Goal: Task Accomplishment & Management: Use online tool/utility

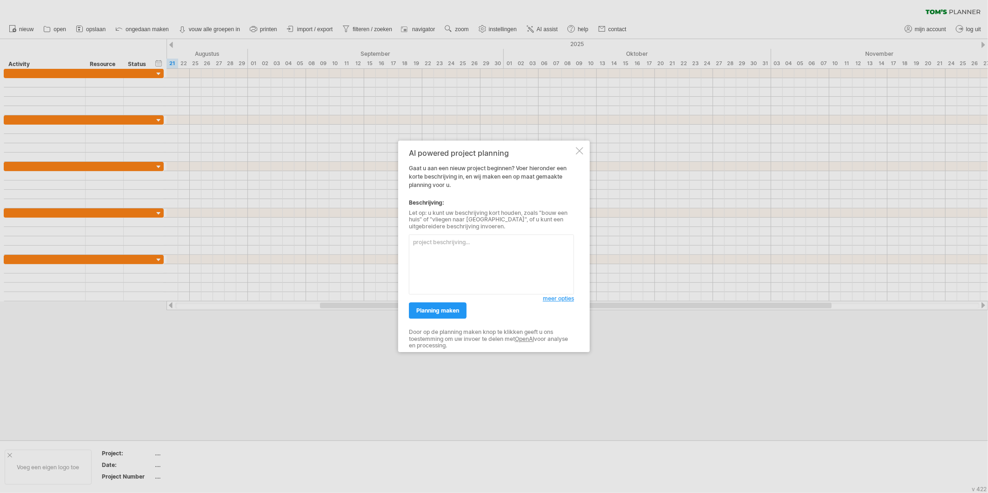
click at [574, 151] on div "AI powered project planning Gaat u aan een nieuw project beginnen? Voer hierond…" at bounding box center [494, 247] width 192 height 212
click at [578, 151] on div at bounding box center [579, 150] width 7 height 7
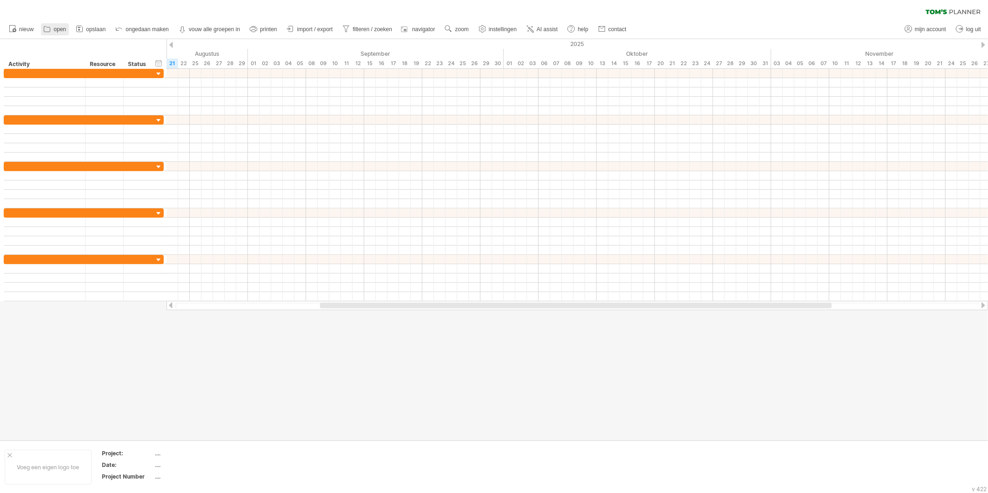
click at [63, 30] on span "open" at bounding box center [60, 29] width 13 height 7
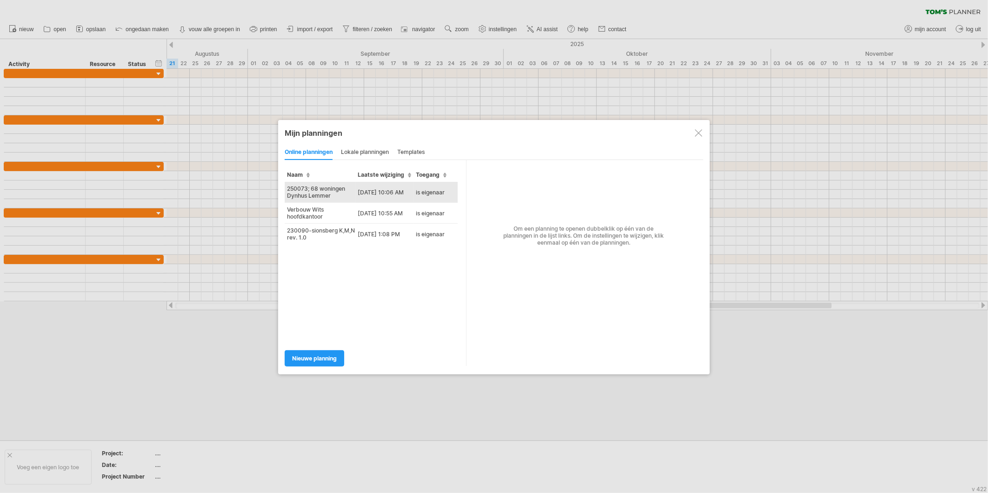
click at [328, 185] on td "250073; 68 woningen Dynhus Lemmer" at bounding box center [320, 192] width 71 height 21
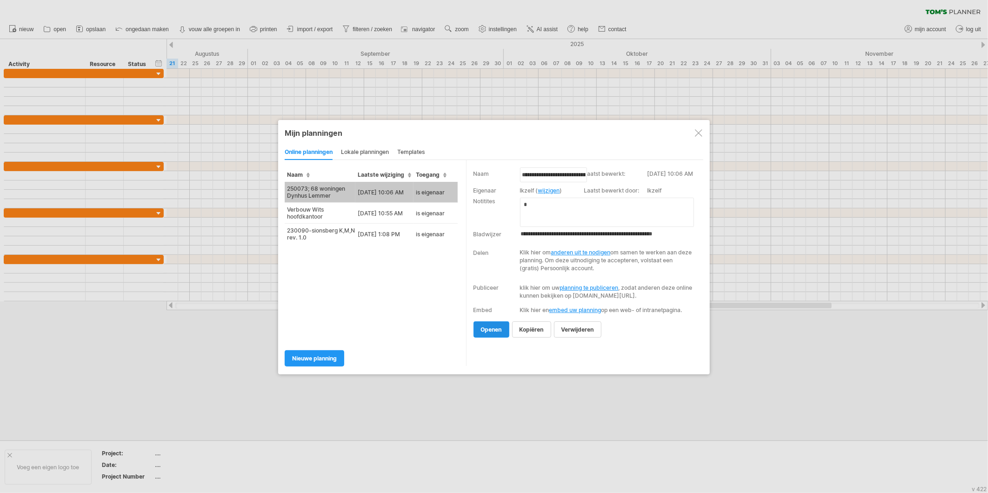
click at [484, 333] on span "openen" at bounding box center [491, 329] width 21 height 7
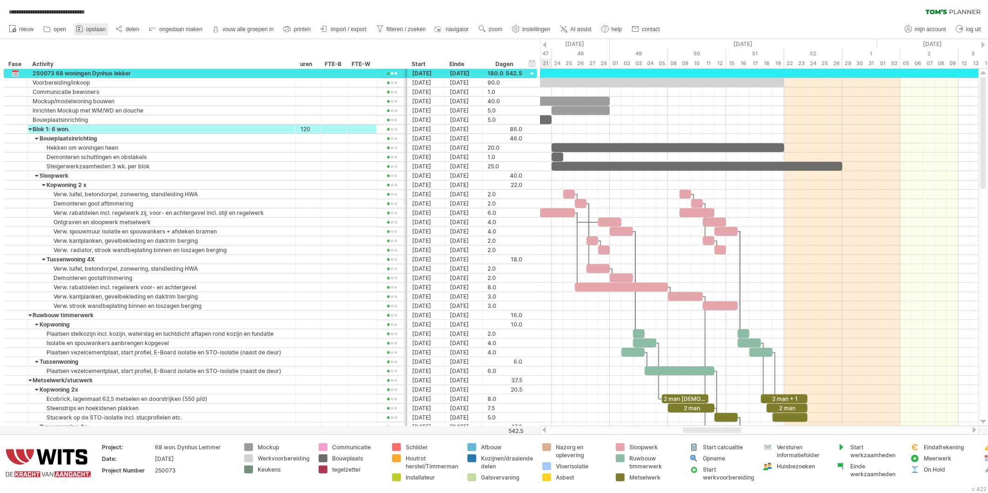
click at [86, 30] on link "opslaan" at bounding box center [91, 29] width 35 height 12
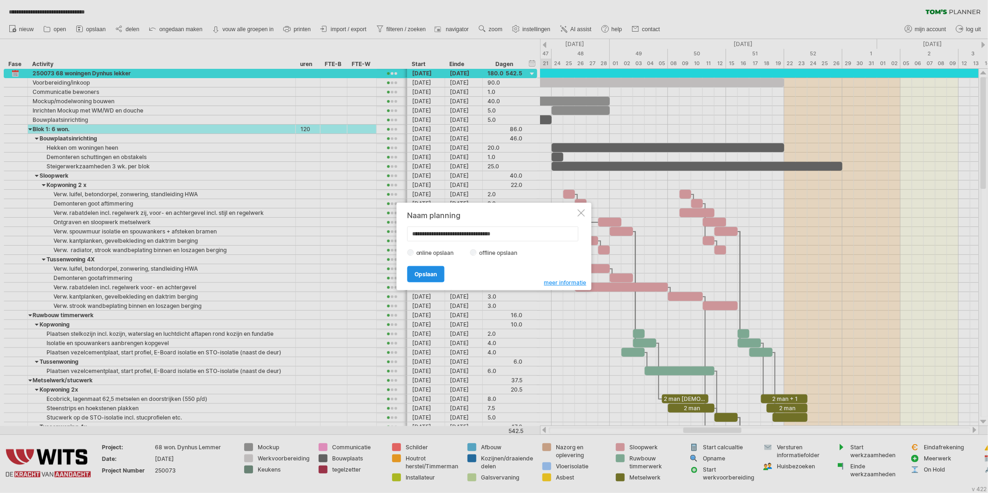
click at [434, 273] on span "Opslaan" at bounding box center [426, 274] width 22 height 7
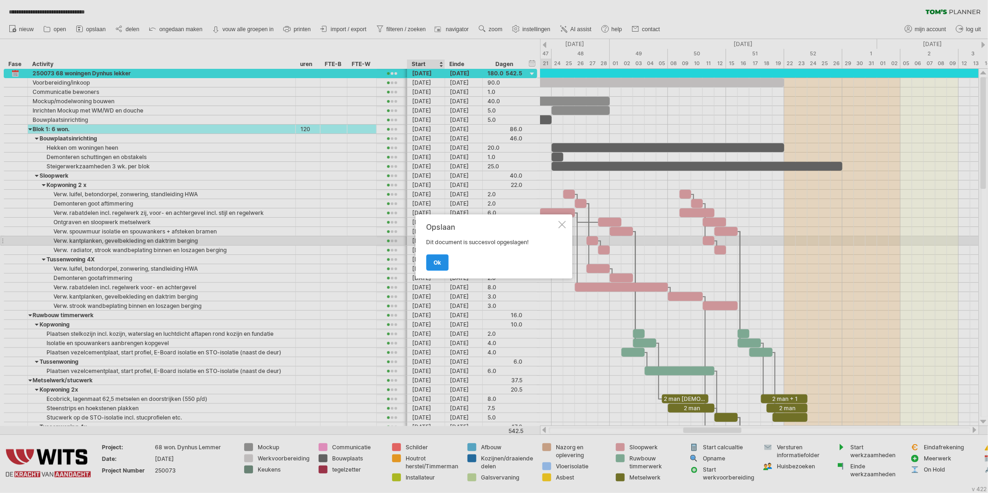
click at [430, 266] on link "ok" at bounding box center [438, 263] width 22 height 16
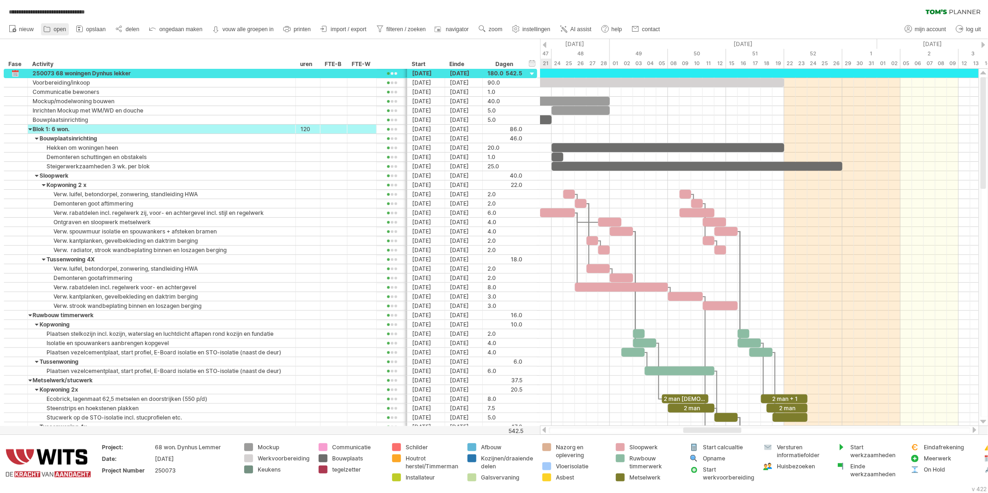
click at [63, 31] on span "open" at bounding box center [60, 29] width 13 height 7
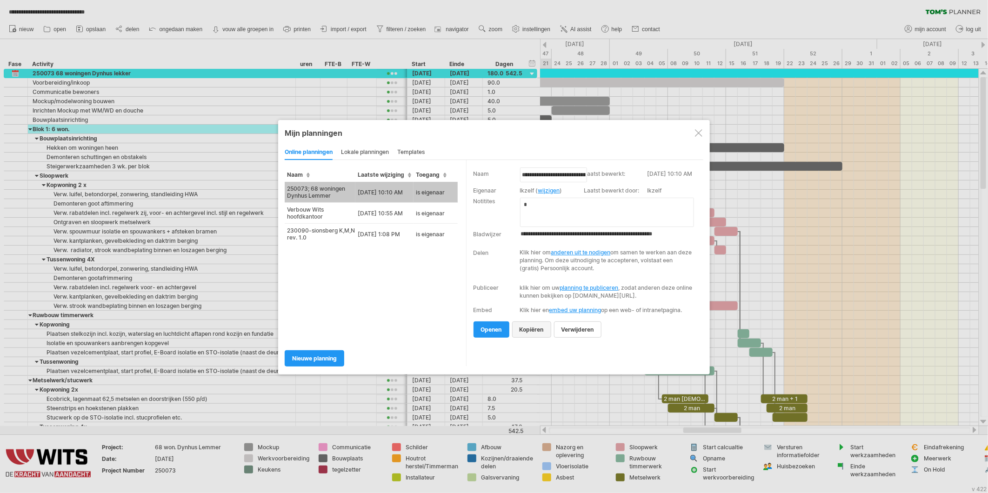
click at [537, 333] on span "kopiëren" at bounding box center [532, 329] width 24 height 7
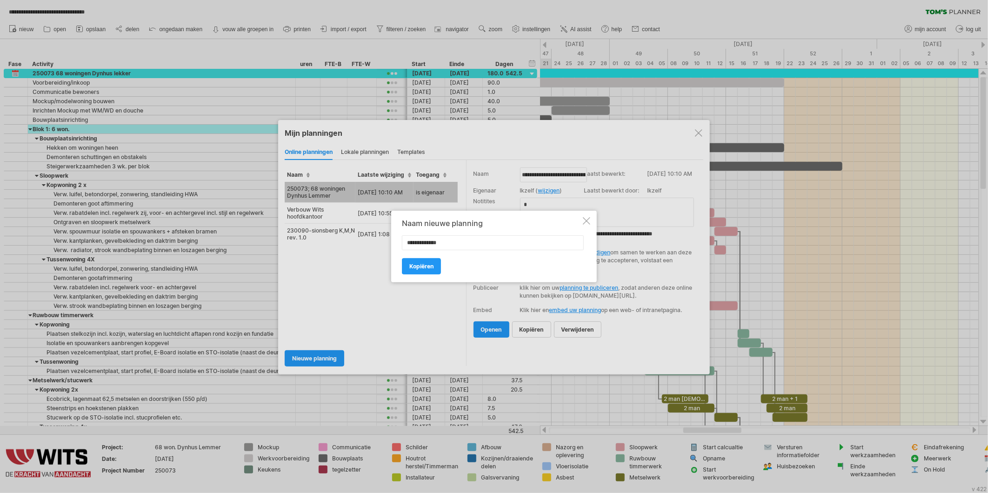
type input "**********"
click at [408, 268] on link "Kopiëren" at bounding box center [421, 266] width 39 height 16
click at [408, 268] on div "250073; 68 woningen Dynhus Lemmer [DATE] 10:10 AM is eigenaar Verbouw Wits hoof…" at bounding box center [376, 262] width 182 height 161
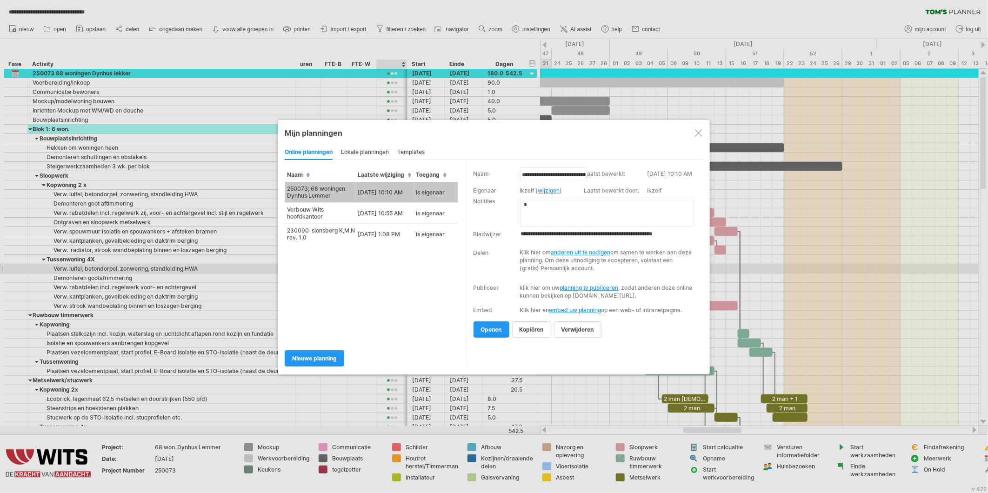
type input "**********"
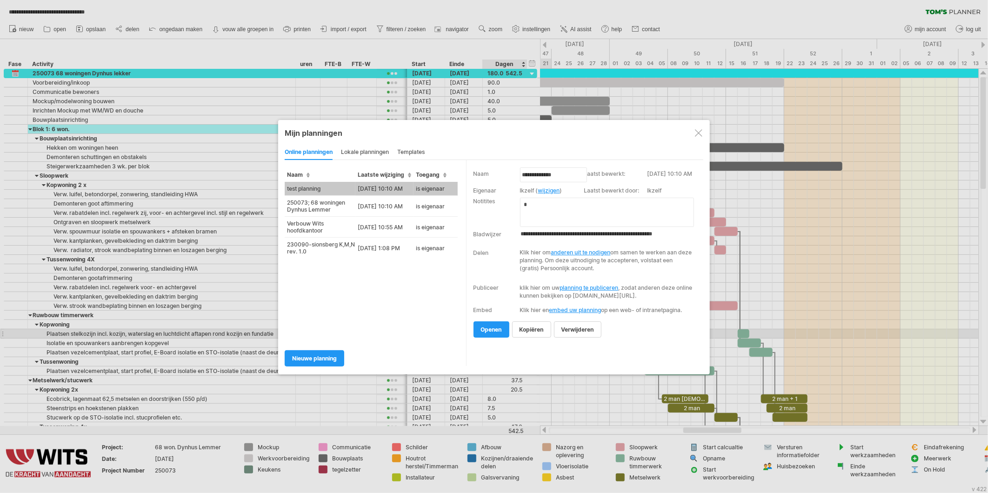
click at [498, 345] on div "Om een planning te openen dubbelklik op één van de planningen in de lijst links…" at bounding box center [584, 263] width 237 height 206
click at [496, 333] on span "openen" at bounding box center [491, 329] width 21 height 7
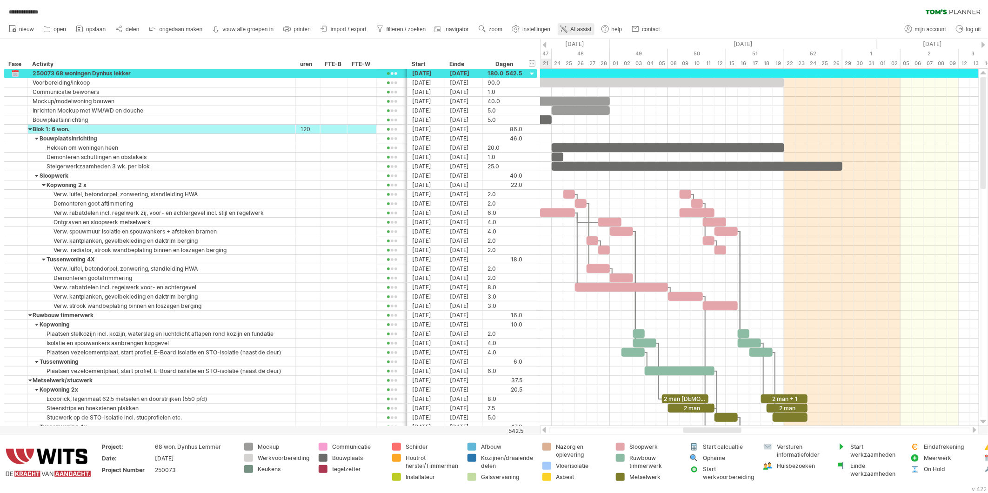
click at [585, 24] on link "AI assist" at bounding box center [576, 29] width 36 height 12
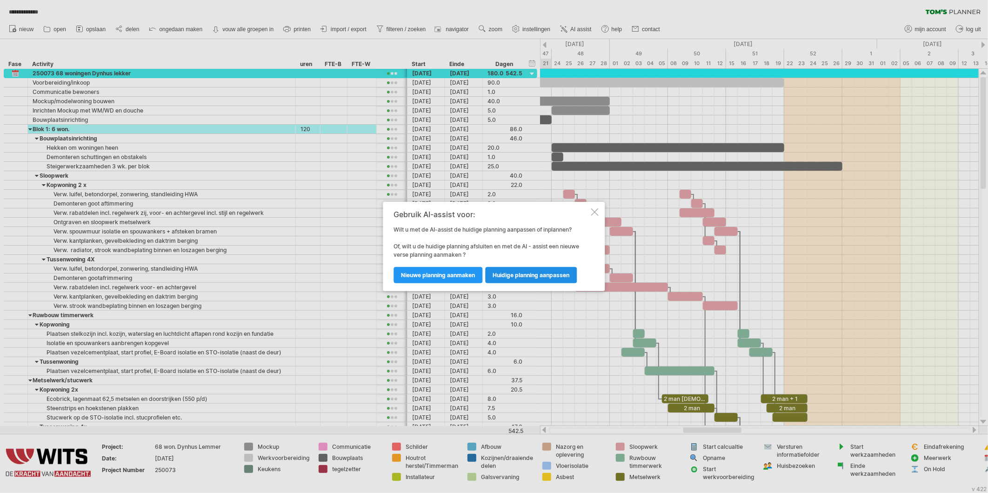
click at [548, 275] on span "huidige planning aanpassen" at bounding box center [531, 275] width 77 height 7
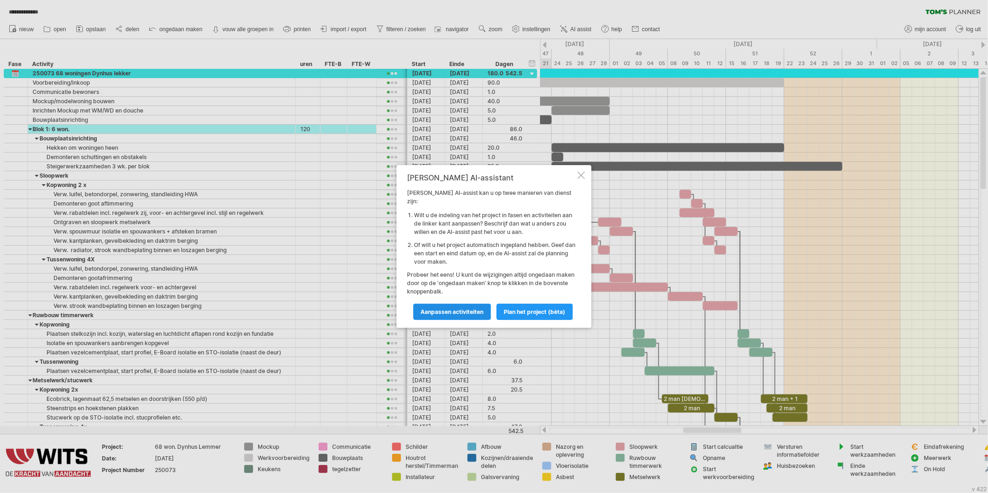
click at [471, 309] on span "Aanpassen activiteiten" at bounding box center [452, 312] width 63 height 7
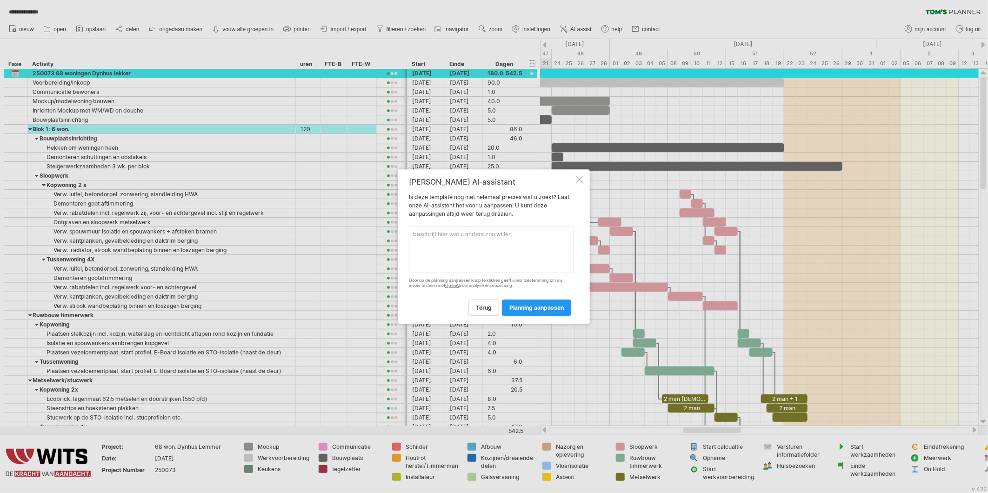
click at [482, 247] on textarea at bounding box center [491, 250] width 165 height 47
type textarea "een nette planning hiervan maken"
click at [534, 310] on span "planning aanpassen" at bounding box center [537, 307] width 54 height 7
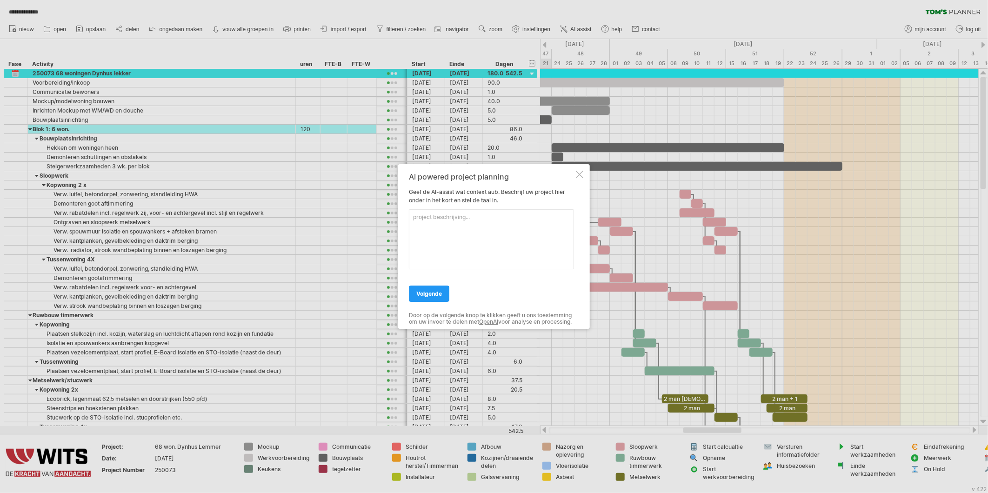
click at [453, 235] on textarea at bounding box center [491, 239] width 165 height 60
type textarea "Dynhuys test project"
click at [430, 290] on span "volgende" at bounding box center [430, 293] width 26 height 7
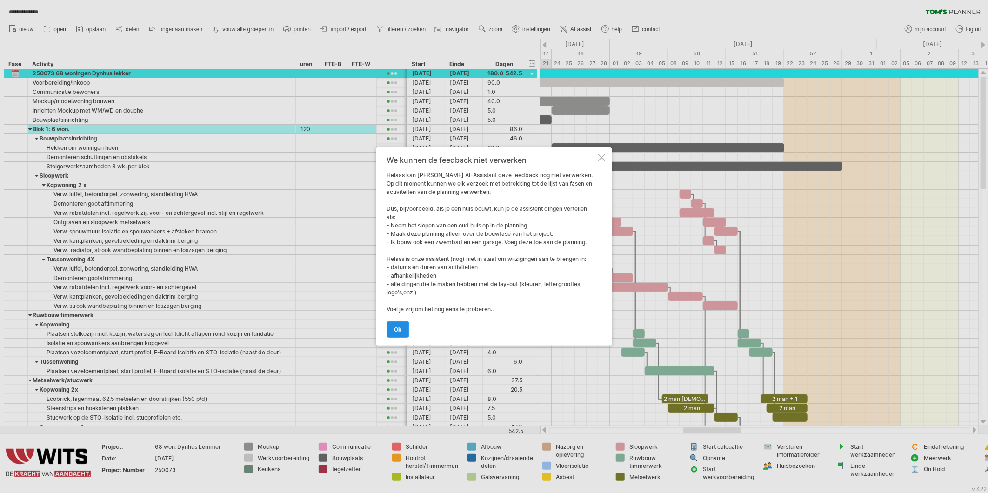
click at [387, 333] on link "ok" at bounding box center [398, 330] width 22 height 16
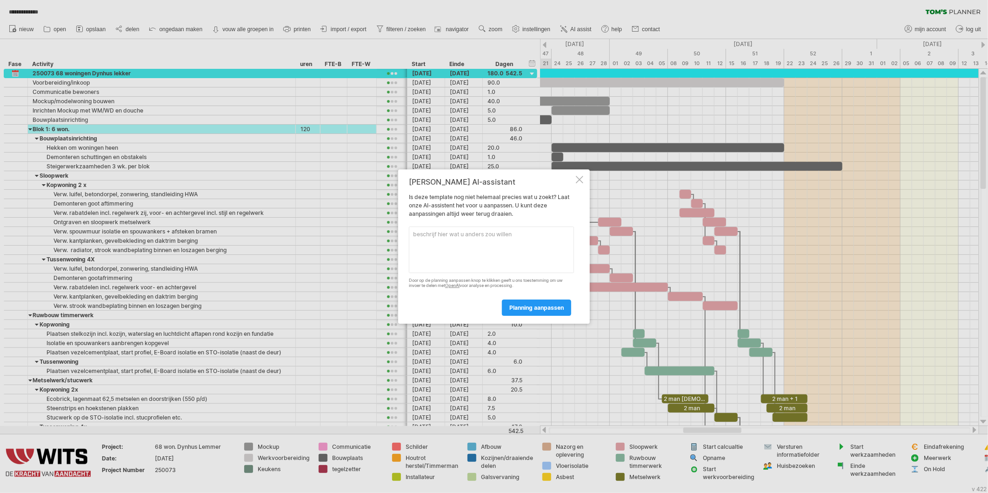
drag, startPoint x: 421, startPoint y: 194, endPoint x: 545, endPoint y: 207, distance: 124.5
click at [537, 199] on div "[PERSON_NAME] AI-assistant Is deze template nog niet helemaal precies wat u zoe…" at bounding box center [491, 247] width 165 height 138
click at [438, 248] on textarea at bounding box center [491, 250] width 165 height 47
type textarea "Planning beter opdelen"
click at [531, 303] on link "planning aanpassen" at bounding box center [536, 308] width 69 height 16
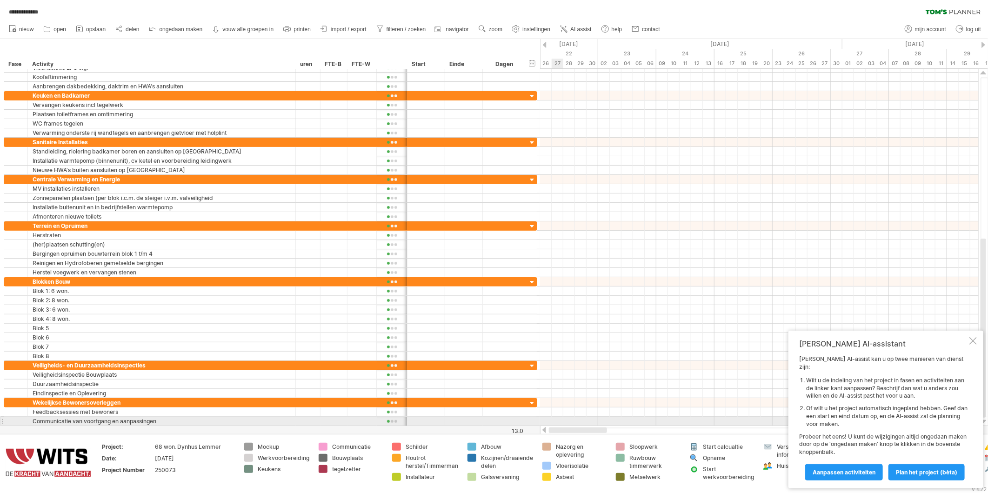
drag, startPoint x: 666, startPoint y: 431, endPoint x: 553, endPoint y: 419, distance: 114.2
click at [553, 419] on div "**********" at bounding box center [494, 246] width 988 height 493
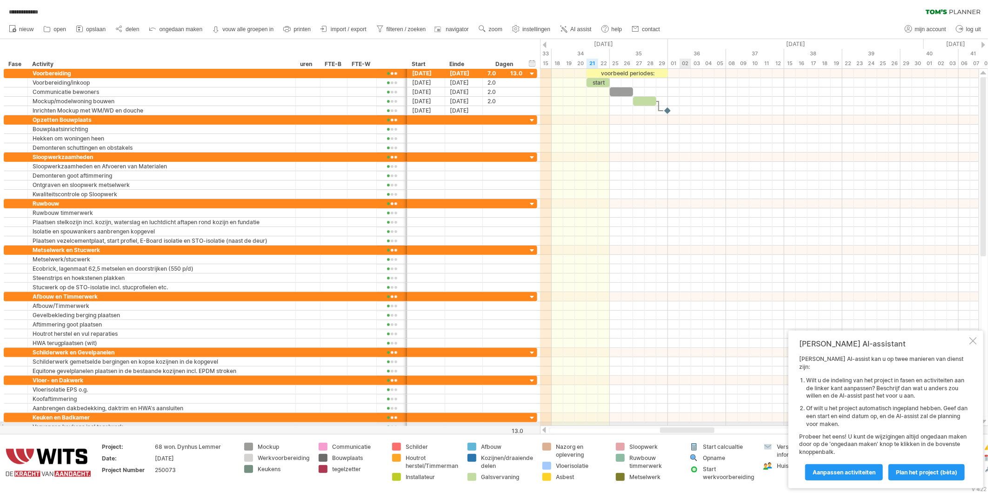
drag, startPoint x: 607, startPoint y: 430, endPoint x: 690, endPoint y: 424, distance: 83.1
click at [690, 424] on div "**********" at bounding box center [494, 246] width 988 height 493
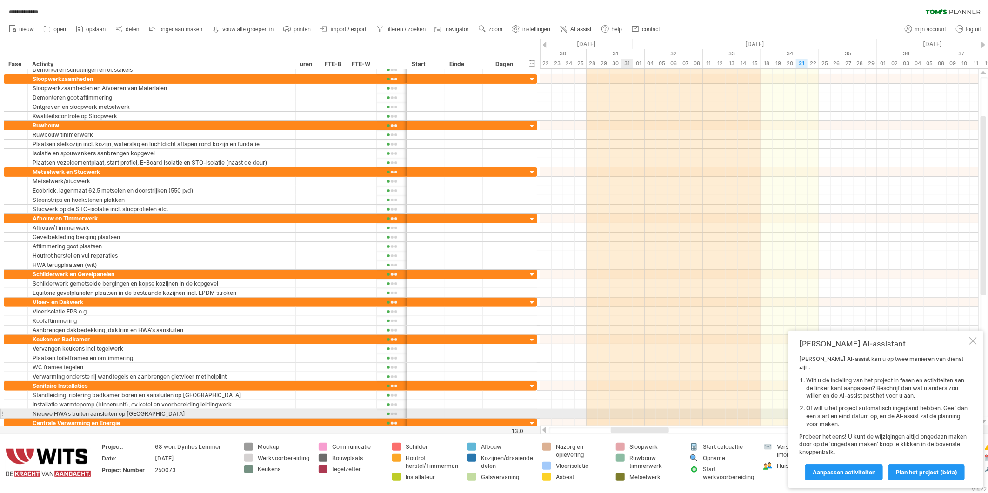
drag, startPoint x: 653, startPoint y: 428, endPoint x: 627, endPoint y: 410, distance: 31.5
click at [631, 416] on div "**********" at bounding box center [494, 246] width 988 height 493
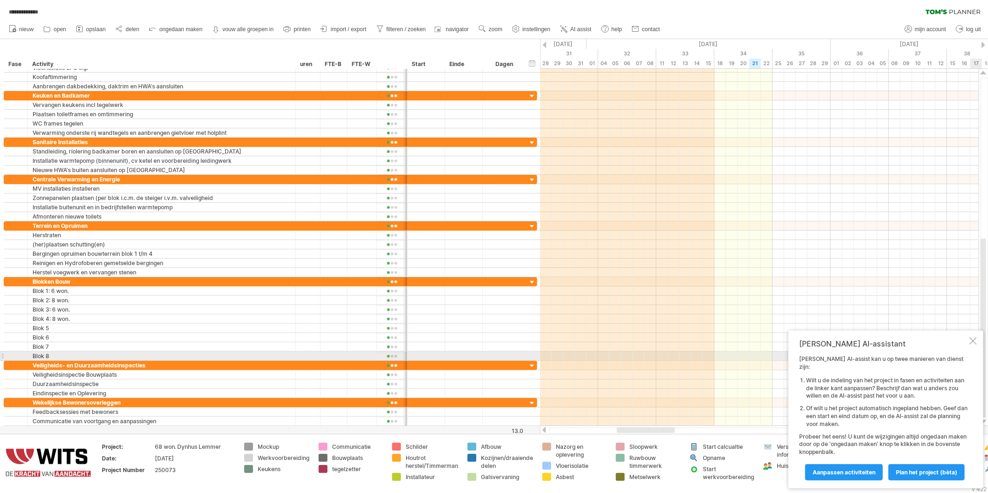
click at [978, 351] on div "[PERSON_NAME] AI-assistant [PERSON_NAME] AI-assist kan u op twee manieren van d…" at bounding box center [886, 410] width 195 height 158
click at [971, 345] on div at bounding box center [973, 340] width 7 height 7
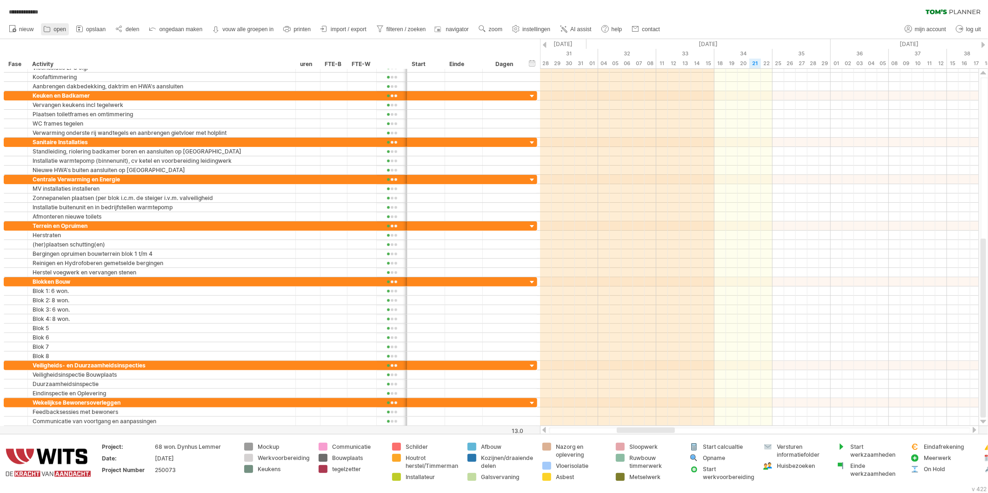
click at [57, 30] on span "open" at bounding box center [60, 29] width 13 height 7
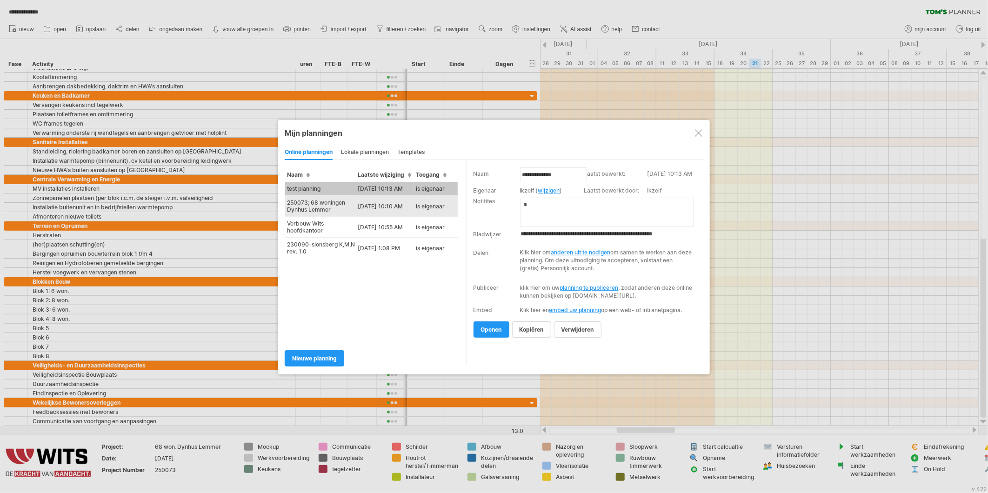
click at [318, 202] on td "250073; 68 woningen Dynhus Lemmer" at bounding box center [320, 206] width 71 height 21
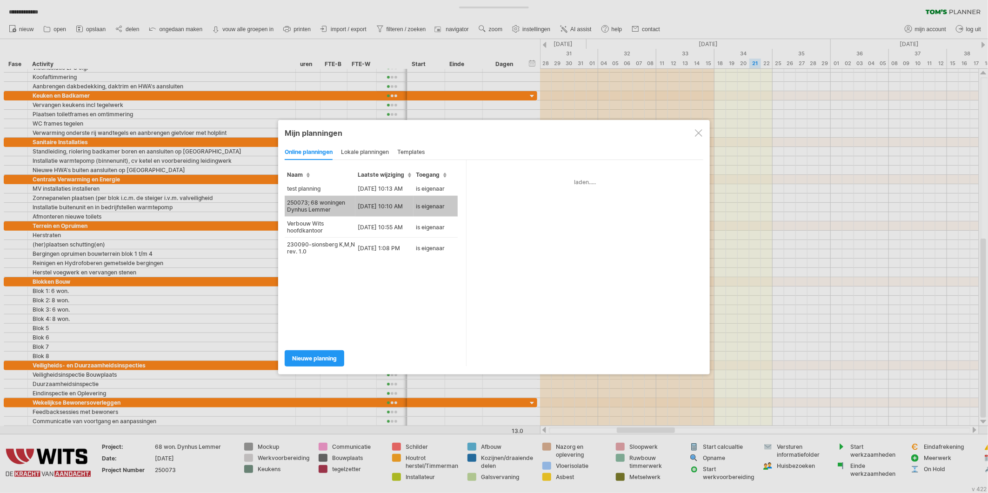
type input "**********"
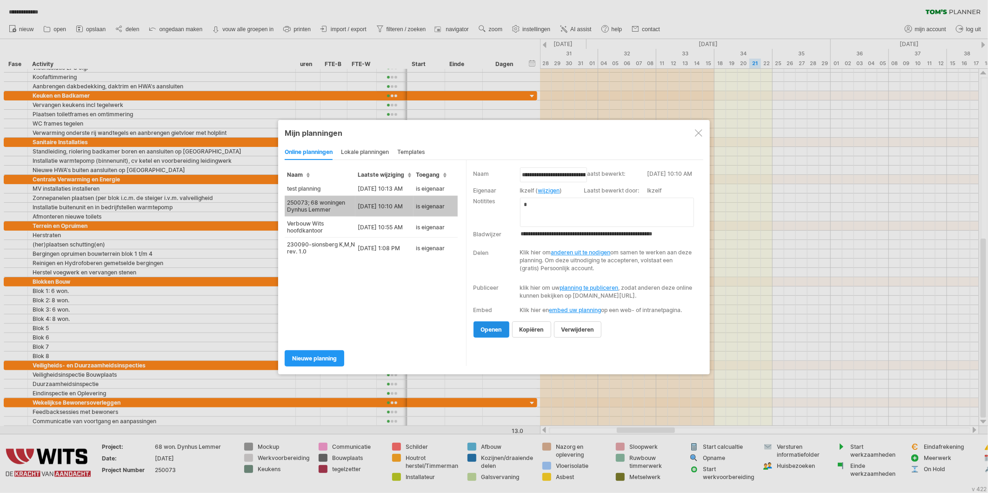
click at [481, 333] on span "openen" at bounding box center [491, 329] width 21 height 7
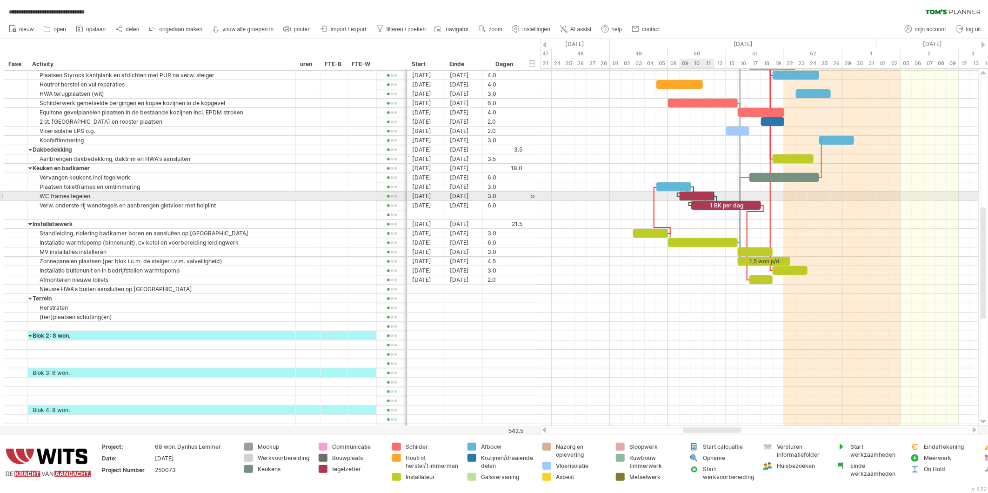
click at [698, 196] on div at bounding box center [697, 196] width 35 height 9
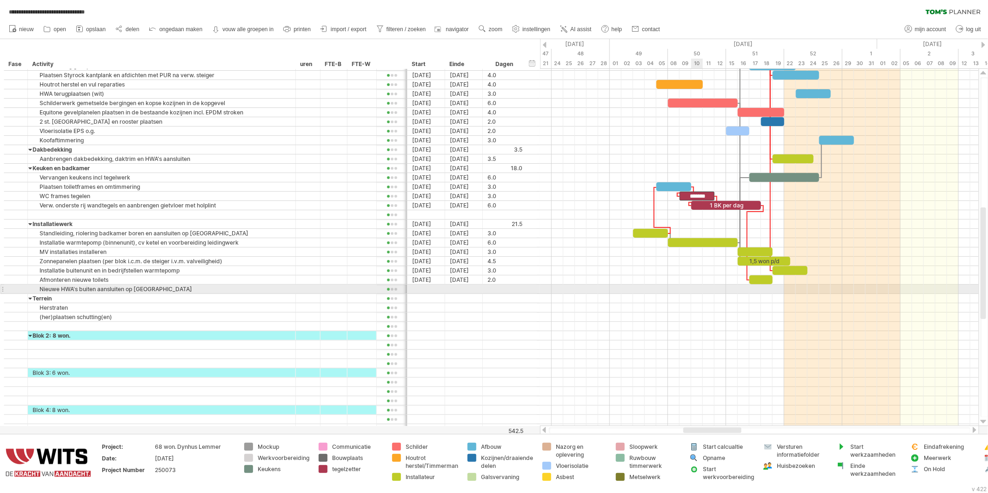
click at [699, 293] on div at bounding box center [759, 289] width 439 height 9
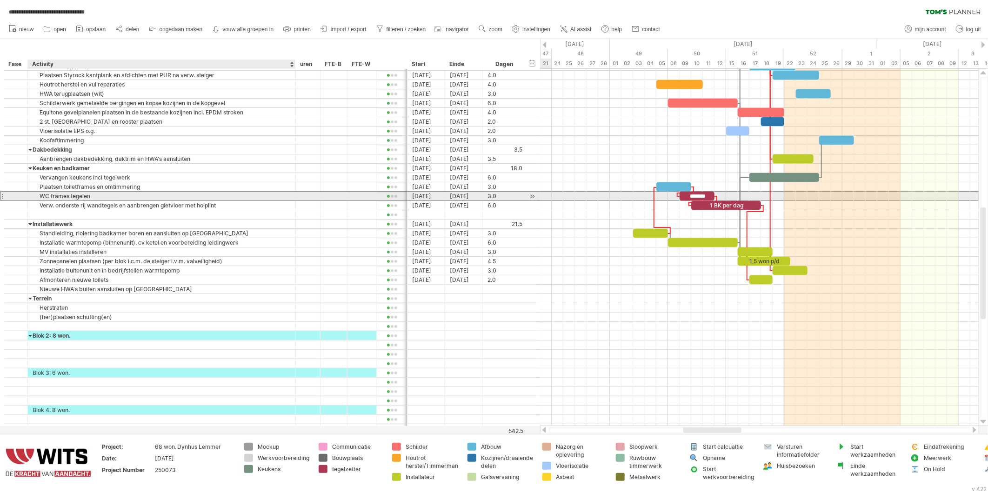
click at [106, 199] on div "WC frames tegelen" at bounding box center [162, 196] width 258 height 9
type input "**********"
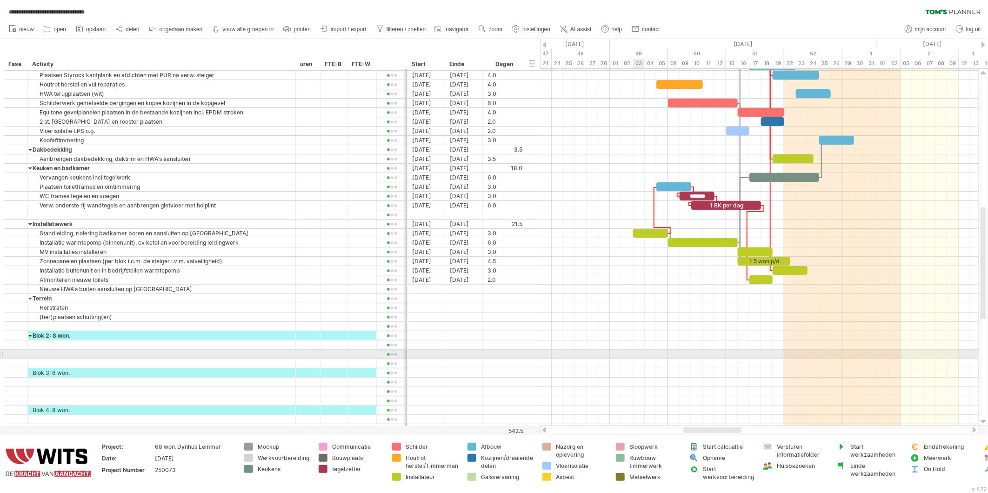
click at [641, 351] on div at bounding box center [759, 354] width 439 height 9
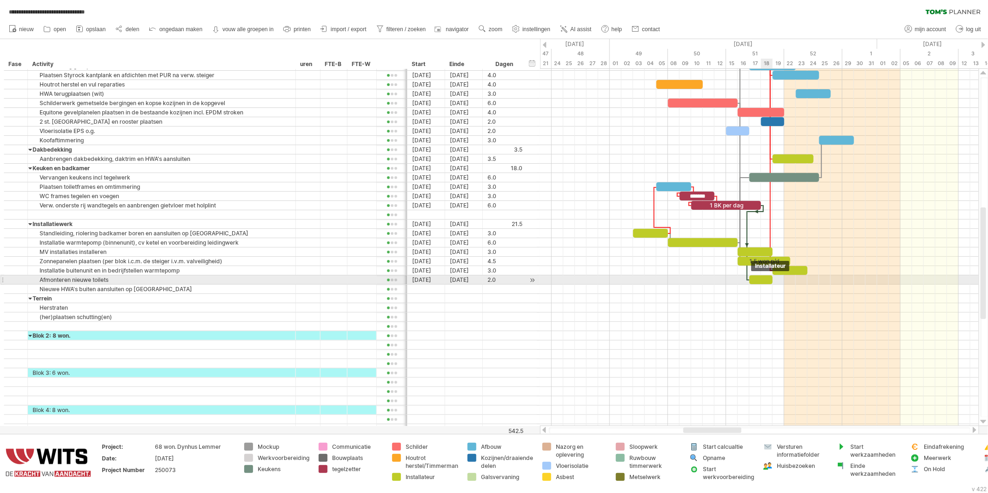
click at [765, 281] on div at bounding box center [761, 280] width 23 height 9
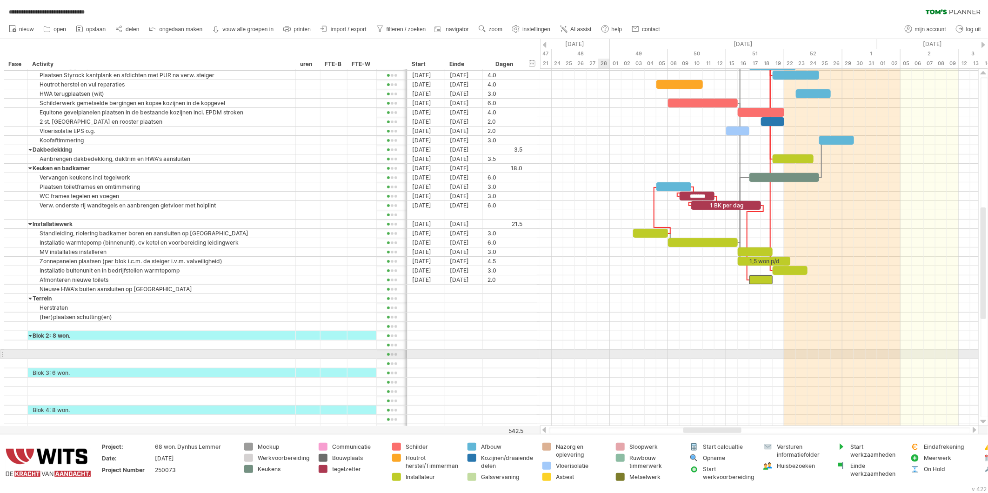
click at [601, 353] on div at bounding box center [759, 354] width 439 height 9
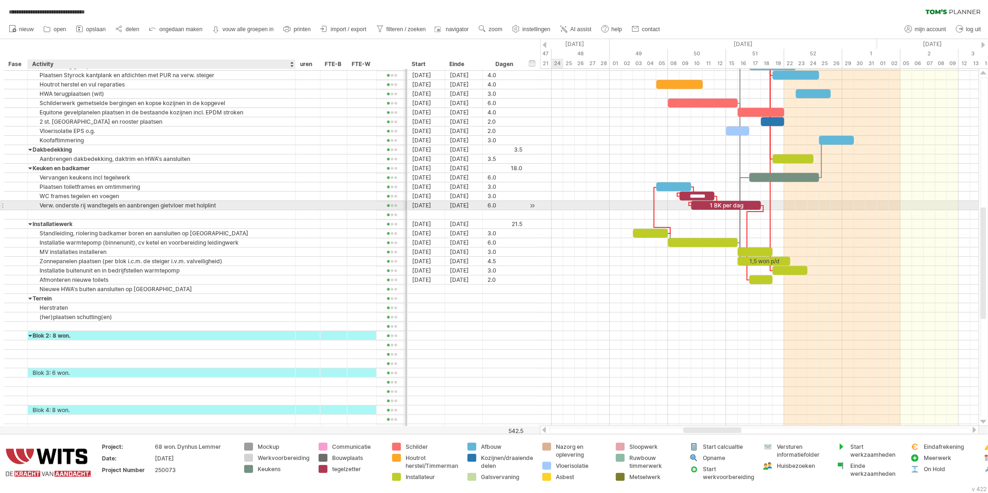
click at [94, 206] on div "Verw. onderste rij wandtegels en aanbrengen gietvloer met holplint" at bounding box center [162, 205] width 258 height 9
click at [231, 207] on input "**********" at bounding box center [162, 205] width 258 height 9
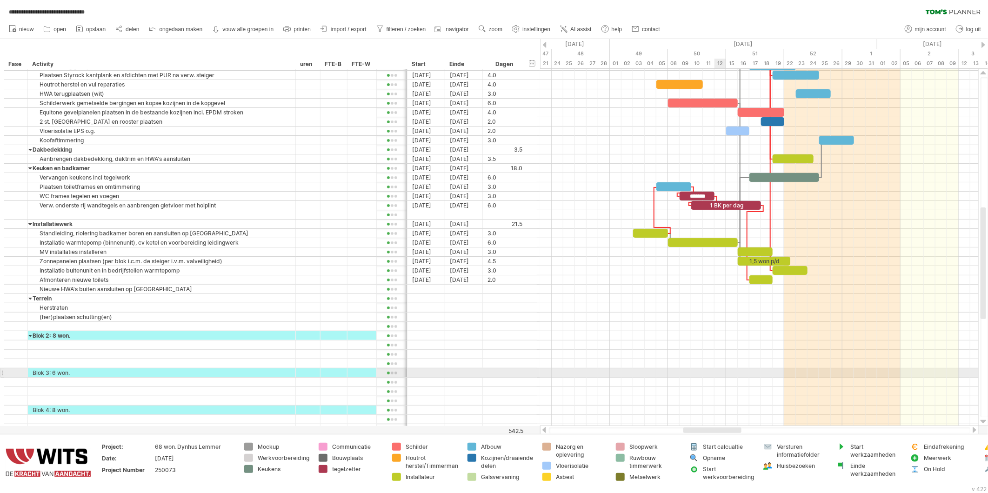
click at [715, 373] on div at bounding box center [759, 373] width 439 height 9
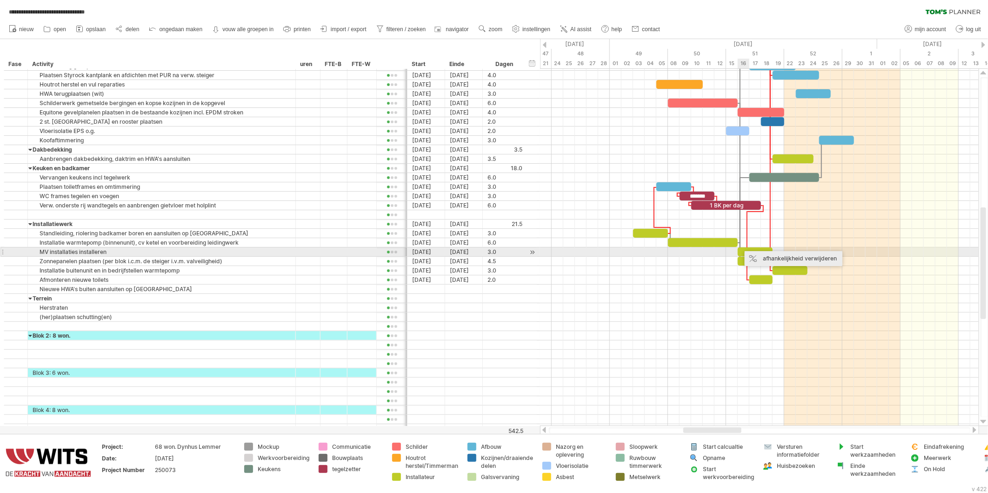
click at [753, 255] on div "afhankelijkheid verwijderen" at bounding box center [794, 258] width 98 height 15
drag, startPoint x: 746, startPoint y: 253, endPoint x: 714, endPoint y: 252, distance: 32.6
click at [714, 252] on div at bounding box center [720, 252] width 35 height 9
drag, startPoint x: 736, startPoint y: 252, endPoint x: 747, endPoint y: 252, distance: 11.2
click at [747, 252] on div at bounding box center [726, 252] width 47 height 9
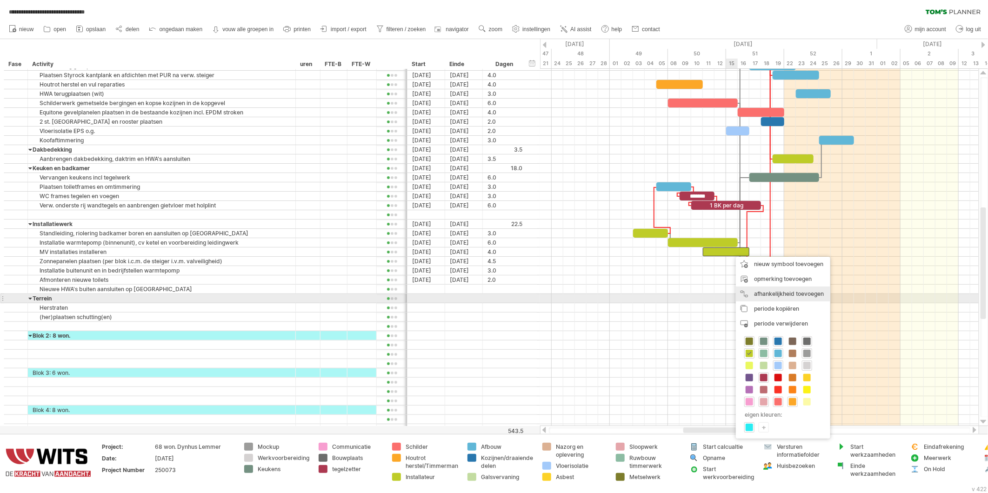
click at [746, 295] on div "afhankelijkheid toevoegen U kunt afhankelijkheden gebruiken als u wilt dat de a…" at bounding box center [783, 294] width 94 height 15
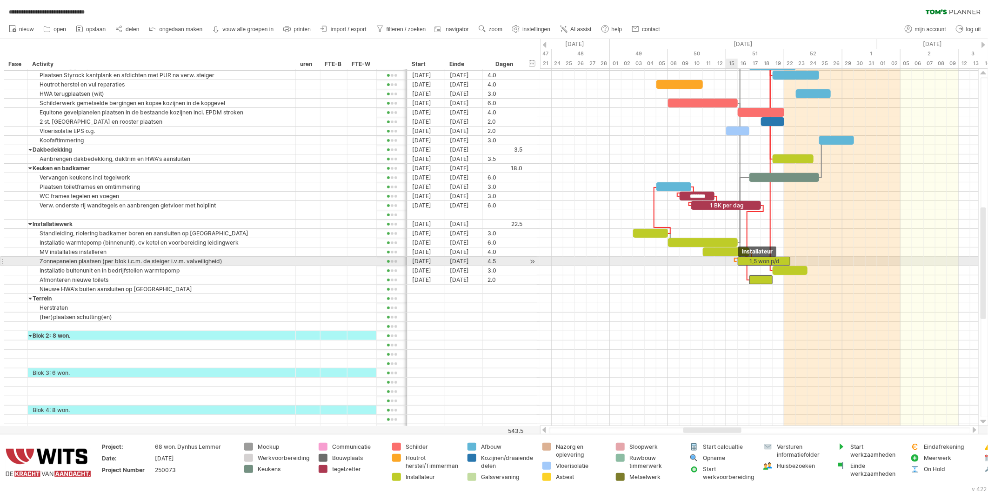
click at [737, 264] on span at bounding box center [738, 261] width 4 height 9
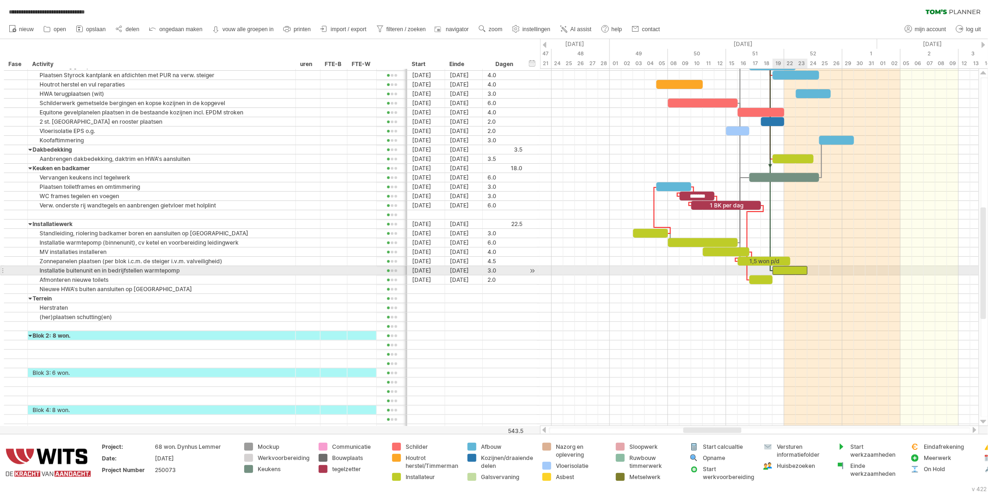
click at [783, 273] on div at bounding box center [790, 270] width 35 height 9
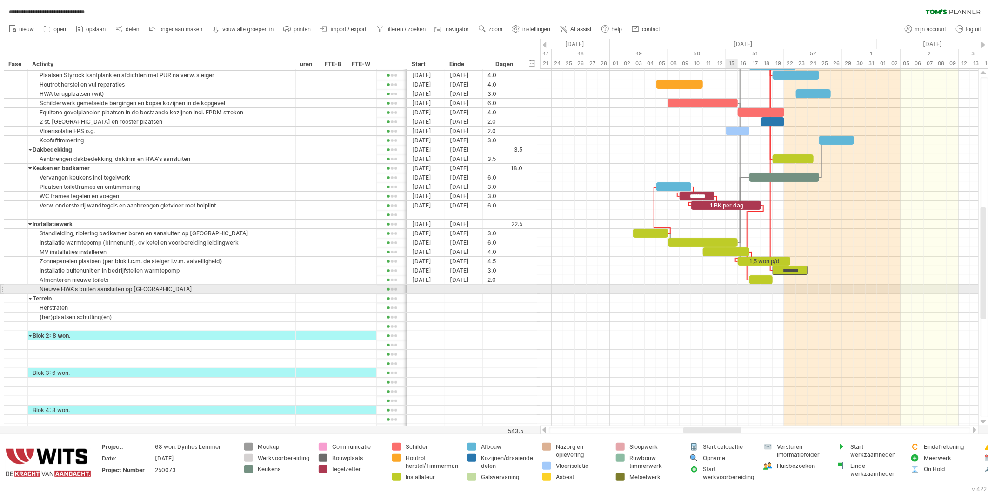
click at [691, 334] on div at bounding box center [759, 335] width 439 height 9
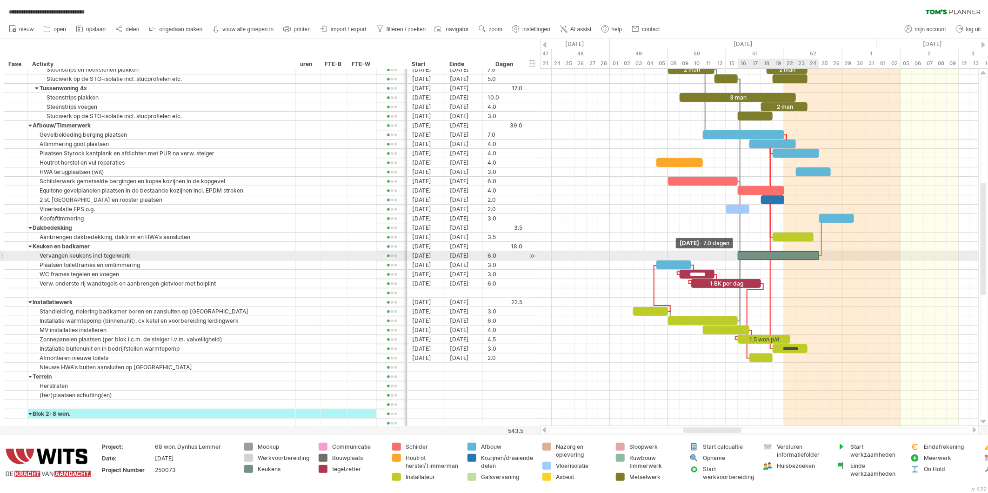
drag, startPoint x: 750, startPoint y: 257, endPoint x: 740, endPoint y: 258, distance: 9.4
click at [740, 258] on div at bounding box center [778, 255] width 81 height 9
click at [756, 256] on div at bounding box center [778, 255] width 81 height 9
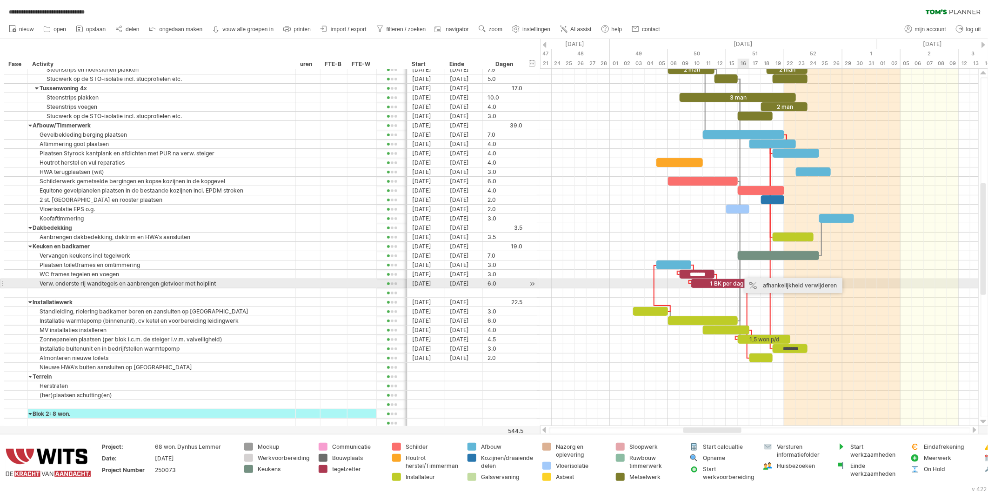
click at [752, 285] on div "afhankelijkheid verwijderen" at bounding box center [794, 285] width 98 height 15
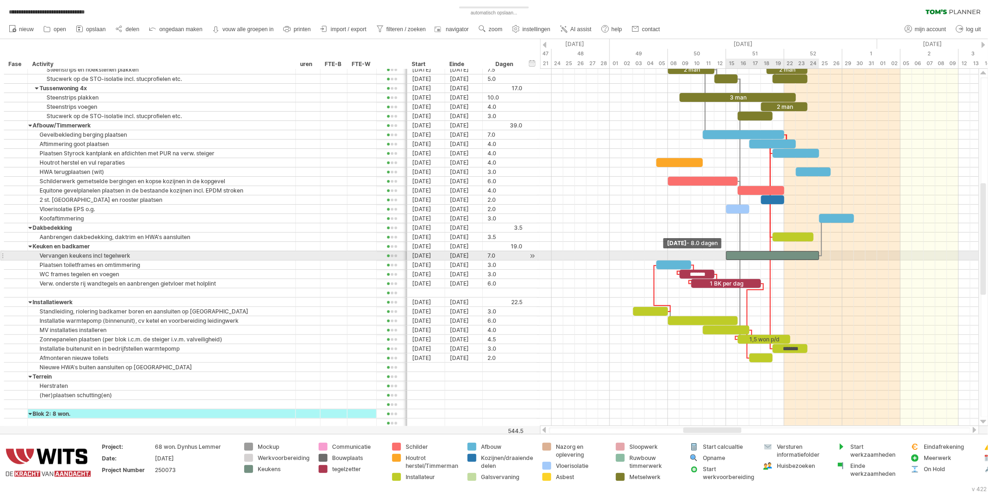
drag, startPoint x: 736, startPoint y: 254, endPoint x: 724, endPoint y: 254, distance: 12.1
click at [724, 254] on div "2 man + 1 2 man [DEMOGRAPHIC_DATA]+ 2 man [DEMOGRAPHIC_DATA] man [DEMOGRAPHIC_D…" at bounding box center [759, 247] width 439 height 357
drag, startPoint x: 727, startPoint y: 254, endPoint x: 713, endPoint y: 252, distance: 14.5
click at [713, 252] on span at bounding box center [715, 255] width 4 height 9
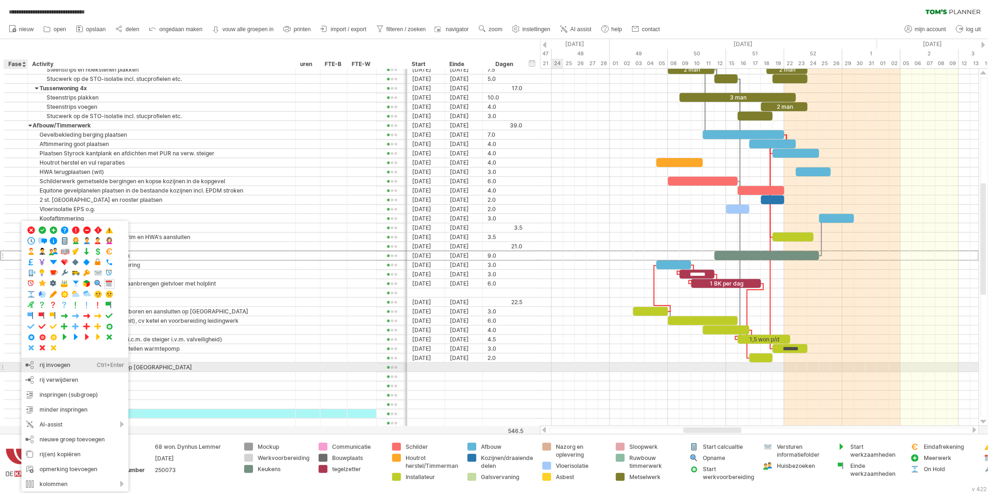
click at [38, 366] on div "rij invoegen Ctrl+Enter Cmd+Enter" at bounding box center [74, 365] width 107 height 15
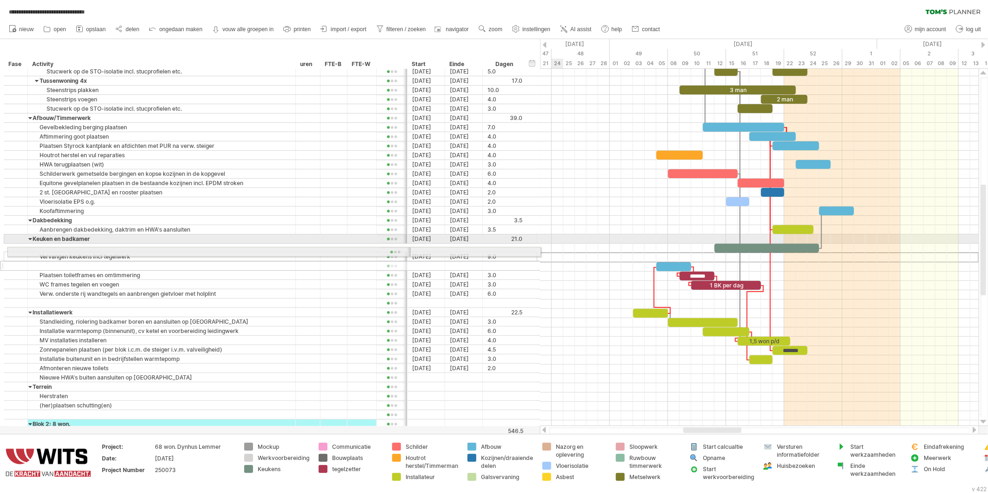
drag, startPoint x: 2, startPoint y: 261, endPoint x: 3, endPoint y: 250, distance: 10.7
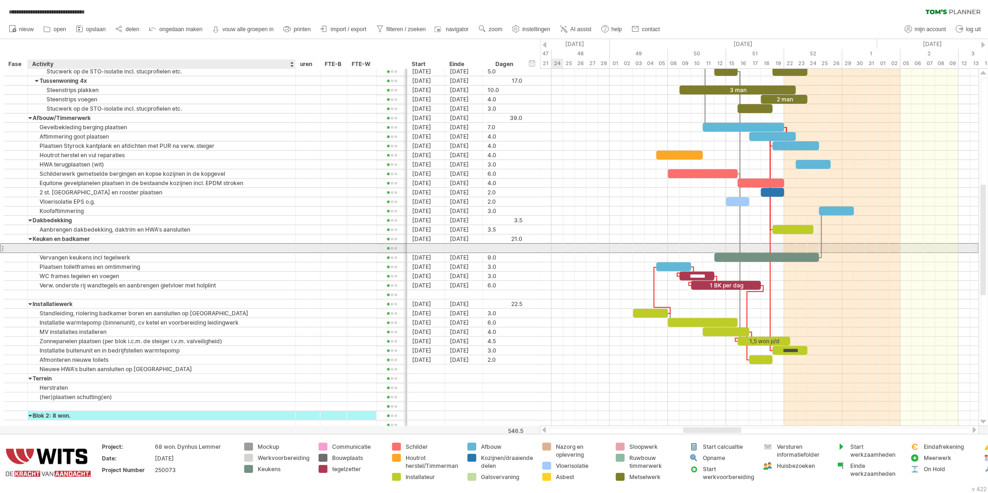
click at [64, 249] on div at bounding box center [162, 248] width 258 height 9
type input "**********"
click at [120, 259] on div "Vervangen keukens incl tegelwerk" at bounding box center [162, 257] width 258 height 9
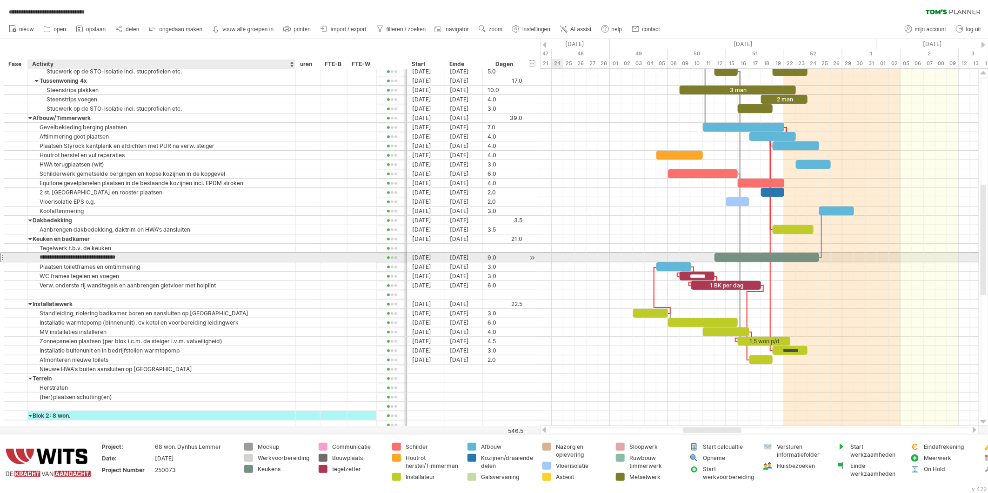
click at [115, 259] on input "**********" at bounding box center [162, 257] width 258 height 9
drag, startPoint x: 95, startPoint y: 258, endPoint x: 144, endPoint y: 255, distance: 49.5
click at [144, 255] on input "**********" at bounding box center [162, 257] width 258 height 9
type input "**********"
click at [39, 249] on div "Tegelwerk t.b.v. de keuken" at bounding box center [162, 248] width 258 height 9
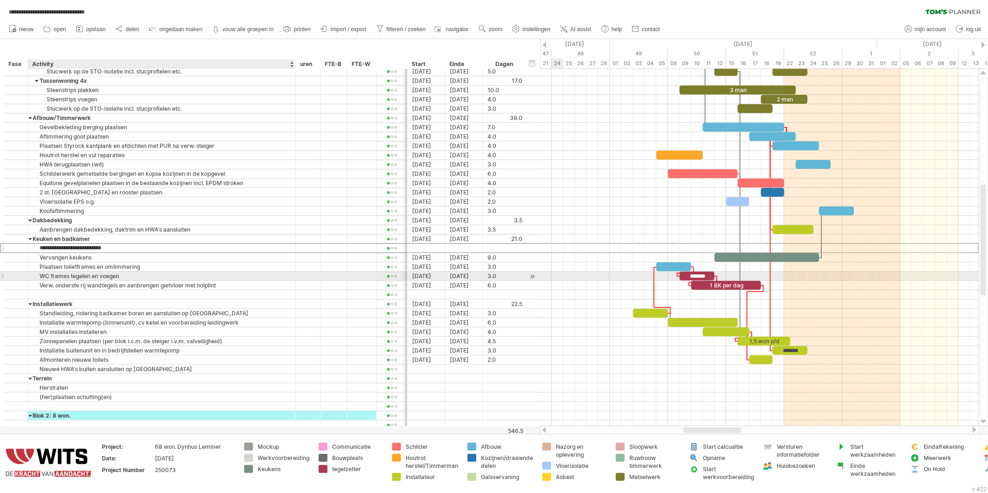
type input "*******"
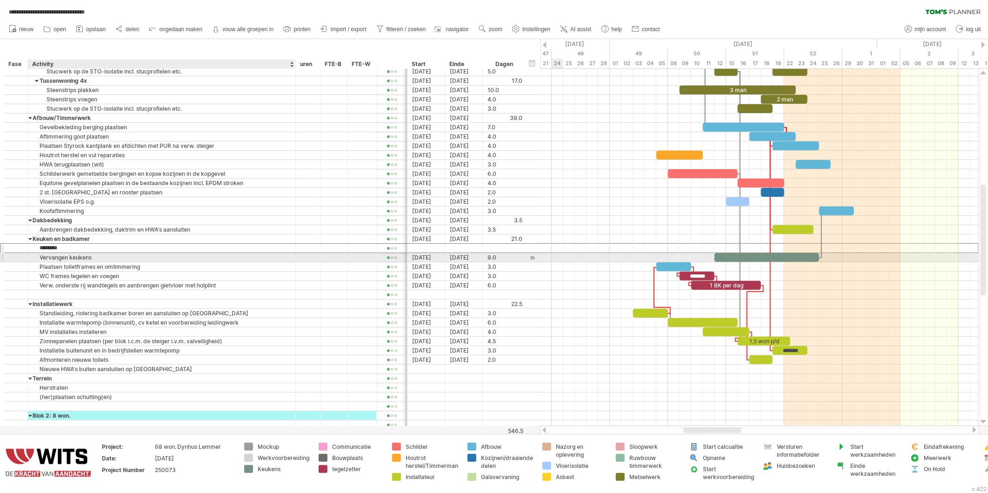
click at [103, 256] on div "Vervangen keukens" at bounding box center [162, 257] width 258 height 9
click at [96, 248] on div "Terrein" at bounding box center [162, 248] width 258 height 9
click at [109, 258] on div "Vervangen keukens" at bounding box center [162, 257] width 258 height 9
type input "**********"
click at [43, 248] on div "Terrein" at bounding box center [162, 248] width 258 height 9
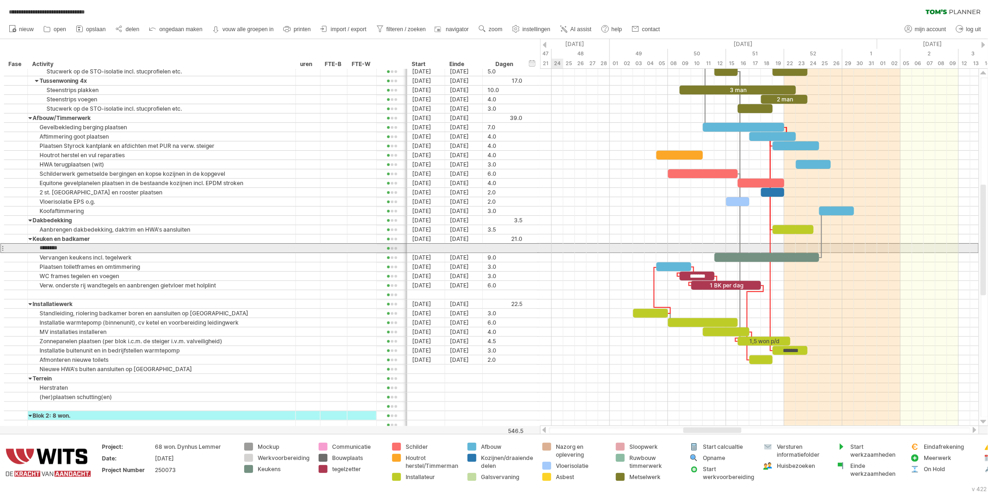
click at [3, 249] on div at bounding box center [2, 248] width 4 height 10
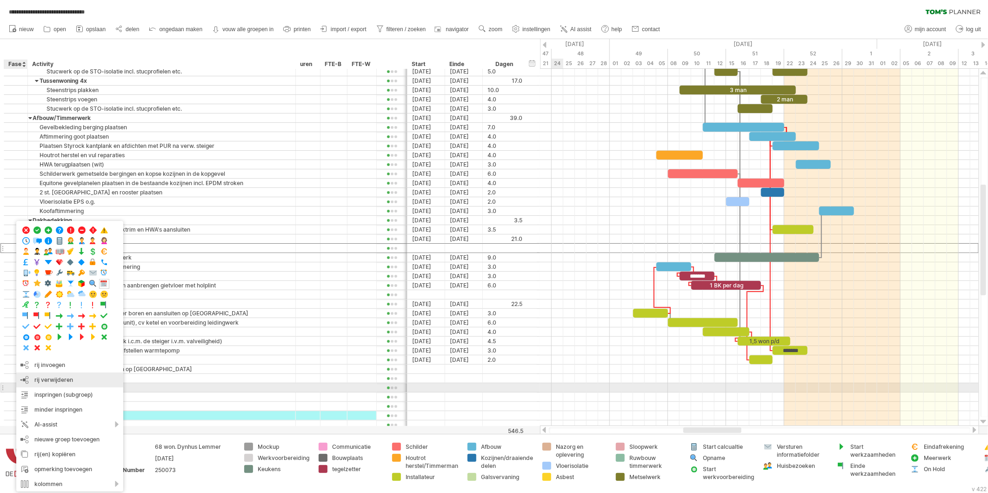
click at [34, 381] on div "rij verwijderen geselecteerde rijen verwijderen" at bounding box center [69, 380] width 107 height 15
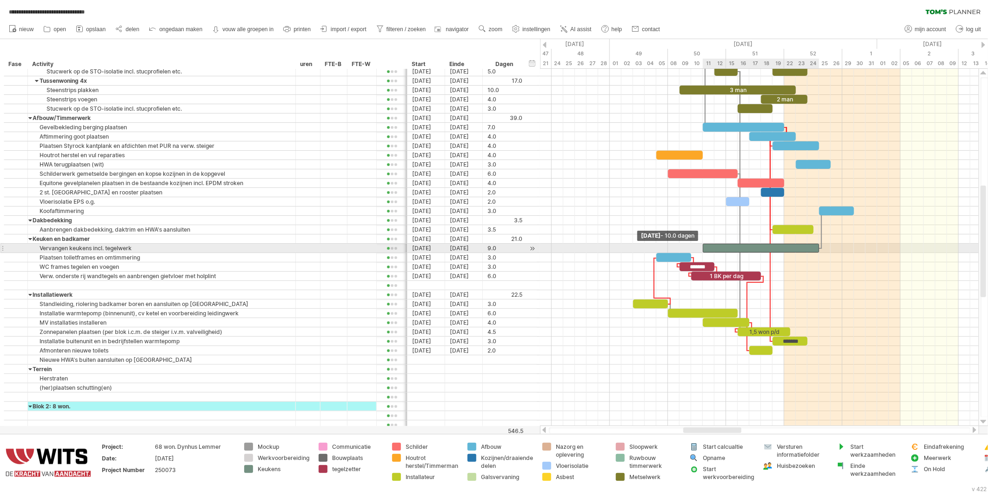
drag, startPoint x: 713, startPoint y: 250, endPoint x: 699, endPoint y: 248, distance: 13.7
click at [699, 248] on div "2 man + 1 2 man [DEMOGRAPHIC_DATA]+ 2 man [DEMOGRAPHIC_DATA] man [DEMOGRAPHIC_D…" at bounding box center [759, 247] width 439 height 357
drag, startPoint x: 704, startPoint y: 247, endPoint x: 692, endPoint y: 248, distance: 11.6
click at [692, 248] on span at bounding box center [692, 248] width 4 height 9
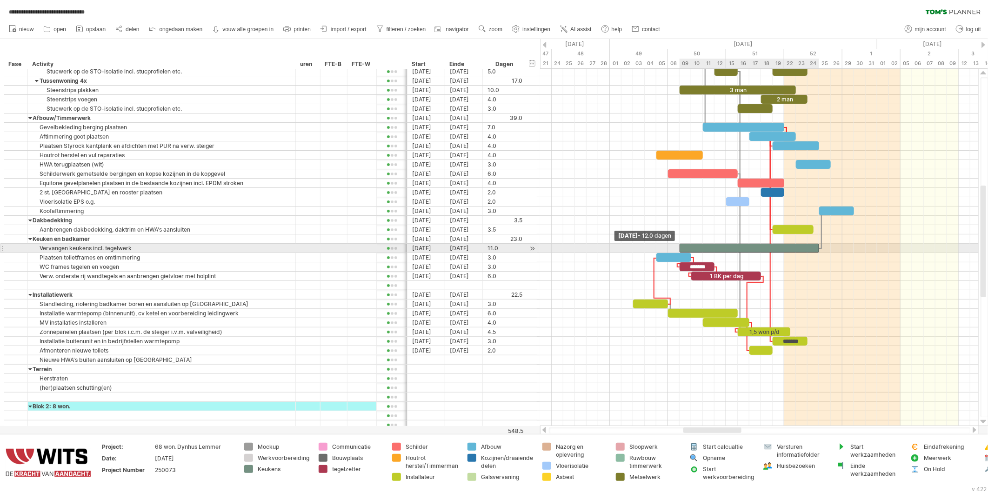
drag, startPoint x: 692, startPoint y: 249, endPoint x: 678, endPoint y: 248, distance: 14.0
click at [678, 248] on span at bounding box center [680, 248] width 4 height 9
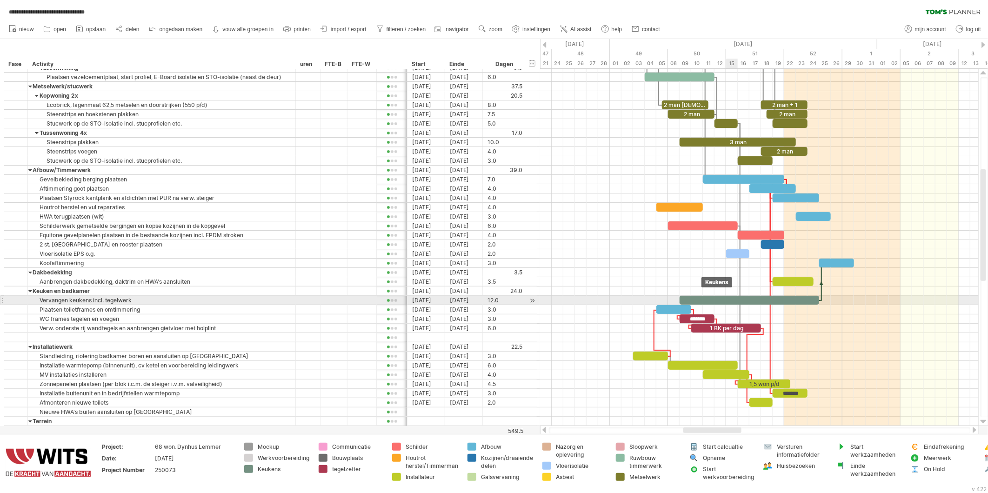
click at [732, 301] on div at bounding box center [750, 300] width 140 height 9
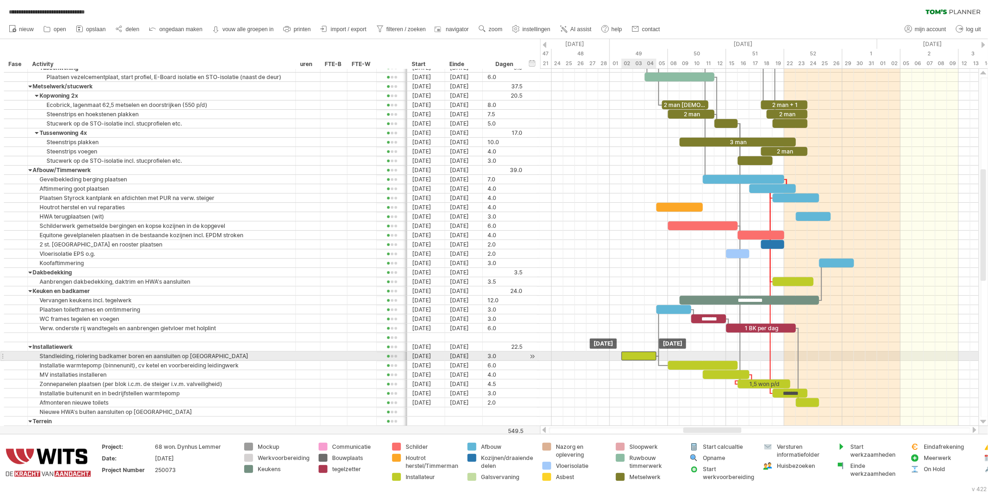
drag, startPoint x: 657, startPoint y: 360, endPoint x: 645, endPoint y: 358, distance: 12.2
click at [645, 358] on div at bounding box center [639, 356] width 35 height 9
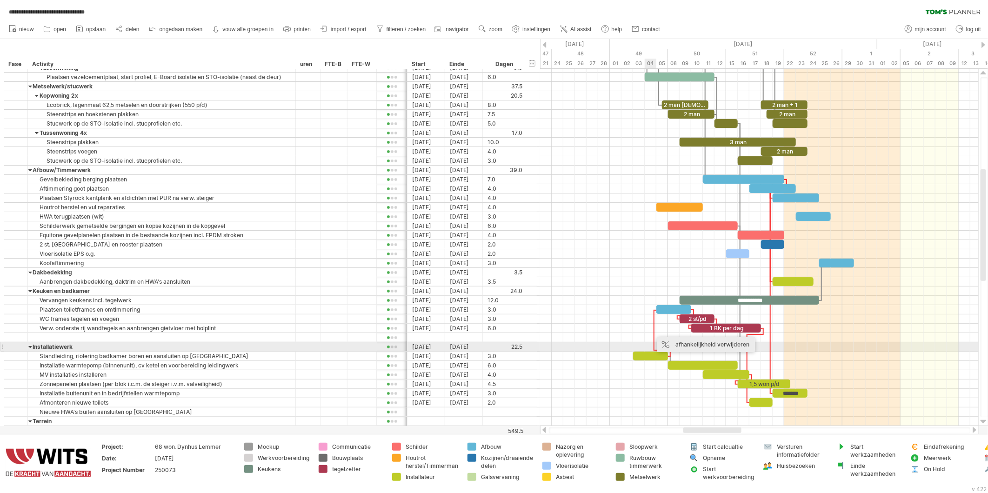
click at [671, 346] on div "afhankelijkheid verwijderen" at bounding box center [707, 344] width 98 height 15
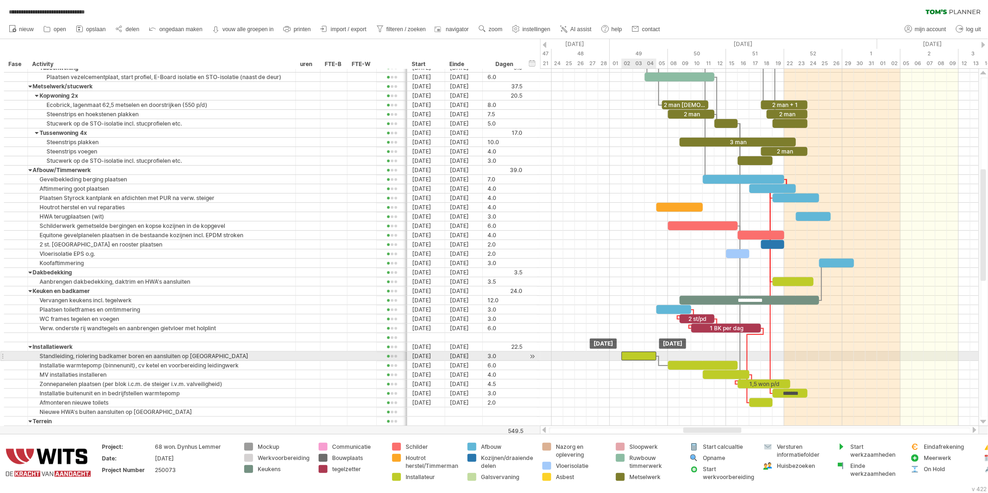
drag, startPoint x: 652, startPoint y: 357, endPoint x: 640, endPoint y: 357, distance: 12.6
click at [640, 357] on div at bounding box center [639, 356] width 35 height 9
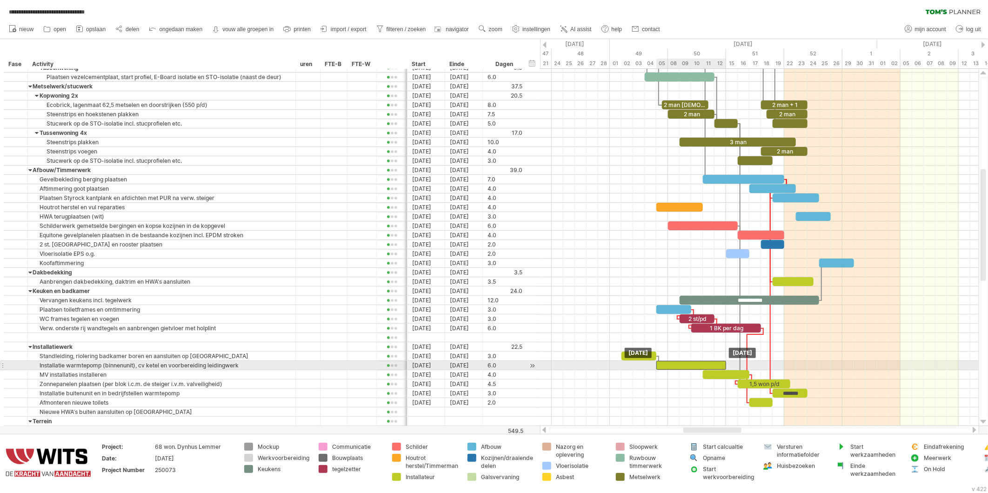
drag, startPoint x: 686, startPoint y: 368, endPoint x: 675, endPoint y: 366, distance: 10.3
click at [675, 366] on div at bounding box center [692, 365] width 70 height 9
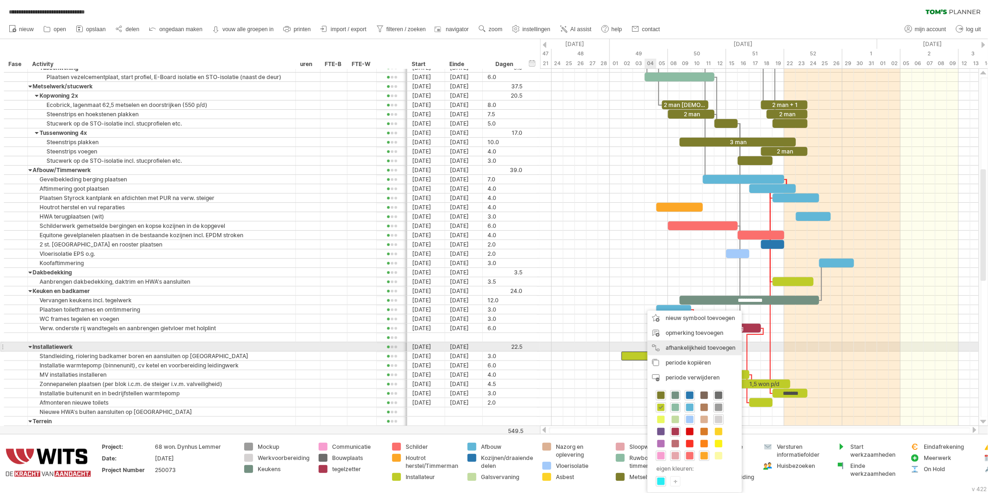
drag, startPoint x: 659, startPoint y: 349, endPoint x: 647, endPoint y: 321, distance: 30.4
click at [658, 347] on div "afhankelijkheid toevoegen U kunt afhankelijkheden gebruiken als u wilt dat de a…" at bounding box center [695, 348] width 94 height 15
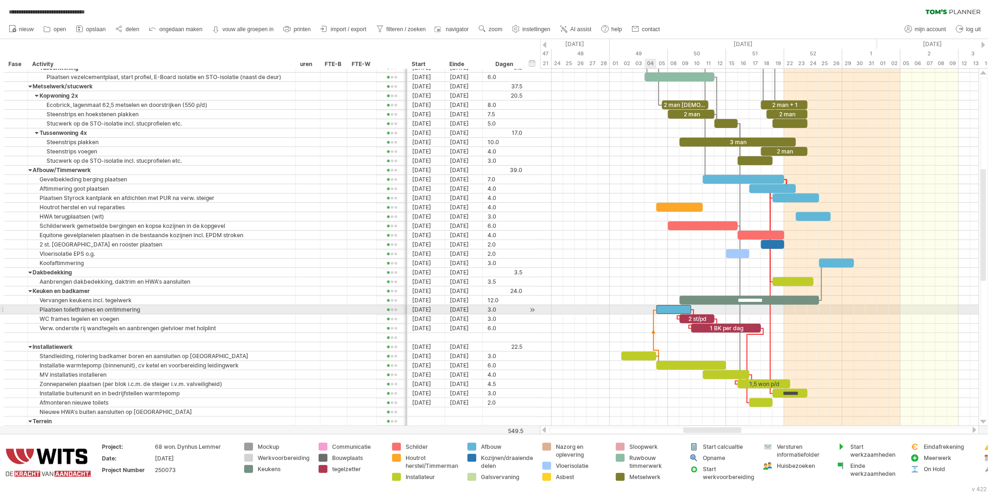
click at [656, 311] on span at bounding box center [657, 309] width 4 height 9
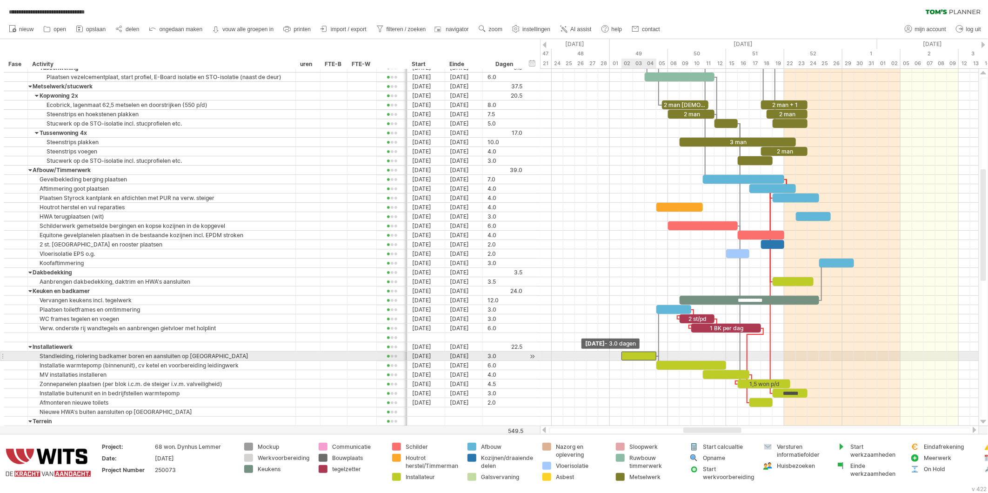
click at [621, 357] on span at bounding box center [622, 356] width 4 height 9
click at [634, 356] on div at bounding box center [639, 356] width 35 height 9
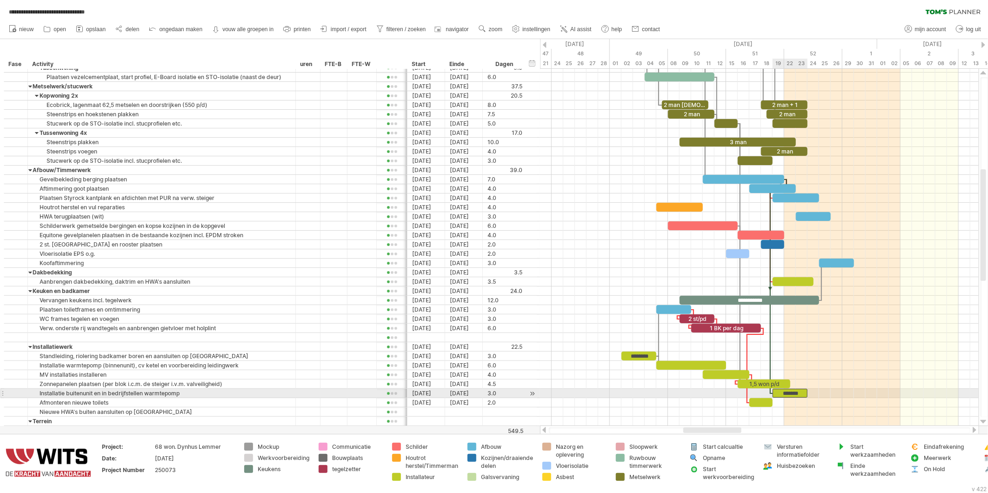
click at [797, 397] on div "*******" at bounding box center [790, 393] width 35 height 9
click at [798, 394] on div "*******" at bounding box center [790, 393] width 35 height 9
click at [802, 396] on div "*******" at bounding box center [790, 393] width 35 height 9
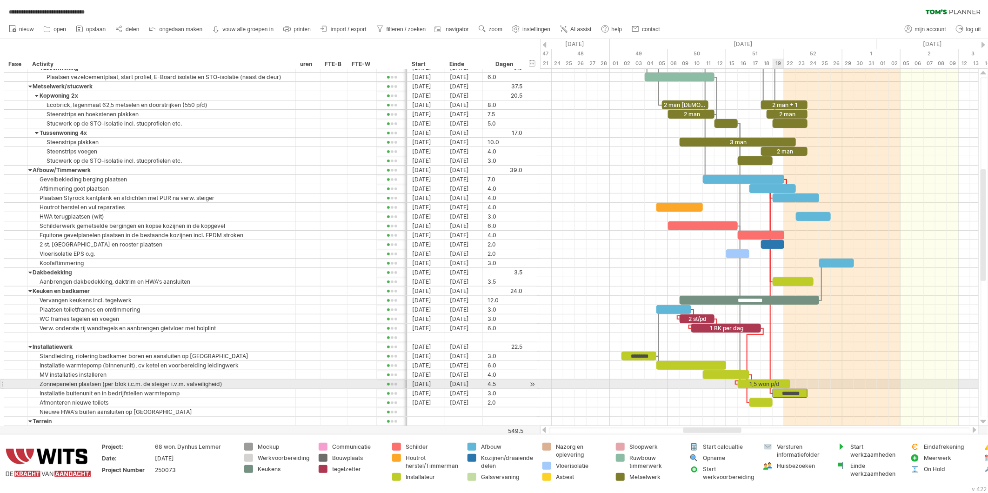
click at [775, 384] on div "1,5 won p/d" at bounding box center [764, 384] width 53 height 9
click at [783, 384] on div "1,5 won p/d" at bounding box center [764, 384] width 53 height 9
click at [769, 385] on div "********" at bounding box center [764, 384] width 53 height 9
click at [776, 385] on div "*******" at bounding box center [764, 384] width 53 height 9
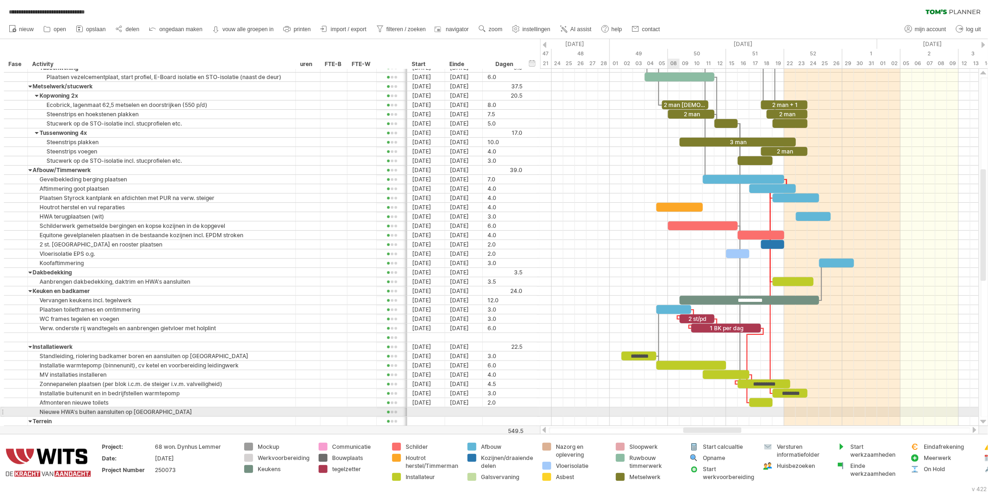
click at [670, 415] on div at bounding box center [759, 412] width 439 height 9
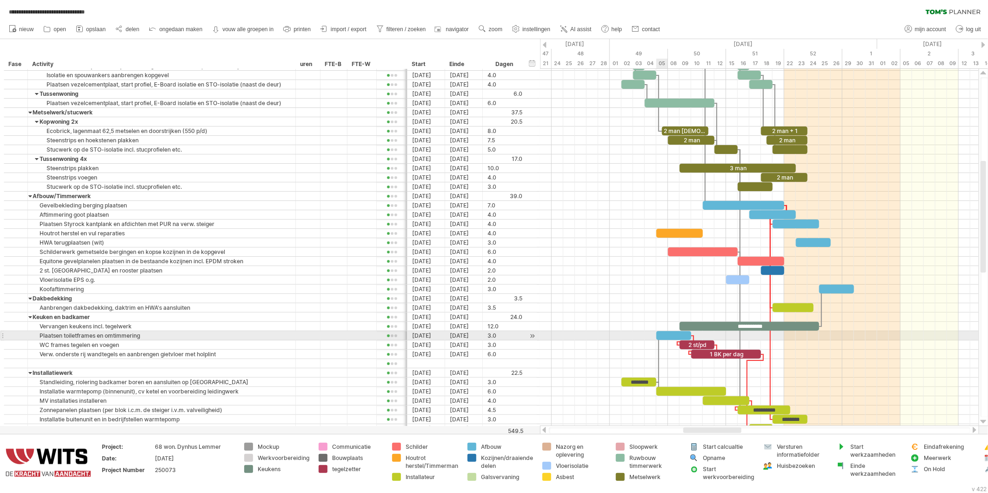
click at [667, 338] on div at bounding box center [674, 335] width 35 height 9
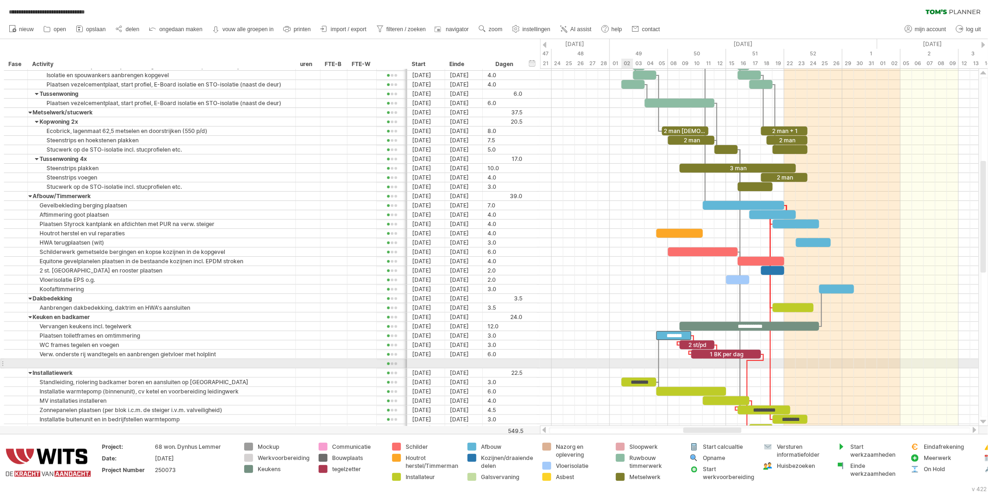
click at [626, 368] on div at bounding box center [759, 363] width 439 height 9
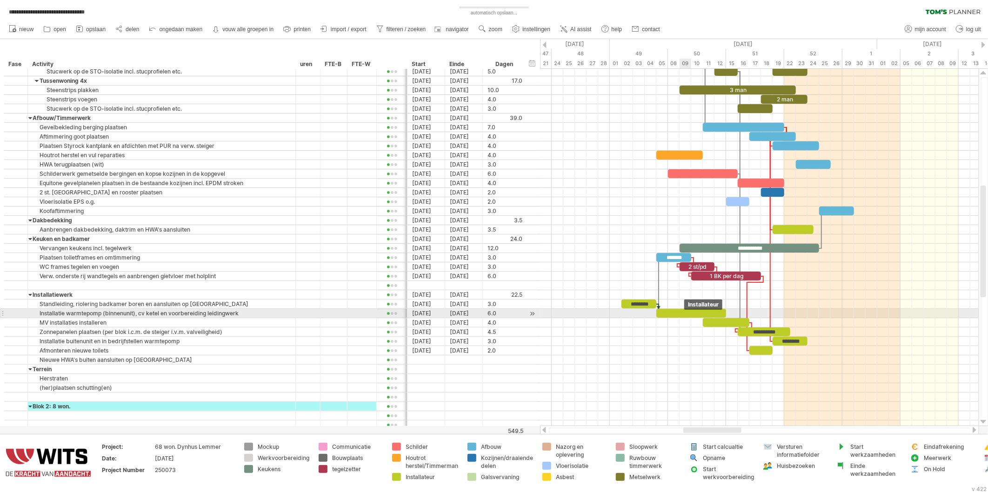
click at [685, 314] on div at bounding box center [692, 313] width 70 height 9
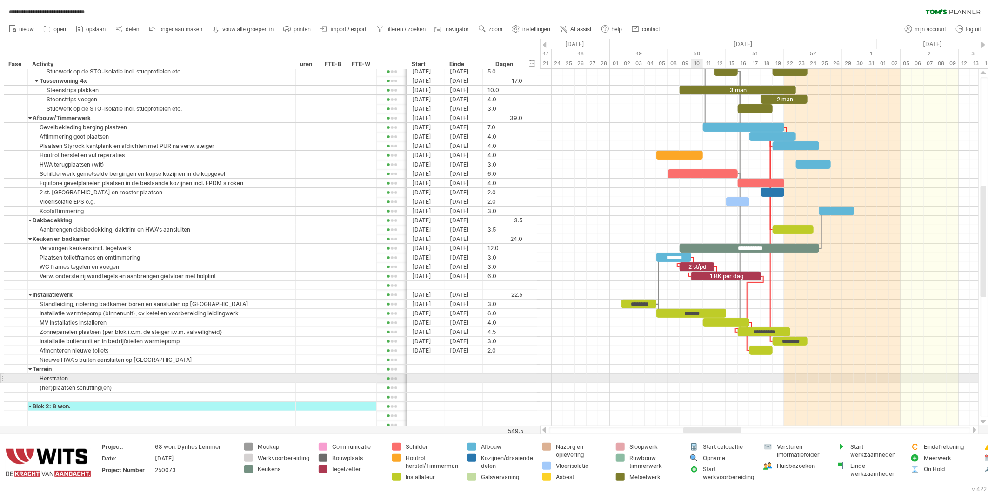
click at [692, 361] on div at bounding box center [759, 360] width 439 height 9
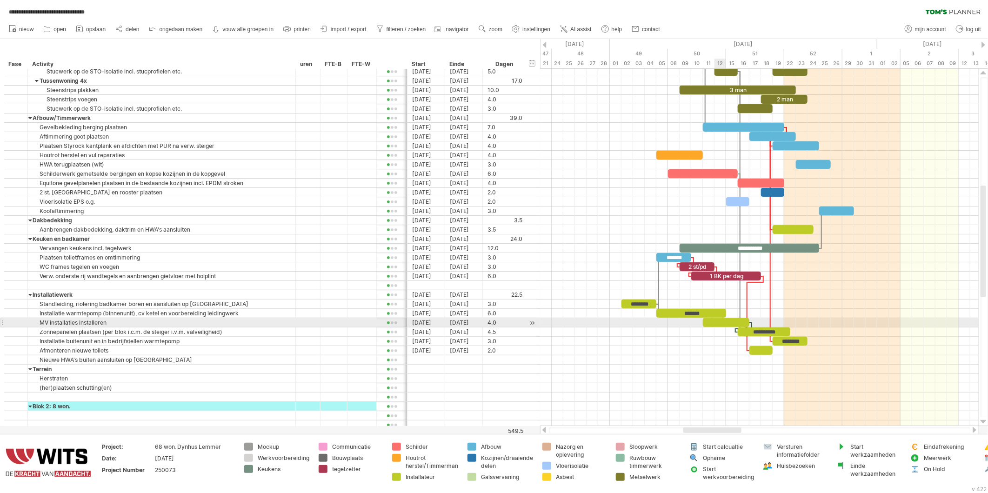
click at [724, 325] on div at bounding box center [726, 322] width 47 height 9
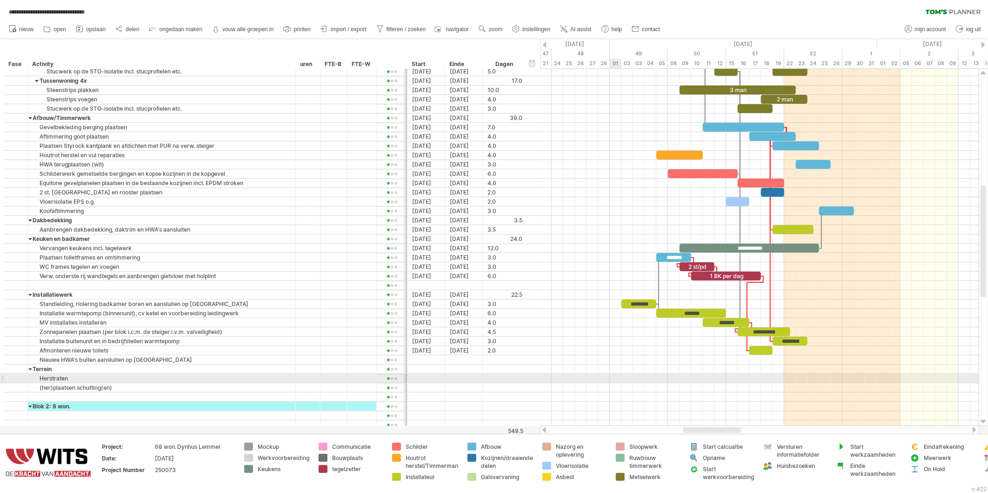
click at [619, 374] on div at bounding box center [759, 369] width 439 height 9
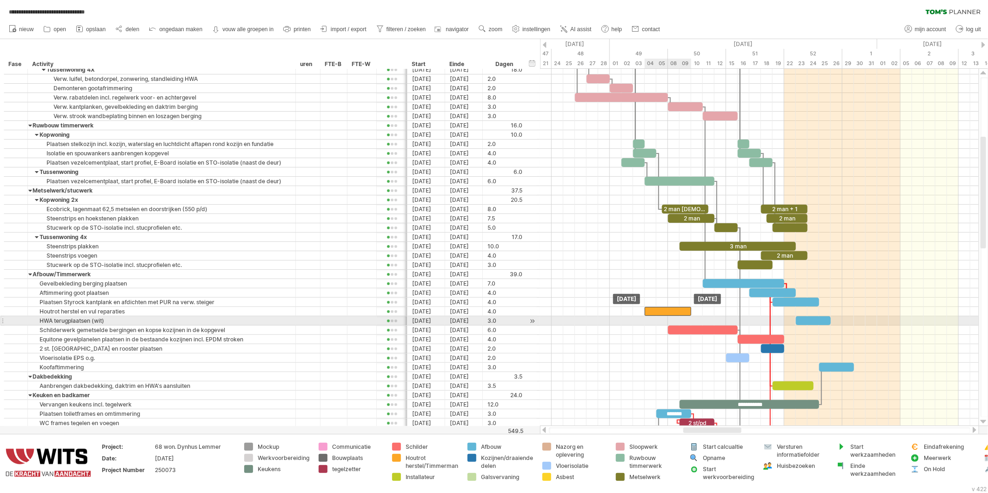
drag, startPoint x: 673, startPoint y: 314, endPoint x: 661, endPoint y: 317, distance: 12.1
click at [661, 316] on div at bounding box center [668, 311] width 47 height 9
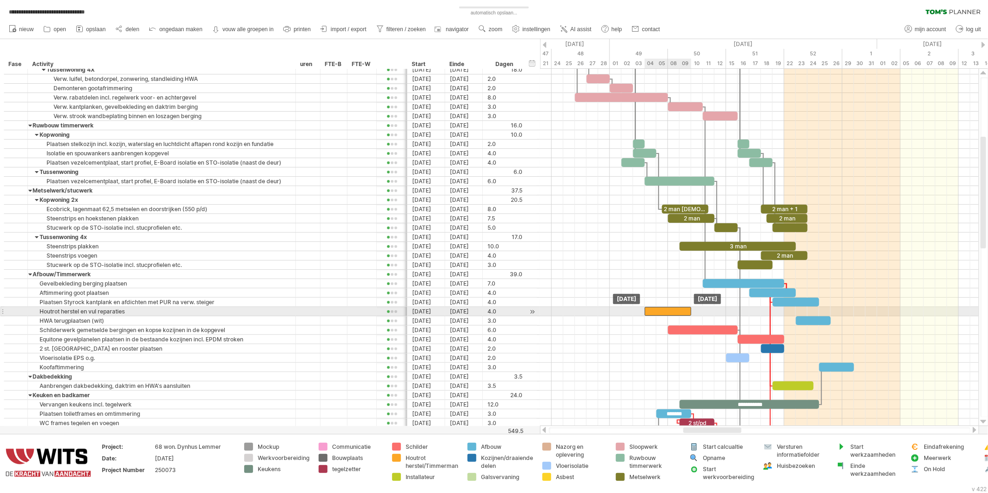
click at [666, 313] on div at bounding box center [668, 311] width 47 height 9
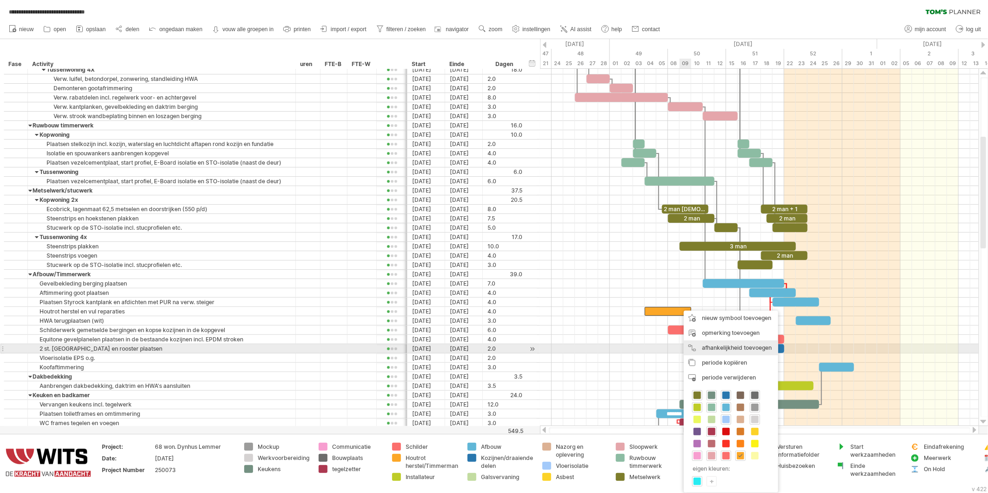
click at [693, 350] on div "afhankelijkheid toevoegen U kunt afhankelijkheden gebruiken als u wilt dat de a…" at bounding box center [731, 348] width 94 height 15
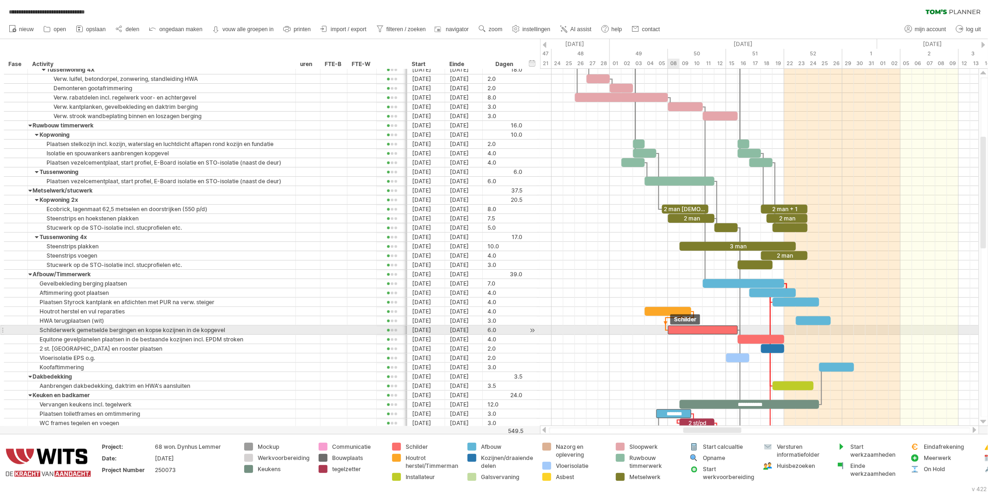
click at [671, 334] on div at bounding box center [703, 330] width 70 height 9
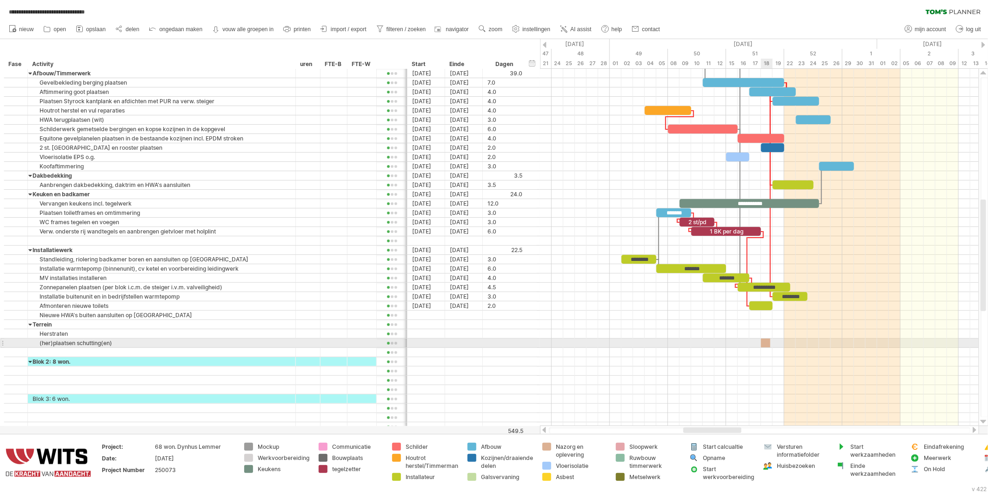
drag, startPoint x: 544, startPoint y: 447, endPoint x: 765, endPoint y: 345, distance: 243.2
click at [765, 345] on div "**********" at bounding box center [494, 246] width 988 height 493
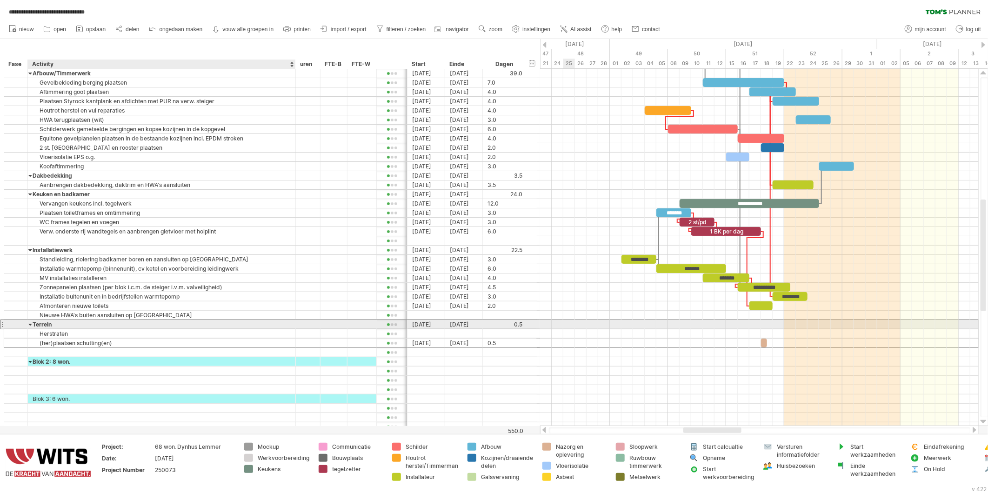
click at [61, 327] on div "Terrein" at bounding box center [162, 324] width 258 height 9
type input "**********"
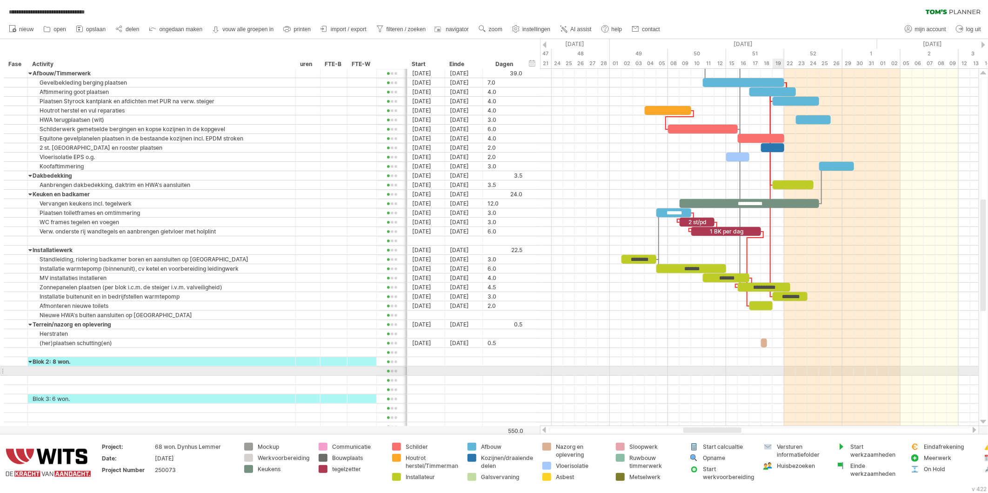
click at [779, 369] on div at bounding box center [759, 371] width 439 height 9
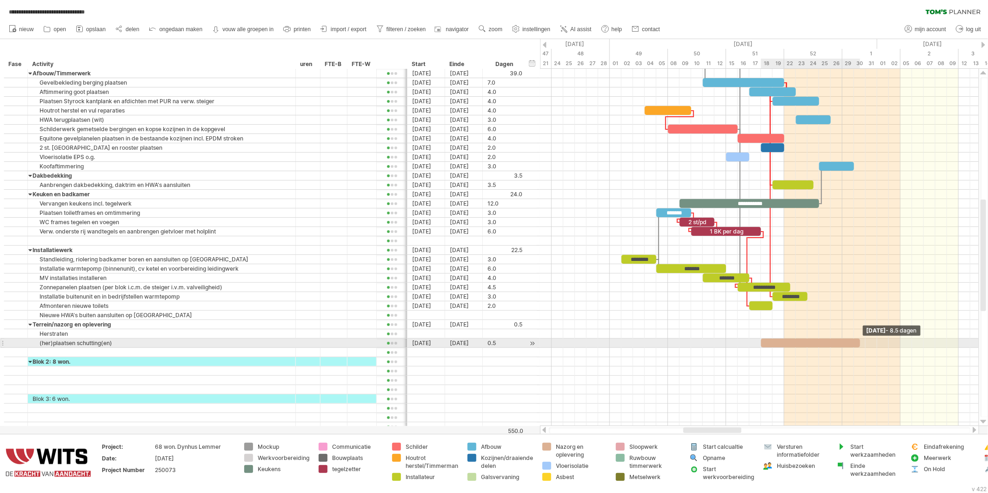
drag, startPoint x: 765, startPoint y: 347, endPoint x: 858, endPoint y: 345, distance: 93.1
click at [859, 345] on span at bounding box center [861, 343] width 4 height 9
drag, startPoint x: 761, startPoint y: 343, endPoint x: 830, endPoint y: 346, distance: 69.4
click at [830, 346] on span at bounding box center [831, 343] width 4 height 9
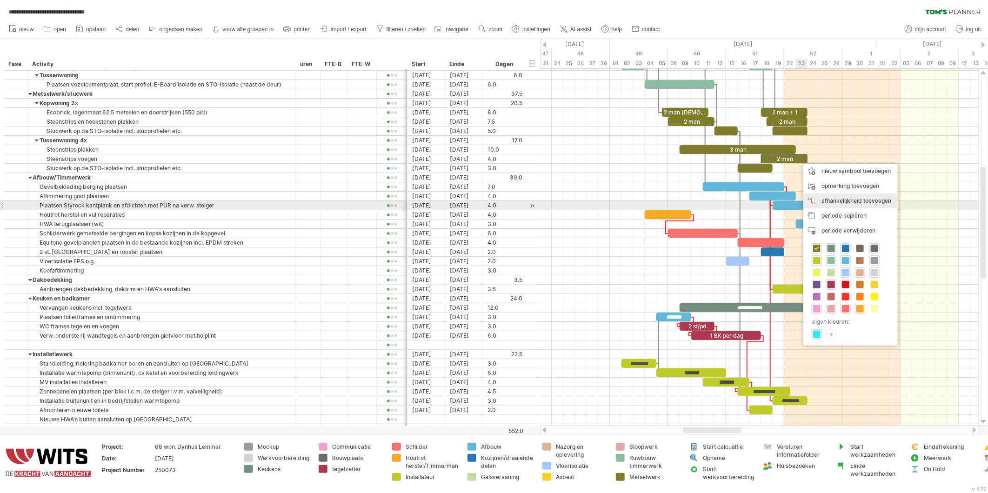
click at [820, 204] on div "afhankelijkheid toevoegen U kunt afhankelijkheden gebruiken als u wilt dat de a…" at bounding box center [851, 201] width 94 height 15
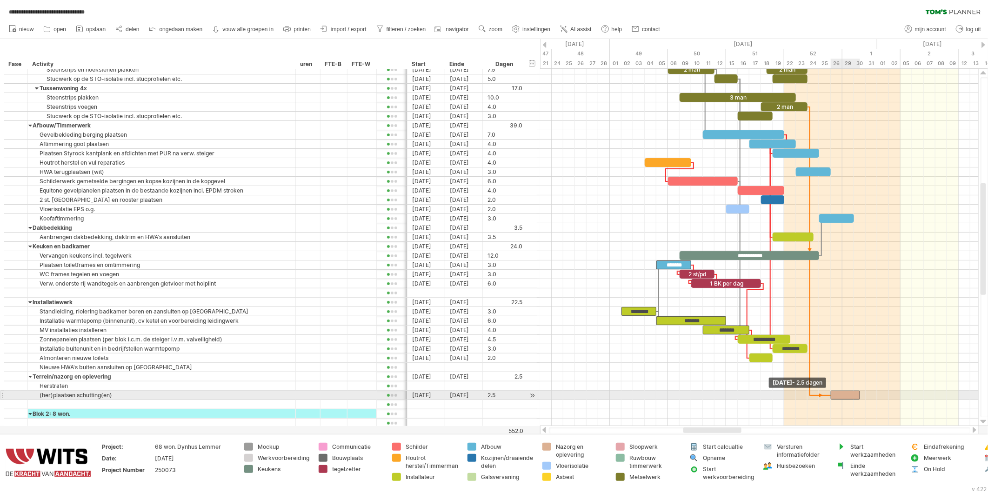
click at [832, 397] on span at bounding box center [831, 395] width 4 height 9
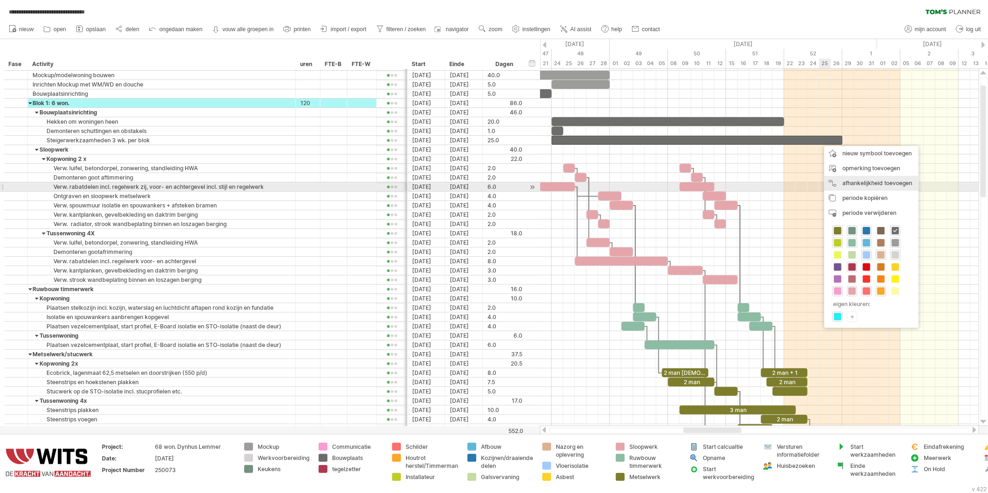
click at [840, 186] on div "afhankelijkheid toevoegen U kunt afhankelijkheden gebruiken als u wilt dat de a…" at bounding box center [872, 183] width 94 height 15
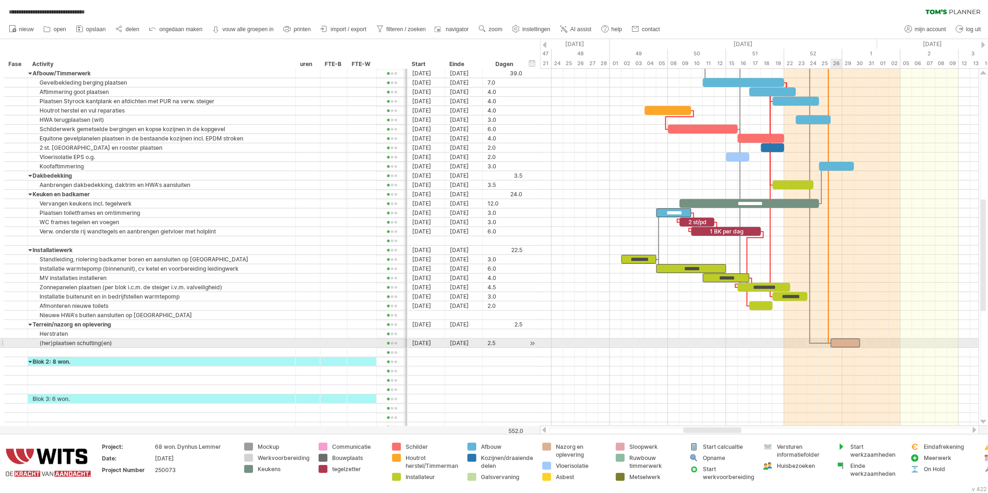
click at [834, 346] on div at bounding box center [845, 343] width 29 height 9
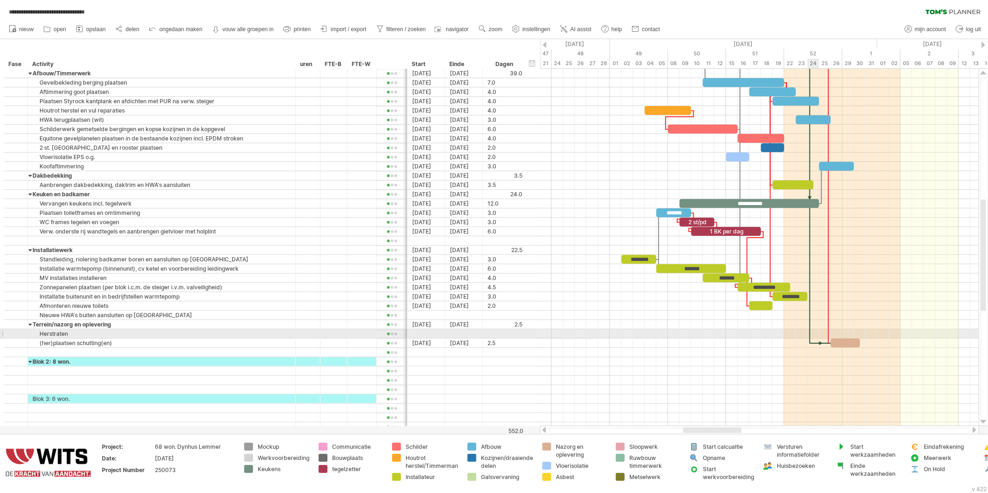
click at [810, 333] on div at bounding box center [810, 198] width 3 height 289
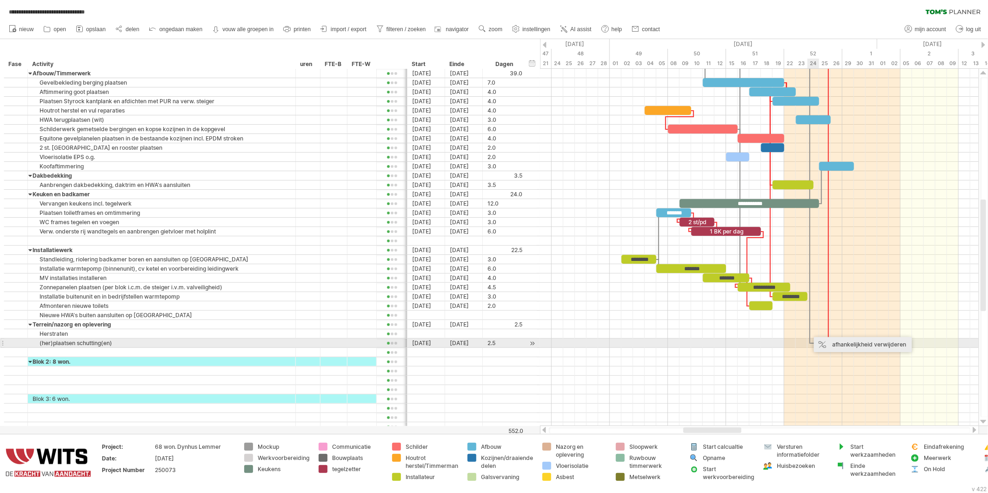
click at [831, 343] on div "afhankelijkheid verwijderen" at bounding box center [863, 344] width 98 height 15
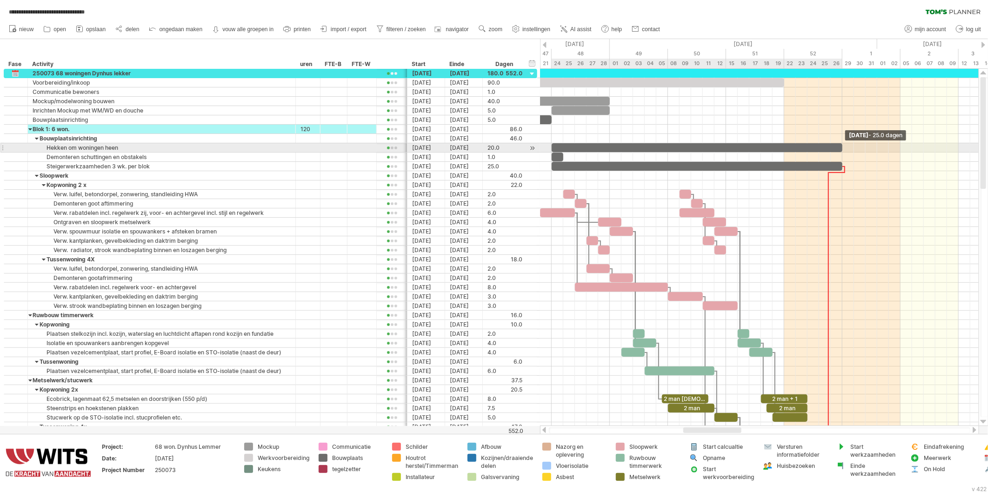
drag, startPoint x: 784, startPoint y: 148, endPoint x: 842, endPoint y: 148, distance: 58.6
click at [842, 148] on span at bounding box center [843, 147] width 4 height 9
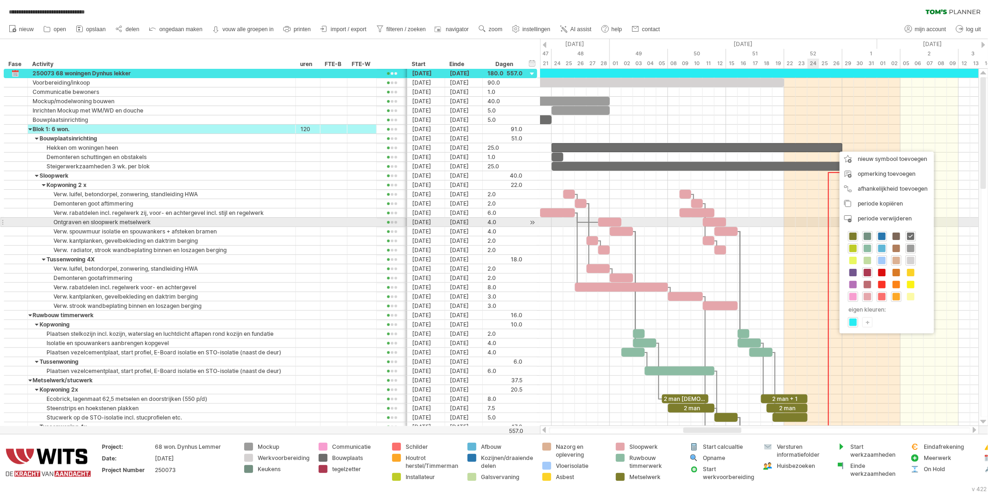
click at [819, 224] on div at bounding box center [759, 222] width 439 height 9
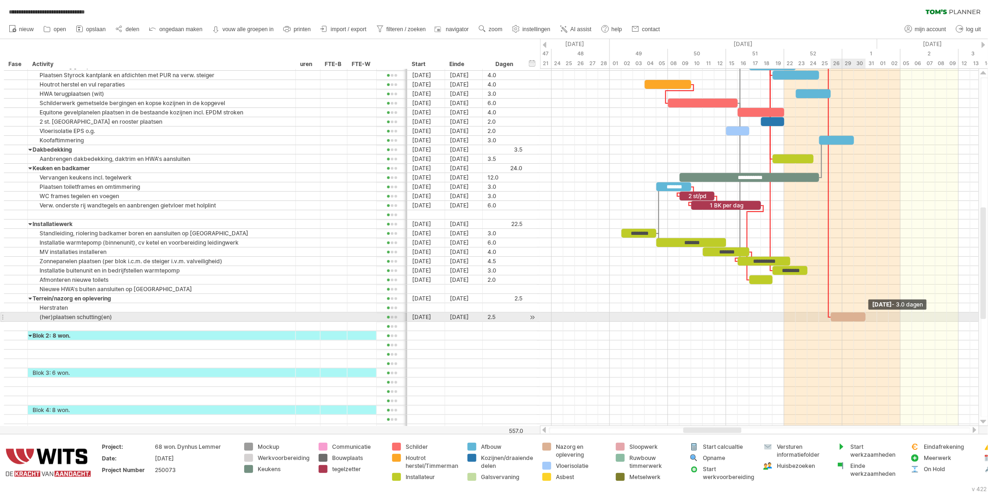
drag, startPoint x: 860, startPoint y: 317, endPoint x: 866, endPoint y: 317, distance: 6.1
click at [866, 317] on span at bounding box center [866, 317] width 4 height 9
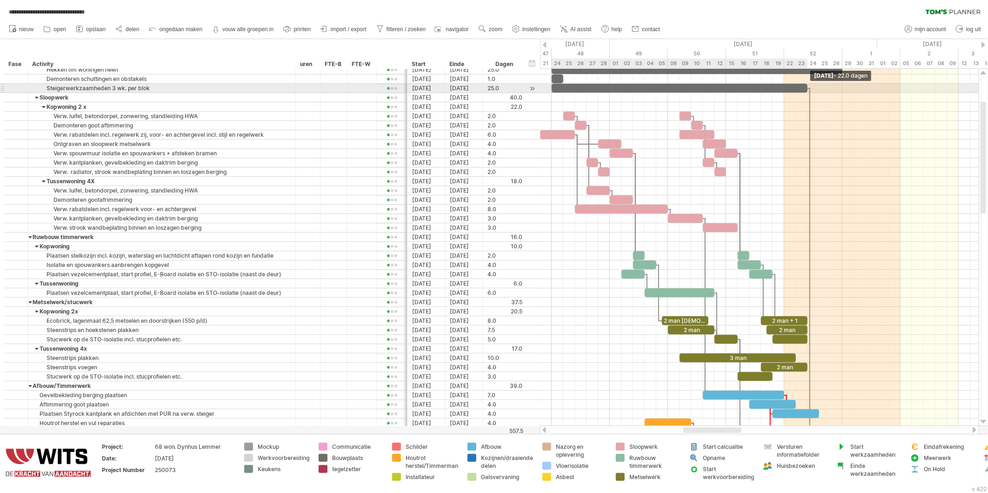
drag, startPoint x: 841, startPoint y: 87, endPoint x: 806, endPoint y: 88, distance: 35.4
click at [806, 88] on span at bounding box center [808, 88] width 4 height 9
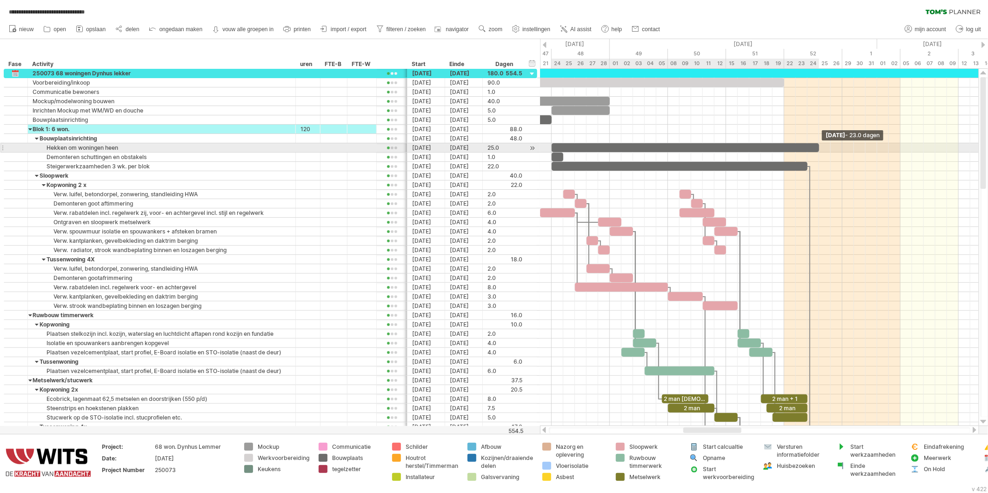
drag, startPoint x: 841, startPoint y: 147, endPoint x: 818, endPoint y: 148, distance: 23.7
click at [818, 148] on span at bounding box center [820, 147] width 4 height 9
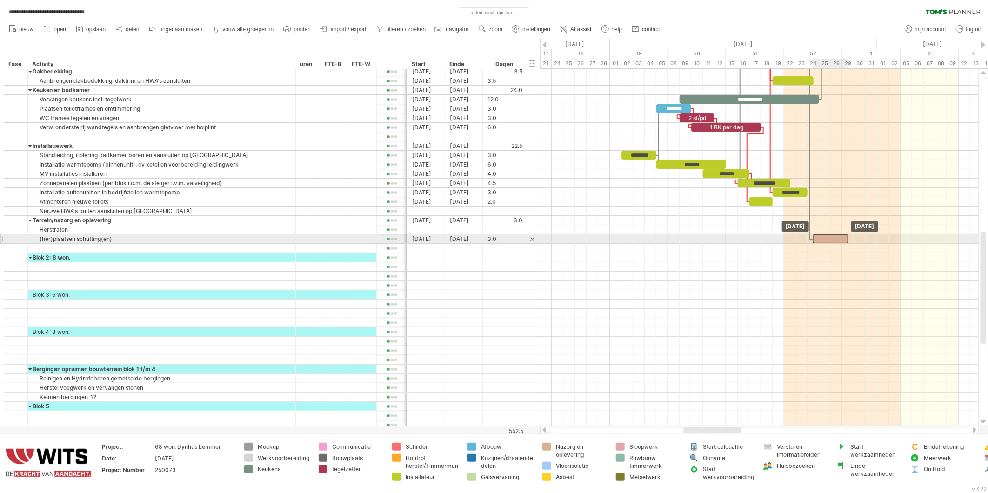
drag, startPoint x: 855, startPoint y: 239, endPoint x: 835, endPoint y: 237, distance: 20.1
click at [835, 237] on div at bounding box center [831, 239] width 35 height 9
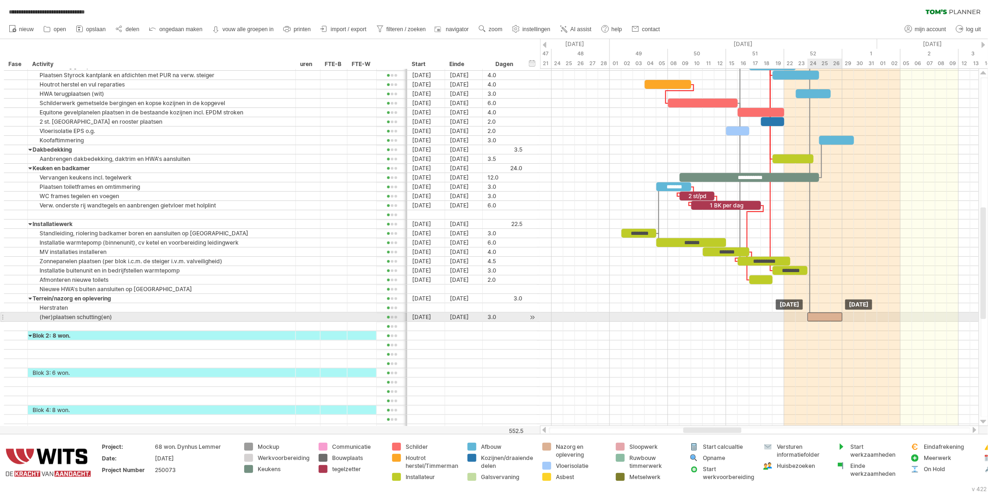
drag, startPoint x: 823, startPoint y: 316, endPoint x: 816, endPoint y: 316, distance: 7.0
click at [816, 316] on div at bounding box center [825, 317] width 35 height 9
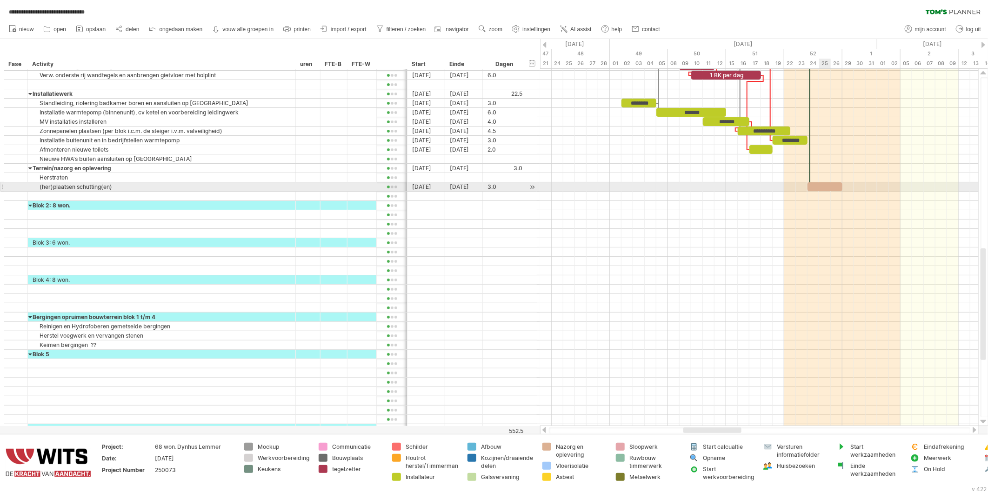
click at [820, 188] on div at bounding box center [825, 186] width 35 height 9
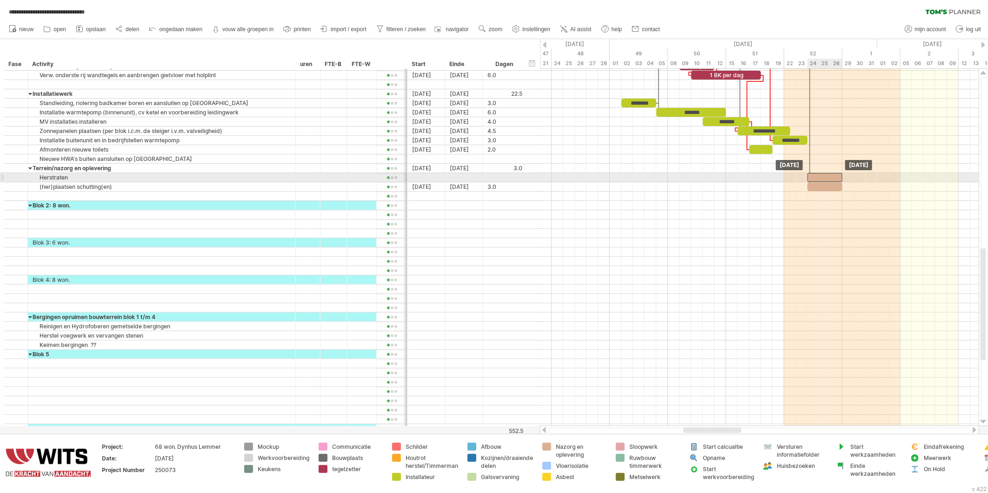
drag, startPoint x: 819, startPoint y: 187, endPoint x: 818, endPoint y: 177, distance: 9.4
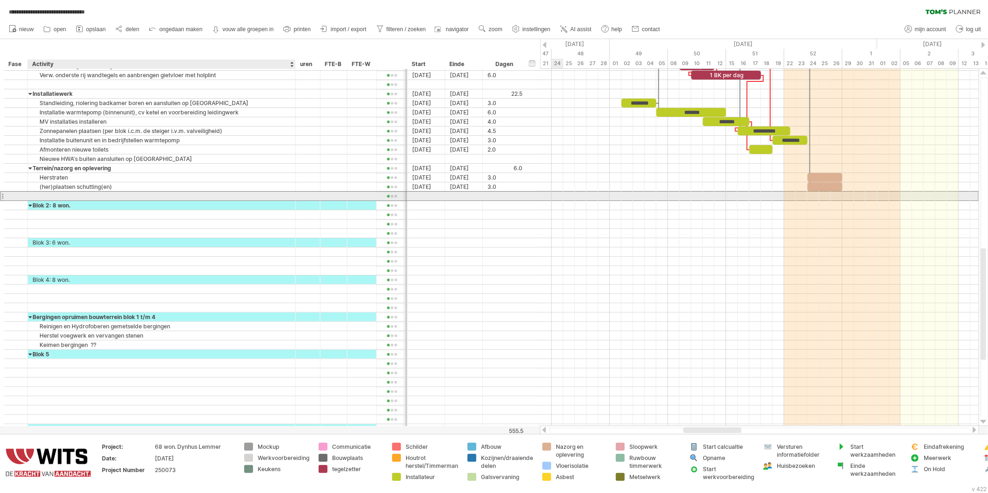
click at [44, 195] on div at bounding box center [162, 196] width 258 height 9
click at [74, 188] on div "(her)plaatsen schutting(en)" at bounding box center [162, 186] width 258 height 9
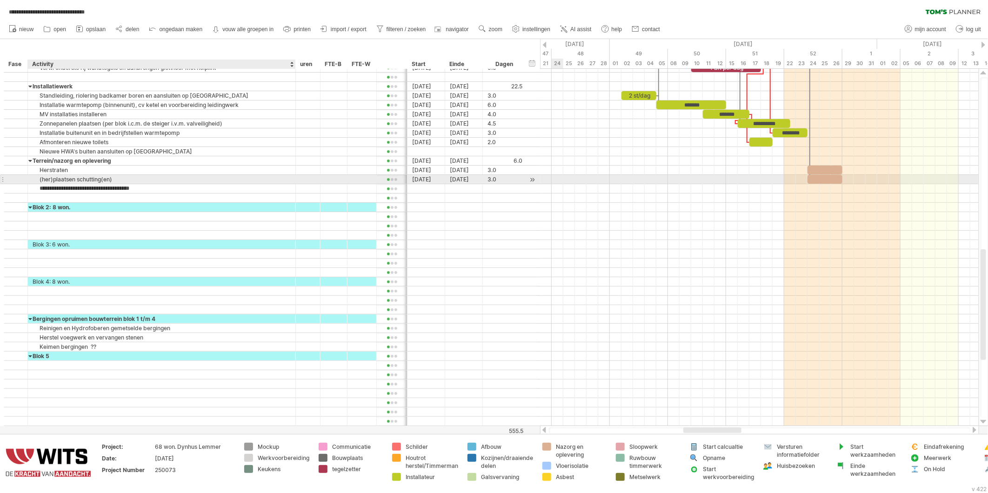
type input "**********"
click at [835, 178] on div at bounding box center [825, 179] width 35 height 9
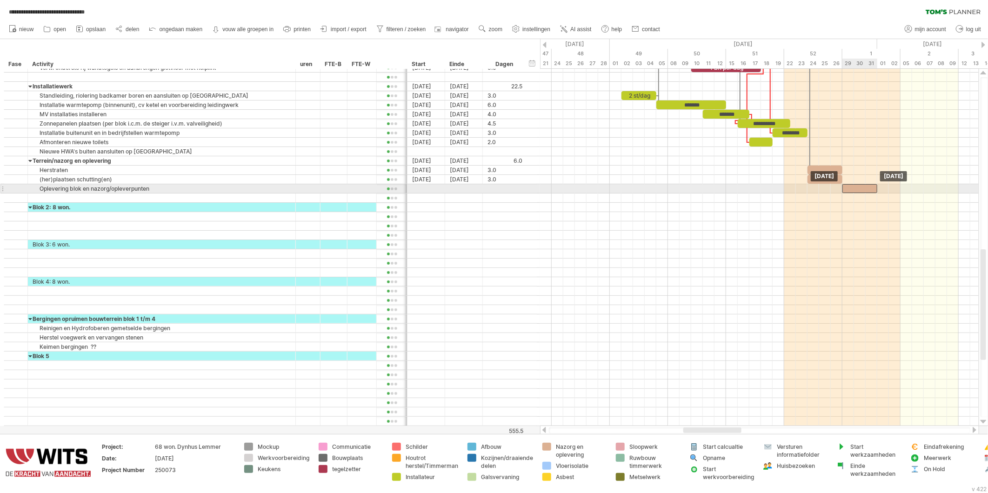
drag, startPoint x: 834, startPoint y: 178, endPoint x: 867, endPoint y: 187, distance: 35.0
click at [874, 191] on div at bounding box center [860, 188] width 35 height 9
drag, startPoint x: 876, startPoint y: 191, endPoint x: 862, endPoint y: 188, distance: 14.8
click at [862, 188] on div at bounding box center [854, 188] width 23 height 9
drag, startPoint x: 849, startPoint y: 190, endPoint x: 836, endPoint y: 188, distance: 13.1
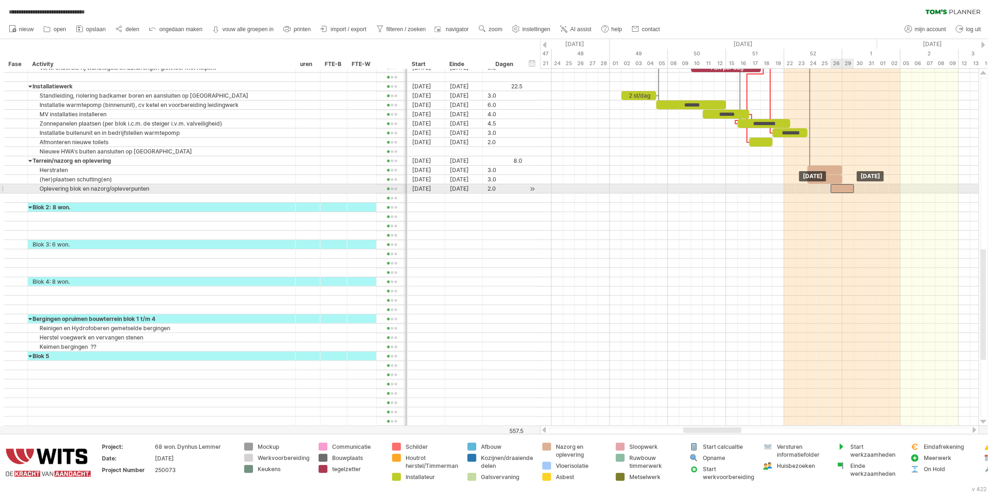
click at [836, 188] on div at bounding box center [842, 188] width 23 height 9
drag, startPoint x: 853, startPoint y: 191, endPoint x: 862, endPoint y: 190, distance: 9.4
click at [862, 190] on div at bounding box center [848, 188] width 35 height 9
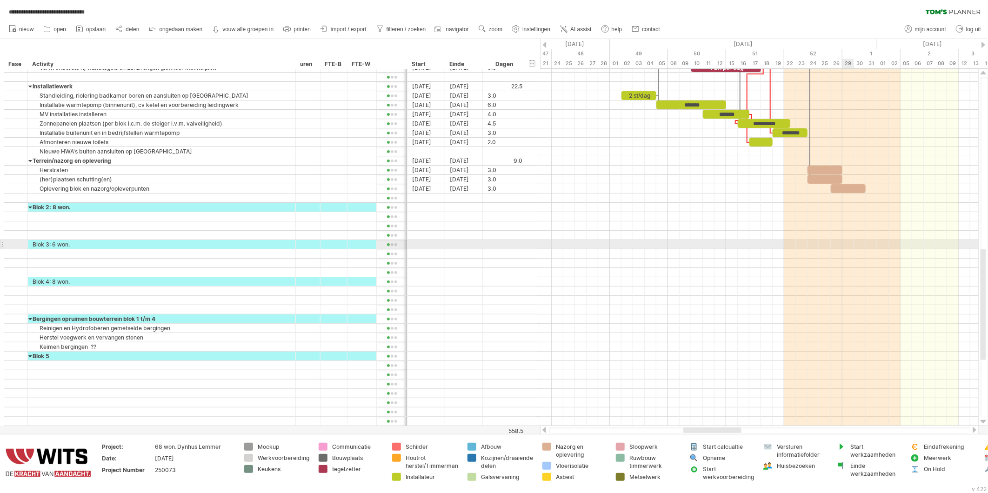
click at [846, 240] on div at bounding box center [759, 249] width 439 height 372
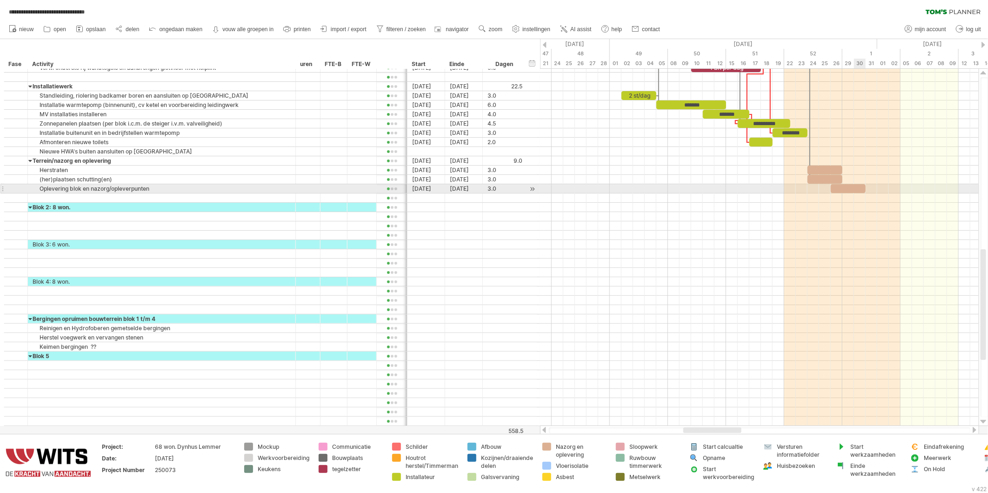
click at [856, 188] on div at bounding box center [848, 188] width 35 height 9
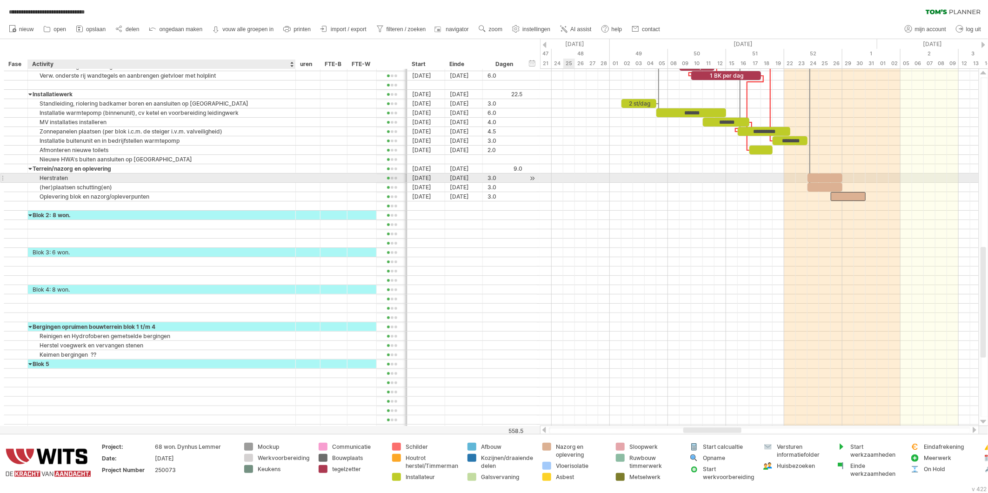
click at [73, 179] on div "Herstraten" at bounding box center [162, 178] width 258 height 9
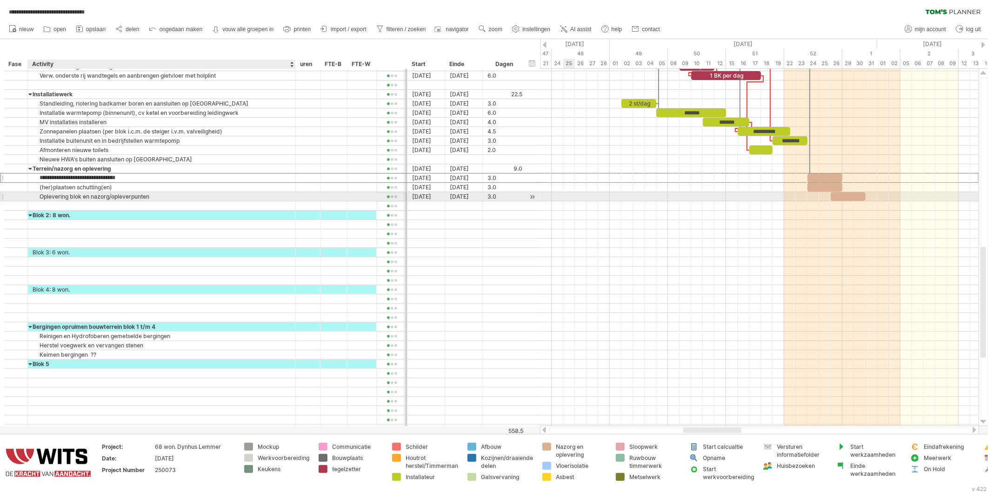
type input "**********"
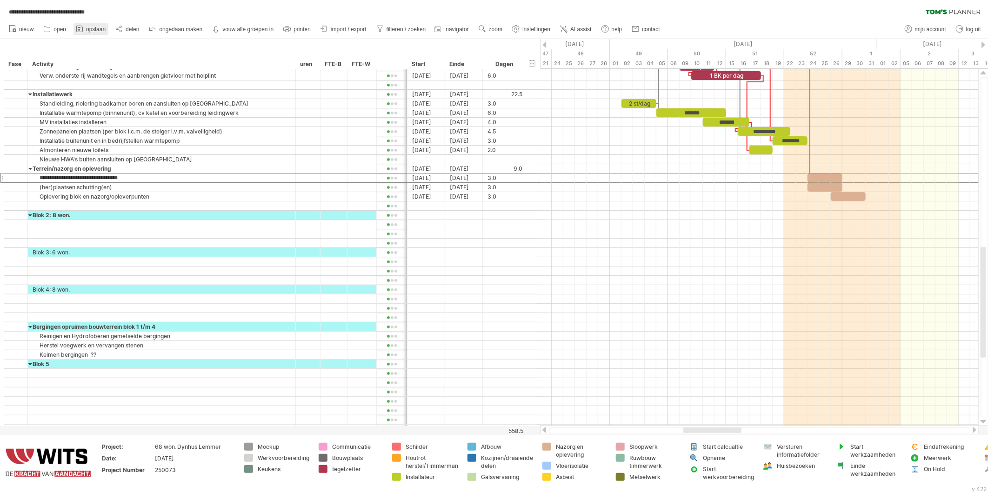
click at [96, 29] on span "opslaan" at bounding box center [96, 29] width 20 height 7
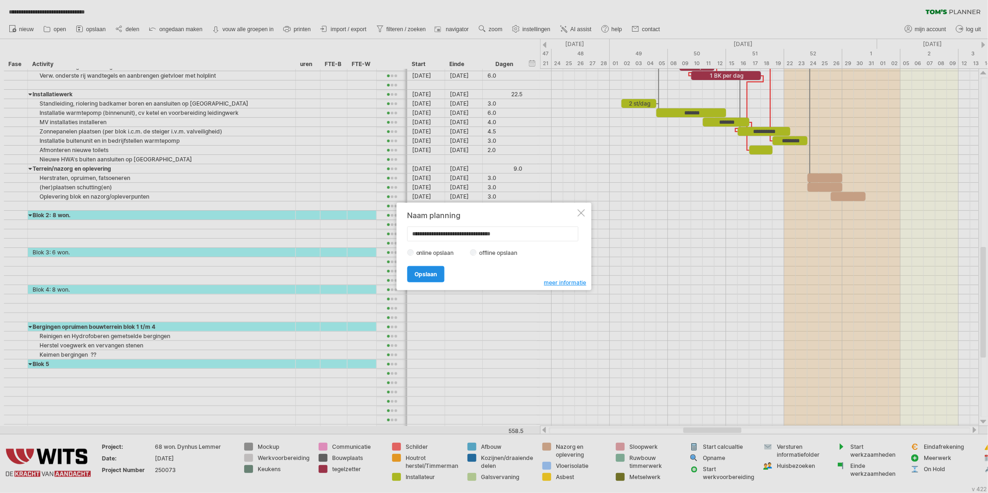
click at [420, 271] on span "Opslaan" at bounding box center [426, 274] width 22 height 7
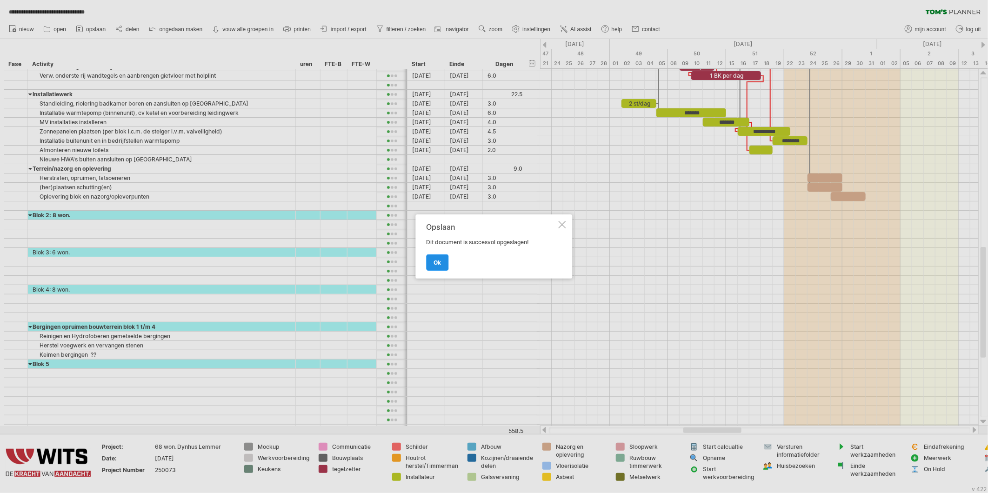
click at [440, 264] on span "ok" at bounding box center [437, 262] width 7 height 7
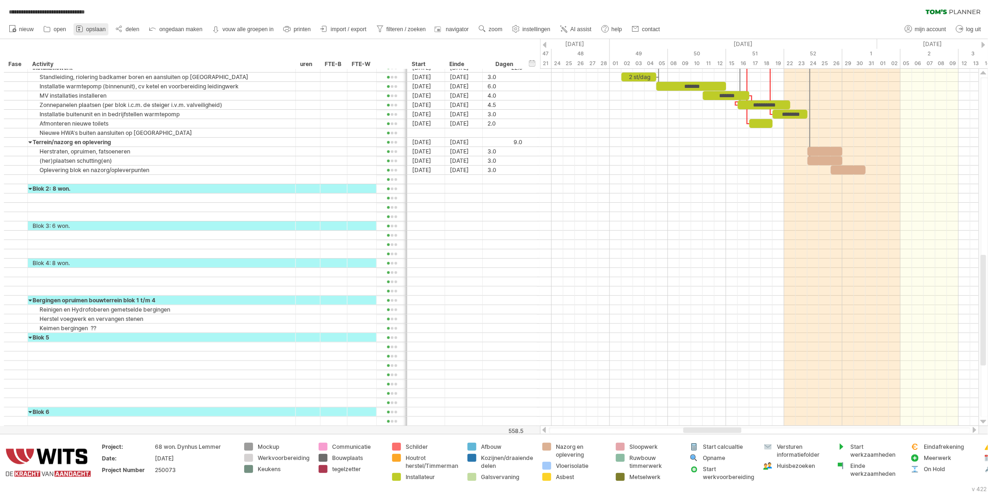
click at [82, 29] on icon at bounding box center [79, 28] width 9 height 9
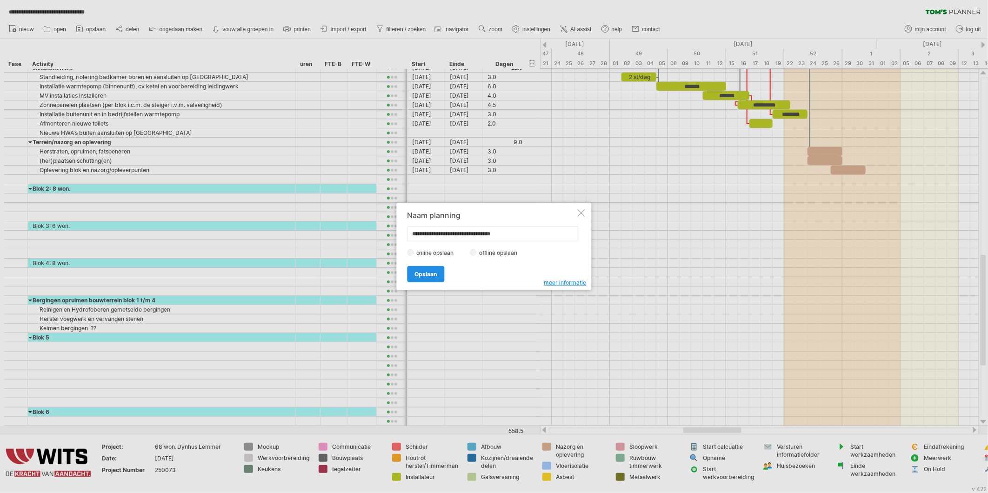
click at [430, 276] on span "Opslaan" at bounding box center [426, 274] width 22 height 7
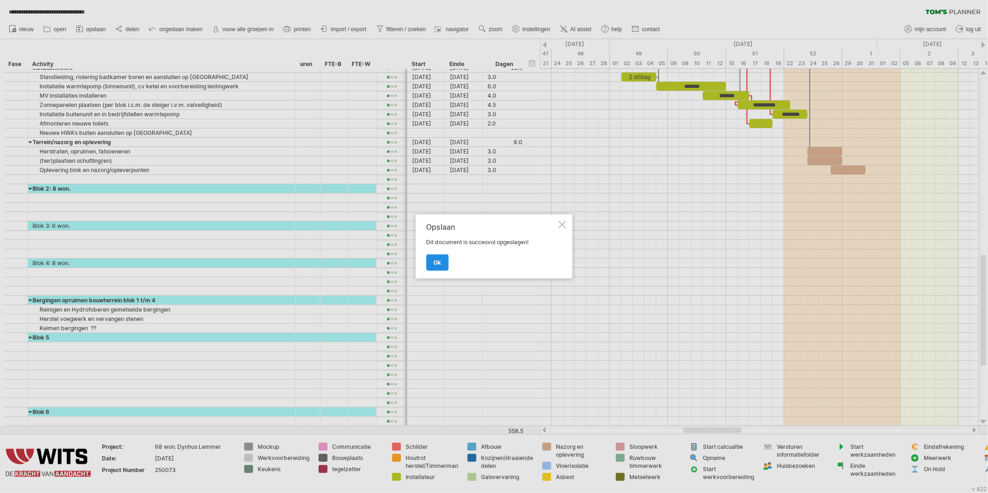
click at [435, 264] on span "ok" at bounding box center [437, 262] width 7 height 7
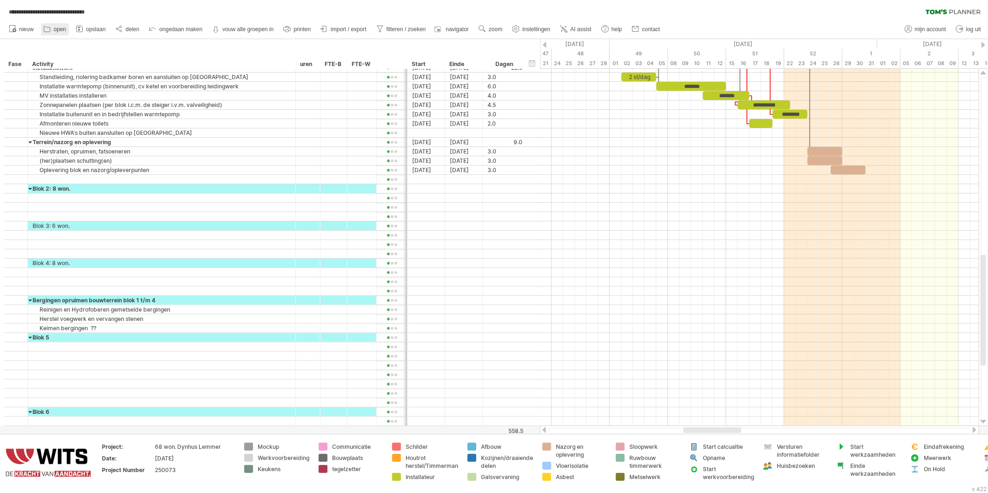
click at [56, 29] on span "open" at bounding box center [60, 29] width 13 height 7
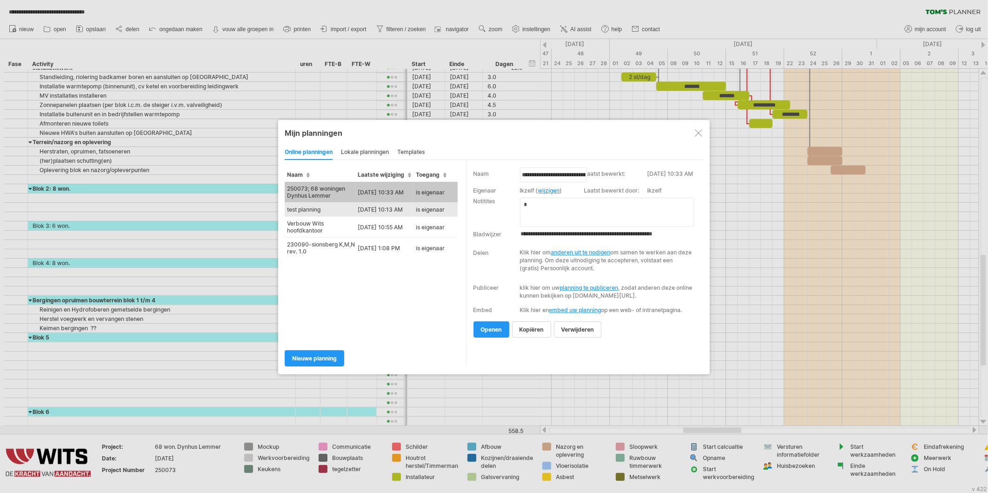
click at [322, 206] on td "test planning" at bounding box center [320, 210] width 71 height 14
type input "**********"
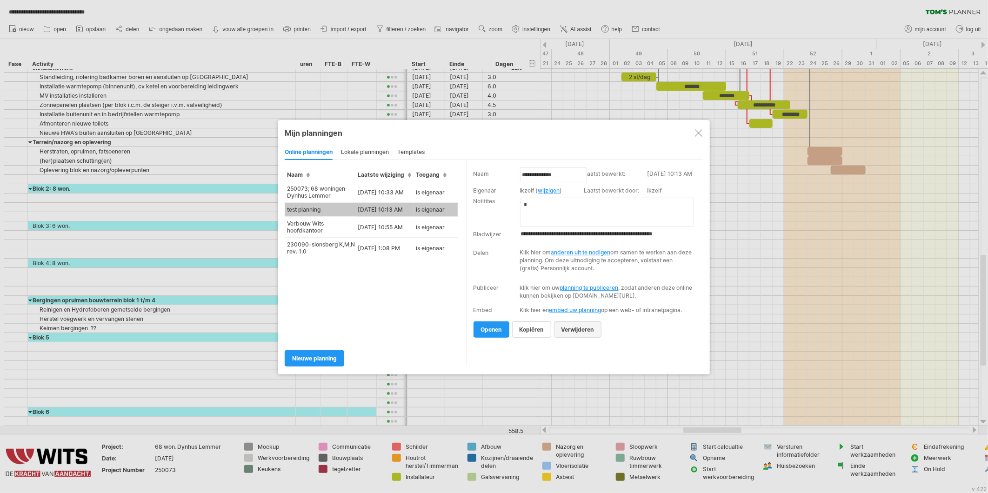
click at [570, 333] on span "verwijderen" at bounding box center [578, 329] width 33 height 7
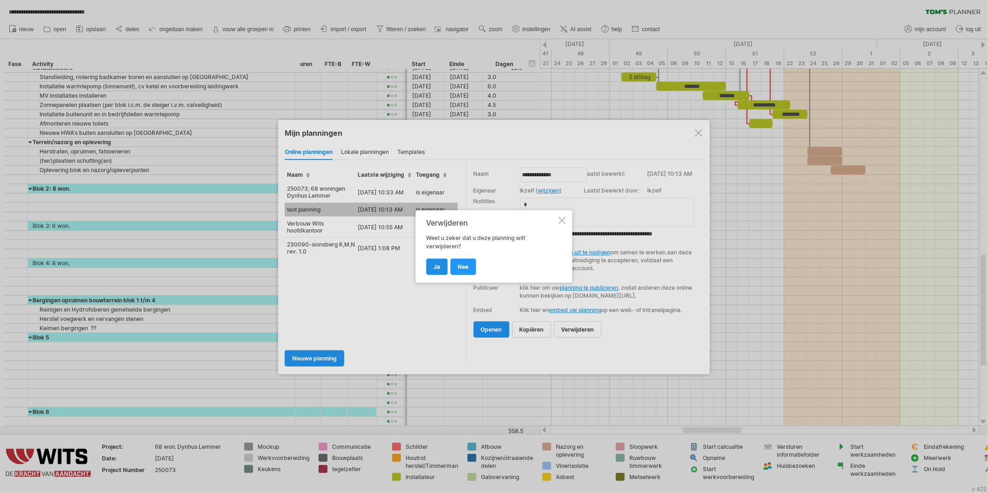
click at [430, 262] on link "ja" at bounding box center [437, 267] width 21 height 16
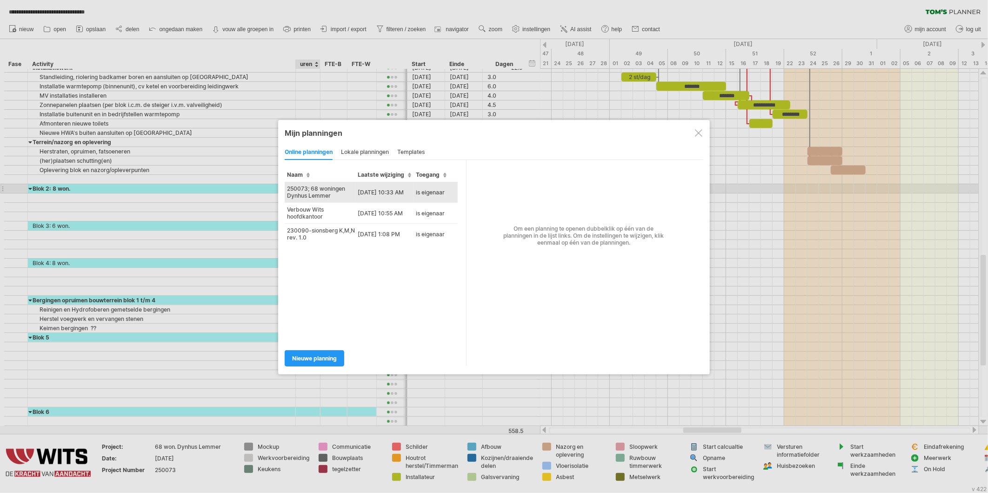
click at [313, 193] on td "250073; 68 woningen Dynhus Lemmer" at bounding box center [320, 192] width 71 height 21
type input "**********"
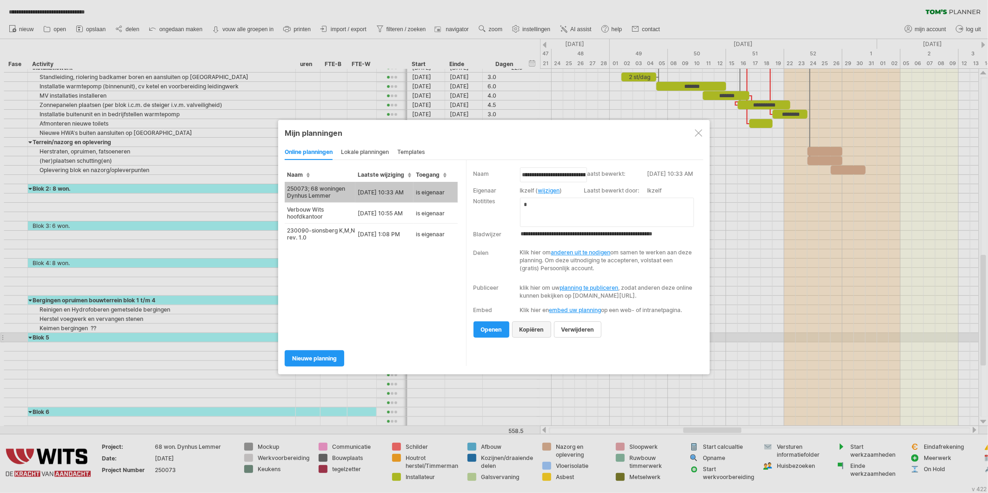
click at [532, 333] on span "kopiëren" at bounding box center [532, 329] width 24 height 7
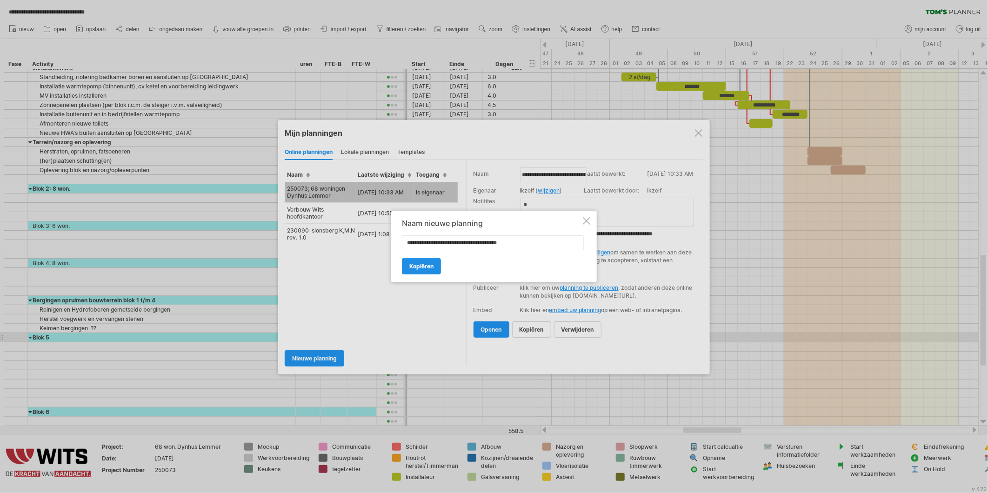
type input "**********"
click at [428, 263] on span "Kopiëren" at bounding box center [422, 266] width 24 height 7
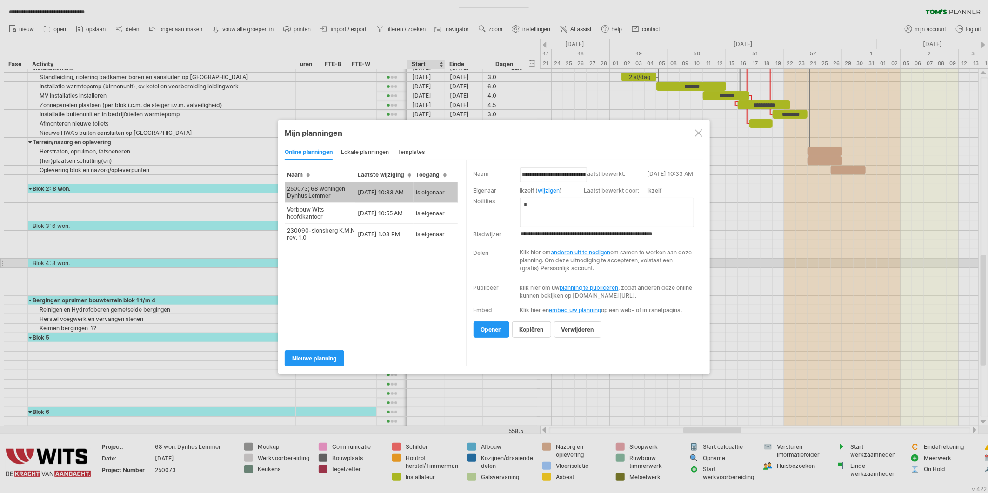
type input "**********"
click at [497, 333] on span "openen" at bounding box center [491, 329] width 21 height 7
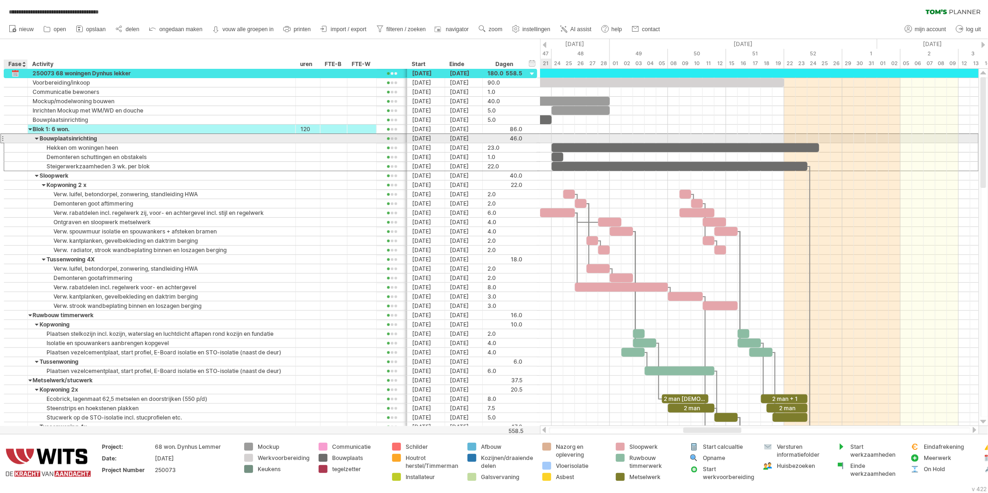
click at [10, 139] on div at bounding box center [16, 138] width 24 height 9
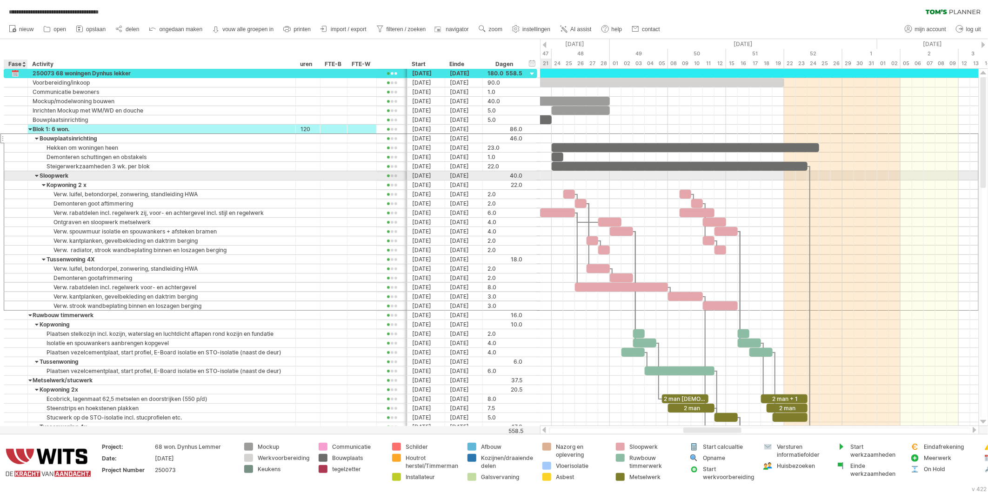
click at [12, 178] on div at bounding box center [15, 176] width 9 height 8
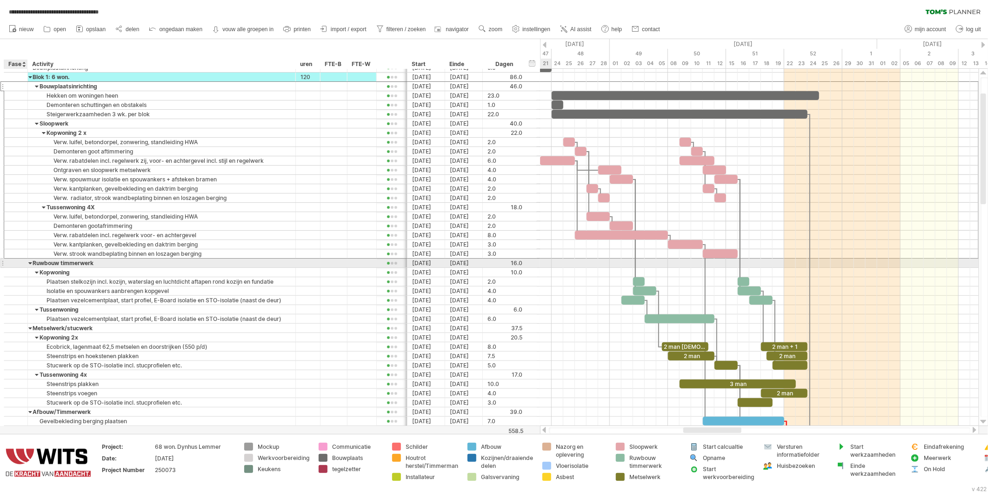
click at [11, 266] on div at bounding box center [15, 263] width 9 height 8
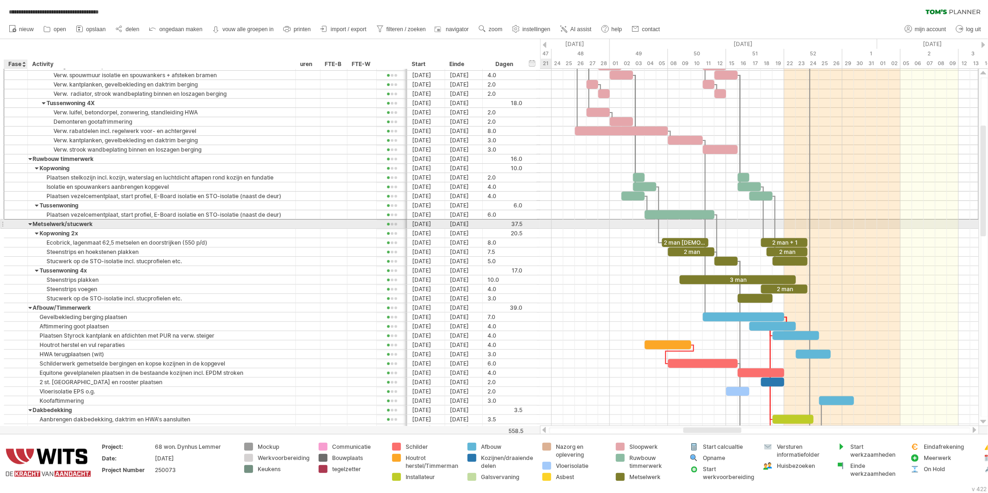
click at [15, 225] on div at bounding box center [15, 224] width 9 height 8
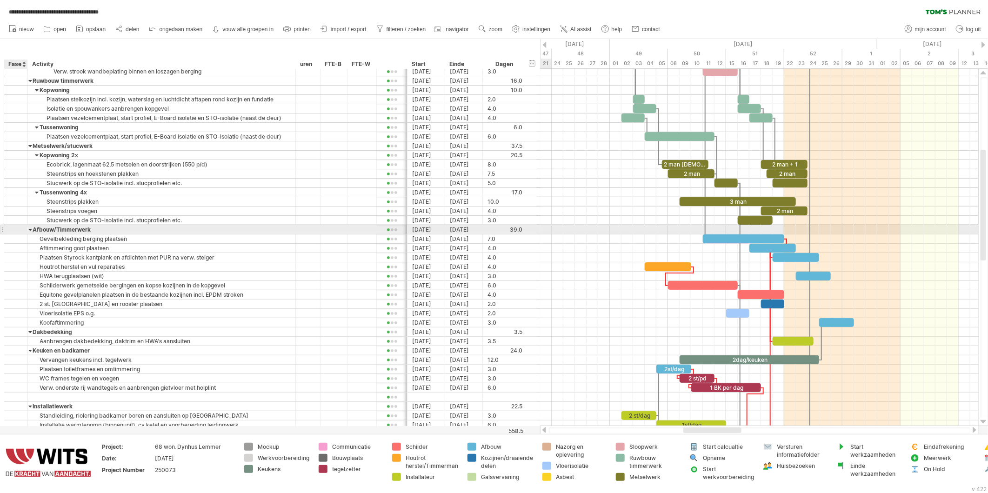
click at [13, 232] on div at bounding box center [15, 230] width 9 height 8
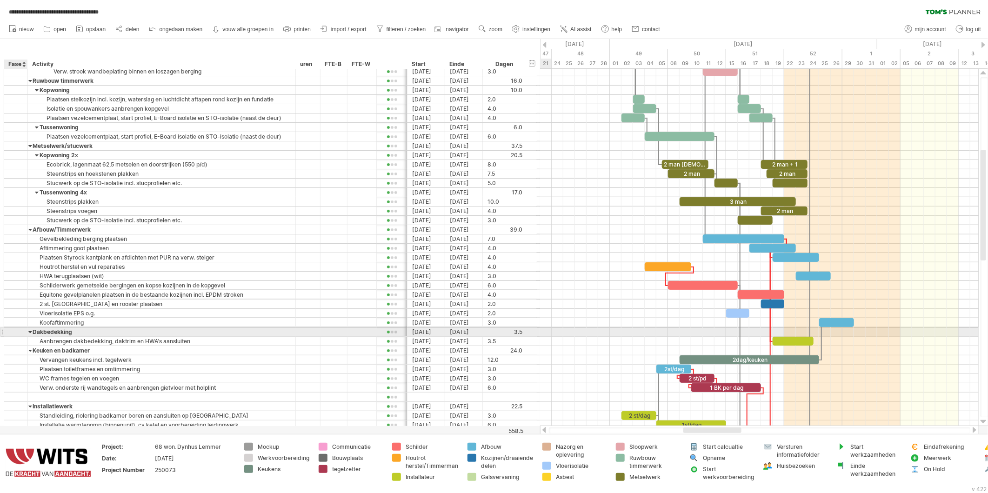
click at [11, 333] on div at bounding box center [15, 332] width 9 height 8
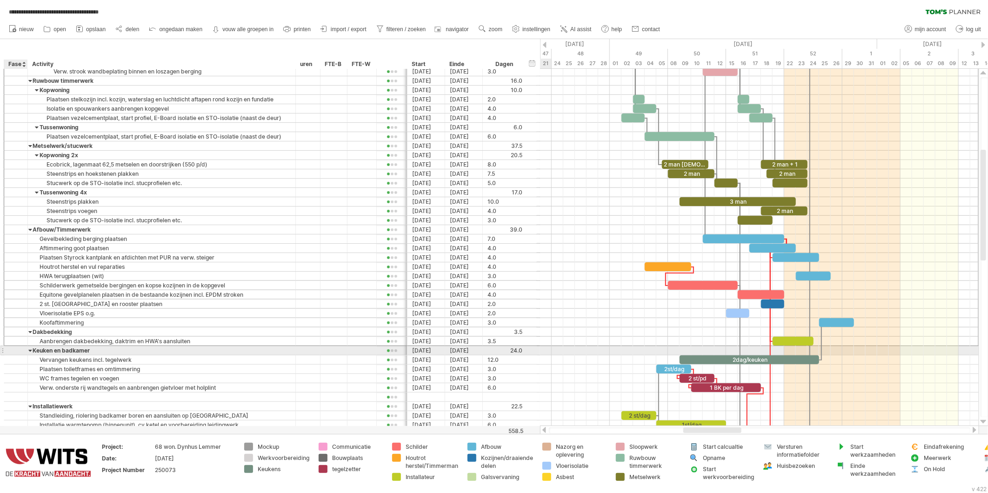
click at [14, 353] on div at bounding box center [15, 351] width 9 height 8
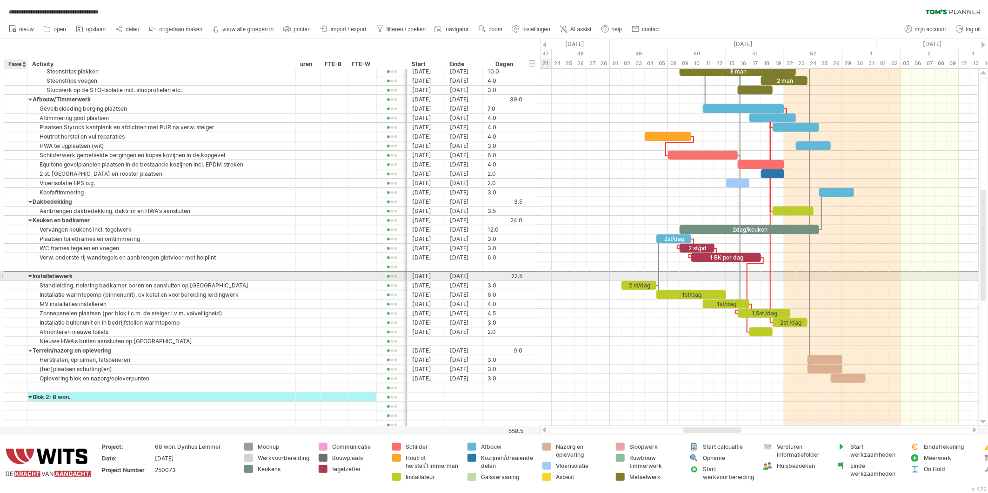
click at [10, 278] on div at bounding box center [16, 276] width 24 height 9
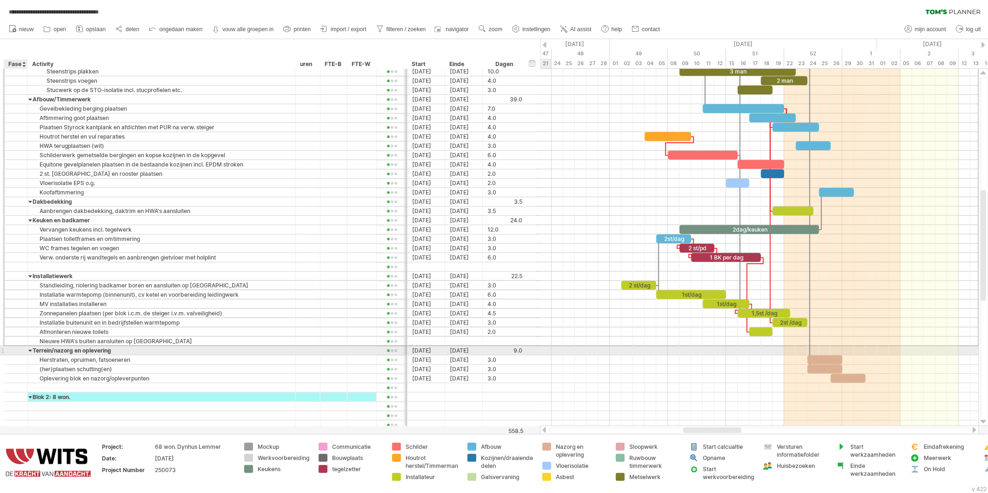
click at [14, 354] on div at bounding box center [15, 351] width 9 height 8
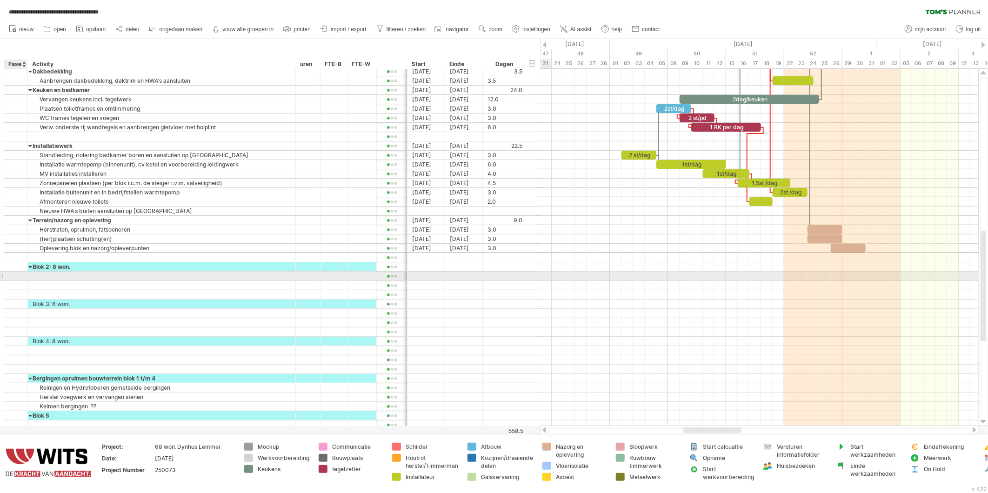
click at [16, 278] on div at bounding box center [15, 276] width 9 height 8
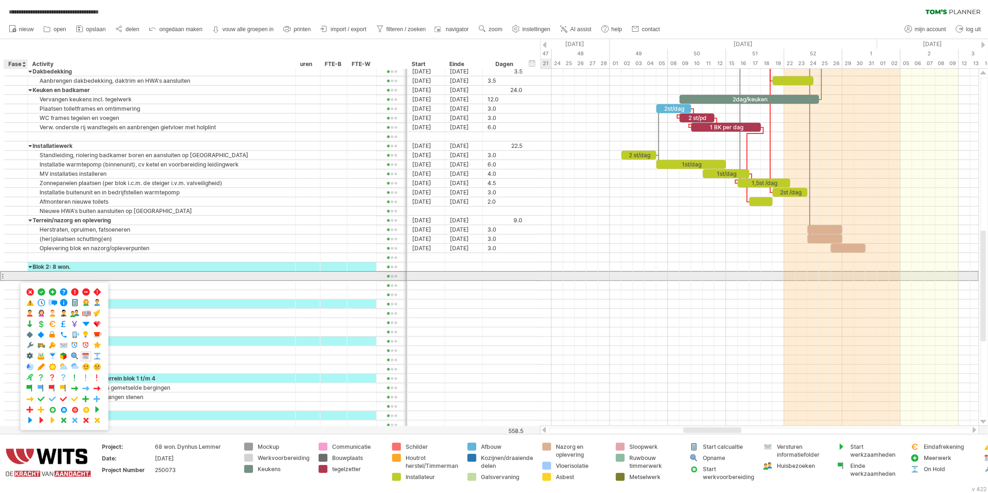
click at [14, 276] on div at bounding box center [15, 276] width 9 height 8
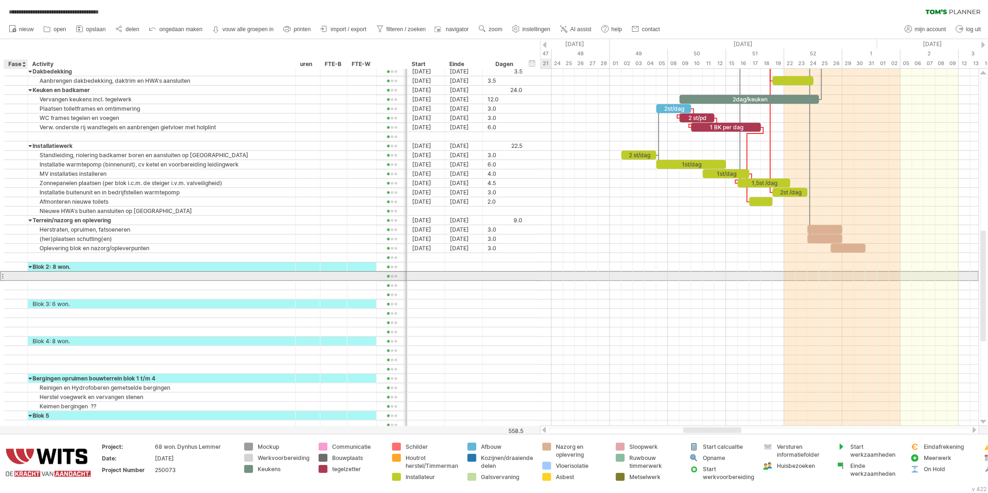
click at [5, 276] on div at bounding box center [16, 276] width 24 height 9
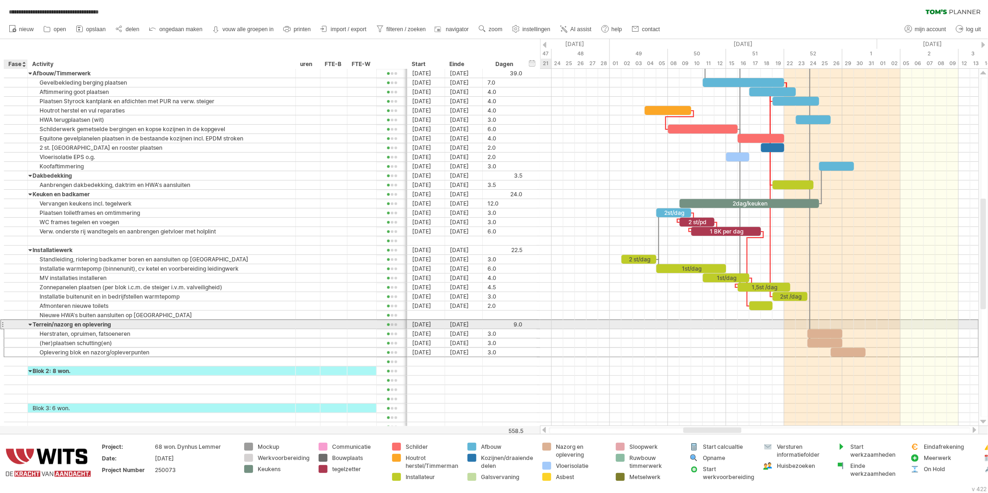
click at [14, 323] on div at bounding box center [15, 325] width 9 height 8
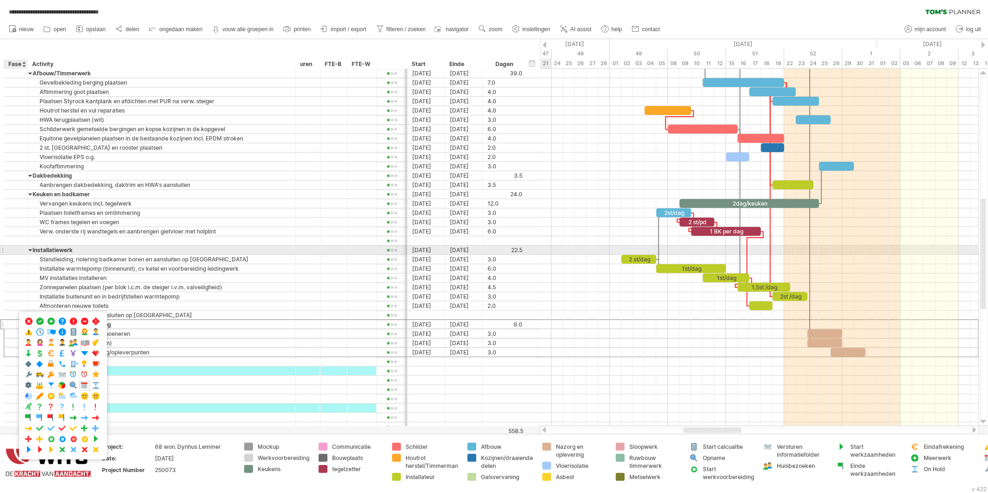
click at [19, 250] on div at bounding box center [15, 250] width 9 height 8
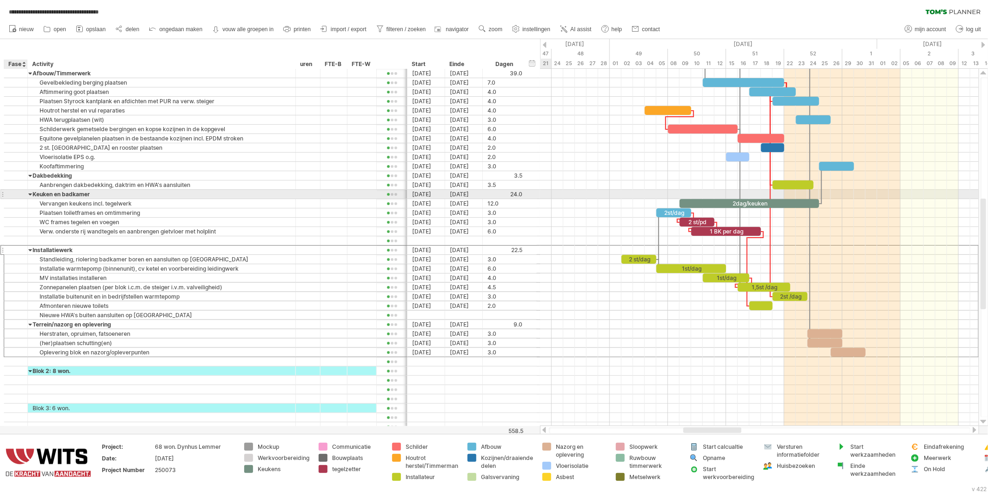
click at [11, 196] on div at bounding box center [15, 194] width 9 height 8
click at [14, 174] on div at bounding box center [15, 176] width 9 height 8
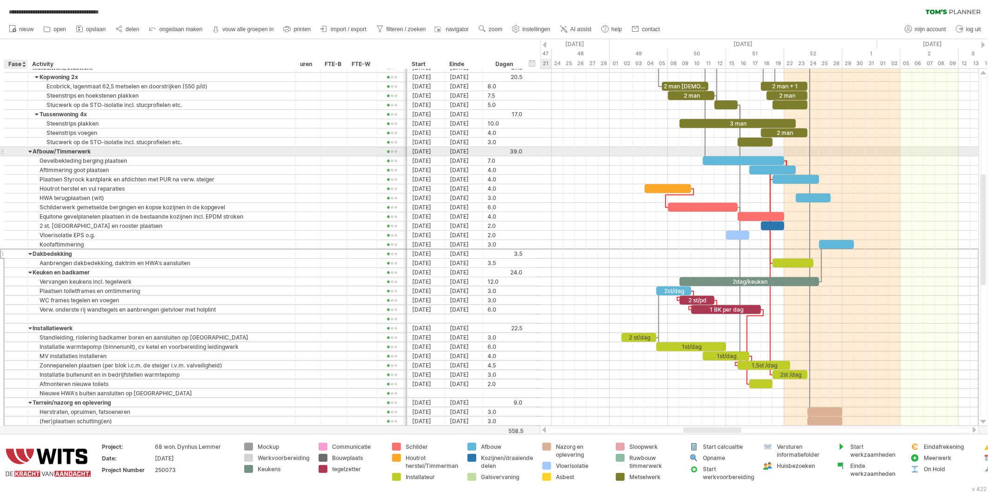
click at [15, 154] on div at bounding box center [15, 152] width 9 height 8
click at [20, 114] on div at bounding box center [15, 114] width 9 height 8
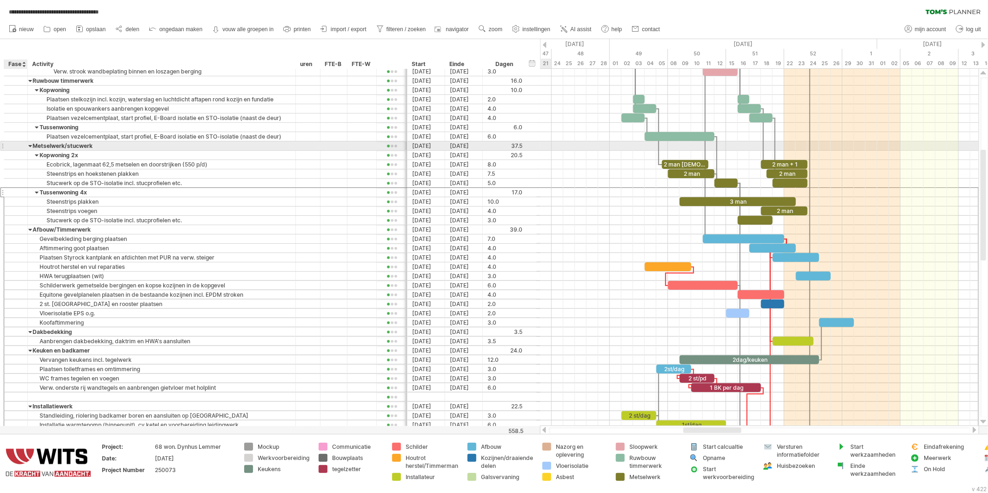
click at [15, 143] on div at bounding box center [15, 146] width 9 height 8
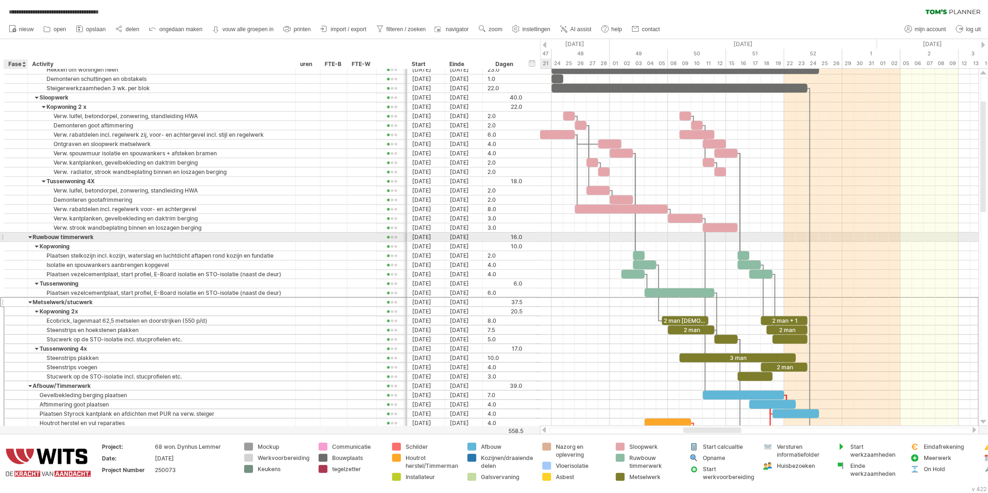
click at [17, 235] on div at bounding box center [15, 237] width 9 height 8
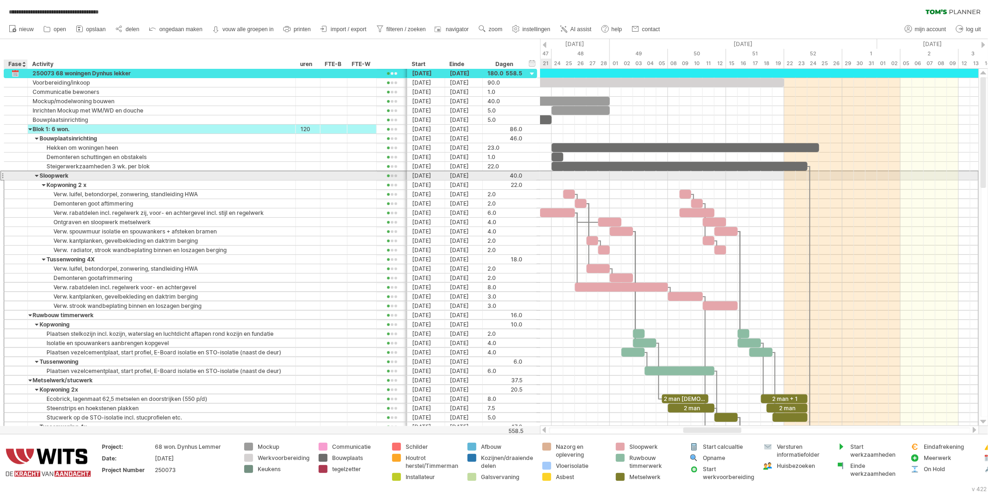
click at [19, 175] on div at bounding box center [15, 176] width 9 height 8
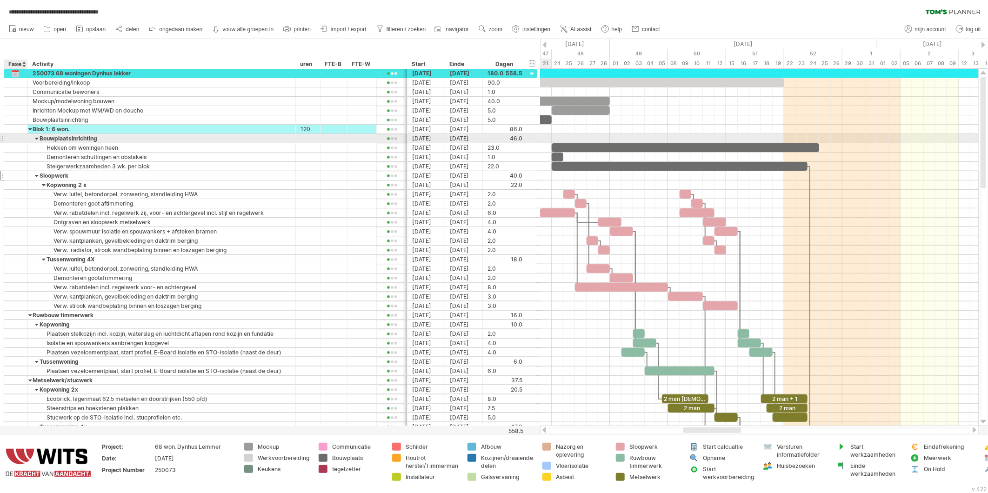
click at [18, 141] on div at bounding box center [15, 138] width 9 height 8
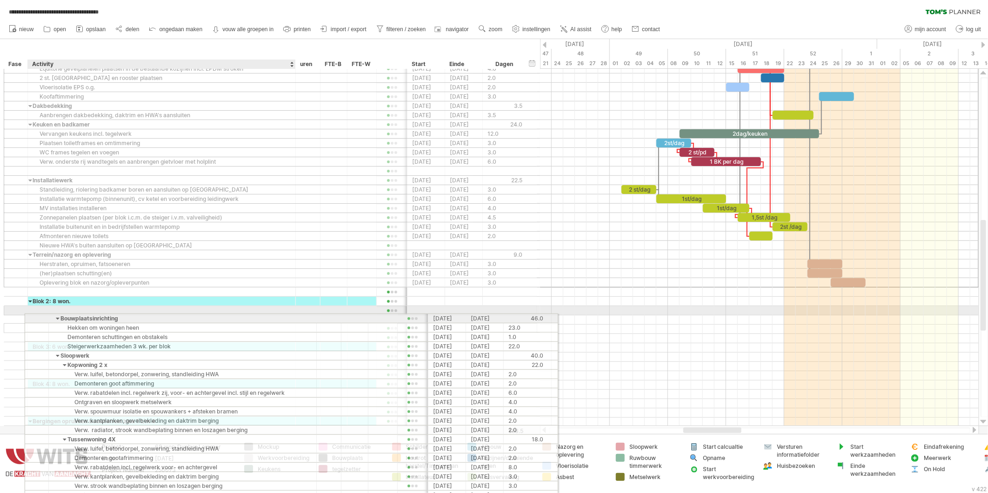
drag, startPoint x: 56, startPoint y: 136, endPoint x: 75, endPoint y: 317, distance: 182.0
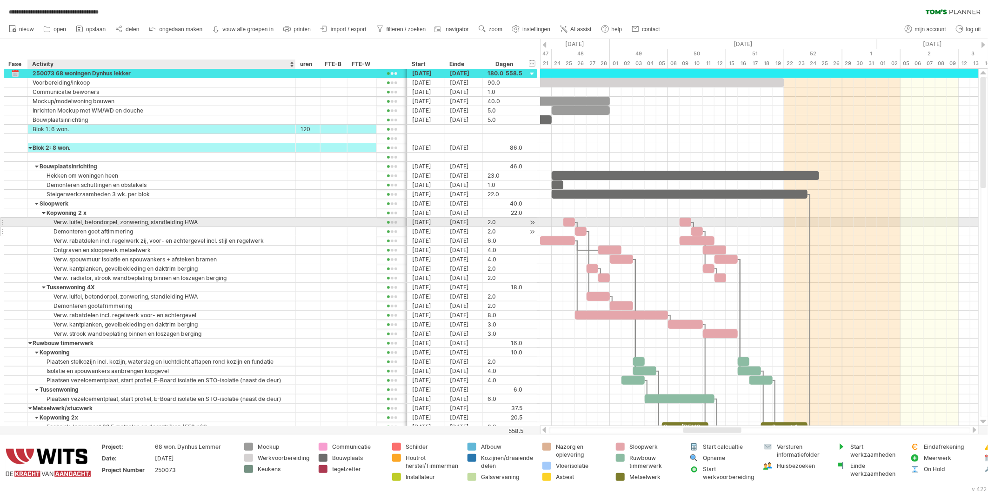
click at [210, 229] on div "Demonteren goot aftimmering" at bounding box center [162, 231] width 258 height 9
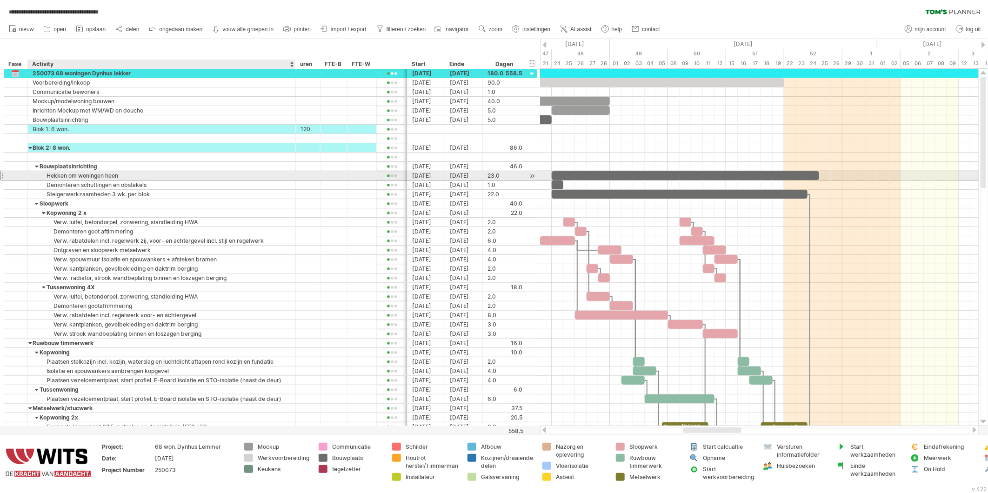
click at [226, 178] on div "Hekken om woningen heen" at bounding box center [162, 175] width 258 height 9
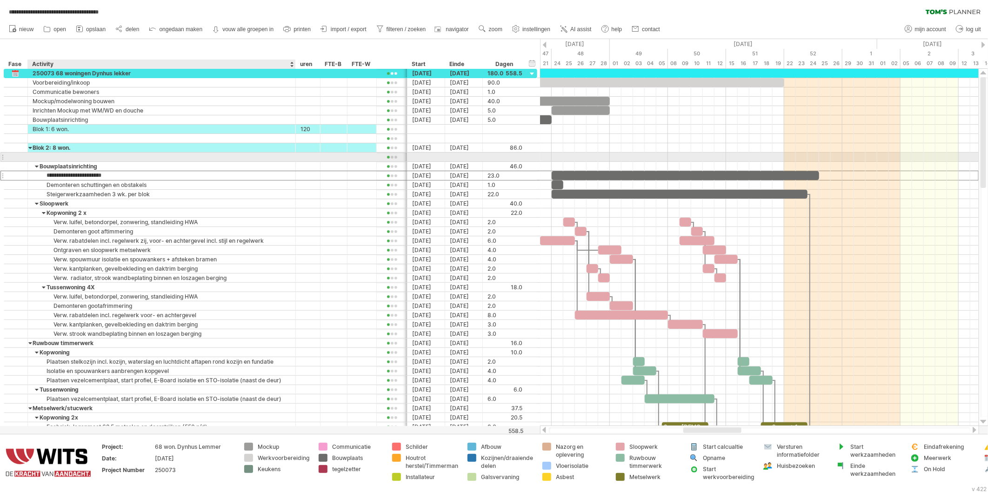
click at [224, 154] on div at bounding box center [162, 157] width 258 height 9
click at [160, 31] on span "ongedaan maken" at bounding box center [180, 29] width 43 height 7
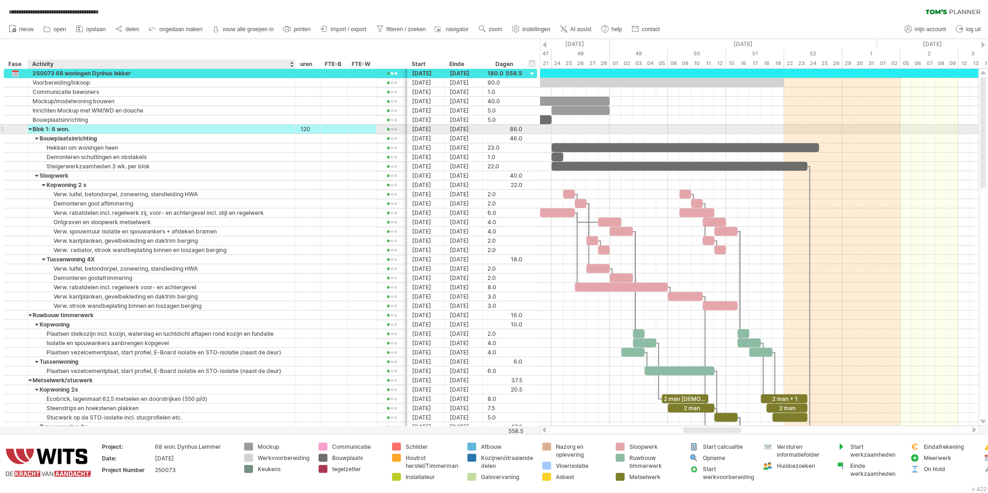
click at [38, 130] on div "Blok 1: 6 won." at bounding box center [162, 129] width 258 height 9
click at [32, 131] on div at bounding box center [30, 129] width 4 height 9
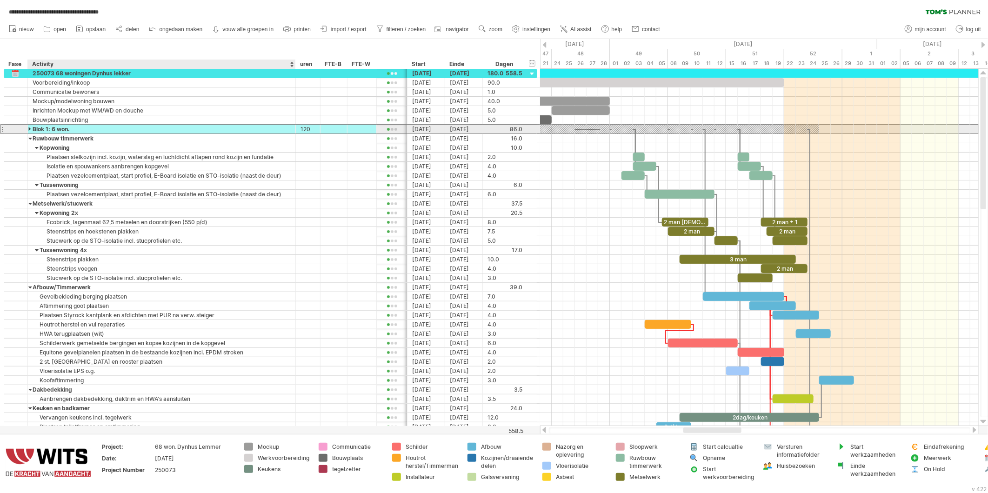
click at [32, 131] on div at bounding box center [30, 129] width 4 height 9
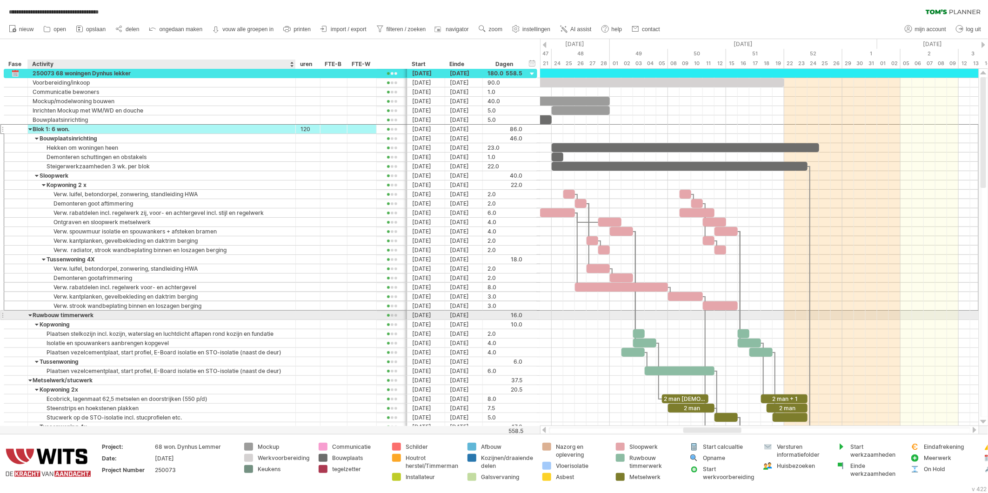
click at [33, 318] on div at bounding box center [30, 315] width 4 height 9
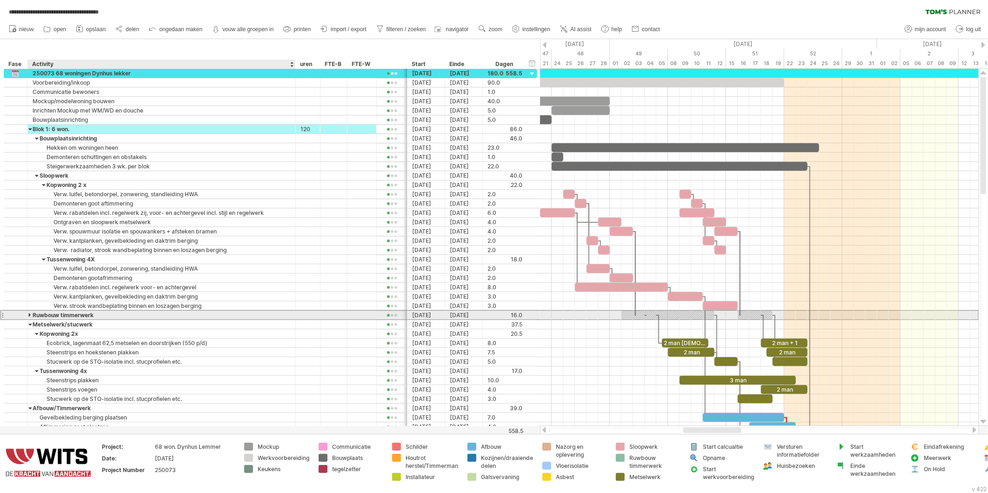
click at [34, 316] on div "Ruwbouw timmerwerk" at bounding box center [162, 315] width 258 height 9
click at [28, 318] on div at bounding box center [30, 315] width 4 height 9
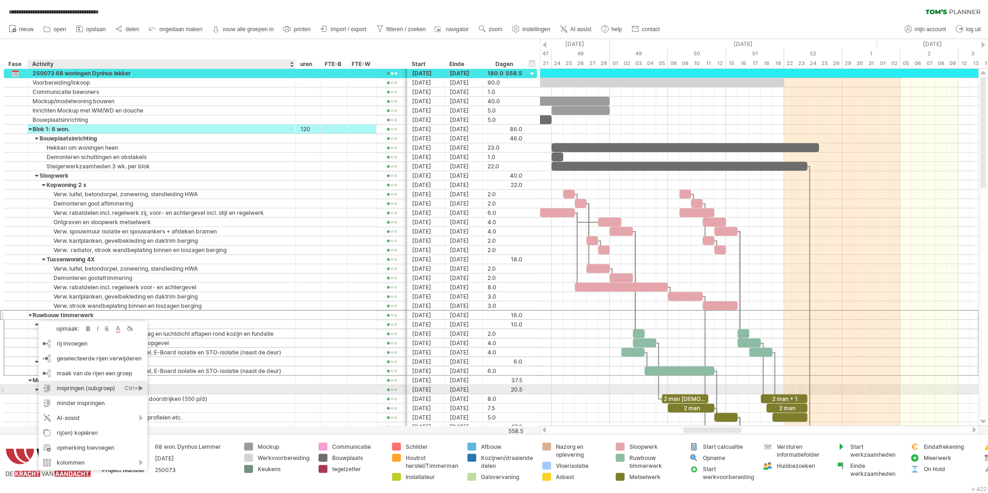
click at [57, 391] on div "inspringen (subgroep) Ctrl+► Cmd+►" at bounding box center [93, 388] width 109 height 15
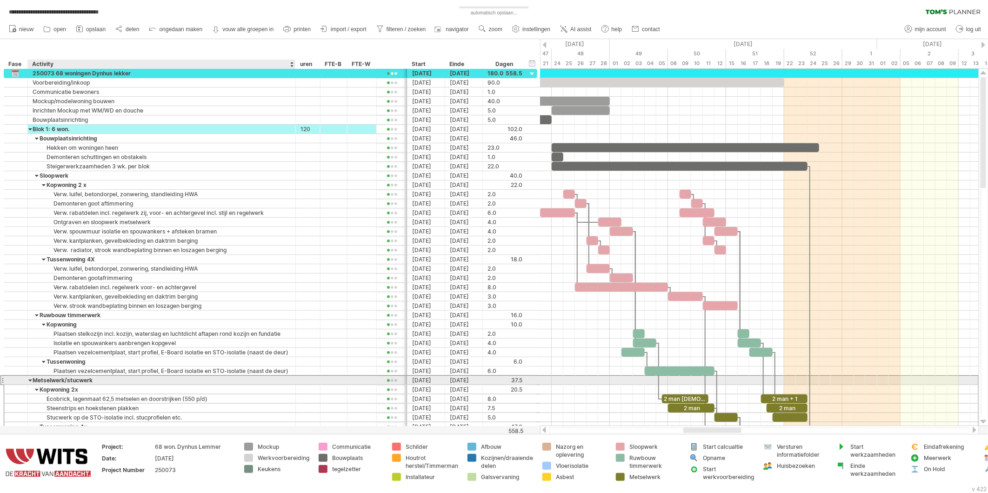
click at [34, 383] on div "Metselwerk/stucwerk" at bounding box center [162, 380] width 258 height 9
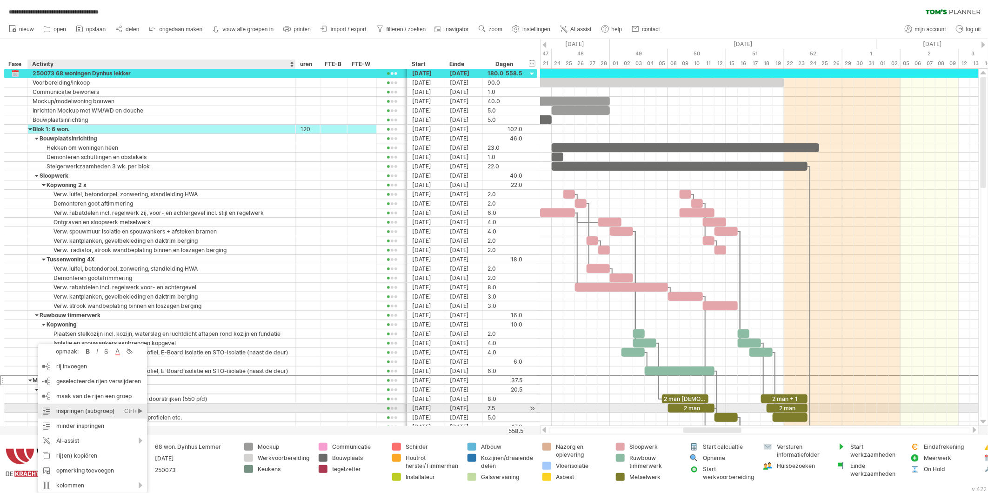
click at [58, 410] on div "inspringen (subgroep) Ctrl+► Cmd+►" at bounding box center [92, 411] width 109 height 15
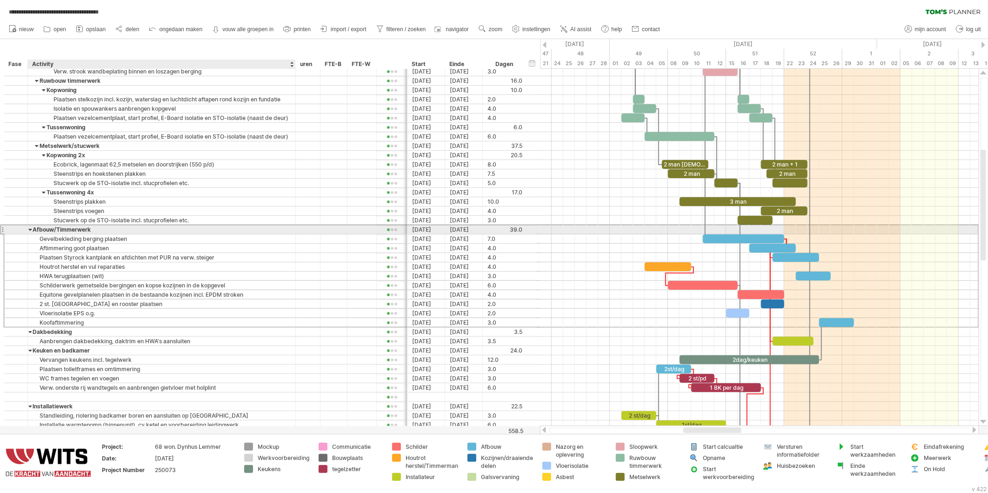
click at [34, 229] on div "Afbouw/Timmerwerk" at bounding box center [162, 229] width 258 height 9
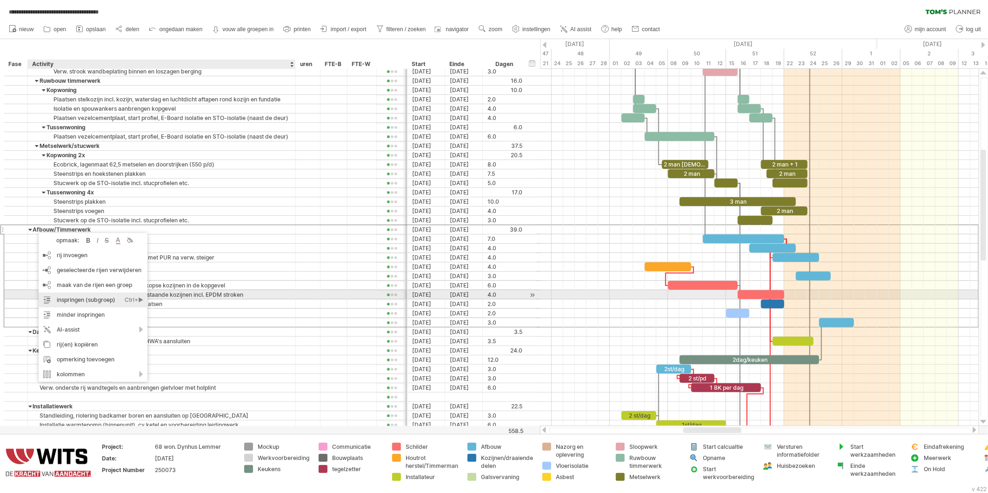
click at [57, 299] on div "inspringen (subgroep) Ctrl+► Cmd+►" at bounding box center [93, 300] width 109 height 15
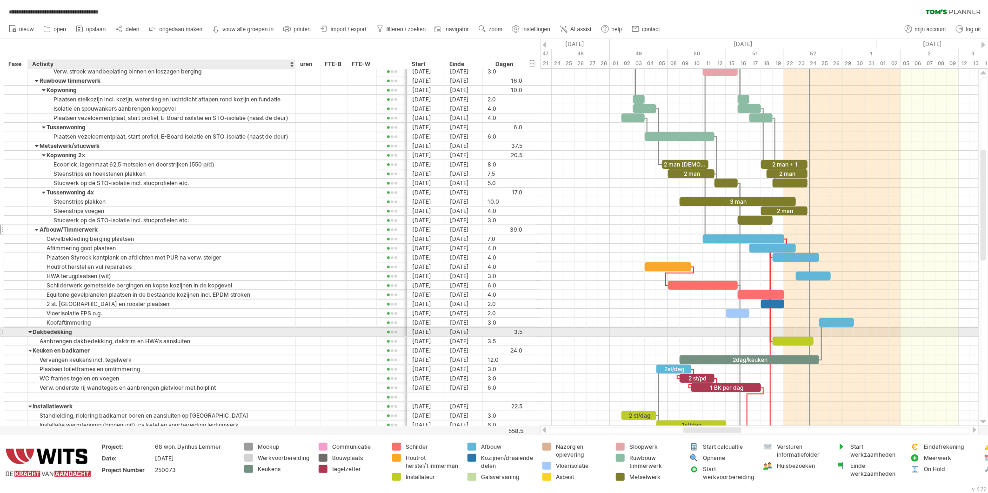
click at [33, 334] on div "Dakbedekking" at bounding box center [162, 332] width 258 height 9
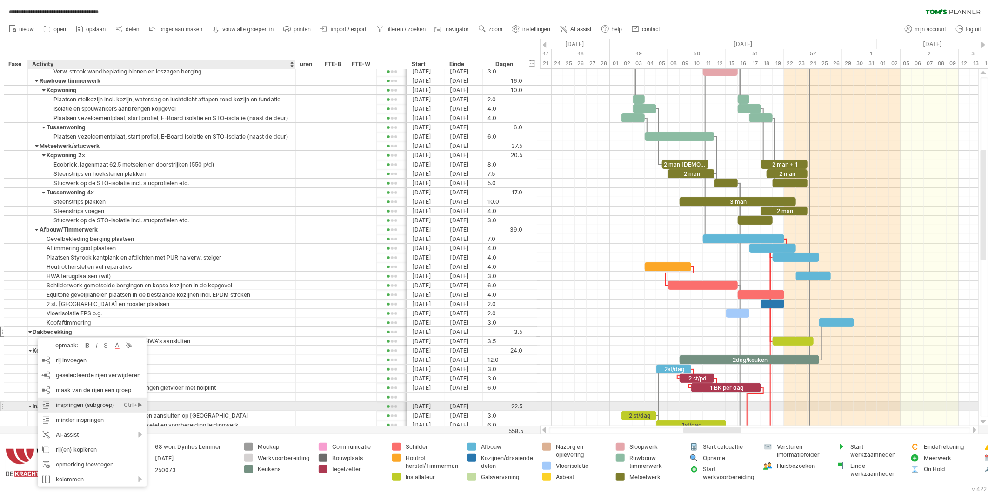
click at [66, 405] on div "inspringen (subgroep) Ctrl+► Cmd+►" at bounding box center [92, 405] width 109 height 15
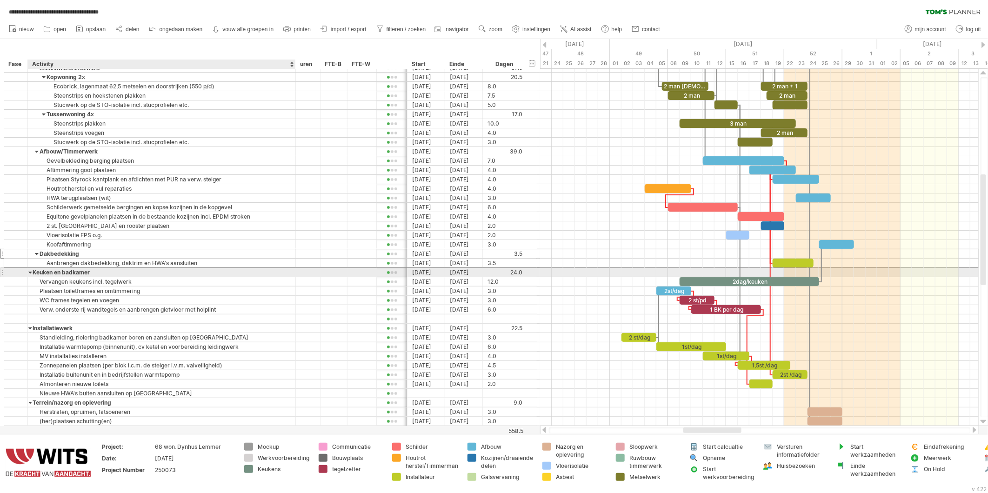
click at [35, 275] on div "Keuken en badkamer" at bounding box center [162, 272] width 258 height 9
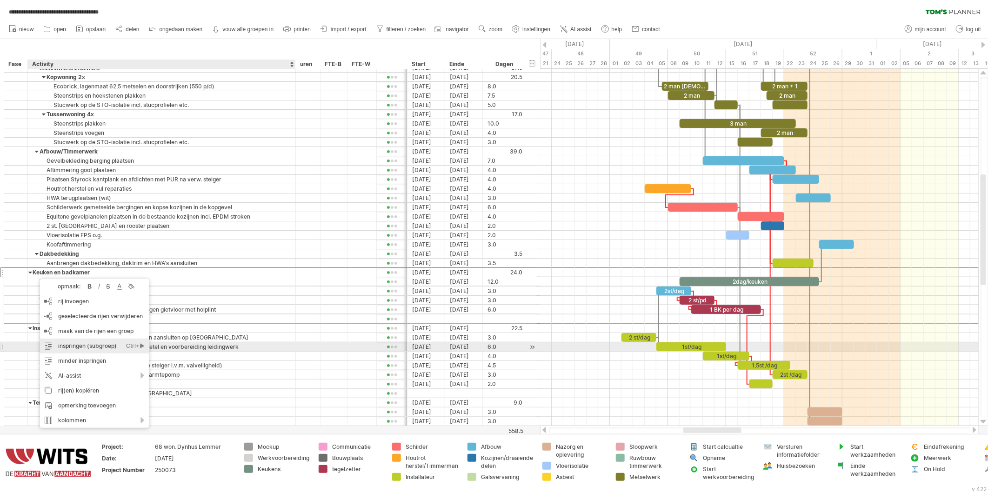
click at [62, 348] on div "inspringen (subgroep) Ctrl+► Cmd+►" at bounding box center [94, 346] width 109 height 15
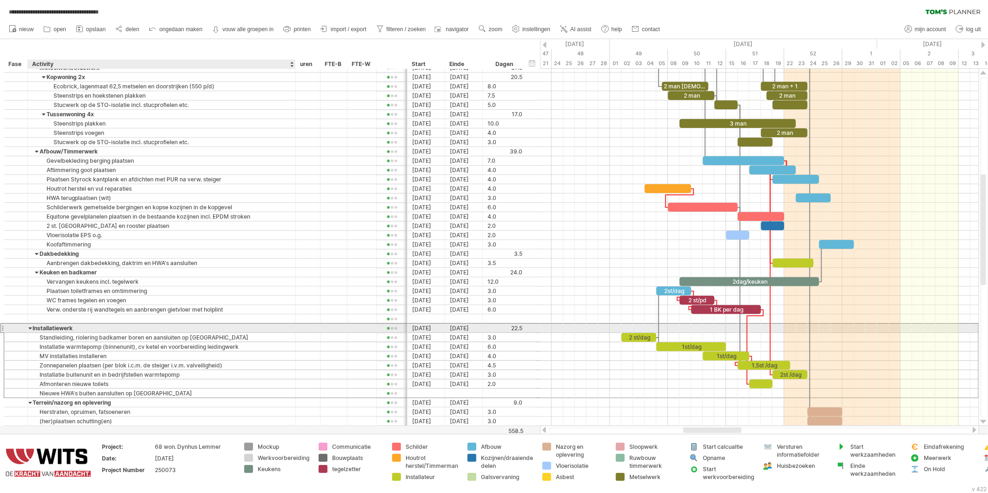
click at [34, 332] on div "Installatiewerk" at bounding box center [162, 328] width 258 height 9
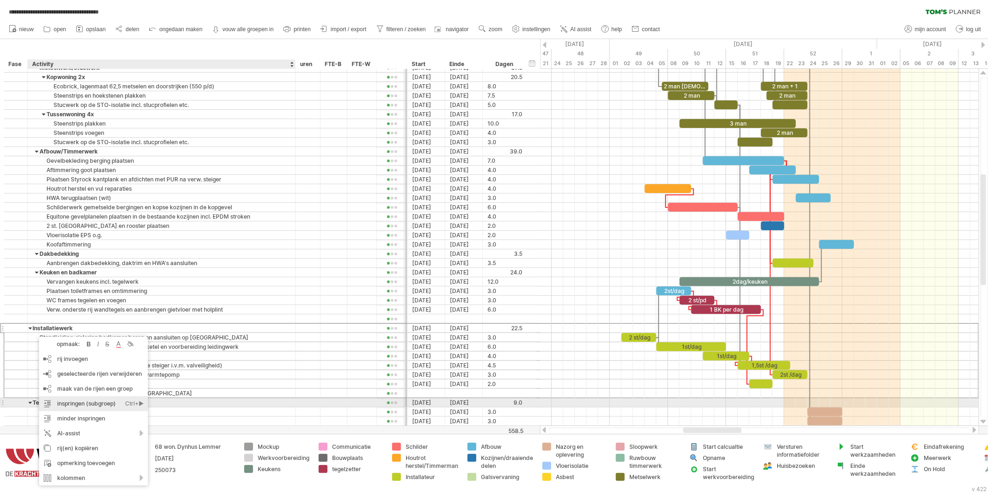
click at [63, 403] on div "inspringen (subgroep) Ctrl+► Cmd+►" at bounding box center [93, 404] width 109 height 15
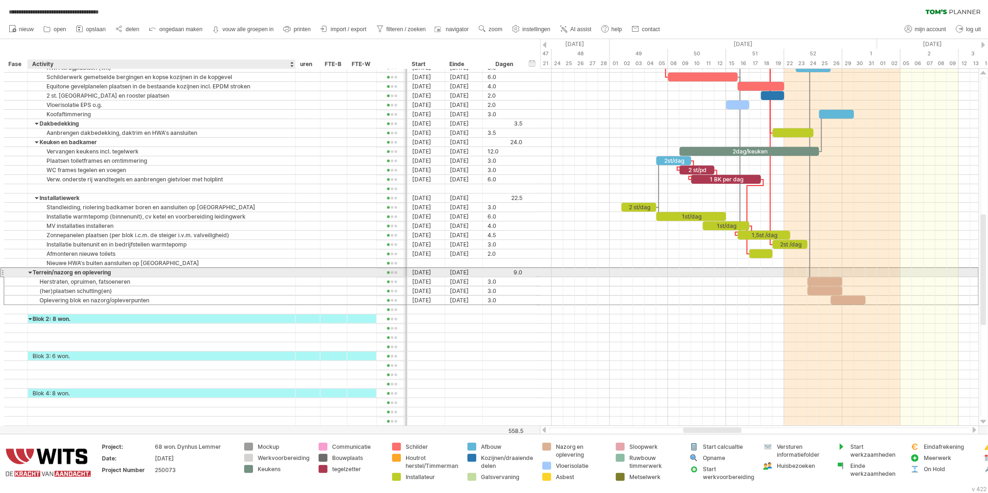
click at [36, 273] on div "Terrein/nazorg en oplevering" at bounding box center [162, 272] width 258 height 9
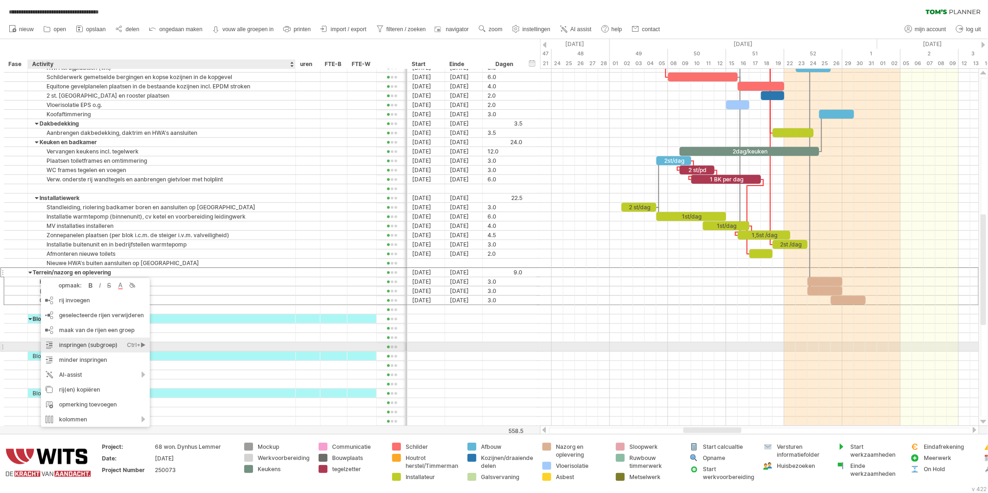
click at [65, 346] on div "inspringen (subgroep) Ctrl+► Cmd+►" at bounding box center [95, 345] width 109 height 15
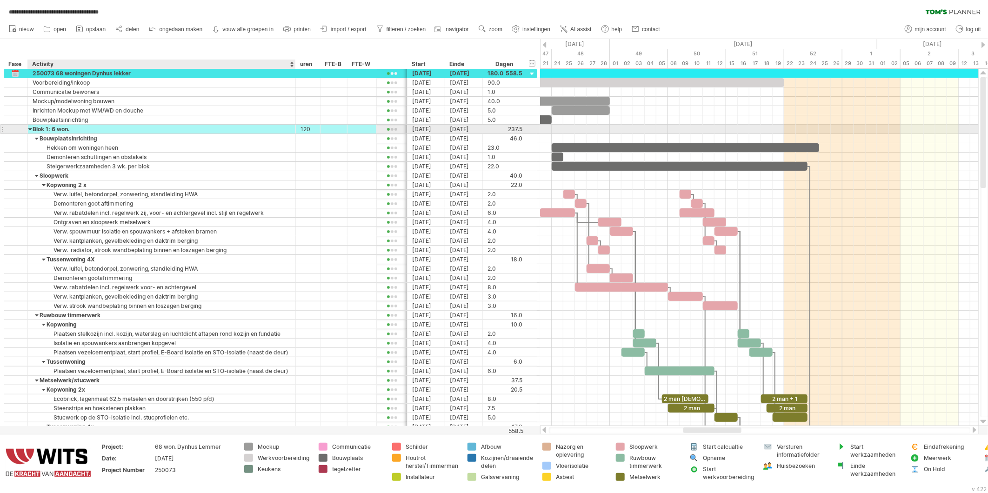
click at [36, 130] on div "Blok 1: 6 won." at bounding box center [162, 129] width 258 height 9
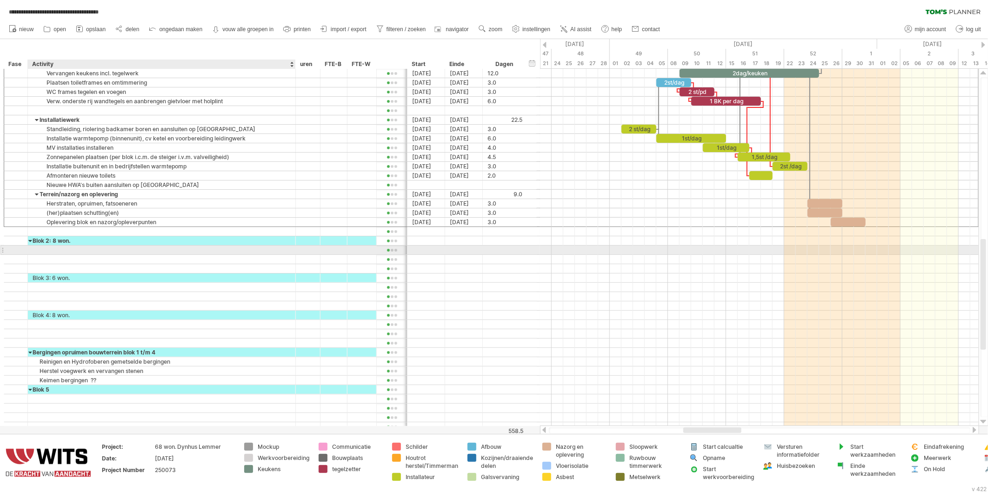
click at [40, 249] on div at bounding box center [162, 250] width 258 height 9
paste input "**********"
type input "**********"
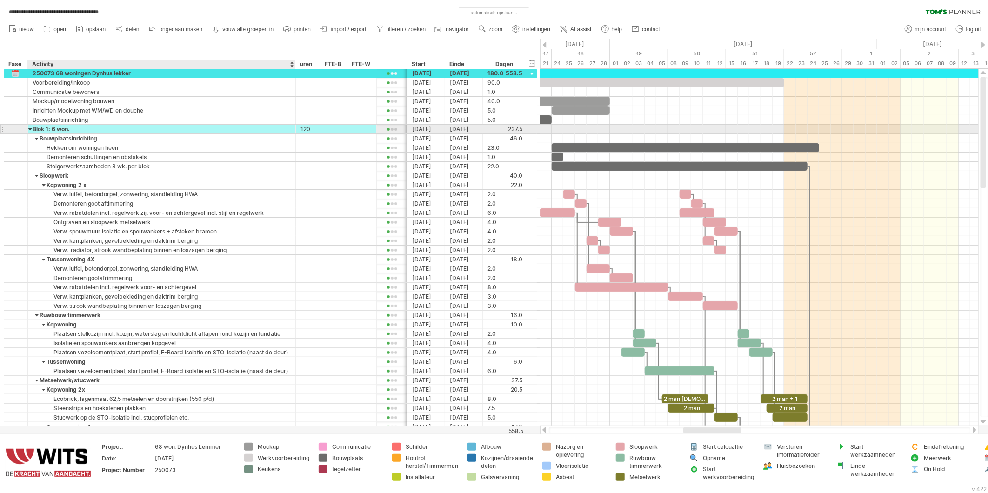
click at [33, 129] on div "Blok 1: 6 won." at bounding box center [162, 129] width 258 height 9
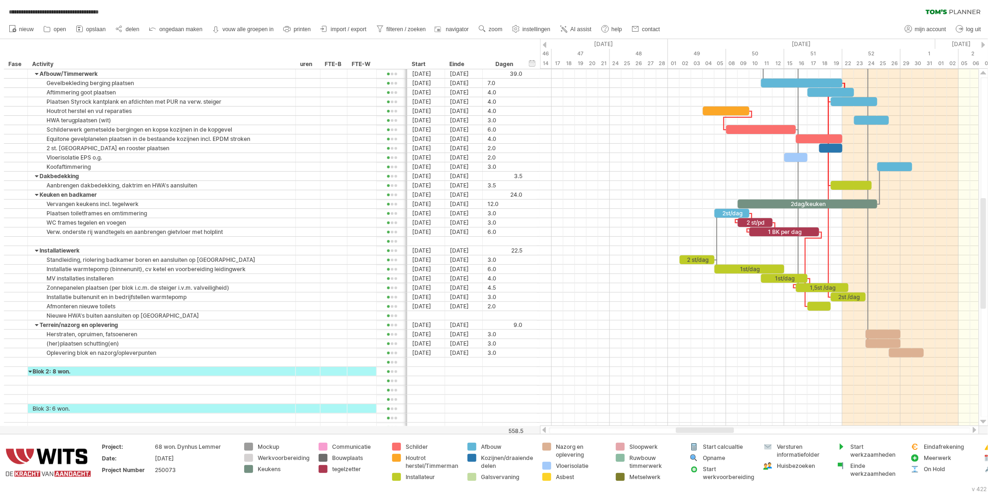
drag, startPoint x: 697, startPoint y: 431, endPoint x: 689, endPoint y: 430, distance: 7.6
click at [689, 430] on div at bounding box center [705, 431] width 58 height 6
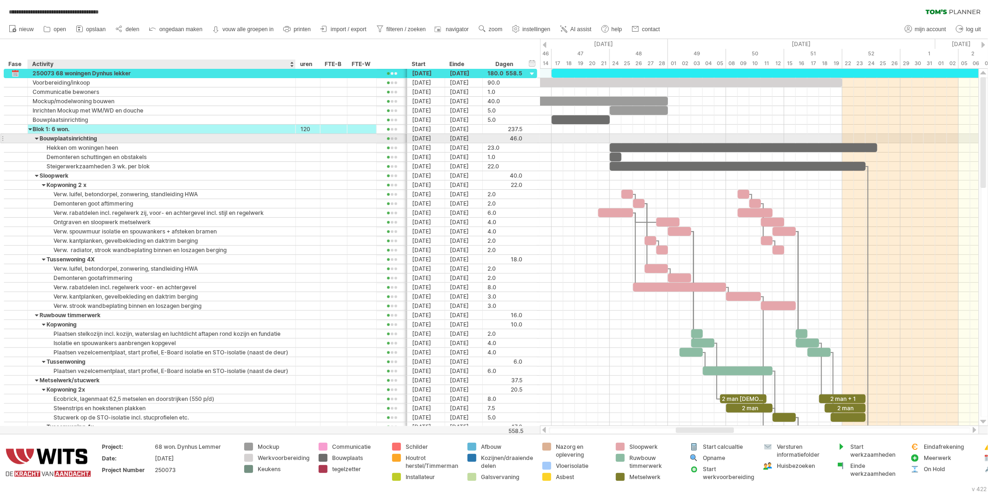
click at [36, 138] on div at bounding box center [37, 138] width 4 height 9
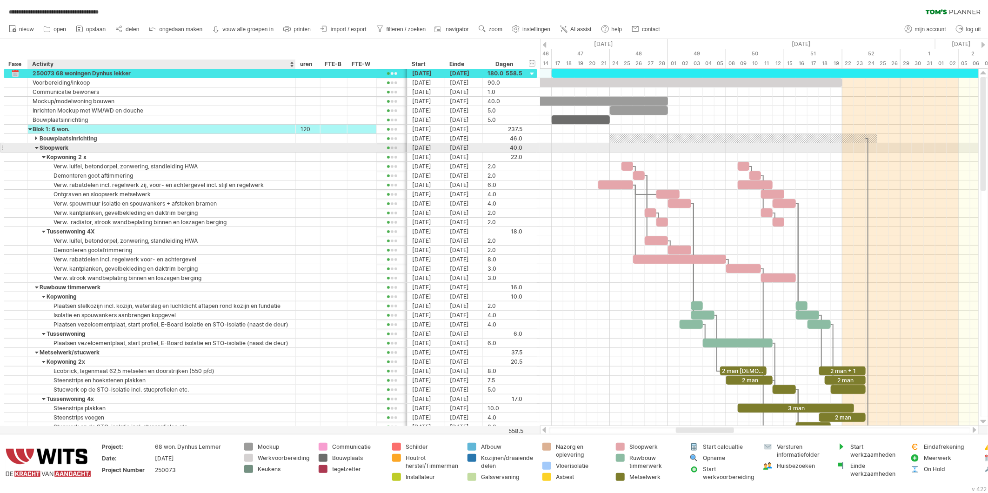
click at [38, 147] on div at bounding box center [37, 147] width 4 height 9
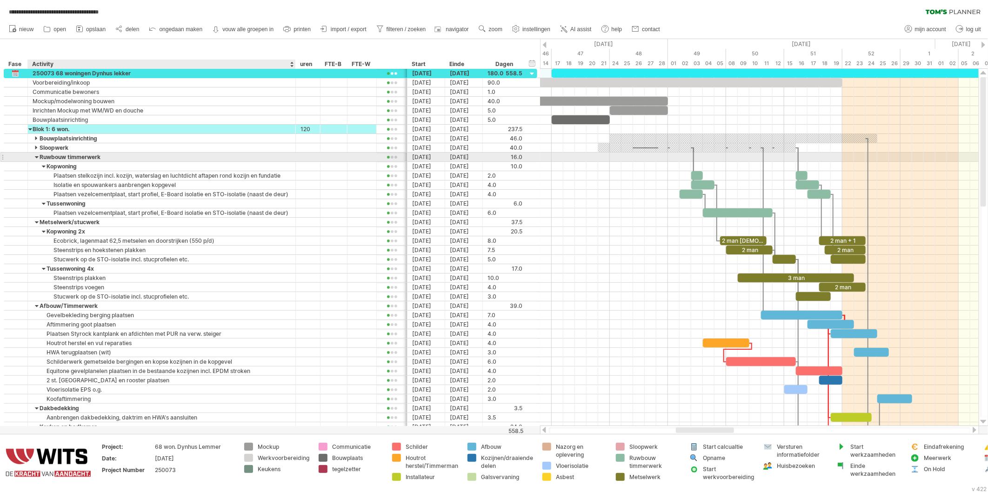
click at [39, 155] on div at bounding box center [37, 157] width 4 height 9
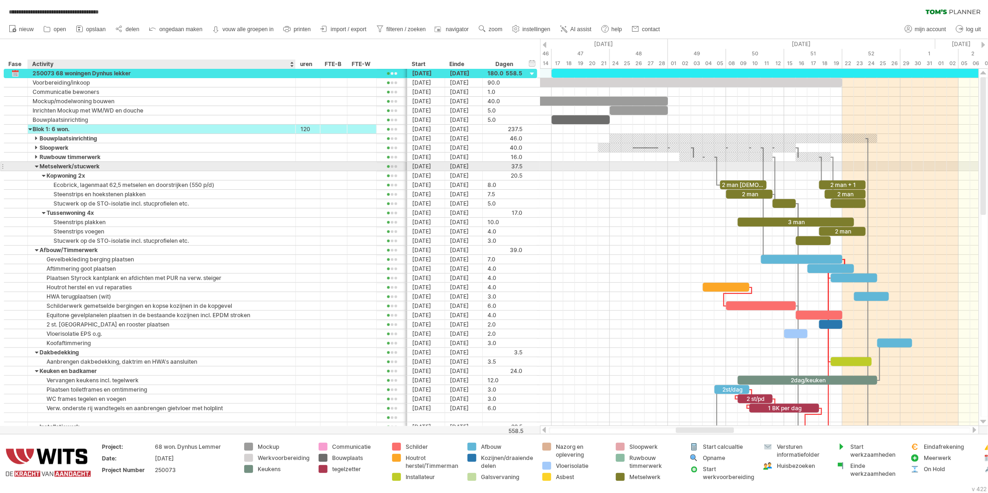
click at [38, 169] on div at bounding box center [37, 166] width 4 height 9
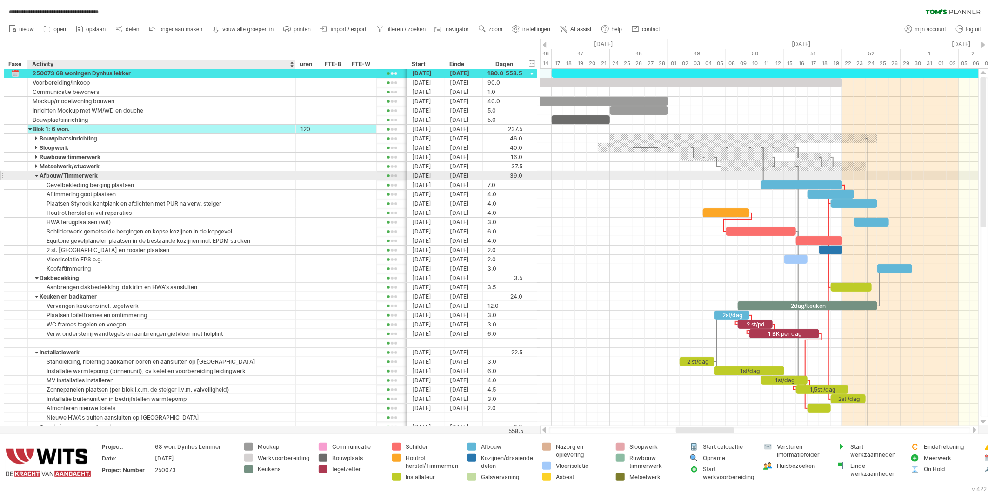
click at [38, 175] on div at bounding box center [37, 175] width 4 height 9
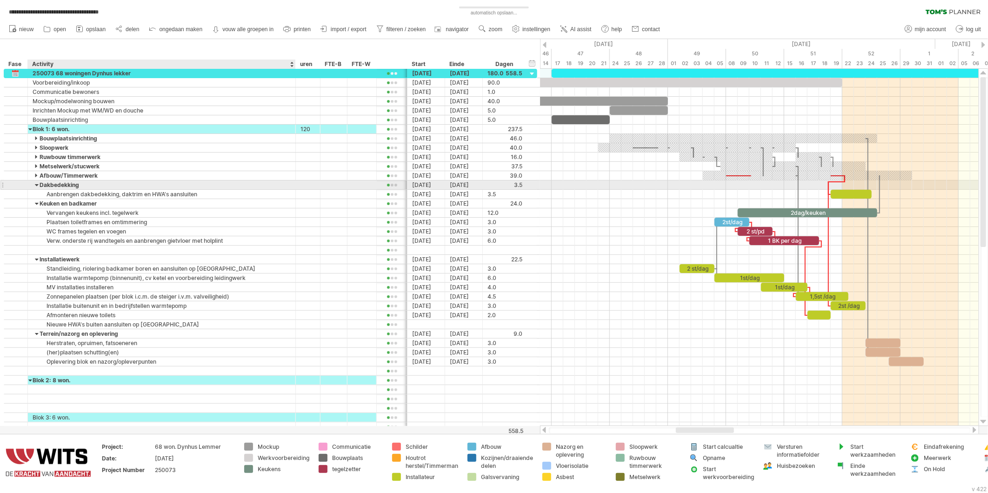
click at [36, 187] on div at bounding box center [37, 185] width 4 height 9
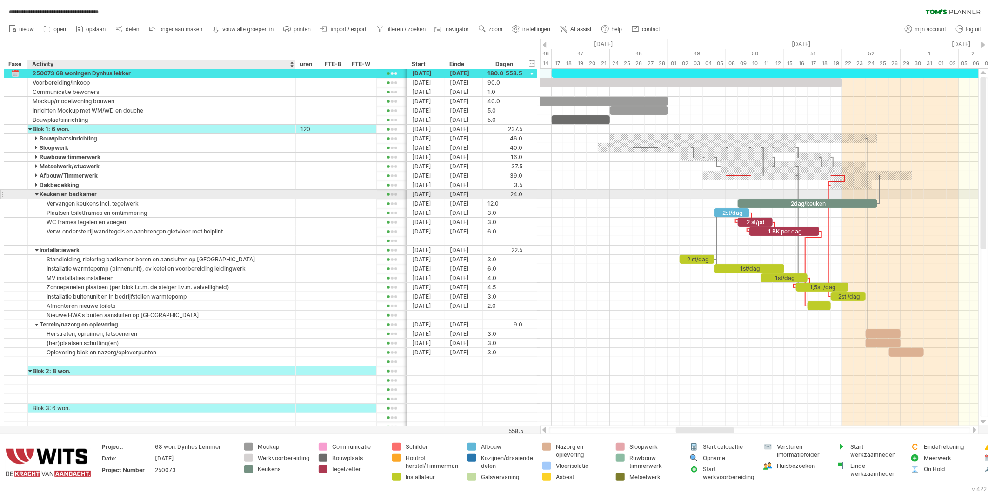
click at [35, 194] on div at bounding box center [37, 194] width 4 height 9
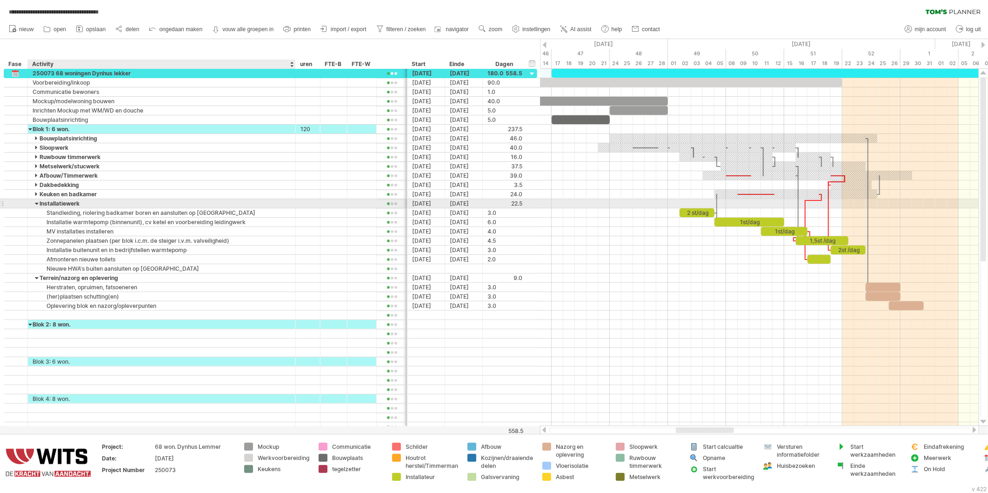
click at [38, 205] on div at bounding box center [37, 203] width 4 height 9
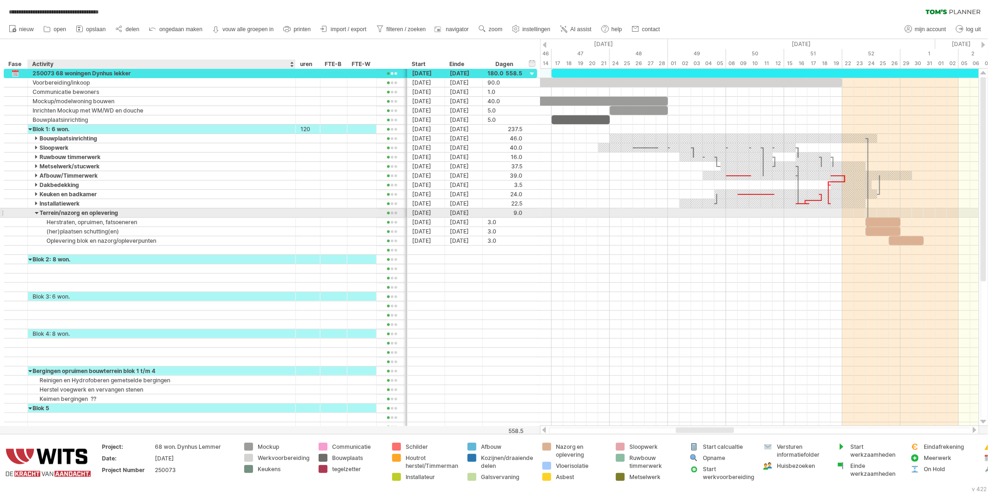
click at [36, 214] on div at bounding box center [37, 212] width 4 height 9
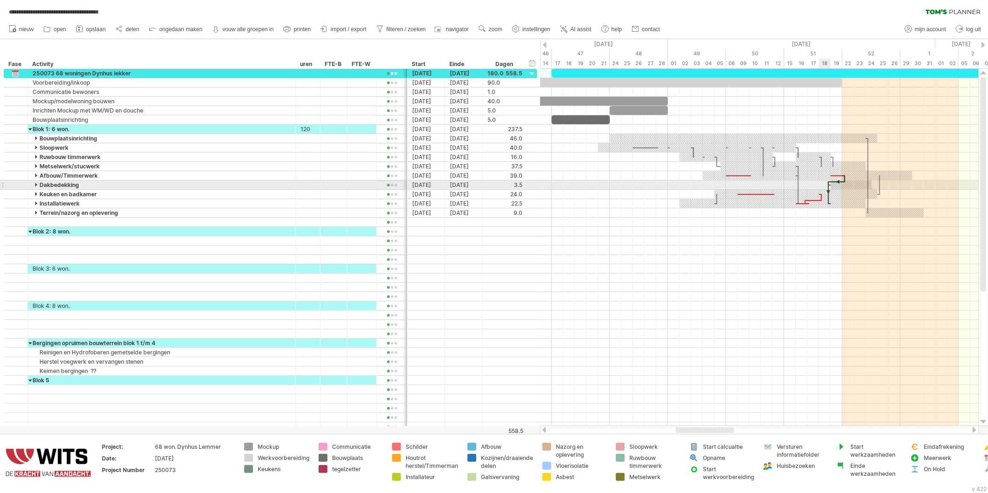
click at [827, 188] on div at bounding box center [828, 193] width 3 height 23
click at [830, 185] on div at bounding box center [828, 193] width 3 height 23
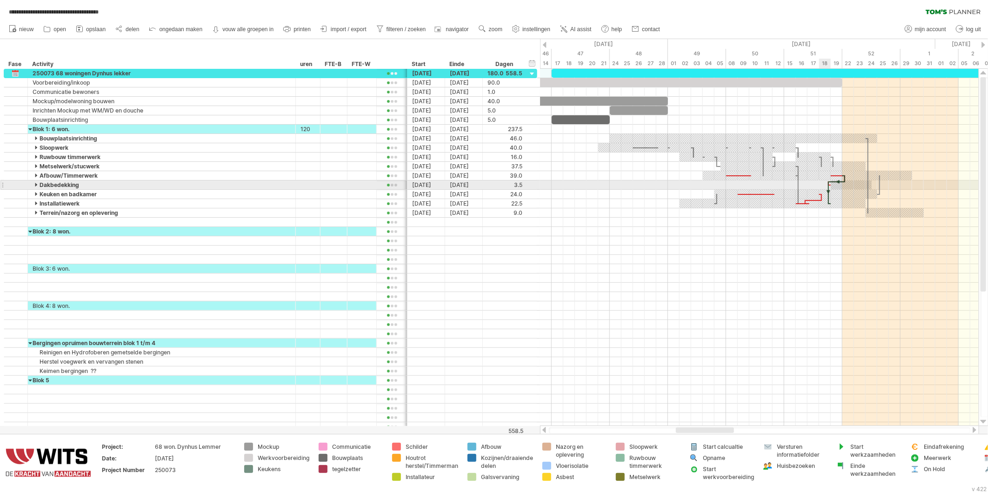
click at [830, 185] on div at bounding box center [828, 193] width 3 height 23
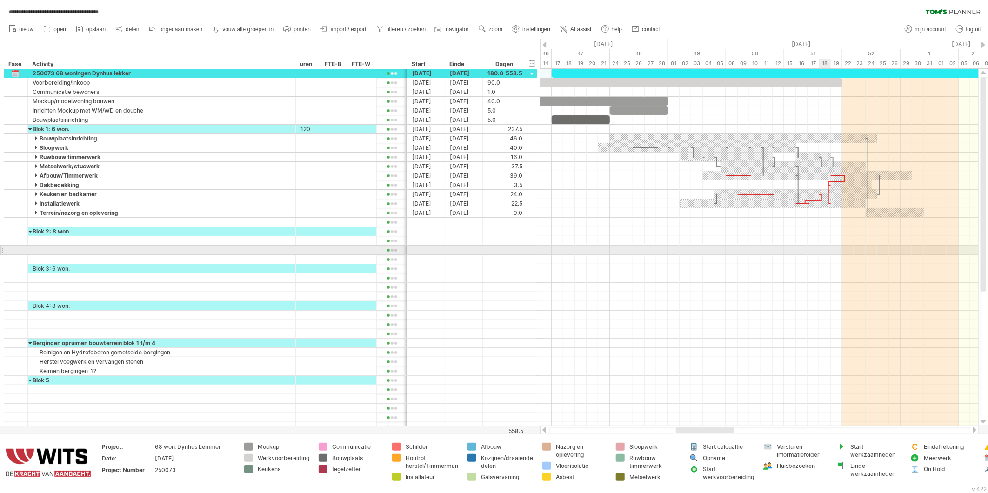
click at [818, 255] on div at bounding box center [759, 250] width 439 height 9
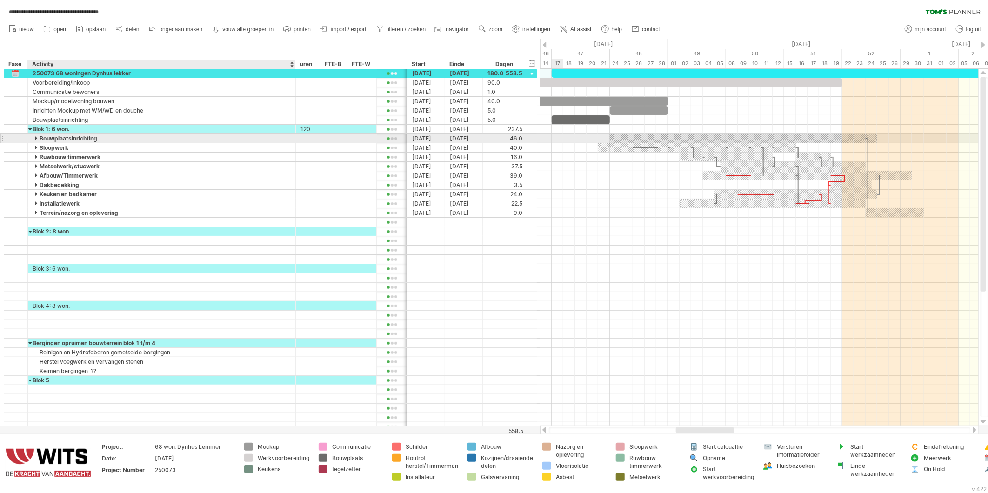
click at [36, 140] on div at bounding box center [37, 138] width 4 height 9
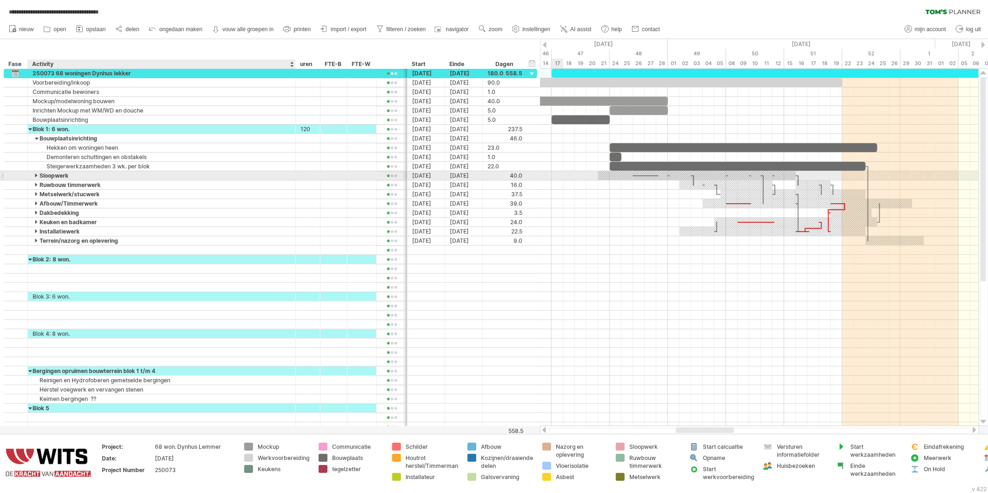
click at [36, 175] on div at bounding box center [37, 175] width 4 height 9
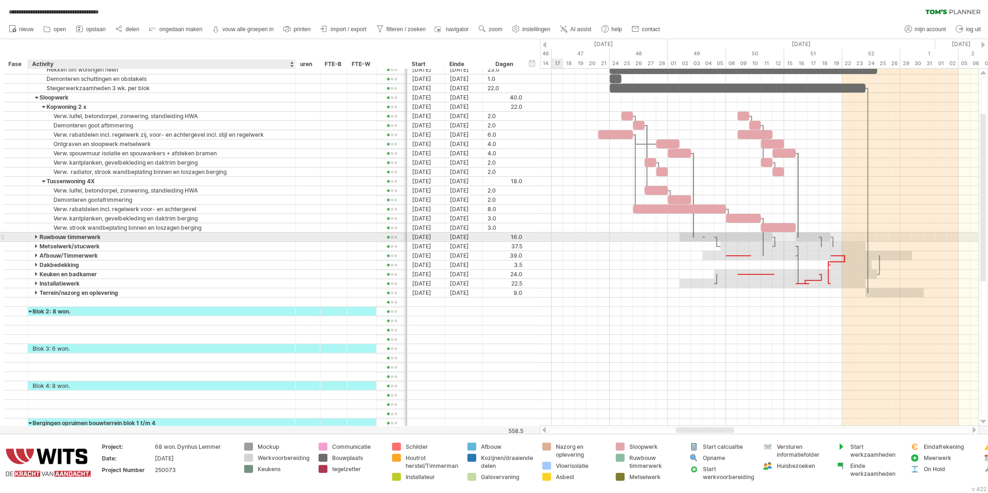
click at [35, 236] on div at bounding box center [37, 237] width 4 height 9
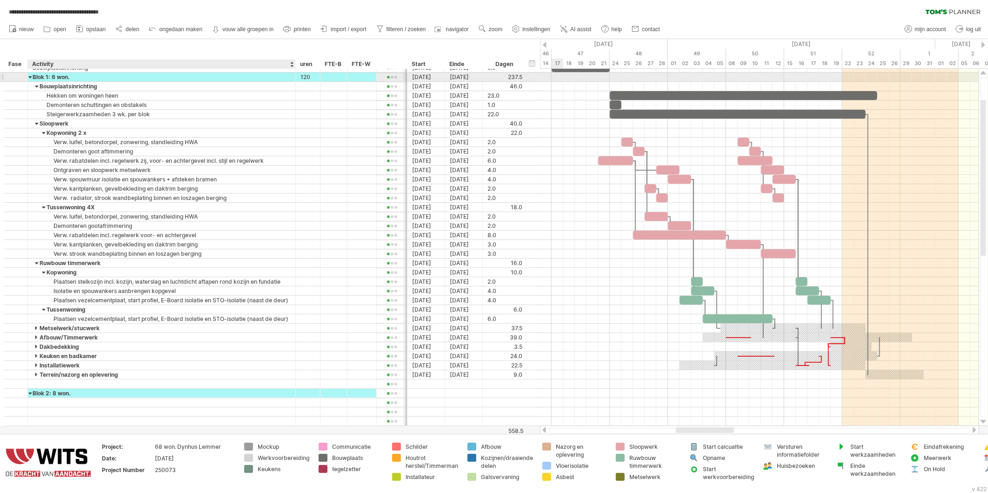
click at [33, 79] on div at bounding box center [30, 77] width 4 height 9
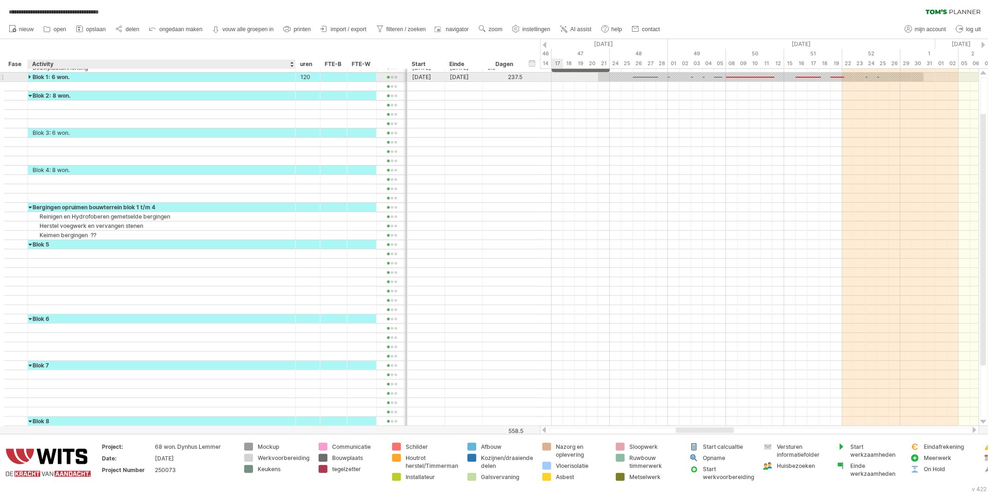
click at [31, 77] on div at bounding box center [30, 77] width 4 height 9
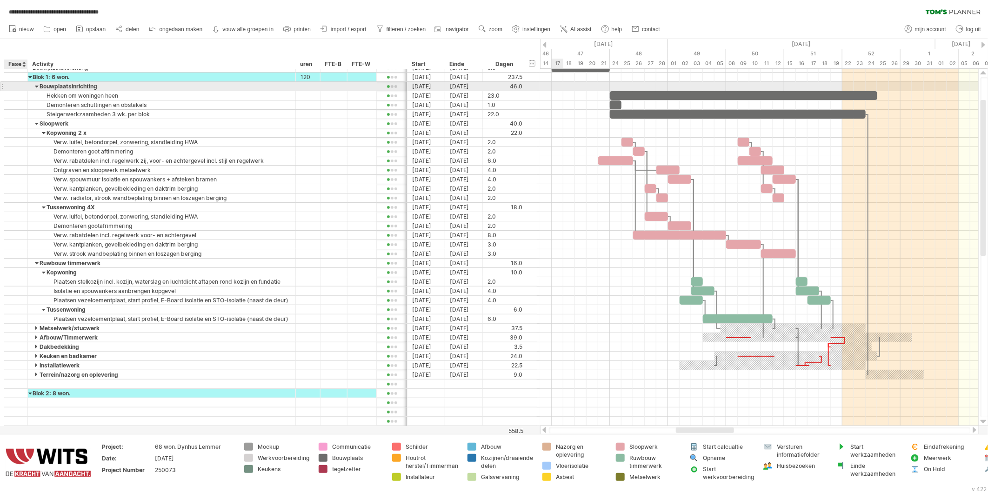
click at [20, 89] on div at bounding box center [15, 86] width 9 height 8
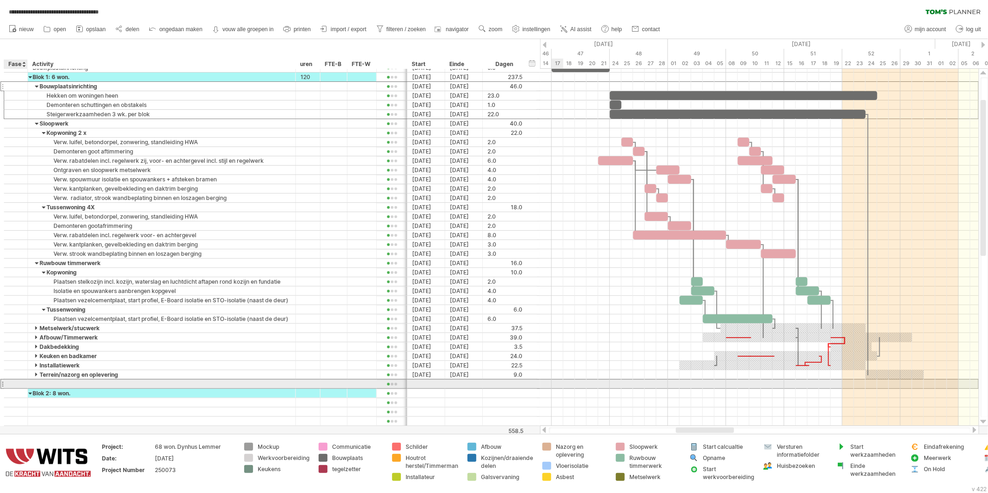
click at [19, 384] on div at bounding box center [15, 384] width 9 height 8
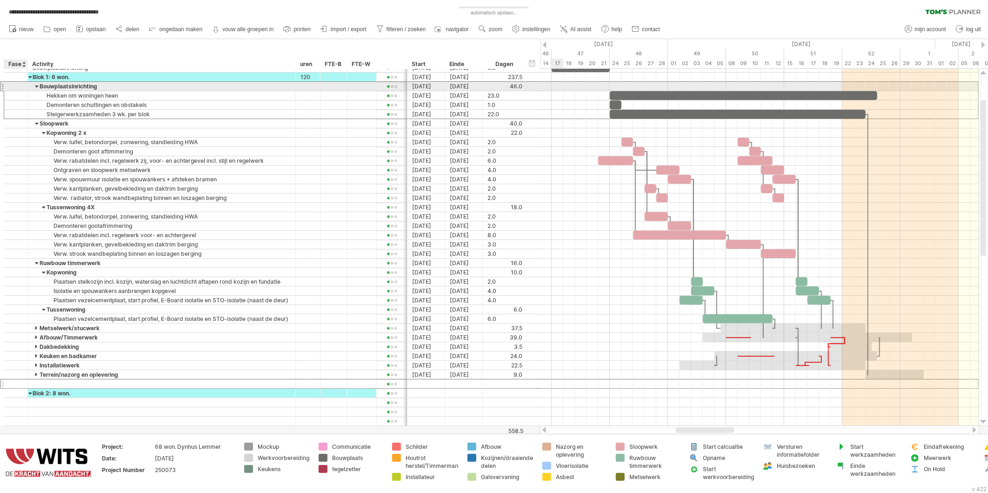
click at [22, 89] on div at bounding box center [16, 86] width 24 height 9
click at [22, 88] on div at bounding box center [16, 86] width 24 height 9
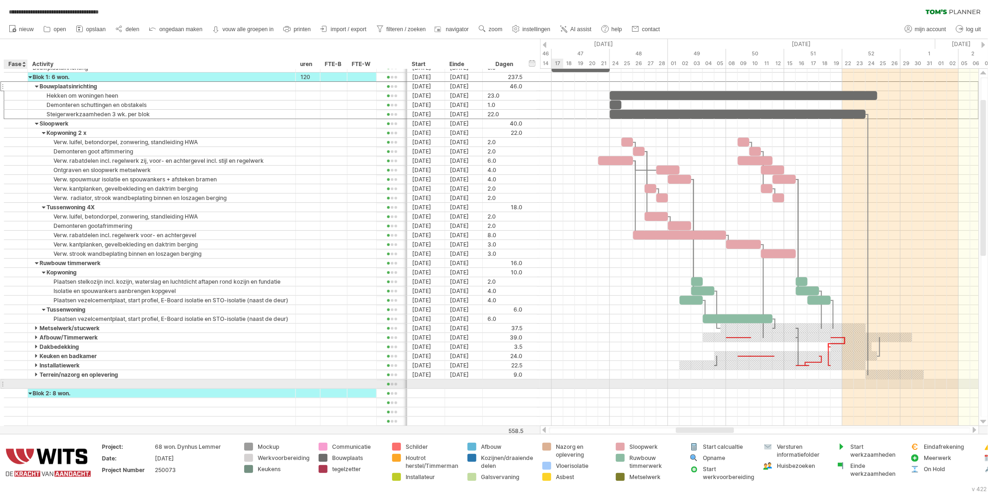
click at [25, 383] on div at bounding box center [26, 384] width 5 height 9
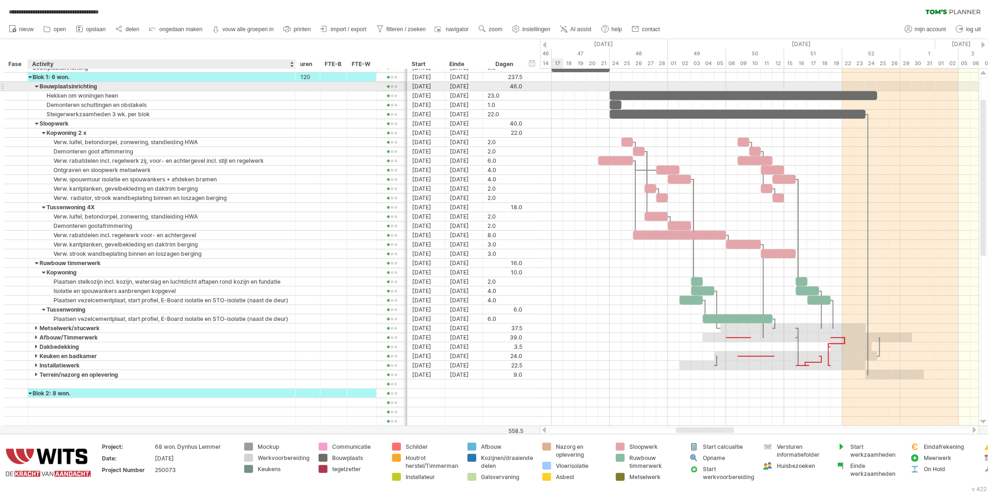
click at [40, 87] on div "Bouwplaatsinrichting" at bounding box center [162, 86] width 258 height 9
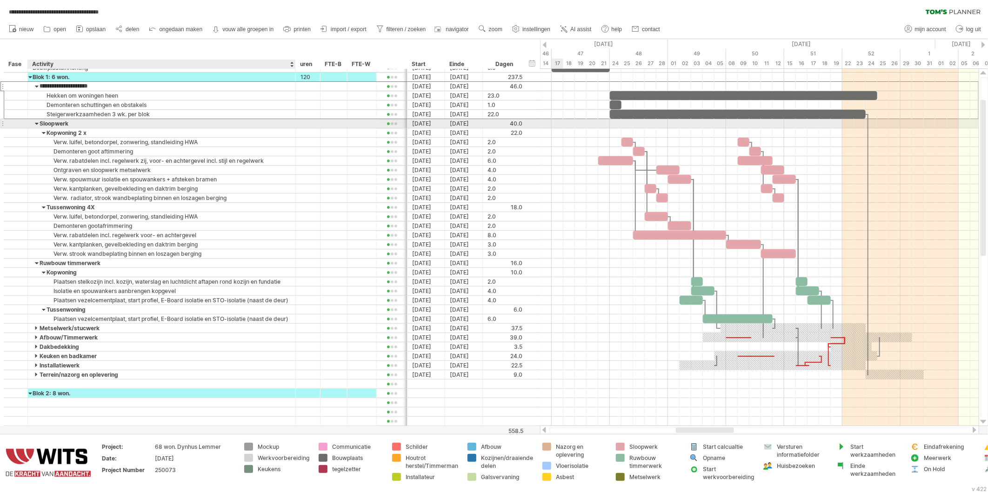
click at [42, 122] on div "Sloopwerk" at bounding box center [162, 123] width 258 height 9
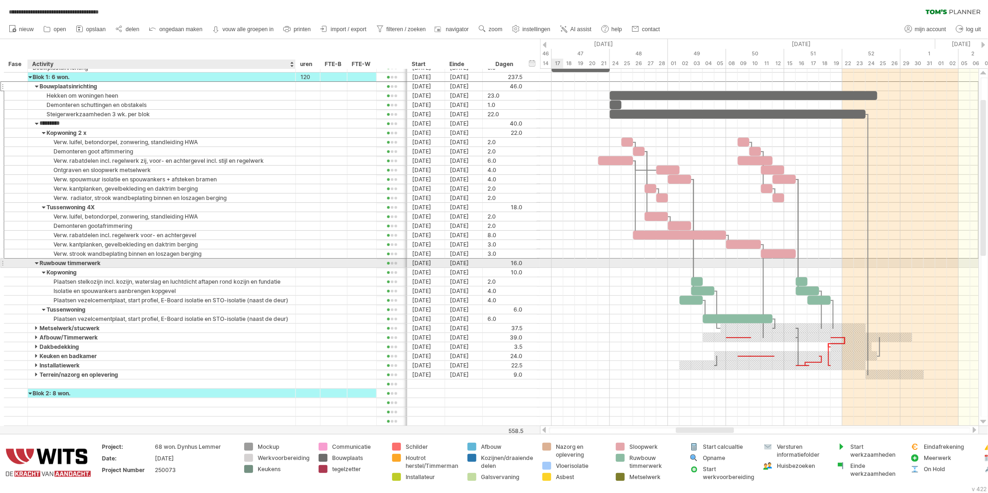
click at [37, 265] on div at bounding box center [37, 263] width 4 height 9
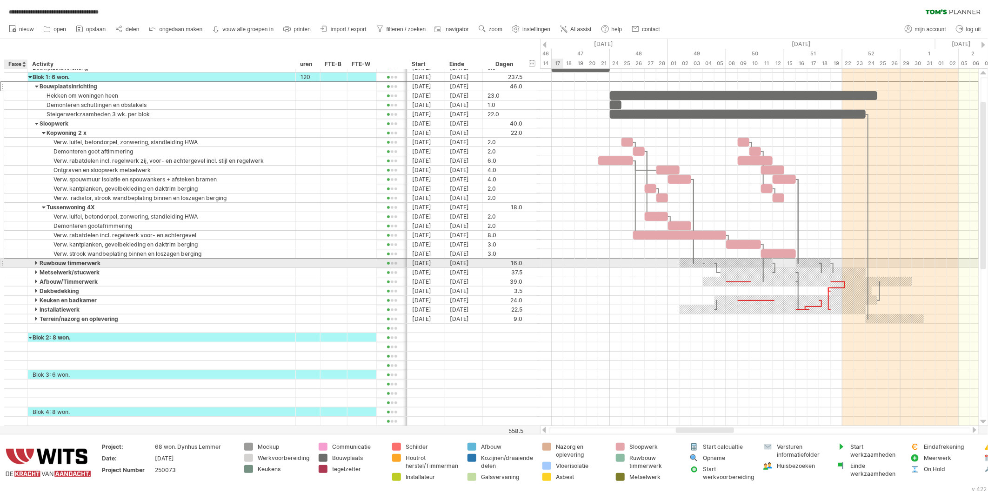
click at [26, 264] on div at bounding box center [26, 263] width 5 height 9
click at [21, 267] on div at bounding box center [16, 263] width 24 height 9
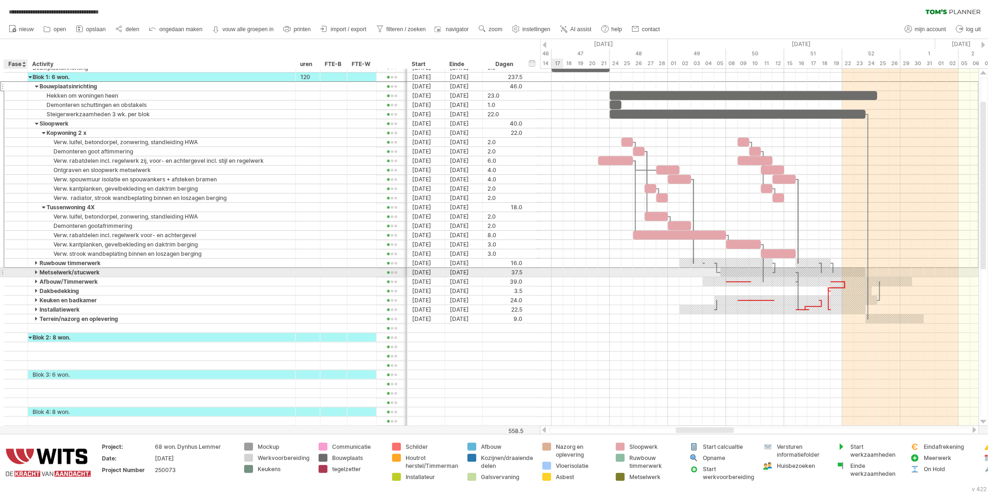
click at [26, 275] on div at bounding box center [26, 272] width 5 height 9
click at [17, 276] on div at bounding box center [15, 273] width 9 height 8
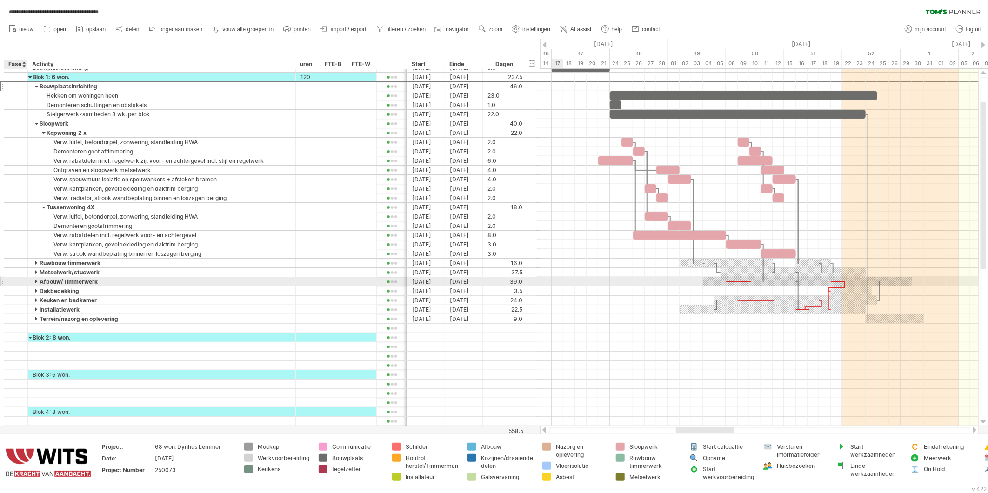
click at [19, 285] on div at bounding box center [15, 282] width 9 height 8
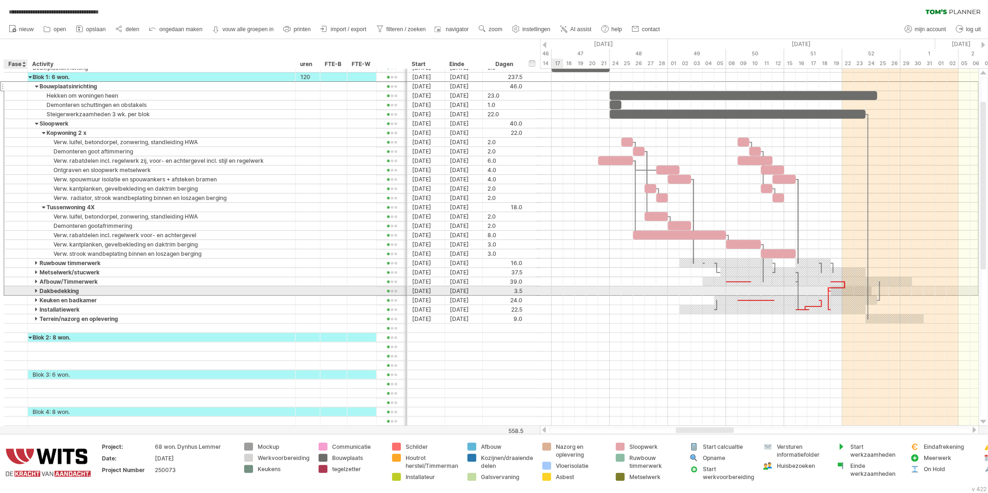
click at [22, 296] on div at bounding box center [16, 291] width 24 height 9
click at [20, 303] on div at bounding box center [16, 300] width 24 height 9
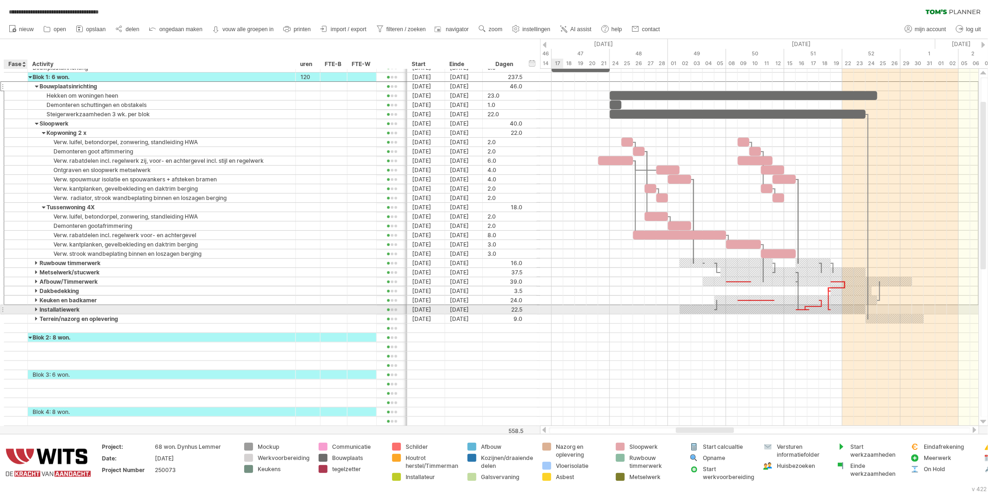
click at [20, 312] on div at bounding box center [16, 309] width 24 height 9
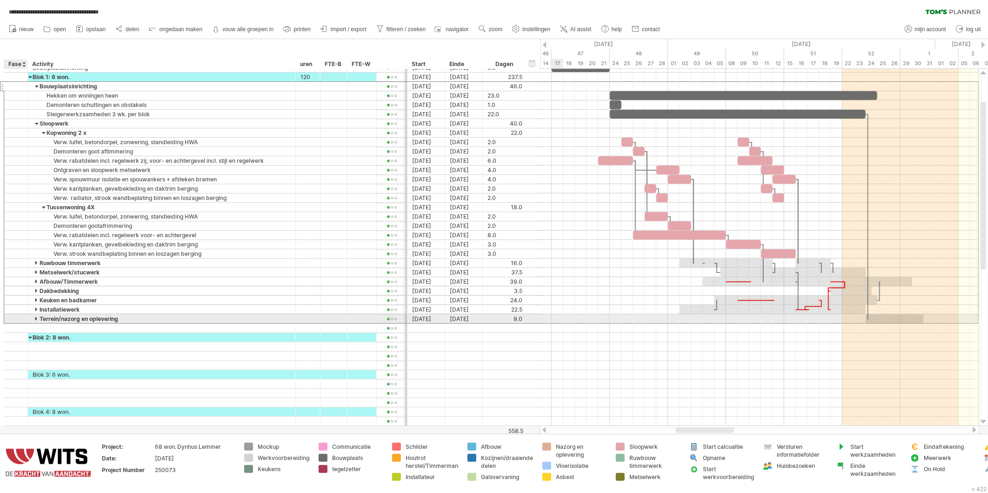
click at [20, 323] on div at bounding box center [16, 319] width 24 height 9
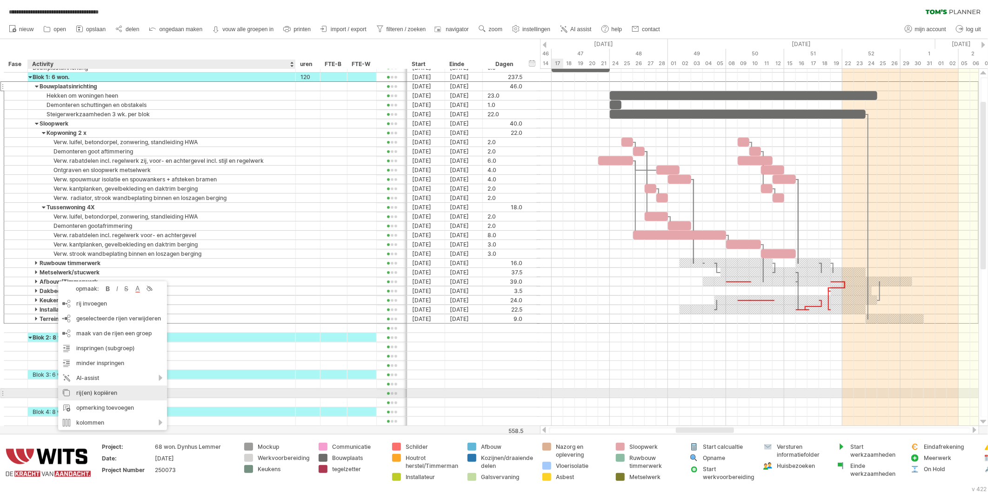
click at [99, 395] on div "rij(en) kopiëren" at bounding box center [112, 393] width 109 height 15
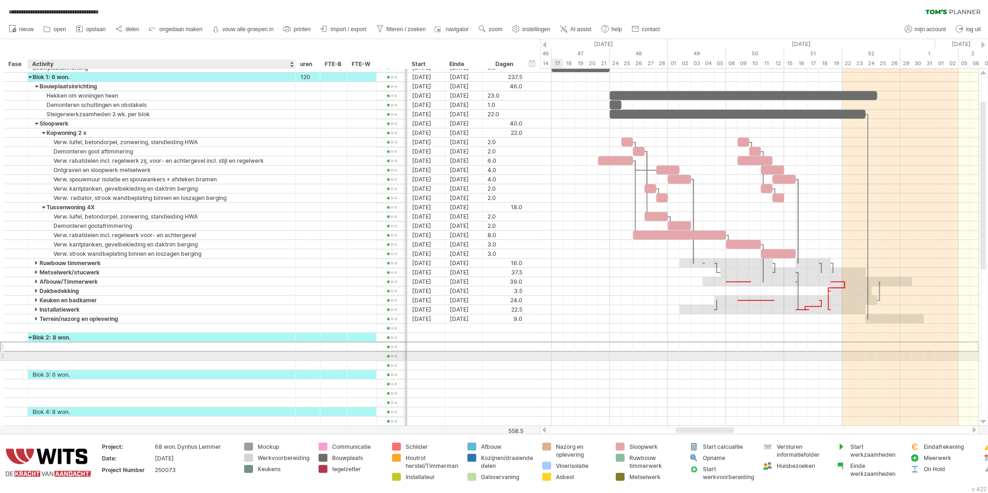
click at [34, 353] on div "**********" at bounding box center [271, 249] width 534 height 372
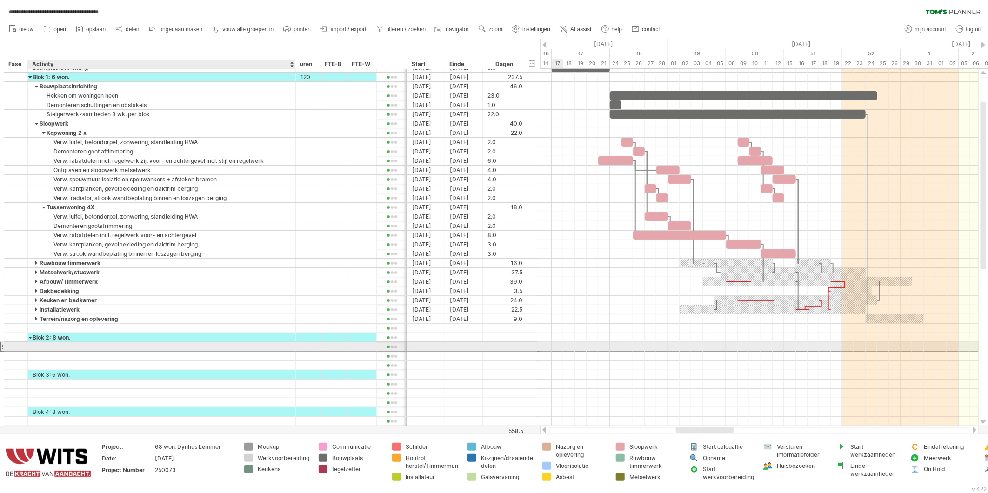
click at [33, 347] on div at bounding box center [162, 347] width 258 height 9
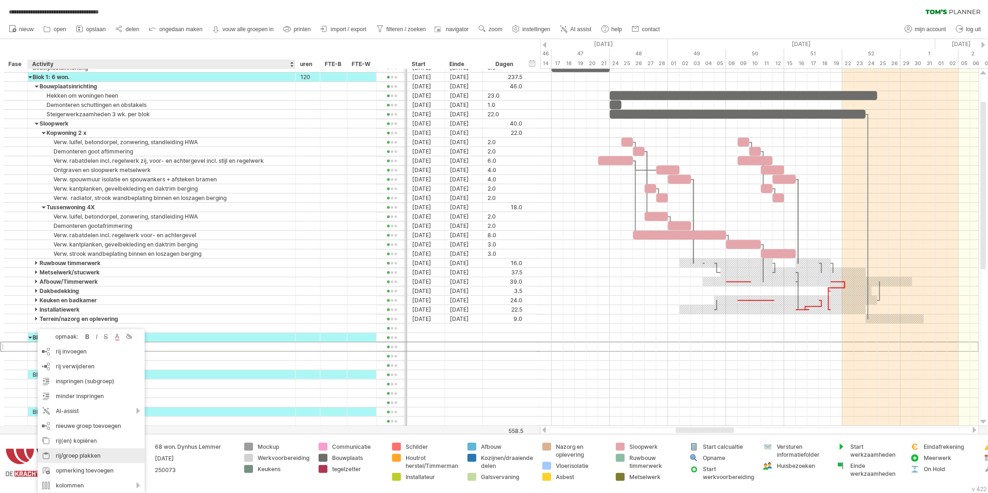
click at [67, 457] on div "rij/groep plakken" at bounding box center [91, 456] width 107 height 15
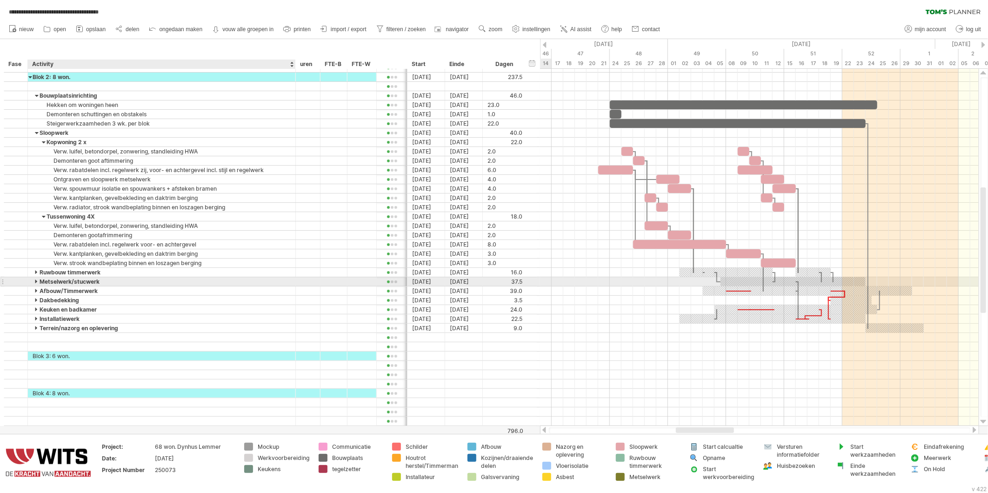
click at [35, 282] on div at bounding box center [37, 281] width 4 height 9
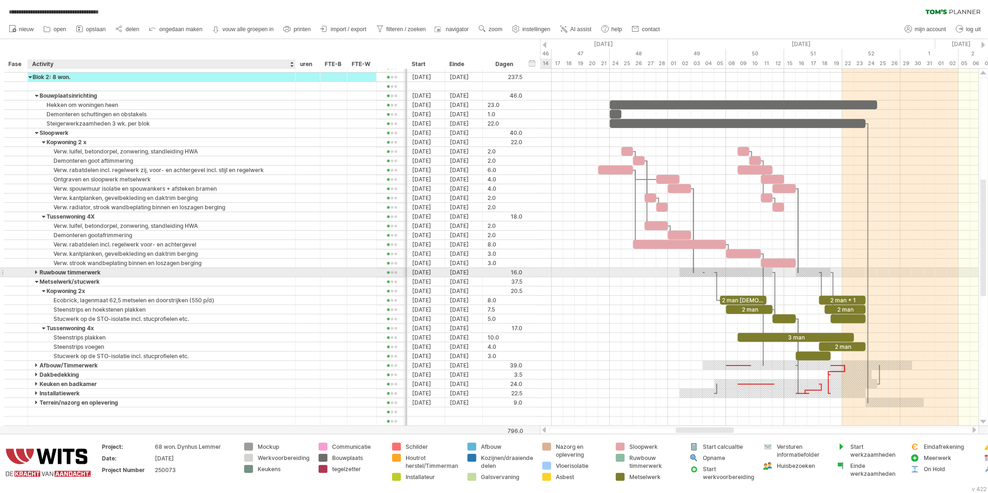
click at [35, 273] on div at bounding box center [37, 272] width 4 height 9
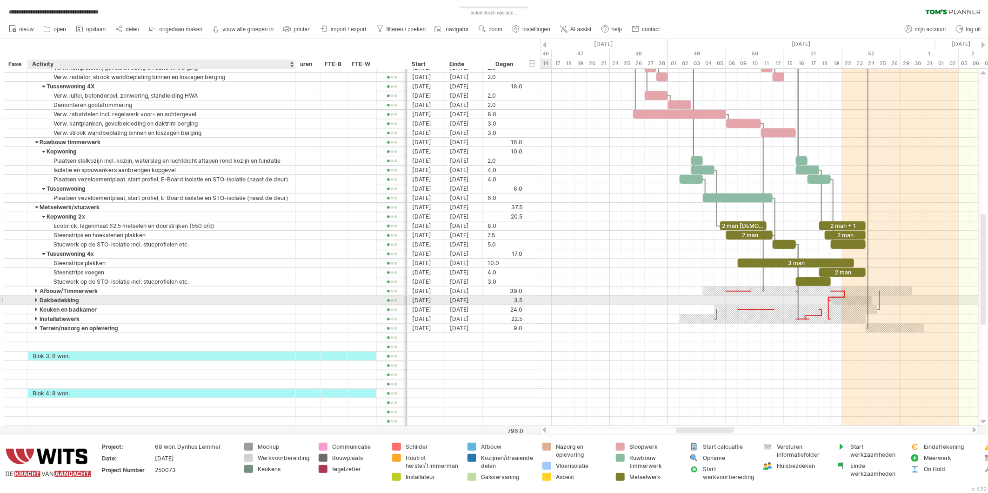
click at [37, 302] on div at bounding box center [37, 300] width 4 height 9
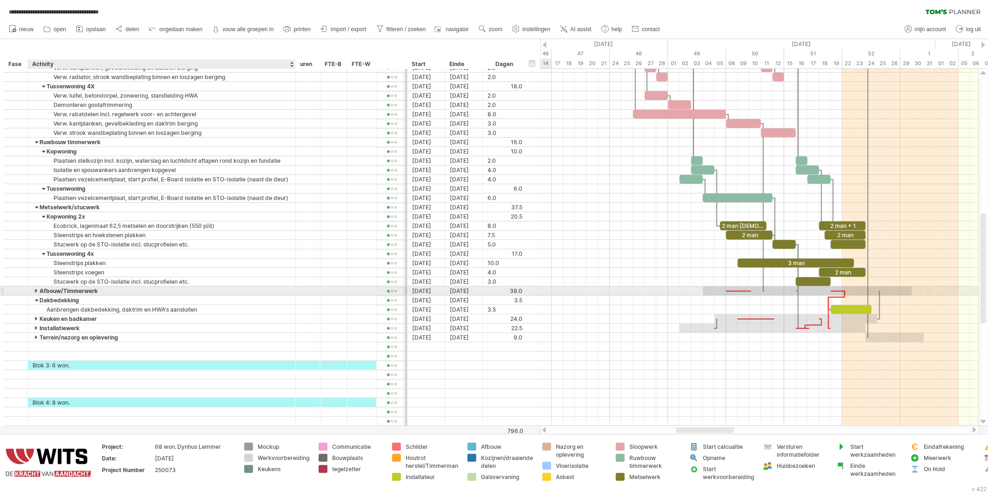
click at [35, 291] on div at bounding box center [37, 291] width 4 height 9
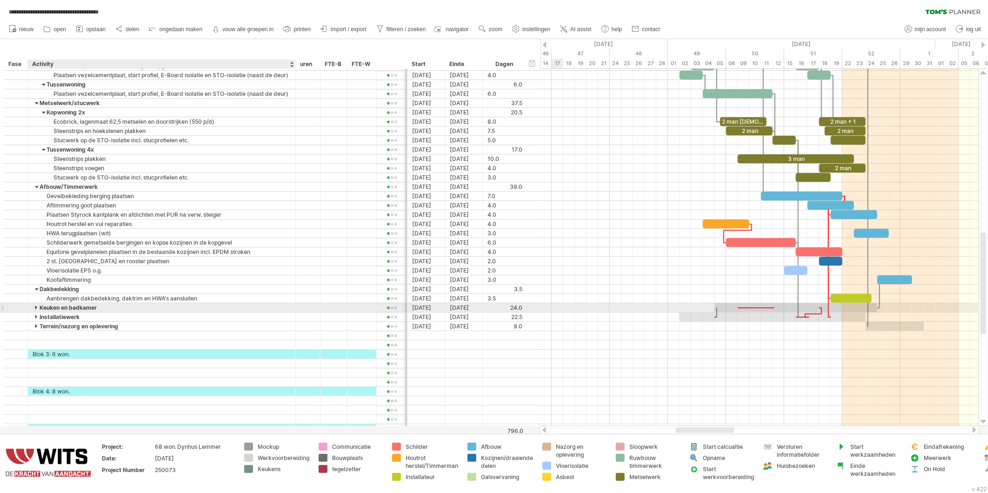
click at [34, 309] on div "Keuken en badkamer" at bounding box center [162, 307] width 258 height 9
click at [36, 308] on input "**********" at bounding box center [162, 307] width 258 height 9
click at [34, 309] on input "**********" at bounding box center [162, 307] width 258 height 9
click at [36, 309] on input "**********" at bounding box center [162, 307] width 258 height 9
click at [35, 309] on input "**********" at bounding box center [162, 307] width 258 height 9
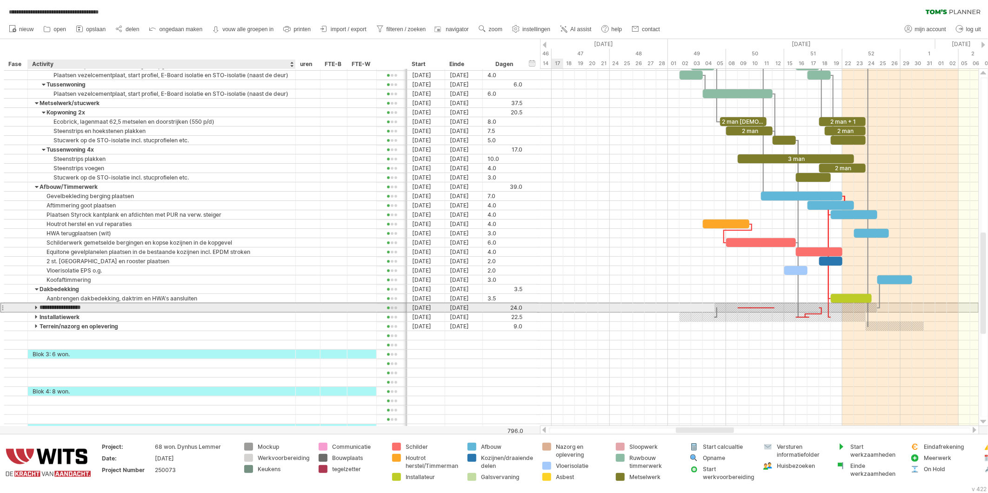
click at [35, 309] on input "**********" at bounding box center [162, 307] width 258 height 9
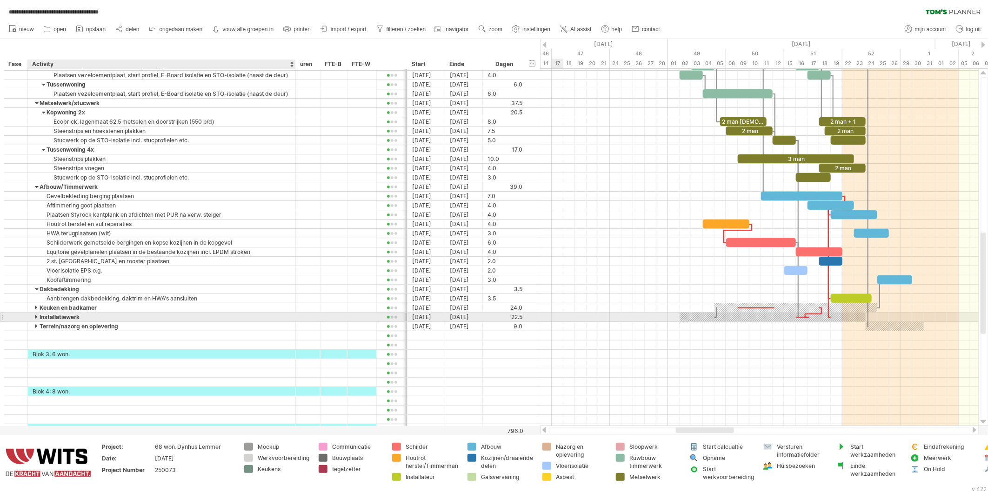
click at [35, 316] on div at bounding box center [37, 317] width 4 height 9
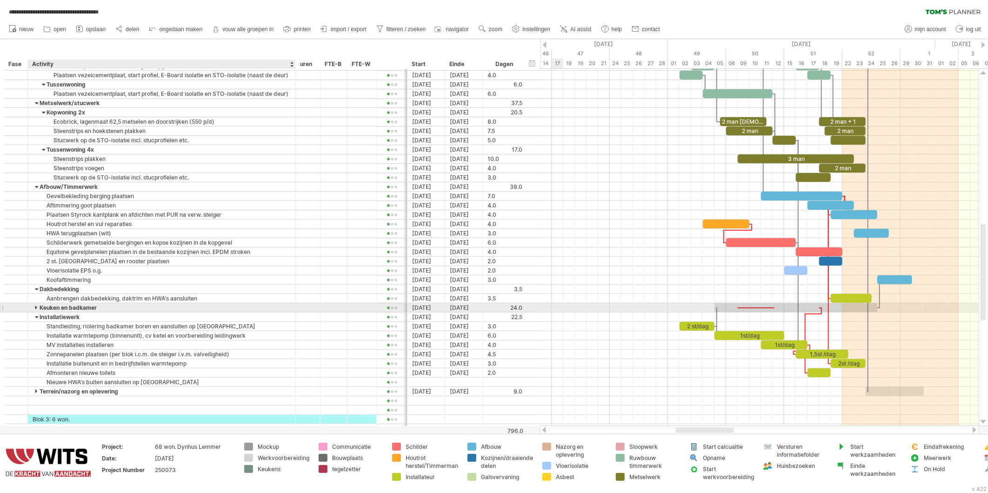
click at [35, 307] on div at bounding box center [37, 307] width 4 height 9
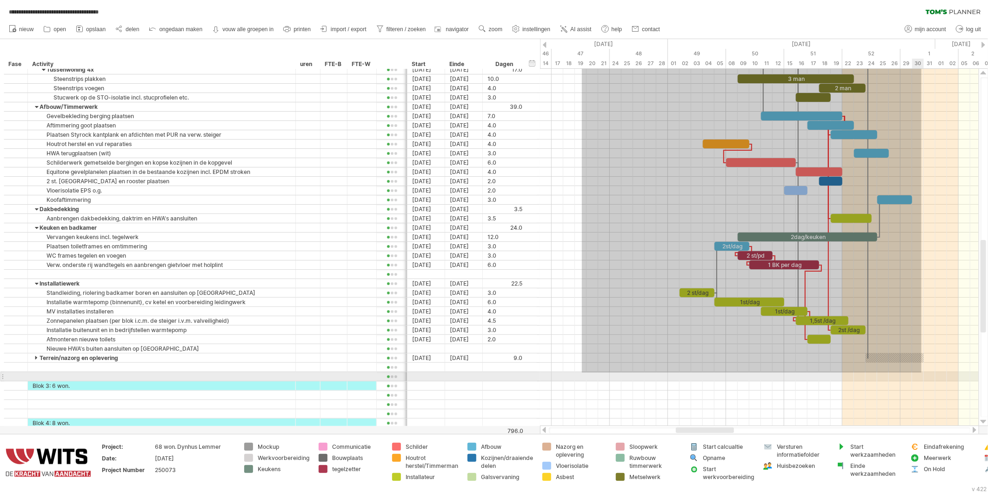
drag, startPoint x: 582, startPoint y: 197, endPoint x: 929, endPoint y: 373, distance: 389.2
click at [929, 373] on div at bounding box center [759, 246] width 439 height 363
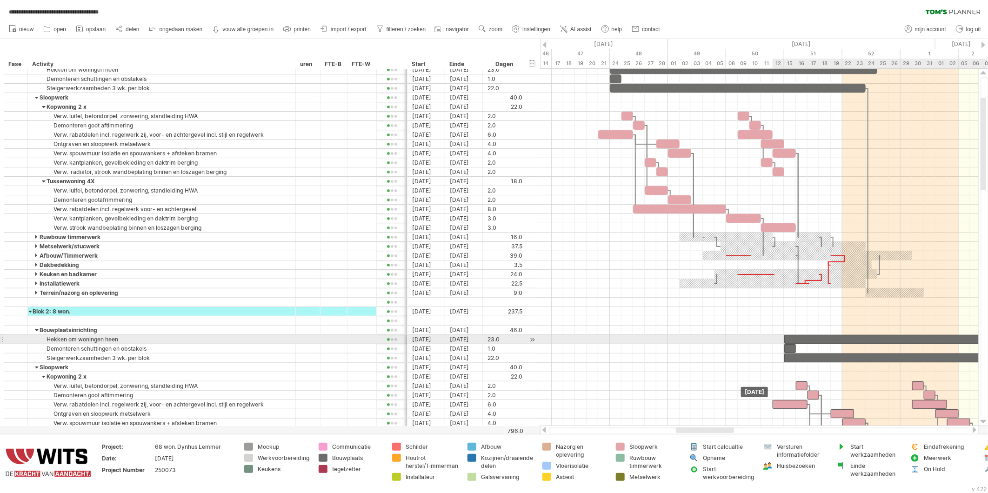
drag, startPoint x: 640, startPoint y: 338, endPoint x: 816, endPoint y: 336, distance: 175.9
click at [816, 336] on div at bounding box center [919, 339] width 268 height 9
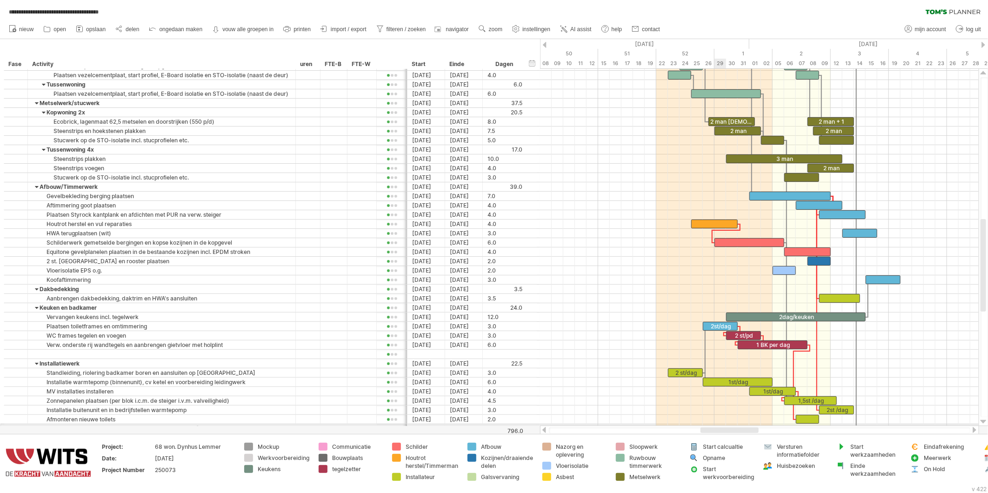
drag, startPoint x: 701, startPoint y: 429, endPoint x: 733, endPoint y: 390, distance: 50.7
click at [725, 423] on div "**********" at bounding box center [494, 246] width 988 height 493
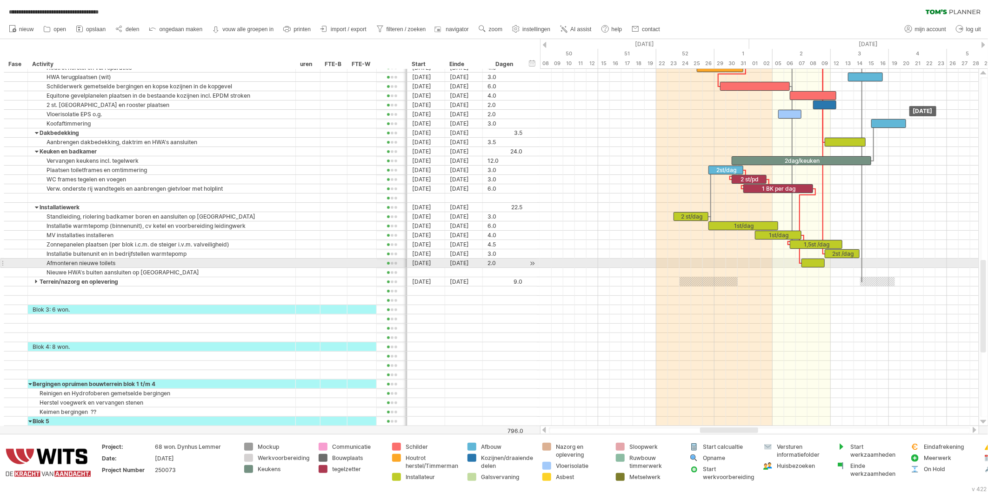
drag, startPoint x: 801, startPoint y: 263, endPoint x: 809, endPoint y: 263, distance: 7.9
click at [809, 263] on div at bounding box center [813, 263] width 23 height 9
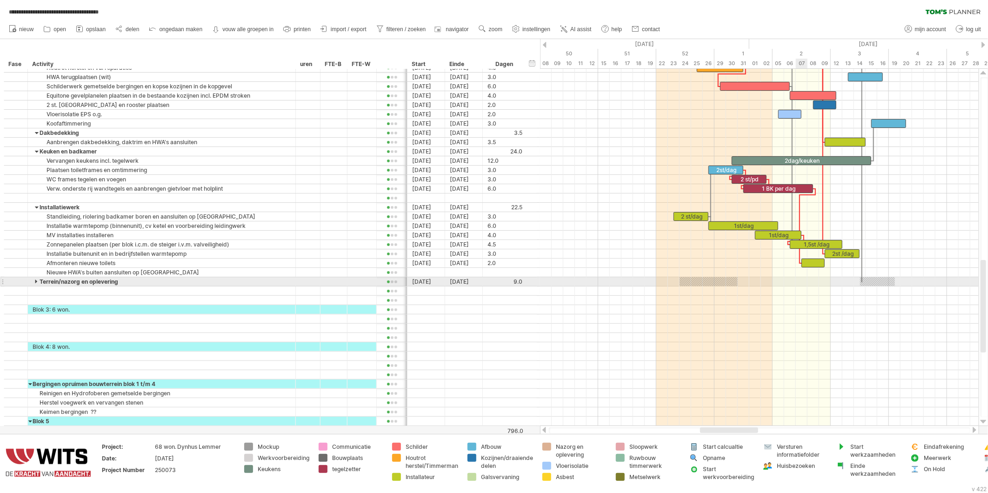
click at [815, 298] on div at bounding box center [759, 300] width 439 height 9
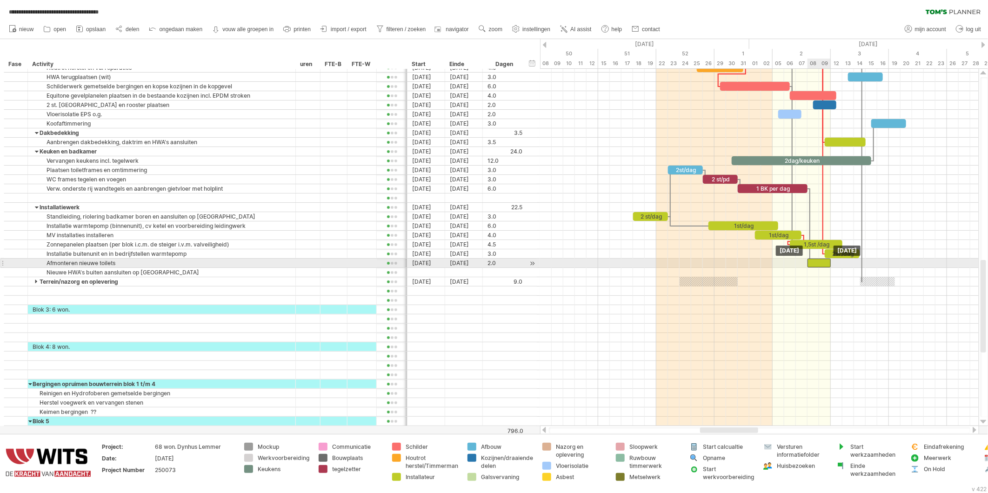
drag, startPoint x: 810, startPoint y: 264, endPoint x: 818, endPoint y: 264, distance: 7.9
click at [818, 264] on div at bounding box center [819, 263] width 23 height 9
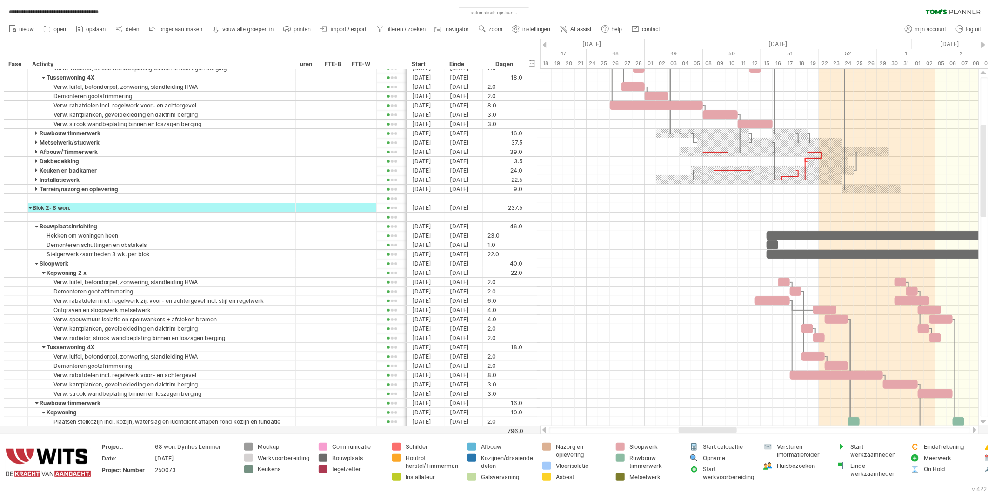
drag, startPoint x: 715, startPoint y: 429, endPoint x: 693, endPoint y: 429, distance: 21.4
click at [693, 429] on div at bounding box center [708, 431] width 58 height 6
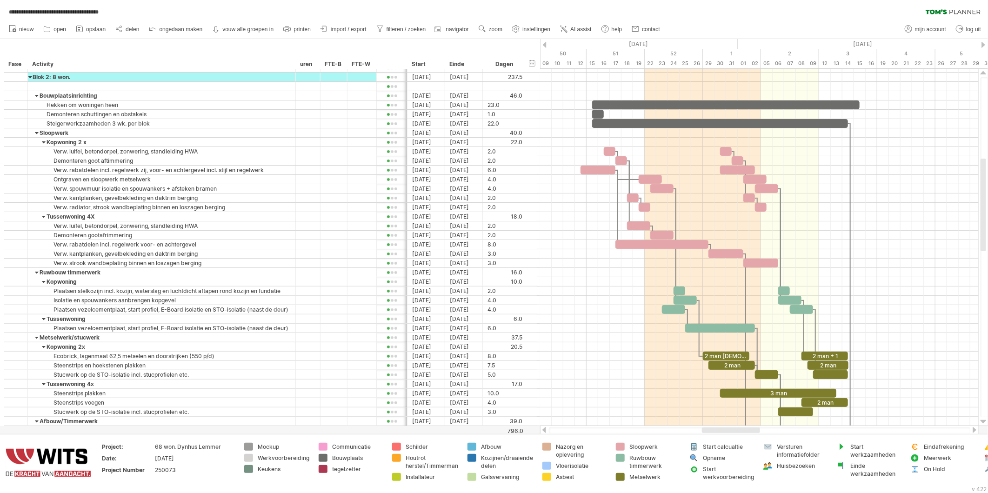
drag, startPoint x: 707, startPoint y: 433, endPoint x: 731, endPoint y: 433, distance: 23.3
click at [731, 433] on div at bounding box center [760, 431] width 422 height 6
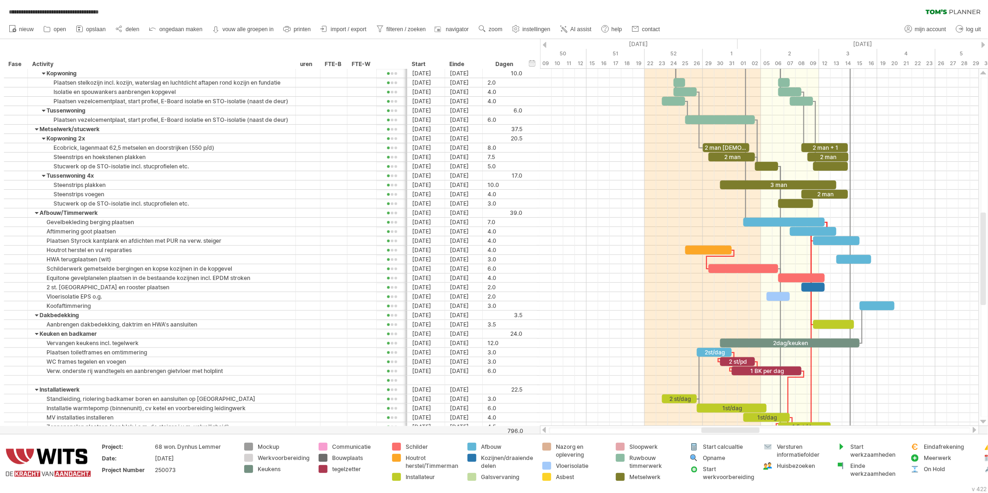
drag, startPoint x: 725, startPoint y: 435, endPoint x: 715, endPoint y: 430, distance: 10.2
click at [715, 430] on div "**********" at bounding box center [494, 246] width 988 height 493
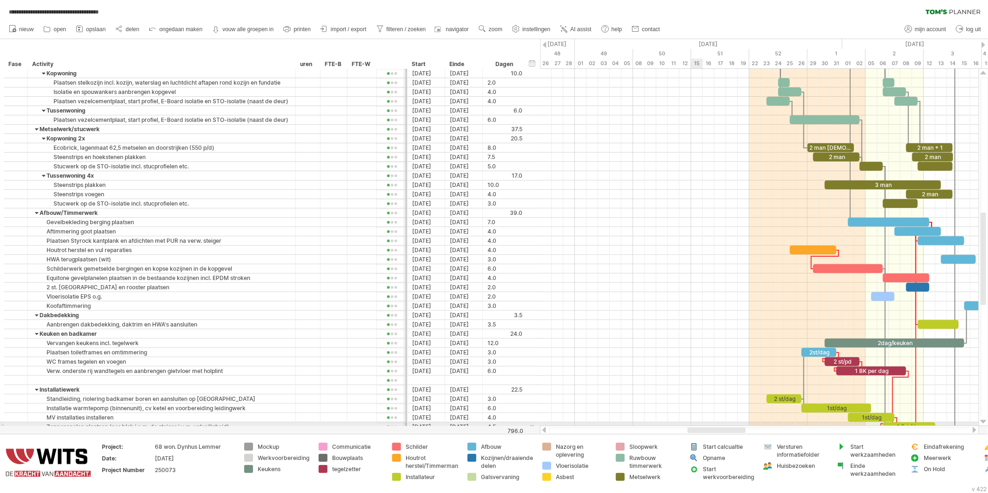
drag, startPoint x: 715, startPoint y: 431, endPoint x: 712, endPoint y: 375, distance: 56.4
click at [700, 420] on div "**********" at bounding box center [494, 246] width 988 height 493
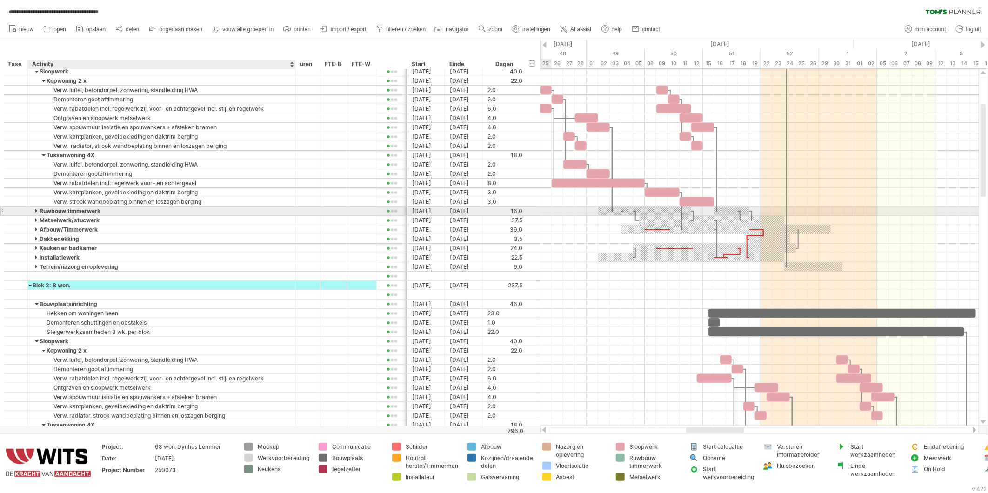
click at [36, 210] on div at bounding box center [37, 211] width 4 height 9
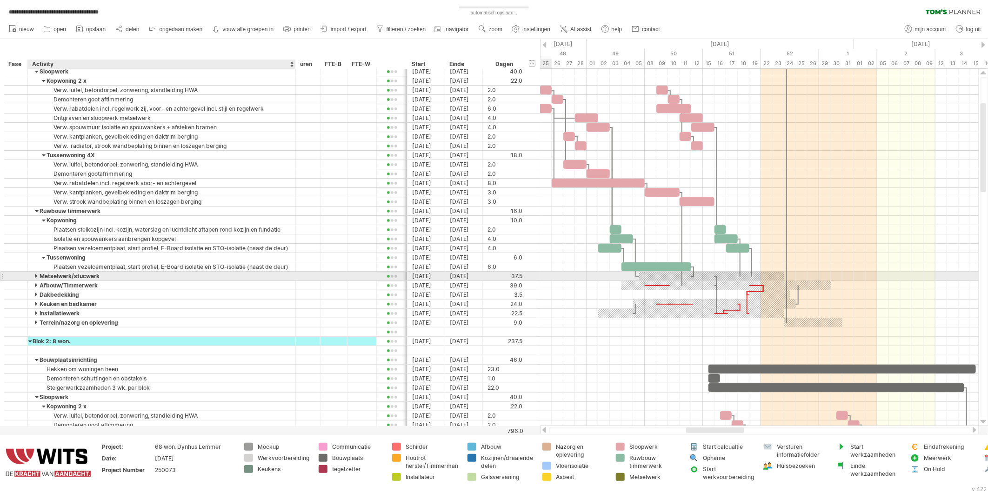
click at [34, 278] on div "Metselwerk/stucwerk" at bounding box center [162, 276] width 258 height 9
click at [35, 275] on input "**********" at bounding box center [162, 276] width 258 height 9
click at [36, 278] on input "**********" at bounding box center [162, 276] width 258 height 9
click at [35, 278] on input "**********" at bounding box center [162, 276] width 258 height 9
click at [34, 276] on input "**********" at bounding box center [162, 276] width 258 height 9
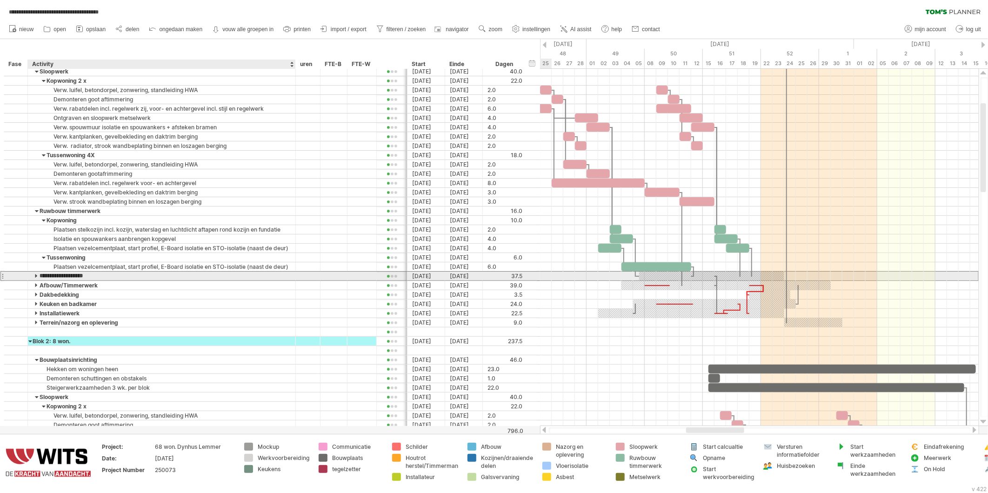
click at [35, 276] on input "**********" at bounding box center [162, 276] width 258 height 9
click at [36, 276] on input "**********" at bounding box center [162, 276] width 258 height 9
click at [35, 276] on input "**********" at bounding box center [162, 276] width 258 height 9
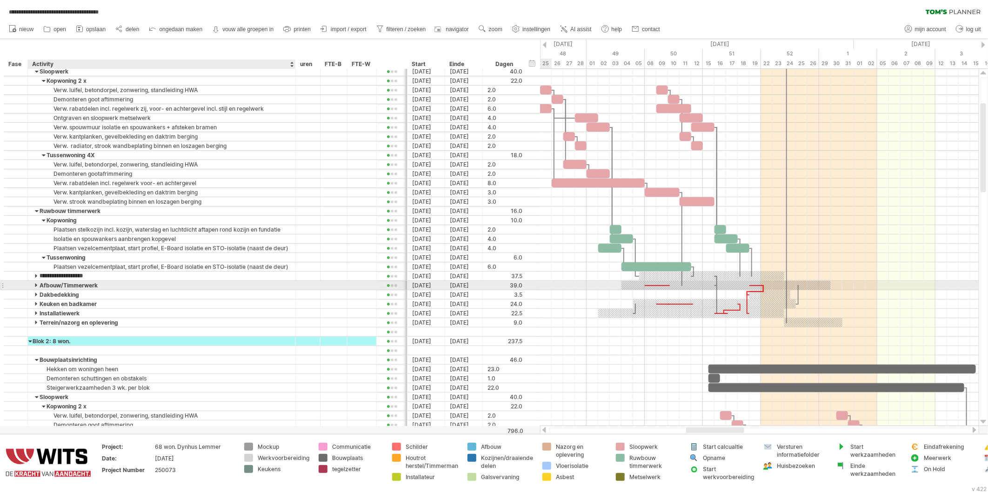
click at [36, 285] on div at bounding box center [37, 285] width 4 height 9
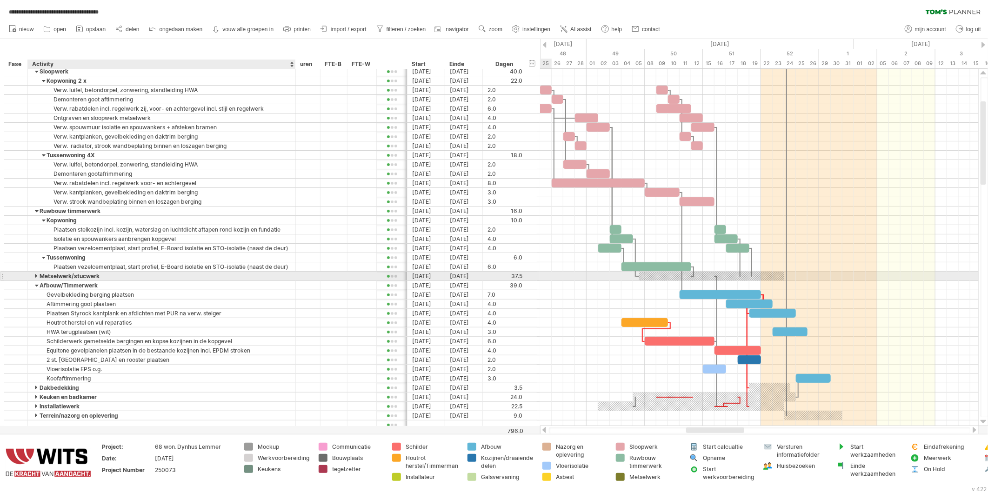
click at [35, 280] on div at bounding box center [37, 276] width 4 height 9
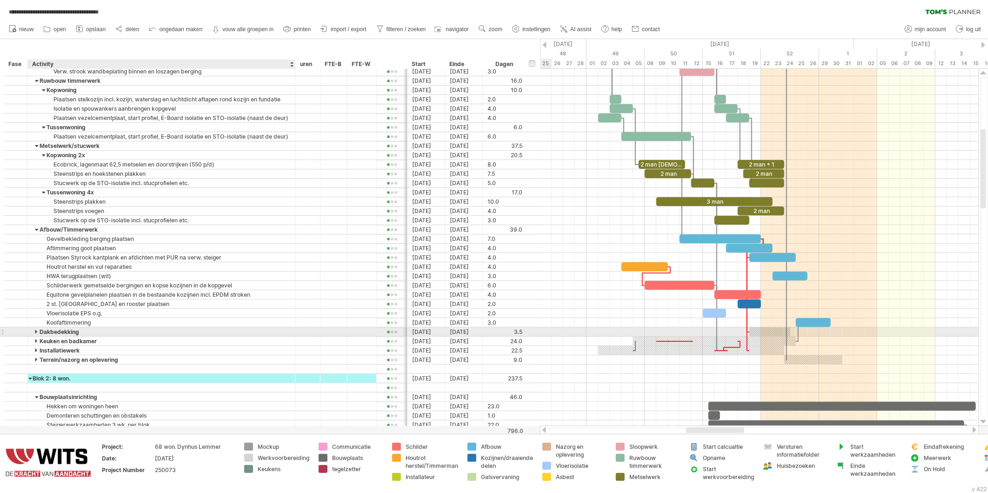
click at [35, 332] on div at bounding box center [37, 332] width 4 height 9
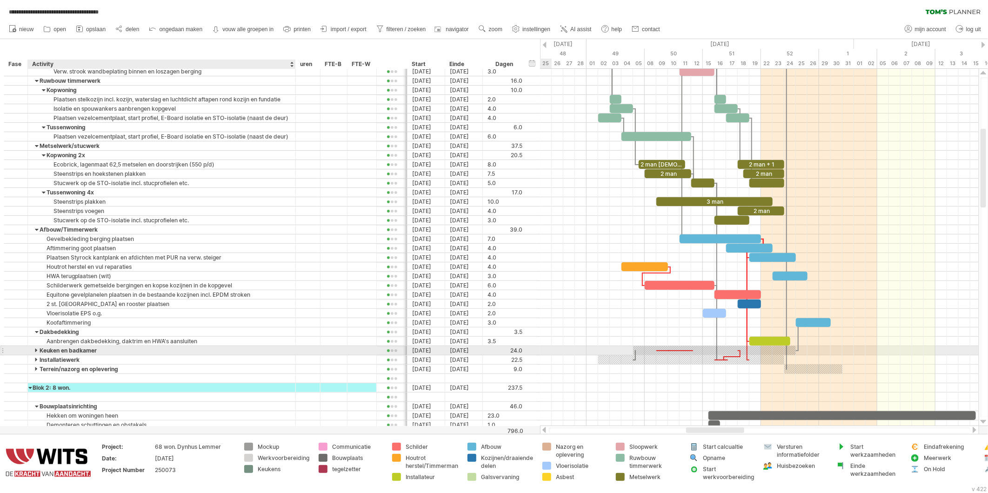
click at [35, 350] on div at bounding box center [37, 350] width 4 height 9
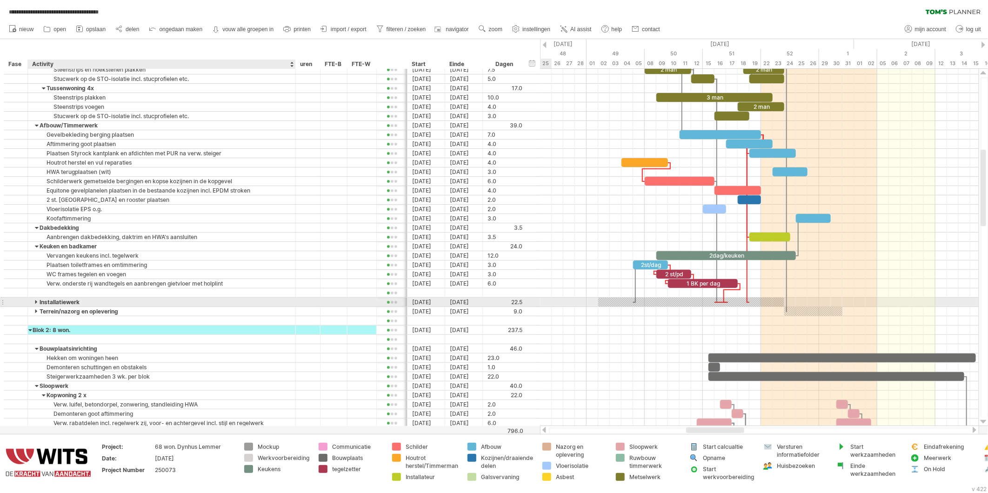
click at [35, 302] on div at bounding box center [37, 302] width 4 height 9
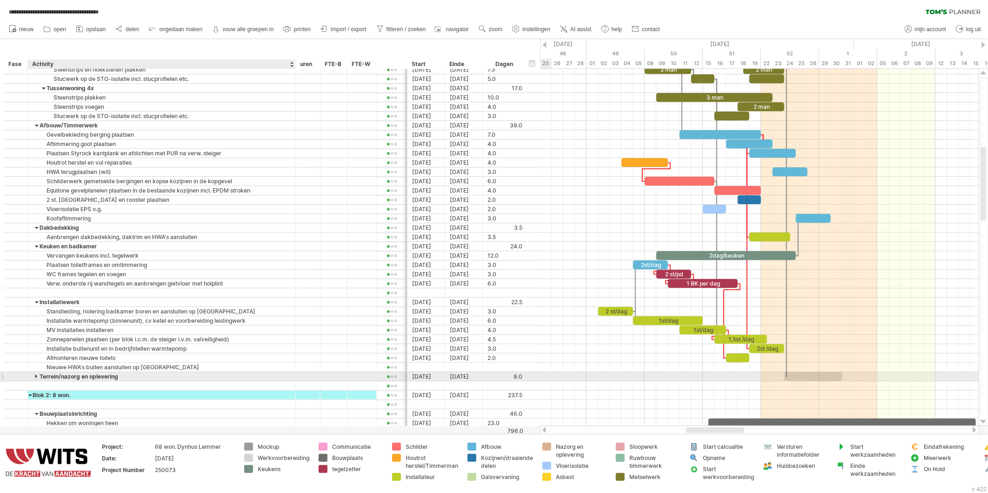
click at [34, 379] on div "Terrein/nazorg en oplevering" at bounding box center [162, 376] width 258 height 9
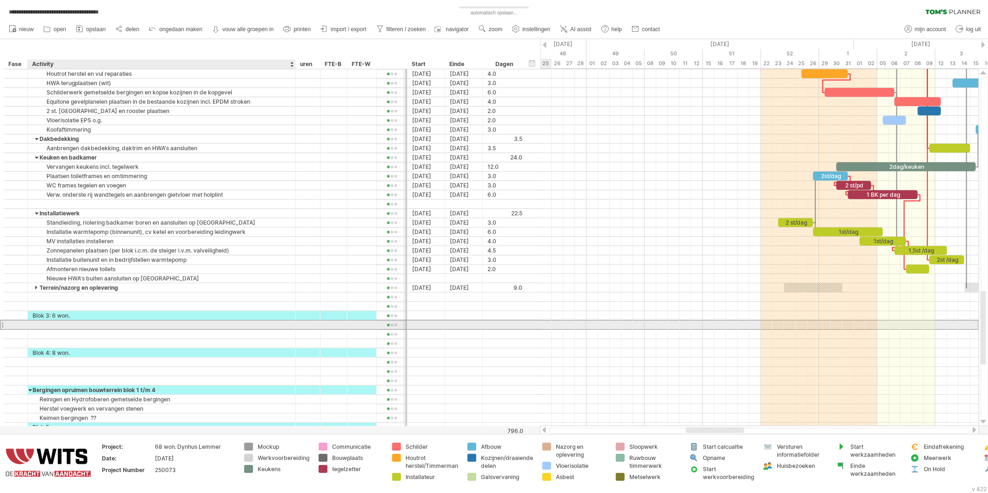
click at [40, 327] on div at bounding box center [162, 325] width 258 height 9
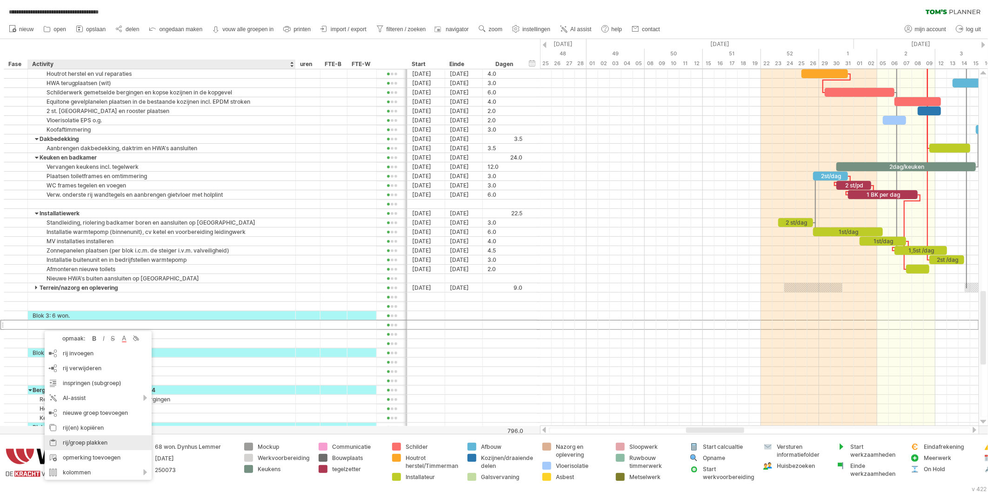
click at [68, 443] on div "rij/groep plakken" at bounding box center [98, 443] width 107 height 15
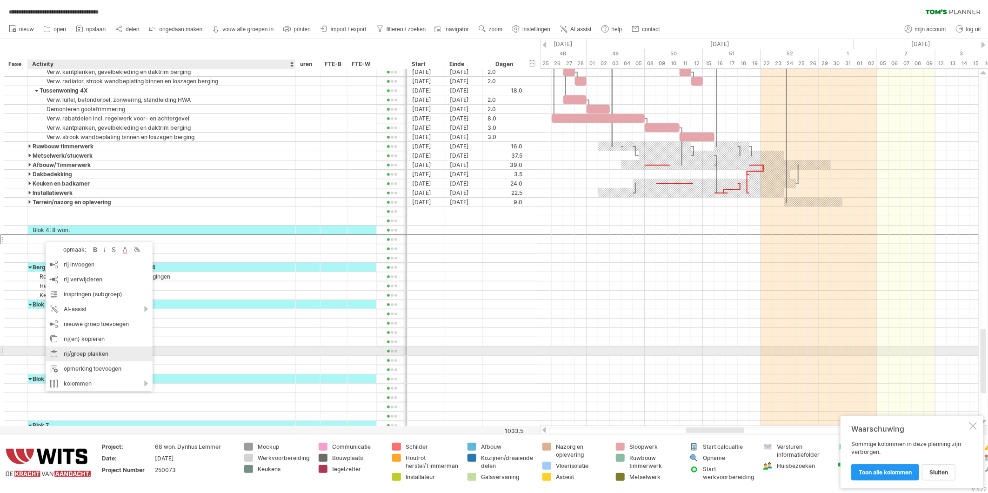
click at [65, 354] on div "rij/groep plakken" at bounding box center [99, 354] width 107 height 15
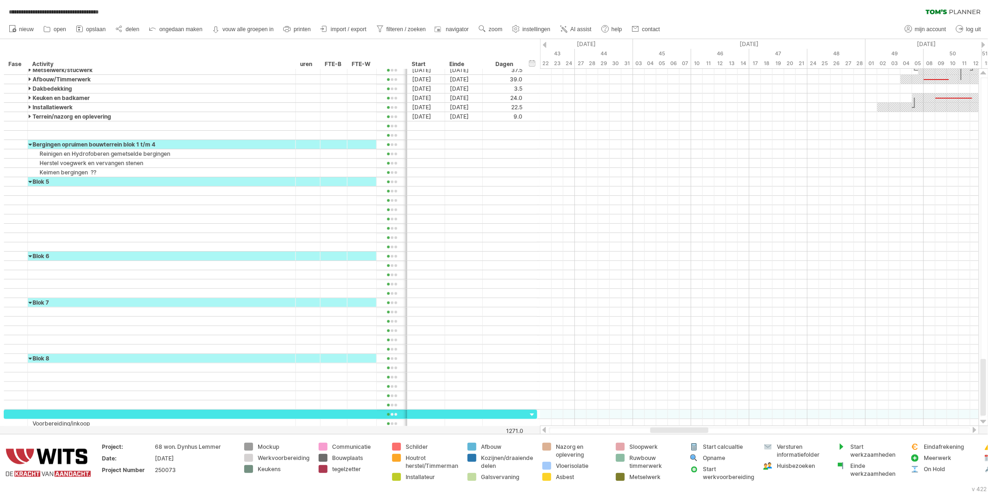
drag, startPoint x: 688, startPoint y: 430, endPoint x: 652, endPoint y: 427, distance: 36.0
click at [652, 428] on div at bounding box center [680, 431] width 58 height 6
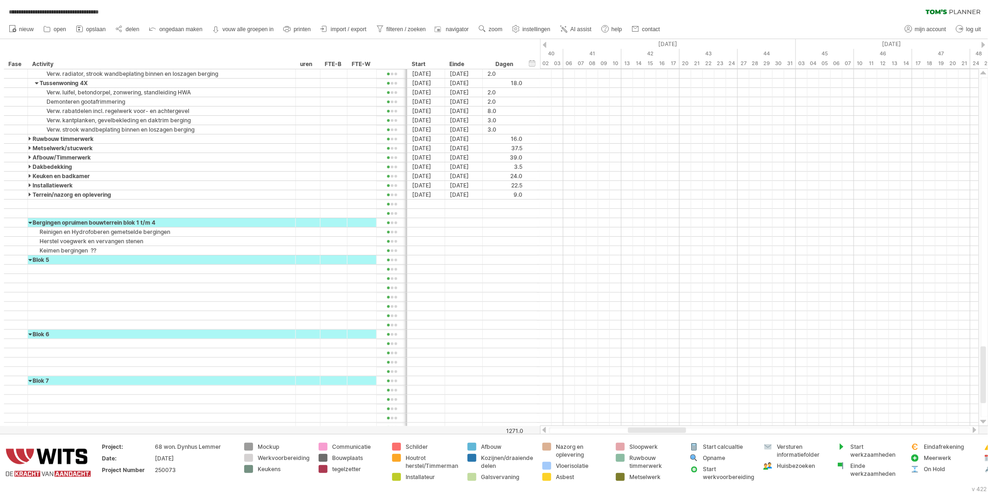
drag, startPoint x: 658, startPoint y: 431, endPoint x: 636, endPoint y: 427, distance: 22.2
click at [636, 428] on div at bounding box center [657, 431] width 58 height 6
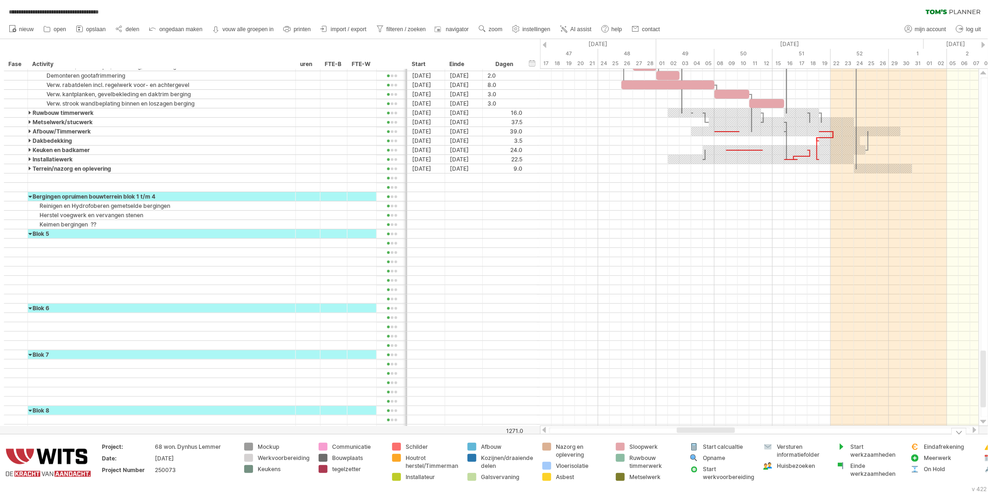
drag, startPoint x: 637, startPoint y: 430, endPoint x: 687, endPoint y: 436, distance: 51.0
click at [687, 436] on div "**********" at bounding box center [494, 246] width 988 height 493
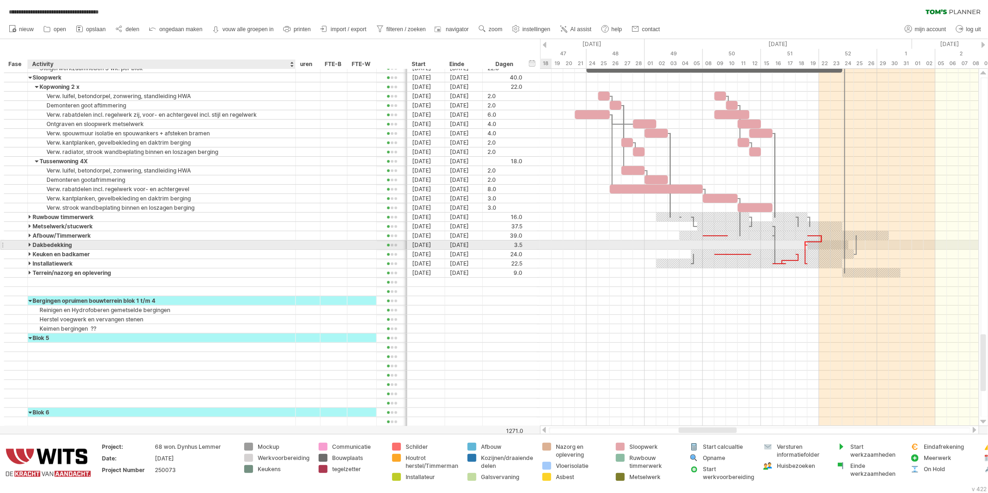
click at [31, 243] on div at bounding box center [30, 245] width 4 height 9
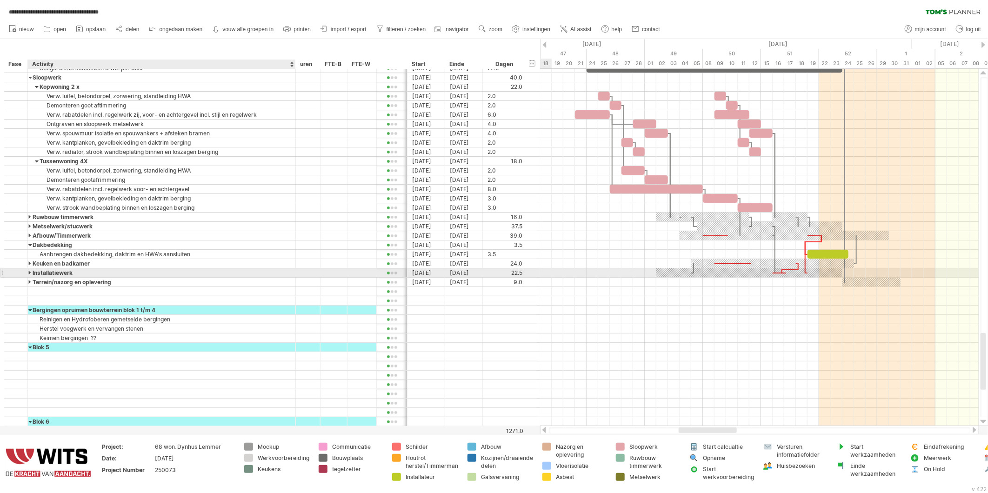
click at [32, 274] on div at bounding box center [30, 273] width 4 height 9
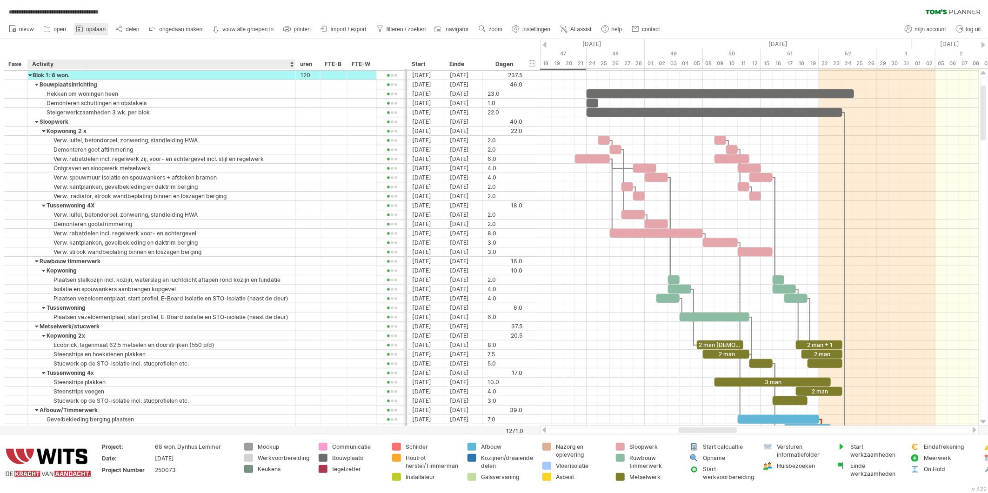
click at [95, 33] on link "opslaan" at bounding box center [91, 29] width 35 height 12
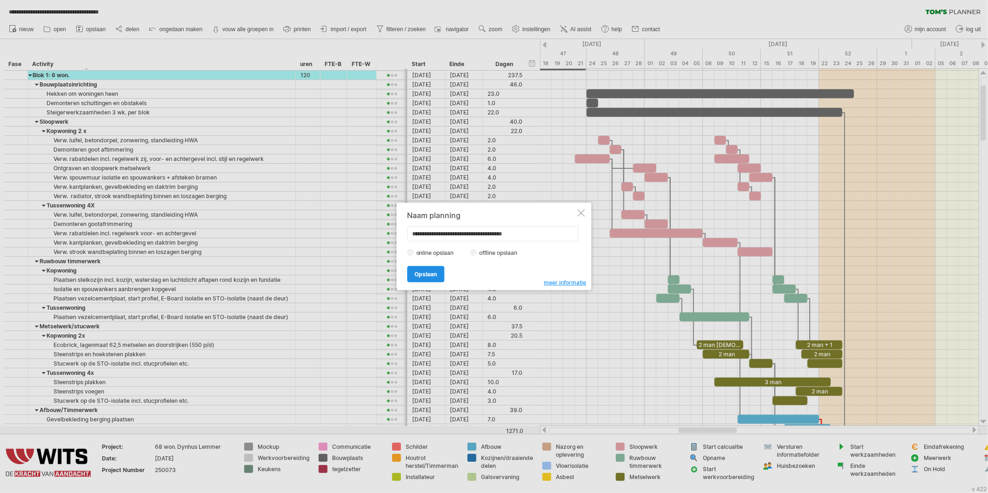
click at [424, 277] on span "Opslaan" at bounding box center [426, 274] width 22 height 7
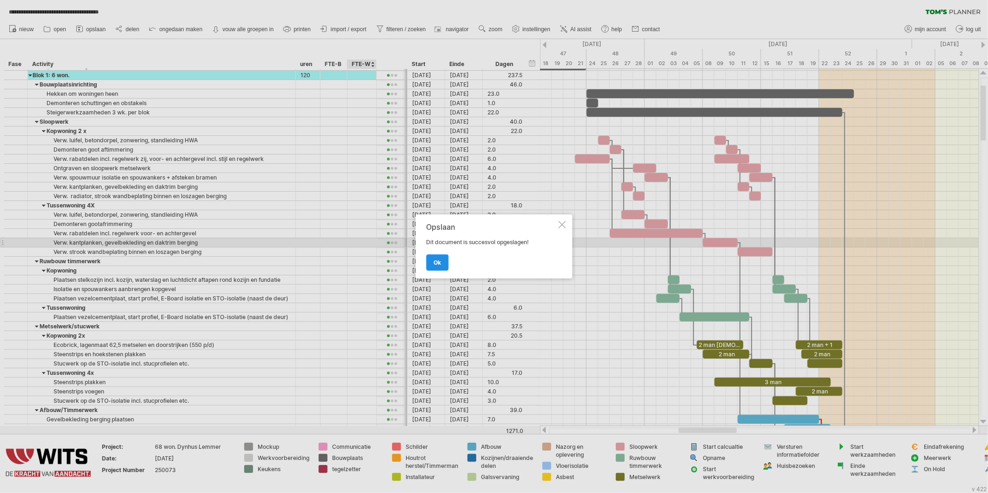
click at [437, 259] on span "ok" at bounding box center [437, 262] width 7 height 7
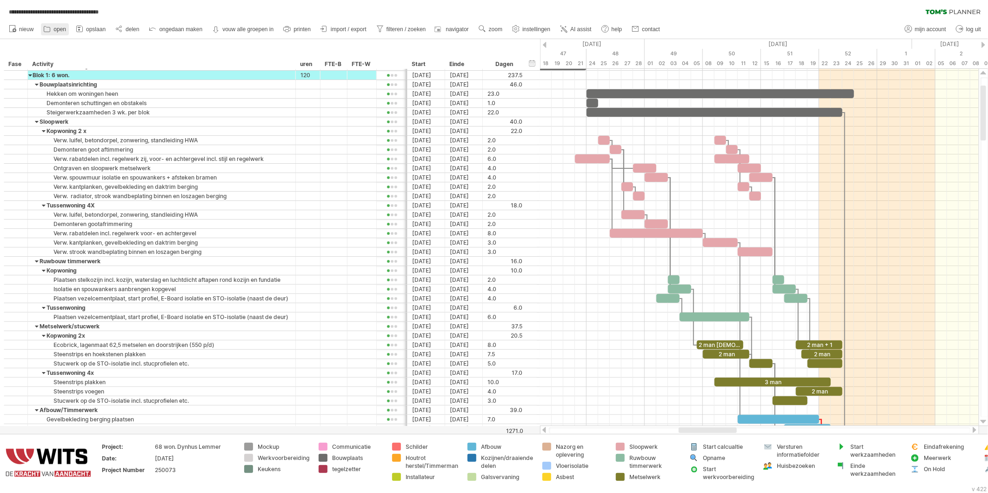
click at [61, 27] on span "open" at bounding box center [60, 29] width 13 height 7
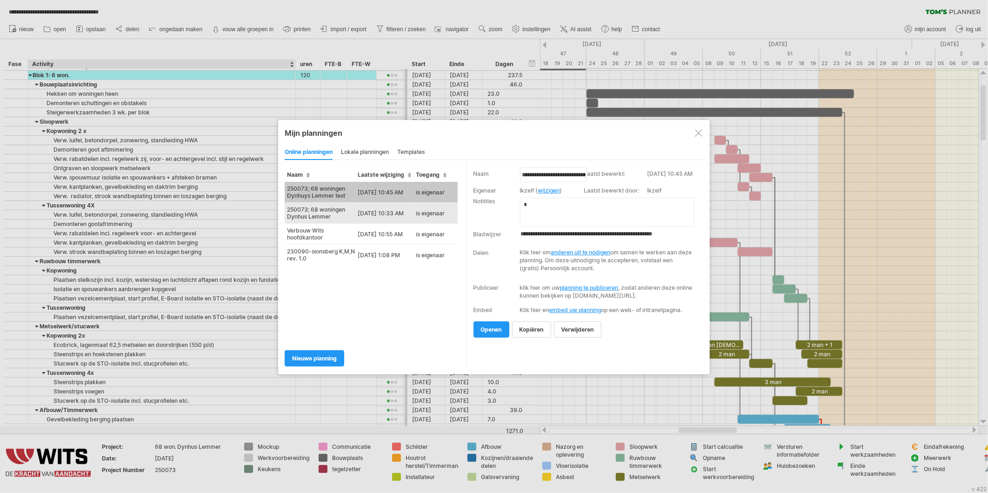
click at [306, 212] on td "250073; 68 woningen Dynhus Lemmer" at bounding box center [320, 213] width 71 height 21
type input "**********"
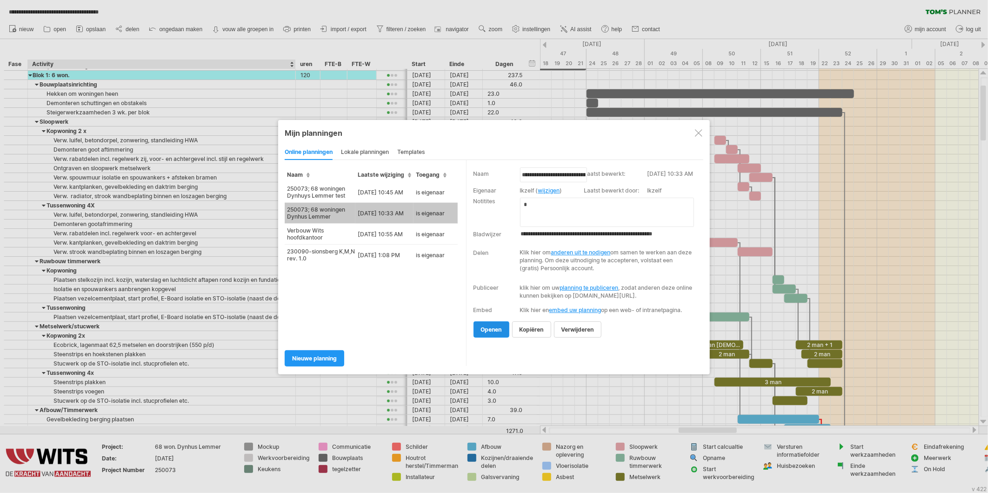
click at [491, 333] on span "openen" at bounding box center [491, 329] width 21 height 7
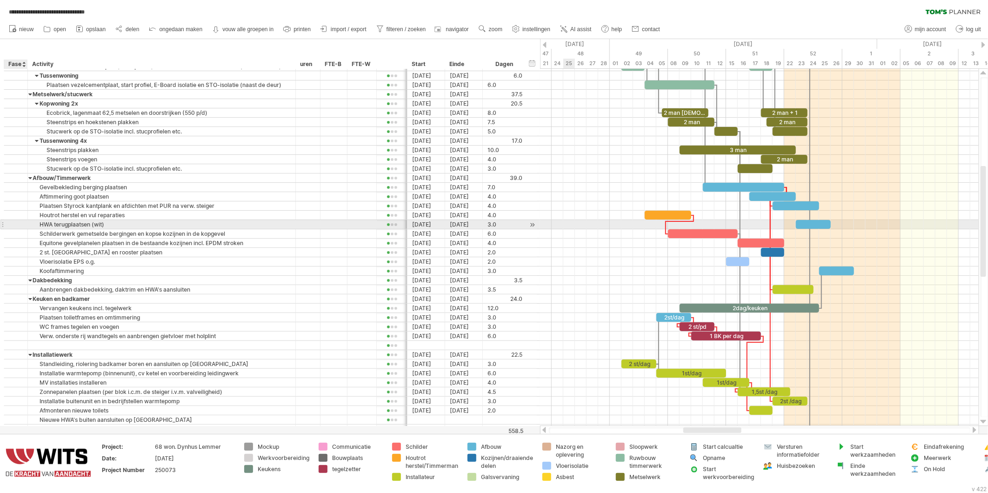
click at [27, 227] on div at bounding box center [26, 224] width 5 height 9
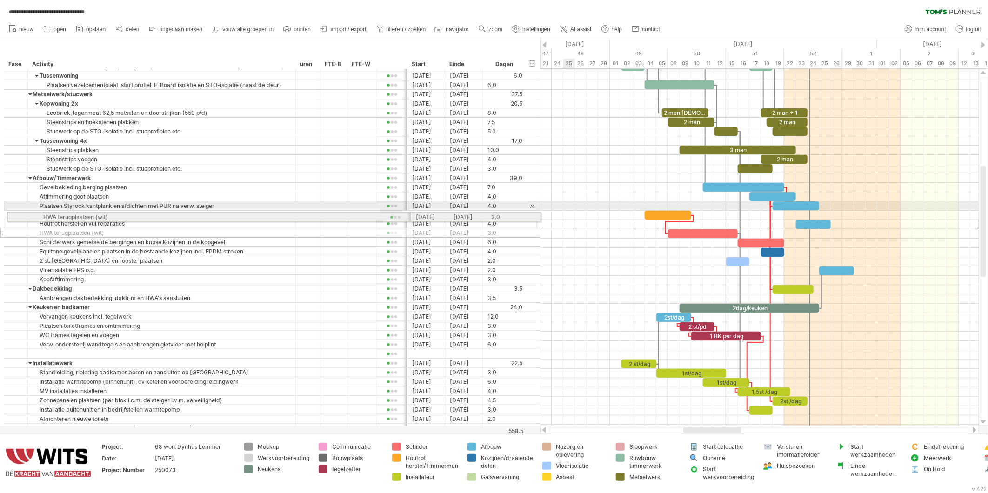
drag, startPoint x: 4, startPoint y: 225, endPoint x: 4, endPoint y: 215, distance: 9.8
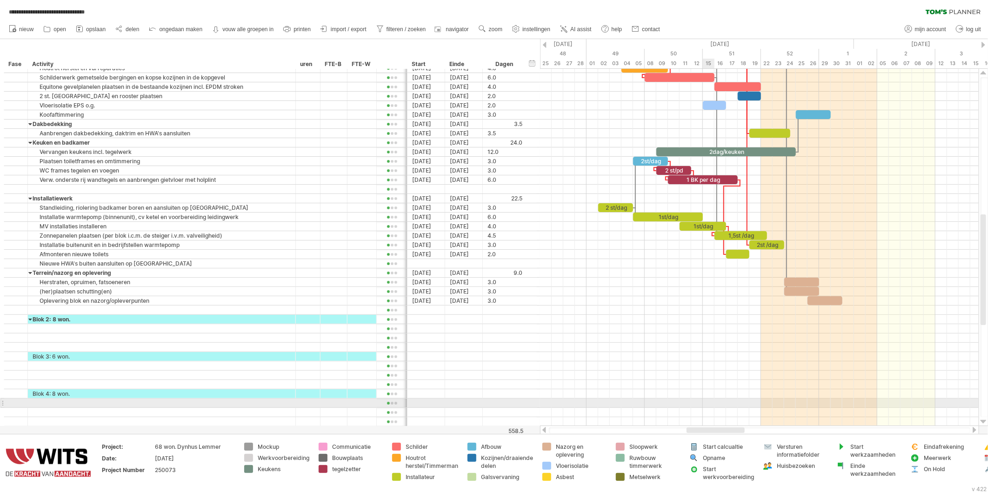
drag, startPoint x: 710, startPoint y: 430, endPoint x: 695, endPoint y: 379, distance: 53.3
click at [708, 403] on div "**********" at bounding box center [494, 246] width 988 height 493
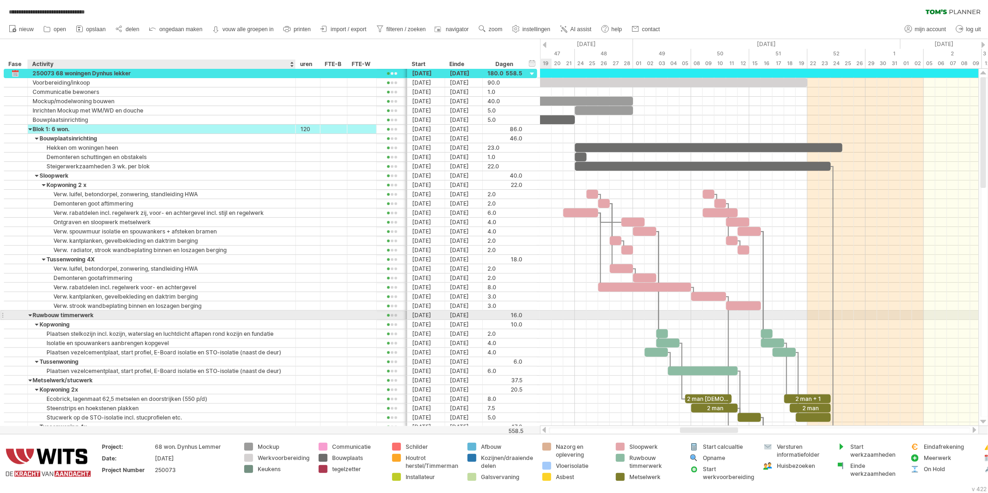
click at [35, 316] on div "Ruwbouw timmerwerk" at bounding box center [162, 315] width 258 height 9
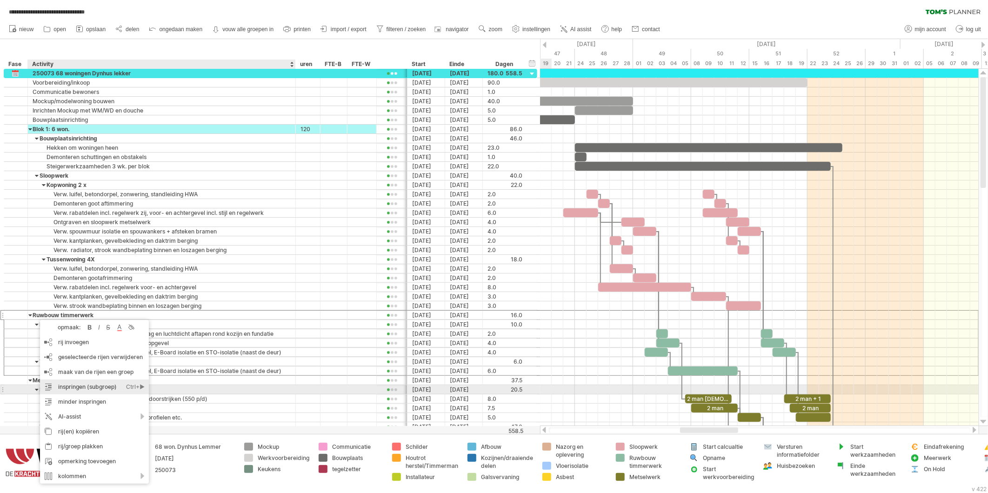
click at [68, 389] on div "inspringen (subgroep) Ctrl+► Cmd+►" at bounding box center [94, 387] width 109 height 15
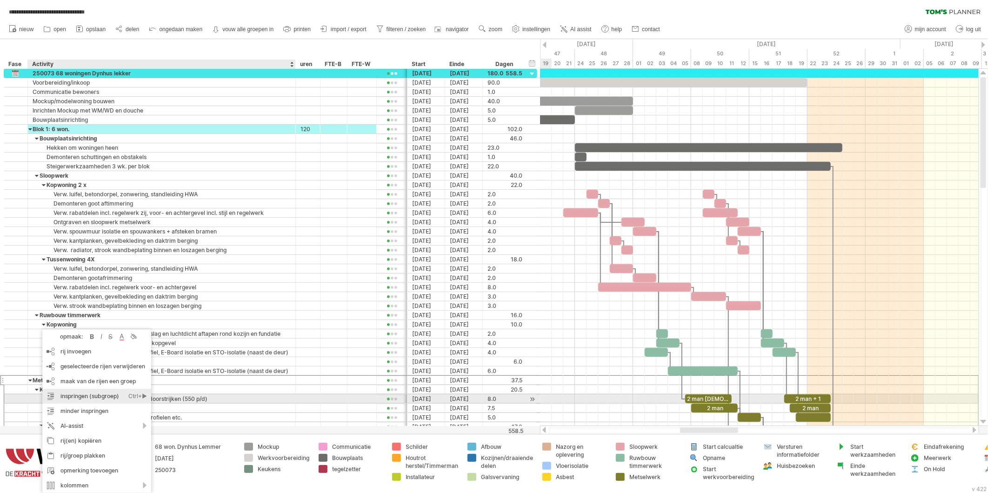
click at [74, 398] on div "inspringen (subgroep) Ctrl+► Cmd+►" at bounding box center [96, 396] width 109 height 15
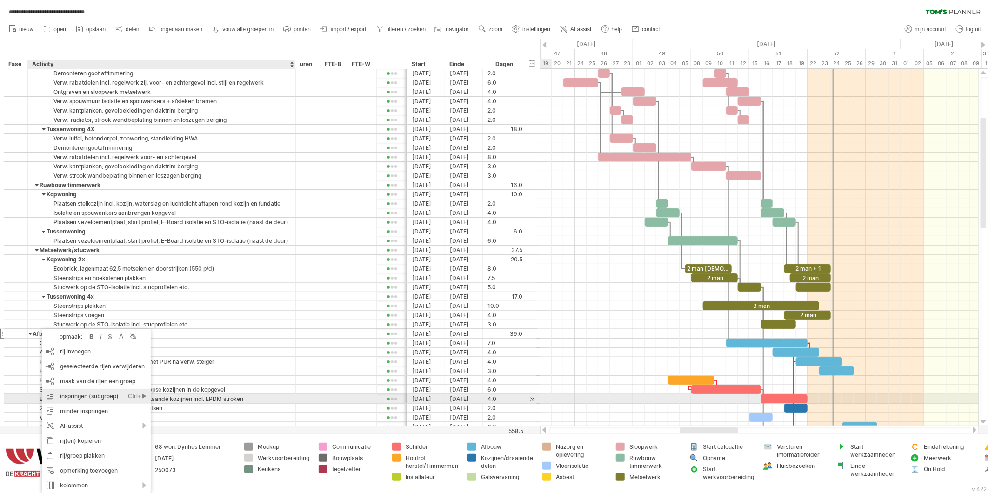
click at [71, 399] on div "inspringen (subgroep) Ctrl+► Cmd+►" at bounding box center [96, 396] width 109 height 15
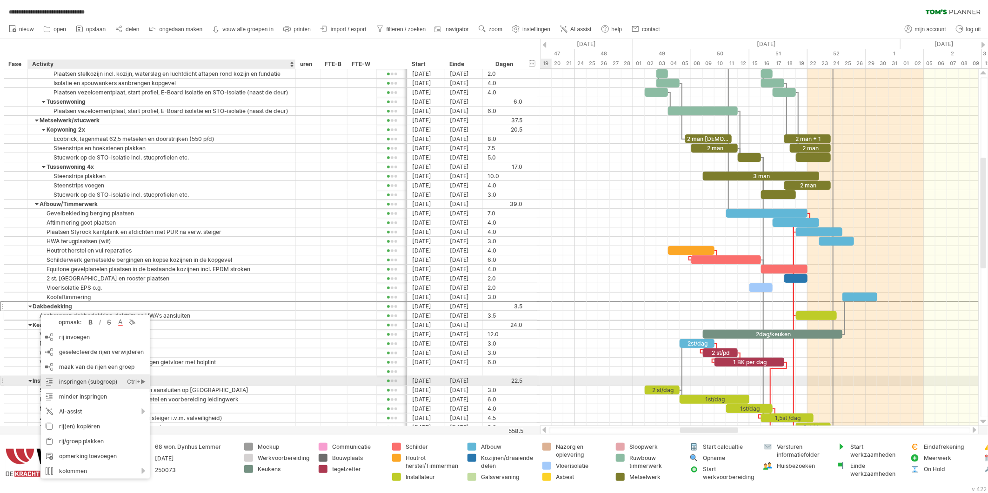
click at [64, 381] on div "inspringen (subgroep) Ctrl+► Cmd+►" at bounding box center [95, 382] width 109 height 15
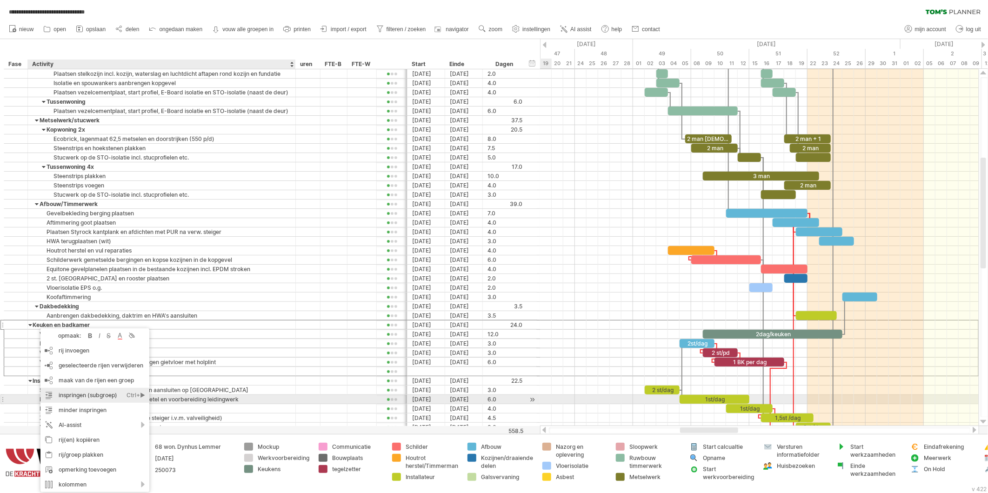
click at [70, 397] on div "inspringen (subgroep) Ctrl+► Cmd+►" at bounding box center [94, 395] width 109 height 15
click at [67, 397] on div "inspringen (subgroep) Ctrl+► Cmd+►" at bounding box center [99, 396] width 109 height 15
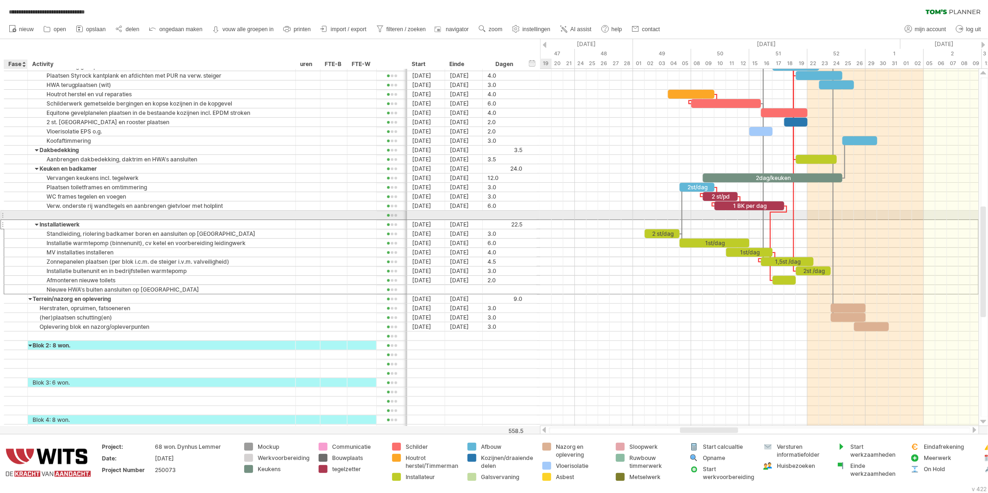
click at [15, 215] on div at bounding box center [15, 215] width 9 height 8
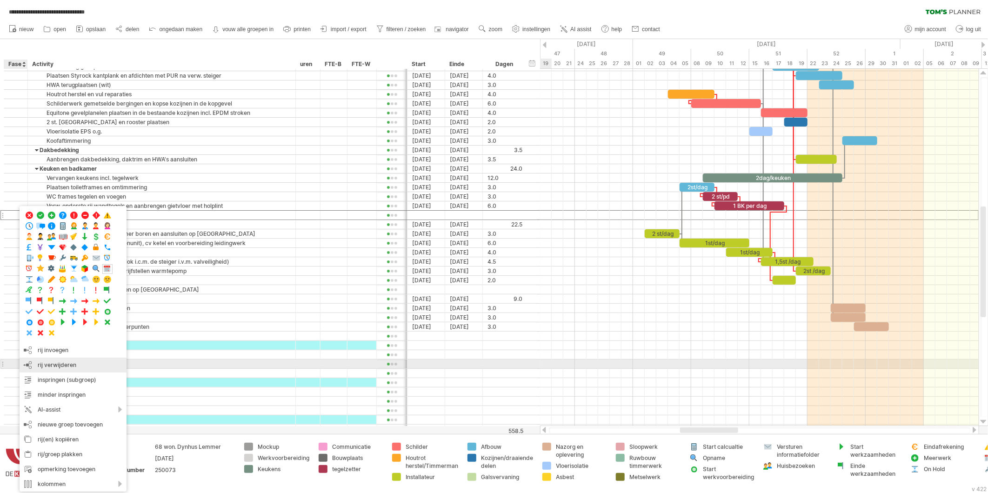
click at [49, 364] on span "rij verwijderen" at bounding box center [57, 365] width 39 height 7
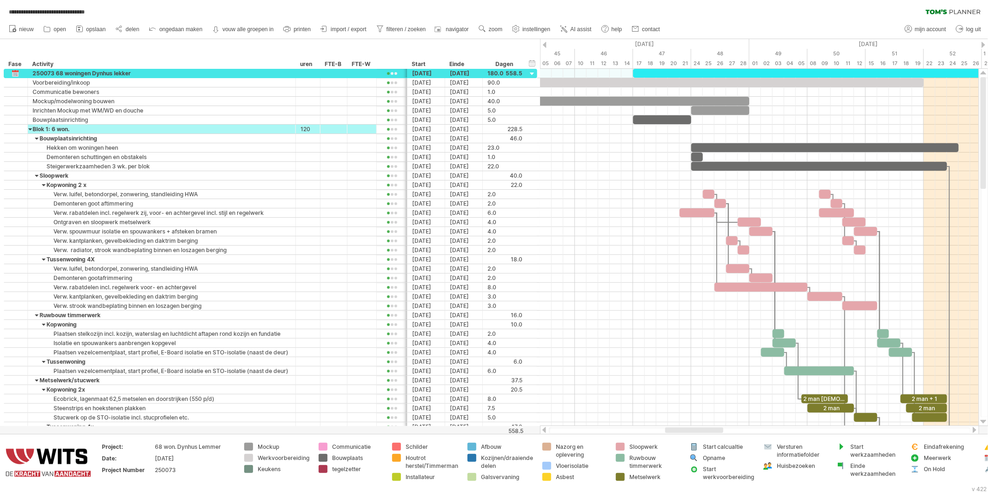
drag, startPoint x: 692, startPoint y: 429, endPoint x: 677, endPoint y: 429, distance: 14.9
click at [677, 429] on div at bounding box center [695, 431] width 58 height 6
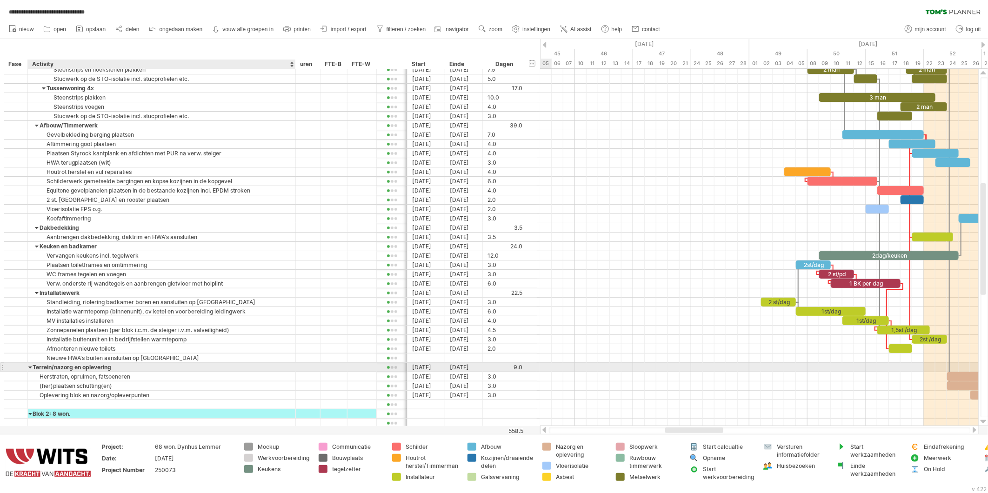
click at [37, 369] on div "Terrein/nazorg en oplevering" at bounding box center [162, 367] width 258 height 9
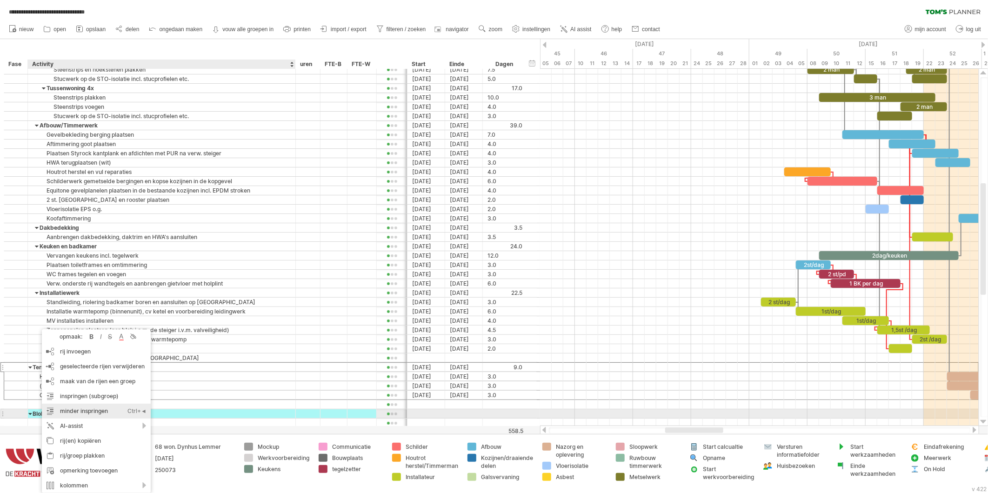
click at [78, 410] on div "minder inspringen Ctrl+◄ Cmd+◄" at bounding box center [96, 411] width 109 height 15
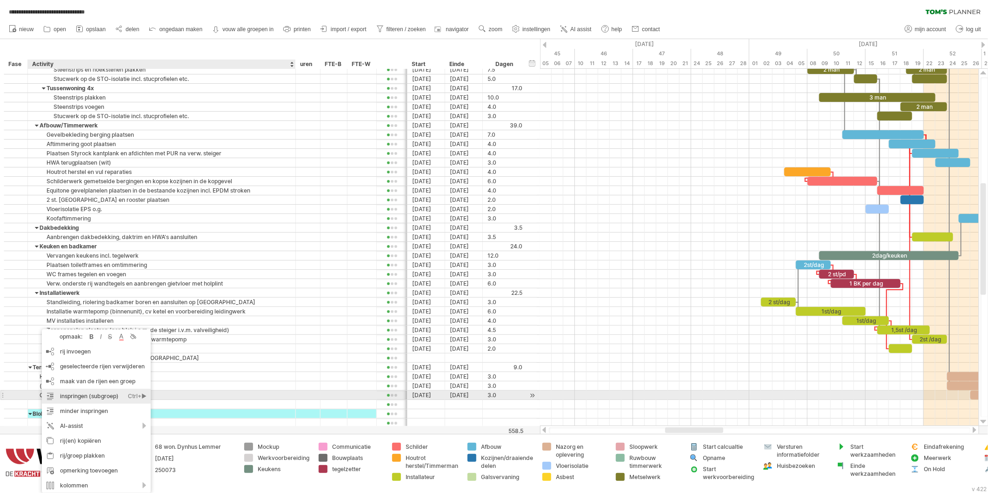
click at [78, 397] on div "inspringen (subgroep) Ctrl+► Cmd+►" at bounding box center [96, 396] width 109 height 15
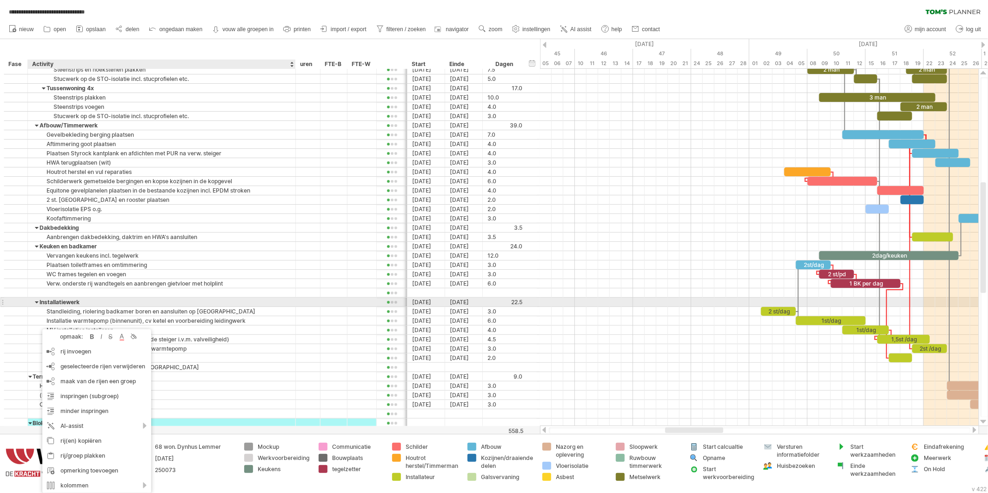
click at [362, 300] on div at bounding box center [362, 302] width 20 height 9
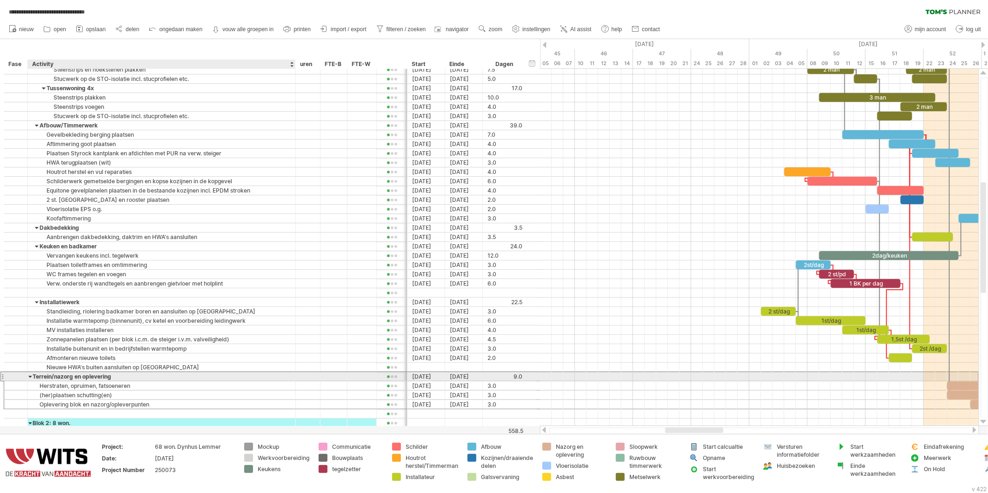
click at [33, 378] on div at bounding box center [30, 376] width 4 height 9
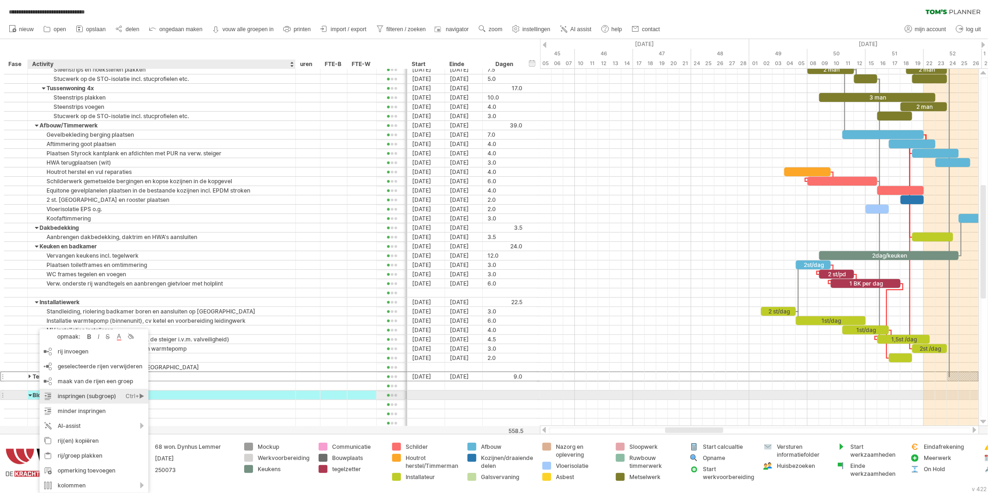
click at [89, 397] on div "inspringen (subgroep) Ctrl+► Cmd+►" at bounding box center [94, 396] width 109 height 15
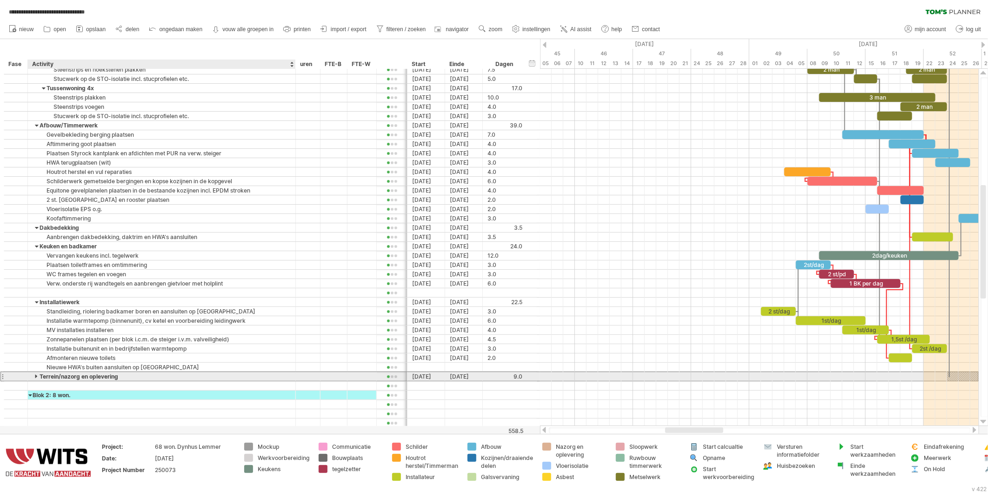
click at [33, 376] on div "Terrein/nazorg en oplevering" at bounding box center [162, 376] width 258 height 9
click at [38, 380] on input "**********" at bounding box center [162, 376] width 258 height 9
click at [37, 378] on input "**********" at bounding box center [162, 376] width 258 height 9
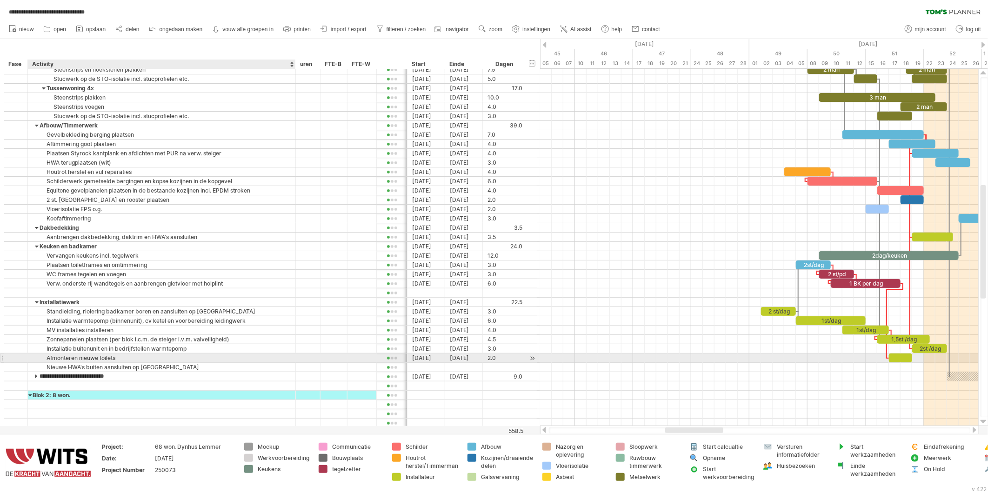
click at [64, 353] on div "Installatie buitenunit en in bedrijfstellen warmtepomp" at bounding box center [162, 348] width 258 height 9
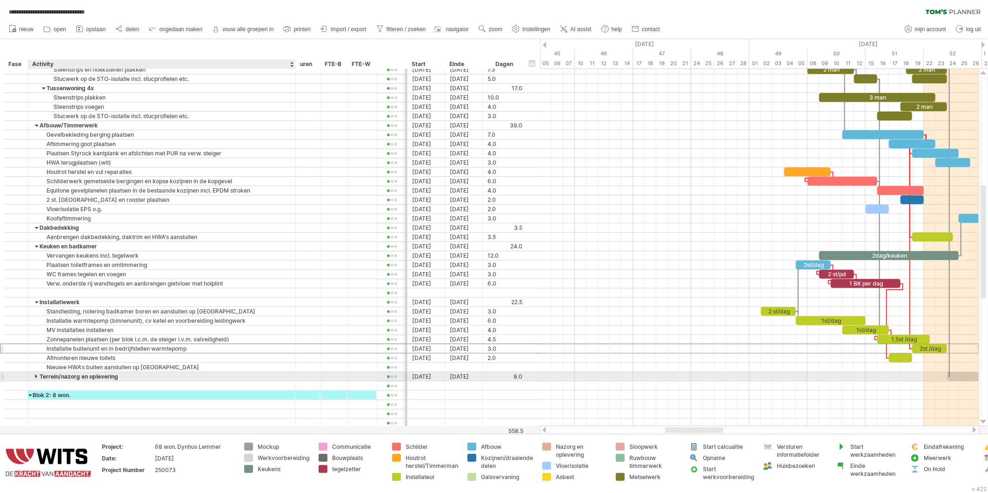
click at [35, 380] on div at bounding box center [37, 376] width 4 height 9
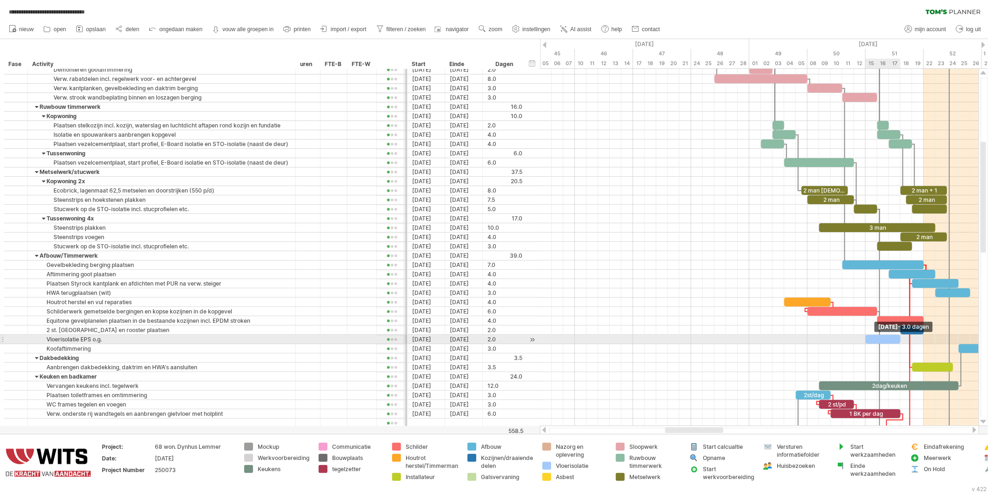
drag, startPoint x: 888, startPoint y: 342, endPoint x: 900, endPoint y: 342, distance: 12.1
click at [900, 342] on span at bounding box center [901, 339] width 4 height 9
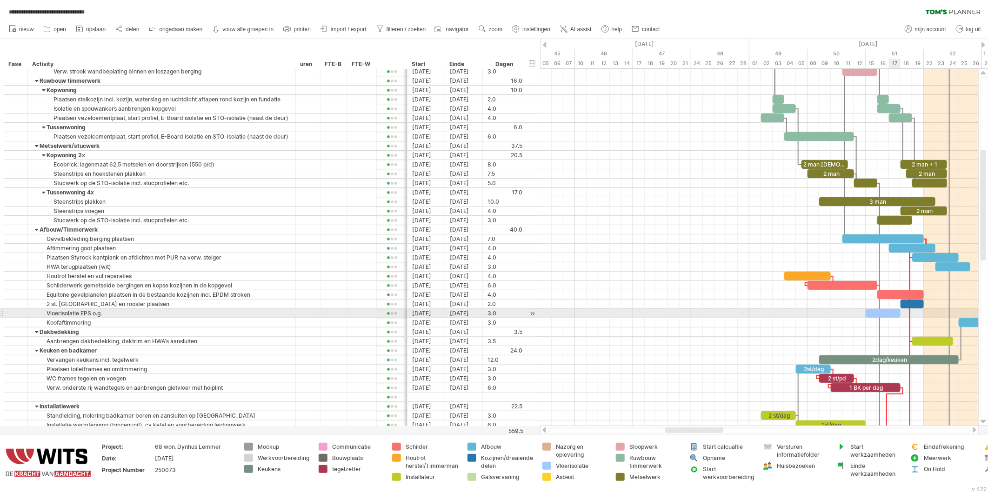
click at [892, 315] on div at bounding box center [883, 313] width 35 height 9
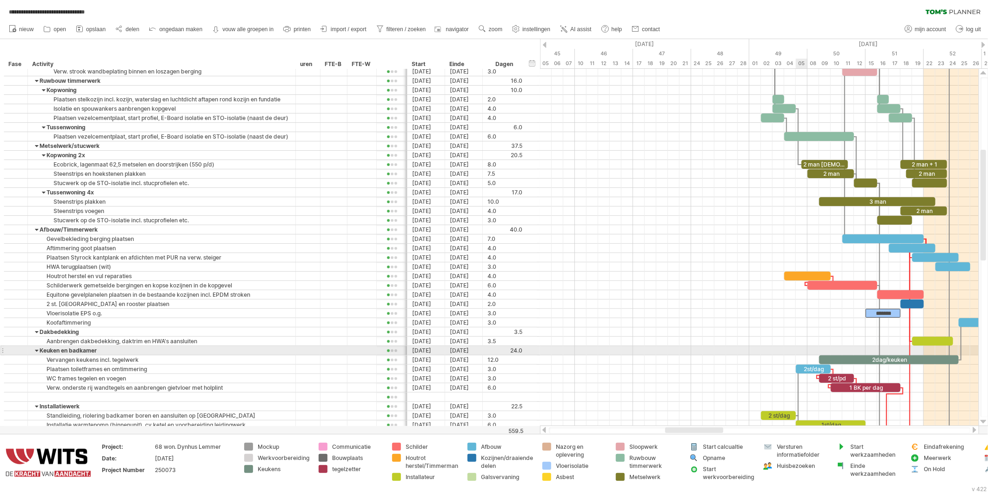
click at [800, 350] on div at bounding box center [759, 350] width 439 height 9
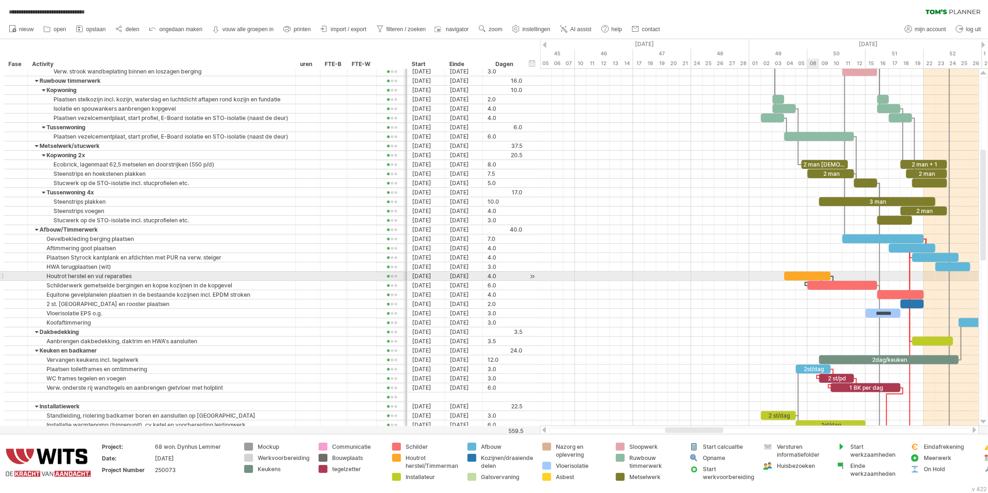
click at [808, 279] on div at bounding box center [808, 276] width 47 height 9
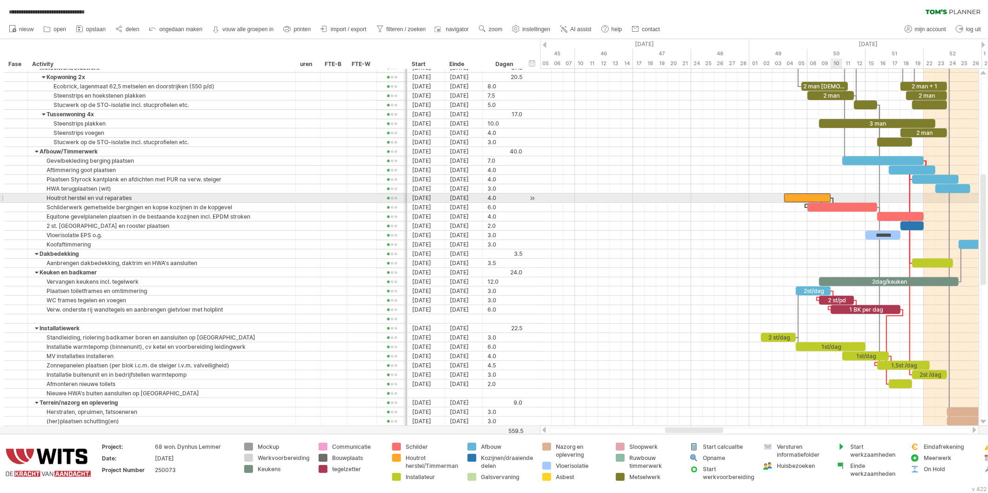
click at [832, 202] on span at bounding box center [831, 198] width 4 height 9
click at [834, 199] on div "2 man + 1 2 man 1+ 2 man 2 man 3 man 2 man ******* 2dag/keuken 2st/dag 2 st/pd …" at bounding box center [759, 247] width 439 height 357
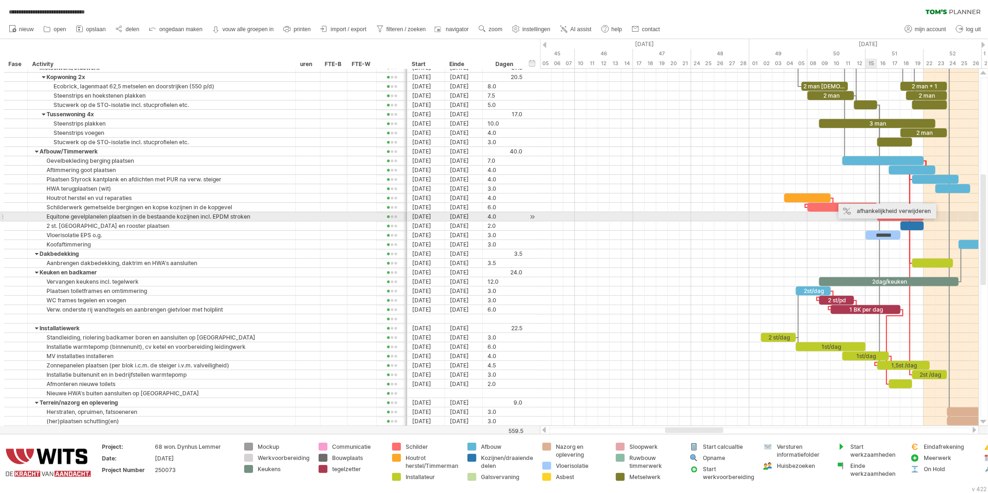
click at [867, 212] on div "afhankelijkheid verwijderen" at bounding box center [888, 211] width 98 height 15
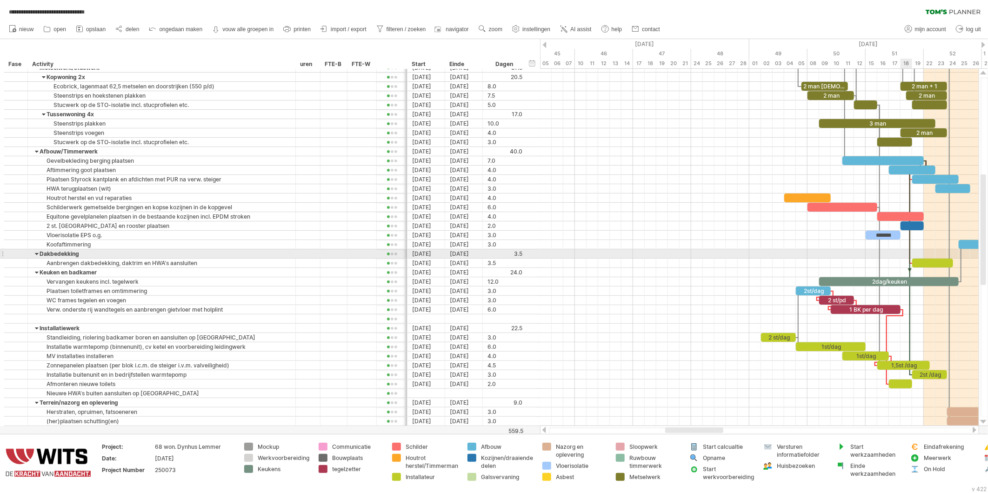
click at [909, 250] on div at bounding box center [910, 271] width 3 height 209
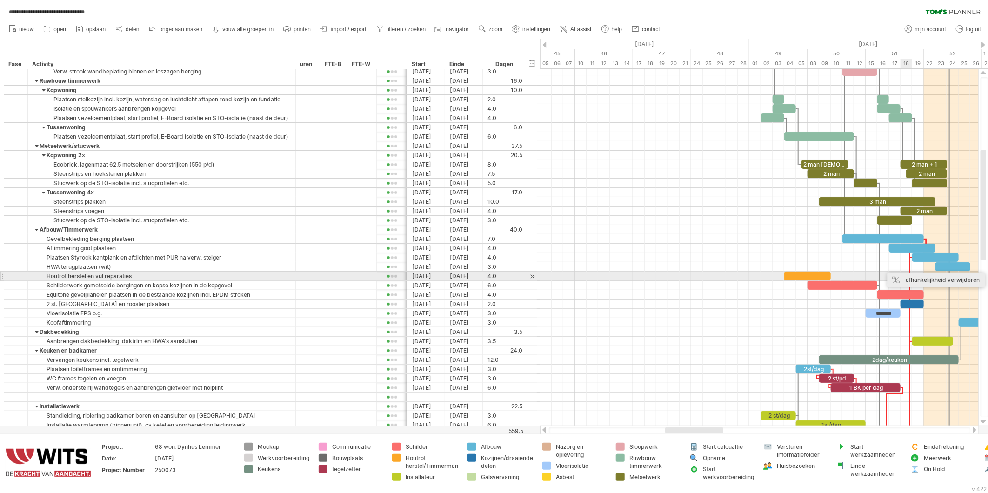
click at [914, 278] on div "afhankelijkheid verwijderen" at bounding box center [937, 280] width 98 height 15
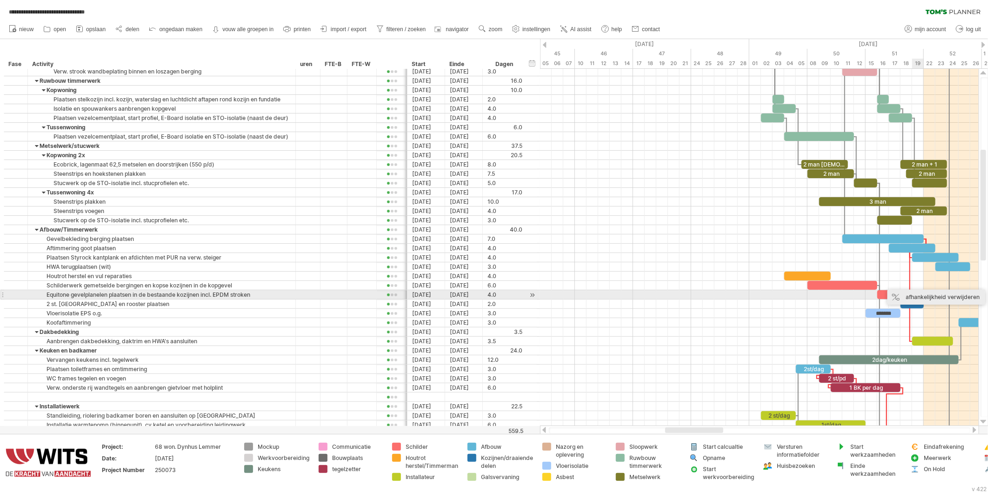
click at [915, 298] on div "afhankelijkheid verwijderen" at bounding box center [937, 297] width 98 height 15
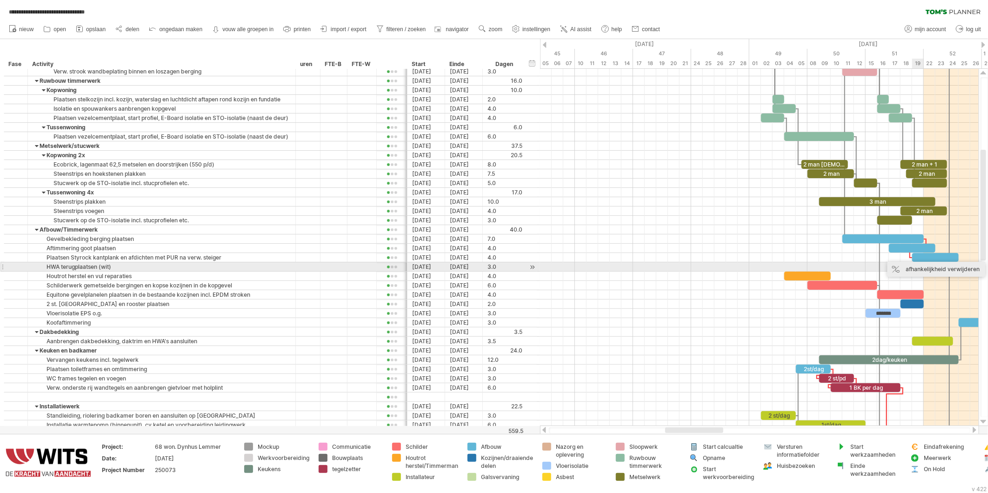
click at [914, 268] on div "afhankelijkheid verwijderen" at bounding box center [937, 269] width 98 height 15
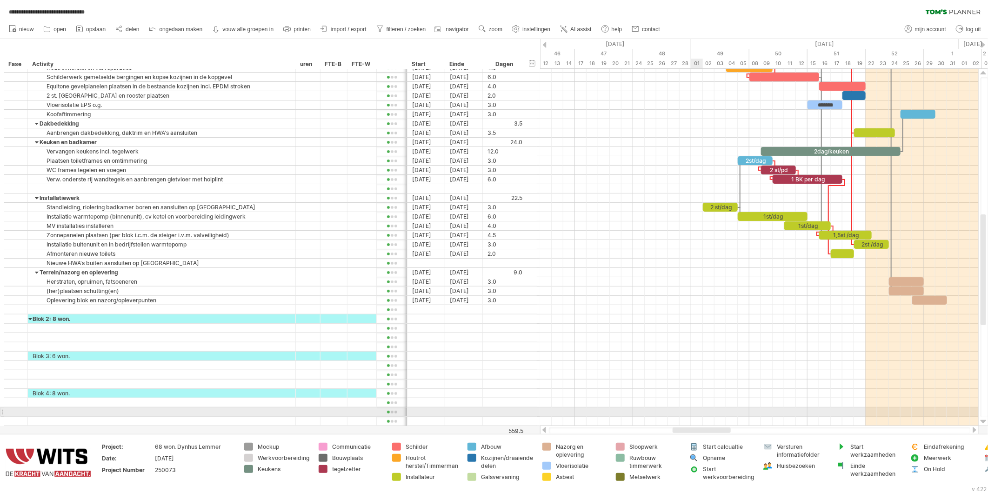
drag, startPoint x: 694, startPoint y: 427, endPoint x: 701, endPoint y: 412, distance: 16.7
click at [701, 412] on div "**********" at bounding box center [494, 246] width 988 height 493
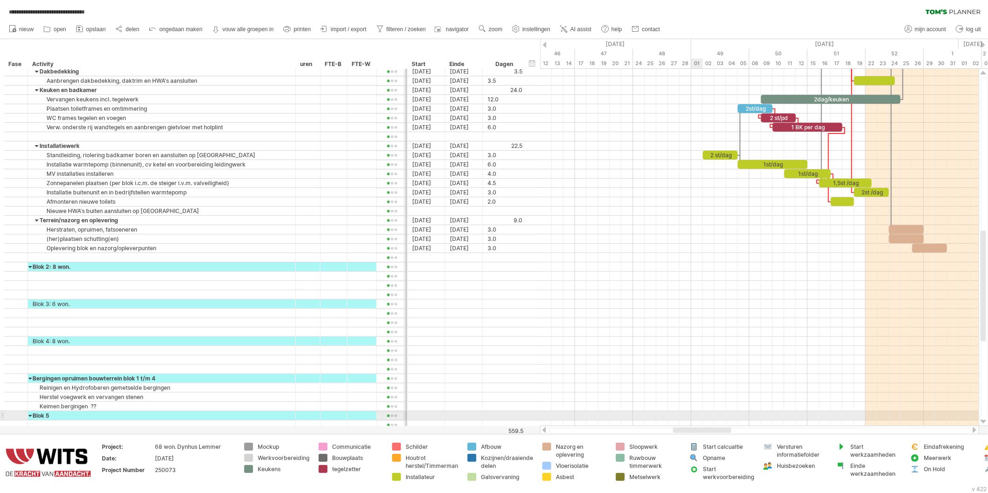
drag, startPoint x: 691, startPoint y: 433, endPoint x: 692, endPoint y: 420, distance: 13.0
click at [692, 420] on div "**********" at bounding box center [494, 246] width 988 height 493
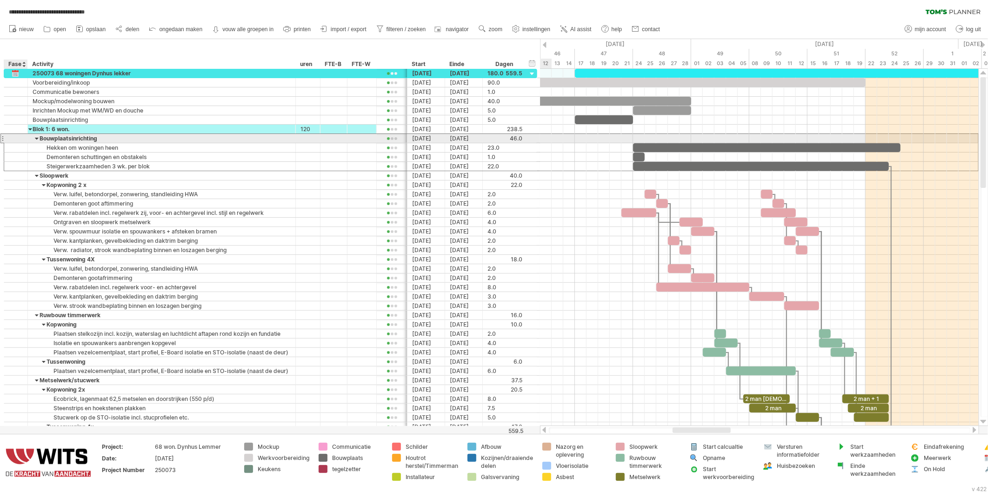
click at [19, 140] on div at bounding box center [15, 138] width 9 height 8
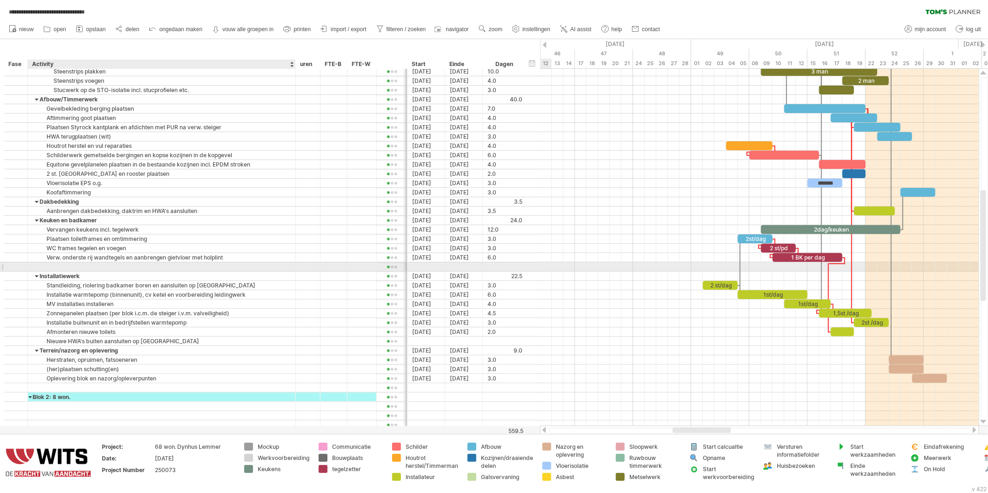
click at [38, 268] on div at bounding box center [162, 266] width 258 height 9
click at [94, 268] on div at bounding box center [162, 266] width 258 height 9
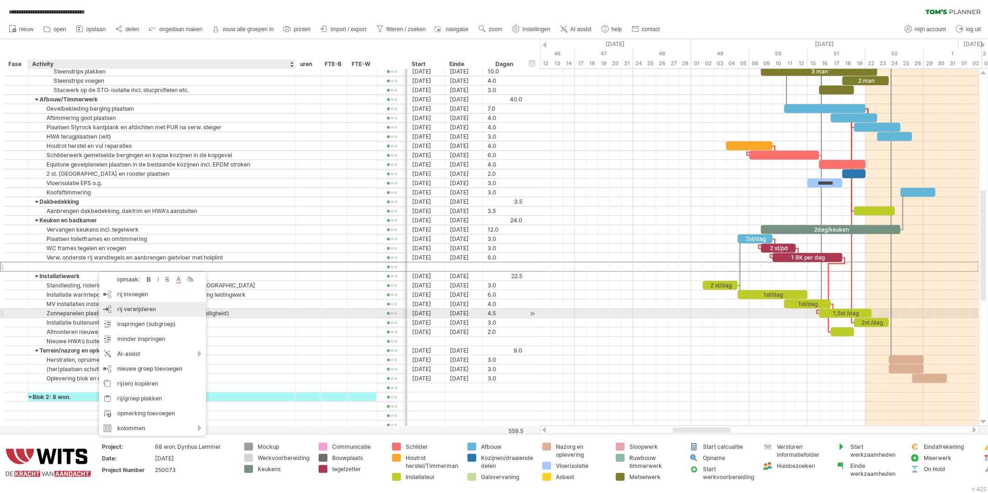
click at [122, 312] on span "rij verwijderen" at bounding box center [136, 309] width 39 height 7
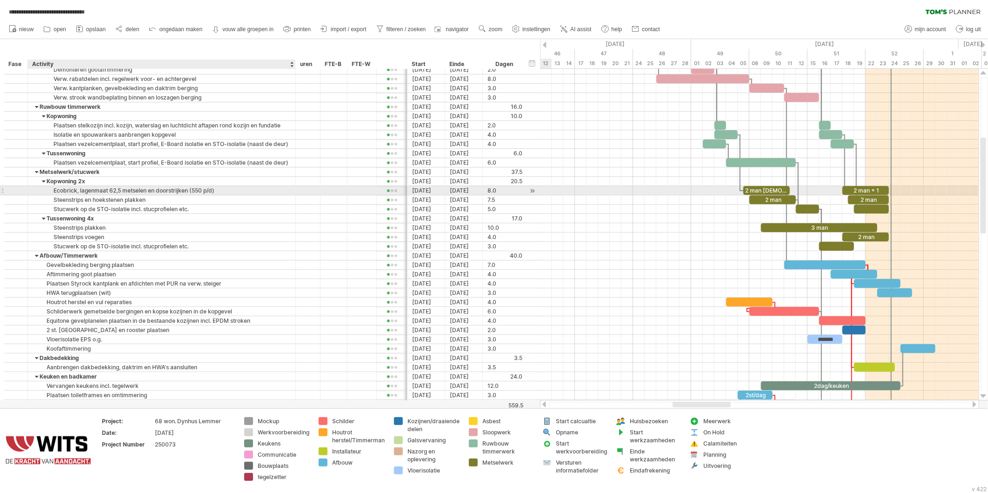
click at [151, 191] on div "Ecobrick, lagenmaat 62,5 metselen en doorstrijken (550 p/d)" at bounding box center [162, 190] width 258 height 9
click at [215, 191] on input "**********" at bounding box center [162, 190] width 258 height 9
click at [224, 193] on input "**********" at bounding box center [162, 190] width 258 height 9
click at [227, 193] on input "**********" at bounding box center [162, 190] width 258 height 9
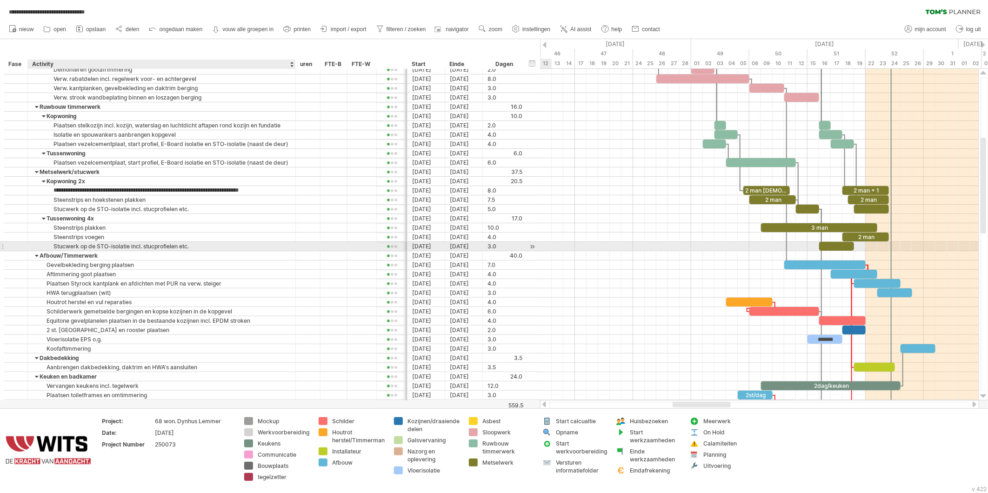
type input "**********"
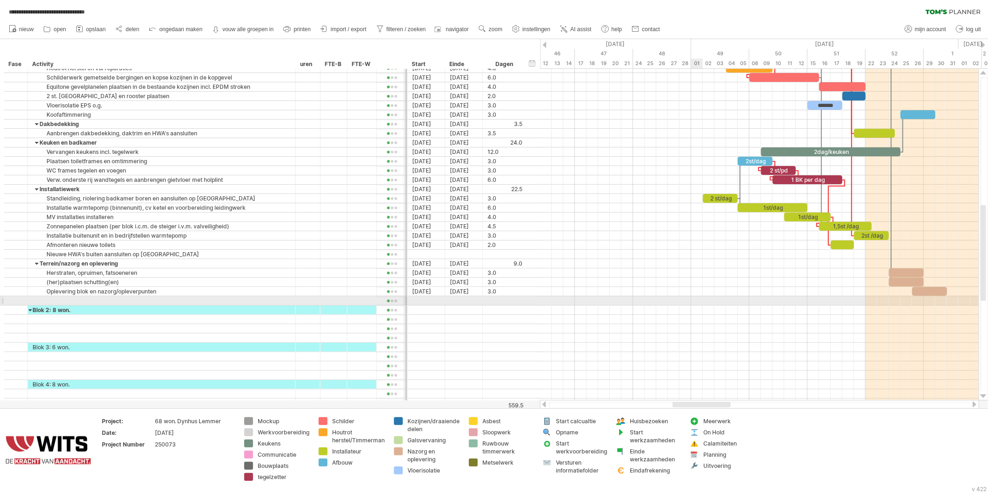
click at [687, 310] on div at bounding box center [759, 310] width 439 height 9
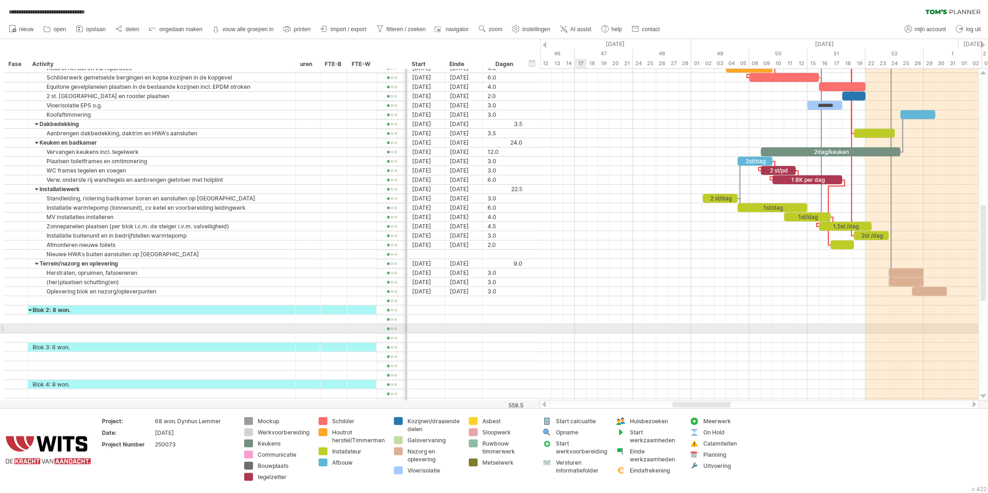
click at [579, 333] on div at bounding box center [759, 328] width 439 height 9
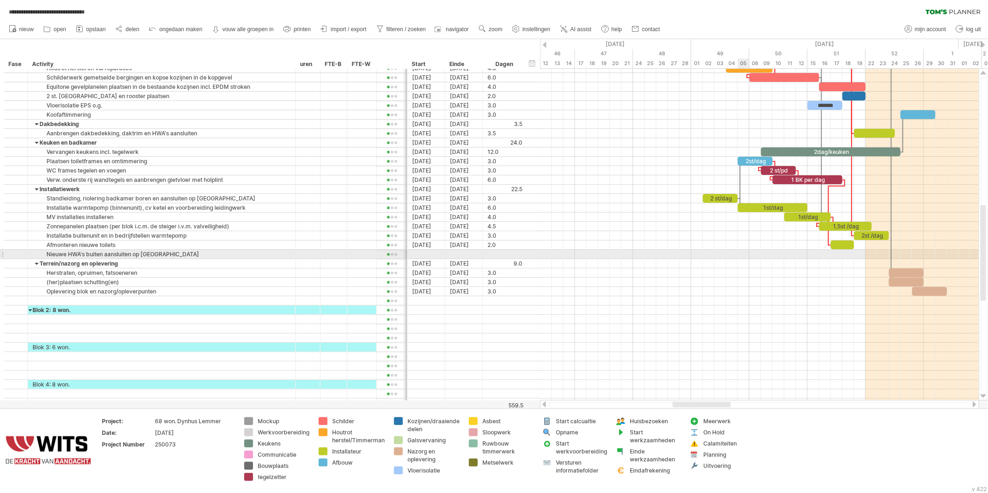
click at [746, 257] on div at bounding box center [759, 254] width 439 height 9
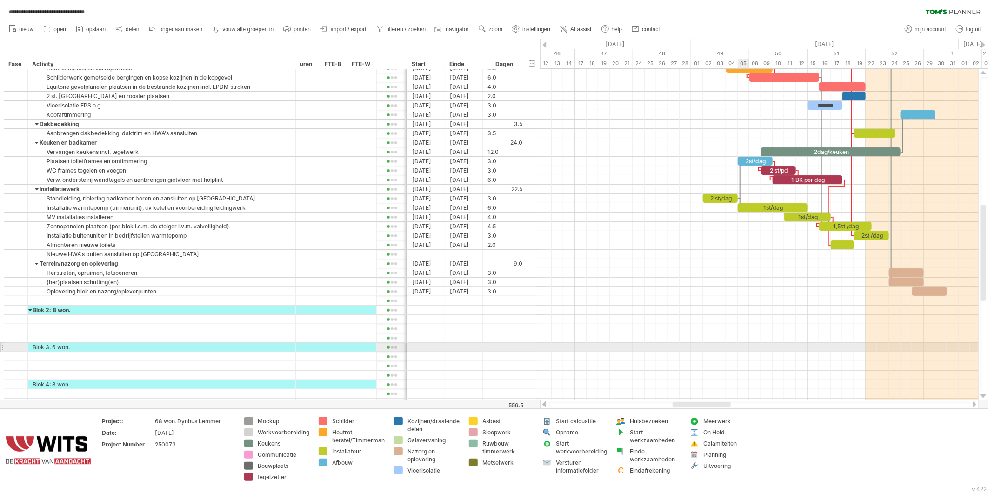
click at [747, 345] on div at bounding box center [759, 347] width 439 height 9
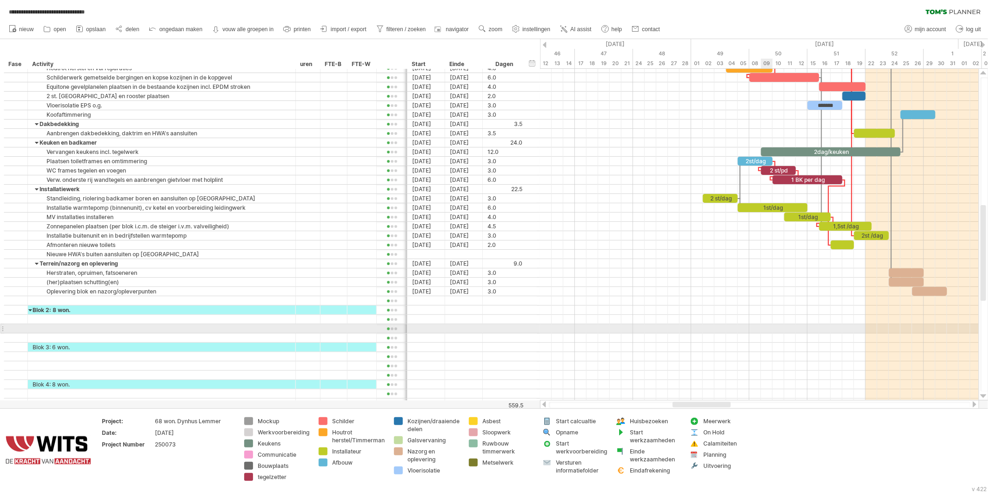
click at [764, 329] on div at bounding box center [759, 328] width 439 height 9
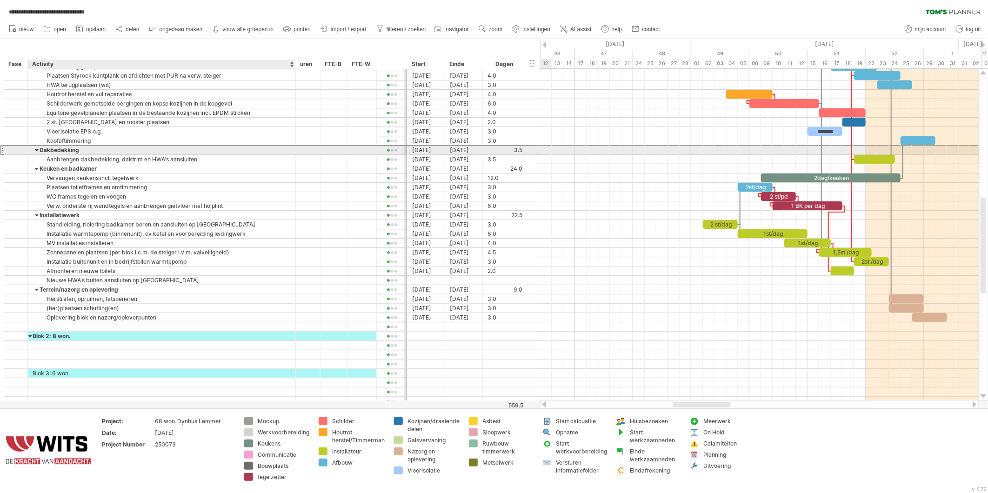
click at [77, 151] on div "Dakbedekking" at bounding box center [162, 150] width 258 height 9
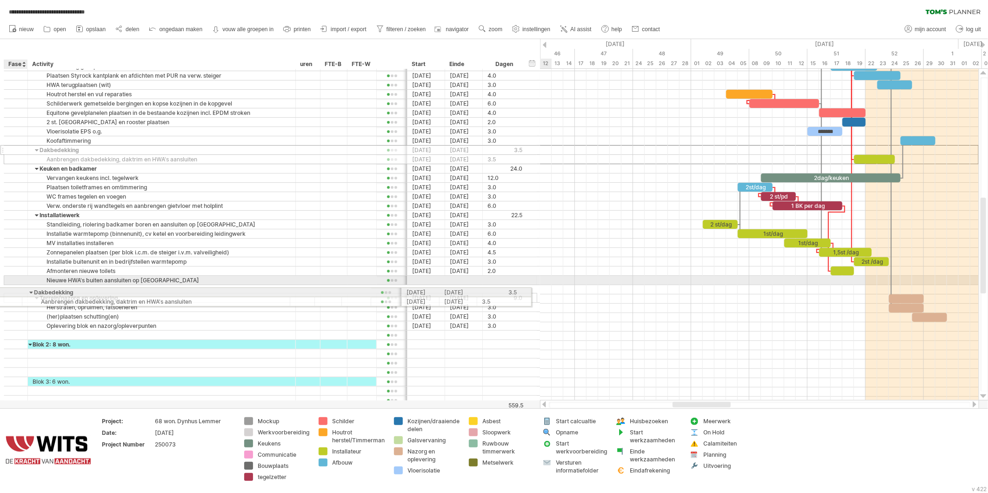
drag, startPoint x: 20, startPoint y: 150, endPoint x: 14, endPoint y: 291, distance: 140.7
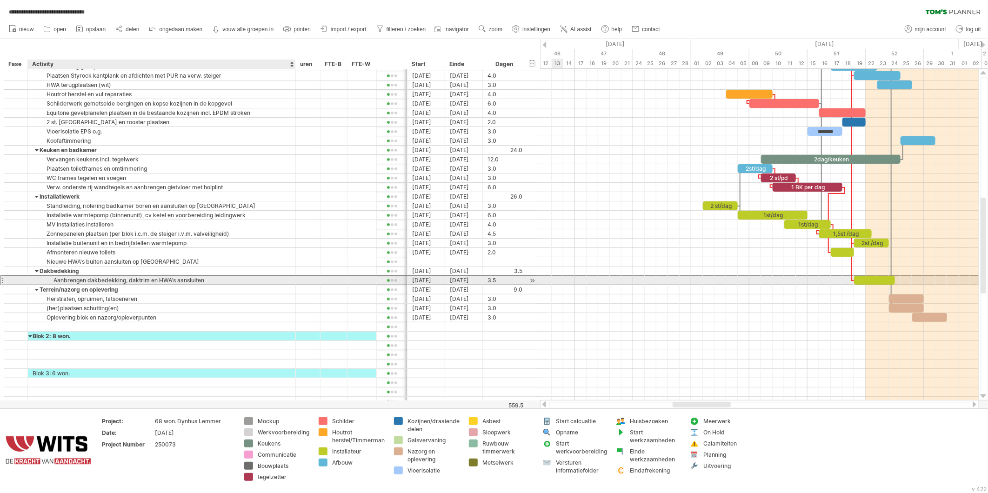
click at [73, 281] on div "Aanbrengen dakbedekking, daktrim en HWA's aansluiten" at bounding box center [162, 280] width 258 height 9
click at [84, 281] on input "**********" at bounding box center [162, 280] width 258 height 9
drag, startPoint x: 86, startPoint y: 282, endPoint x: 61, endPoint y: 282, distance: 24.2
click at [61, 282] on input "**********" at bounding box center [162, 280] width 258 height 9
type input "**********"
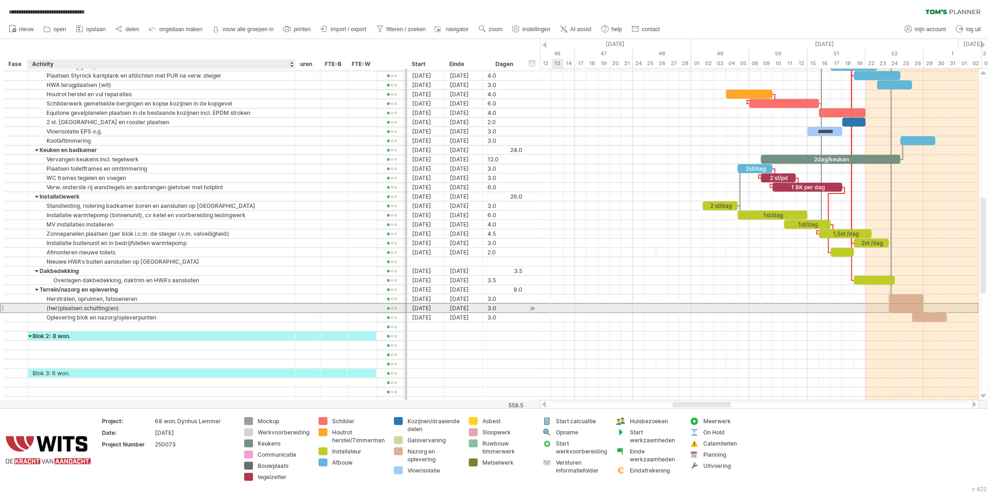
click at [182, 309] on div "(her)plaatsen schutting(en)" at bounding box center [162, 308] width 258 height 9
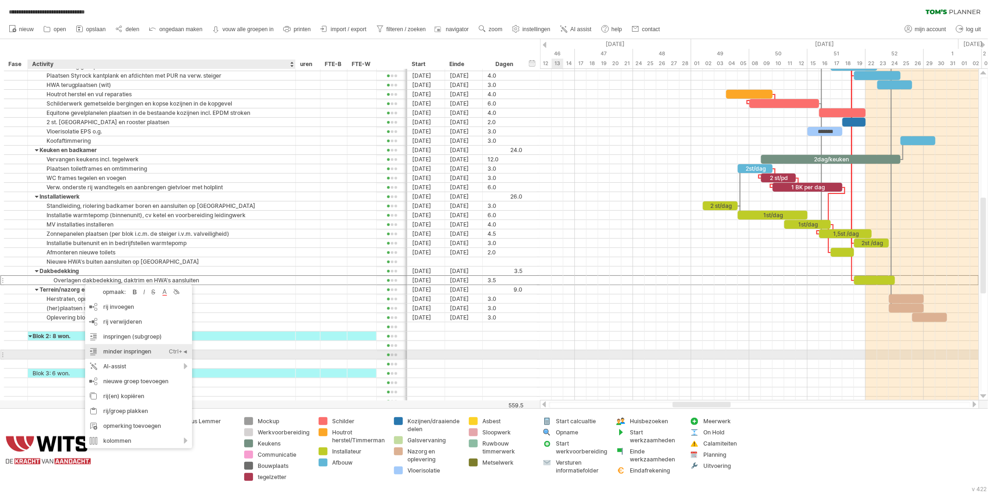
click at [115, 352] on div "minder inspringen Ctrl+◄ Cmd+◄" at bounding box center [138, 351] width 107 height 15
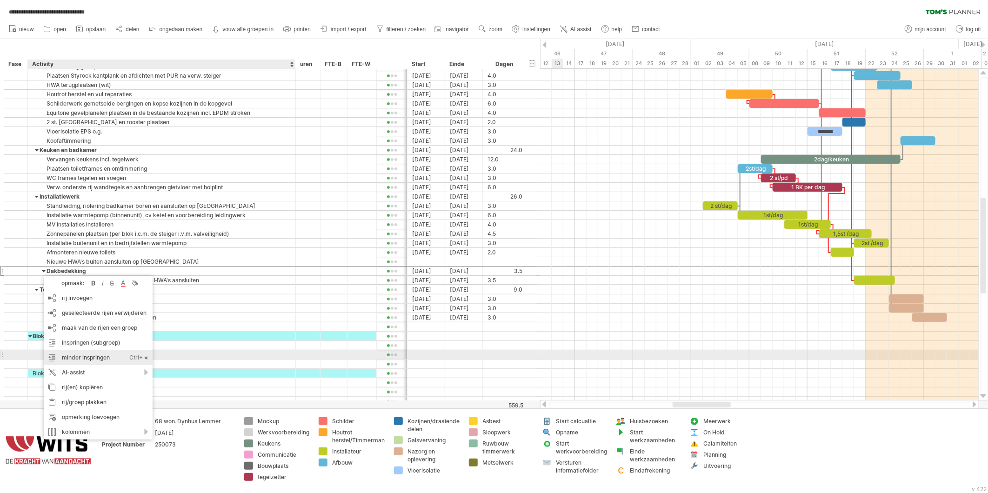
click at [80, 356] on div "minder inspringen Ctrl+◄ Cmd+◄" at bounding box center [98, 357] width 109 height 15
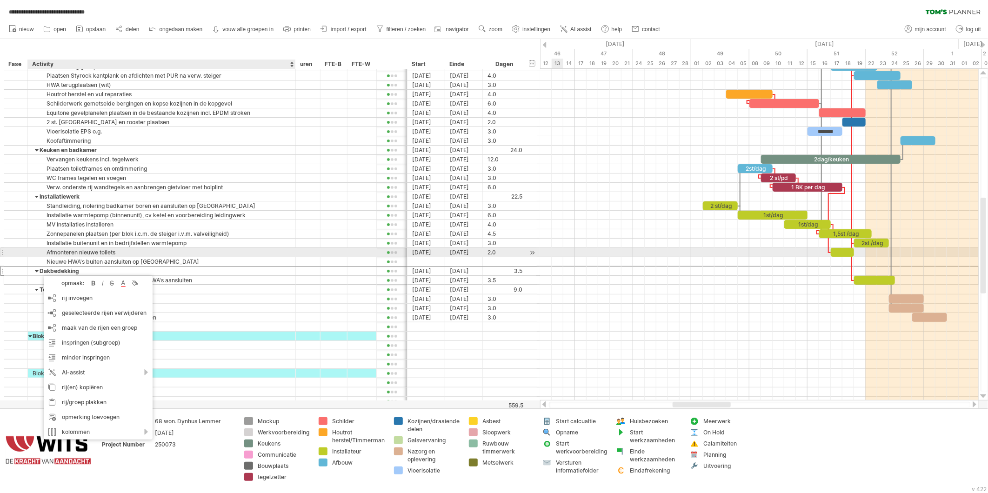
click at [227, 250] on div "Afmonteren nieuwe toilets" at bounding box center [162, 252] width 258 height 9
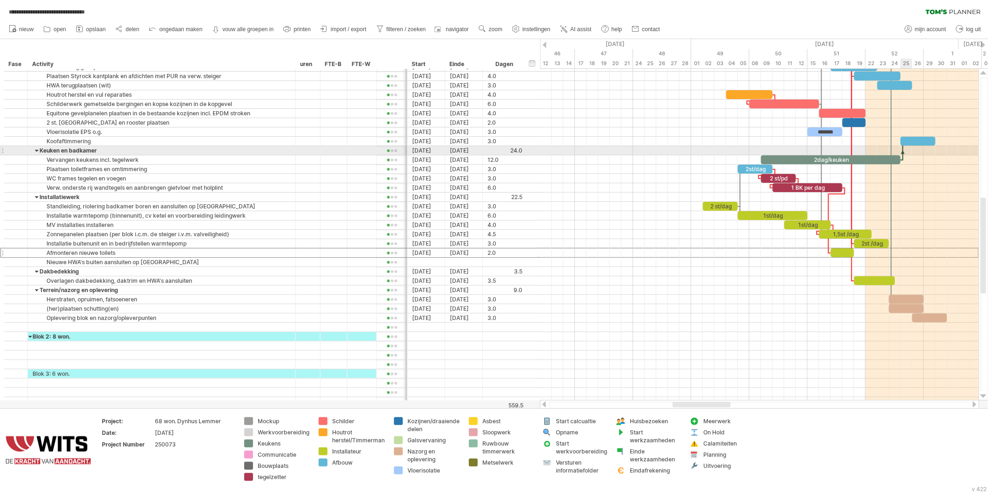
click at [902, 151] on div at bounding box center [903, 151] width 3 height 20
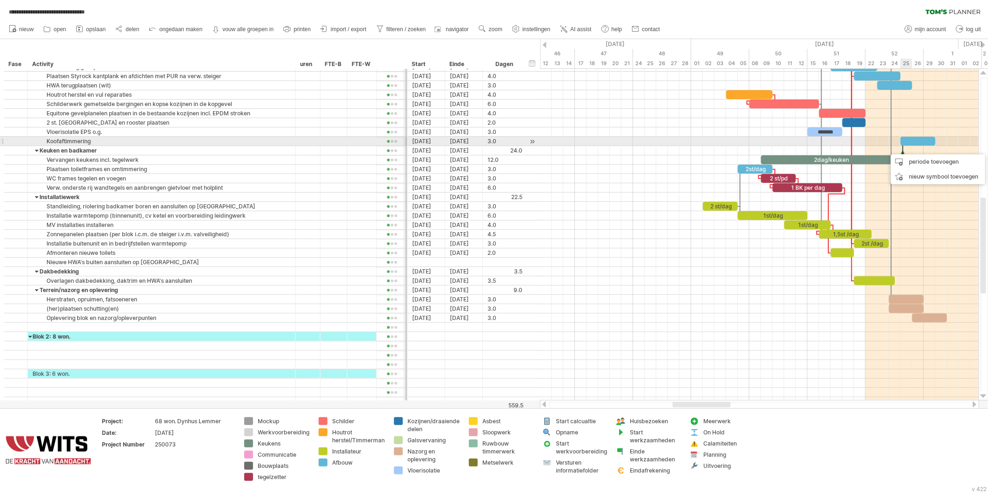
click at [911, 140] on div at bounding box center [918, 141] width 35 height 9
click at [908, 138] on div at bounding box center [912, 141] width 35 height 9
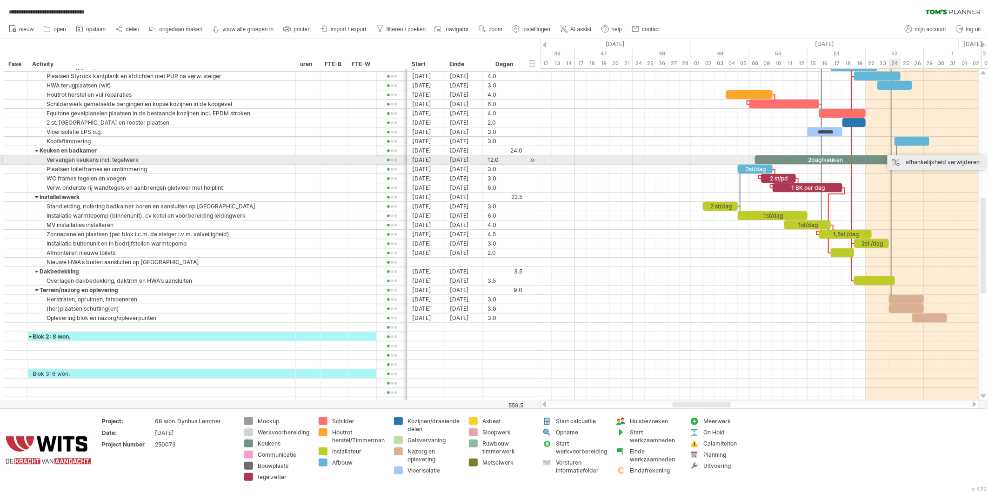
click at [902, 161] on div "afhankelijkheid verwijderen" at bounding box center [937, 162] width 98 height 15
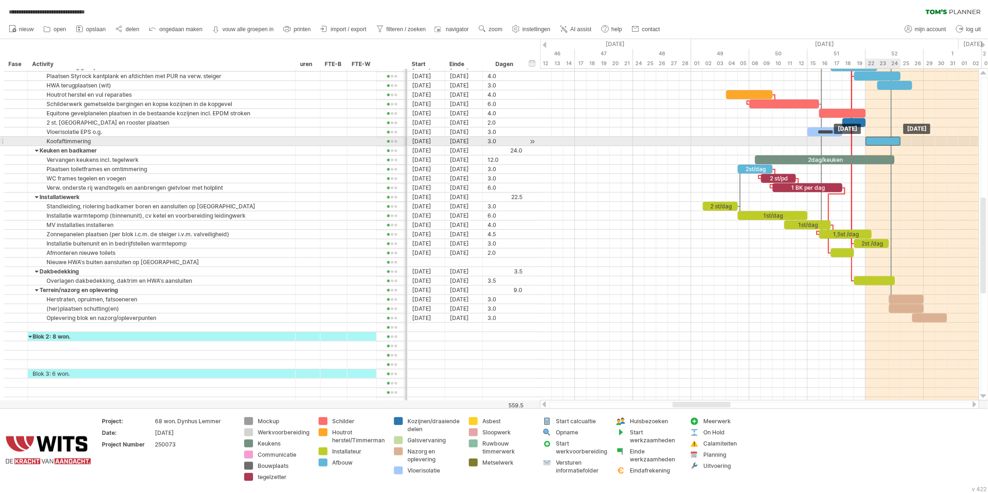
drag, startPoint x: 906, startPoint y: 138, endPoint x: 878, endPoint y: 138, distance: 27.5
click at [878, 138] on div at bounding box center [883, 141] width 35 height 9
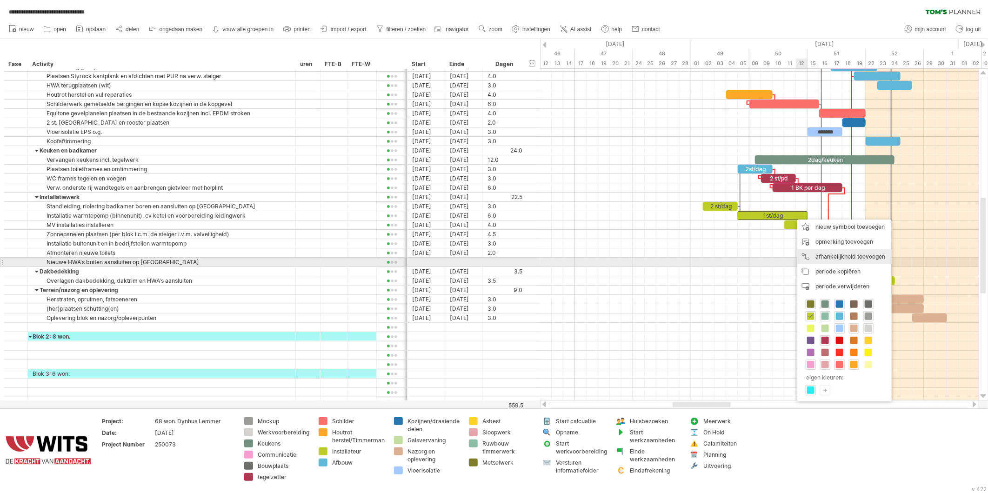
click at [810, 259] on div "afhankelijkheid toevoegen U kunt afhankelijkheden gebruiken als u wilt dat de a…" at bounding box center [845, 256] width 94 height 15
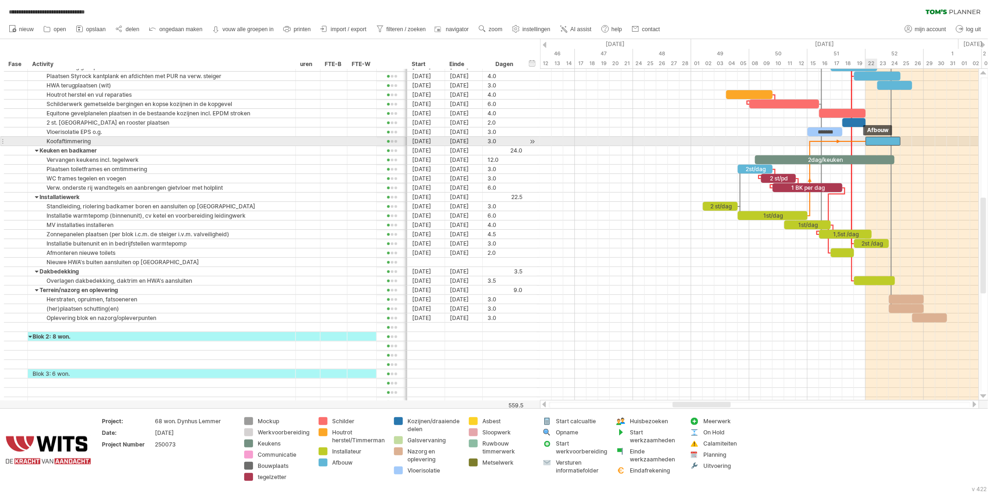
click at [867, 142] on span at bounding box center [866, 141] width 4 height 9
drag, startPoint x: 883, startPoint y: 141, endPoint x: 825, endPoint y: 139, distance: 58.2
click at [825, 139] on div at bounding box center [825, 141] width 35 height 9
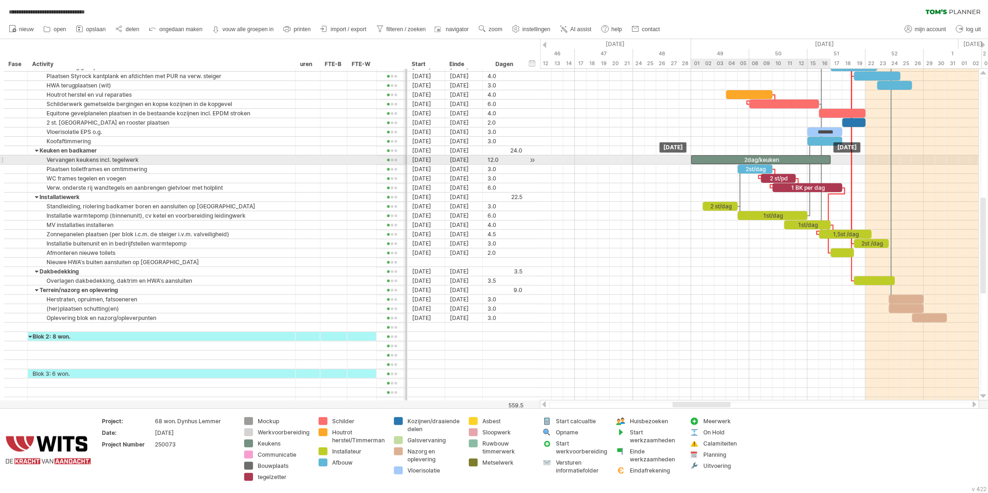
drag, startPoint x: 798, startPoint y: 160, endPoint x: 733, endPoint y: 160, distance: 65.2
click at [733, 160] on div "2dag/keuken" at bounding box center [762, 159] width 140 height 9
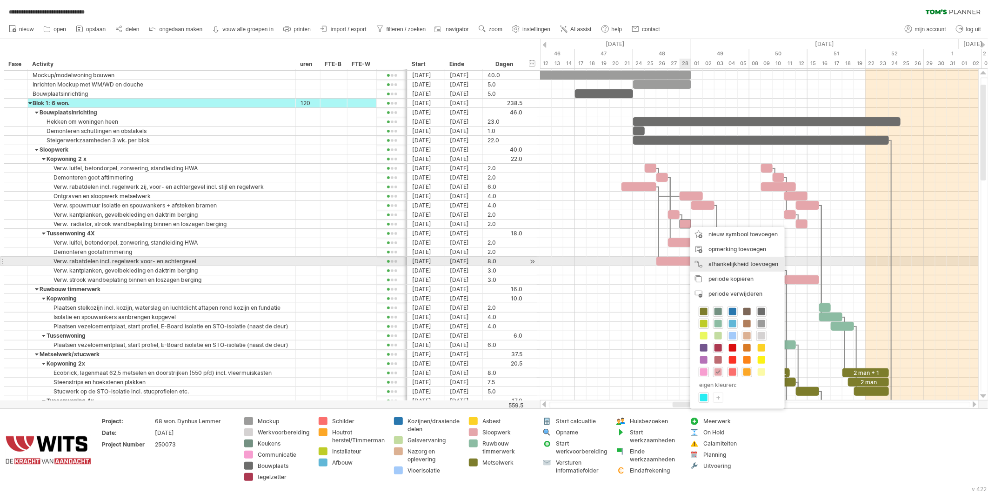
click at [709, 261] on div "afhankelijkheid toevoegen U kunt afhankelijkheden gebruiken als u wilt dat de a…" at bounding box center [738, 264] width 94 height 15
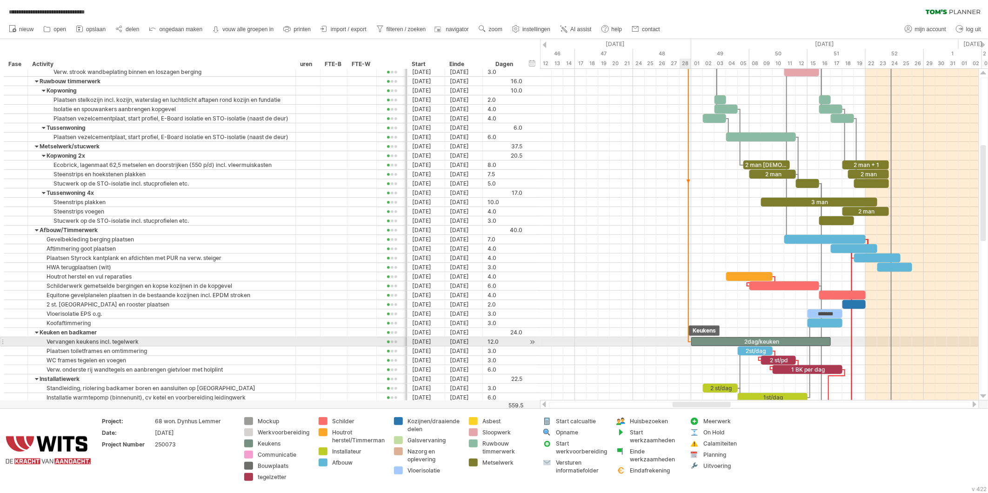
click at [691, 342] on span at bounding box center [692, 341] width 4 height 9
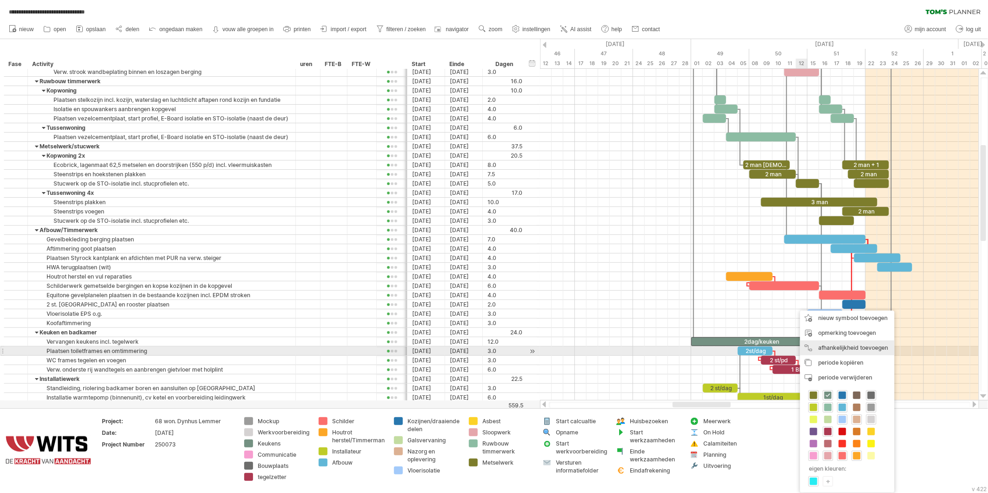
click at [827, 349] on div "afhankelijkheid toevoegen U kunt afhankelijkheden gebruiken als u wilt dat de a…" at bounding box center [847, 348] width 94 height 15
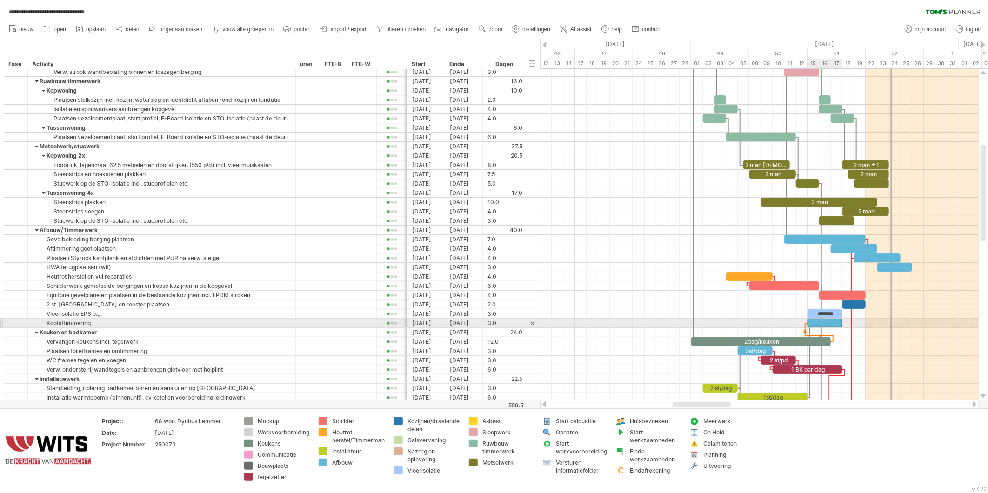
click at [814, 323] on div at bounding box center [825, 323] width 35 height 9
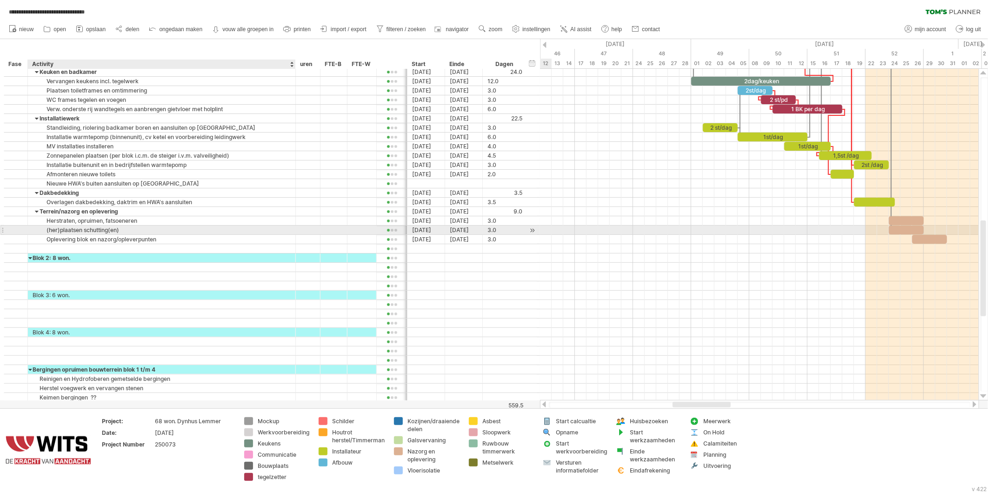
click at [116, 230] on div "(her)plaatsen schutting(en)" at bounding box center [162, 230] width 258 height 9
click at [125, 231] on input "**********" at bounding box center [162, 230] width 258 height 9
click at [180, 234] on input "**********" at bounding box center [162, 230] width 258 height 9
drag, startPoint x: 225, startPoint y: 233, endPoint x: 180, endPoint y: 233, distance: 44.7
click at [180, 233] on input "**********" at bounding box center [162, 230] width 258 height 9
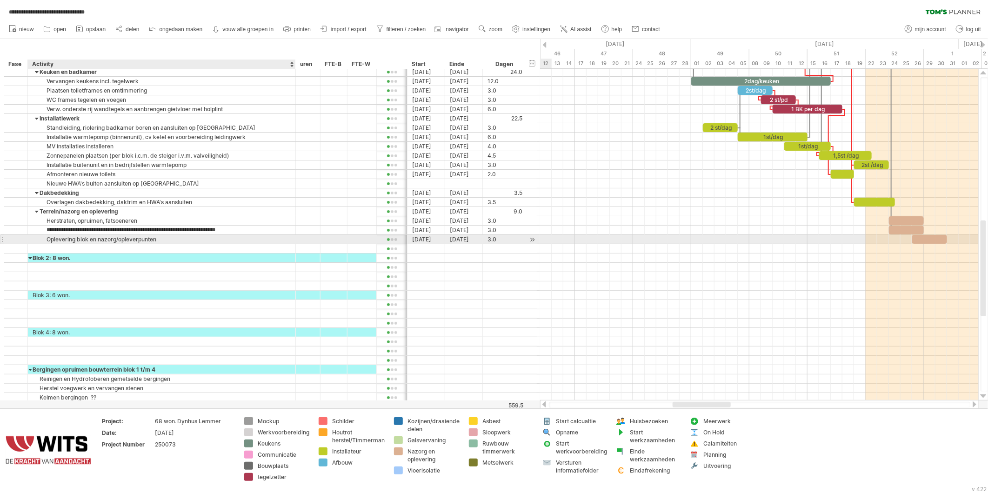
type input "**********"
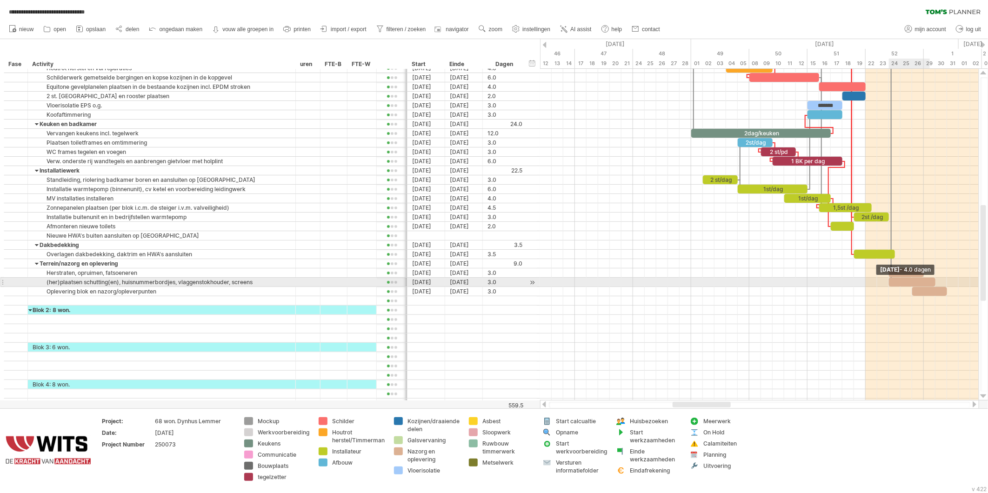
drag, startPoint x: 922, startPoint y: 283, endPoint x: 931, endPoint y: 284, distance: 8.9
click at [931, 284] on div at bounding box center [912, 282] width 47 height 9
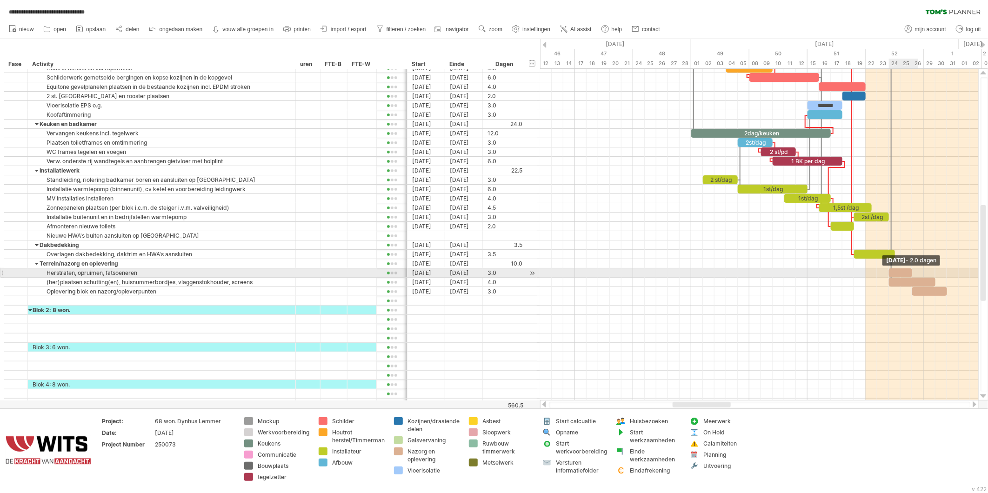
drag, startPoint x: 922, startPoint y: 274, endPoint x: 914, endPoint y: 274, distance: 8.8
click at [914, 274] on span at bounding box center [913, 273] width 4 height 9
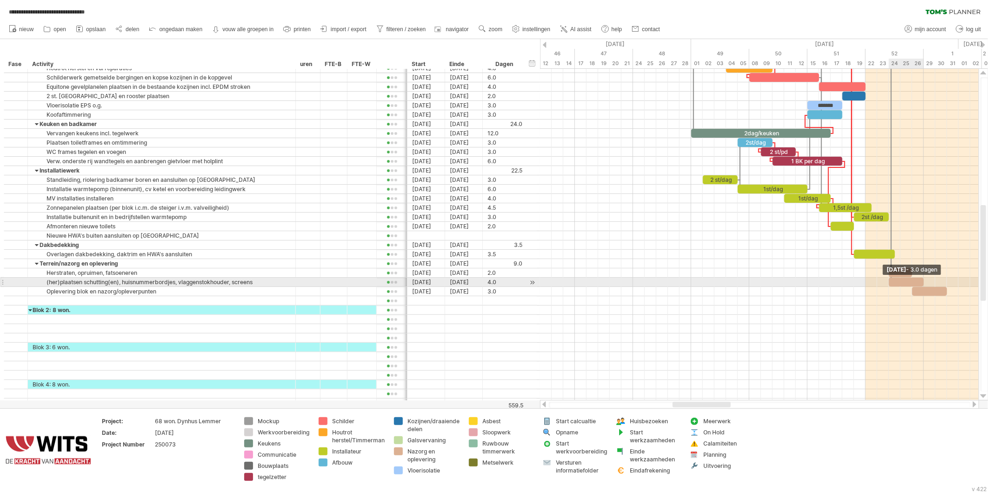
drag, startPoint x: 935, startPoint y: 282, endPoint x: 924, endPoint y: 284, distance: 11.9
click at [924, 284] on span at bounding box center [924, 282] width 4 height 9
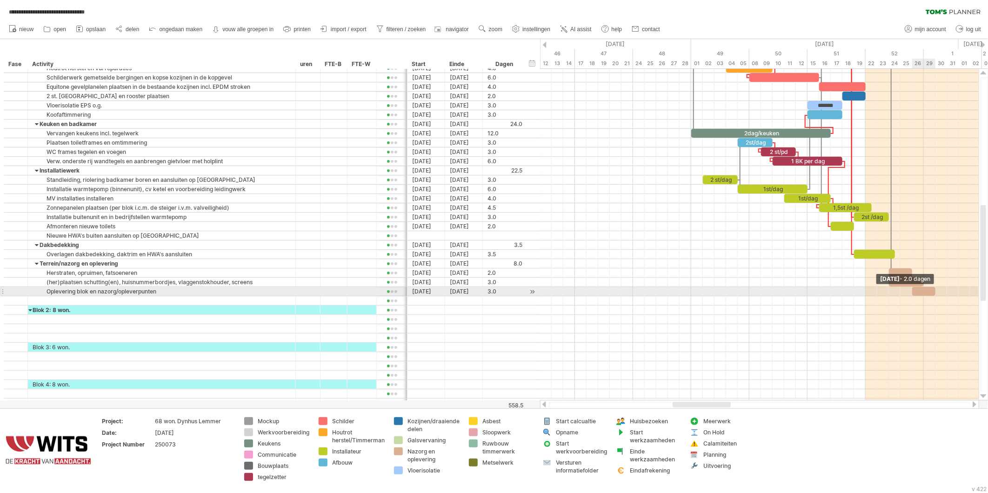
drag, startPoint x: 945, startPoint y: 294, endPoint x: 934, endPoint y: 294, distance: 11.2
click at [934, 294] on span at bounding box center [936, 291] width 4 height 9
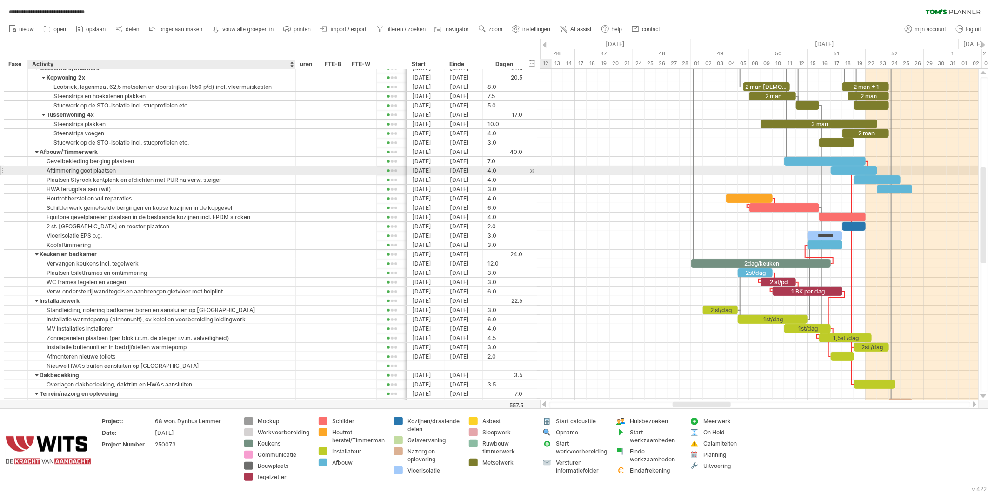
click at [88, 170] on div "Aftimmering goot plaatsen" at bounding box center [162, 170] width 258 height 9
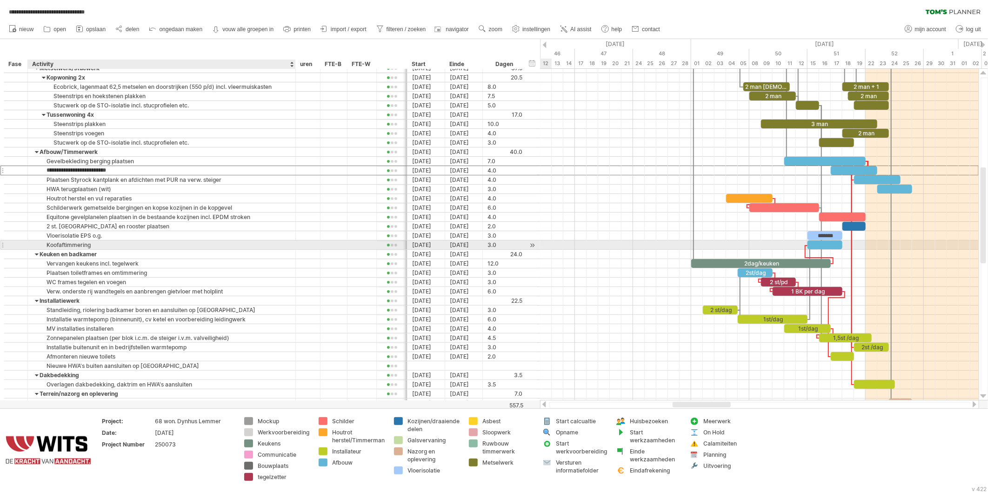
click at [93, 244] on div "Koofaftimmering" at bounding box center [162, 245] width 258 height 9
type input "**********"
click at [233, 322] on div "Installatie warmtepomp (binnenunit), cv ketel en voorbereiding leidingwerk" at bounding box center [162, 319] width 258 height 9
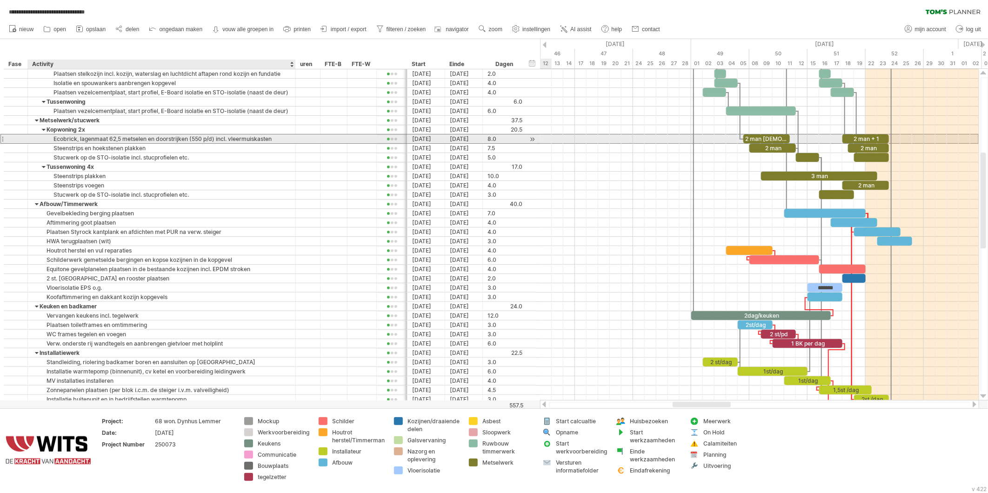
click at [152, 142] on div "Ecobrick, lagenmaat 62,5 metselen en doorstrijken (550 p/d) incl. vleermuiskast…" at bounding box center [162, 138] width 258 height 9
click at [273, 139] on input "**********" at bounding box center [162, 138] width 258 height 9
click at [222, 139] on input "**********" at bounding box center [162, 138] width 258 height 9
click at [156, 138] on input "**********" at bounding box center [162, 138] width 258 height 9
click at [222, 138] on input "**********" at bounding box center [162, 138] width 258 height 9
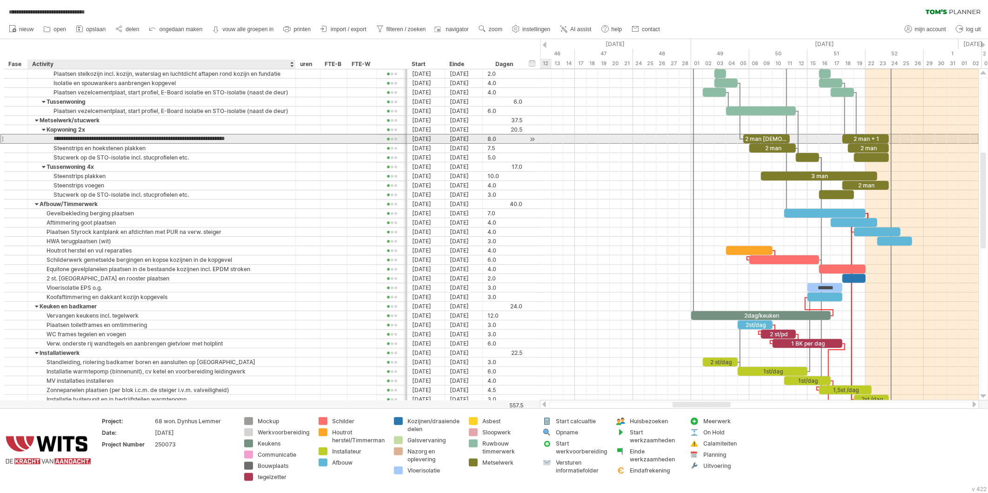
click at [261, 138] on input "**********" at bounding box center [162, 138] width 258 height 9
click at [263, 136] on input "**********" at bounding box center [162, 138] width 258 height 9
click at [279, 141] on input "**********" at bounding box center [162, 138] width 258 height 9
type input "**********"
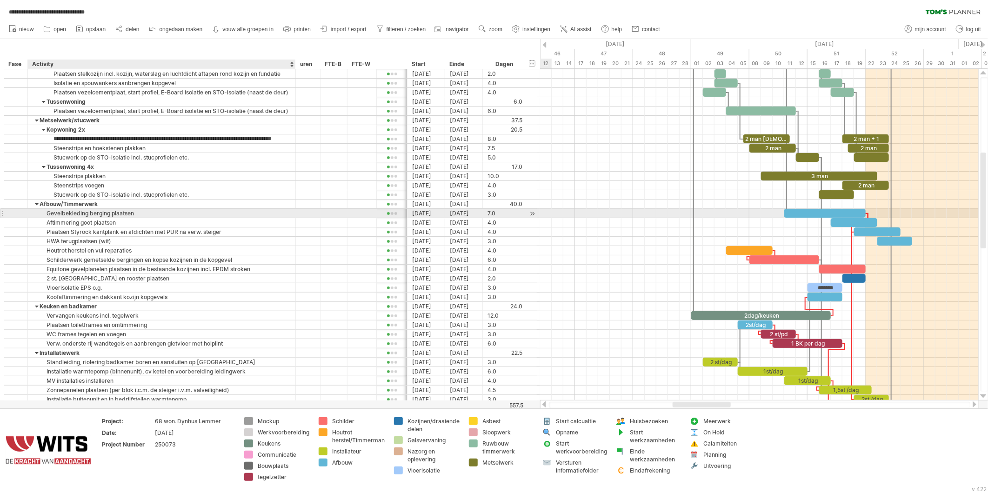
click at [285, 211] on div "Gevelbekleding berging plaatsen" at bounding box center [162, 213] width 258 height 9
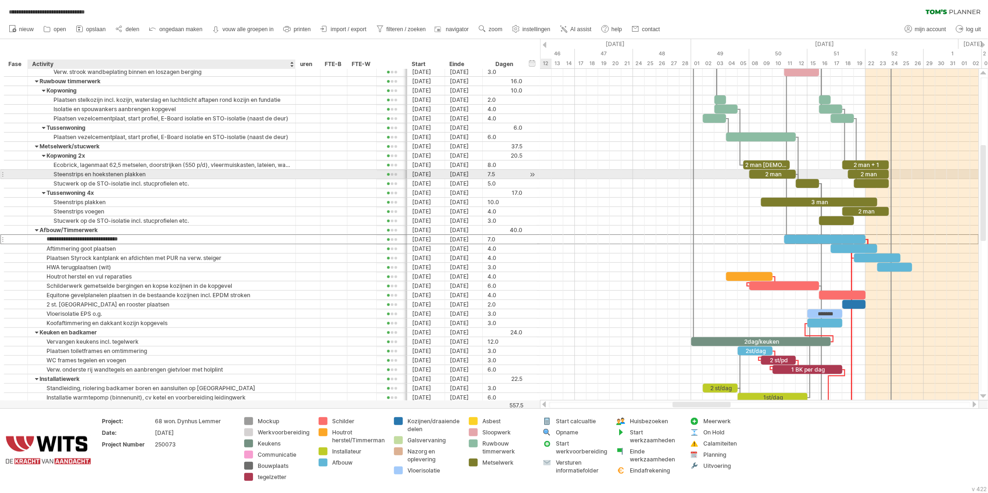
click at [108, 174] on div "Steenstrips en hoekstenen plakken" at bounding box center [162, 174] width 258 height 9
click at [150, 177] on input "**********" at bounding box center [162, 174] width 258 height 9
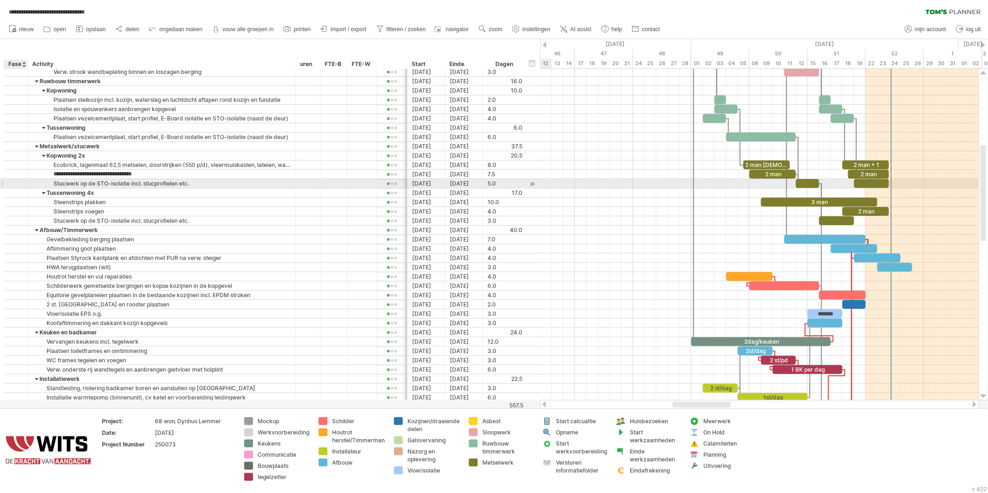
click at [12, 182] on div at bounding box center [15, 184] width 9 height 8
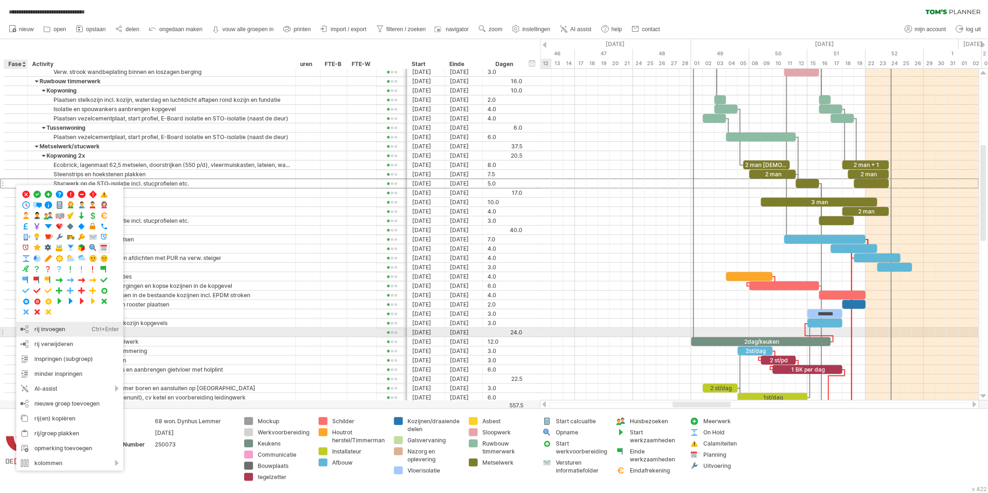
click at [40, 329] on div "rij invoegen Ctrl+Enter Cmd+Enter" at bounding box center [69, 329] width 107 height 15
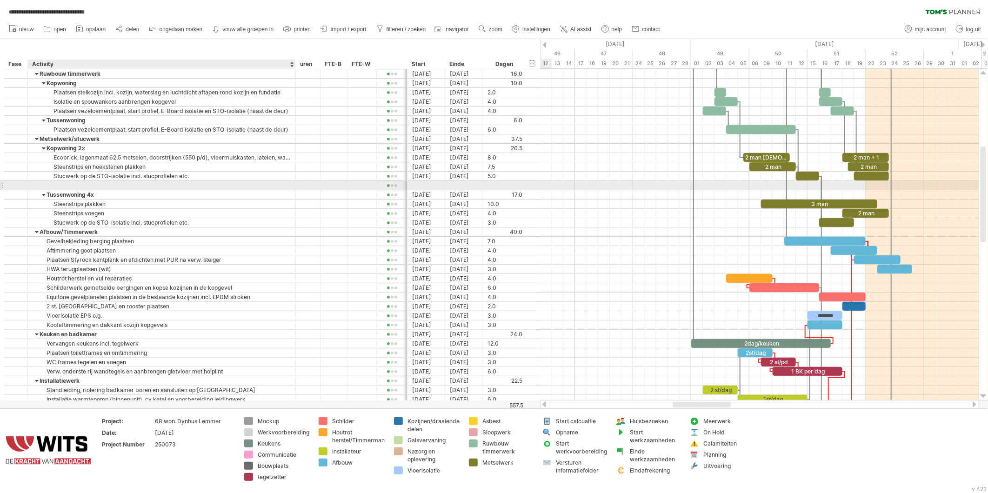
click at [48, 185] on div at bounding box center [162, 185] width 258 height 9
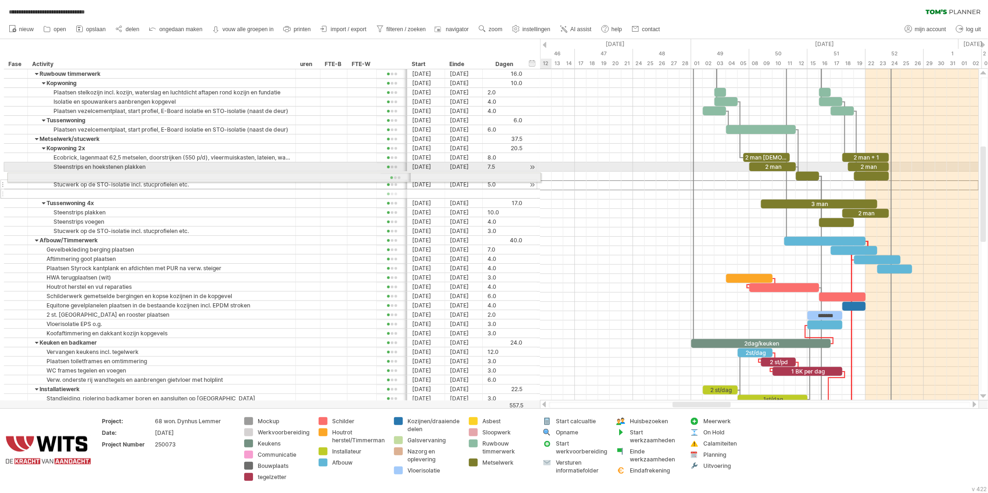
drag, startPoint x: 2, startPoint y: 187, endPoint x: 3, endPoint y: 176, distance: 10.8
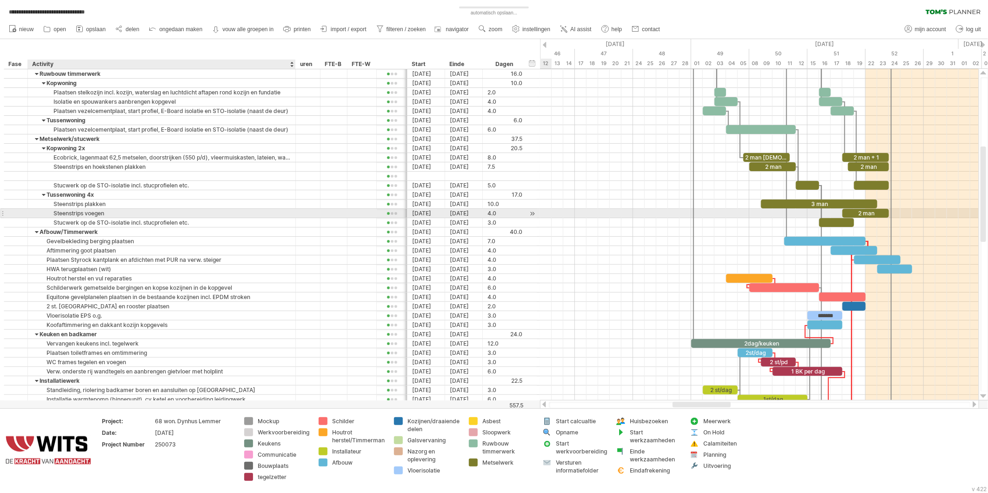
click at [86, 213] on div "Steenstrips voegen" at bounding box center [162, 213] width 258 height 9
drag, startPoint x: 110, startPoint y: 215, endPoint x: 52, endPoint y: 211, distance: 57.8
click at [52, 211] on input "**********" at bounding box center [162, 213] width 258 height 9
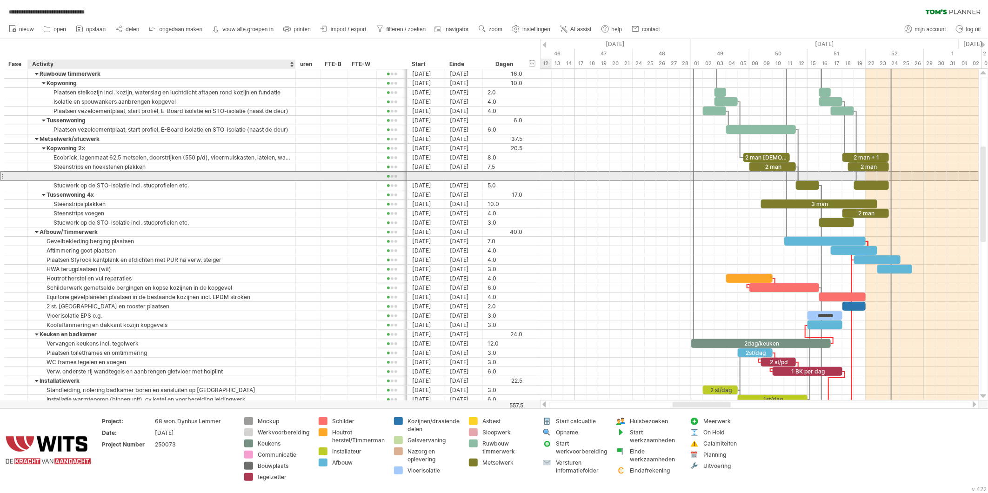
click at [64, 172] on div at bounding box center [162, 176] width 258 height 9
paste input "**********"
type input "**********"
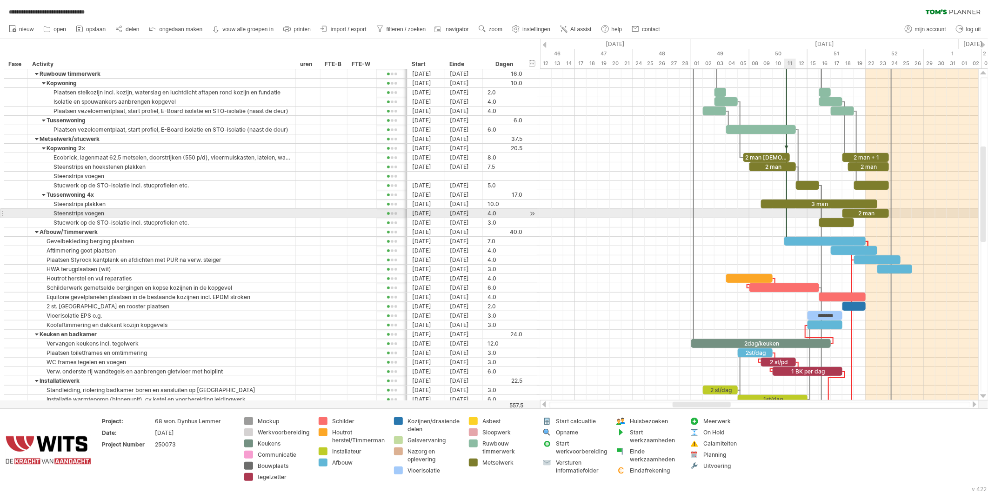
click at [786, 211] on div at bounding box center [787, 148] width 3 height 187
click at [868, 212] on div "2 man" at bounding box center [866, 213] width 47 height 9
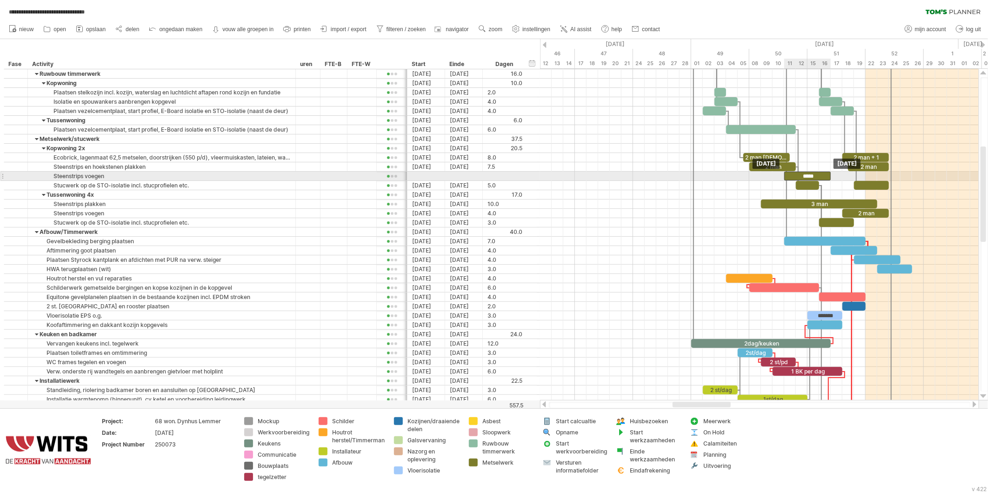
drag, startPoint x: 868, startPoint y: 212, endPoint x: 811, endPoint y: 173, distance: 69.6
drag, startPoint x: 831, startPoint y: 175, endPoint x: 798, endPoint y: 173, distance: 33.2
click at [798, 173] on div "2 man + 1 2 man 1+ 2 man 2 man ***** 3 man 2 man ******* 2dag/keuken 2st/dag 2 …" at bounding box center [759, 235] width 439 height 332
drag, startPoint x: 789, startPoint y: 175, endPoint x: 796, endPoint y: 175, distance: 7.0
click at [795, 175] on div "*****" at bounding box center [796, 176] width 12 height 9
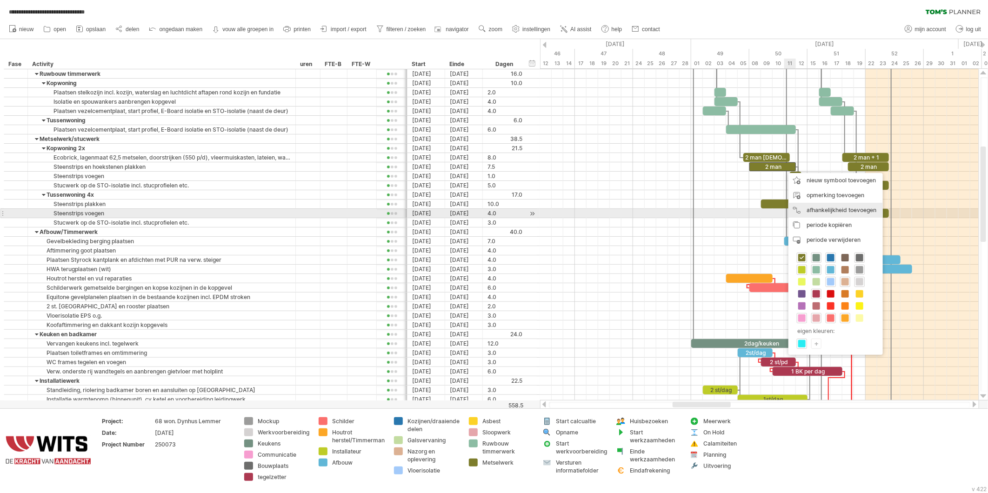
click at [798, 213] on div "afhankelijkheid toevoegen U kunt afhankelijkheden gebruiken als u wilt dat de a…" at bounding box center [836, 210] width 94 height 15
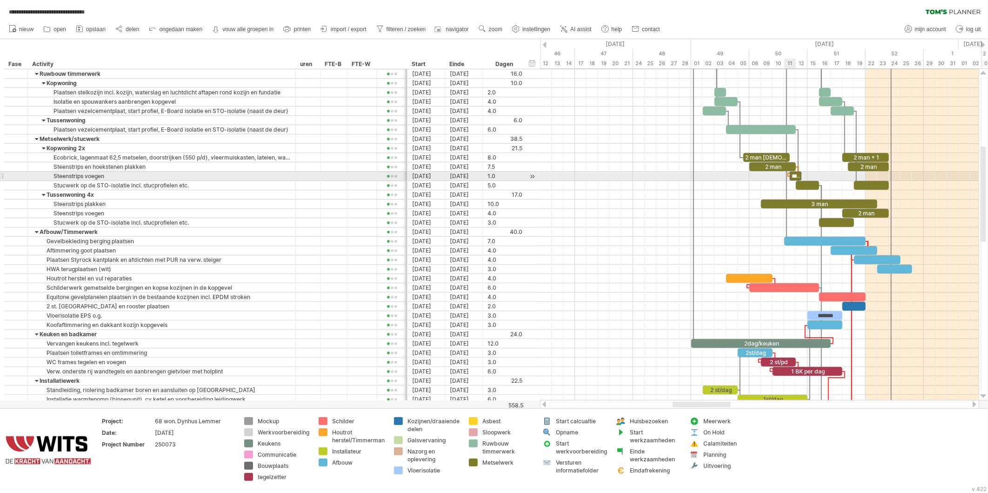
click at [792, 178] on span at bounding box center [790, 176] width 4 height 9
click at [796, 177] on div "*****" at bounding box center [796, 176] width 12 height 9
drag, startPoint x: 795, startPoint y: 176, endPoint x: 886, endPoint y: 176, distance: 90.8
click at [886, 176] on div "*****" at bounding box center [889, 176] width 12 height 9
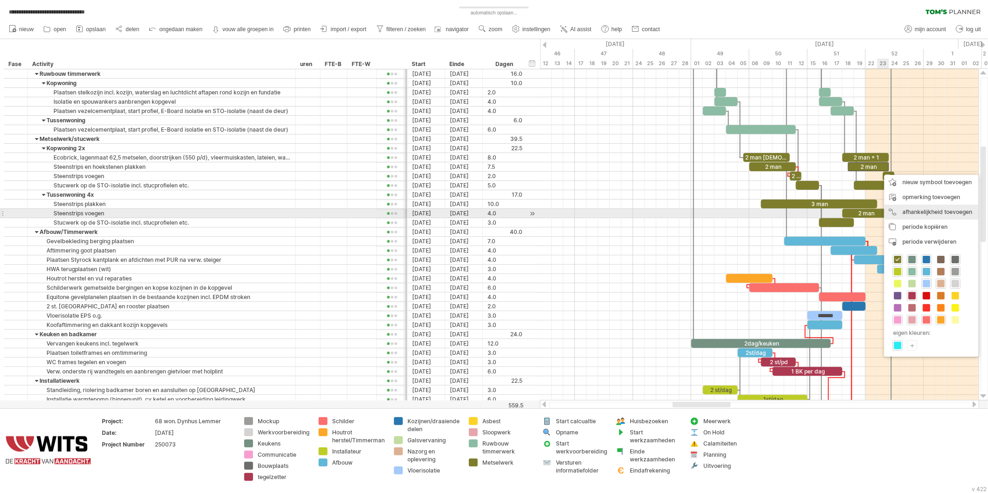
click at [894, 213] on div "afhankelijkheid toevoegen U kunt afhankelijkheden gebruiken als u wilt dat de a…" at bounding box center [932, 212] width 94 height 15
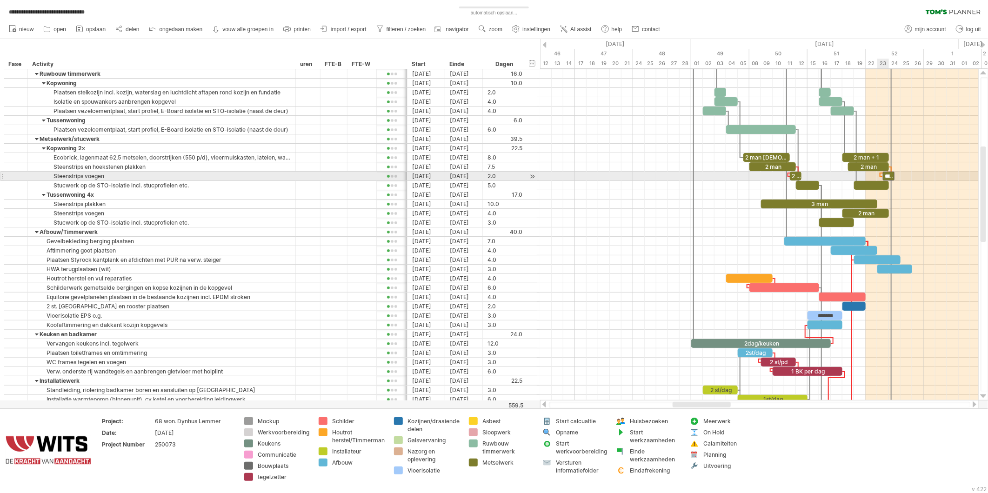
click at [883, 175] on span at bounding box center [883, 176] width 4 height 9
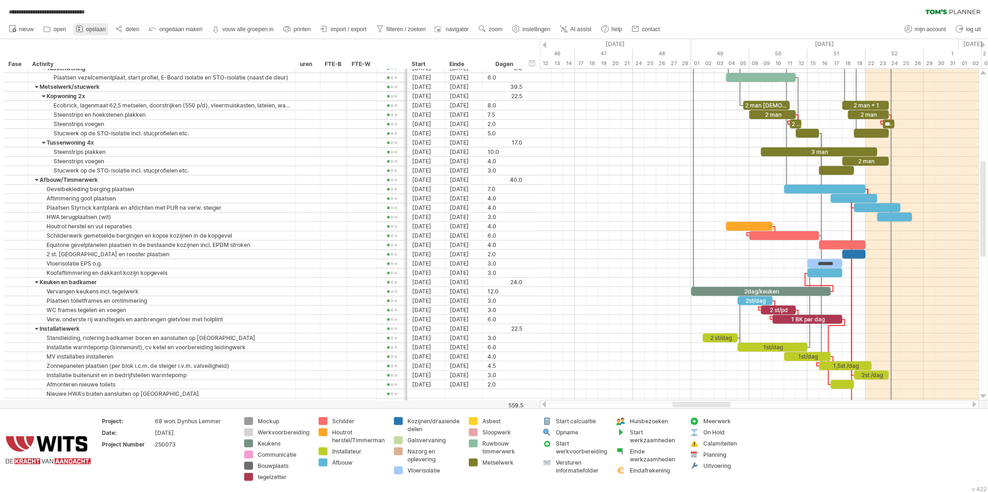
click at [82, 28] on icon at bounding box center [80, 29] width 6 height 6
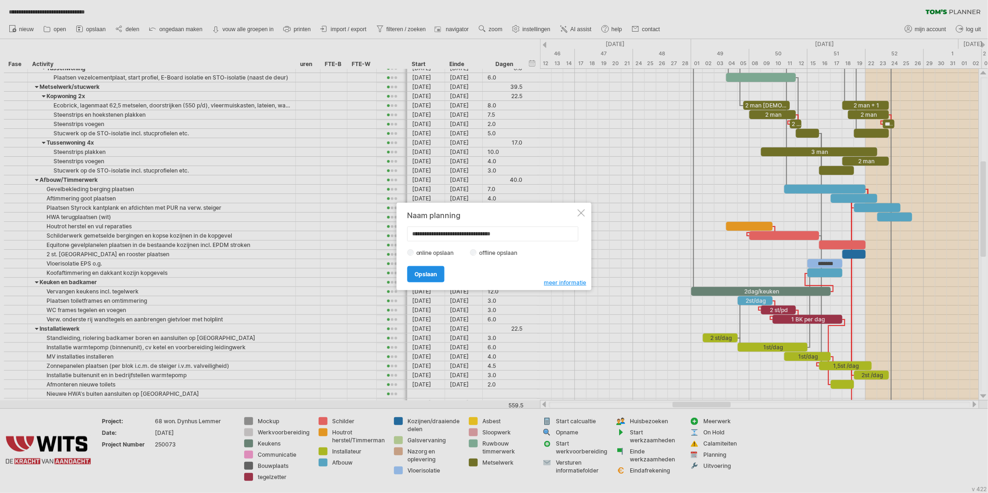
click at [426, 277] on span "Opslaan" at bounding box center [426, 274] width 22 height 7
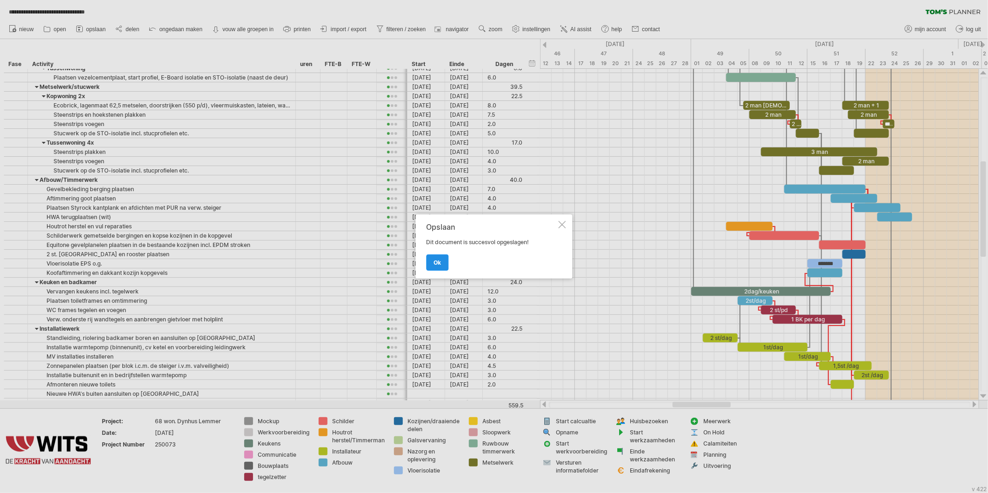
click at [434, 259] on span "ok" at bounding box center [437, 262] width 7 height 7
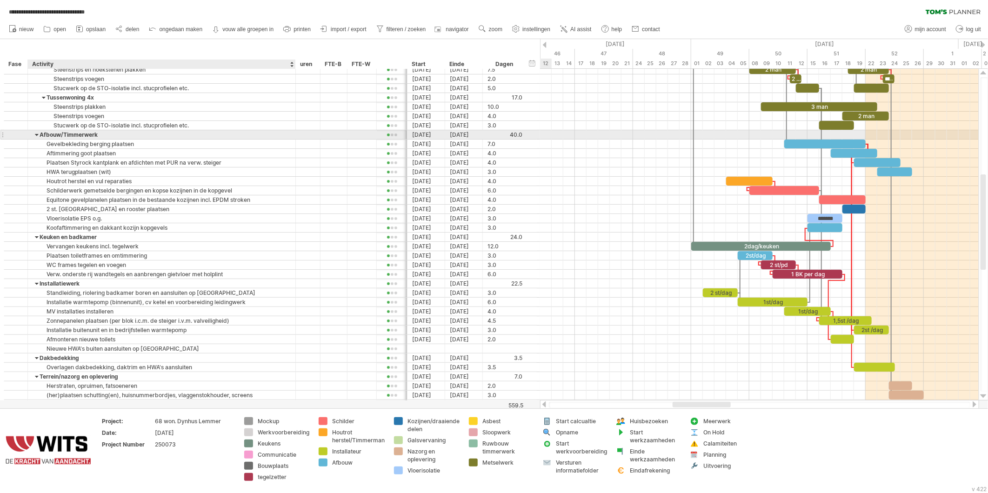
click at [35, 136] on div at bounding box center [37, 134] width 4 height 9
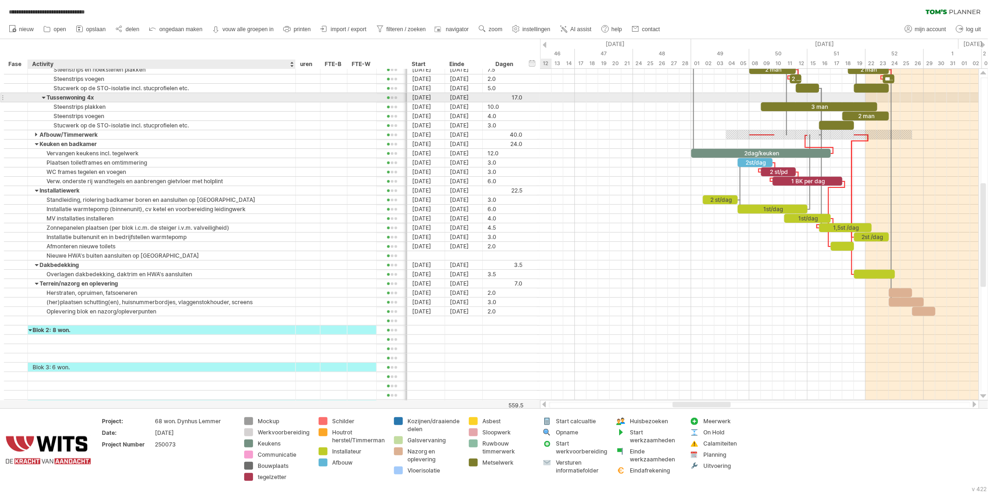
click at [43, 98] on div at bounding box center [44, 97] width 4 height 9
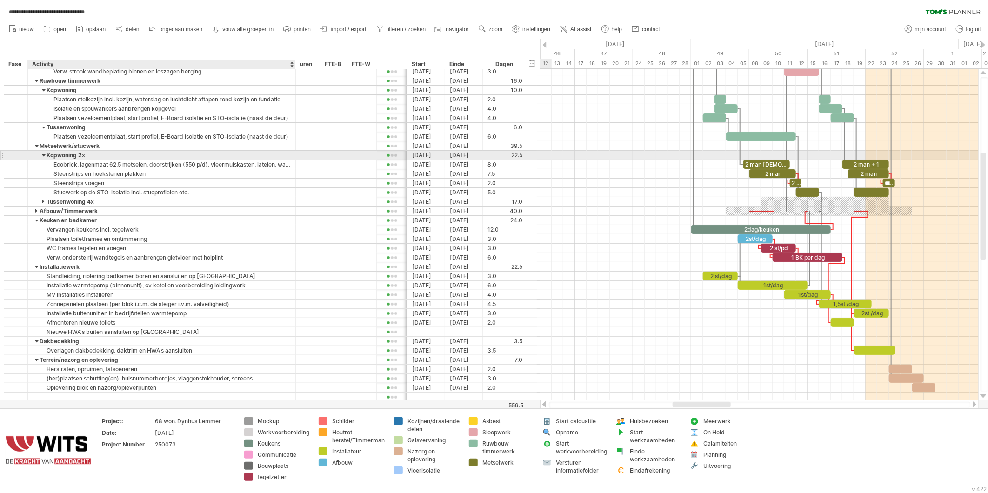
click at [42, 157] on div at bounding box center [44, 155] width 4 height 9
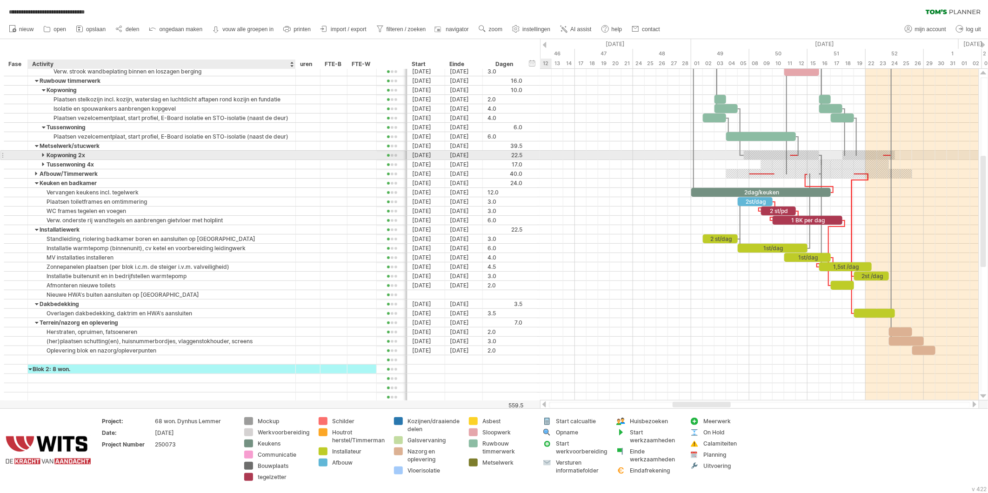
click at [44, 154] on div at bounding box center [44, 155] width 4 height 9
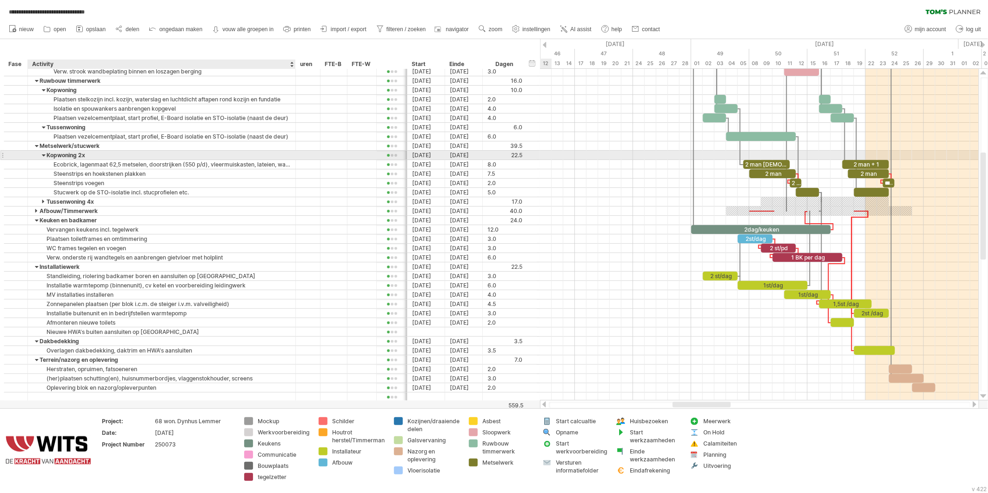
click at [46, 155] on div at bounding box center [44, 155] width 4 height 9
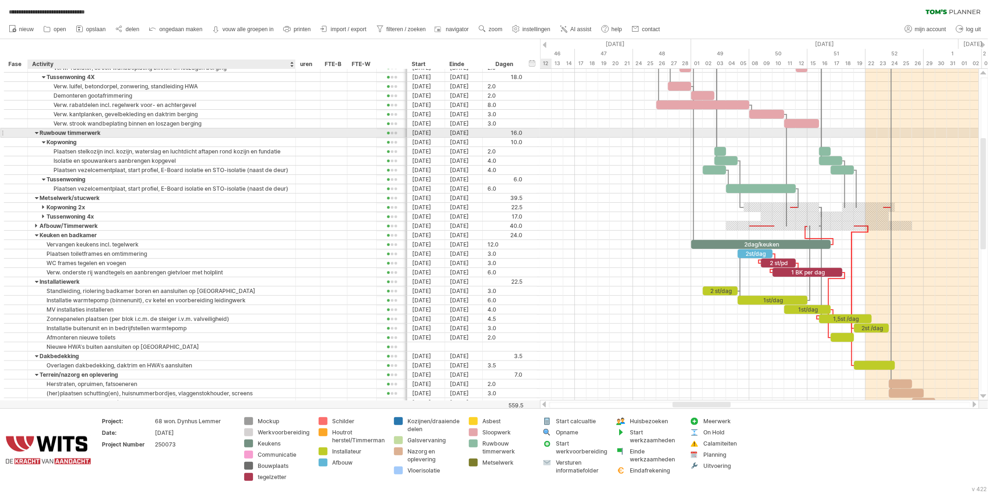
click at [37, 133] on div at bounding box center [37, 132] width 4 height 9
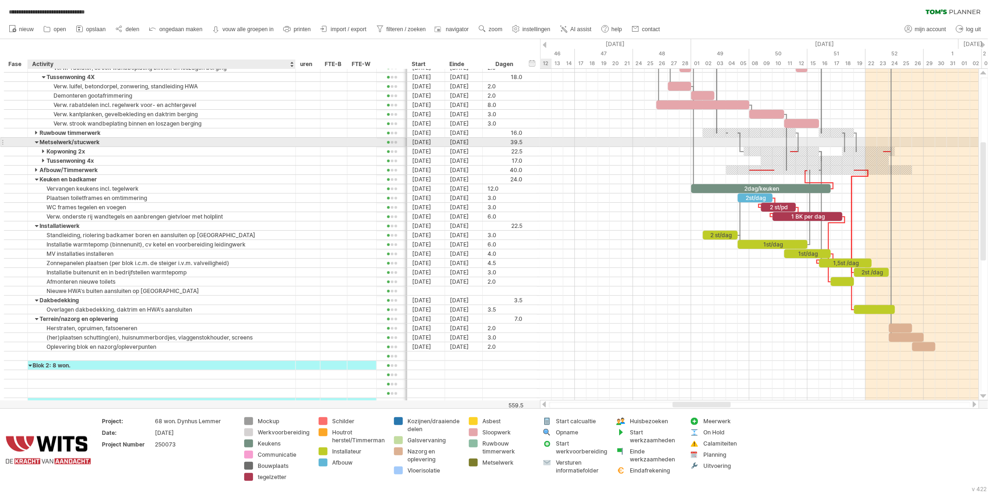
click at [38, 143] on div at bounding box center [37, 142] width 4 height 9
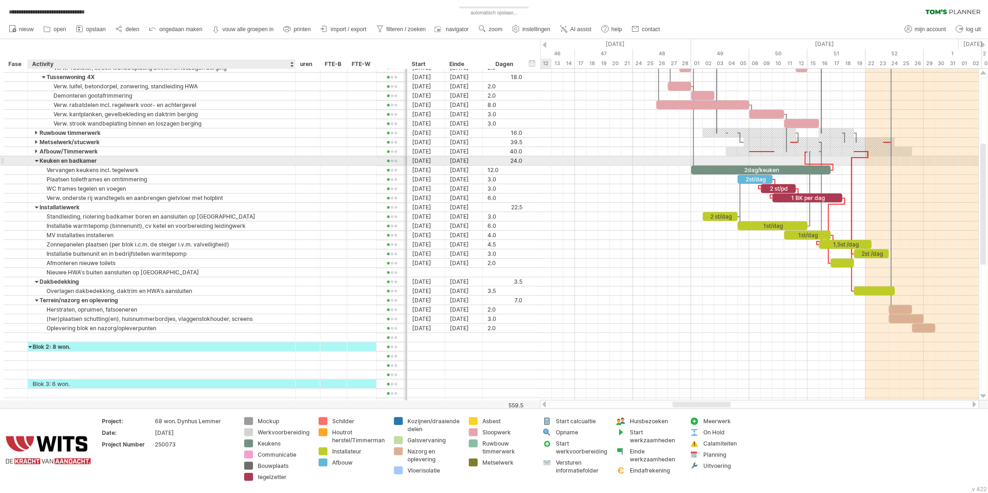
click at [36, 160] on div at bounding box center [37, 160] width 4 height 9
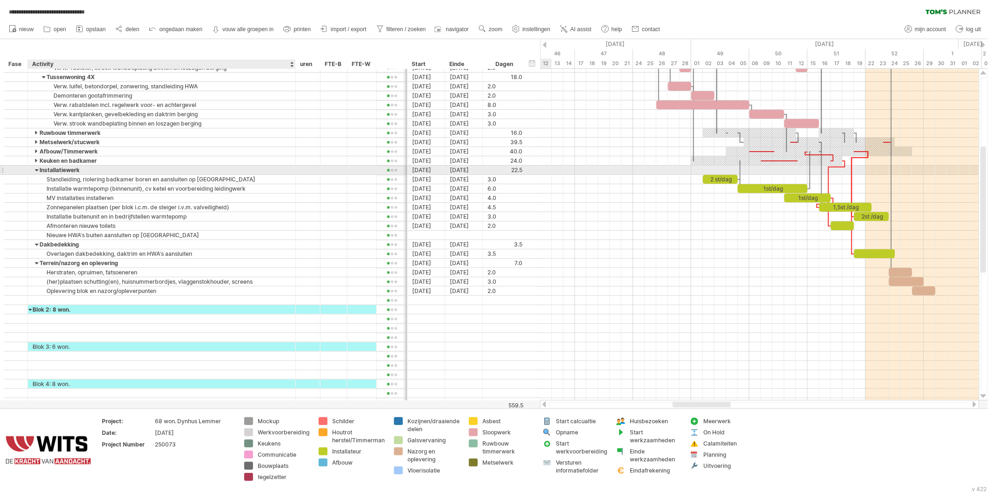
click at [35, 172] on div at bounding box center [37, 170] width 4 height 9
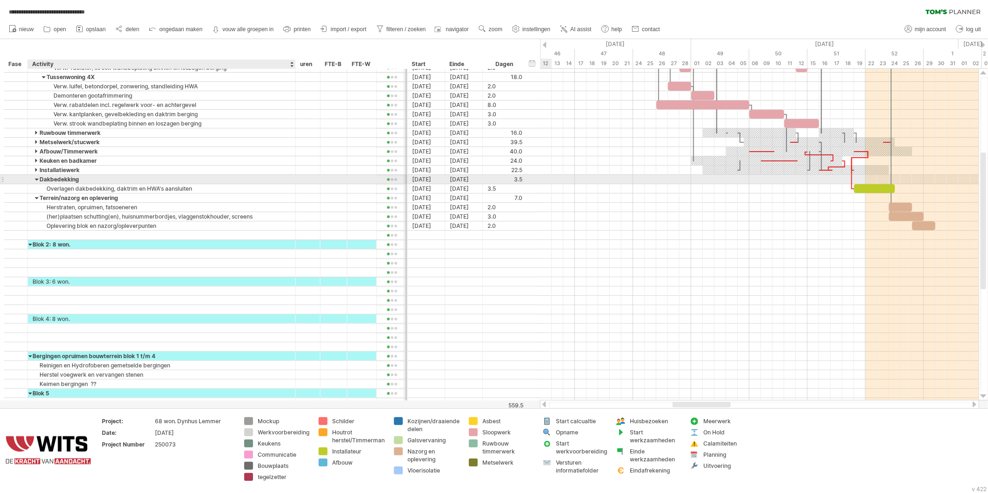
click at [35, 179] on div at bounding box center [37, 179] width 4 height 9
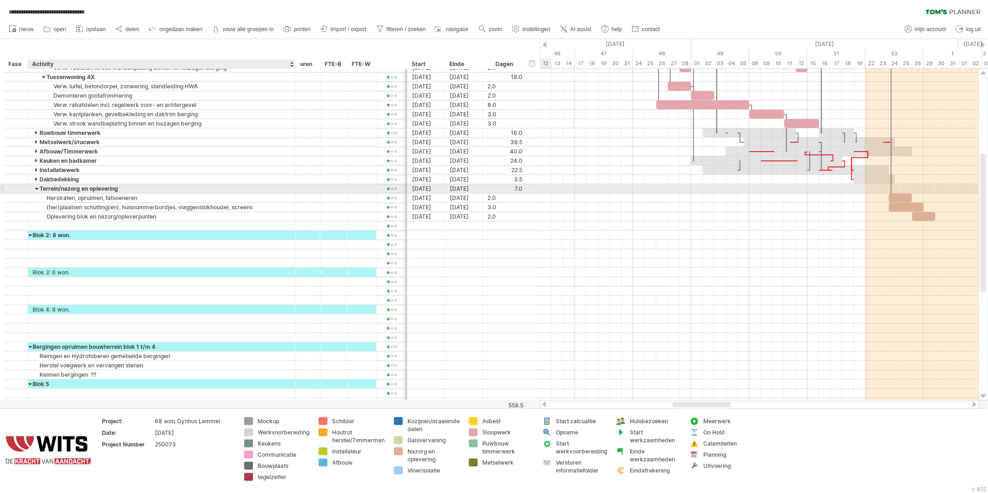
click at [37, 189] on div at bounding box center [37, 188] width 4 height 9
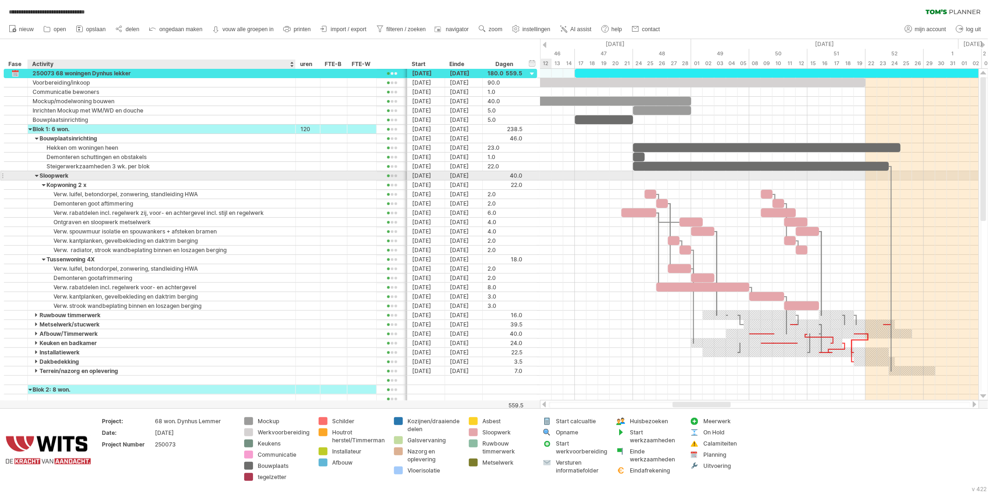
click at [35, 176] on div at bounding box center [37, 175] width 4 height 9
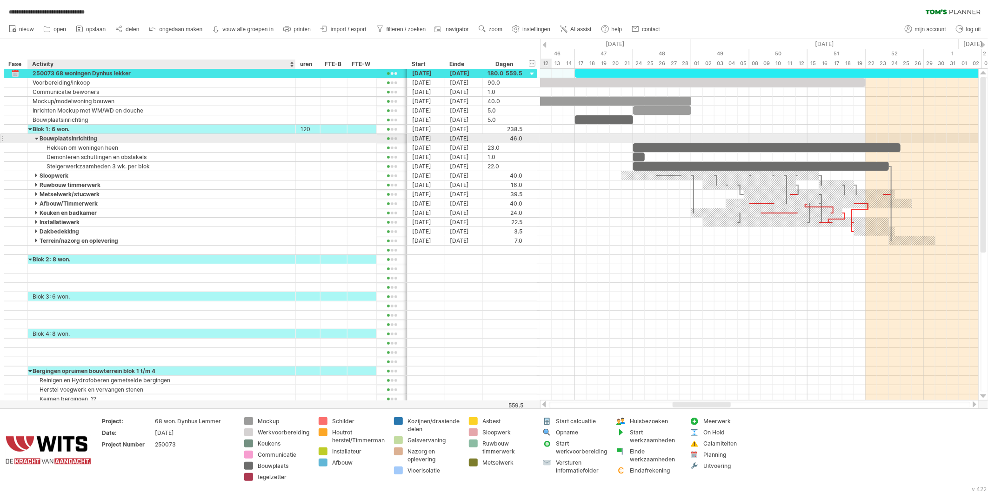
click at [38, 138] on div at bounding box center [37, 138] width 4 height 9
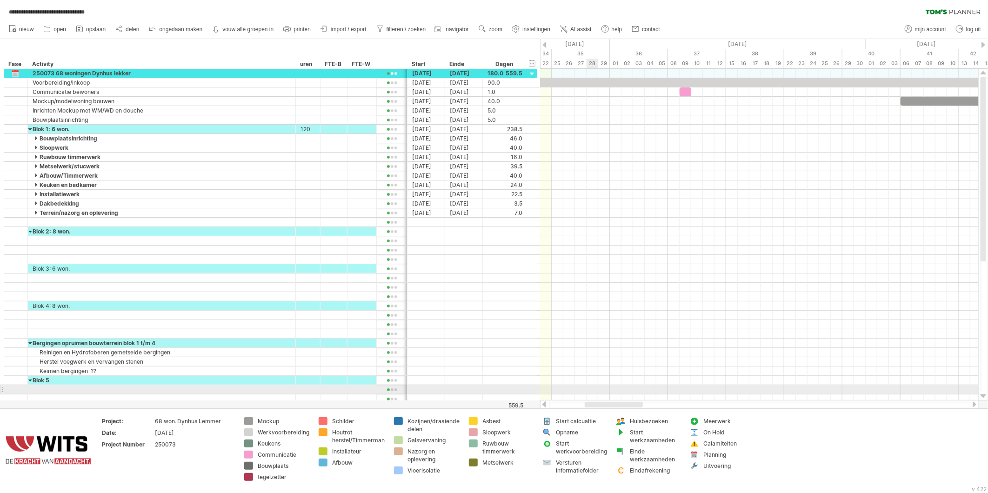
drag, startPoint x: 684, startPoint y: 406, endPoint x: 596, endPoint y: 393, distance: 88.9
click at [596, 393] on div "**********" at bounding box center [494, 246] width 988 height 493
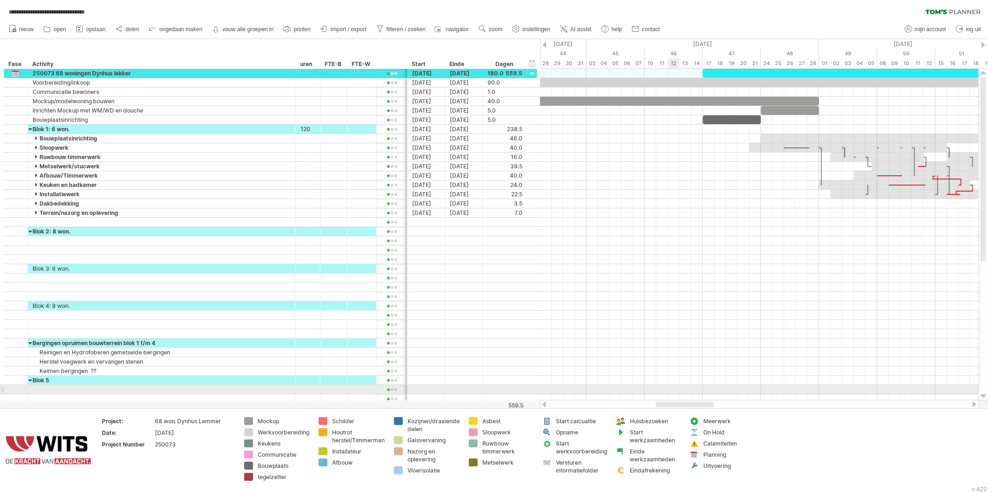
drag, startPoint x: 602, startPoint y: 404, endPoint x: 672, endPoint y: 392, distance: 71.8
click at [672, 392] on div "**********" at bounding box center [494, 246] width 988 height 493
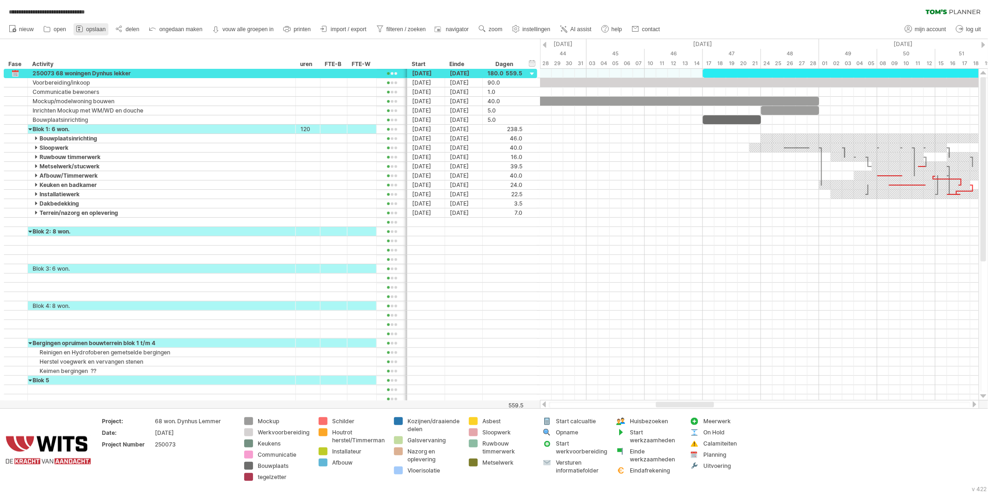
click at [90, 30] on span "opslaan" at bounding box center [96, 29] width 20 height 7
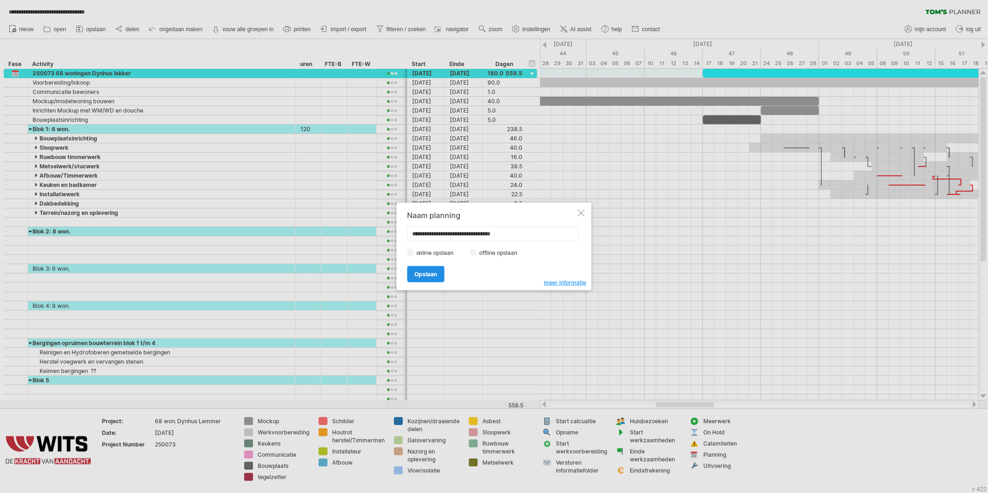
click at [423, 273] on span "Opslaan" at bounding box center [426, 274] width 22 height 7
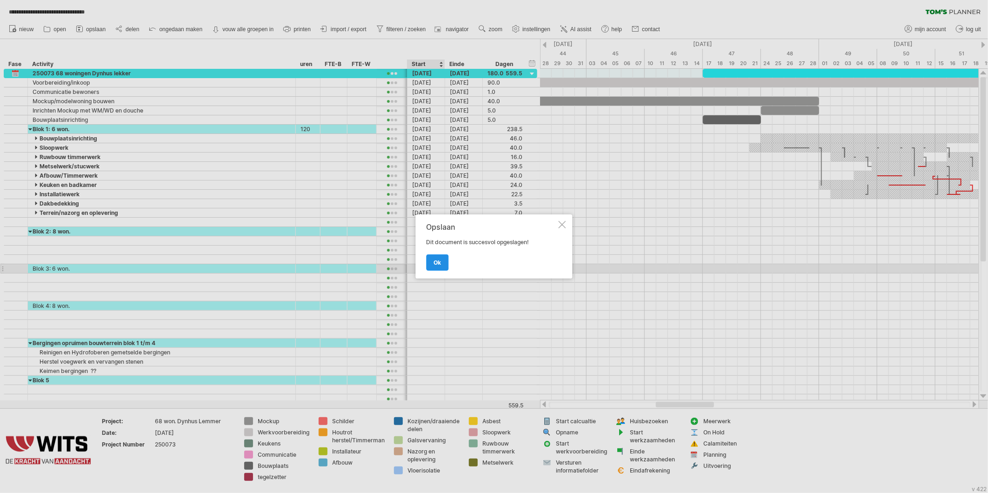
click at [434, 259] on span "ok" at bounding box center [437, 262] width 7 height 7
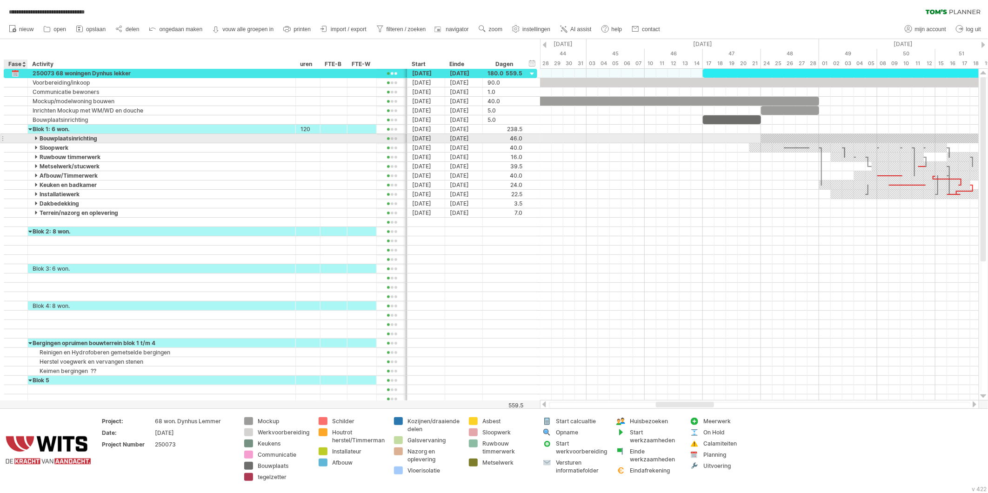
click at [20, 140] on div at bounding box center [16, 138] width 24 height 9
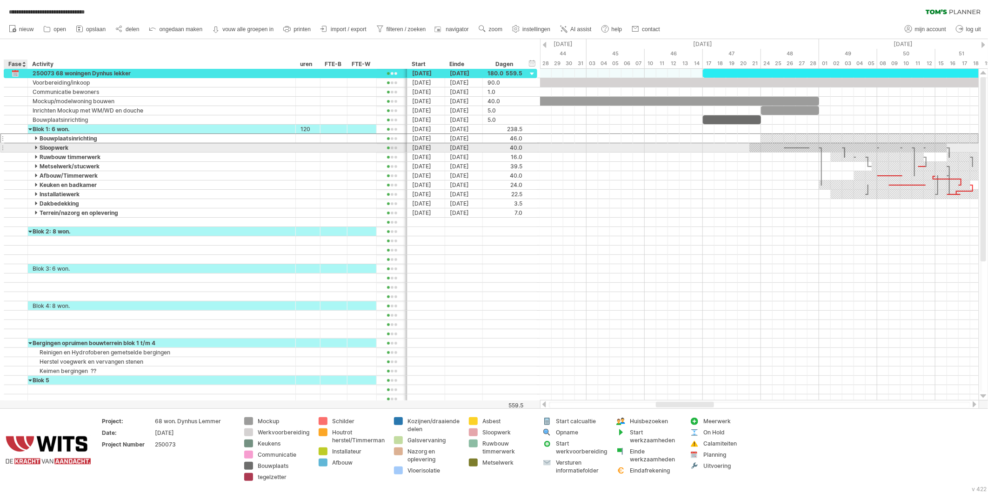
click at [20, 148] on div at bounding box center [16, 147] width 24 height 9
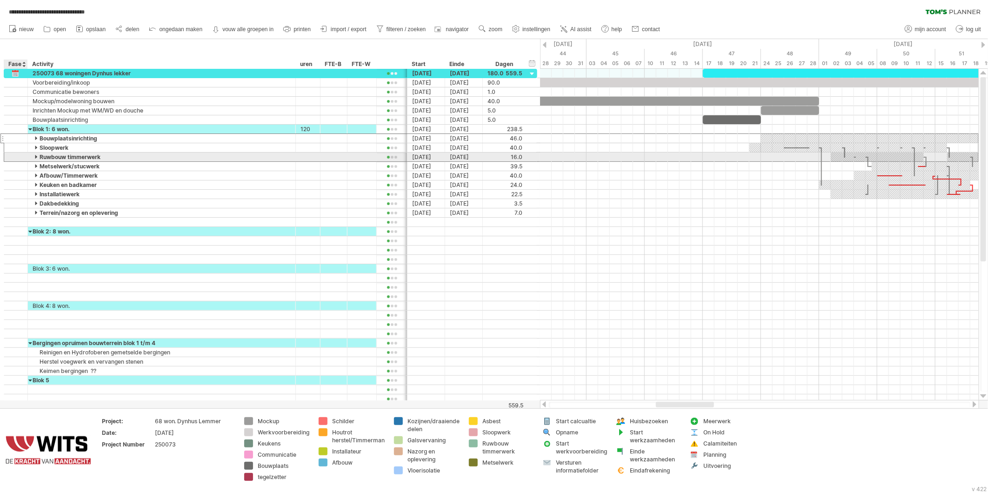
click at [20, 159] on div at bounding box center [16, 157] width 24 height 9
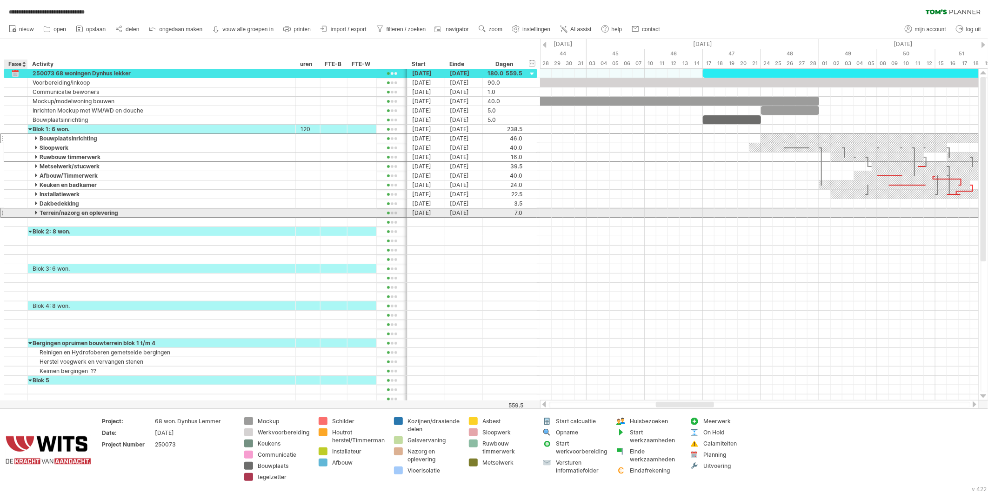
click at [20, 212] on div at bounding box center [15, 213] width 9 height 8
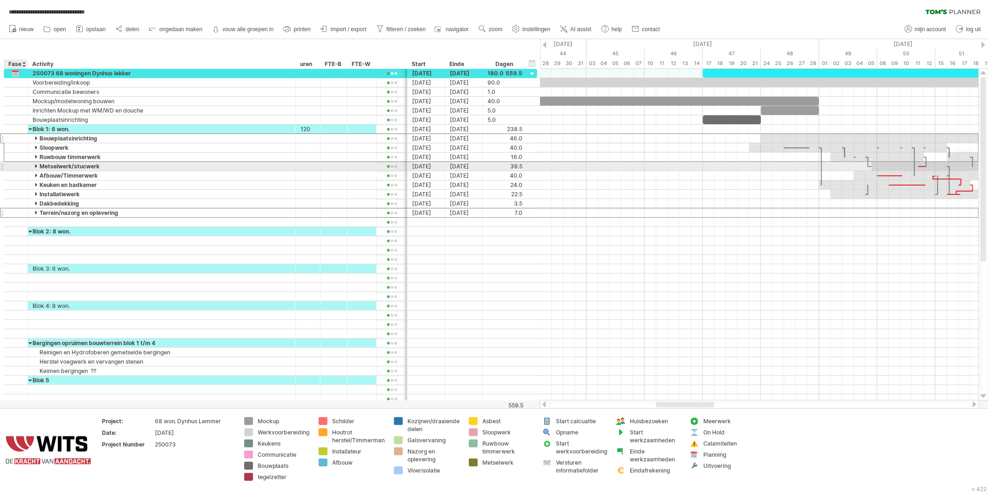
click at [17, 165] on div at bounding box center [15, 166] width 9 height 8
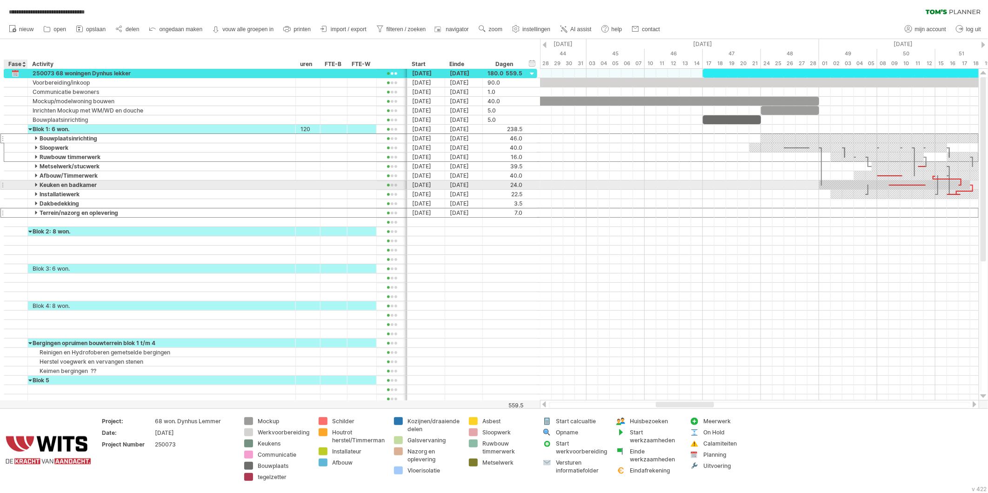
click at [19, 186] on div at bounding box center [15, 185] width 9 height 8
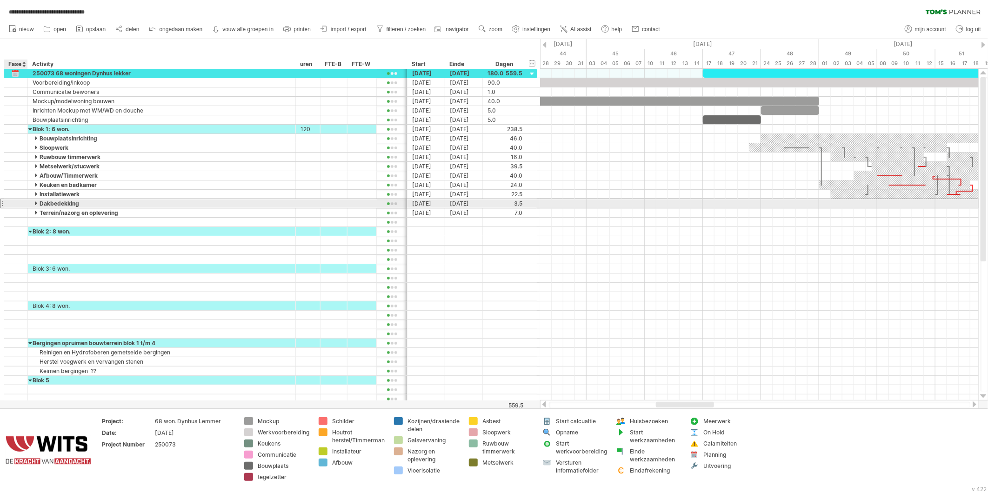
click at [18, 202] on div at bounding box center [15, 204] width 9 height 8
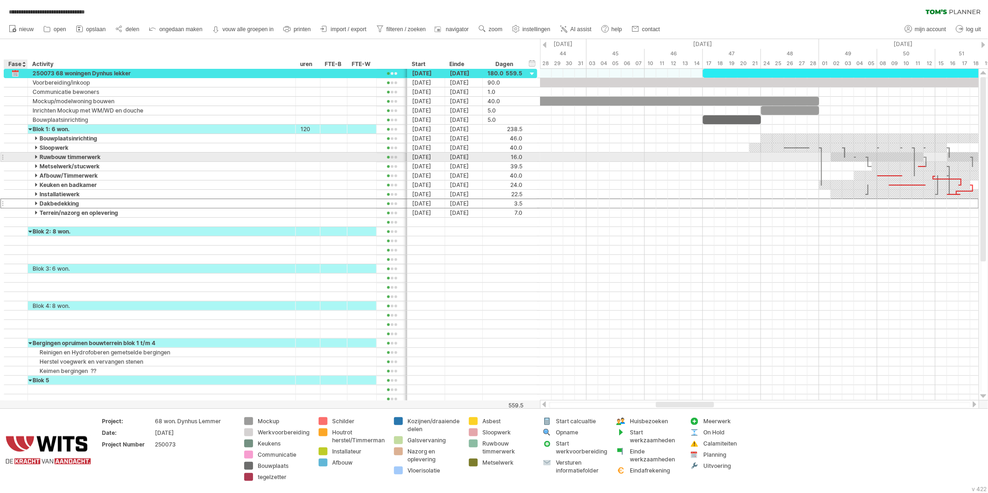
click at [17, 161] on div at bounding box center [15, 157] width 9 height 8
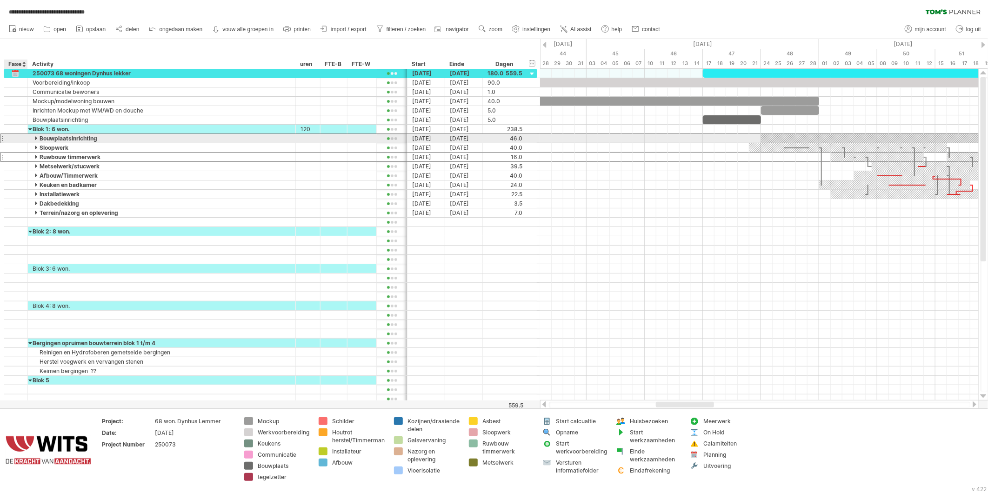
click at [16, 137] on div at bounding box center [15, 138] width 9 height 8
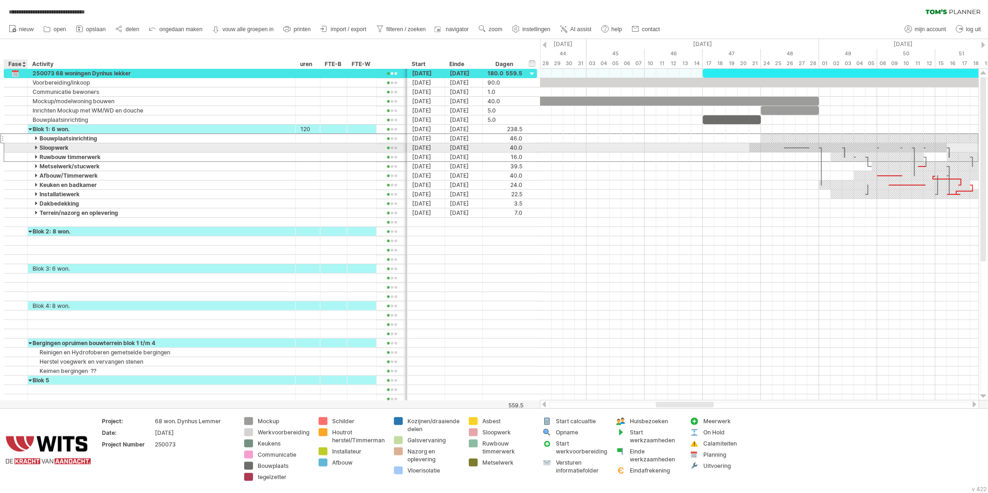
click at [18, 146] on div at bounding box center [15, 148] width 9 height 8
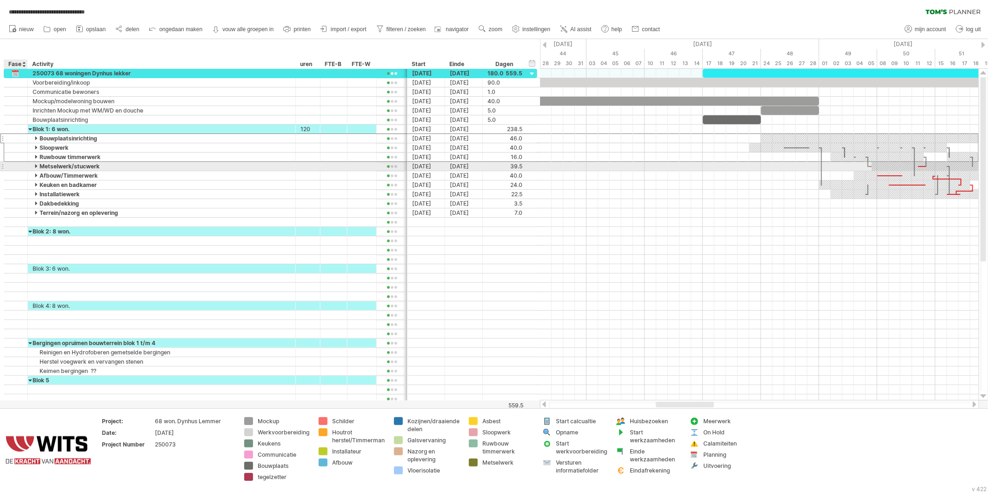
click at [18, 166] on div at bounding box center [15, 166] width 9 height 8
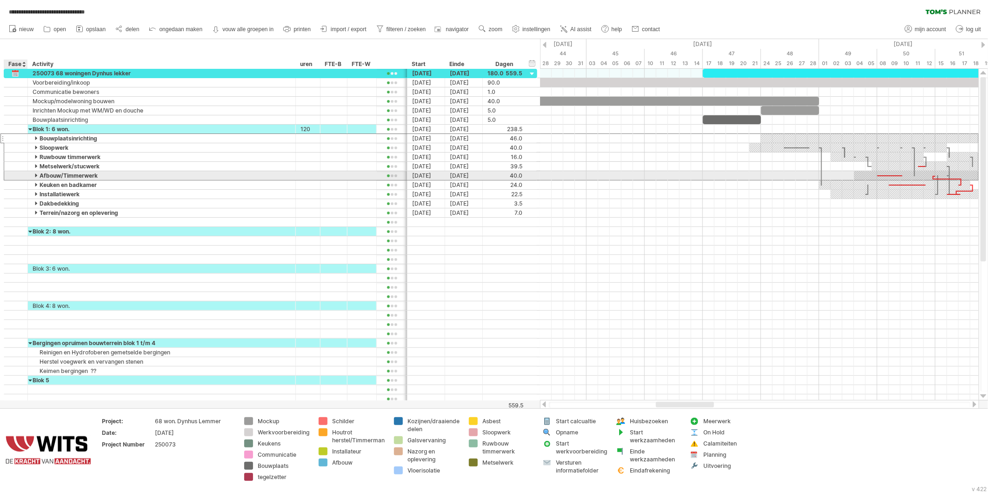
click at [19, 177] on div at bounding box center [15, 176] width 9 height 8
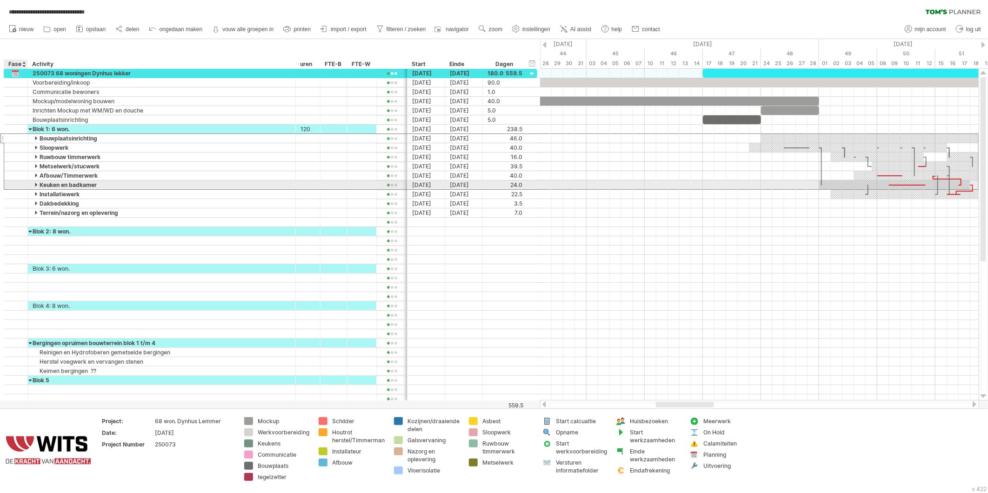
click at [19, 187] on div at bounding box center [15, 185] width 9 height 8
click at [19, 196] on div at bounding box center [15, 194] width 9 height 8
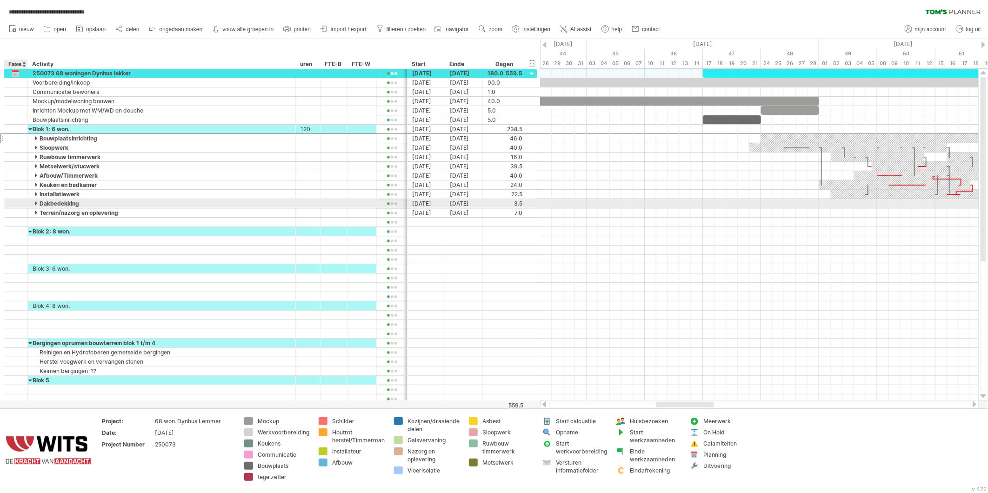
click at [19, 204] on div at bounding box center [15, 204] width 9 height 8
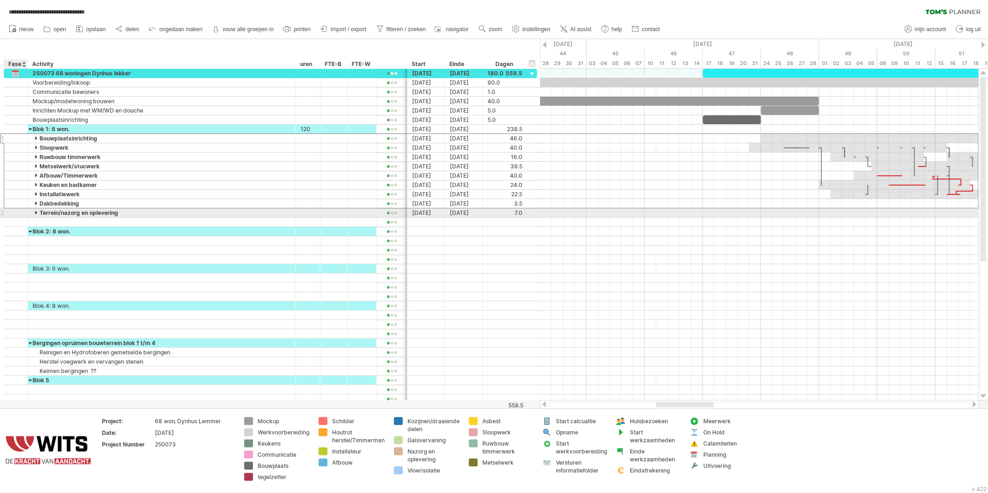
click at [19, 215] on div at bounding box center [15, 213] width 9 height 8
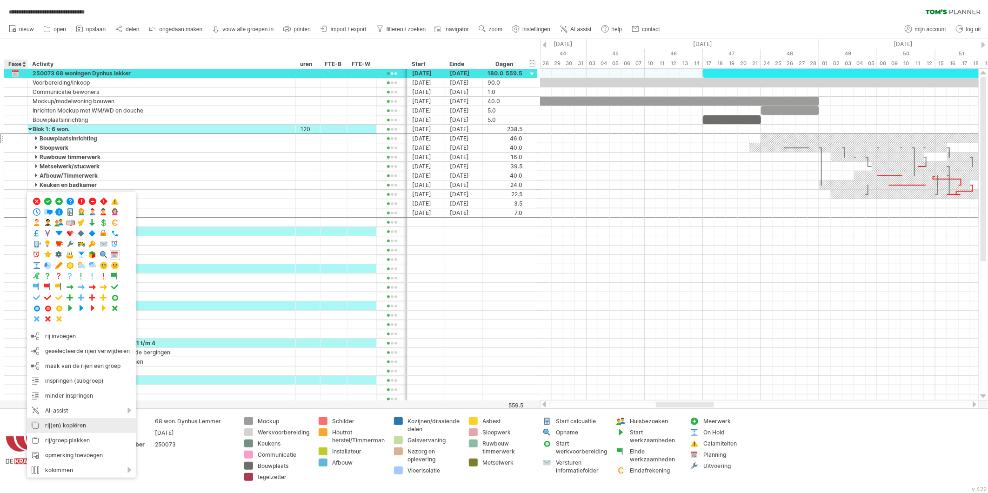
click at [58, 425] on div "rij(en) kopiëren" at bounding box center [81, 425] width 109 height 15
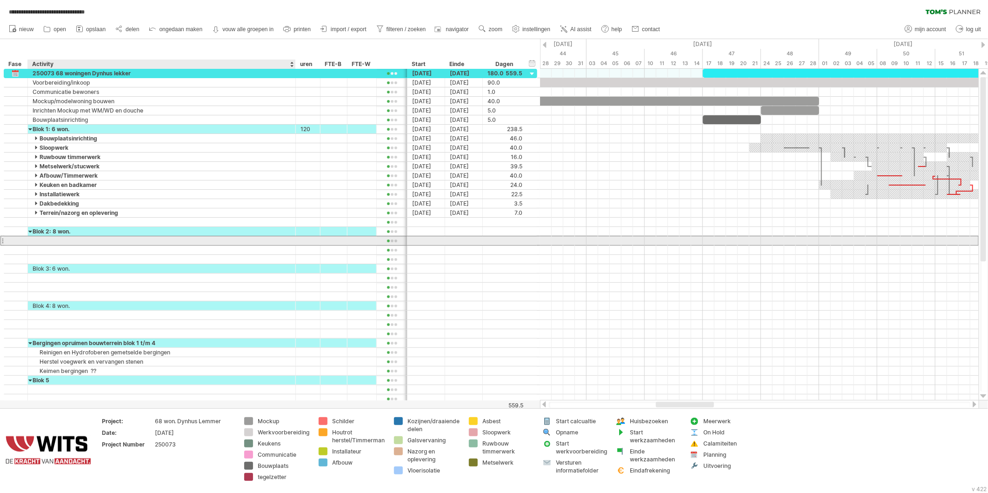
click at [34, 240] on div at bounding box center [162, 240] width 258 height 9
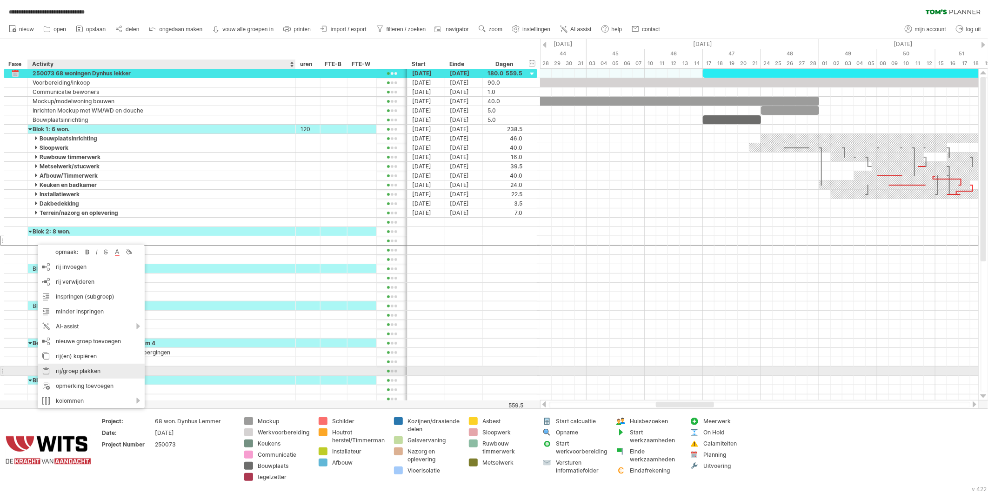
click at [62, 373] on div "rij/groep plakken" at bounding box center [91, 371] width 107 height 15
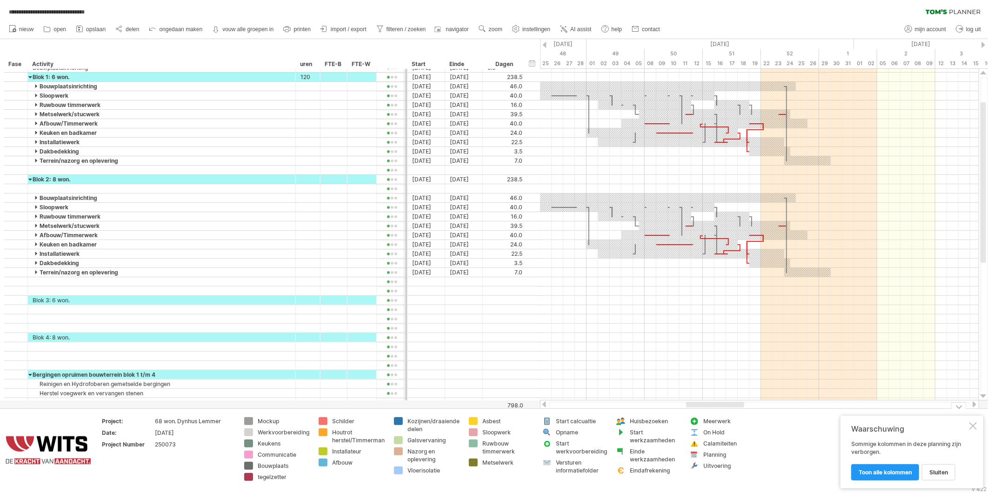
drag, startPoint x: 687, startPoint y: 405, endPoint x: 717, endPoint y: 409, distance: 30.4
click at [717, 409] on div "**********" at bounding box center [494, 246] width 988 height 493
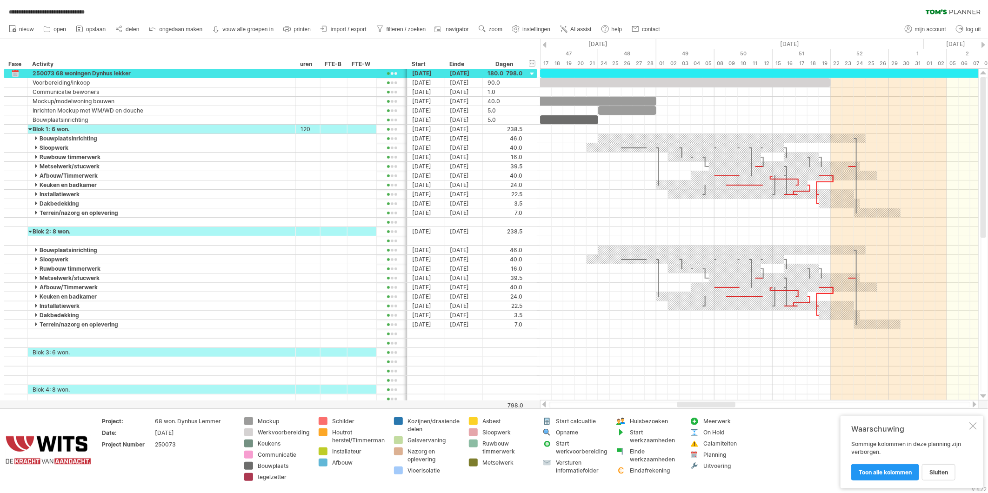
drag, startPoint x: 709, startPoint y: 405, endPoint x: 694, endPoint y: 381, distance: 28.8
click at [700, 402] on div at bounding box center [707, 405] width 58 height 6
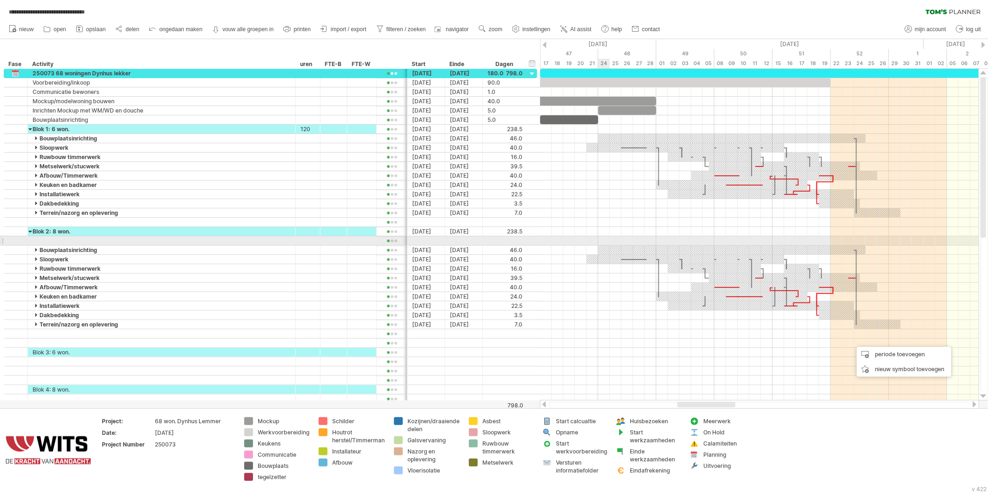
click at [603, 239] on div at bounding box center [759, 240] width 439 height 9
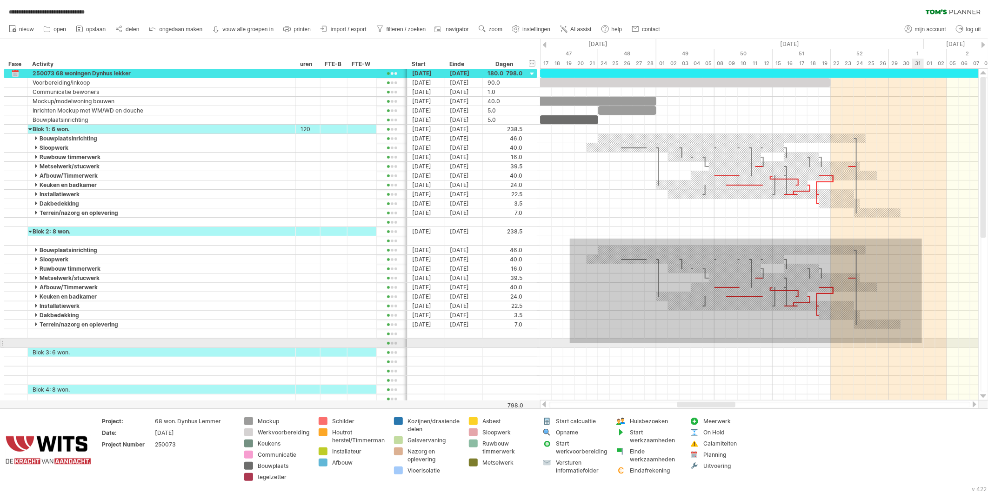
drag, startPoint x: 570, startPoint y: 239, endPoint x: 922, endPoint y: 343, distance: 366.8
click at [922, 343] on div at bounding box center [759, 236] width 439 height 335
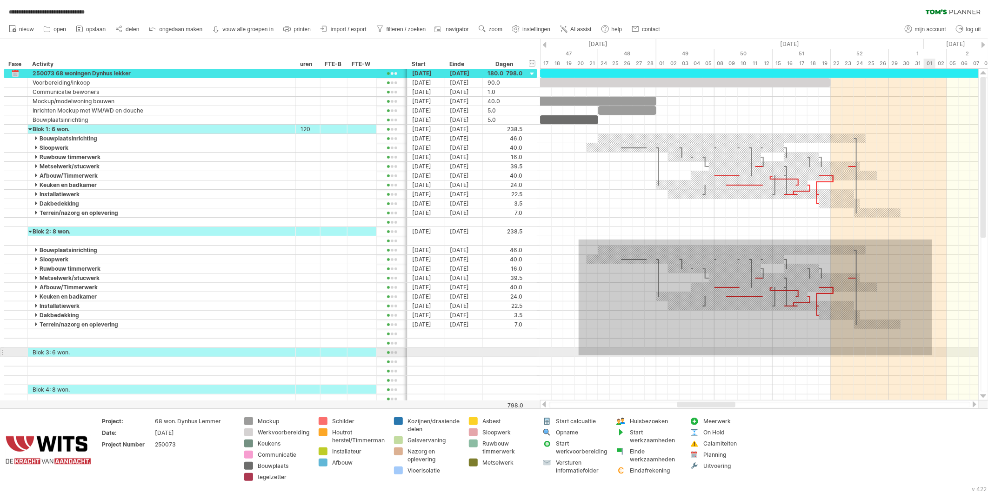
drag, startPoint x: 579, startPoint y: 240, endPoint x: 932, endPoint y: 355, distance: 371.6
click at [932, 355] on div at bounding box center [759, 236] width 439 height 335
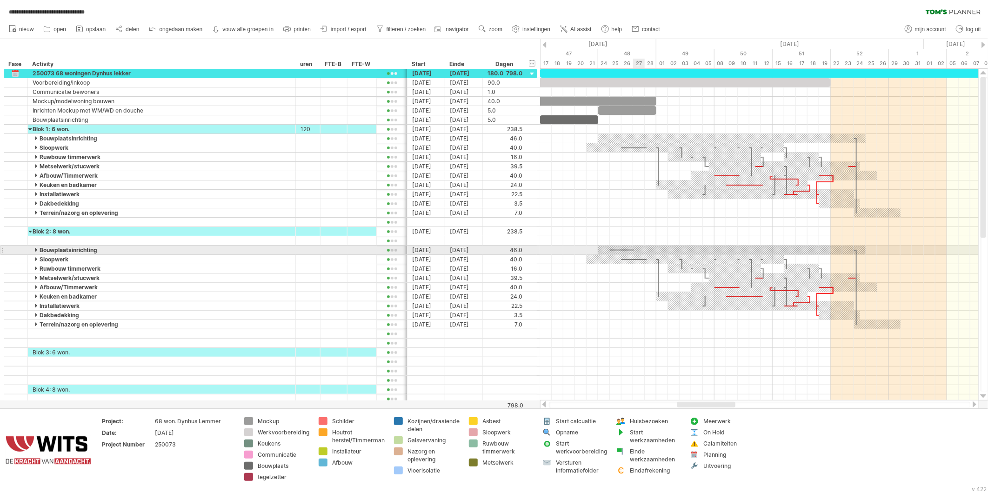
drag, startPoint x: 610, startPoint y: 249, endPoint x: 634, endPoint y: 251, distance: 24.3
click at [634, 251] on div at bounding box center [732, 250] width 268 height 9
drag, startPoint x: 603, startPoint y: 249, endPoint x: 609, endPoint y: 249, distance: 6.1
click at [609, 249] on div at bounding box center [732, 250] width 268 height 9
click at [33, 249] on div "Bouwplaatsinrichting" at bounding box center [162, 250] width 258 height 9
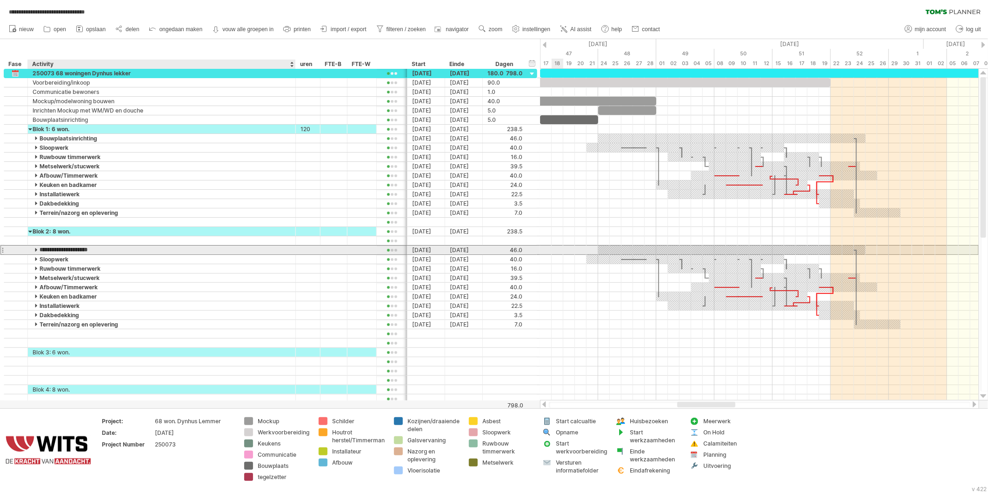
click at [34, 250] on input "**********" at bounding box center [162, 250] width 258 height 9
click at [34, 255] on input "**********" at bounding box center [162, 250] width 258 height 9
click at [34, 250] on input "**********" at bounding box center [162, 250] width 258 height 9
click at [35, 251] on input "**********" at bounding box center [162, 250] width 258 height 9
click at [36, 262] on div at bounding box center [37, 259] width 4 height 9
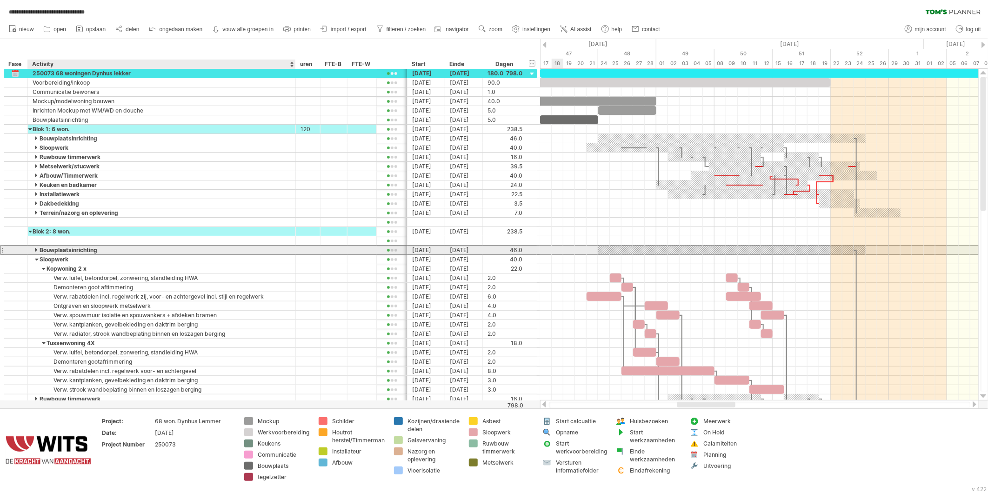
click at [34, 251] on div "Bouwplaatsinrichting" at bounding box center [162, 250] width 258 height 9
click at [35, 251] on input "**********" at bounding box center [162, 250] width 258 height 9
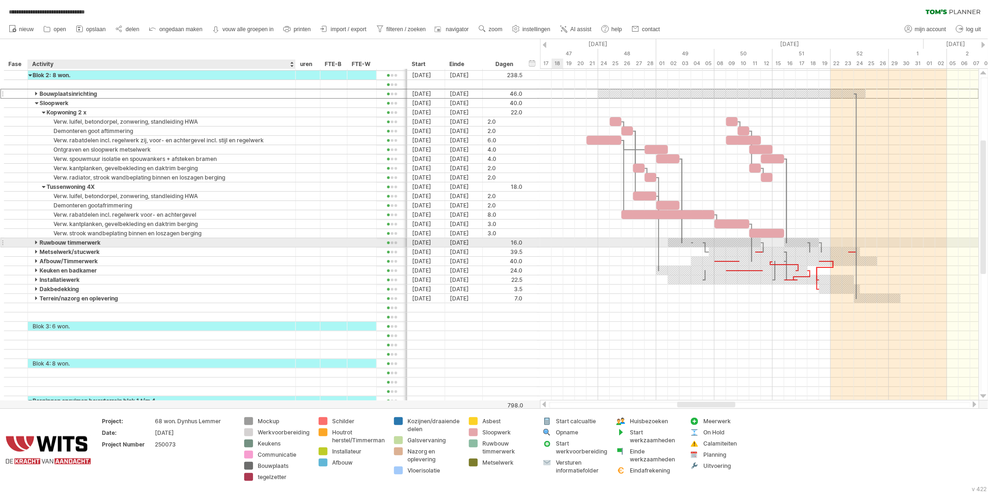
click at [36, 247] on div at bounding box center [37, 242] width 4 height 9
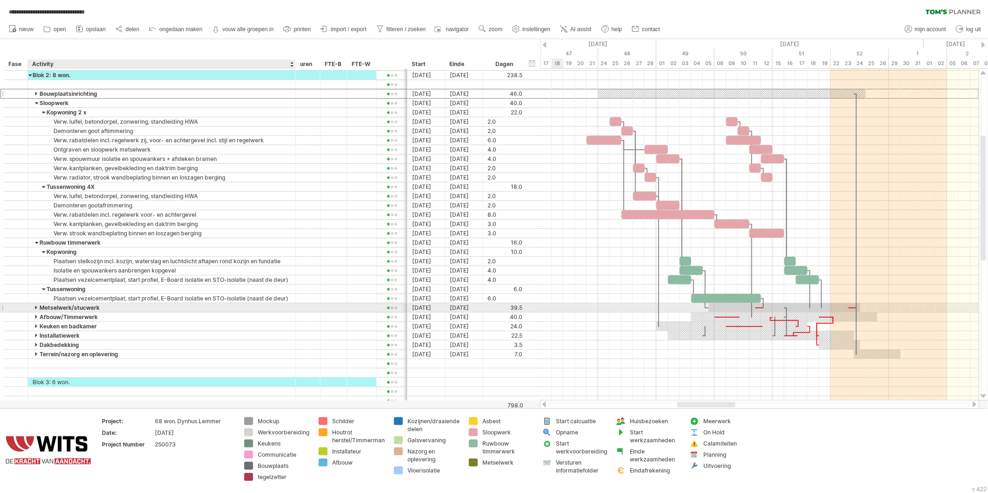
click at [36, 311] on div at bounding box center [37, 307] width 4 height 9
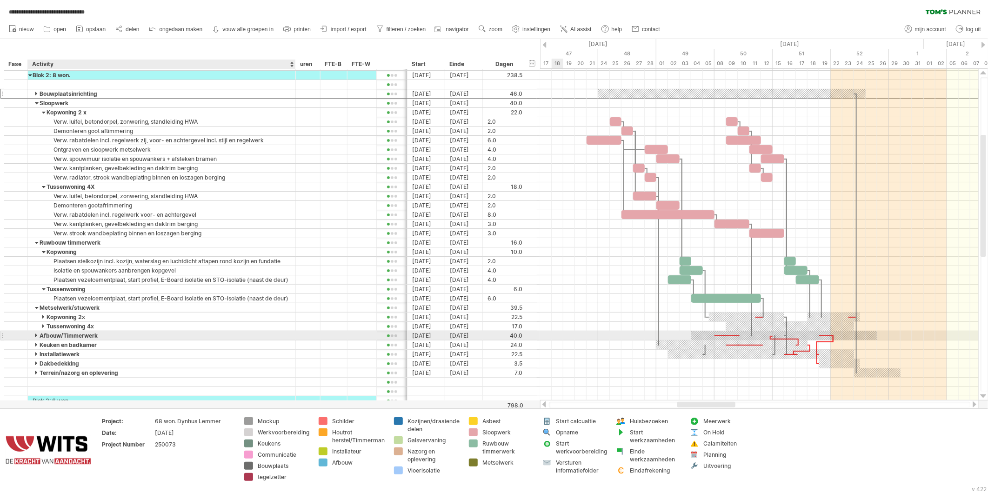
click at [36, 338] on div at bounding box center [37, 335] width 4 height 9
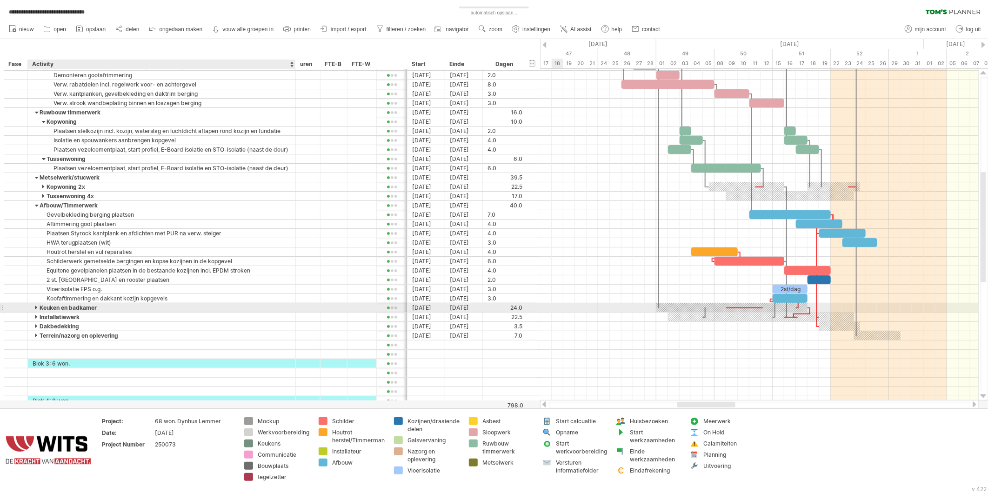
click at [36, 308] on div at bounding box center [37, 307] width 4 height 9
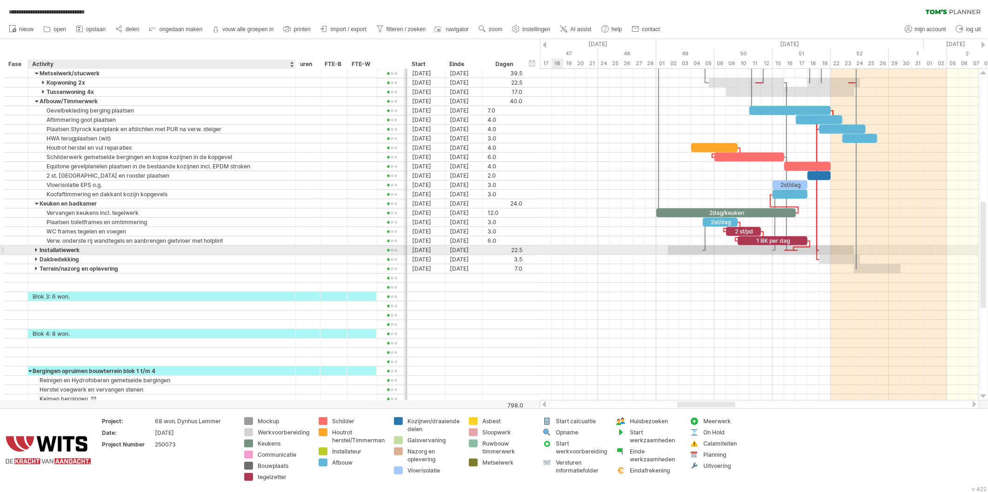
click at [35, 250] on div at bounding box center [37, 250] width 4 height 9
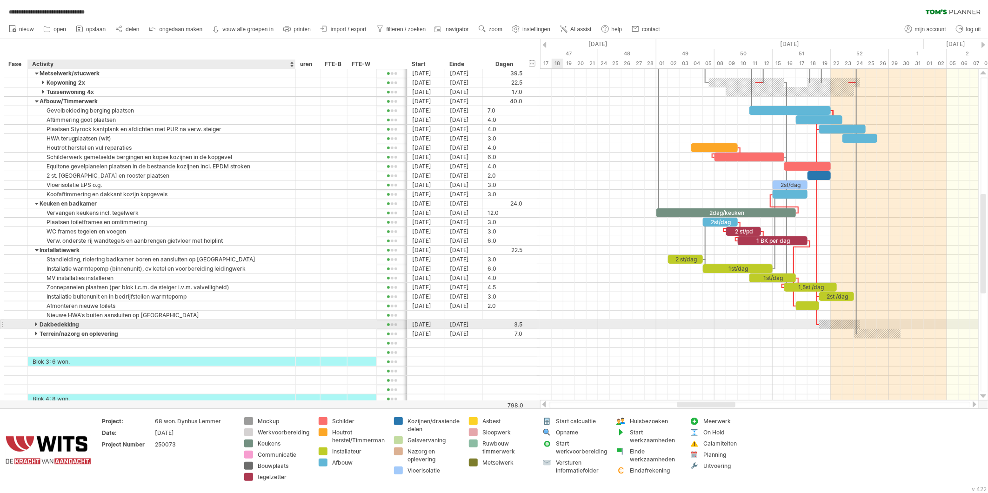
click at [35, 324] on div at bounding box center [37, 324] width 4 height 9
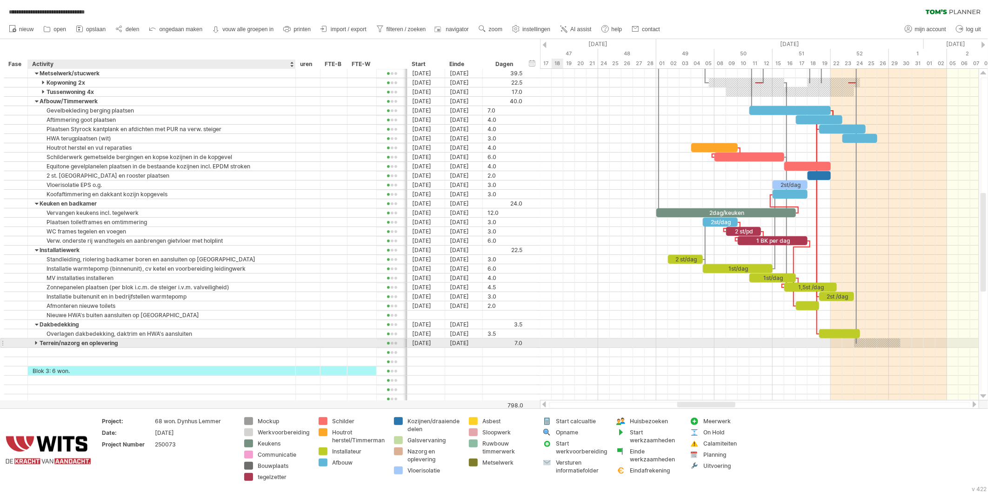
click at [37, 346] on div at bounding box center [37, 343] width 4 height 9
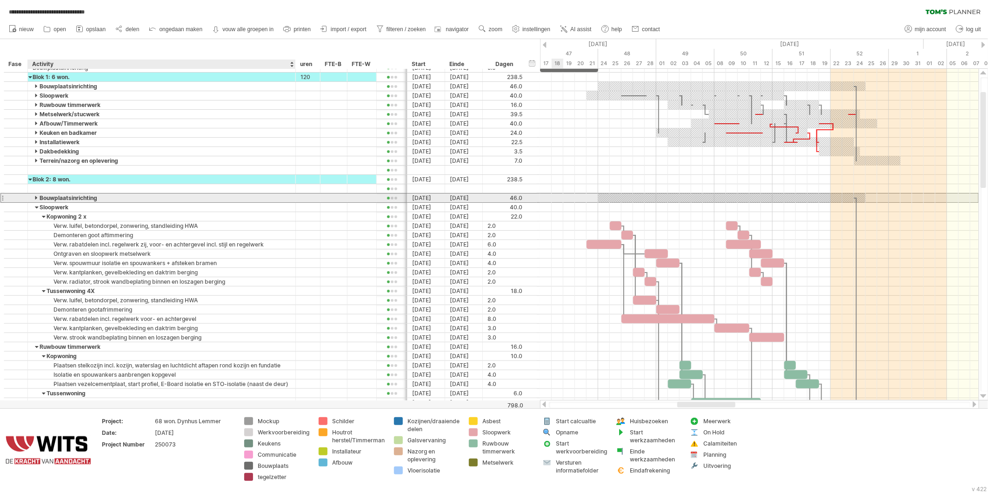
click at [34, 196] on div "Bouwplaatsinrichting" at bounding box center [162, 198] width 258 height 9
click at [34, 198] on input "**********" at bounding box center [162, 198] width 258 height 9
click at [36, 197] on input "**********" at bounding box center [162, 198] width 258 height 9
click at [38, 207] on div at bounding box center [37, 207] width 4 height 9
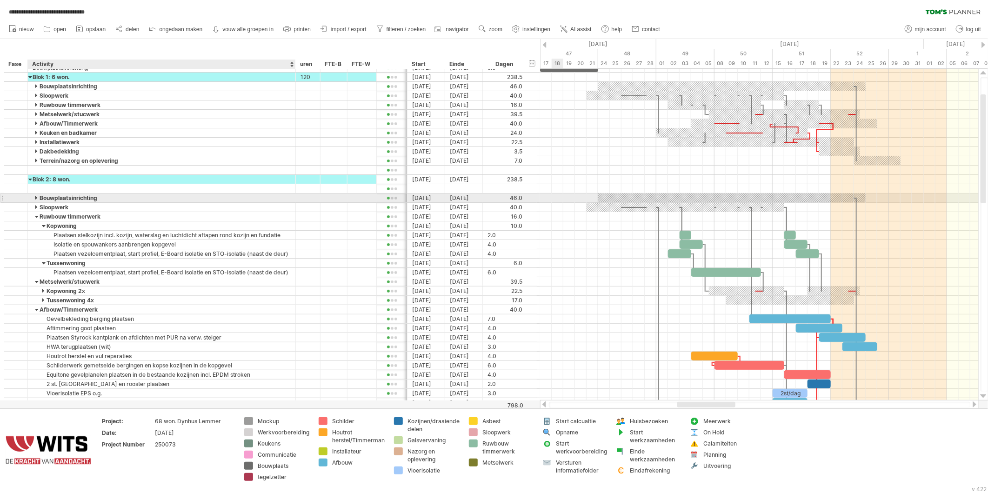
click at [36, 201] on div at bounding box center [37, 198] width 4 height 9
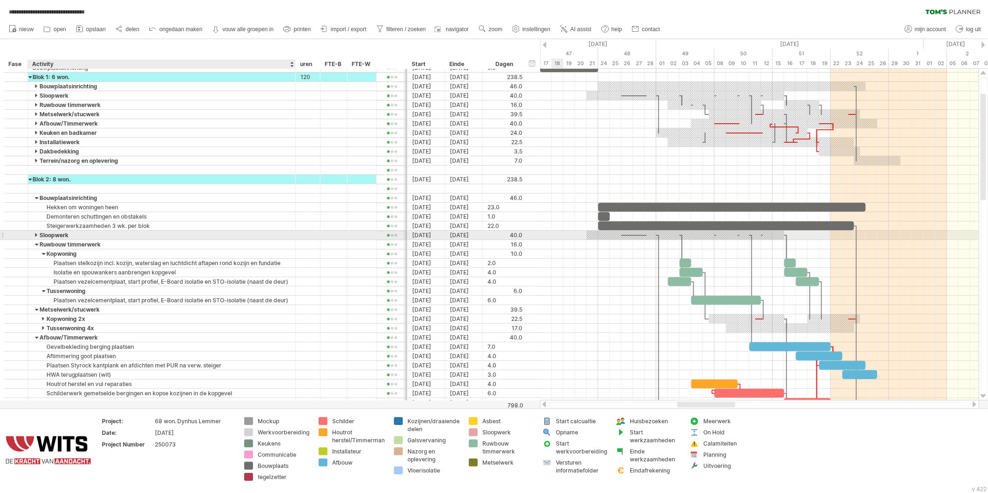
click at [35, 234] on div at bounding box center [37, 235] width 4 height 9
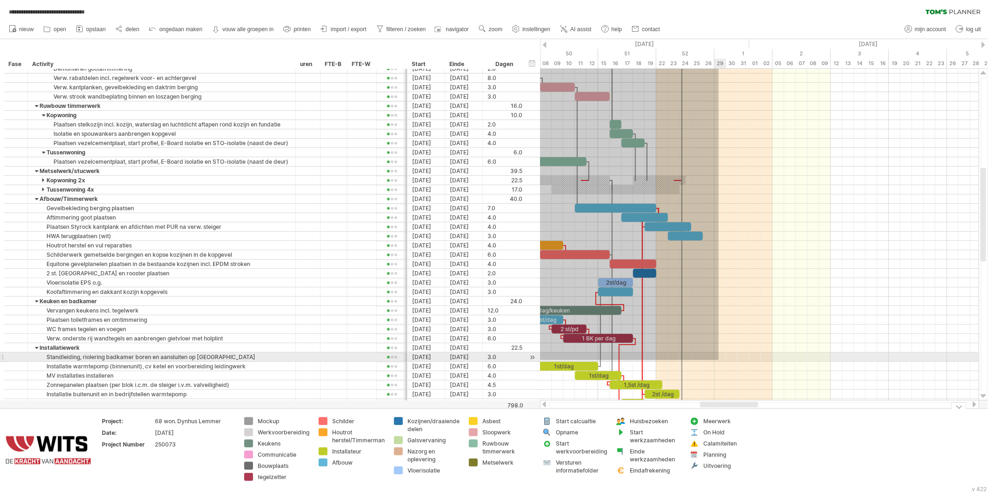
click at [765, 272] on div at bounding box center [759, 236] width 439 height 344
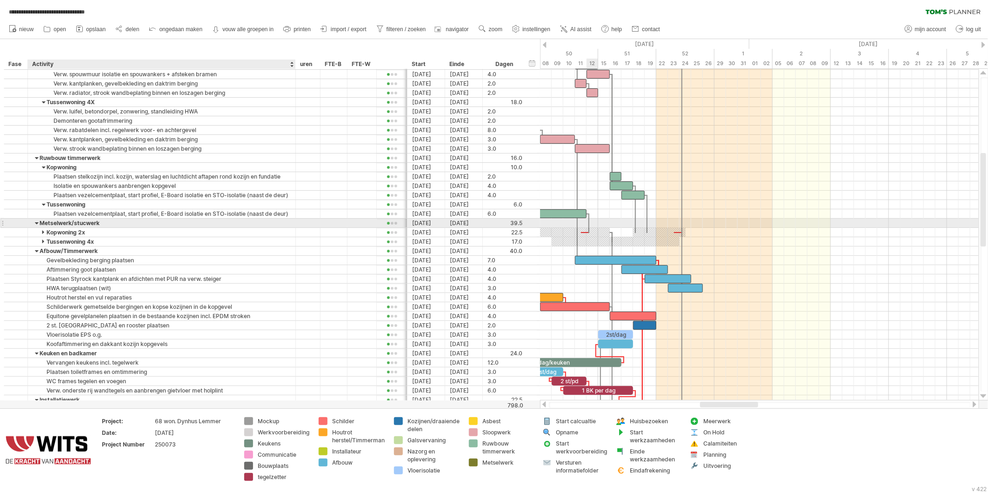
click at [35, 225] on div at bounding box center [37, 223] width 4 height 9
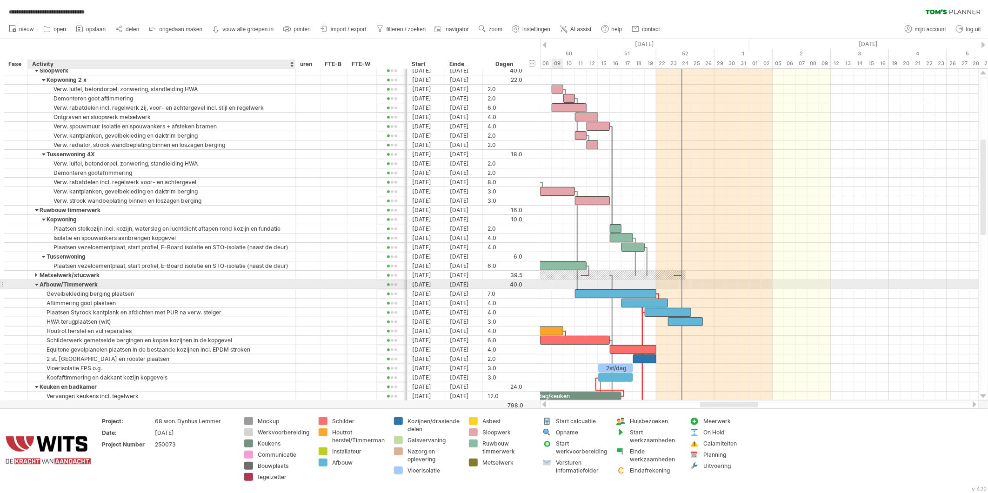
click at [36, 284] on div at bounding box center [37, 284] width 4 height 9
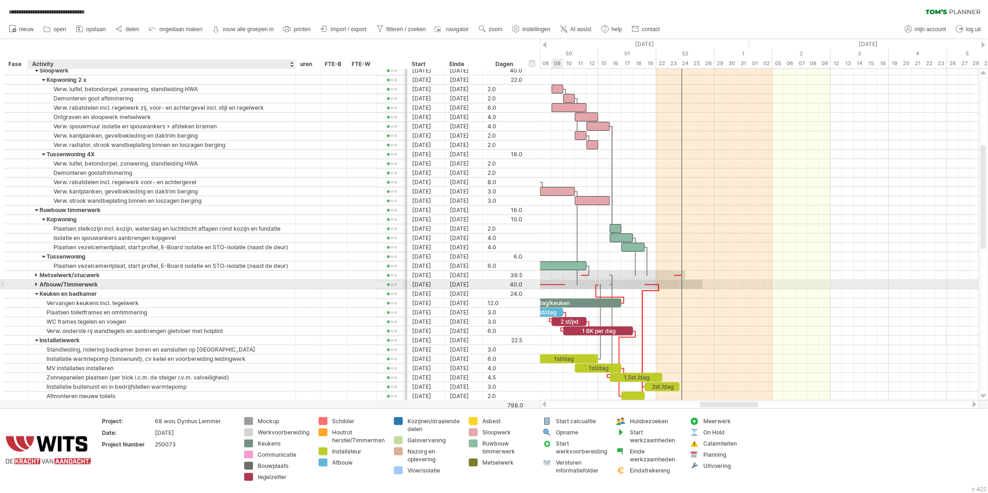
click at [35, 282] on div at bounding box center [37, 284] width 4 height 9
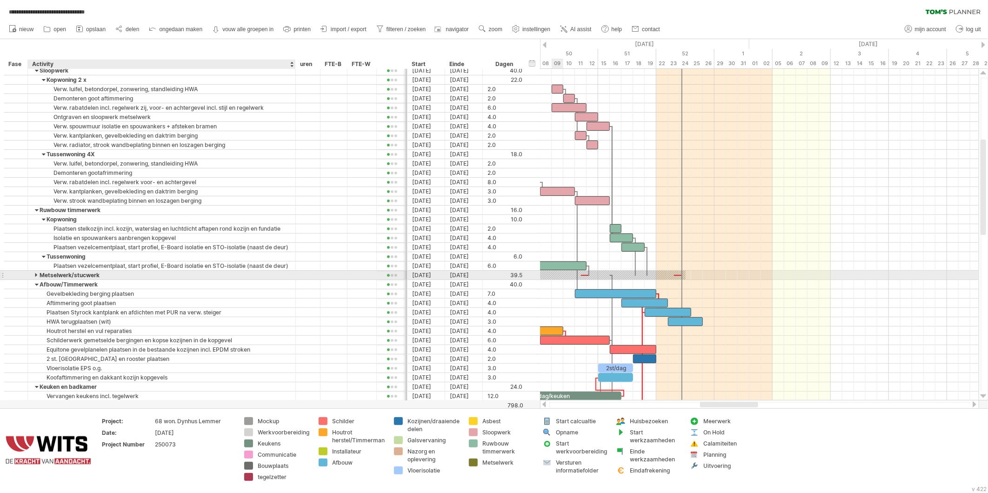
click at [35, 276] on div at bounding box center [37, 275] width 4 height 9
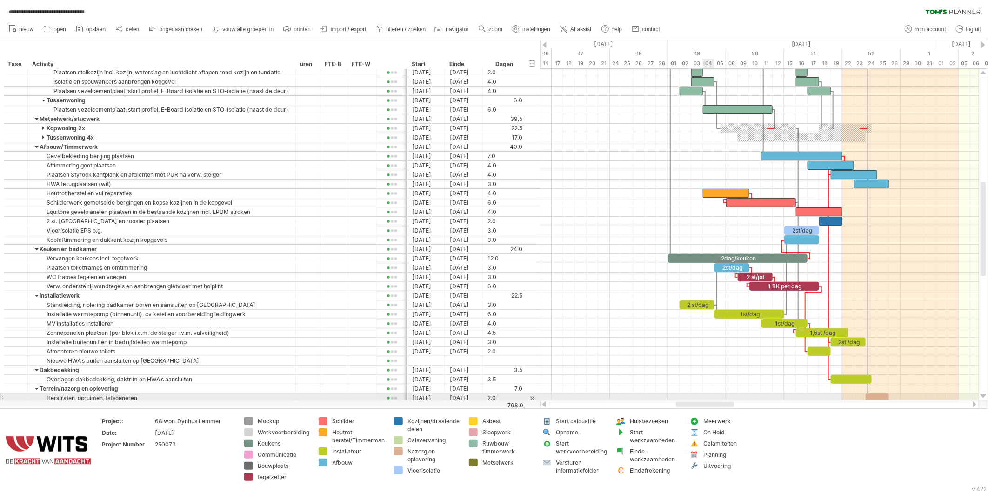
drag, startPoint x: 732, startPoint y: 406, endPoint x: 709, endPoint y: 396, distance: 24.8
click at [709, 396] on div "**********" at bounding box center [494, 246] width 988 height 493
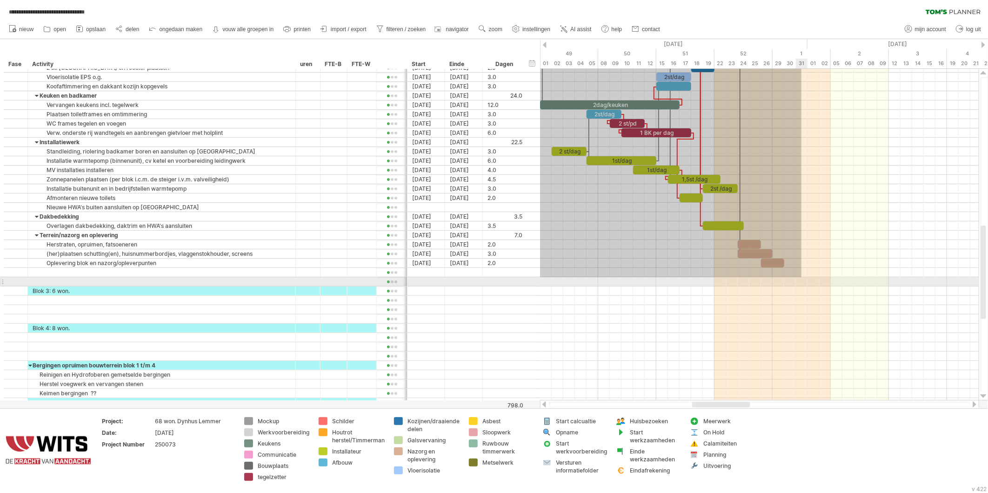
drag, startPoint x: 594, startPoint y: 191, endPoint x: 801, endPoint y: 277, distance: 224.3
click at [801, 277] on div at bounding box center [759, 235] width 439 height 344
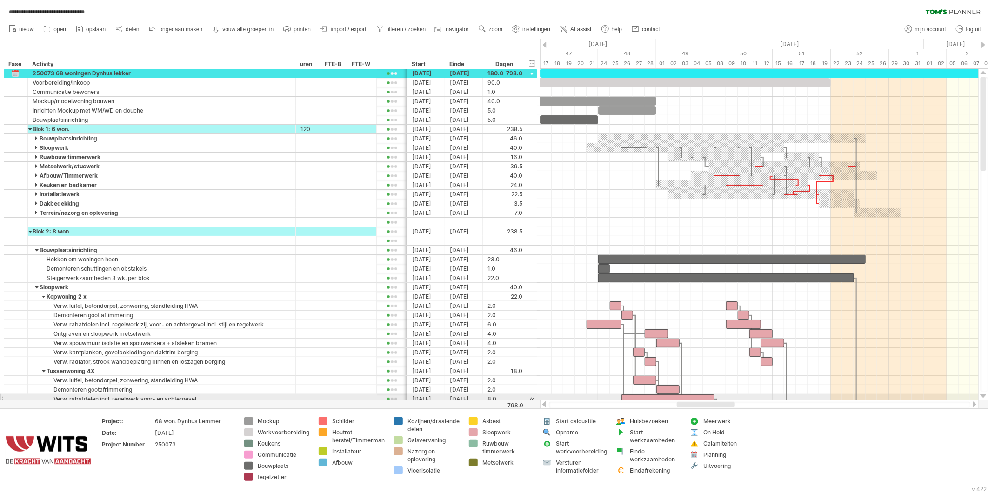
drag, startPoint x: 739, startPoint y: 403, endPoint x: 718, endPoint y: 398, distance: 21.6
click at [719, 399] on div "**********" at bounding box center [494, 246] width 988 height 493
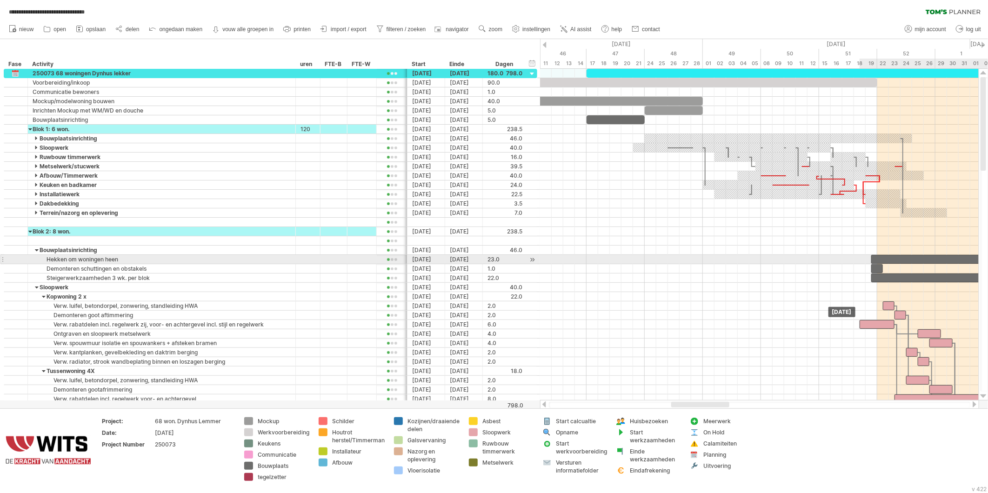
drag, startPoint x: 655, startPoint y: 259, endPoint x: 880, endPoint y: 257, distance: 224.3
click at [880, 257] on div at bounding box center [1006, 259] width 268 height 9
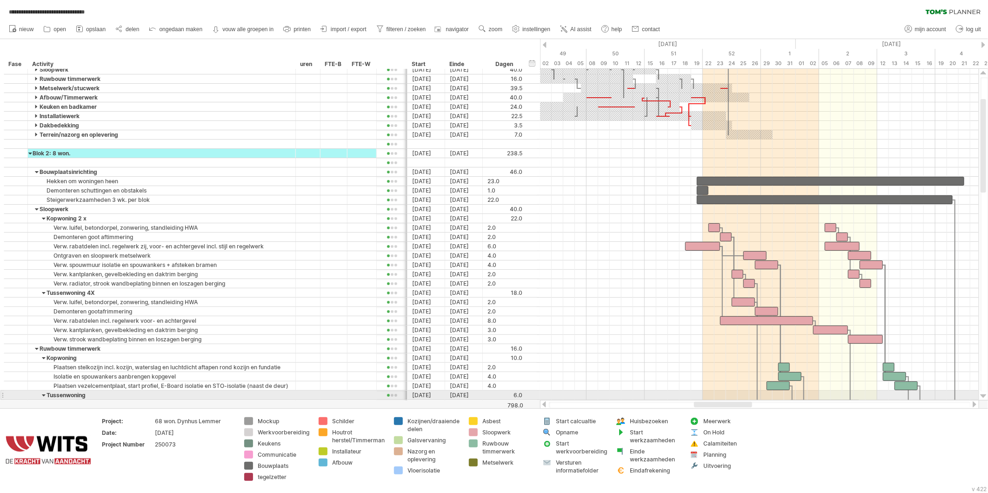
drag, startPoint x: 697, startPoint y: 407, endPoint x: 727, endPoint y: 399, distance: 31.3
click at [727, 400] on div at bounding box center [759, 404] width 439 height 9
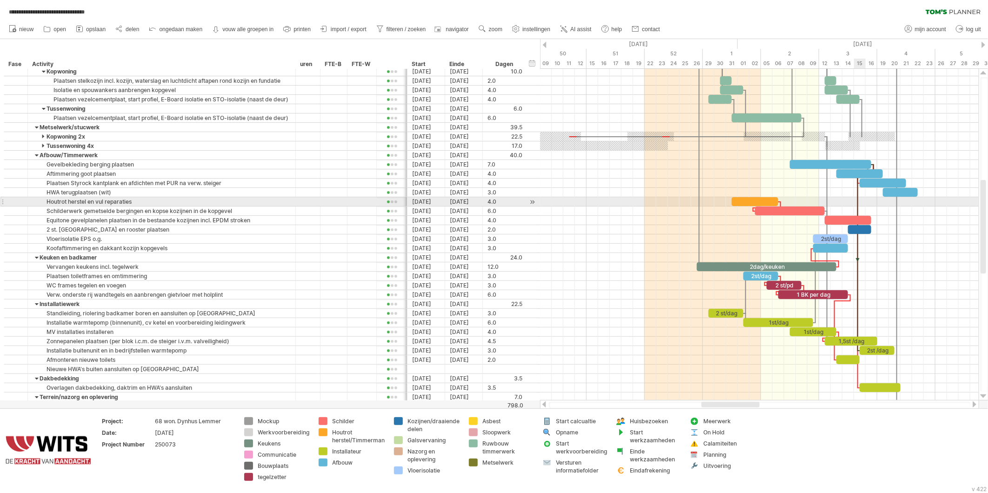
click at [857, 206] on div at bounding box center [858, 260] width 3 height 181
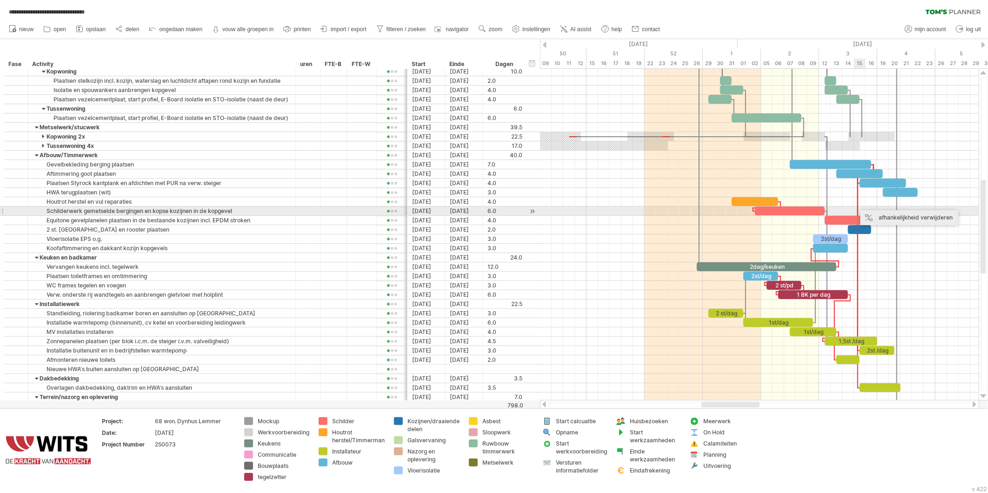
click at [883, 213] on div "afhankelijkheid verwijderen" at bounding box center [910, 217] width 98 height 15
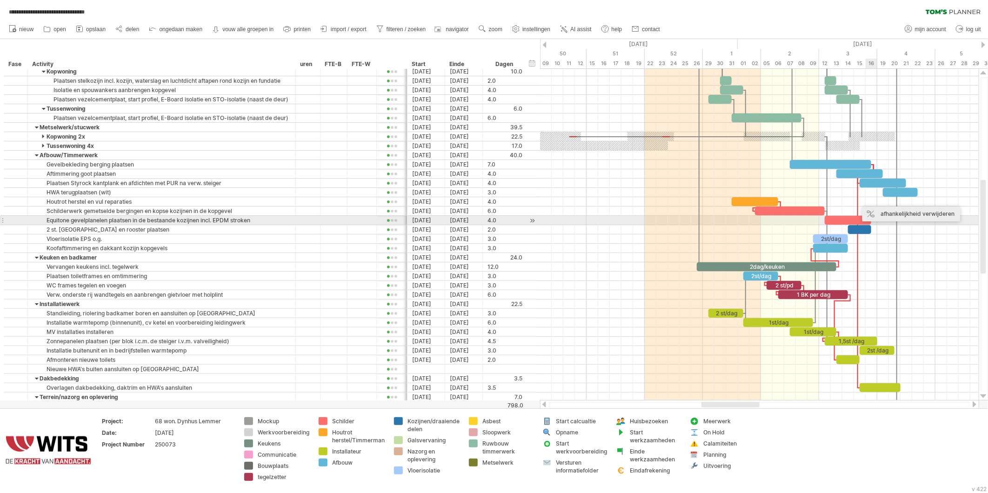
click at [882, 216] on div "afhankelijkheid verwijderen" at bounding box center [912, 214] width 98 height 15
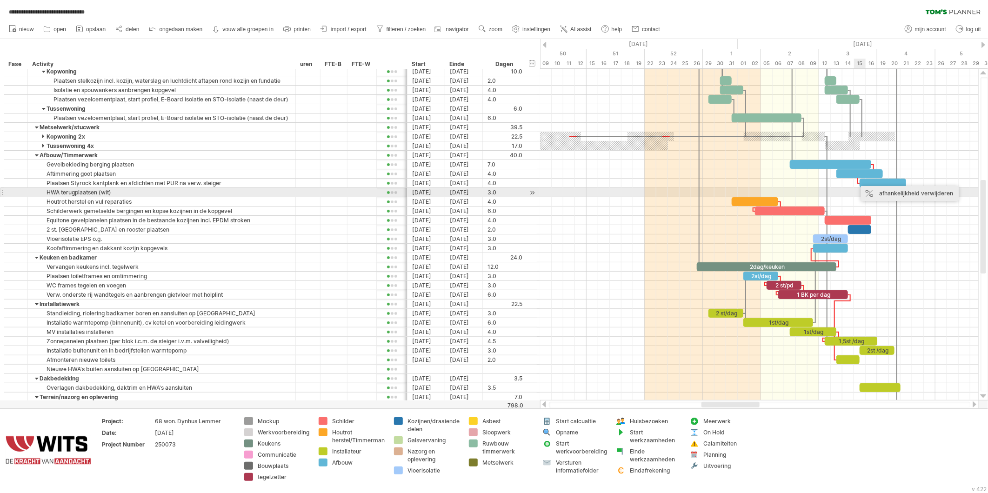
click at [869, 191] on div "afhankelijkheid verwijderen" at bounding box center [910, 193] width 98 height 15
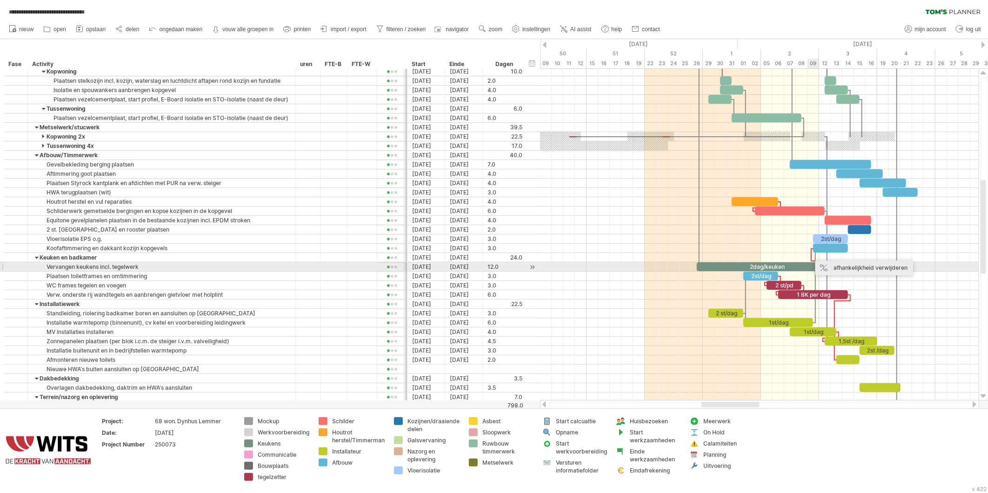
click at [834, 266] on div "afhankelijkheid verwijderen" at bounding box center [865, 268] width 98 height 15
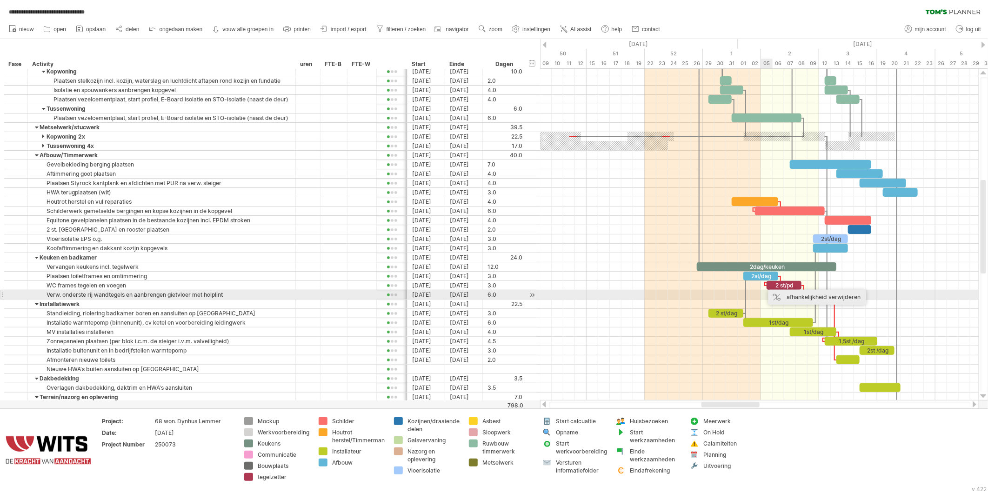
click at [778, 297] on div "afhankelijkheid verwijderen" at bounding box center [818, 297] width 98 height 15
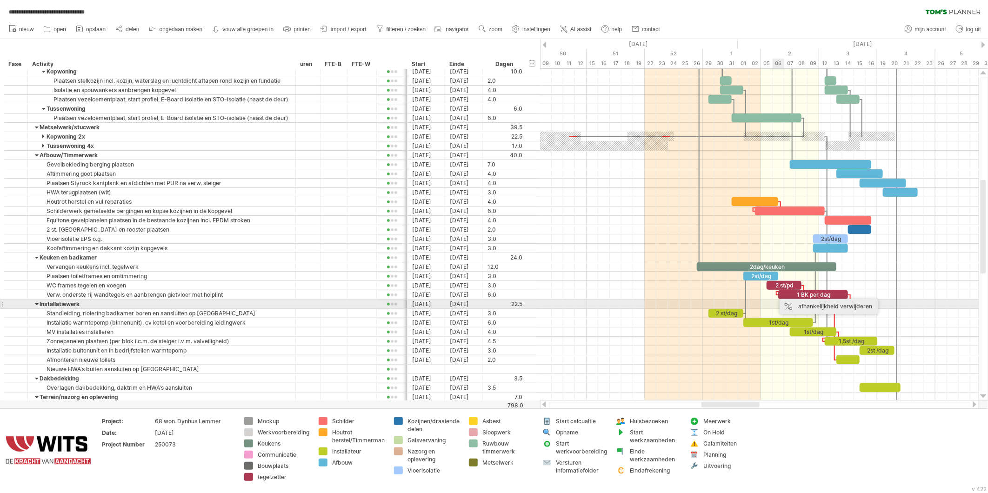
click at [790, 306] on div "afhankelijkheid verwijderen" at bounding box center [829, 306] width 98 height 15
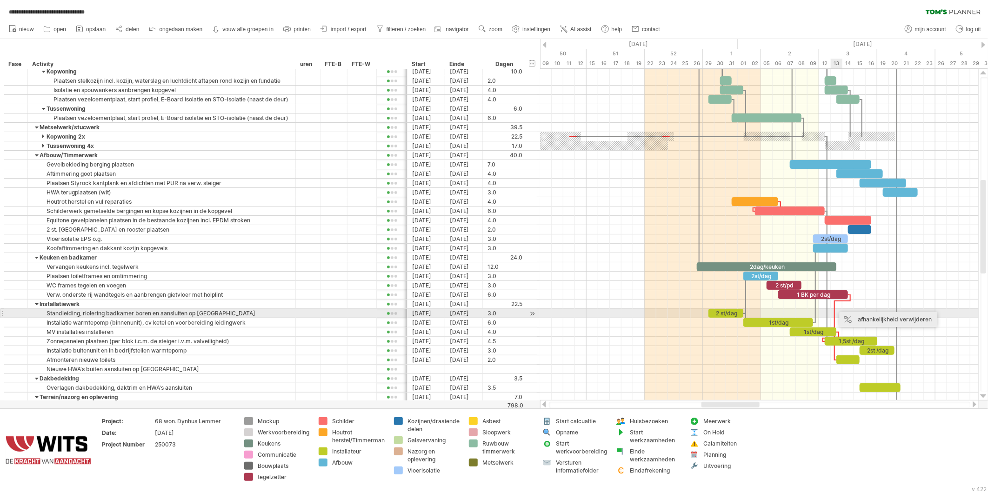
click at [848, 317] on div "afhankelijkheid verwijderen" at bounding box center [889, 319] width 98 height 15
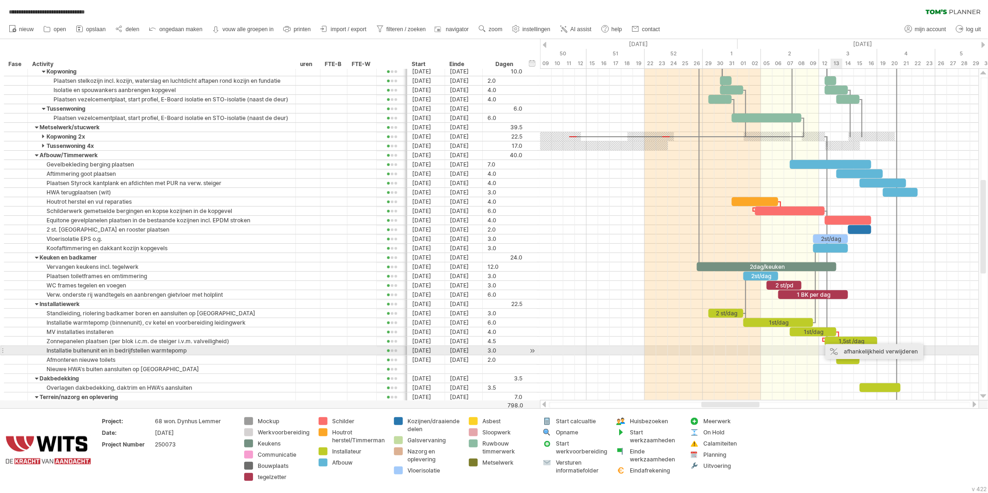
drag, startPoint x: 839, startPoint y: 348, endPoint x: 827, endPoint y: 338, distance: 15.5
click at [840, 348] on div "afhankelijkheid verwijderen" at bounding box center [875, 351] width 98 height 15
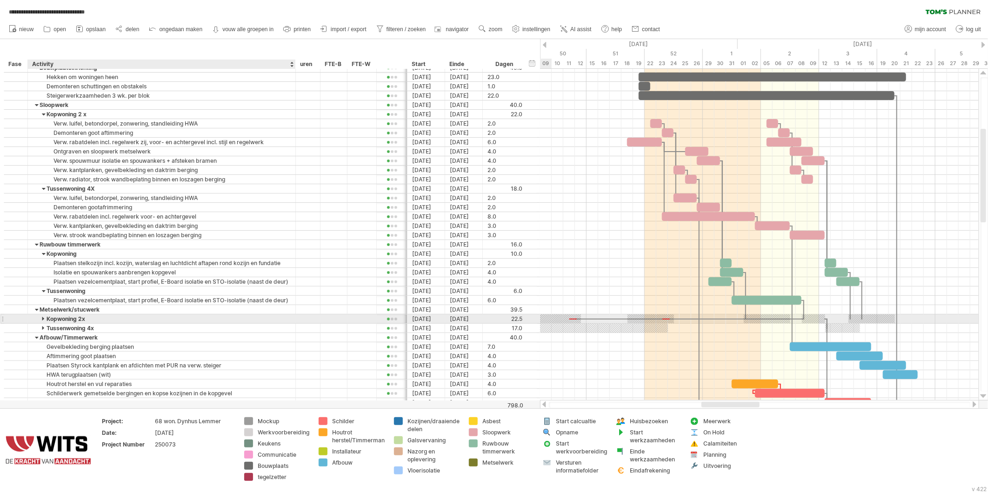
click at [39, 319] on div "Kopwoning 2x" at bounding box center [162, 319] width 258 height 9
click at [40, 319] on input "**********" at bounding box center [162, 319] width 258 height 9
click at [42, 320] on input "**********" at bounding box center [162, 319] width 258 height 9
click at [42, 322] on input "**********" at bounding box center [162, 319] width 258 height 9
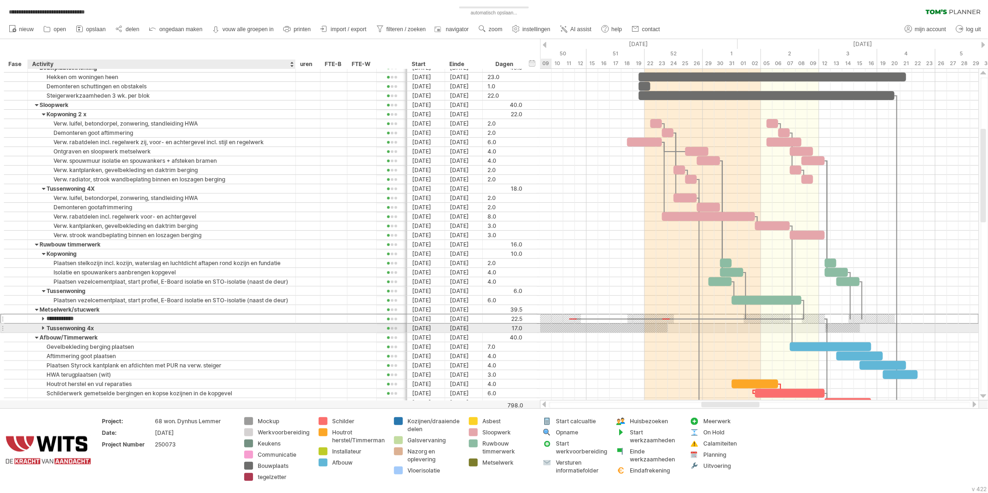
click at [44, 329] on div at bounding box center [44, 328] width 4 height 9
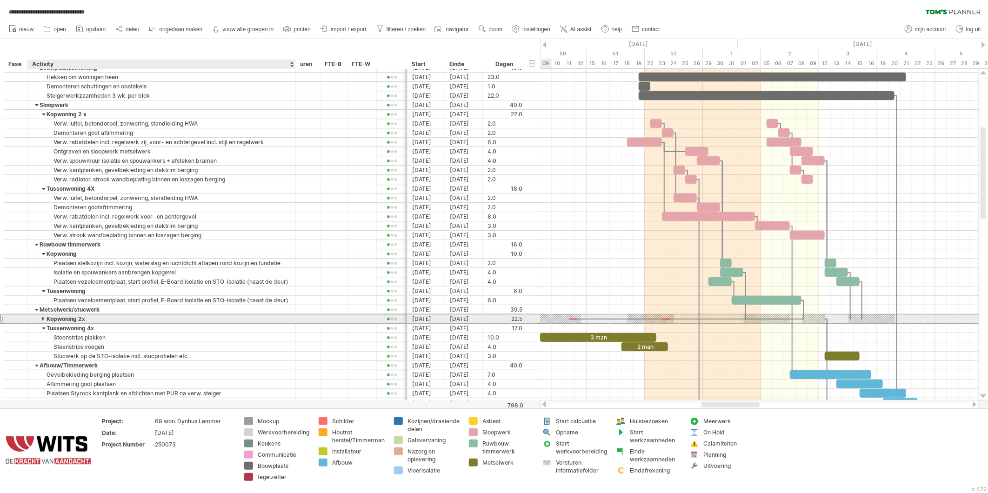
click at [41, 321] on div "Kopwoning 2x" at bounding box center [162, 319] width 258 height 9
click at [42, 319] on input "**********" at bounding box center [162, 319] width 258 height 9
click at [43, 329] on div at bounding box center [44, 328] width 4 height 9
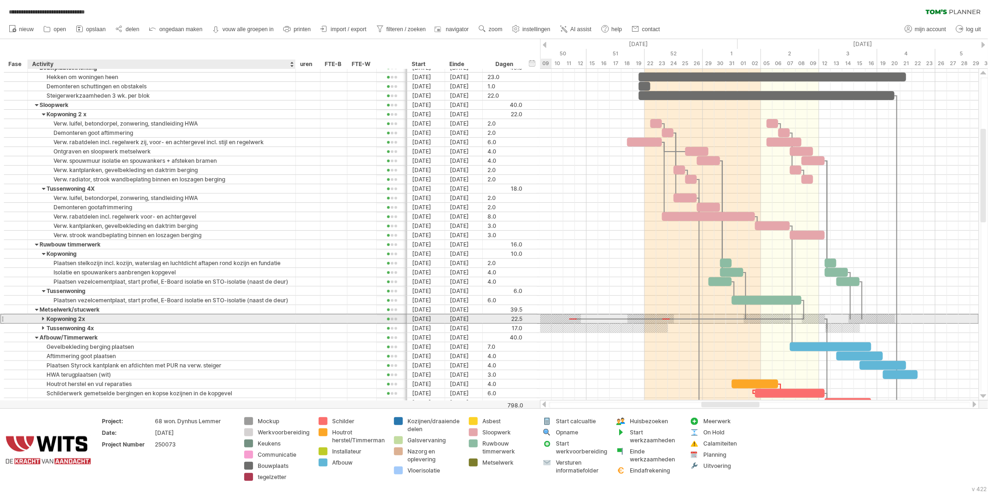
click at [42, 319] on div at bounding box center [44, 319] width 4 height 9
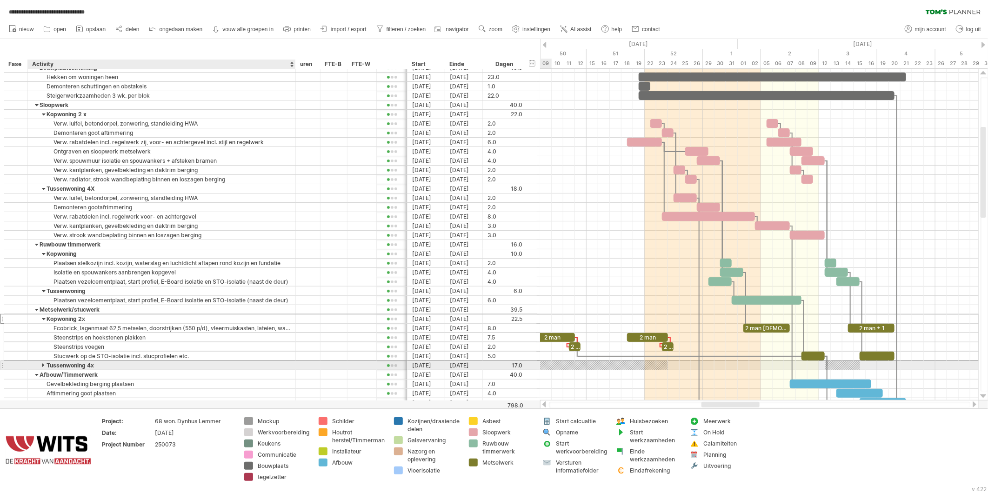
click at [41, 367] on div "Tussenwoning 4x" at bounding box center [162, 365] width 258 height 9
click at [42, 366] on input "**********" at bounding box center [162, 365] width 258 height 9
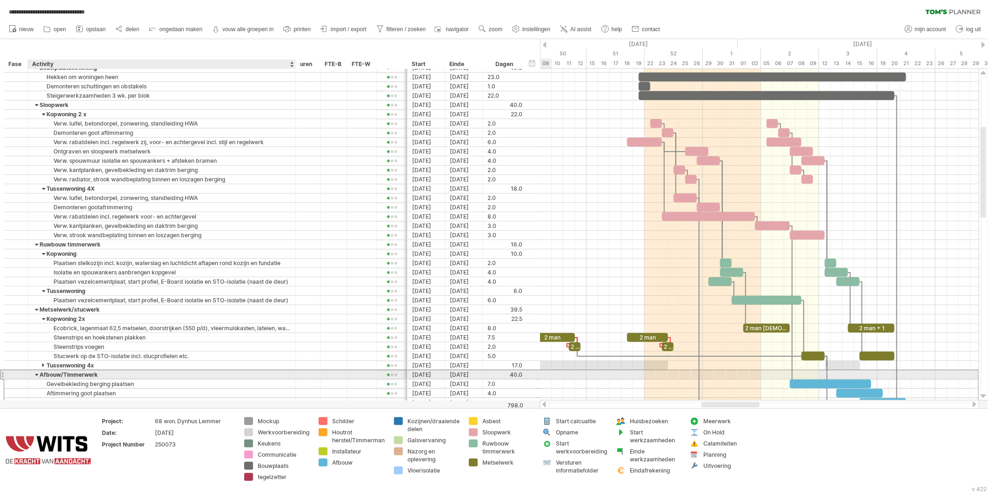
click at [61, 379] on div "Afbouw/Timmerwerk" at bounding box center [162, 374] width 258 height 9
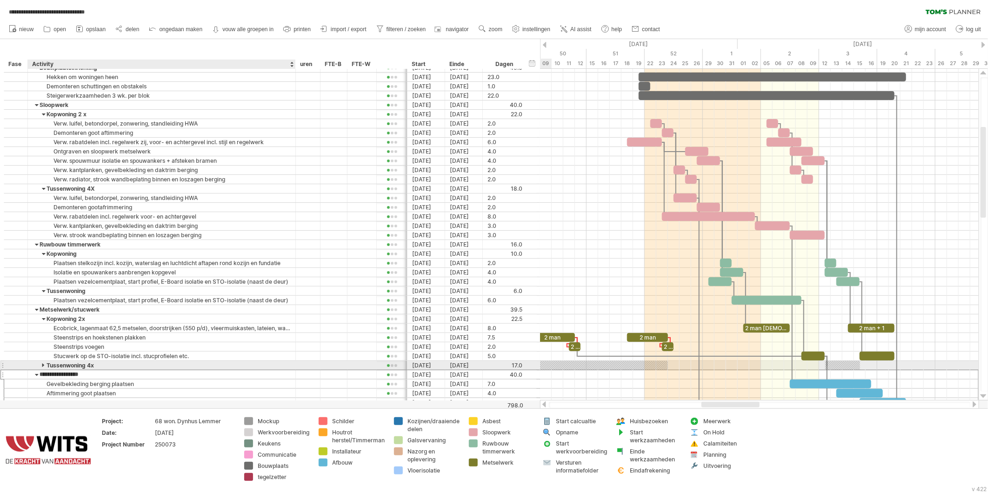
click at [43, 368] on div at bounding box center [44, 365] width 4 height 9
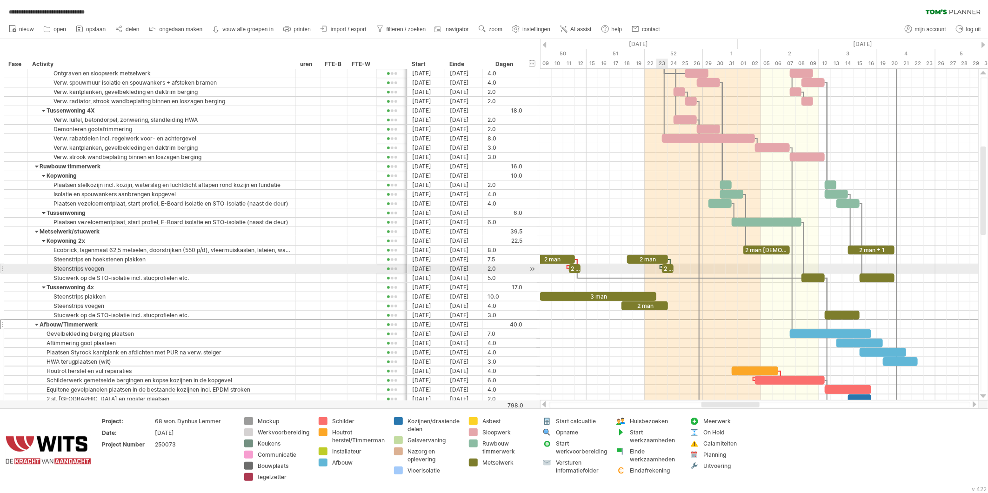
click at [659, 268] on div at bounding box center [660, 267] width 3 height 4
click at [676, 280] on div "afhankelijkheid verwijderen" at bounding box center [713, 279] width 98 height 15
click at [583, 280] on div "afhankelijkheid verwijderen" at bounding box center [620, 280] width 98 height 15
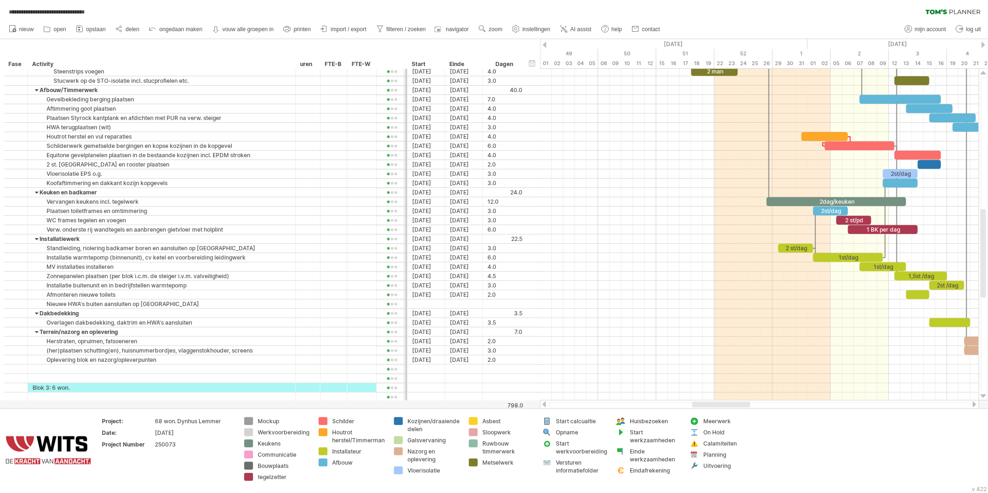
drag, startPoint x: 714, startPoint y: 405, endPoint x: 700, endPoint y: 402, distance: 14.8
click at [702, 403] on div at bounding box center [722, 405] width 58 height 6
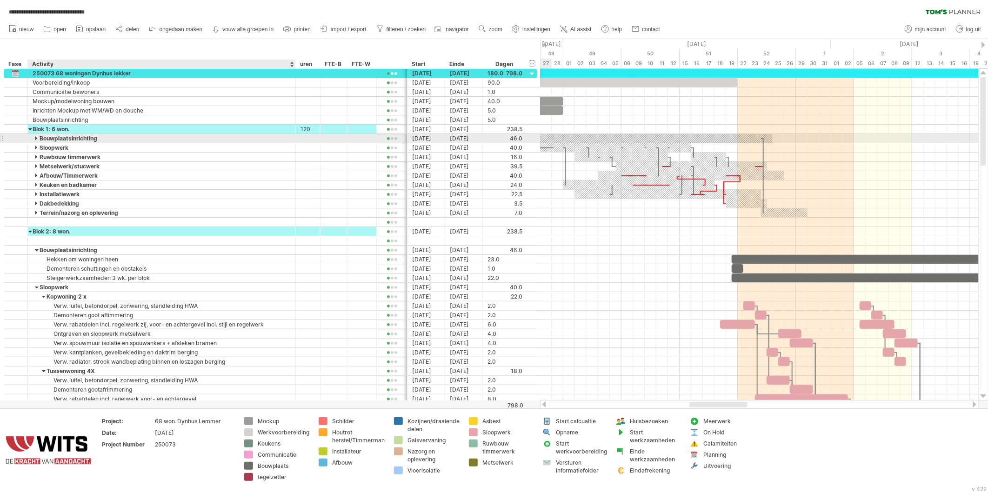
click at [36, 140] on div at bounding box center [37, 138] width 4 height 9
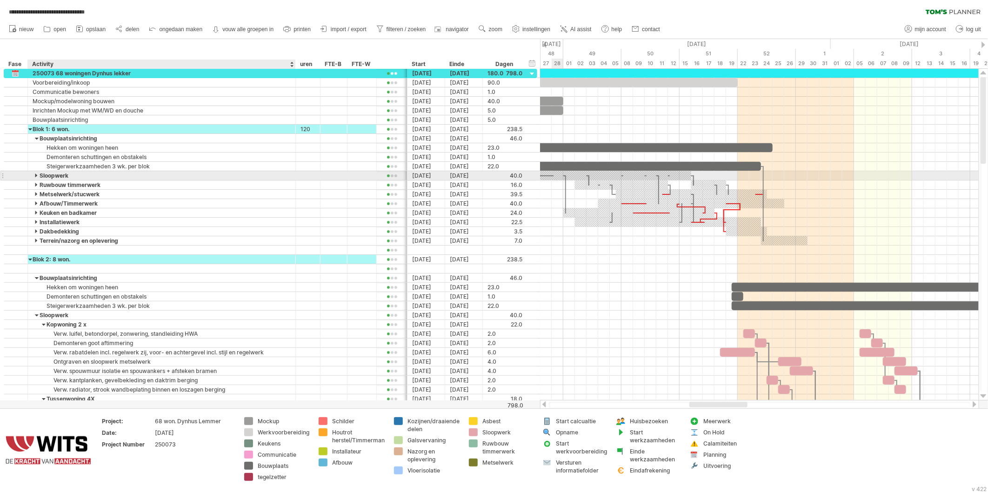
click at [36, 175] on div at bounding box center [37, 175] width 4 height 9
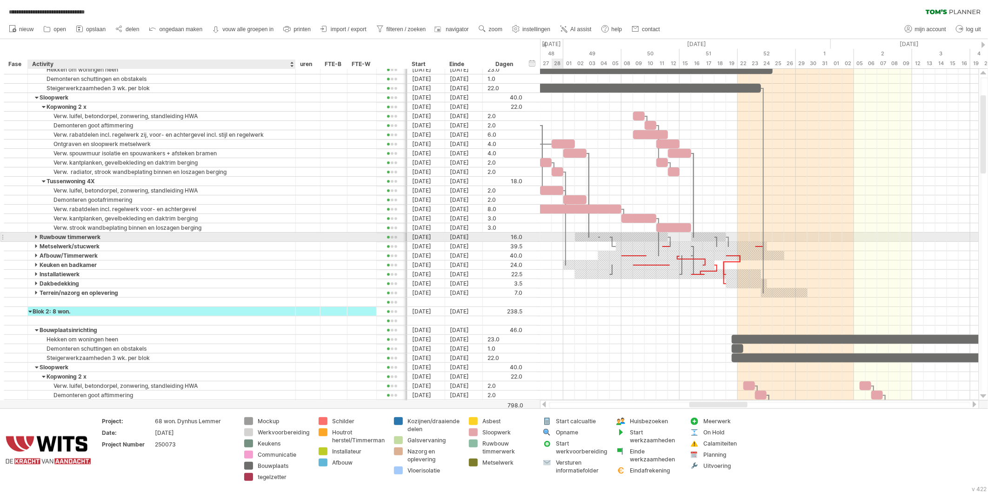
click at [36, 237] on div at bounding box center [37, 237] width 4 height 9
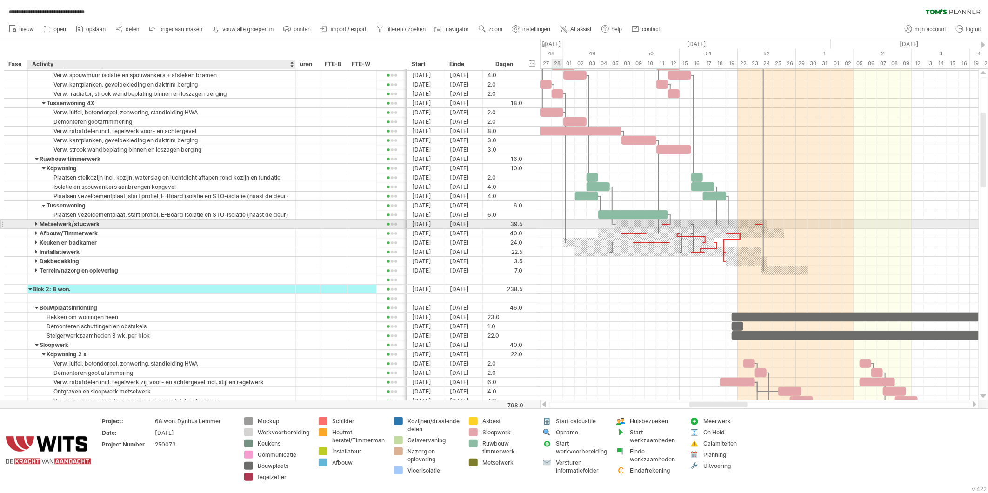
click at [36, 224] on div at bounding box center [37, 224] width 4 height 9
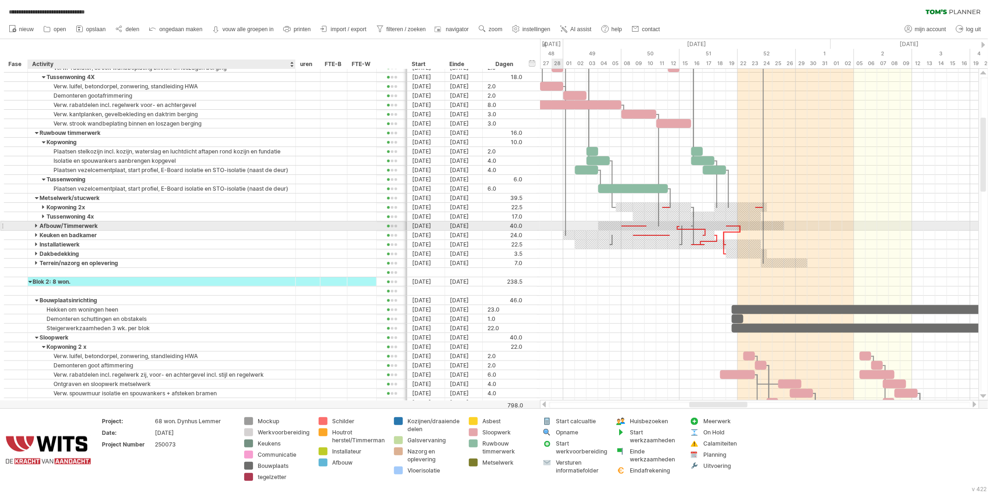
click at [36, 227] on div at bounding box center [37, 226] width 4 height 9
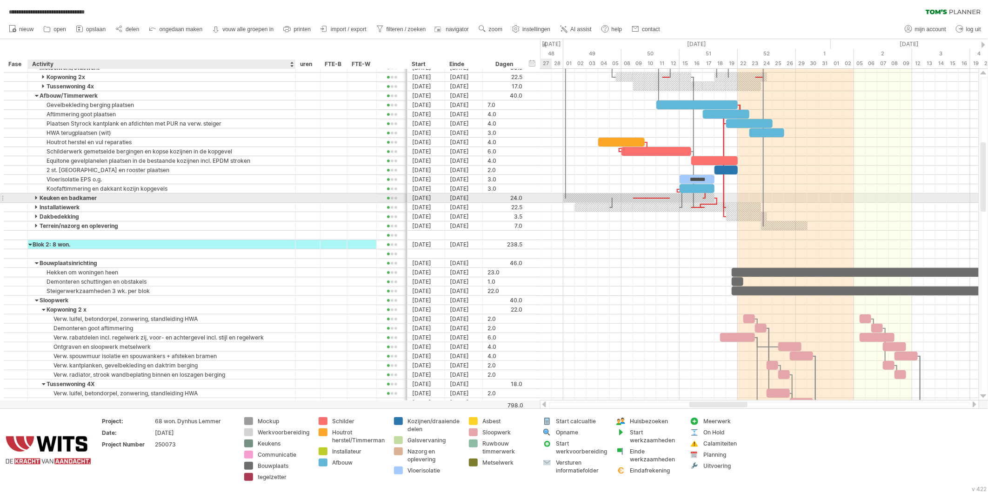
click at [38, 199] on div at bounding box center [37, 198] width 4 height 9
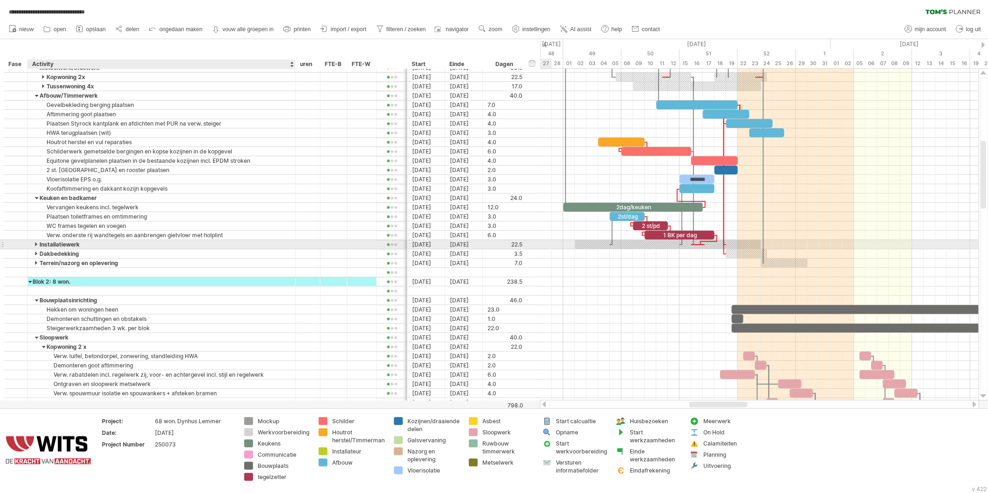
click at [35, 245] on div at bounding box center [37, 244] width 4 height 9
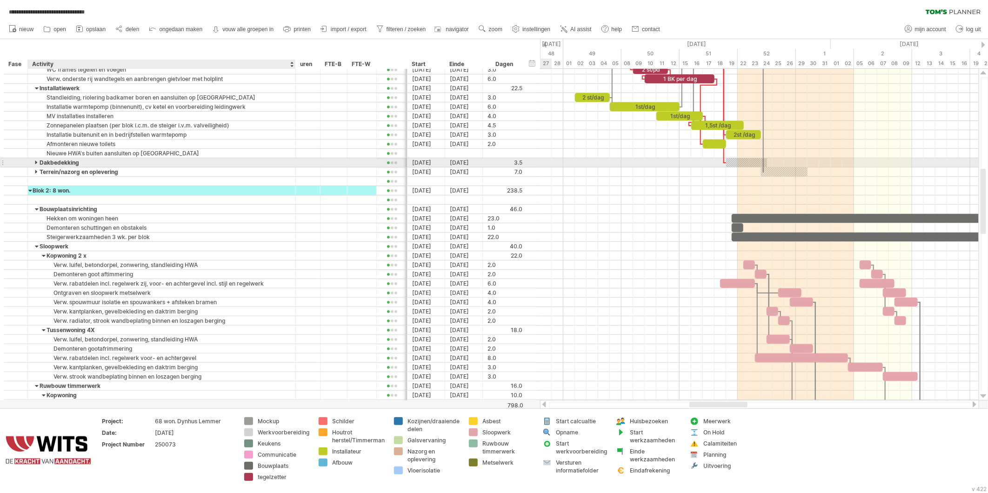
click at [36, 162] on div at bounding box center [37, 162] width 4 height 9
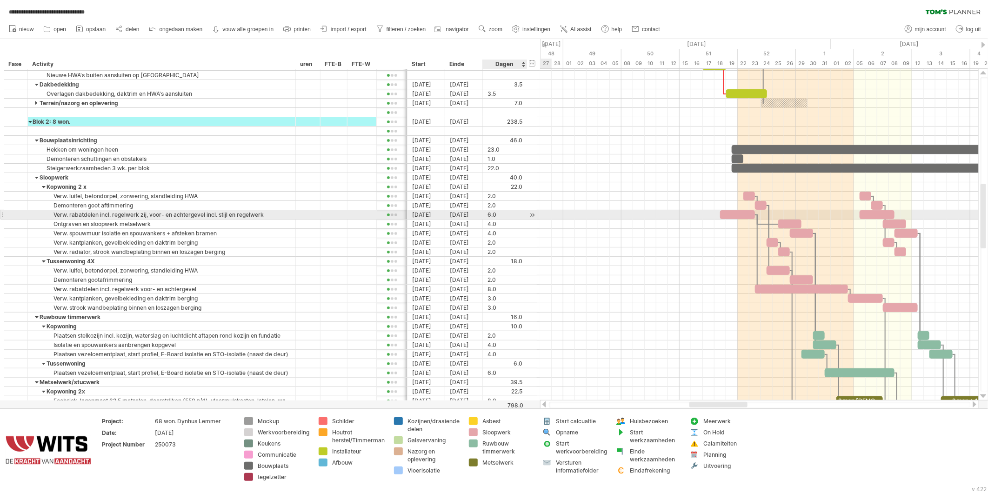
click at [497, 215] on div "6.0" at bounding box center [505, 214] width 35 height 9
type input "*"
click at [492, 227] on div "4.0" at bounding box center [505, 224] width 35 height 9
click at [498, 213] on div "8.0" at bounding box center [505, 214] width 35 height 9
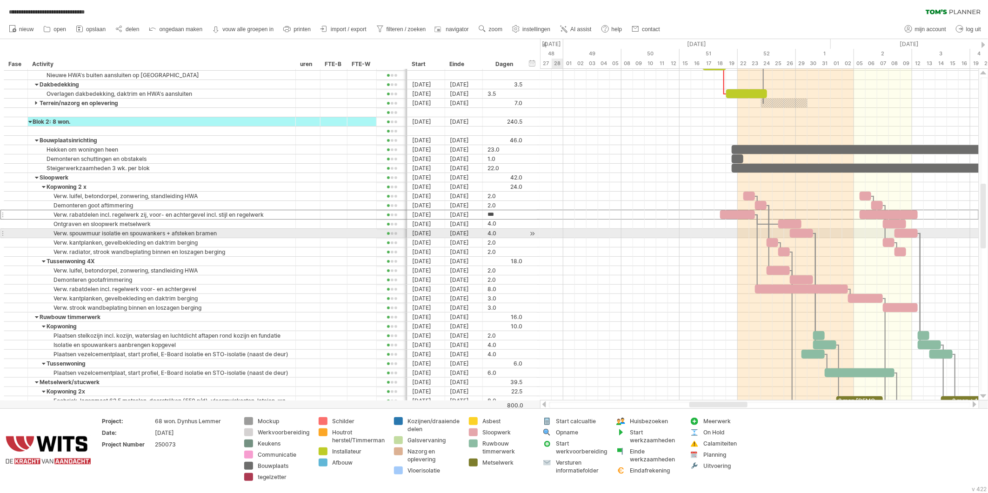
click at [570, 243] on div at bounding box center [759, 242] width 439 height 9
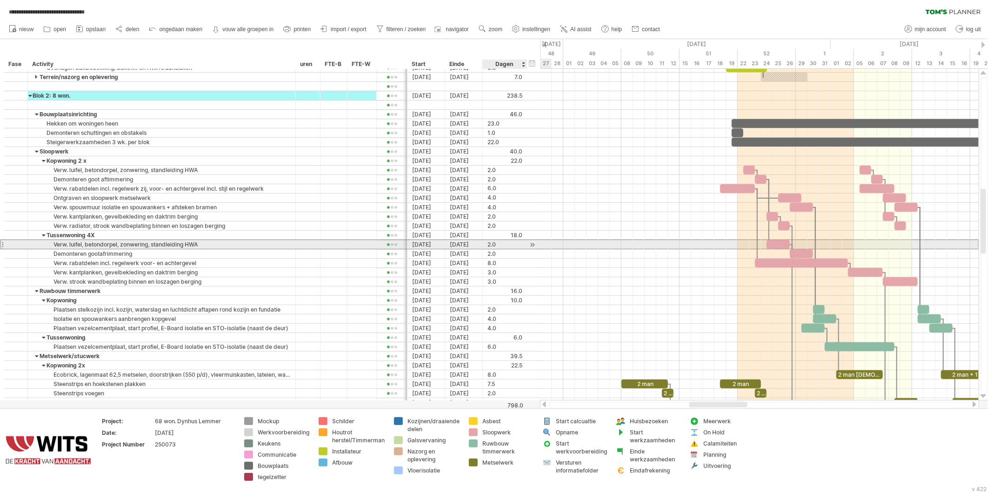
click at [497, 247] on div "2.0" at bounding box center [505, 244] width 35 height 9
type input "*"
type input "**"
type input "*"
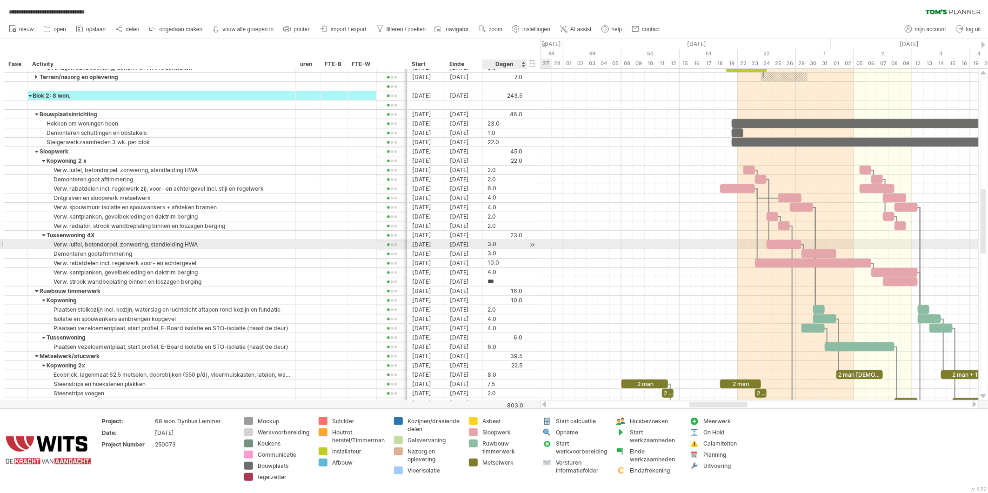
type input "*"
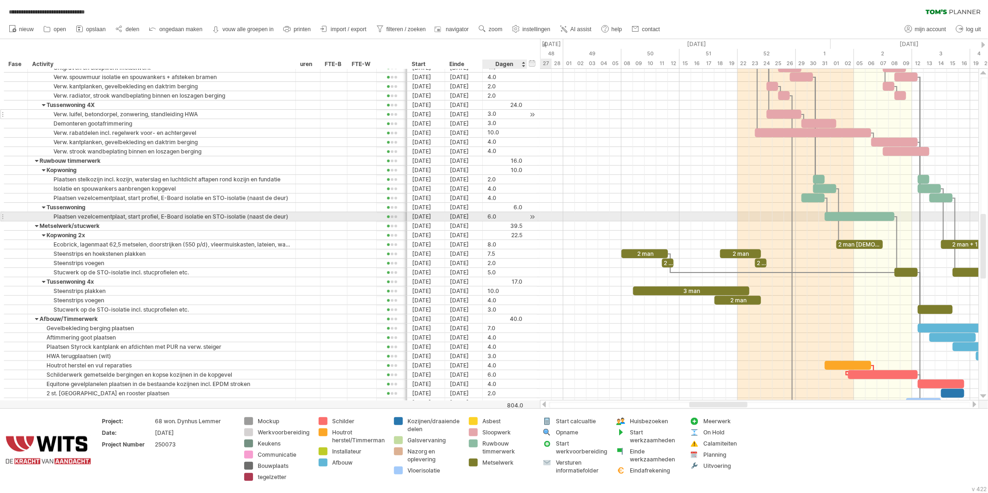
click at [498, 219] on div "6.0" at bounding box center [505, 216] width 35 height 9
type input "*"
click at [494, 220] on div "8.0" at bounding box center [505, 216] width 35 height 9
type input "*"
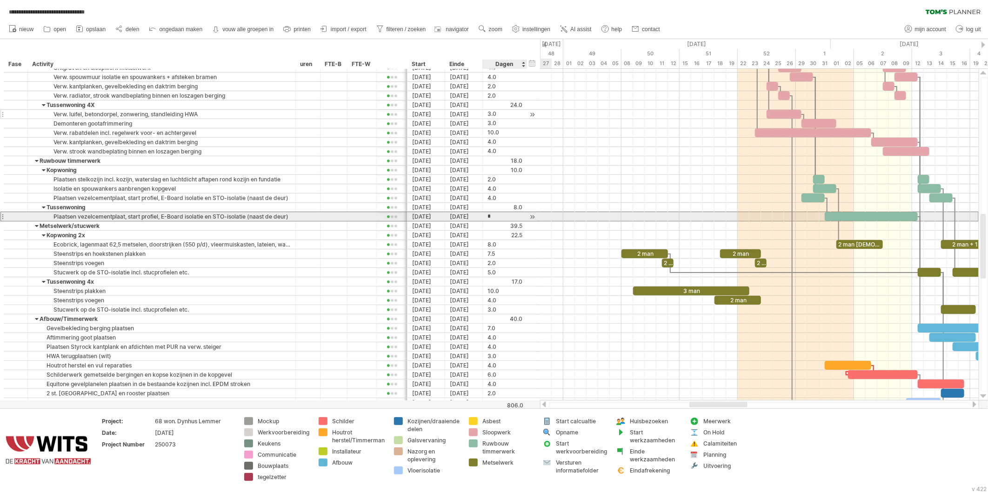
scroll to position [0, 0]
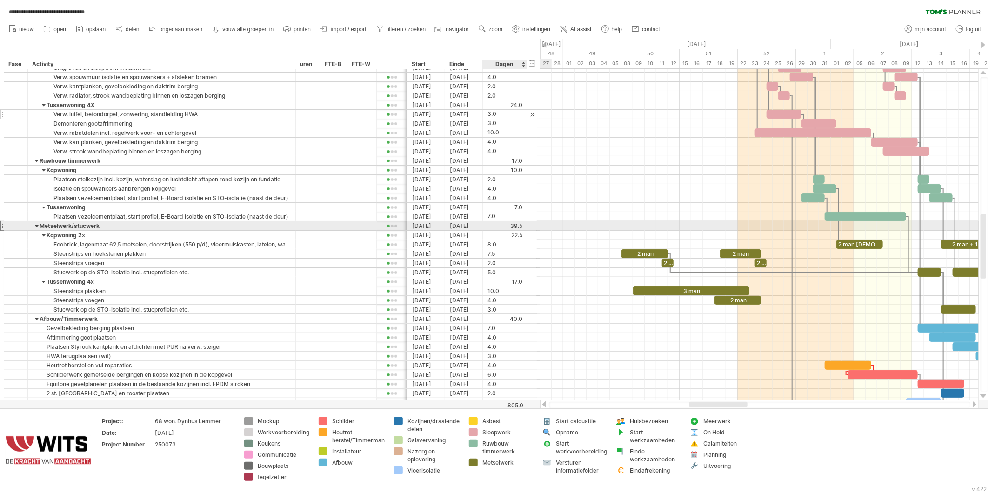
click at [494, 222] on div "**********" at bounding box center [271, 226] width 534 height 10
click at [491, 216] on div "7.0" at bounding box center [505, 216] width 35 height 9
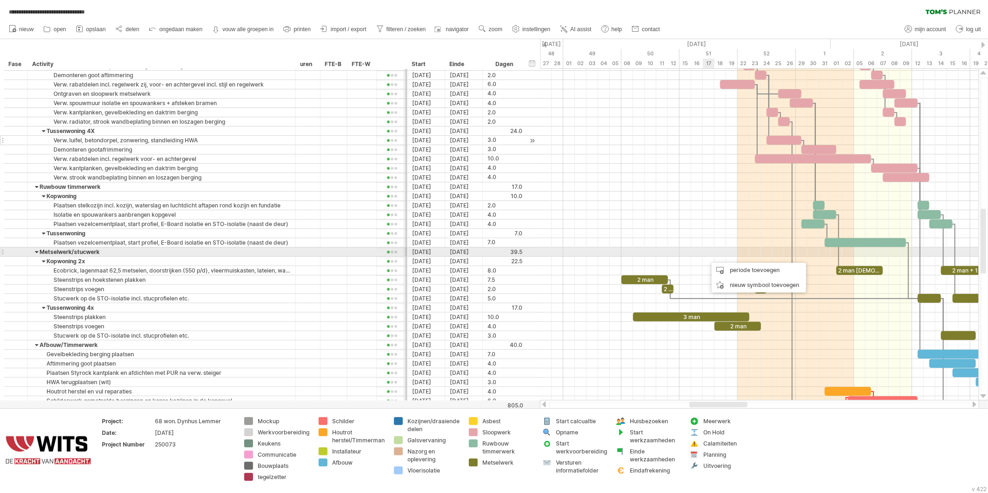
click at [693, 227] on div at bounding box center [759, 224] width 439 height 9
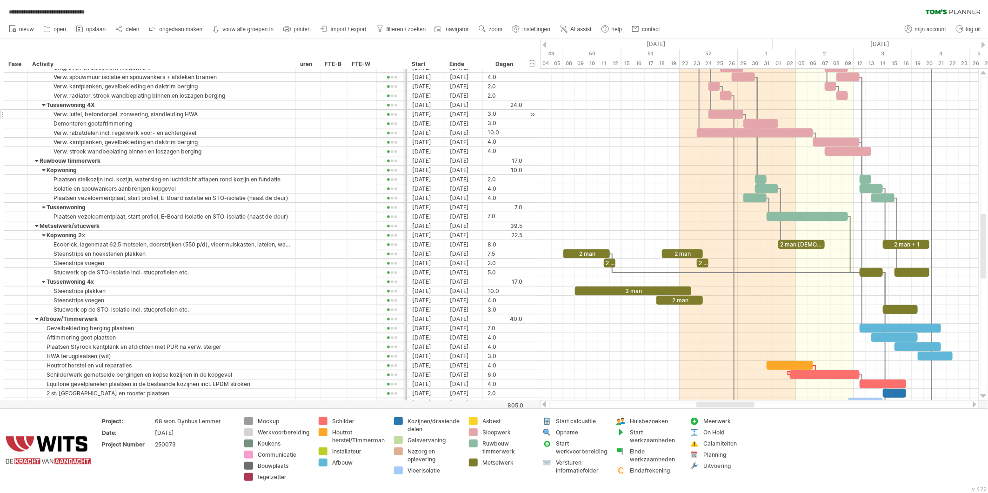
drag, startPoint x: 715, startPoint y: 407, endPoint x: 722, endPoint y: 401, distance: 8.9
click at [722, 401] on div at bounding box center [759, 404] width 439 height 9
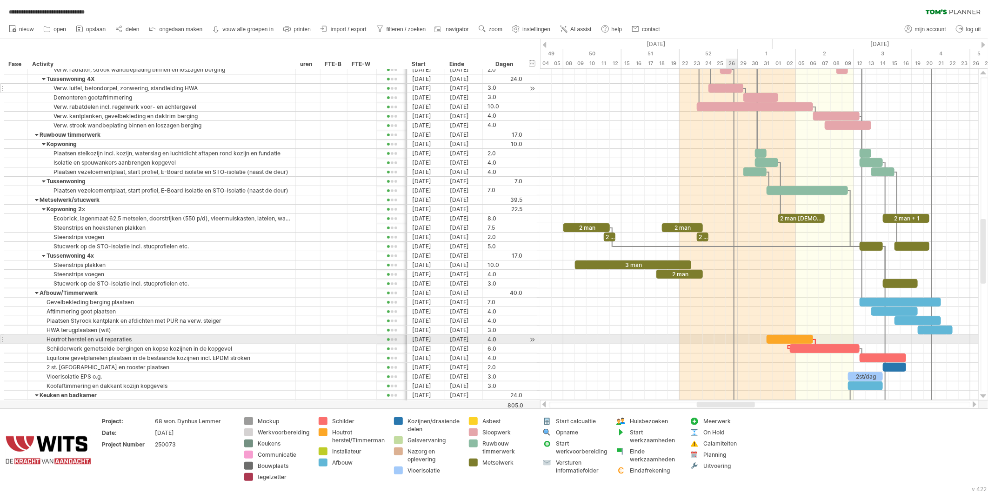
click at [725, 340] on div at bounding box center [759, 339] width 439 height 9
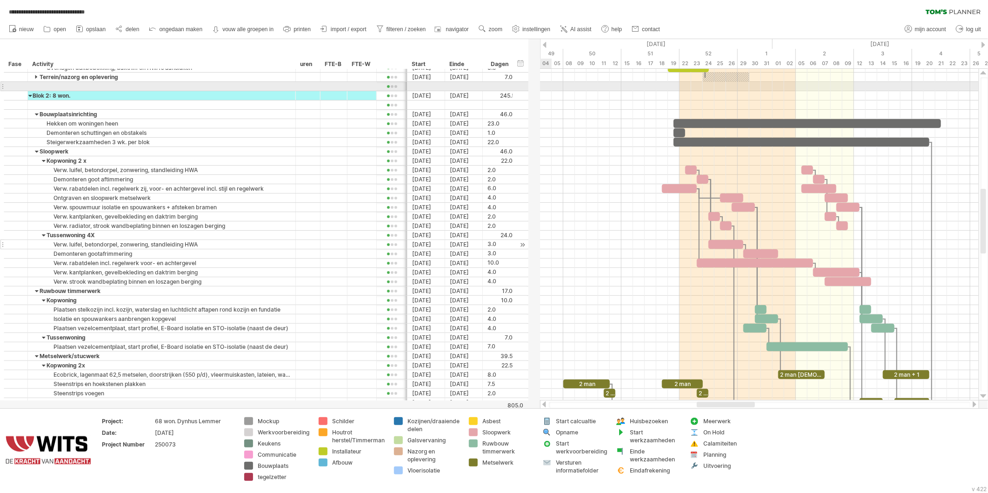
drag, startPoint x: 536, startPoint y: 82, endPoint x: 526, endPoint y: 81, distance: 9.8
click at [526, 82] on div at bounding box center [527, 86] width 3 height 9
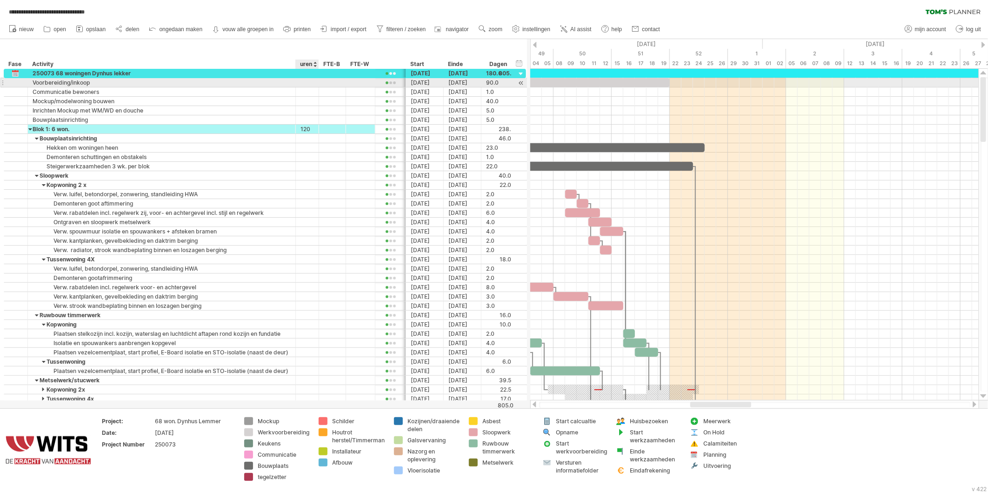
click at [317, 86] on div at bounding box center [318, 82] width 5 height 9
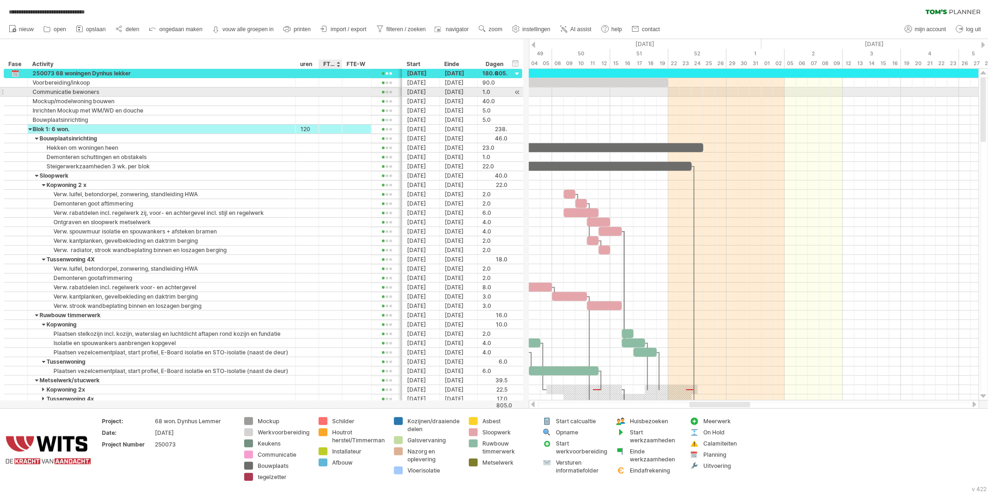
click at [341, 96] on div "**********" at bounding box center [263, 236] width 519 height 335
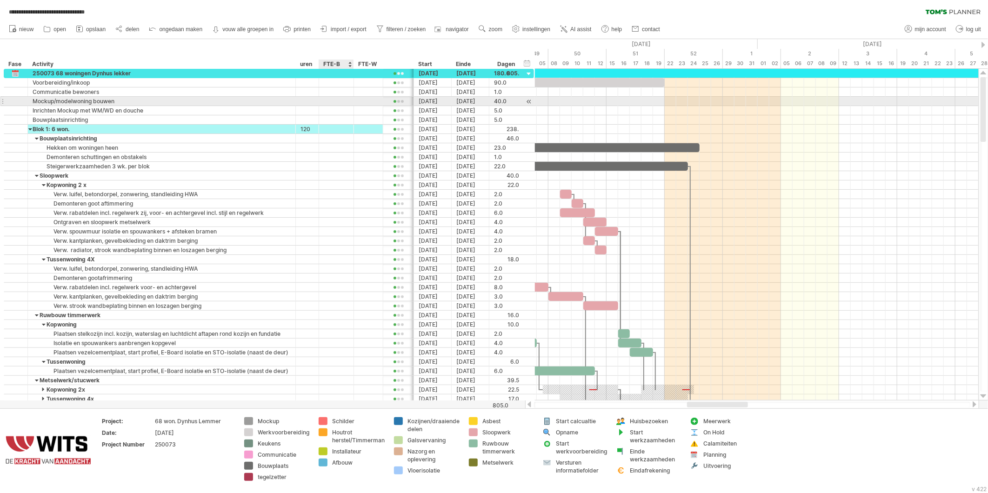
drag, startPoint x: 341, startPoint y: 103, endPoint x: 352, endPoint y: 103, distance: 11.6
click at [352, 103] on div at bounding box center [352, 101] width 5 height 9
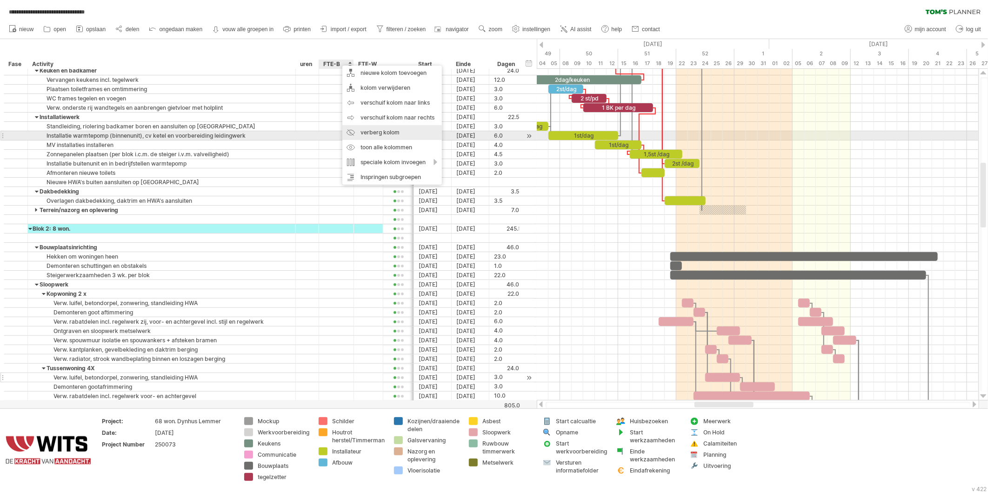
click at [371, 132] on div "verberg kolom" at bounding box center [393, 132] width 100 height 15
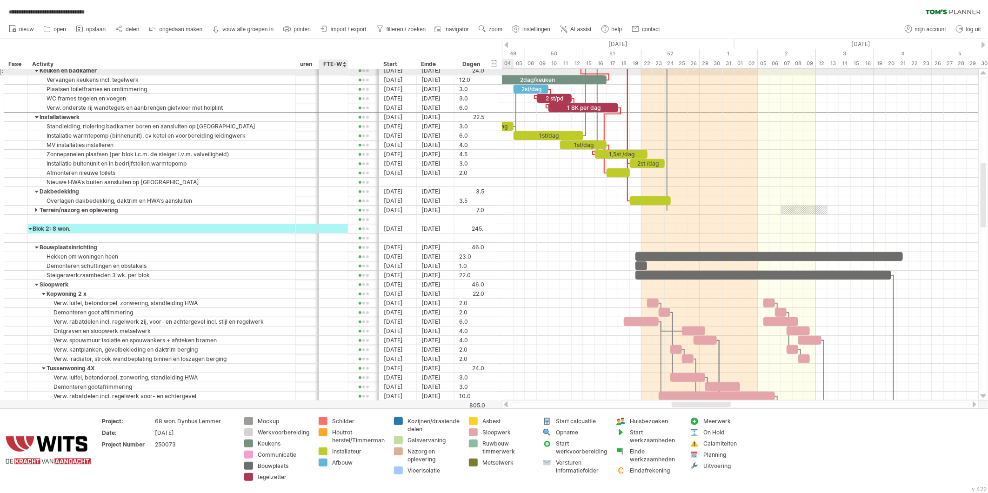
click at [306, 69] on div at bounding box center [307, 70] width 13 height 9
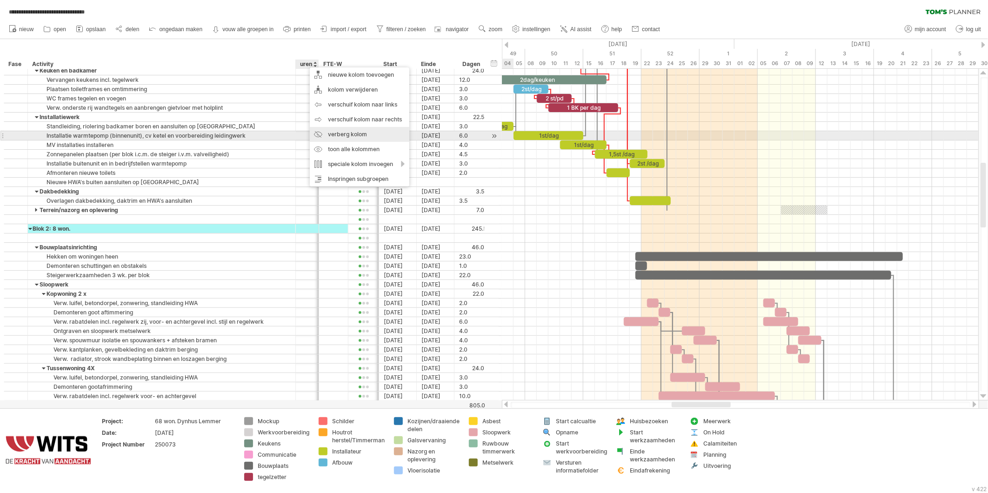
click at [333, 133] on div "verberg kolom" at bounding box center [360, 134] width 100 height 15
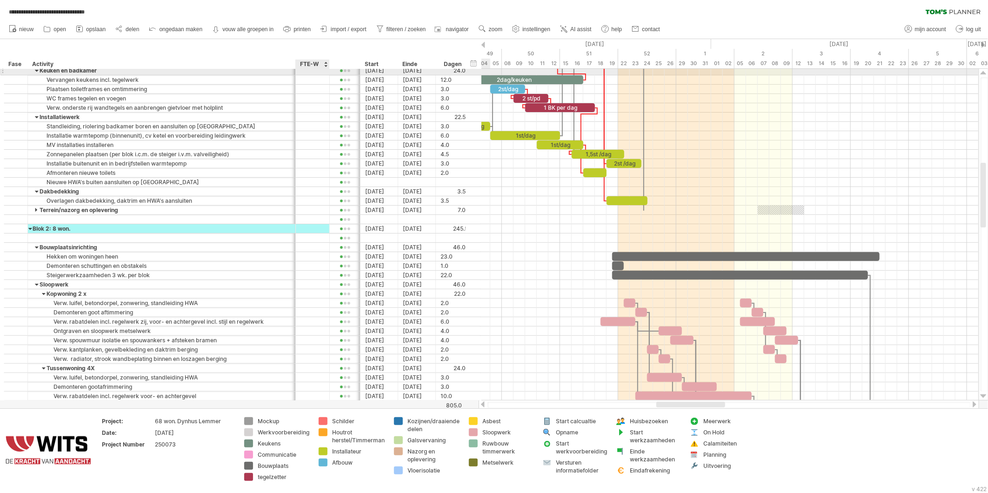
click at [328, 70] on div at bounding box center [328, 70] width 5 height 9
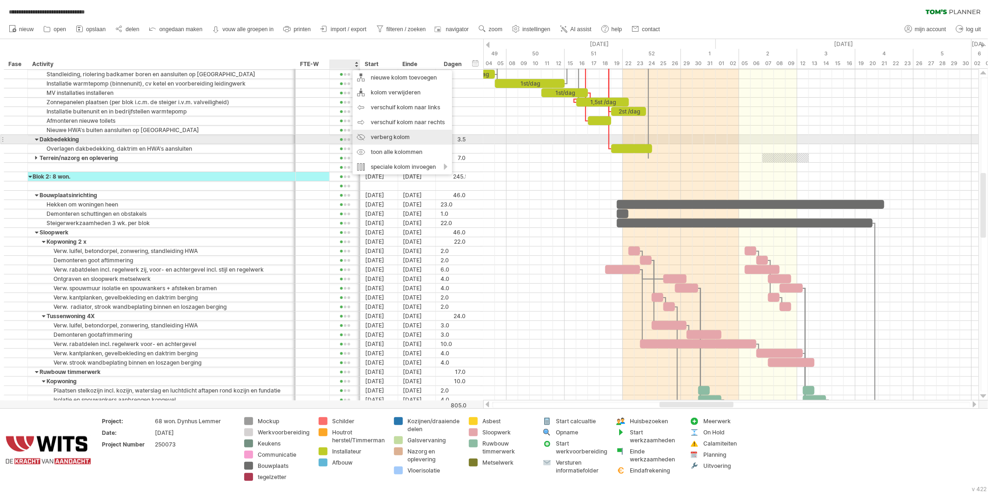
click at [376, 139] on div "verberg kolom" at bounding box center [403, 137] width 100 height 15
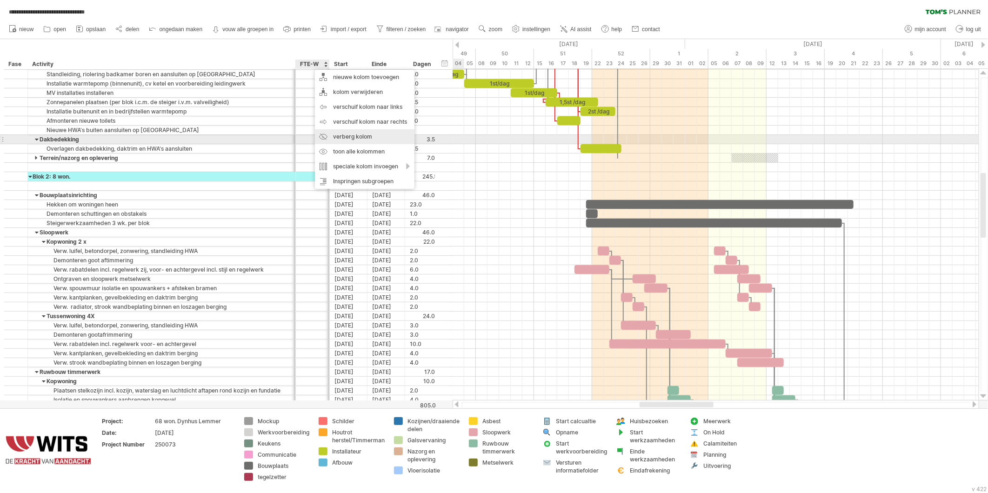
click at [339, 139] on div "verberg kolom" at bounding box center [365, 136] width 100 height 15
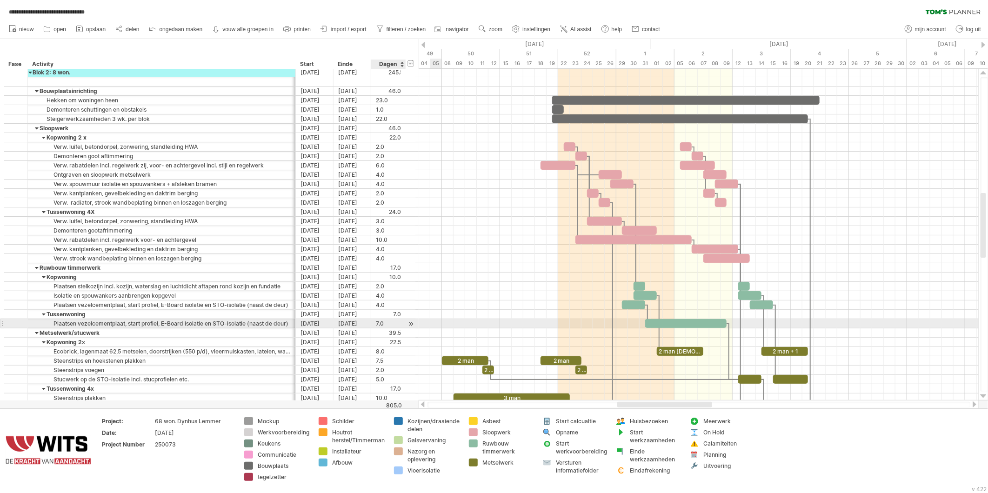
click at [383, 327] on div "7.0" at bounding box center [388, 323] width 25 height 9
type input "***"
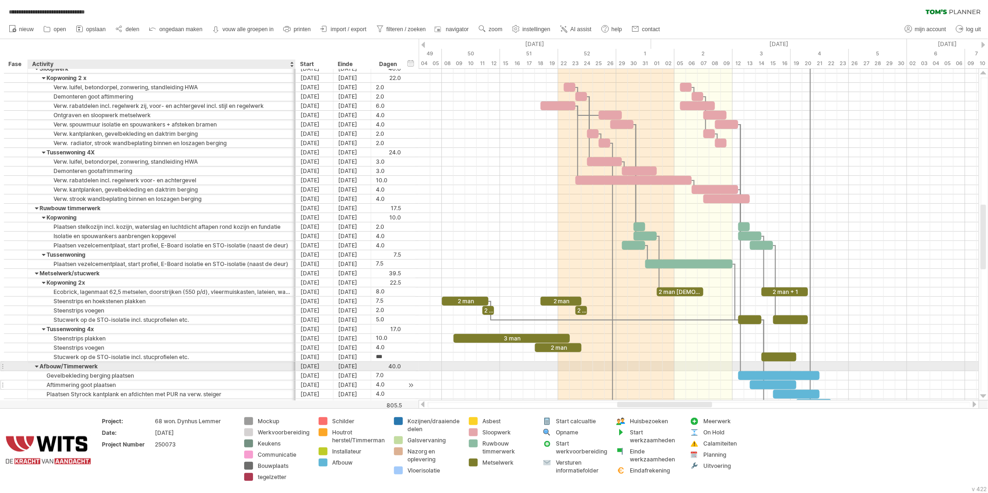
scroll to position [0, 0]
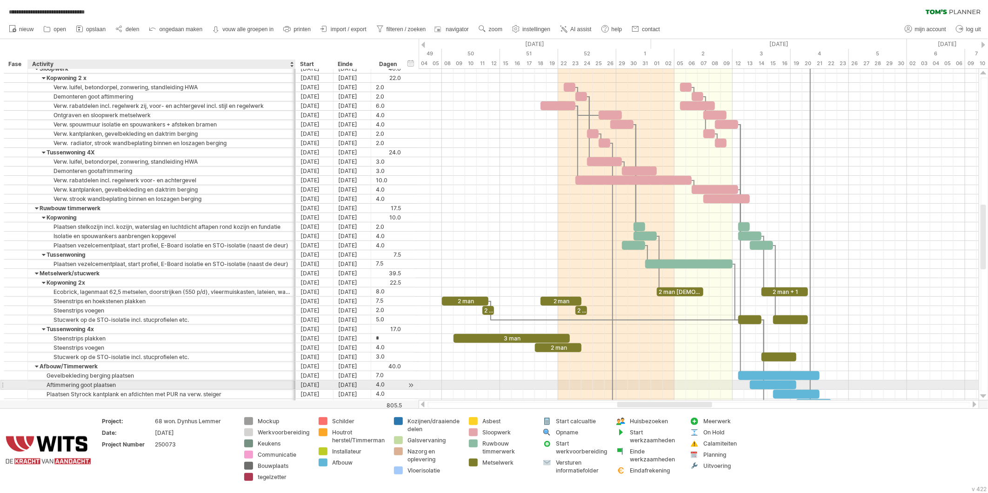
type input "**"
type input "*"
type input "***"
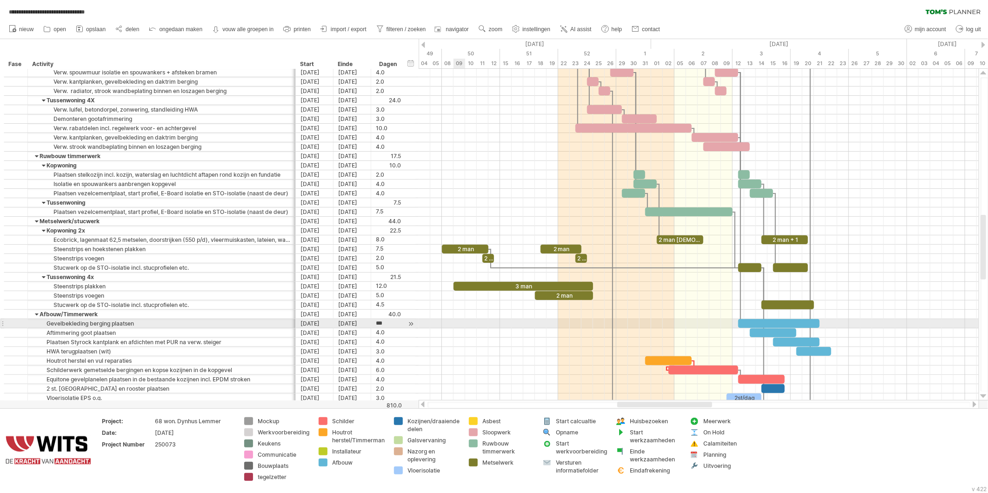
type input "*"
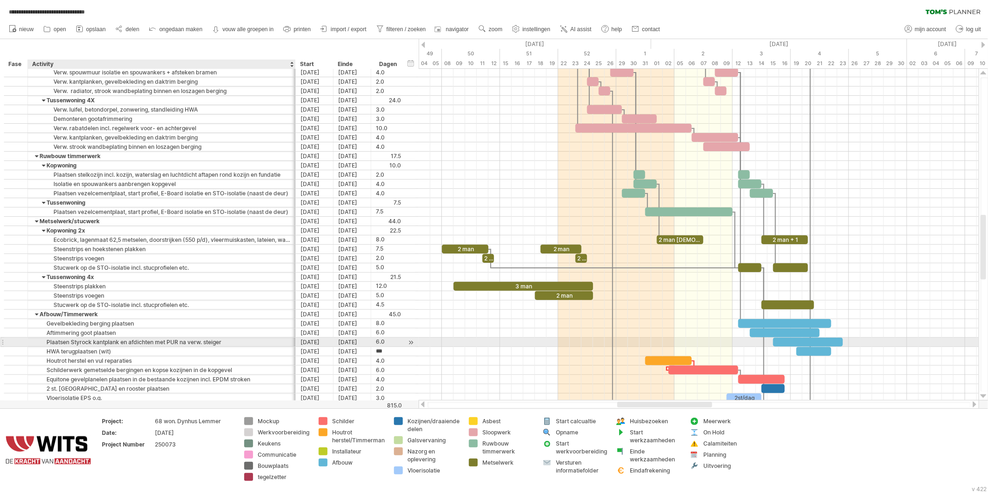
click at [164, 343] on div "Plaatsen Styrock kantplank en afdichten met PUR na verw. steiger" at bounding box center [162, 342] width 258 height 9
click at [219, 342] on input "**********" at bounding box center [162, 342] width 258 height 9
click at [225, 344] on input "**********" at bounding box center [162, 342] width 258 height 9
type input "**********"
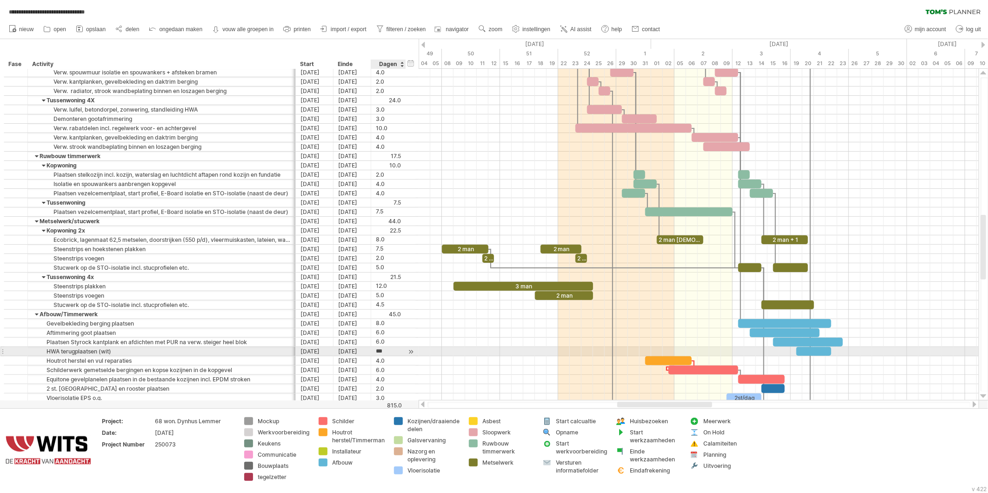
type input "*"
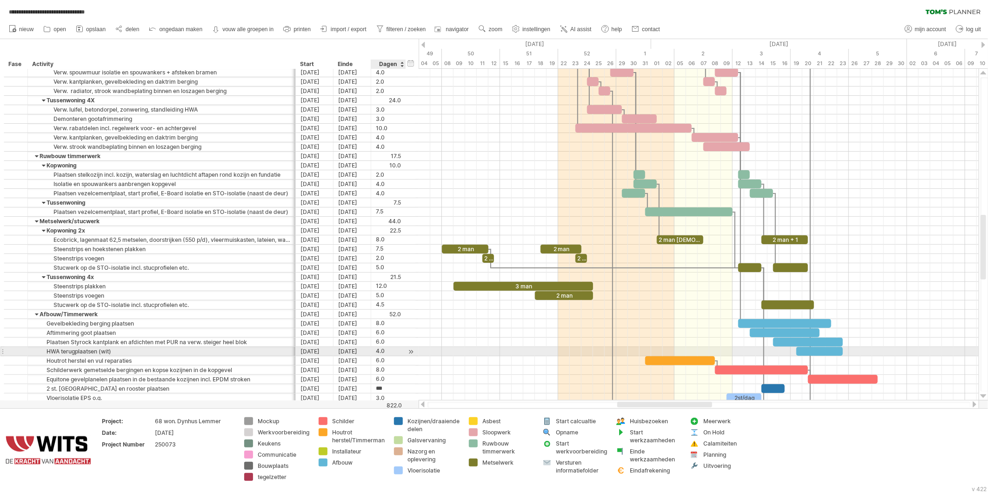
type input "*"
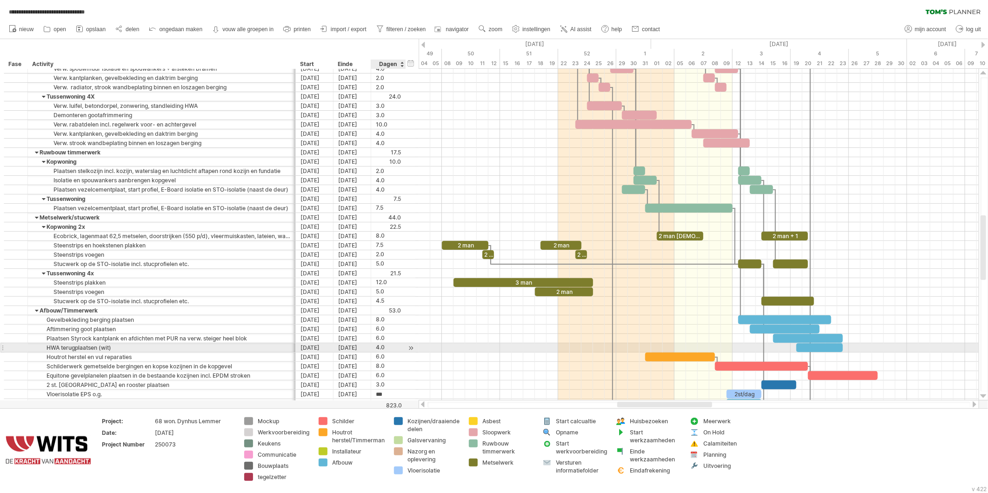
type input "*"
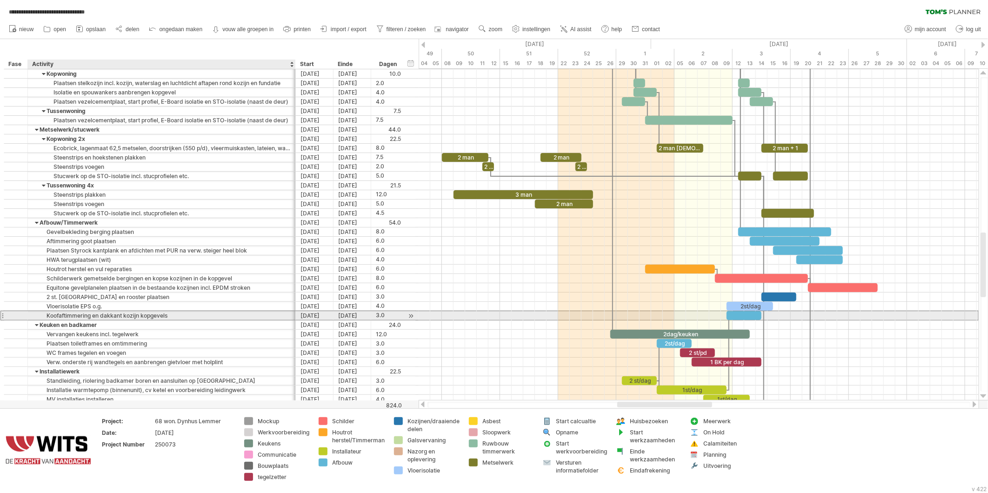
click at [111, 319] on div "Koofaftimmering en dakkant kozijn kopgevels" at bounding box center [162, 315] width 258 height 9
click at [114, 317] on input "**********" at bounding box center [162, 315] width 258 height 9
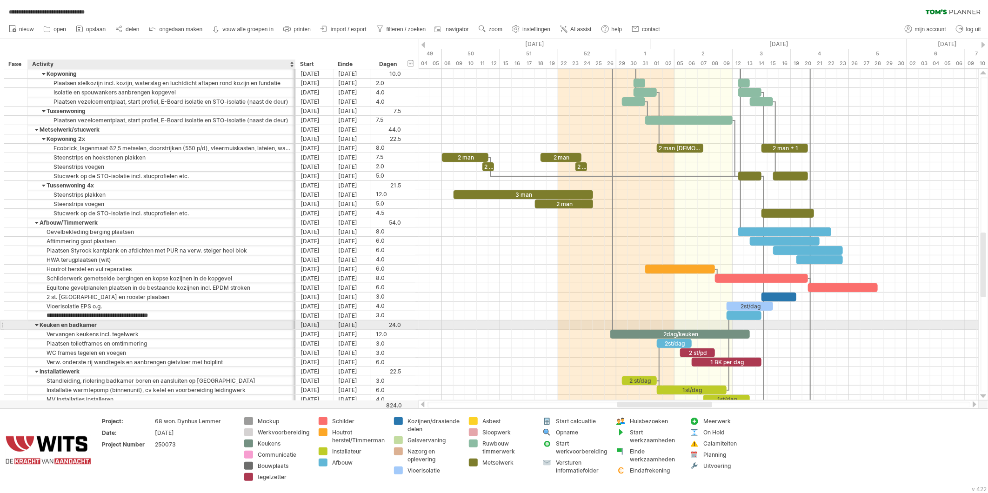
type input "**********"
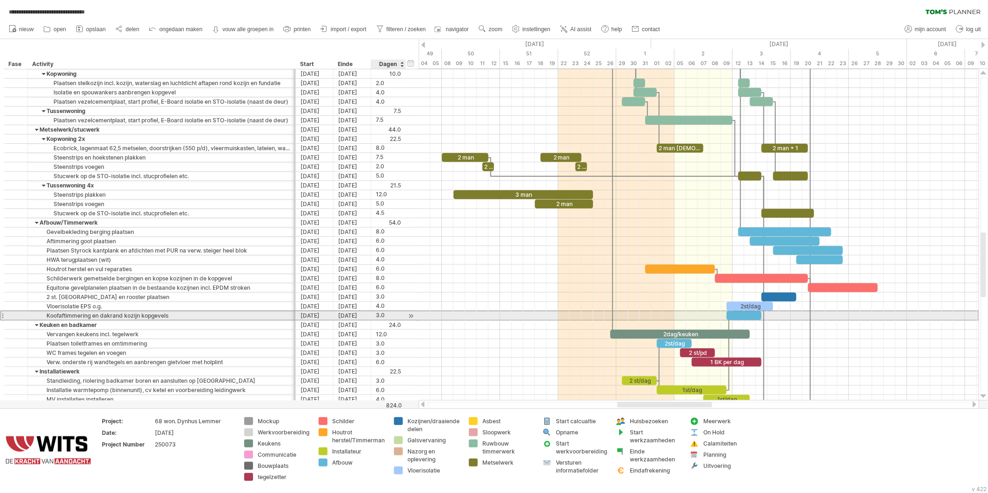
click at [383, 318] on div "3.0" at bounding box center [388, 315] width 25 height 9
type input "*"
type input "***"
type input "**"
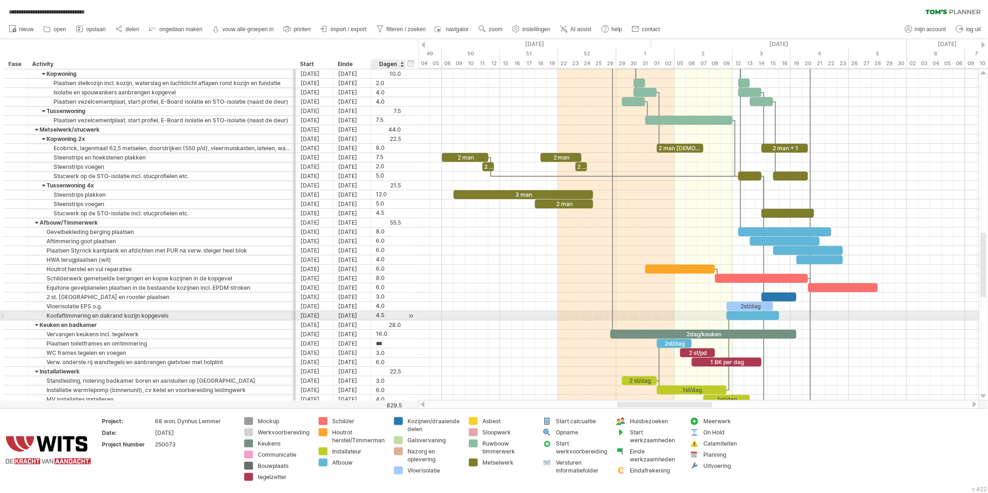
type input "*"
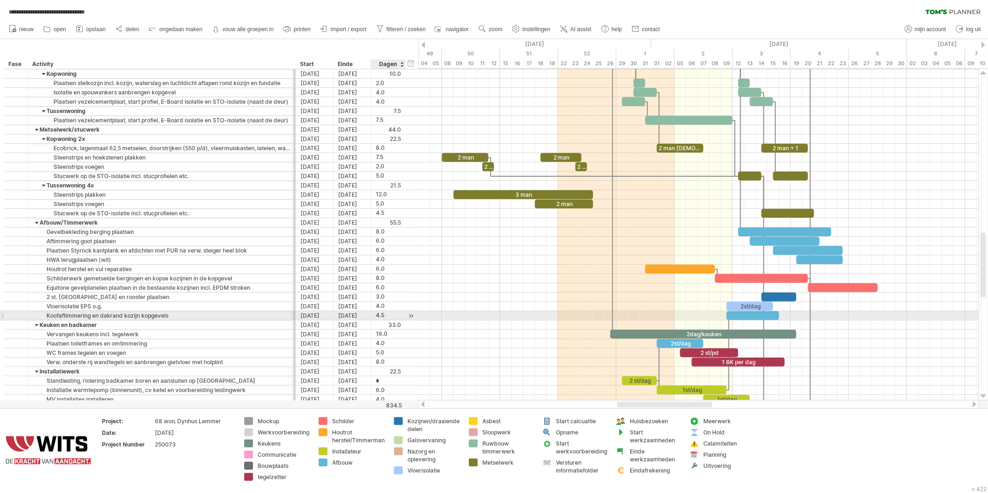
scroll to position [0, 0]
type input "*"
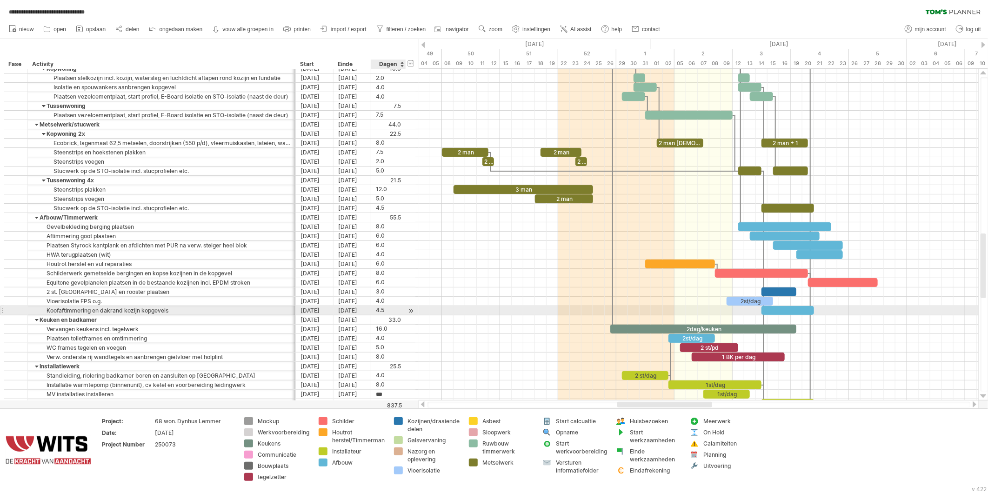
scroll to position [0, 0]
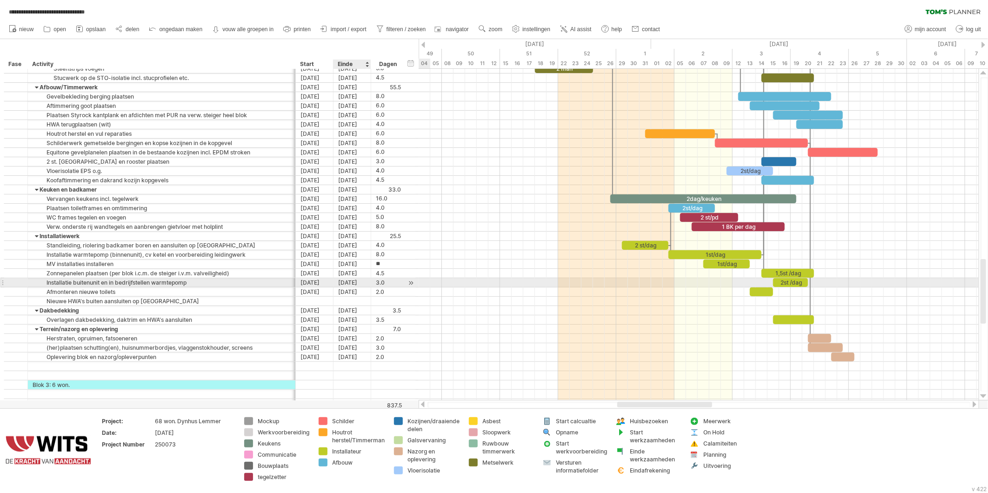
type input "***"
type input "*"
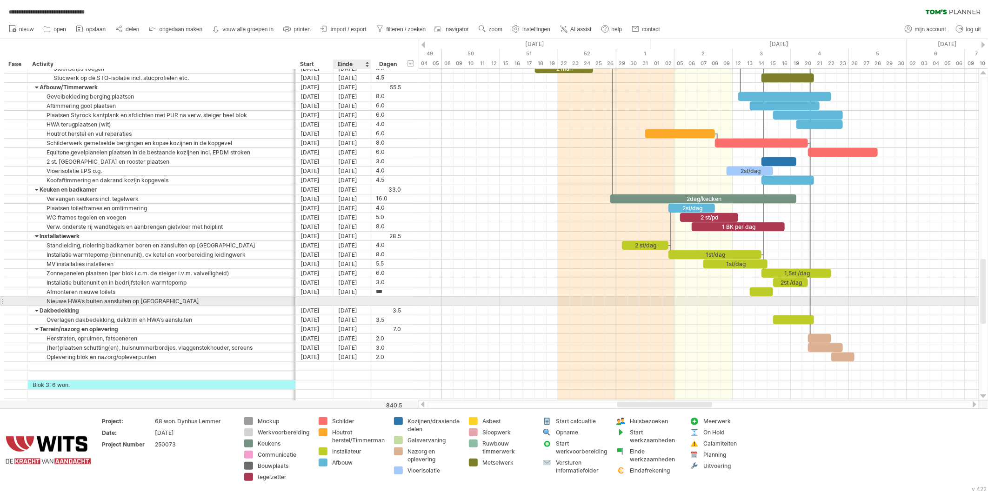
type input "*"
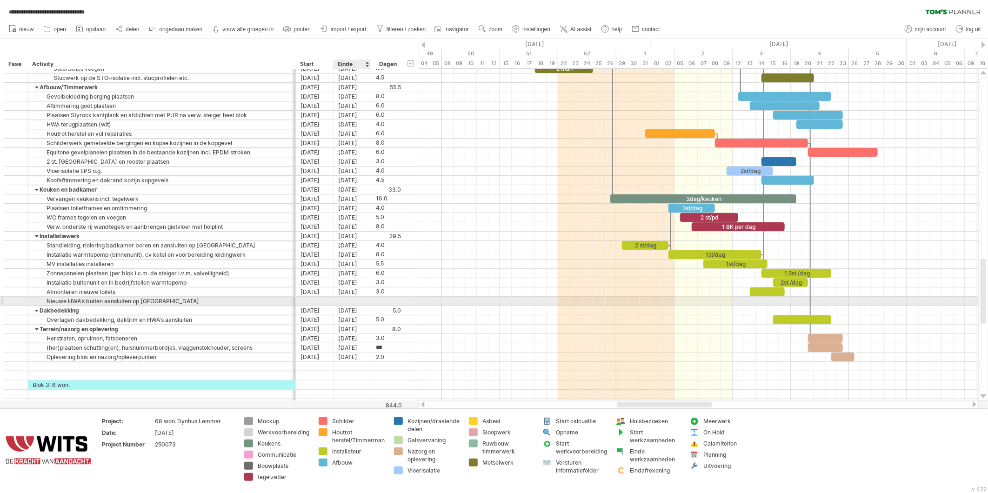
type input "*"
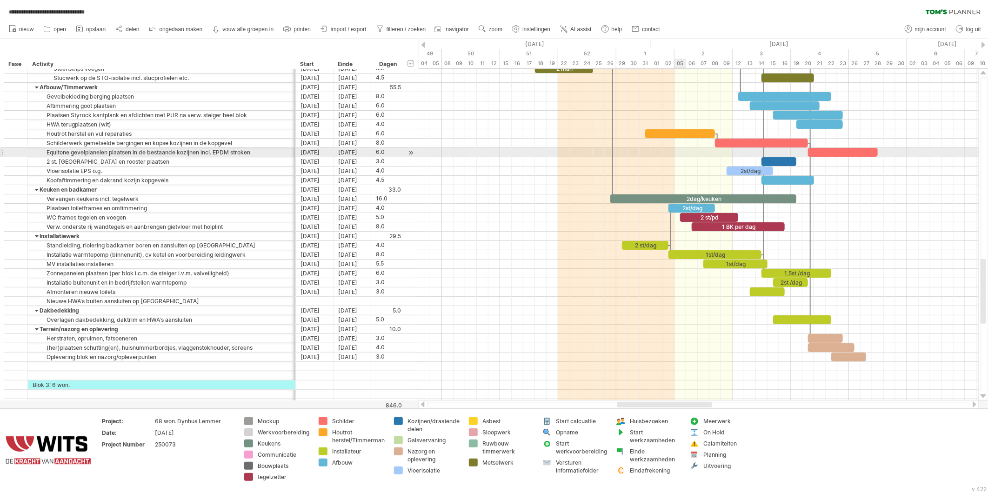
scroll to position [0, 0]
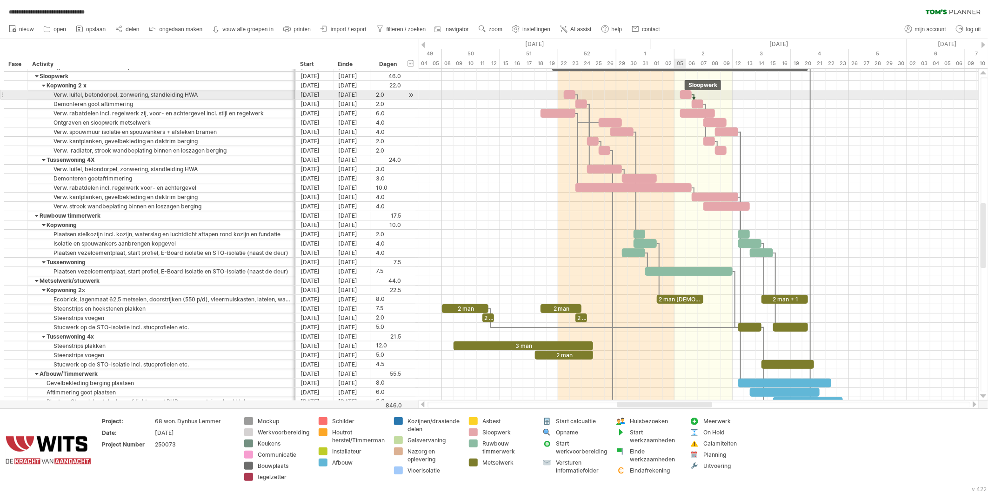
click at [685, 94] on div at bounding box center [686, 94] width 12 height 9
click at [701, 105] on div at bounding box center [698, 104] width 12 height 9
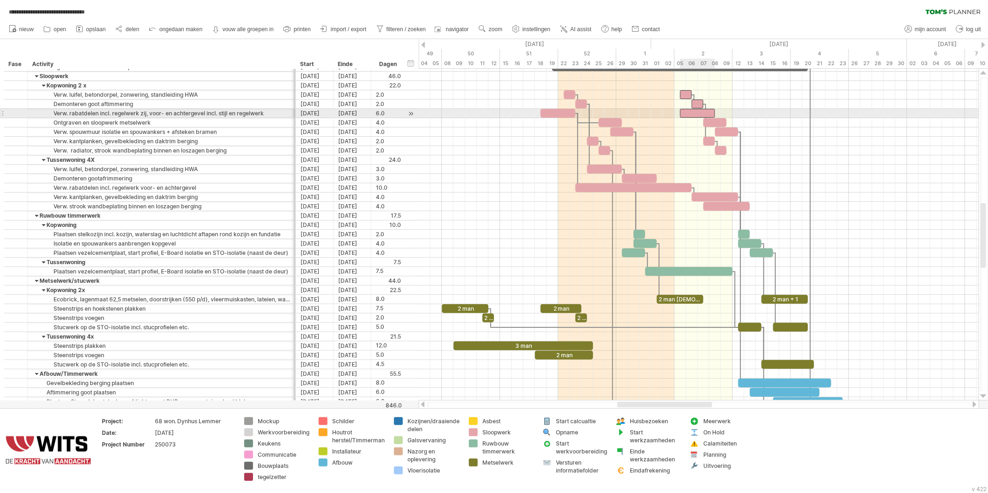
click at [697, 115] on div at bounding box center [697, 113] width 35 height 9
click at [713, 121] on div at bounding box center [715, 122] width 23 height 9
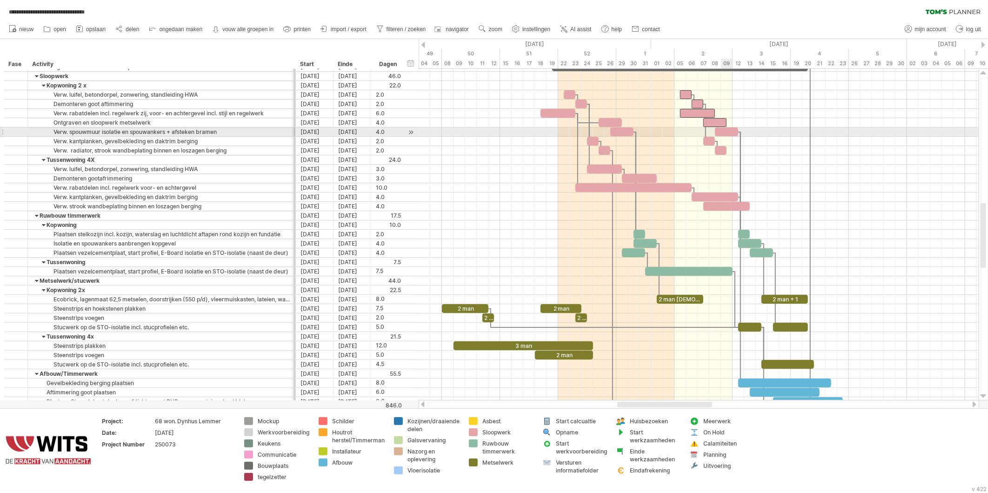
click at [725, 131] on div at bounding box center [726, 132] width 23 height 9
click at [709, 141] on div at bounding box center [710, 141] width 12 height 9
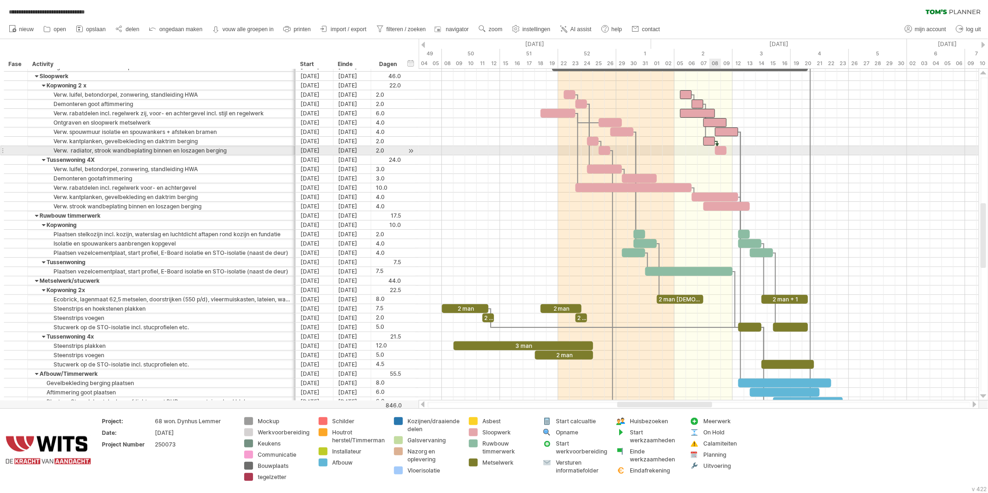
click at [720, 151] on div at bounding box center [721, 150] width 12 height 9
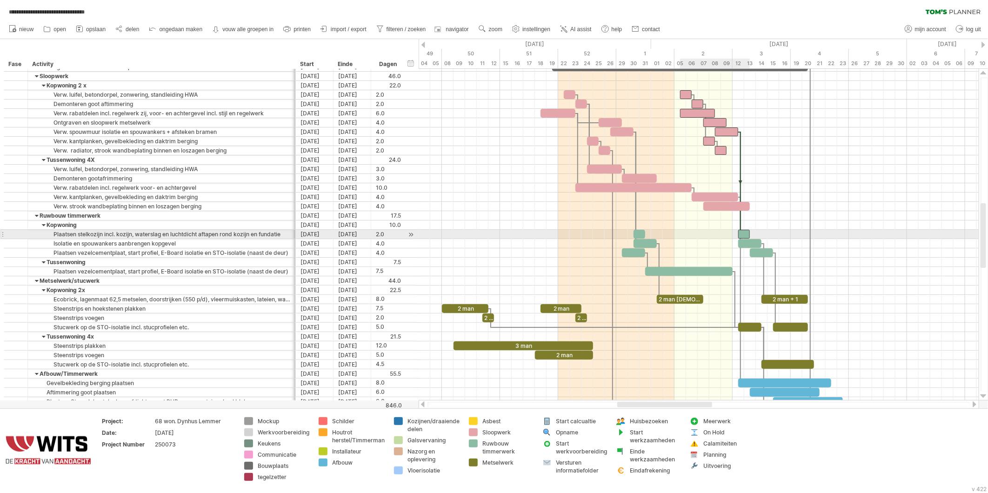
click at [745, 233] on div at bounding box center [745, 234] width 12 height 9
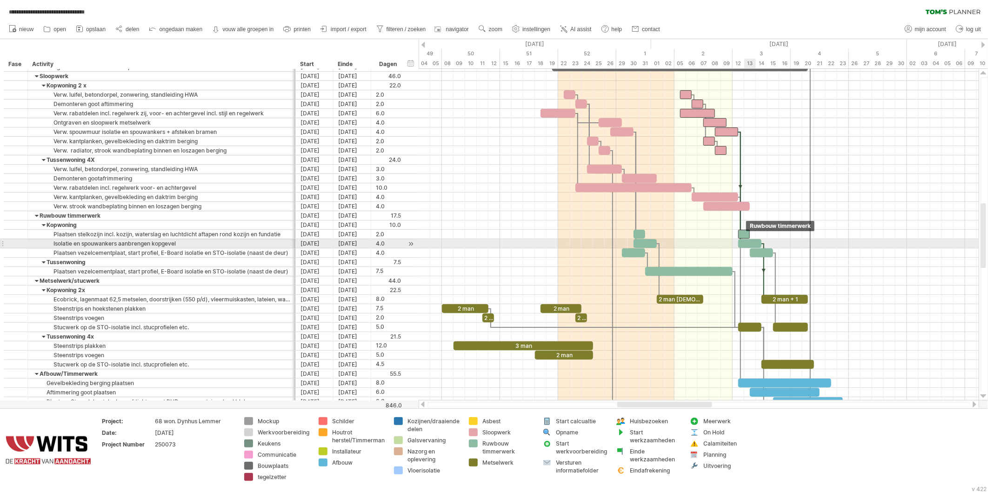
click at [748, 244] on div at bounding box center [750, 243] width 23 height 9
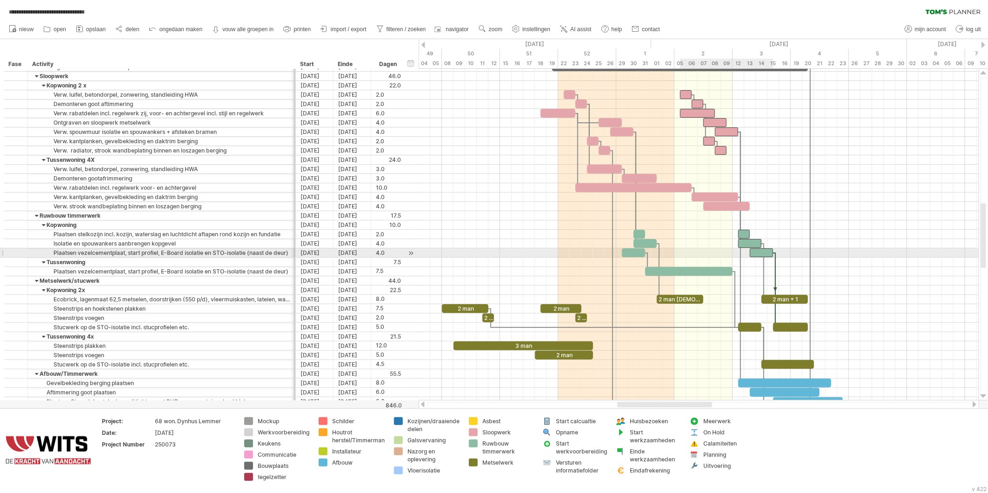
click at [761, 254] on div at bounding box center [761, 253] width 23 height 9
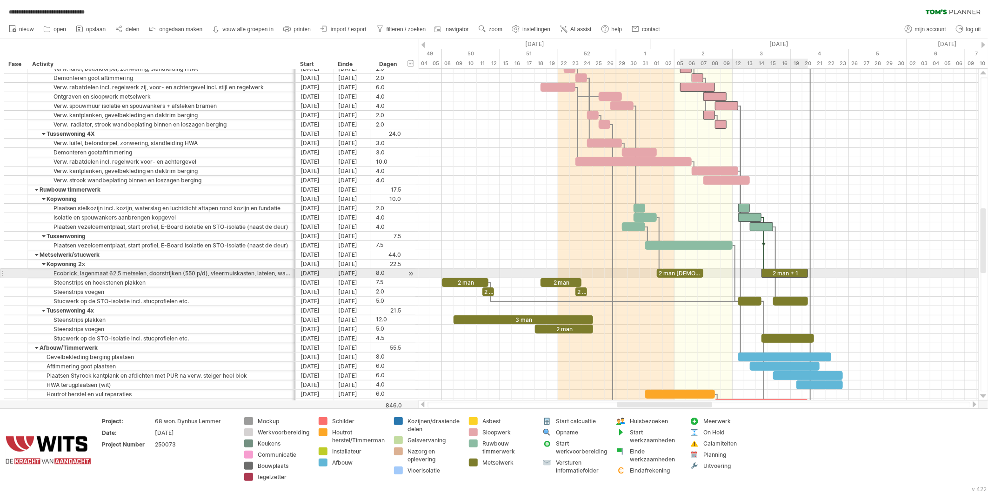
click at [773, 275] on div "2 man + 1" at bounding box center [785, 273] width 47 height 9
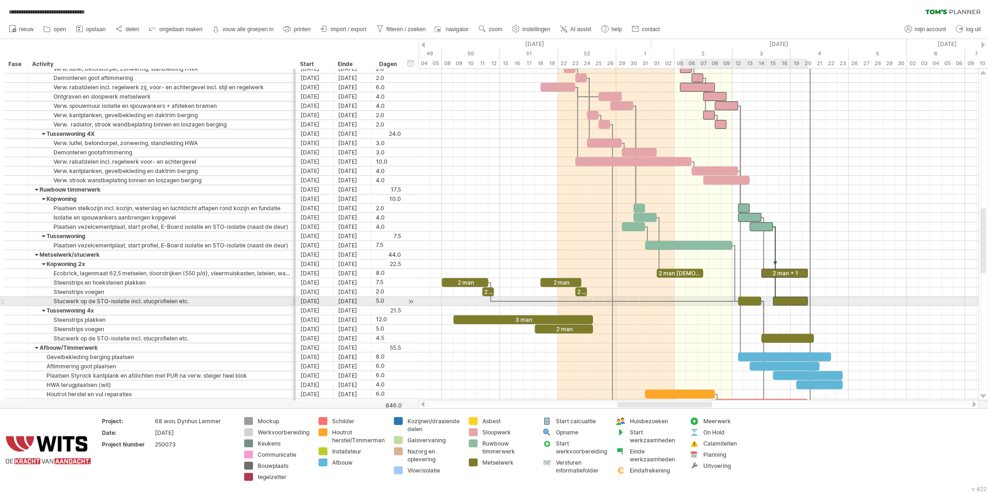
click at [784, 300] on div at bounding box center [790, 301] width 35 height 9
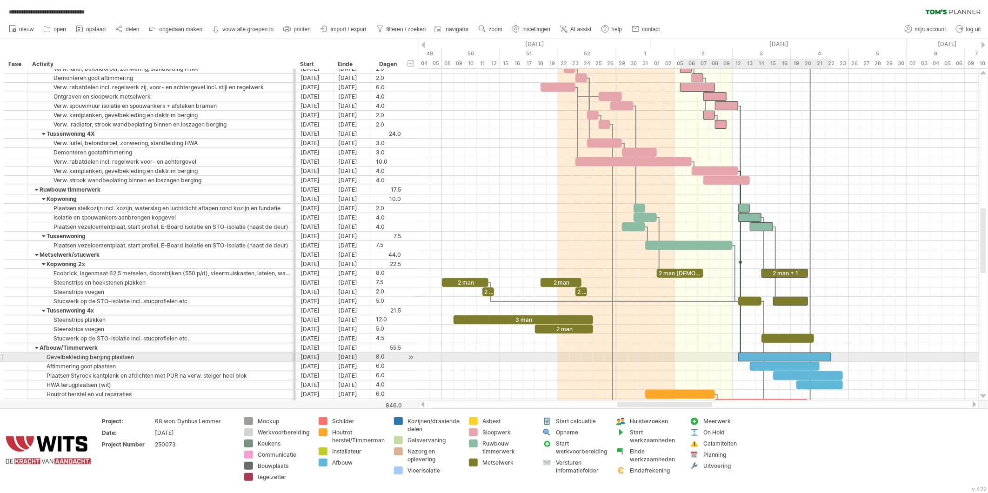
click at [746, 358] on div at bounding box center [785, 357] width 93 height 9
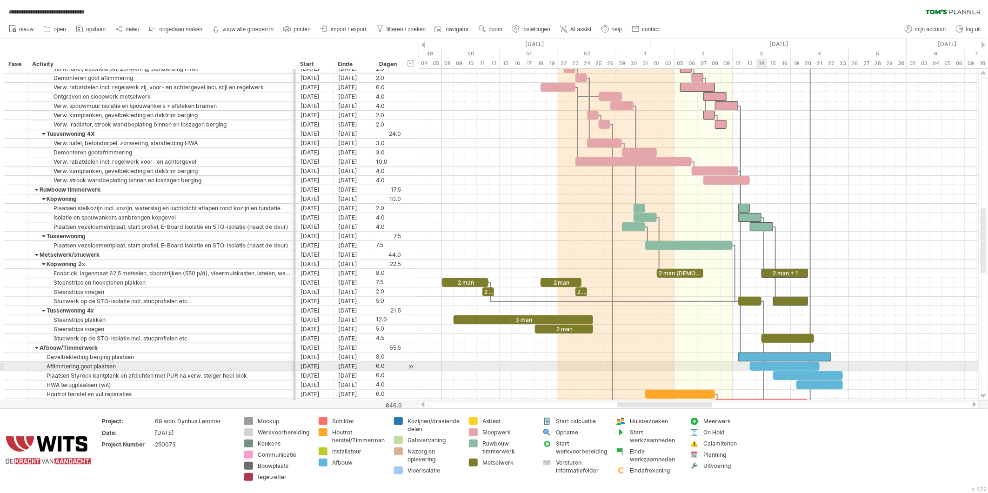
click at [760, 366] on div at bounding box center [785, 366] width 70 height 9
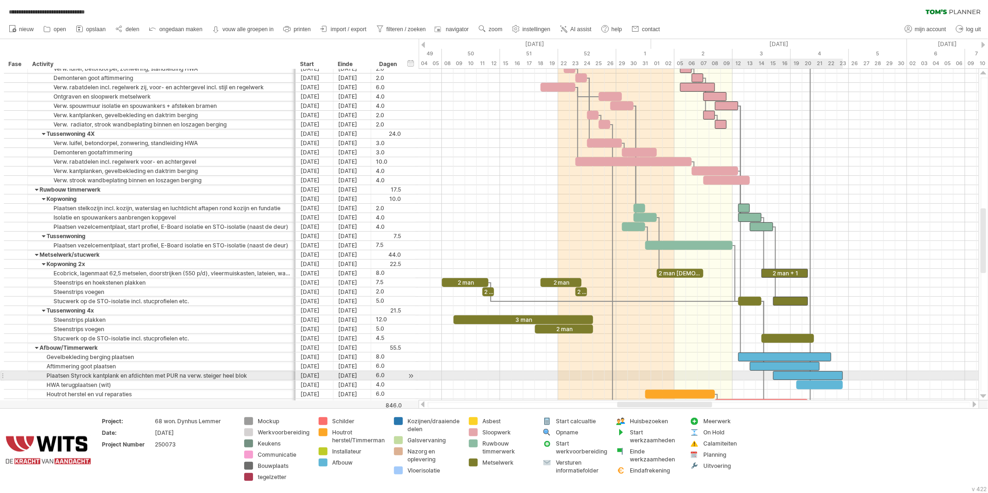
click at [781, 378] on div at bounding box center [808, 375] width 70 height 9
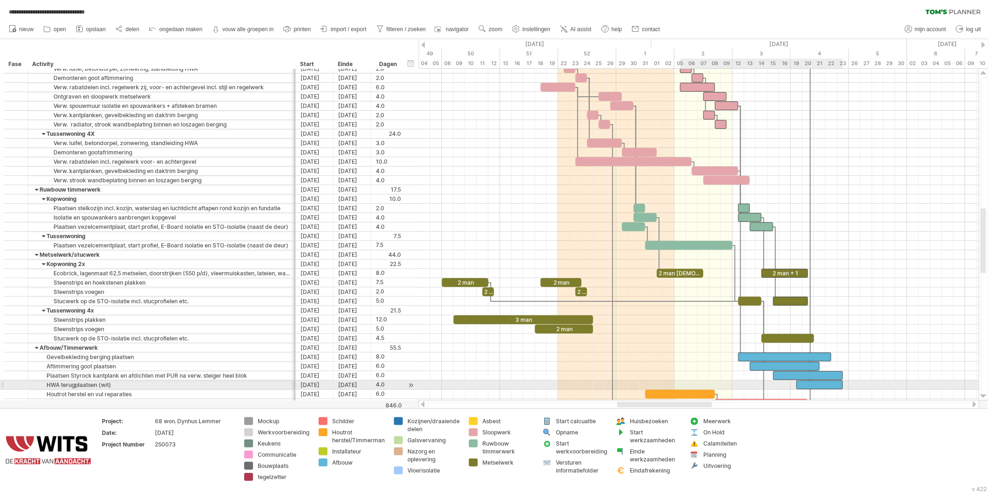
click at [800, 384] on div at bounding box center [820, 385] width 47 height 9
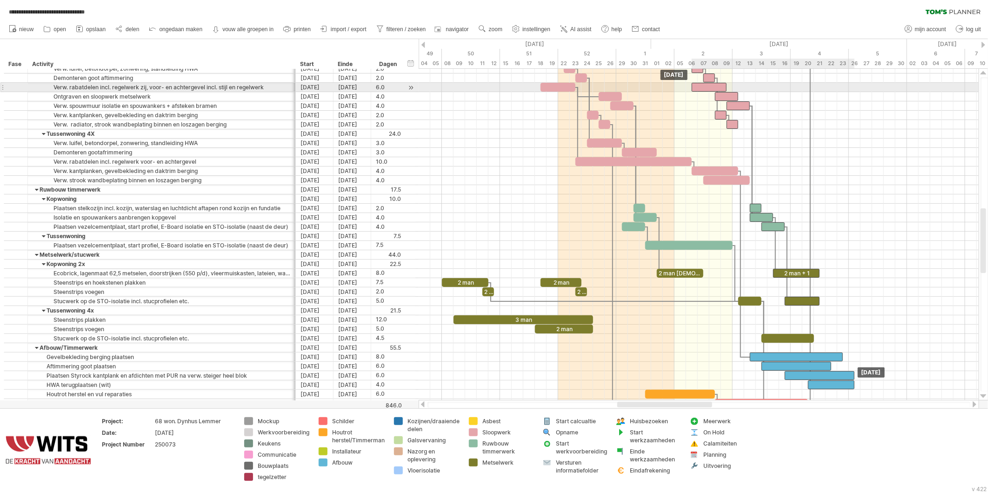
drag, startPoint x: 697, startPoint y: 86, endPoint x: 707, endPoint y: 87, distance: 10.8
click at [707, 87] on div at bounding box center [709, 87] width 35 height 9
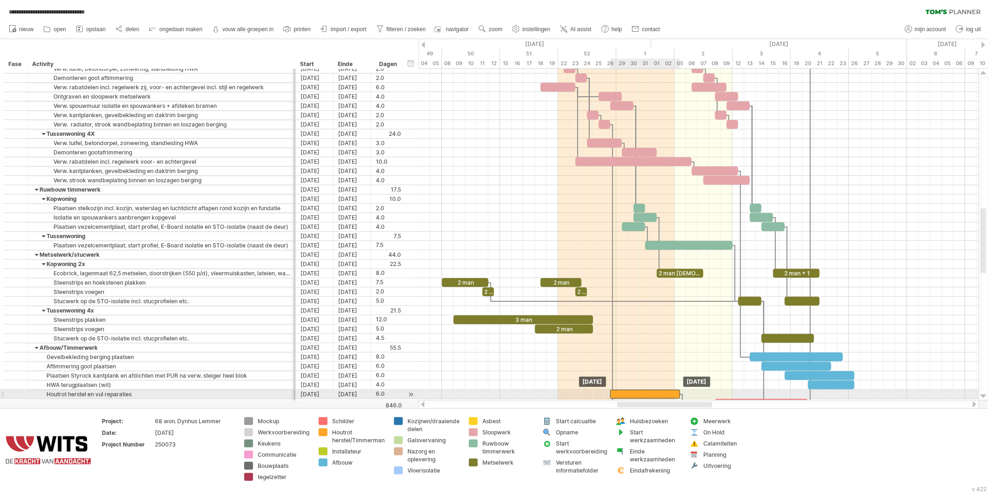
drag, startPoint x: 659, startPoint y: 396, endPoint x: 626, endPoint y: 394, distance: 33.1
click at [626, 394] on div at bounding box center [646, 394] width 70 height 9
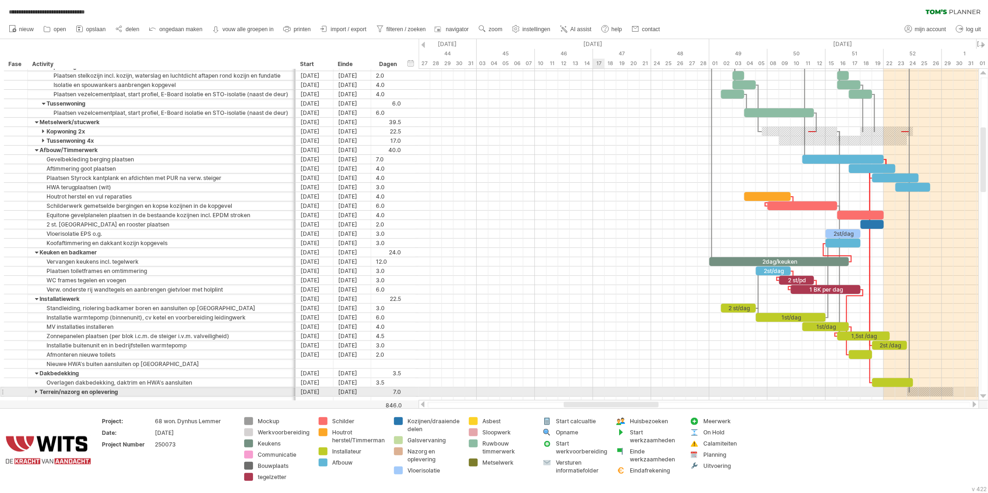
drag, startPoint x: 652, startPoint y: 406, endPoint x: 613, endPoint y: 374, distance: 50.2
click at [603, 388] on div "**********" at bounding box center [494, 246] width 988 height 493
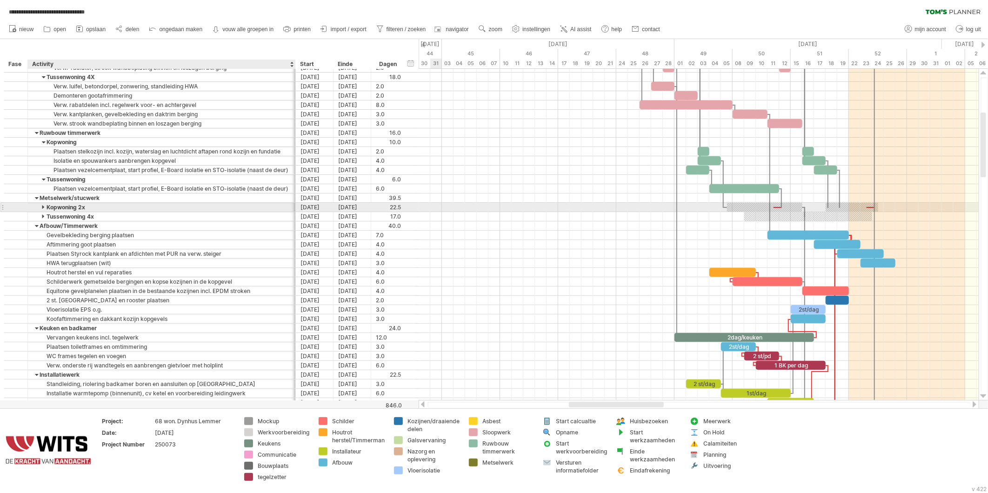
click at [44, 207] on div at bounding box center [44, 207] width 4 height 9
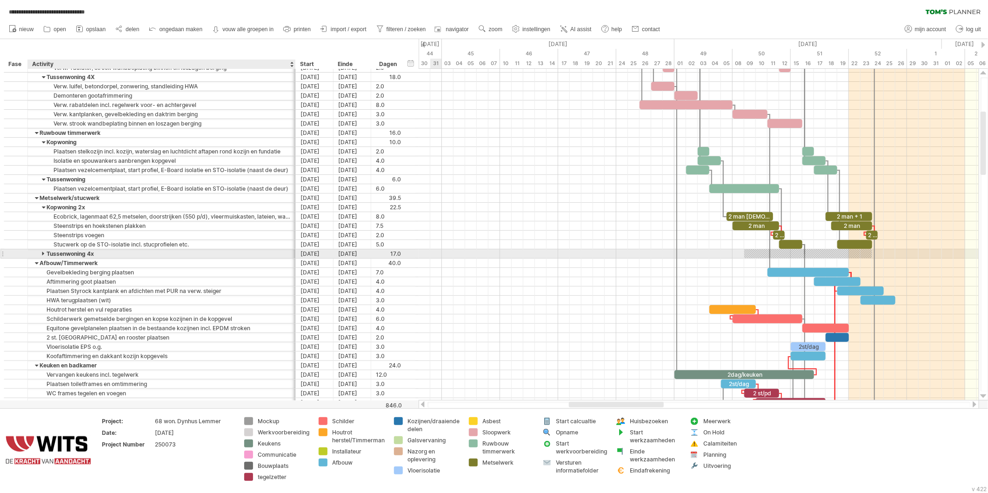
click at [44, 255] on div at bounding box center [44, 253] width 4 height 9
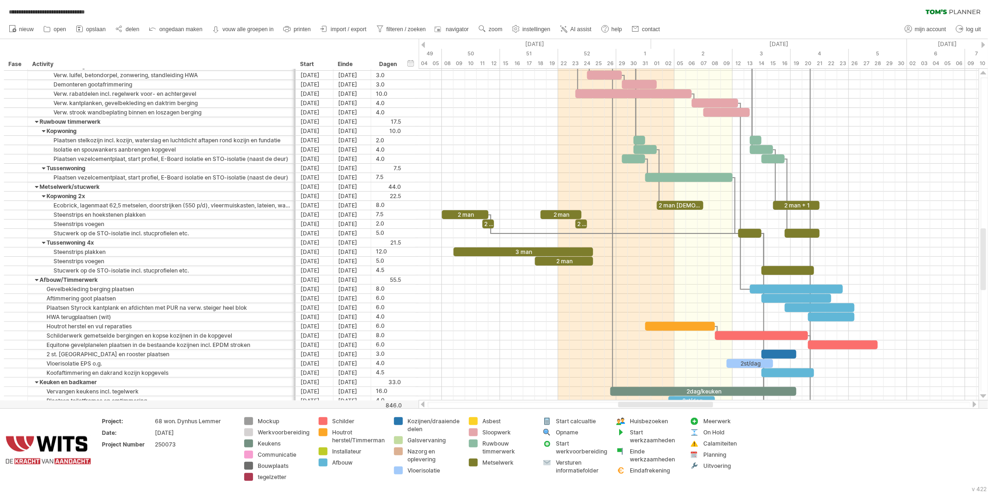
drag, startPoint x: 601, startPoint y: 405, endPoint x: 650, endPoint y: 403, distance: 49.4
click at [650, 403] on div at bounding box center [666, 405] width 95 height 6
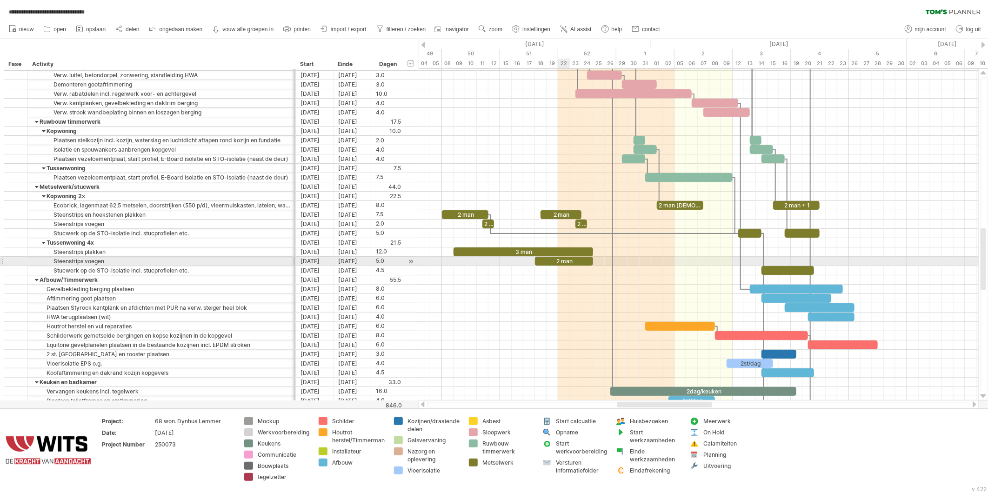
click at [567, 262] on div "2 man" at bounding box center [564, 261] width 58 height 9
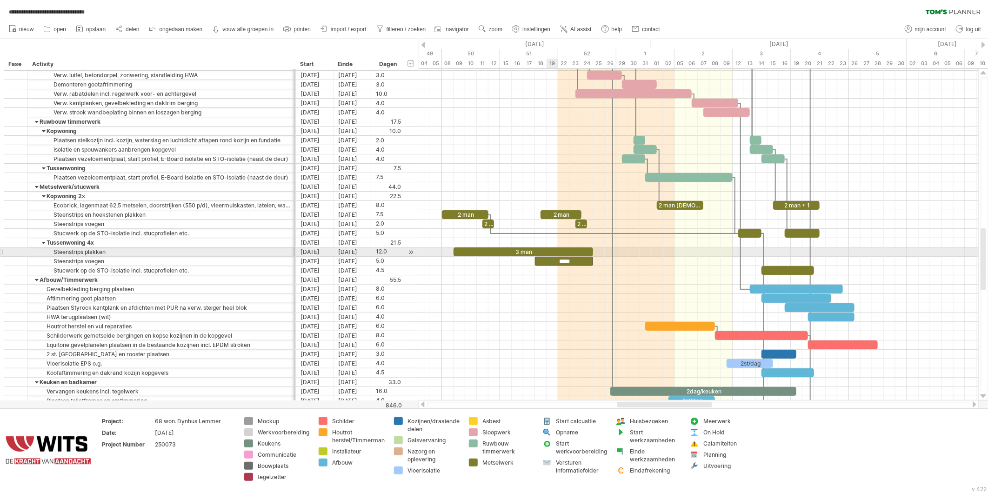
click at [550, 252] on div "3 man" at bounding box center [524, 252] width 140 height 9
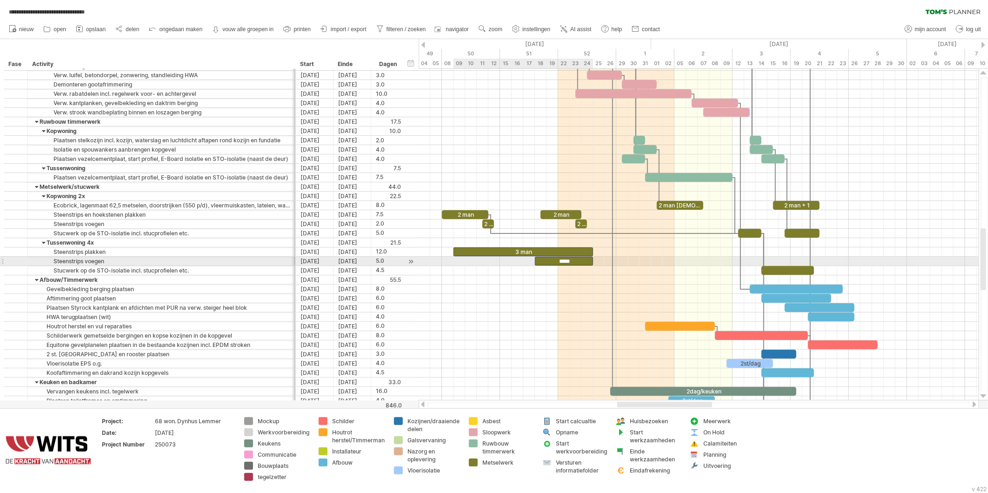
click at [552, 261] on div "*****" at bounding box center [564, 261] width 58 height 9
click at [551, 263] on div "*****" at bounding box center [564, 261] width 58 height 9
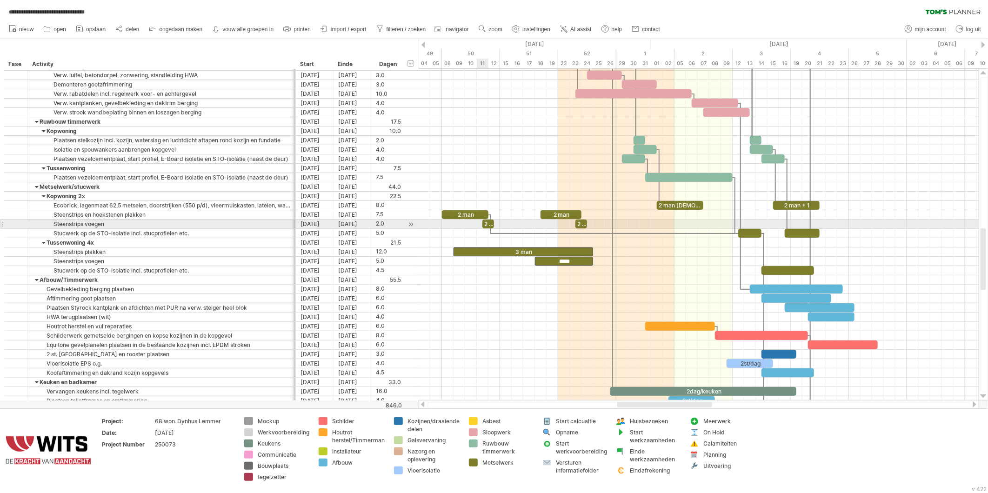
click at [486, 227] on div "2 man" at bounding box center [489, 224] width 12 height 9
click at [477, 217] on div "2 man" at bounding box center [465, 214] width 47 height 9
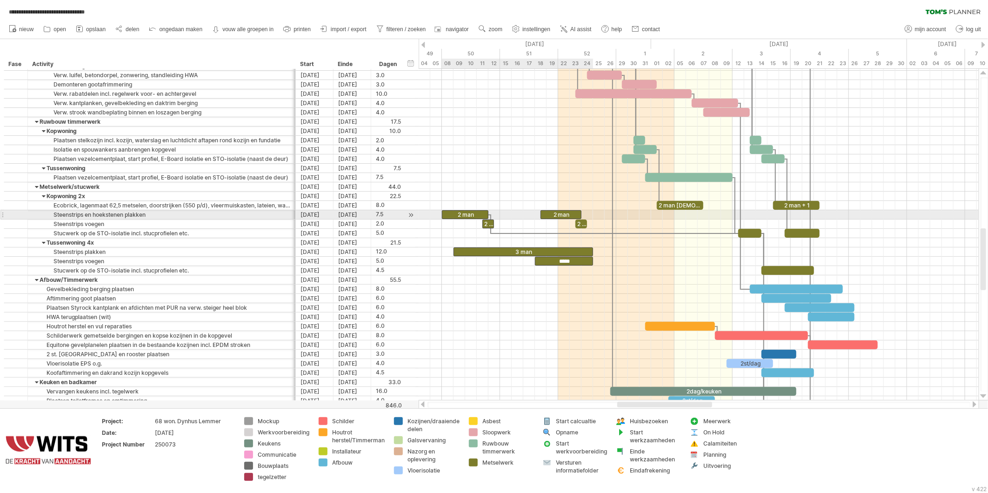
click at [551, 215] on div "2 man" at bounding box center [561, 214] width 41 height 9
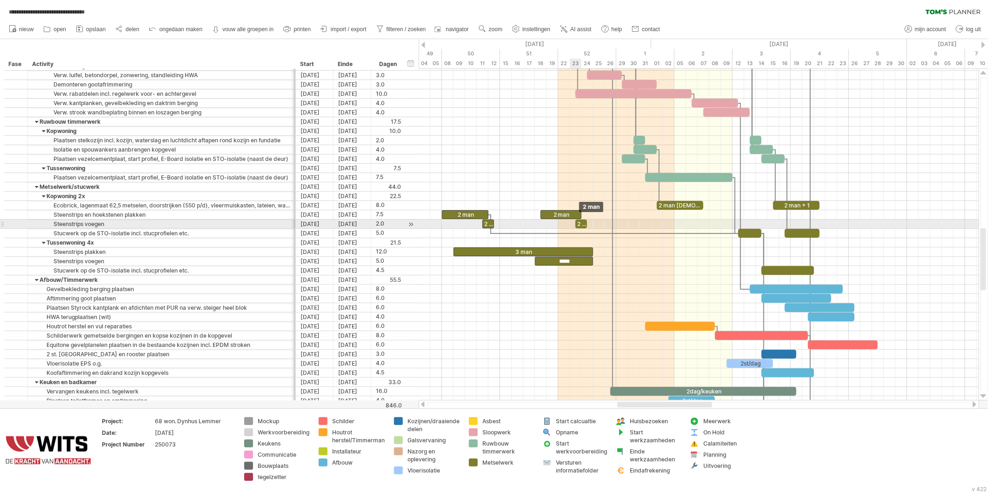
click at [580, 225] on div "2 man" at bounding box center [582, 224] width 12 height 9
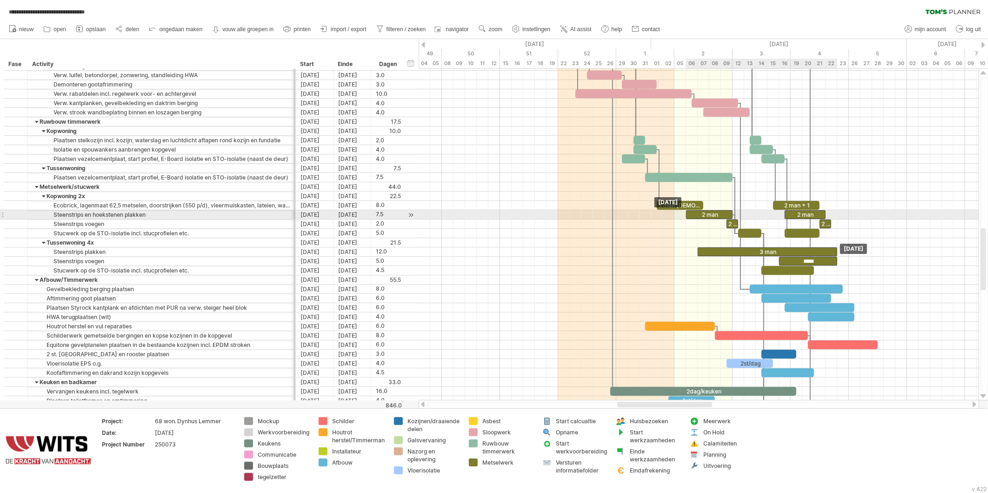
drag, startPoint x: 473, startPoint y: 213, endPoint x: 716, endPoint y: 217, distance: 242.5
click at [716, 217] on div "2 man" at bounding box center [709, 214] width 47 height 9
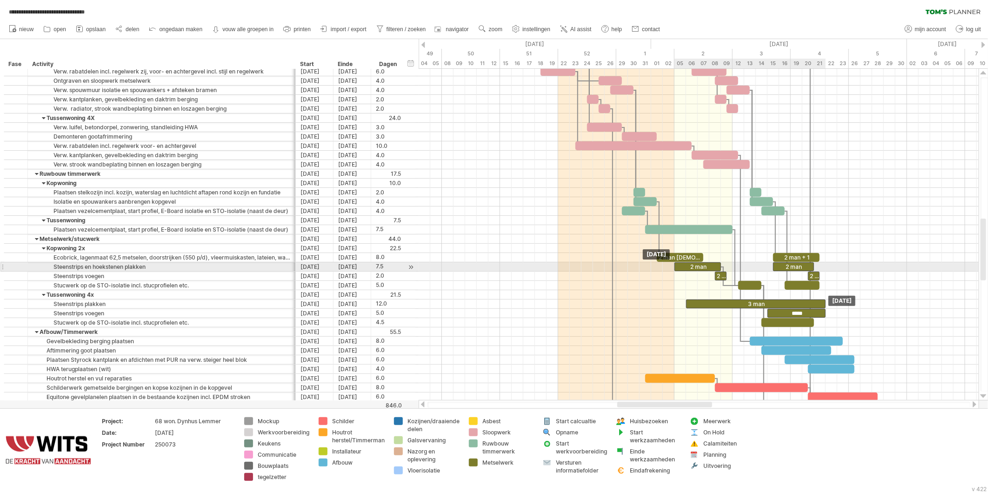
drag, startPoint x: 704, startPoint y: 267, endPoint x: 693, endPoint y: 266, distance: 11.2
click at [693, 266] on div "2 man" at bounding box center [698, 266] width 47 height 9
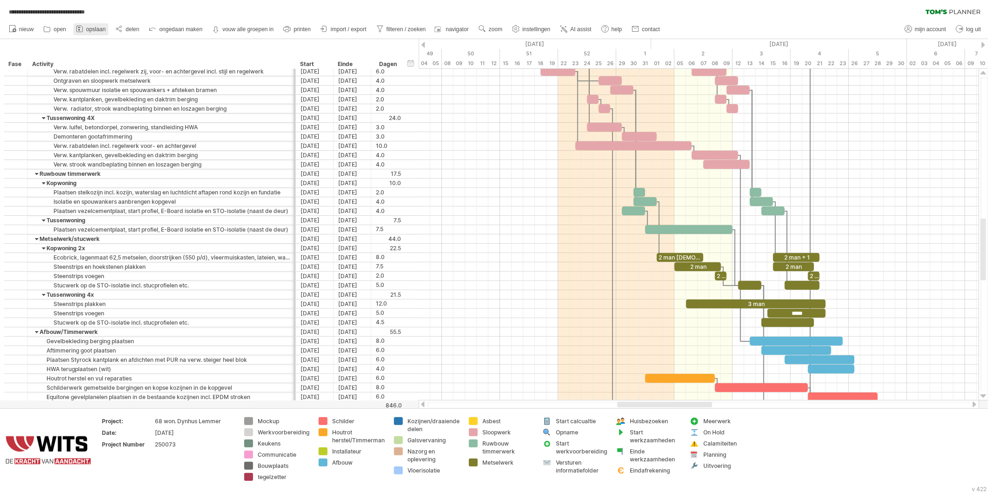
click at [84, 28] on icon at bounding box center [79, 28] width 9 height 9
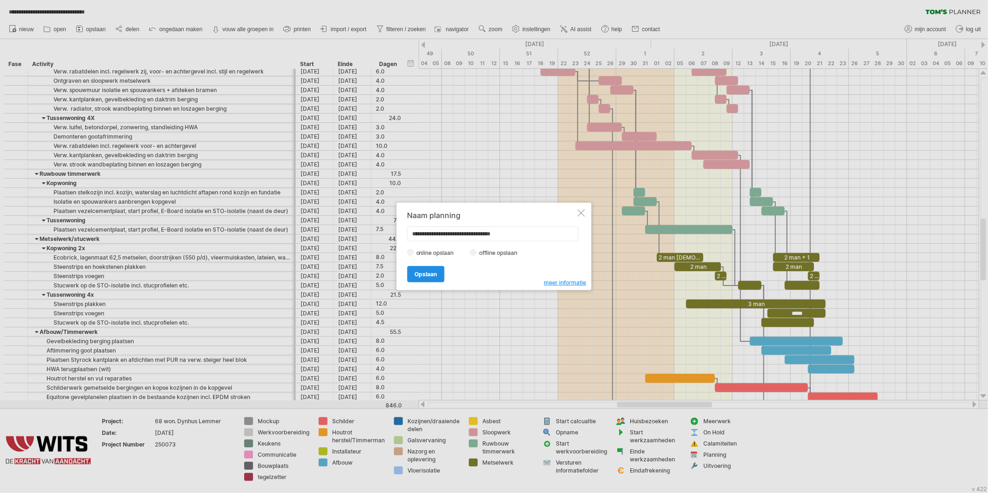
click at [413, 275] on link "Opslaan" at bounding box center [426, 274] width 37 height 16
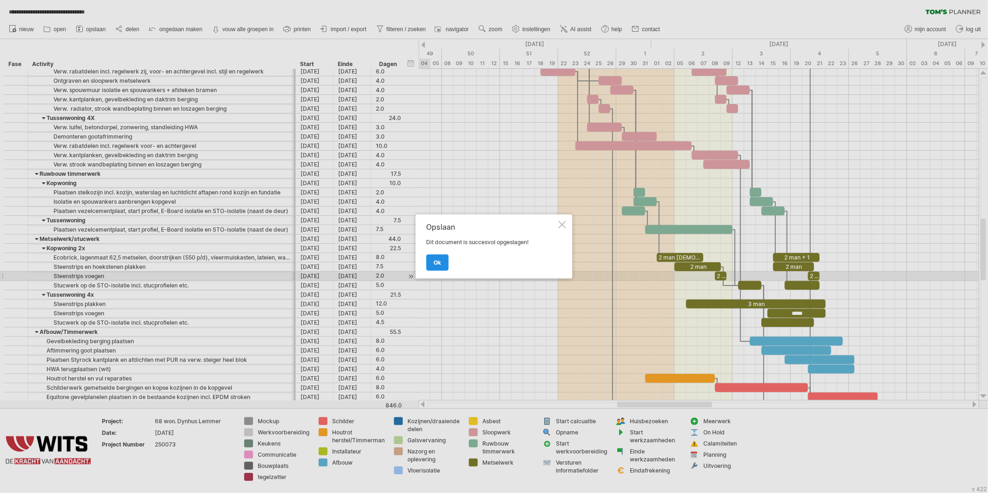
click at [441, 264] on span "ok" at bounding box center [437, 262] width 7 height 7
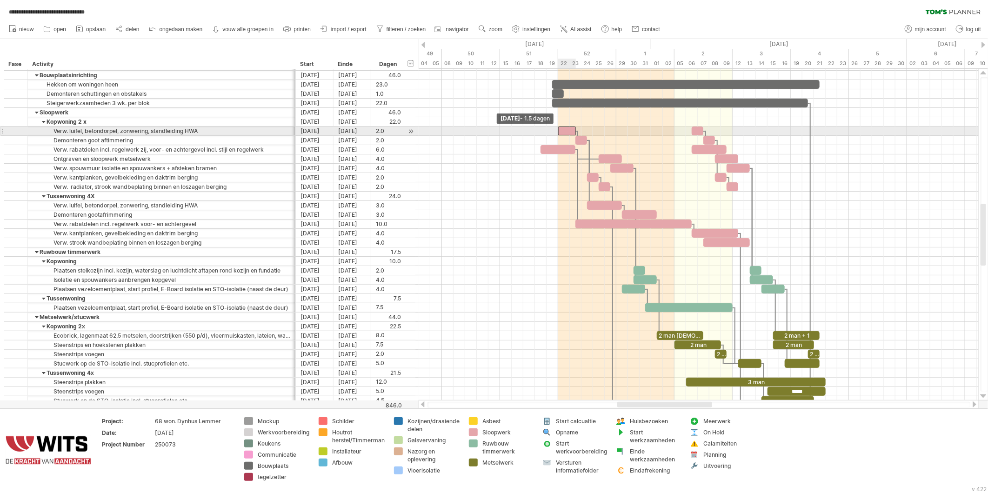
drag, startPoint x: 564, startPoint y: 132, endPoint x: 559, endPoint y: 131, distance: 4.7
click at [559, 131] on span at bounding box center [559, 131] width 4 height 9
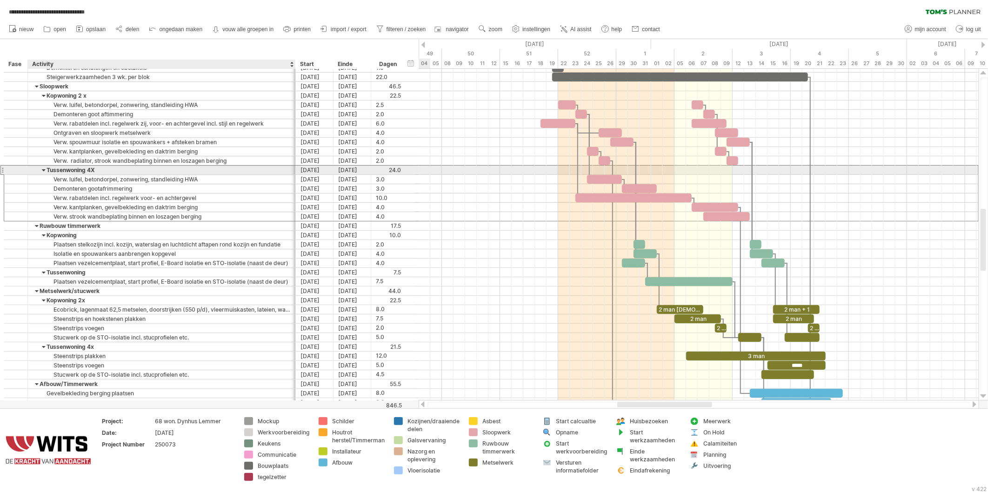
click at [89, 171] on div "Tussenwoning 4X" at bounding box center [162, 170] width 258 height 9
click at [89, 171] on input "**********" at bounding box center [162, 170] width 258 height 9
click at [90, 171] on input "**********" at bounding box center [162, 170] width 258 height 9
type input "**********"
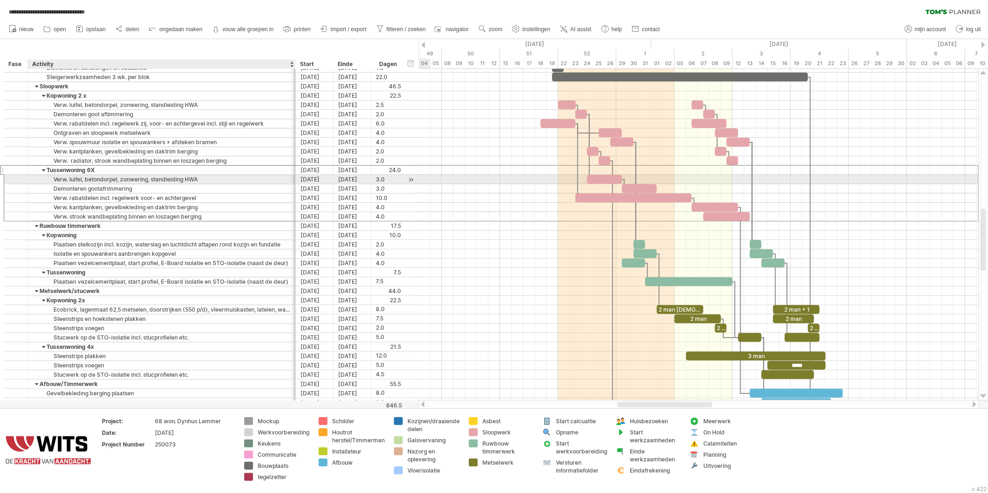
click at [127, 182] on div "Verw. luifel, betondorpel, zonwering, standleiding HWA" at bounding box center [162, 179] width 258 height 9
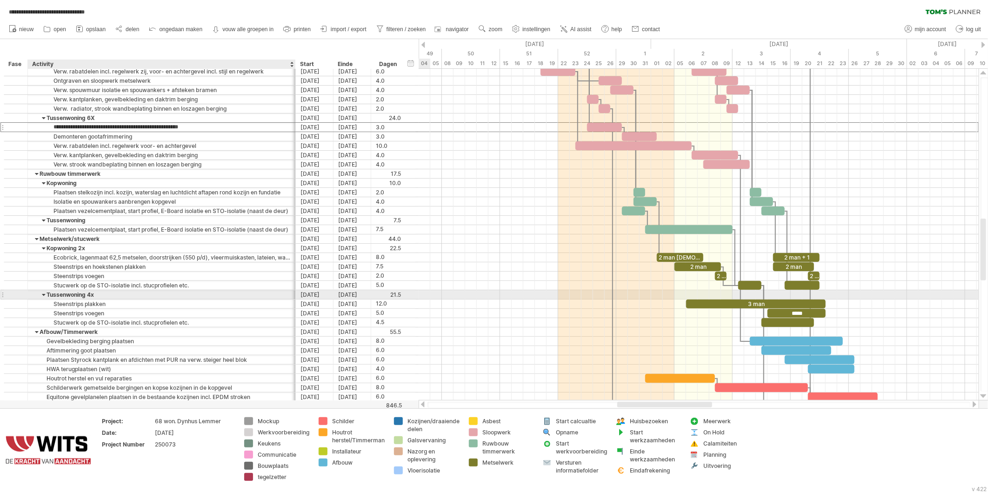
click at [87, 296] on div "Tussenwoning 4x" at bounding box center [162, 294] width 258 height 9
click at [91, 295] on input "**********" at bounding box center [162, 294] width 258 height 9
type input "**********"
click at [111, 301] on div "Steenstrips plakken" at bounding box center [162, 304] width 258 height 9
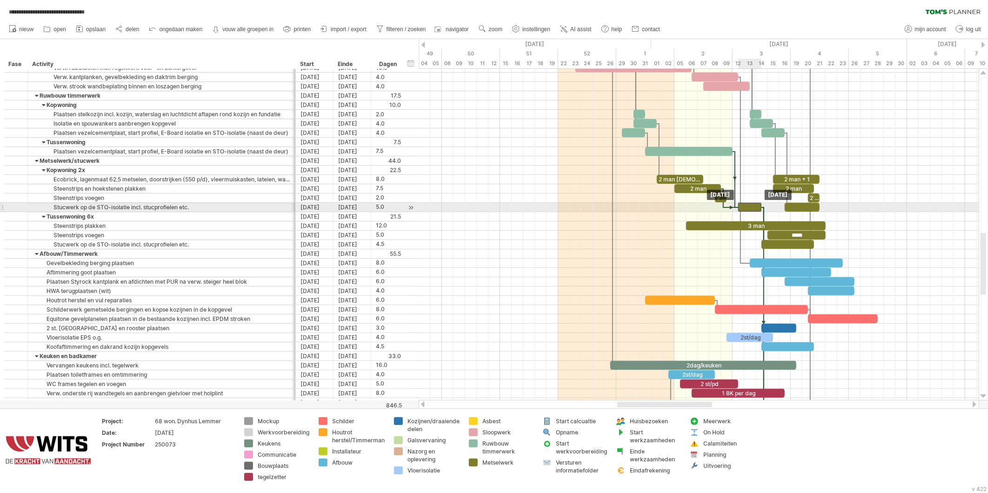
click at [746, 209] on div at bounding box center [750, 207] width 23 height 9
click at [735, 208] on div at bounding box center [747, 207] width 29 height 9
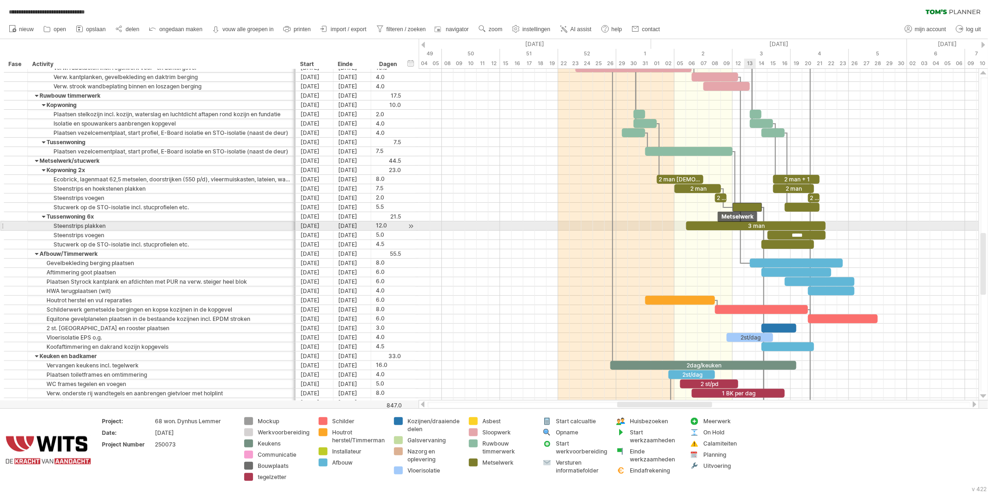
click at [751, 227] on div "3 man" at bounding box center [756, 226] width 140 height 9
click at [873, 231] on div at bounding box center [699, 226] width 560 height 9
drag, startPoint x: 824, startPoint y: 227, endPoint x: 814, endPoint y: 226, distance: 9.4
click at [814, 226] on span at bounding box center [815, 226] width 4 height 9
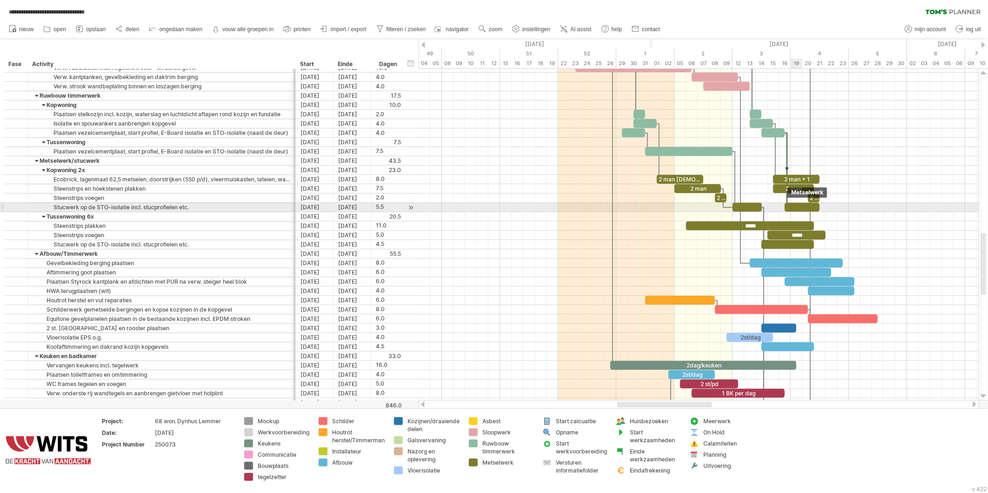
click at [801, 208] on div at bounding box center [802, 207] width 35 height 9
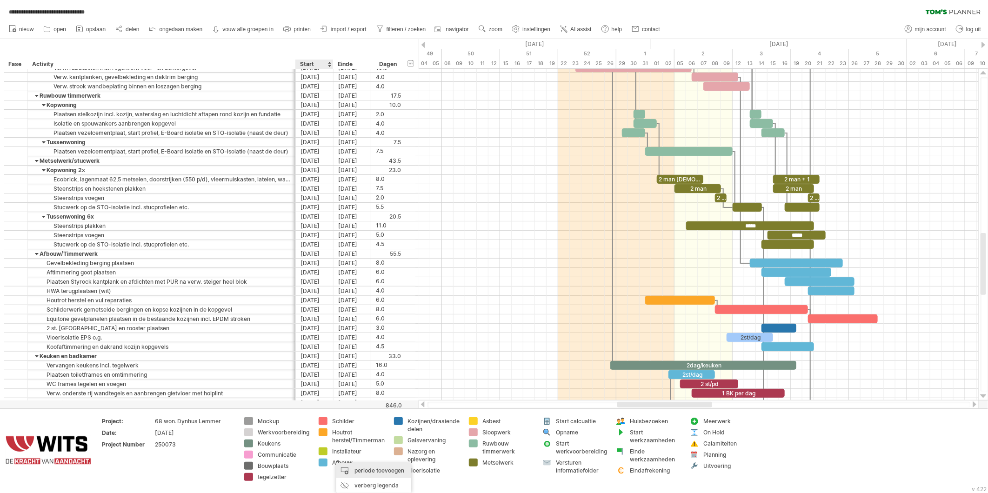
click at [363, 471] on div "periode toevoegen" at bounding box center [373, 471] width 75 height 15
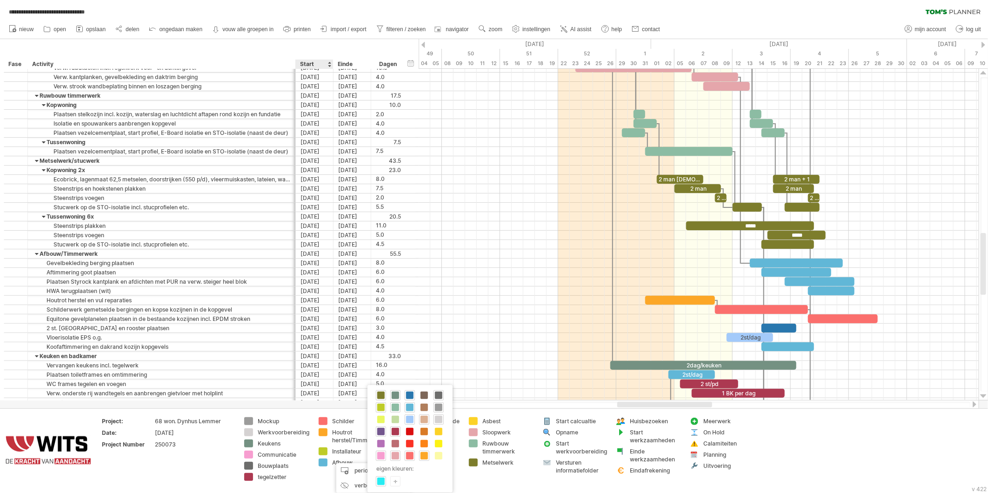
click at [379, 433] on span at bounding box center [380, 431] width 7 height 7
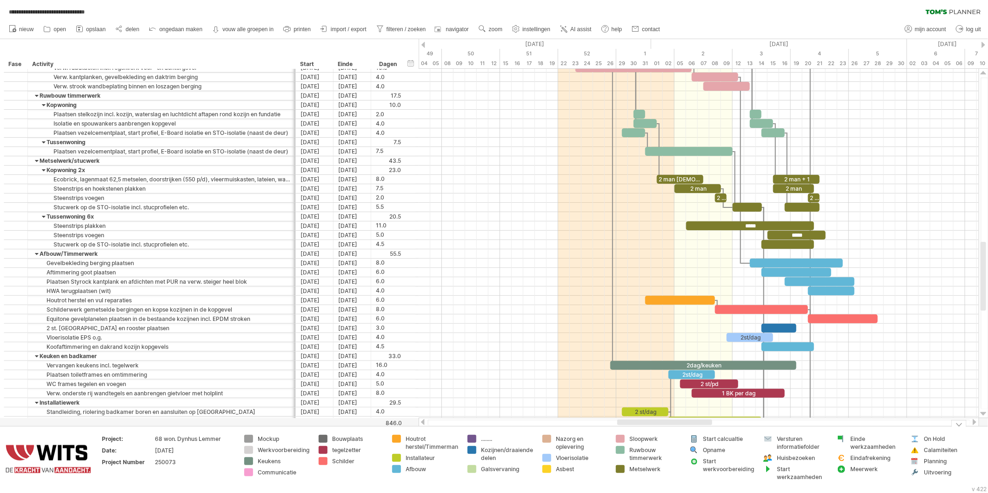
click at [483, 441] on div "........" at bounding box center [507, 439] width 52 height 8
type input "*********"
click at [435, 492] on div "Project: 68 won. Dynhus Lemmer Date: 24-07-2025 Project Number 250073 Mockup We…" at bounding box center [494, 459] width 988 height 67
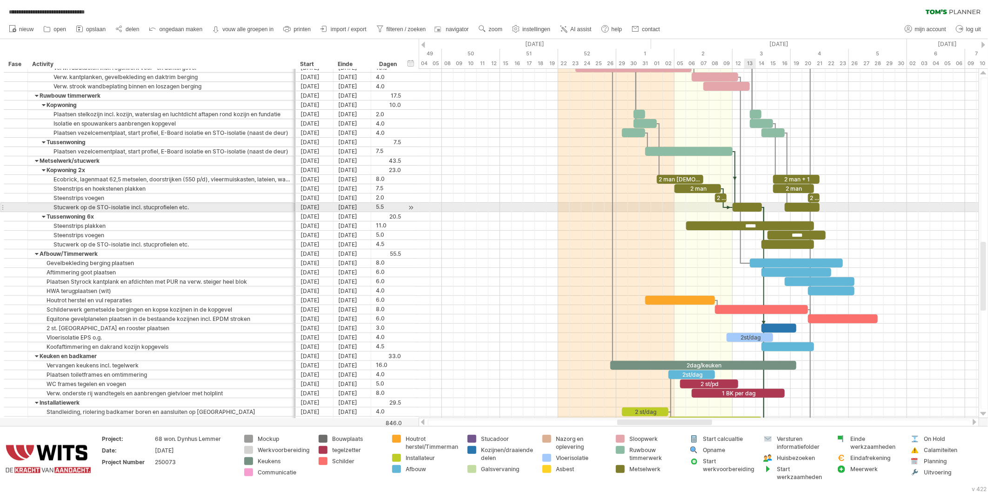
click at [756, 206] on div at bounding box center [747, 207] width 29 height 9
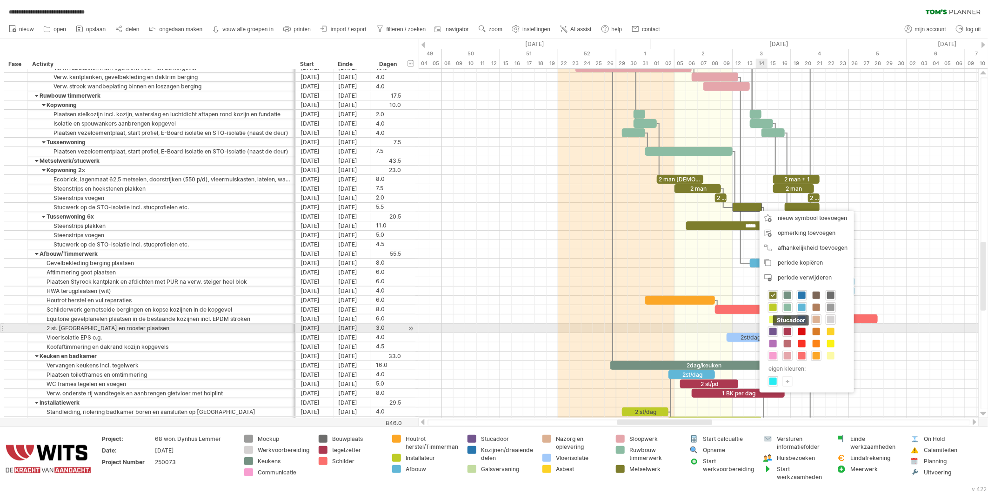
click at [773, 332] on span at bounding box center [773, 331] width 7 height 7
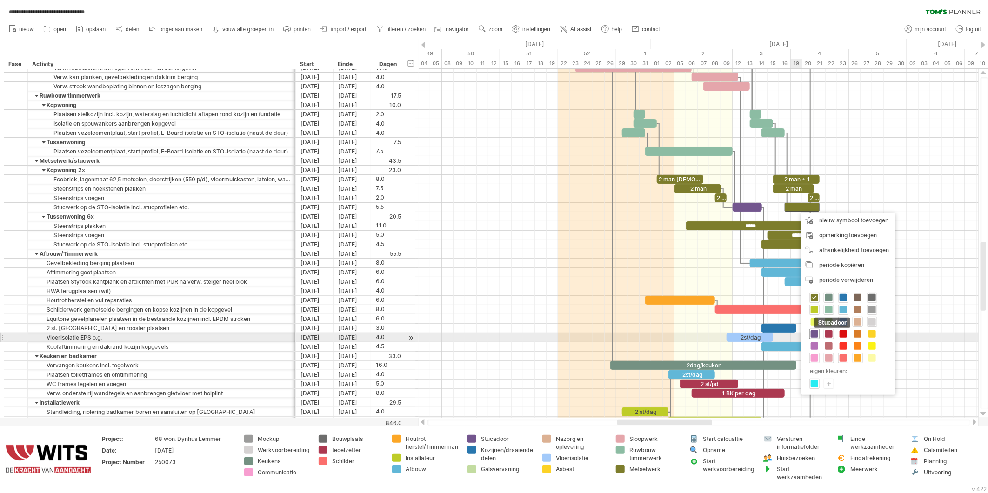
click at [814, 335] on span at bounding box center [814, 333] width 7 height 7
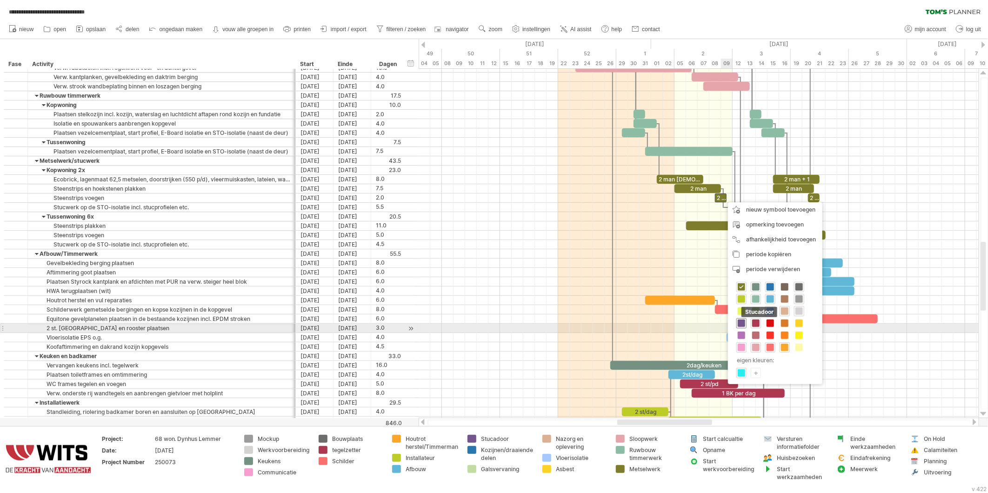
click at [743, 324] on span at bounding box center [741, 323] width 7 height 7
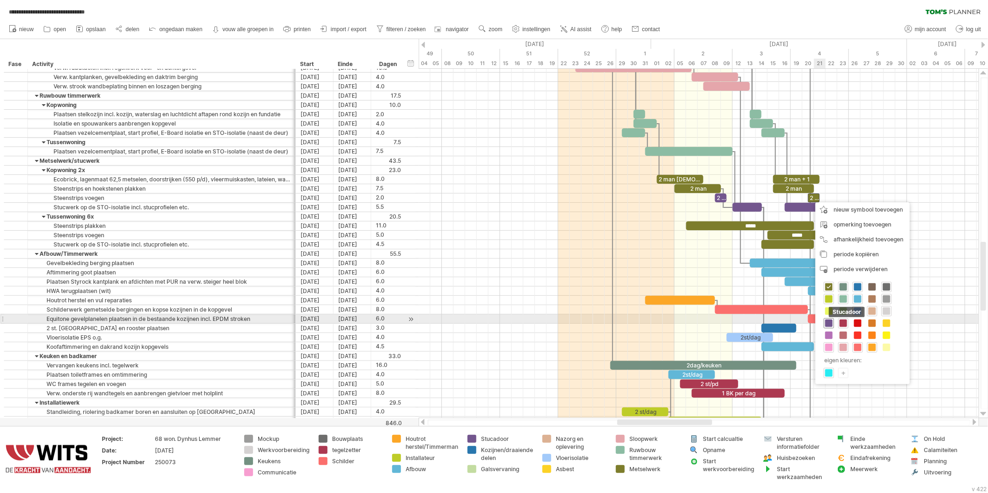
click at [827, 323] on span at bounding box center [829, 323] width 7 height 7
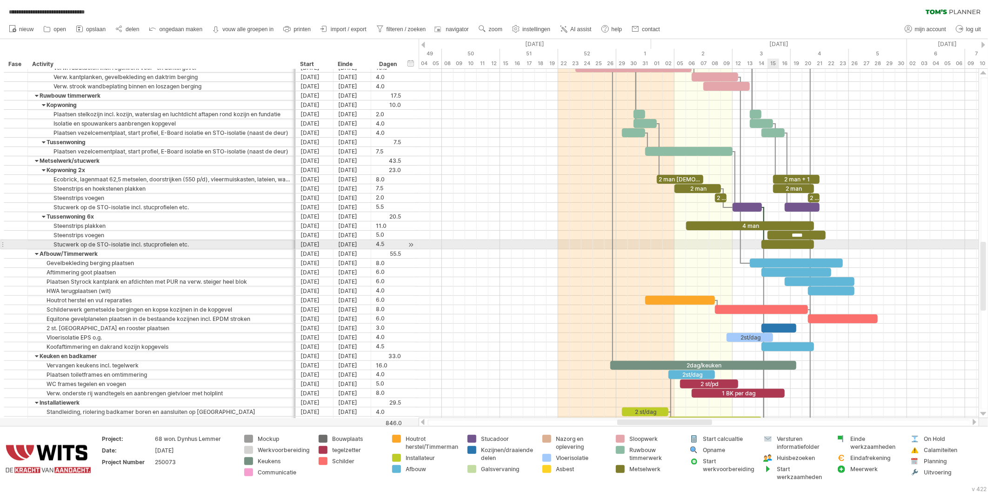
click at [773, 245] on div at bounding box center [788, 244] width 53 height 9
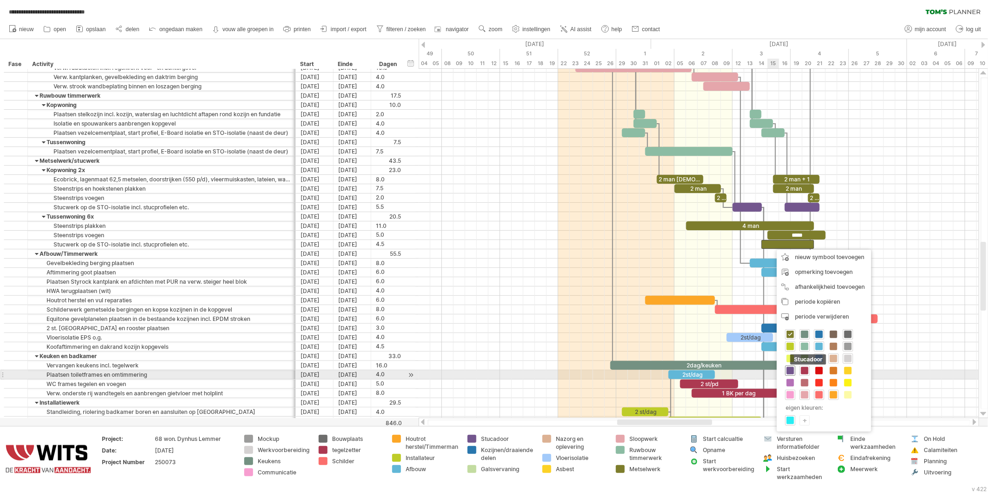
click at [789, 371] on span at bounding box center [790, 370] width 7 height 7
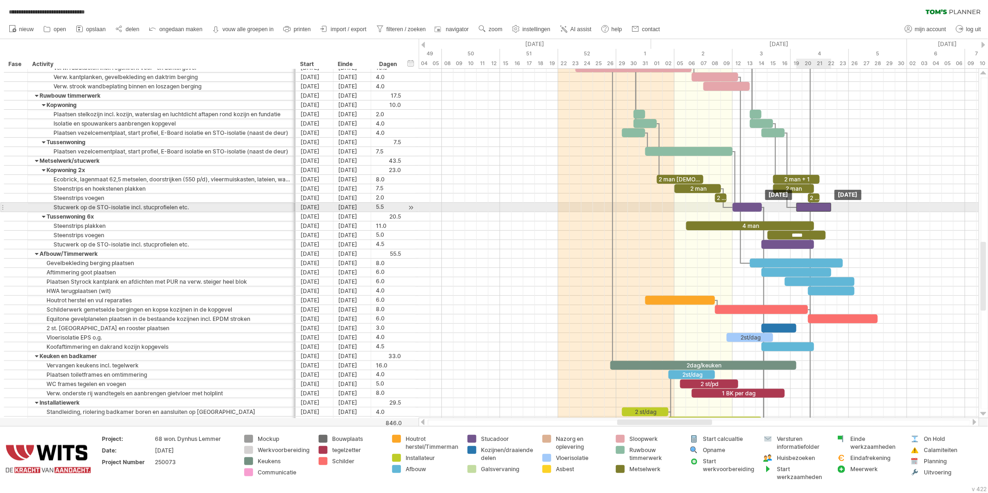
drag, startPoint x: 803, startPoint y: 207, endPoint x: 813, endPoint y: 207, distance: 10.2
click at [813, 207] on div at bounding box center [814, 207] width 35 height 9
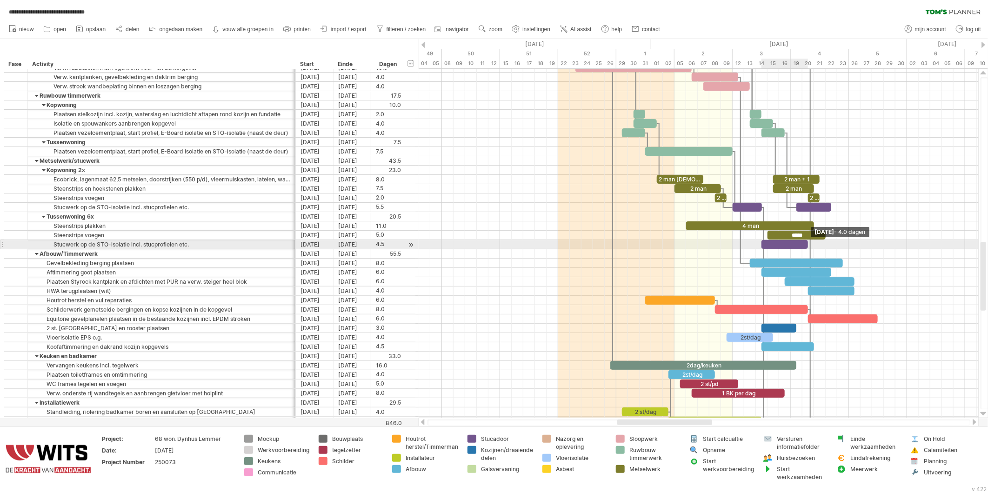
drag, startPoint x: 815, startPoint y: 244, endPoint x: 807, endPoint y: 244, distance: 7.5
click at [807, 244] on span at bounding box center [809, 244] width 4 height 9
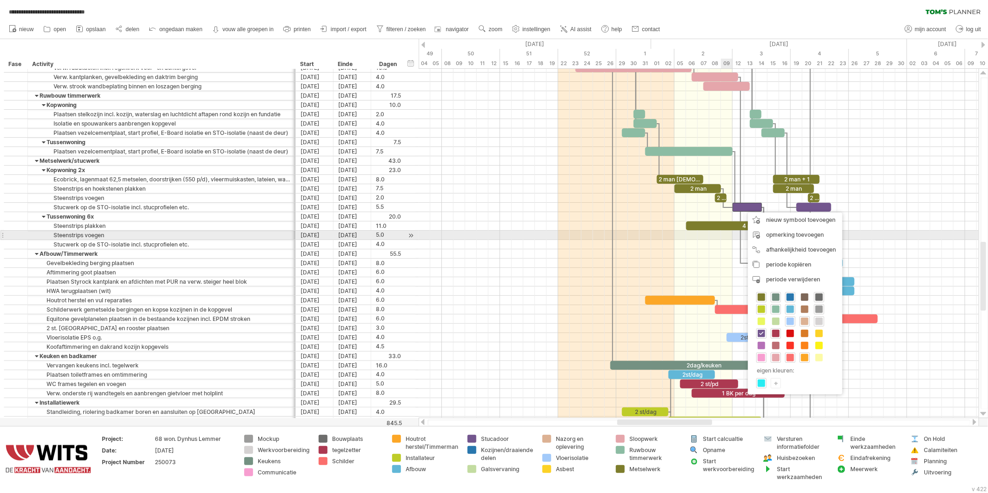
click at [728, 234] on div at bounding box center [699, 235] width 560 height 9
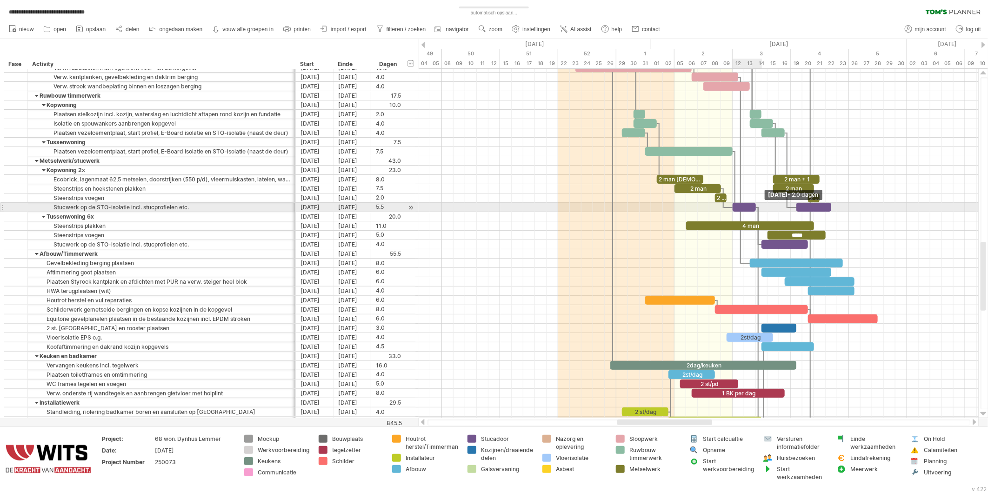
click at [759, 206] on div "2 man 1+ 2 man + 1 2 man 2 man 2 man 2 man 3 man 2 man 2st/dag 2dag/keuken 2st/…" at bounding box center [699, 244] width 560 height 350
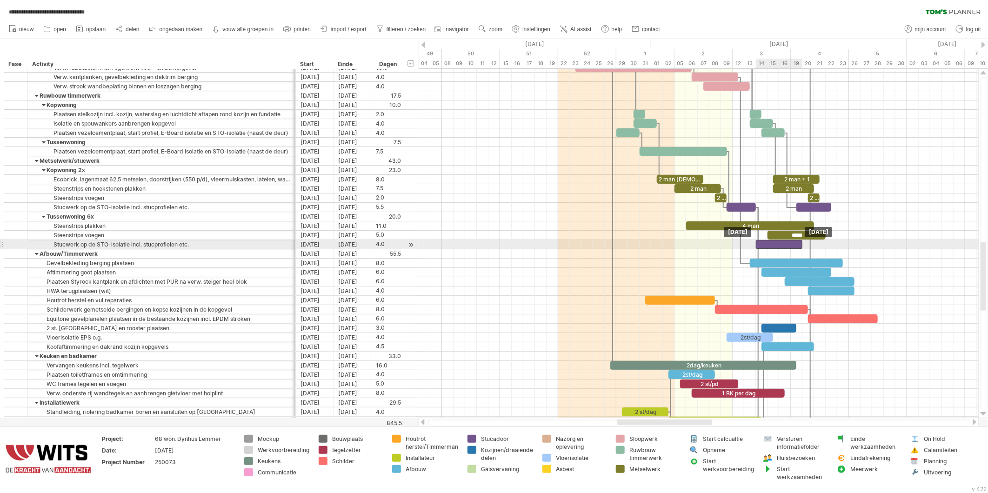
drag, startPoint x: 773, startPoint y: 244, endPoint x: 768, endPoint y: 244, distance: 5.1
click at [768, 244] on div at bounding box center [779, 244] width 47 height 9
drag, startPoint x: 807, startPoint y: 245, endPoint x: 801, endPoint y: 245, distance: 5.6
click at [801, 245] on span at bounding box center [803, 244] width 4 height 9
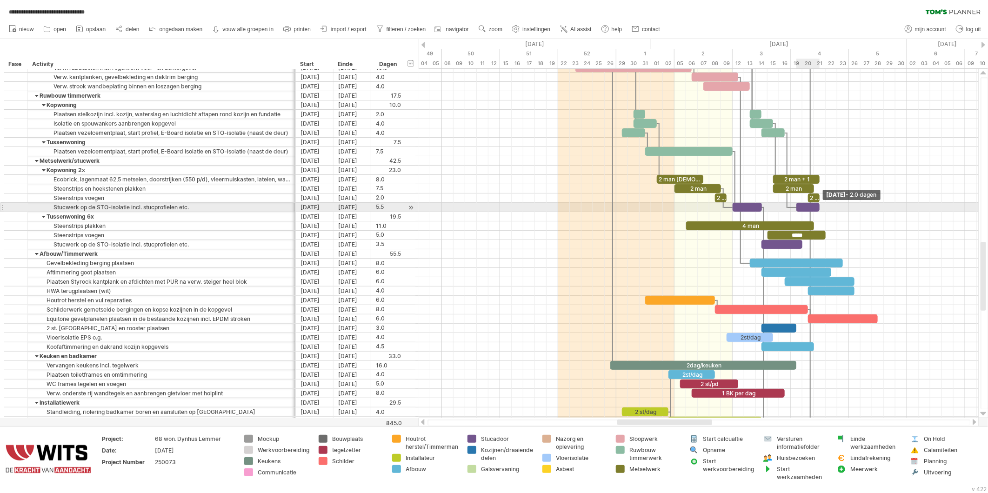
drag, startPoint x: 831, startPoint y: 207, endPoint x: 820, endPoint y: 208, distance: 10.2
click at [820, 208] on span at bounding box center [820, 207] width 4 height 9
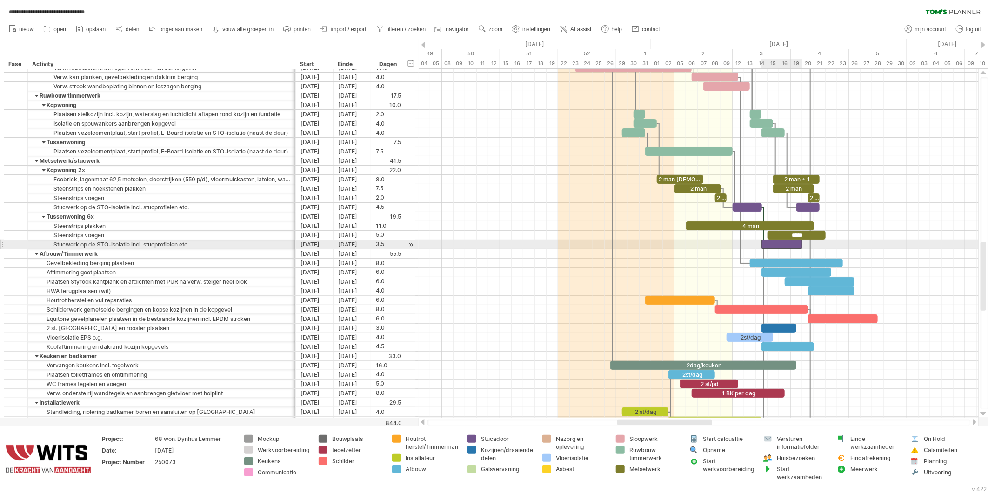
click at [794, 245] on div at bounding box center [782, 244] width 41 height 9
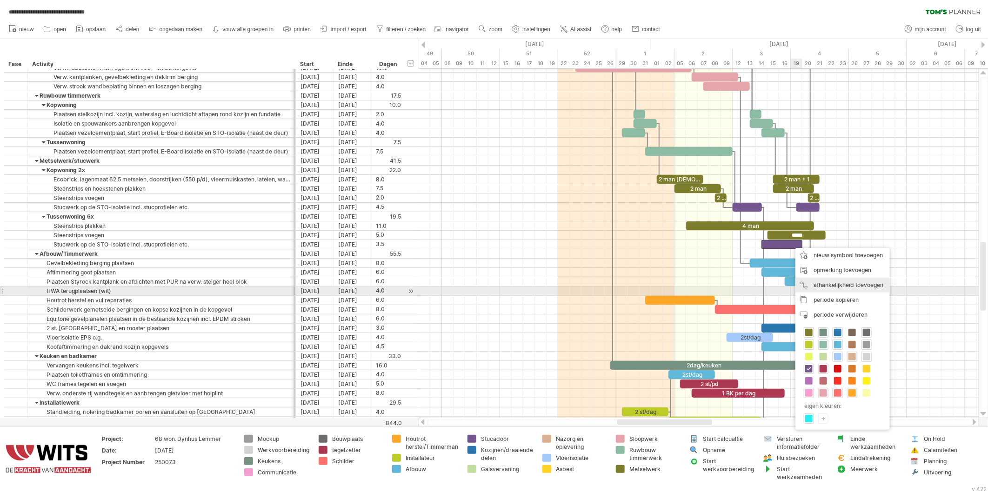
drag, startPoint x: 803, startPoint y: 287, endPoint x: 803, endPoint y: 241, distance: 45.6
click at [803, 286] on div "afhankelijkheid toevoegen U kunt afhankelijkheden gebruiken als u wilt dat de a…" at bounding box center [843, 285] width 94 height 15
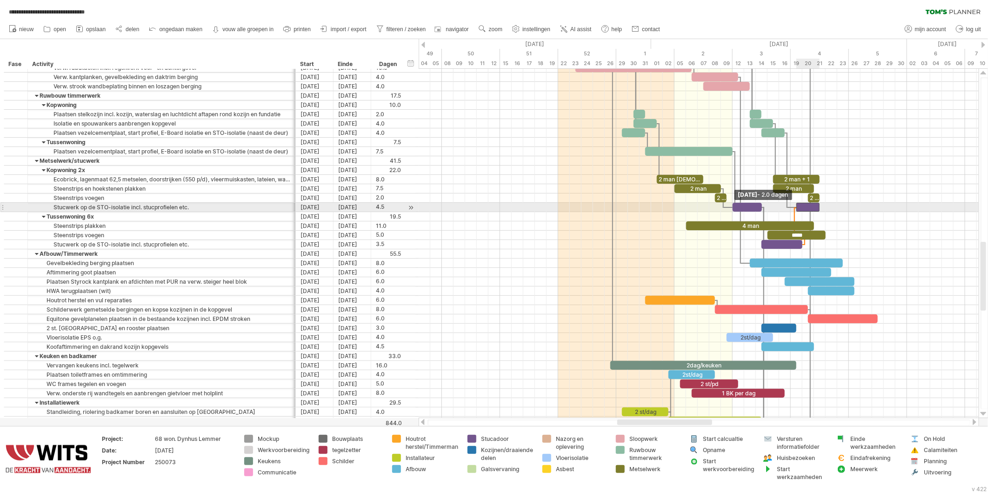
click at [798, 208] on span at bounding box center [797, 207] width 4 height 9
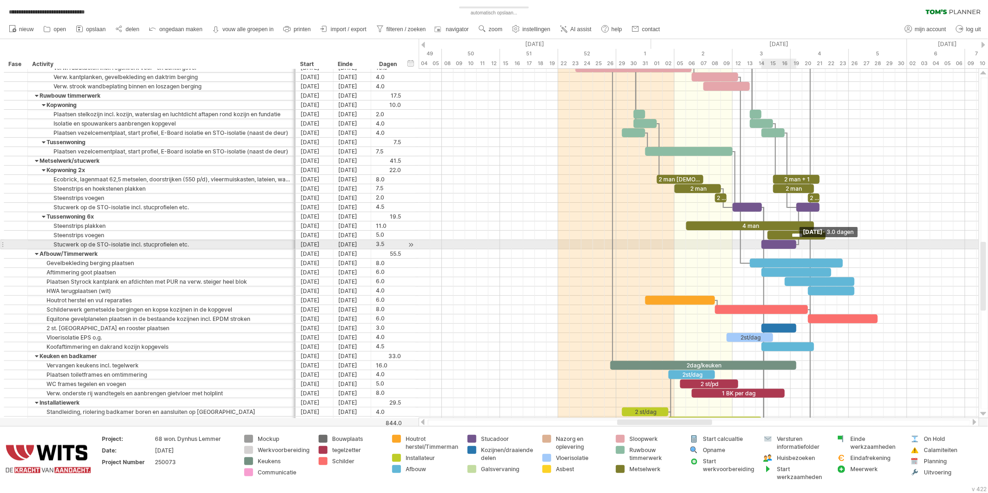
drag, startPoint x: 802, startPoint y: 247, endPoint x: 797, endPoint y: 245, distance: 5.3
click at [797, 245] on span at bounding box center [797, 244] width 4 height 9
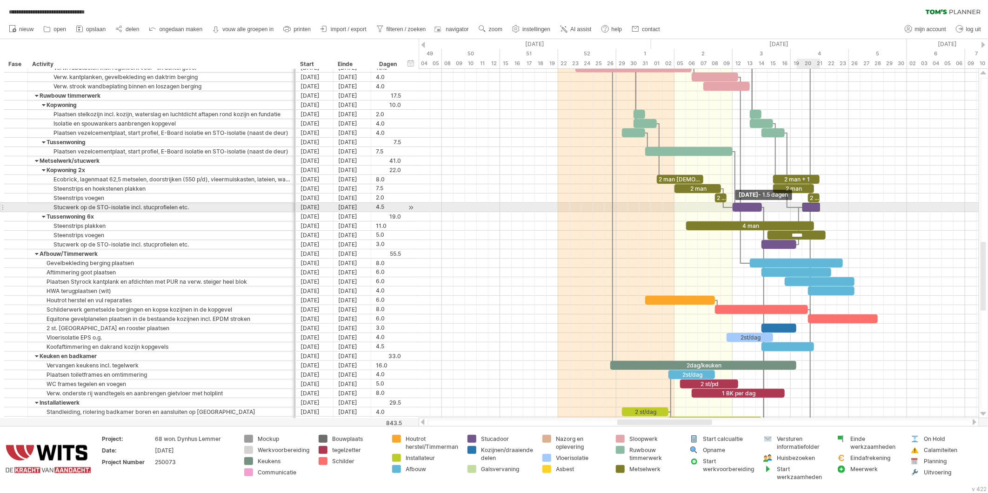
click at [801, 208] on span at bounding box center [803, 207] width 4 height 9
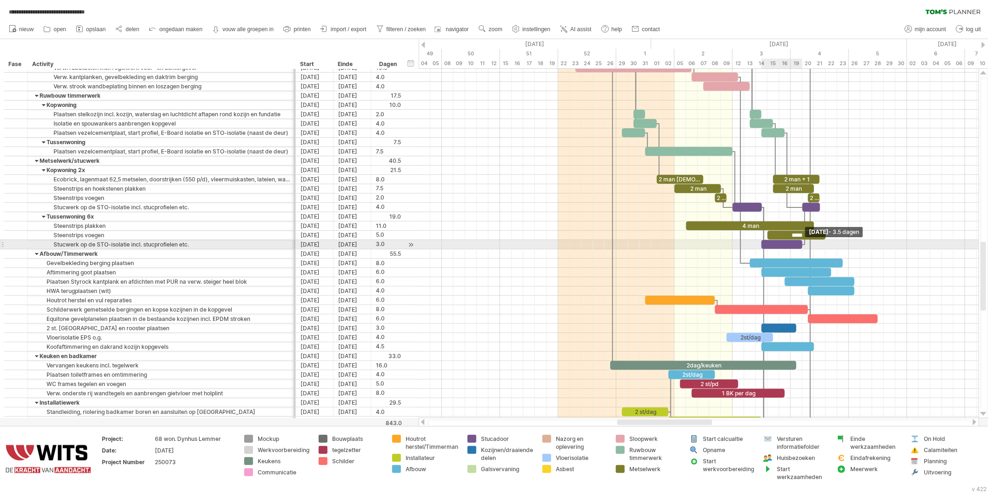
click at [801, 245] on span at bounding box center [803, 244] width 4 height 9
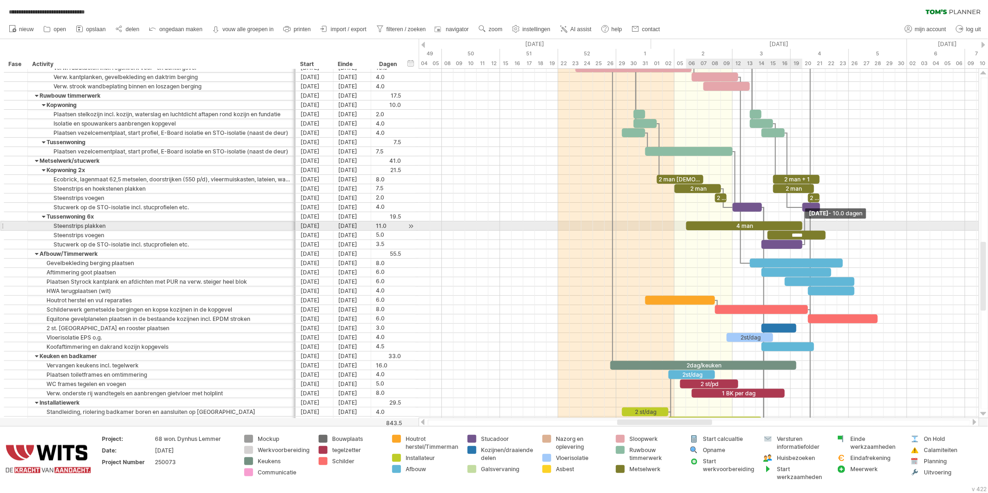
drag, startPoint x: 813, startPoint y: 226, endPoint x: 798, endPoint y: 226, distance: 14.4
click at [798, 226] on div "4 man" at bounding box center [744, 226] width 116 height 9
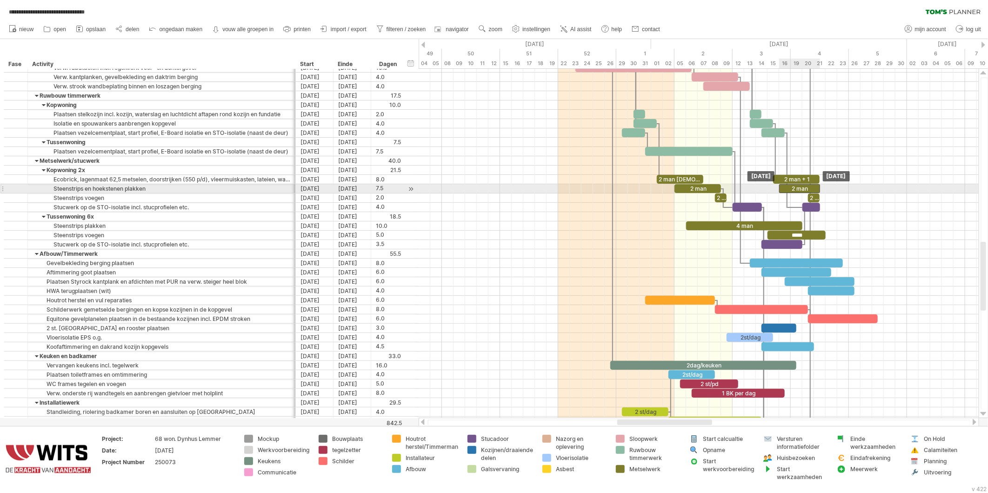
drag, startPoint x: 794, startPoint y: 188, endPoint x: 801, endPoint y: 188, distance: 7.0
click at [801, 188] on div "2 man" at bounding box center [800, 188] width 41 height 9
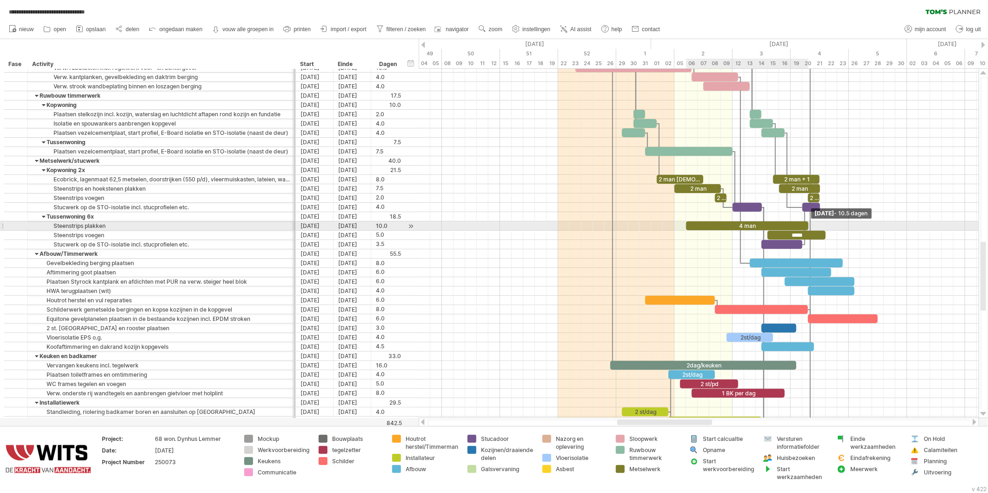
click at [806, 226] on div "4 man" at bounding box center [747, 226] width 122 height 9
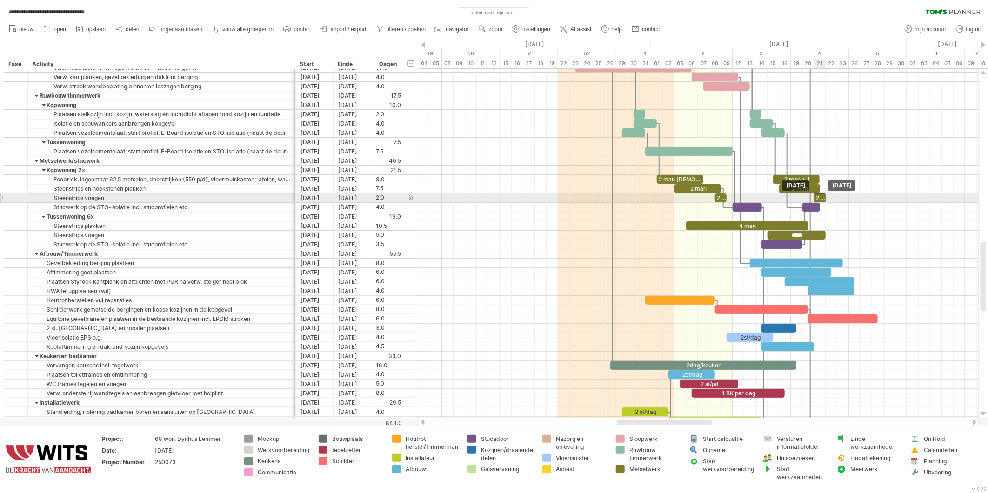
drag, startPoint x: 815, startPoint y: 198, endPoint x: 821, endPoint y: 199, distance: 5.6
click at [821, 199] on div "2 man" at bounding box center [820, 198] width 12 height 9
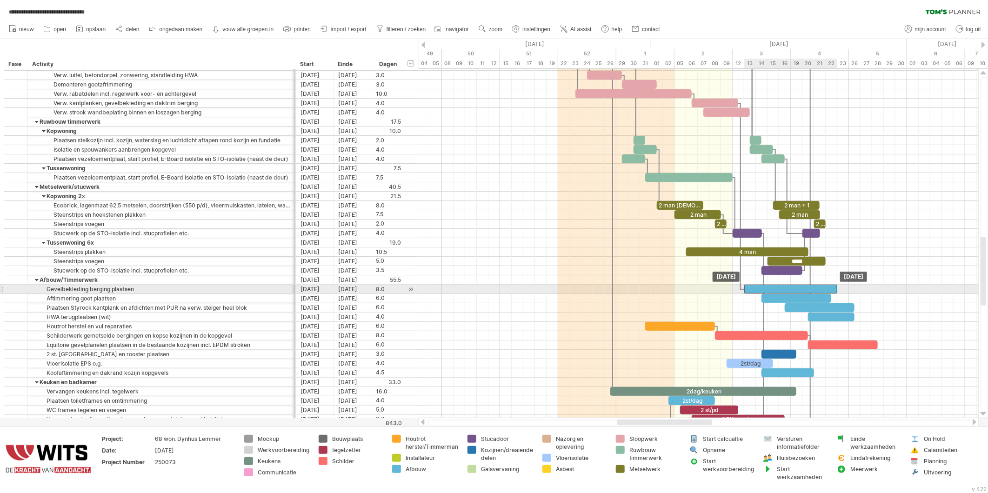
drag, startPoint x: 769, startPoint y: 287, endPoint x: 764, endPoint y: 287, distance: 5.6
click at [764, 287] on div at bounding box center [791, 289] width 93 height 9
drag, startPoint x: 789, startPoint y: 299, endPoint x: 804, endPoint y: 300, distance: 14.9
click at [804, 300] on div at bounding box center [815, 298] width 70 height 9
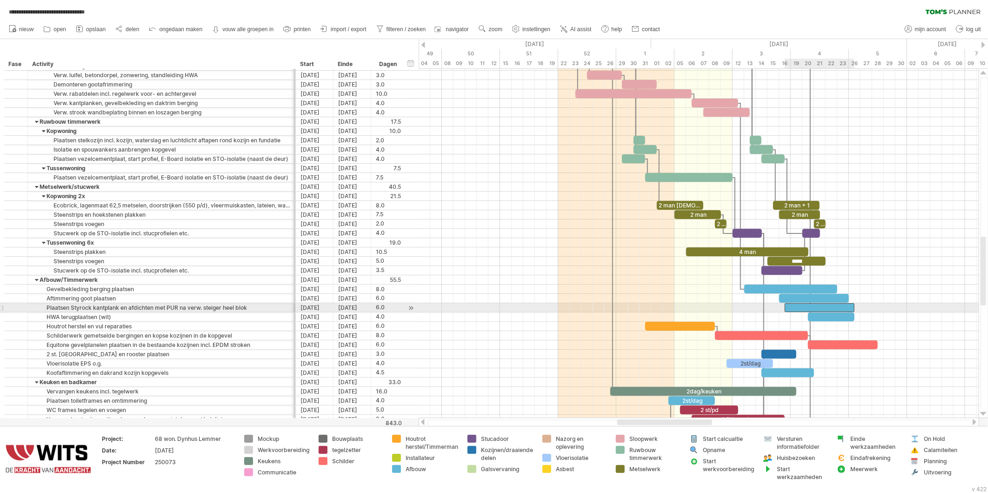
click at [799, 309] on div at bounding box center [820, 307] width 70 height 9
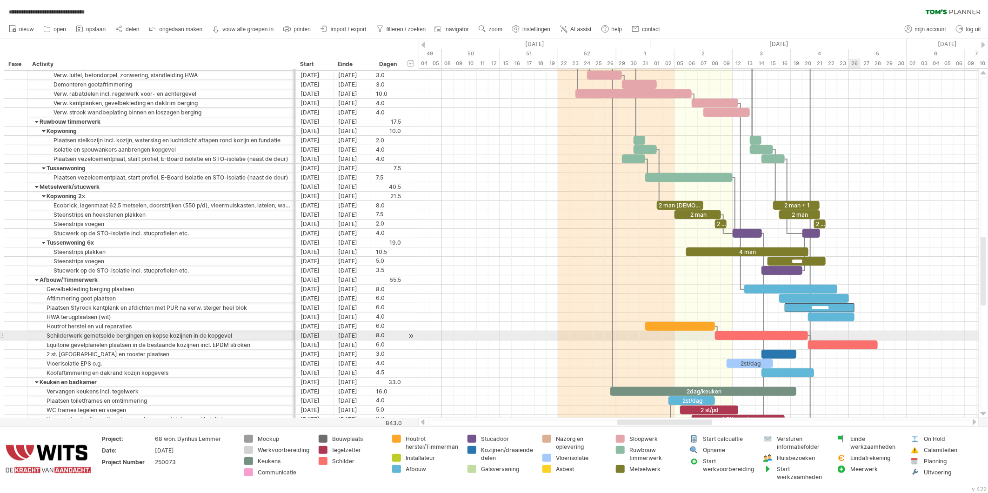
click at [858, 338] on div at bounding box center [699, 335] width 560 height 9
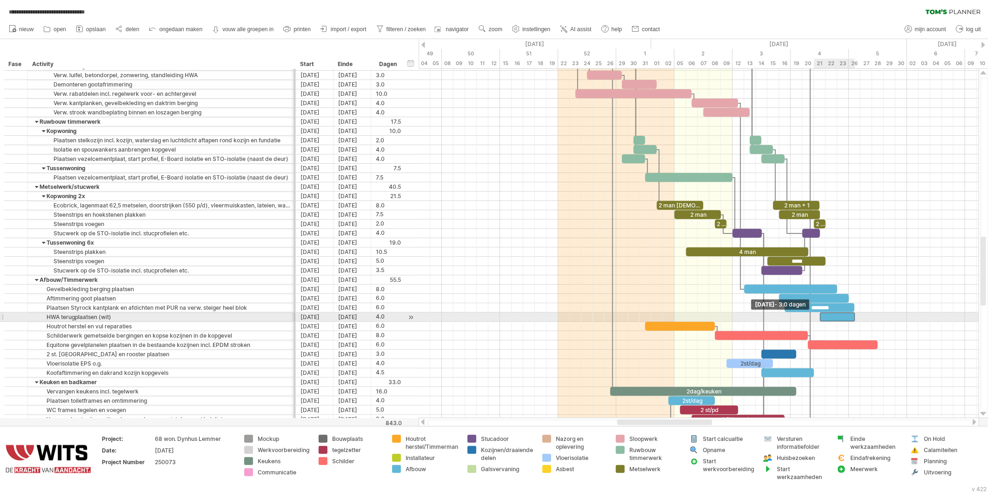
drag, startPoint x: 807, startPoint y: 320, endPoint x: 816, endPoint y: 319, distance: 9.4
click at [816, 319] on div "2 man 1+ 2 man + 1 2 man 2 man 2 man 2 man 3 man 2 man 2st/dag 2dag/keuken 2st/…" at bounding box center [699, 244] width 560 height 350
click at [827, 314] on div at bounding box center [837, 317] width 35 height 9
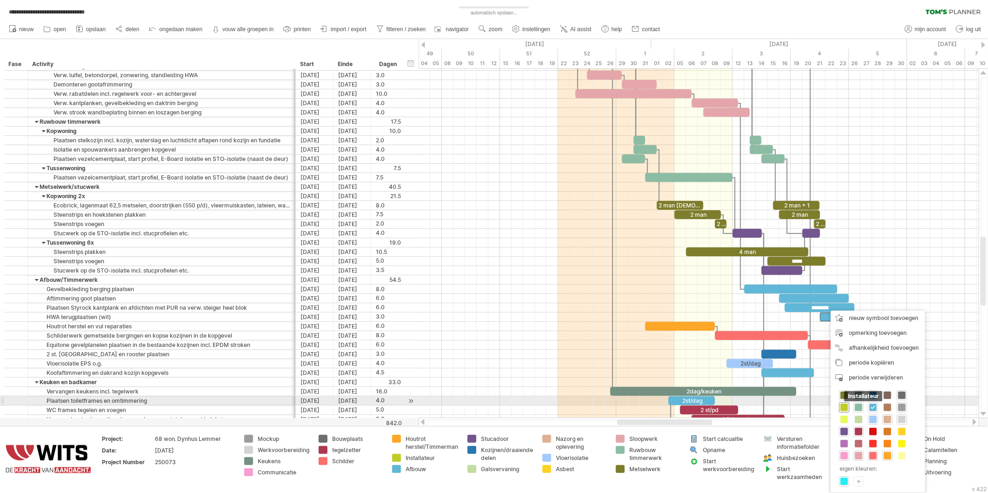
click at [847, 405] on span at bounding box center [844, 407] width 7 height 7
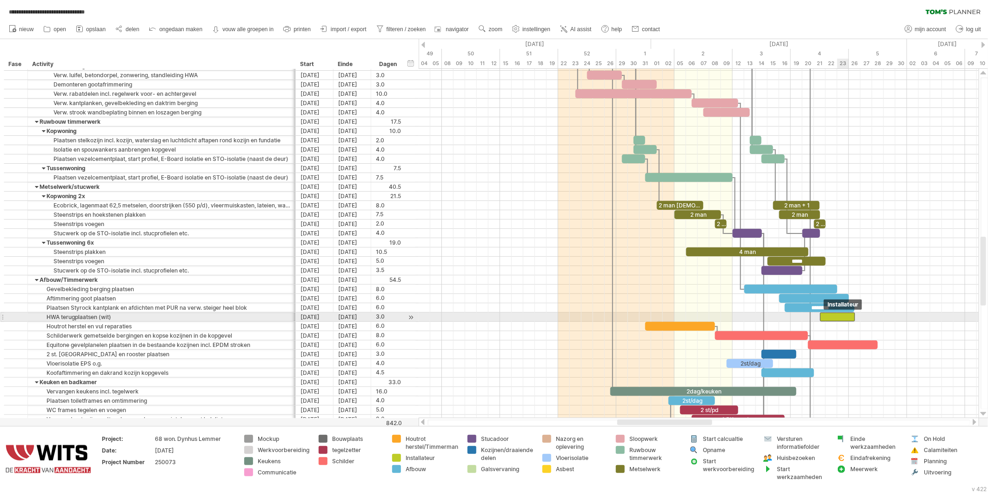
click at [838, 320] on div at bounding box center [837, 317] width 35 height 9
drag, startPoint x: 820, startPoint y: 319, endPoint x: 826, endPoint y: 318, distance: 6.5
click at [826, 318] on span at bounding box center [826, 317] width 4 height 9
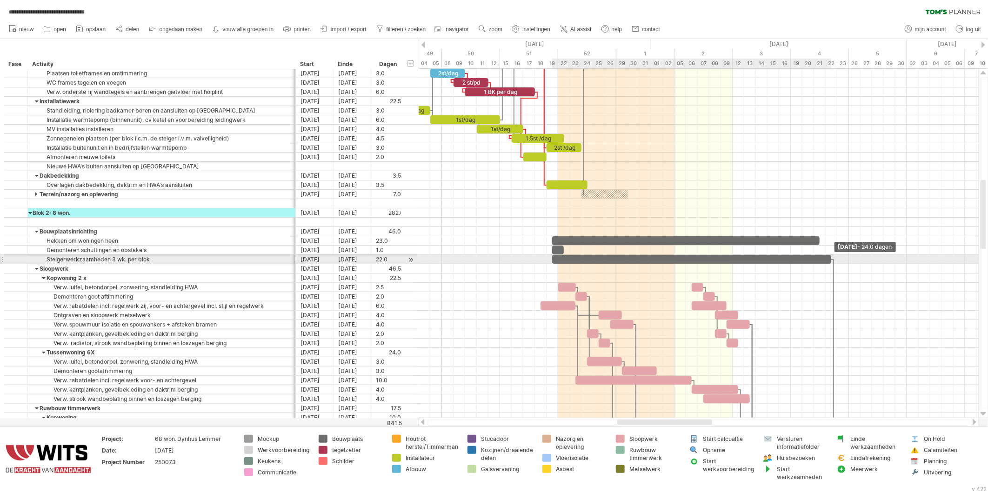
drag, startPoint x: 807, startPoint y: 258, endPoint x: 831, endPoint y: 259, distance: 23.7
click at [831, 259] on span at bounding box center [832, 259] width 4 height 9
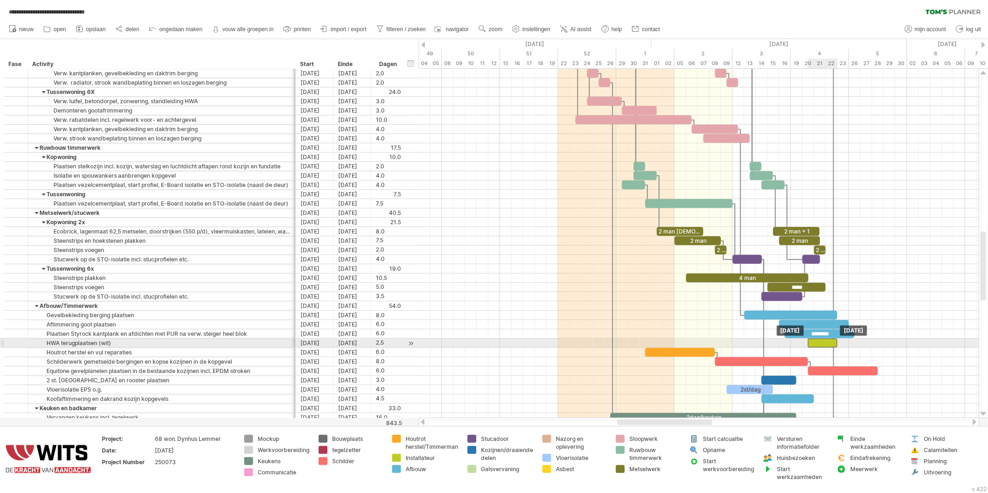
drag, startPoint x: 836, startPoint y: 345, endPoint x: 817, endPoint y: 342, distance: 18.8
click at [817, 342] on div at bounding box center [822, 343] width 29 height 9
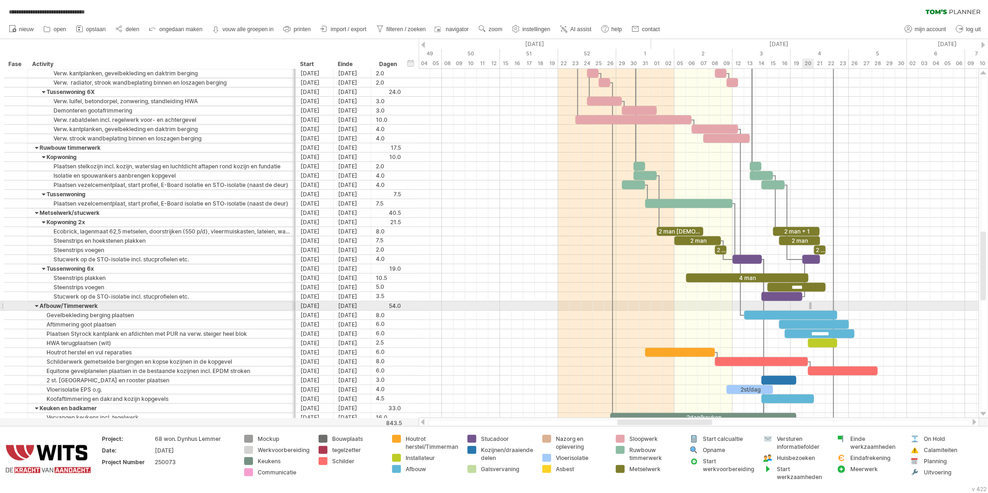
drag, startPoint x: 812, startPoint y: 309, endPoint x: 831, endPoint y: 356, distance: 50.6
click at [825, 346] on div "2 man 1+ 2 man + 1 2 man 2 man 2 man 2 man 3 man 2 man 2st/dag 2dag/keuken 2st/…" at bounding box center [699, 244] width 560 height 350
click at [878, 308] on div at bounding box center [699, 306] width 560 height 9
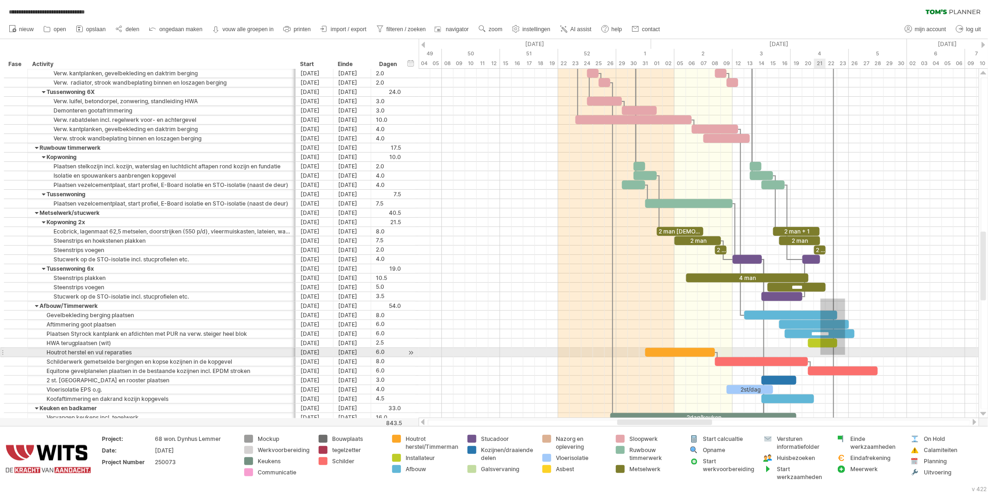
drag, startPoint x: 846, startPoint y: 298, endPoint x: 818, endPoint y: 344, distance: 53.6
click at [819, 346] on div "2 man 1+ 2 man + 1 2 man 2 man 2 man 2 man 3 man 2 man 2st/dag 2dag/keuken 2st/…" at bounding box center [699, 244] width 560 height 350
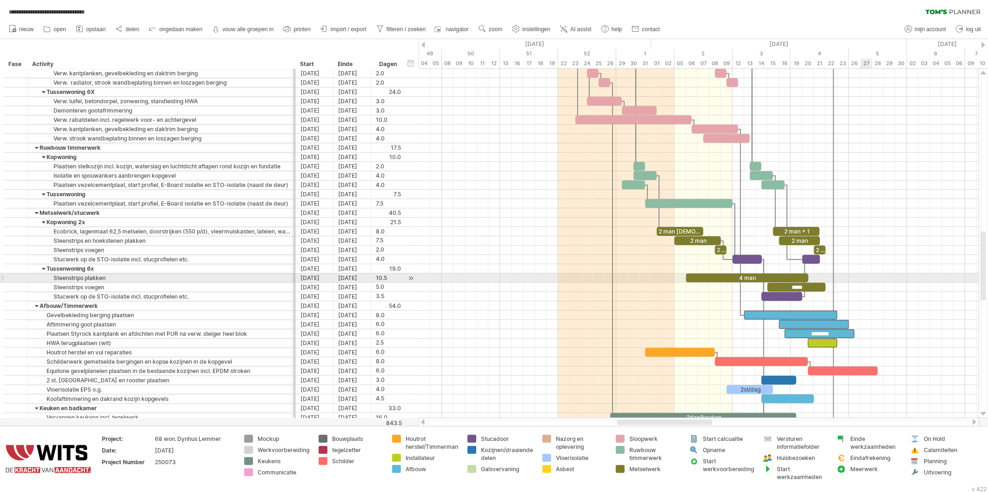
click at [865, 281] on div at bounding box center [699, 278] width 560 height 9
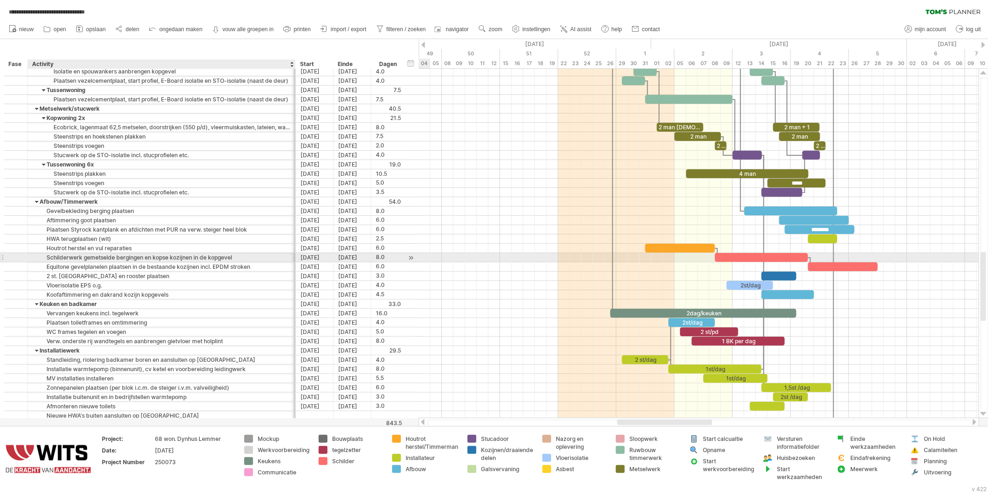
click at [135, 259] on div "Schilderwerk gemetselde bergingen en kopse kozijnen in de kopgevel" at bounding box center [162, 257] width 258 height 9
click at [834, 271] on div "afhankelijkheid verwijderen" at bounding box center [865, 272] width 98 height 15
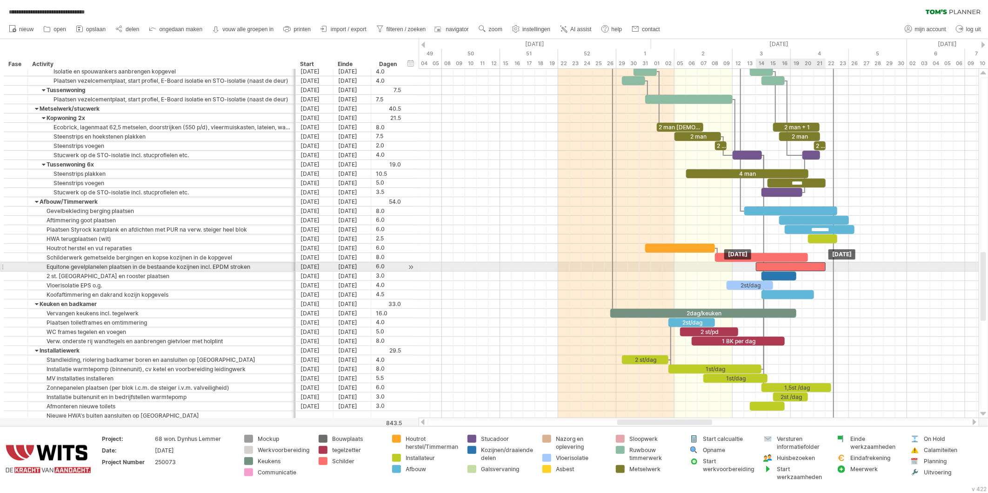
drag, startPoint x: 827, startPoint y: 269, endPoint x: 774, endPoint y: 269, distance: 52.6
click at [774, 269] on div at bounding box center [791, 266] width 70 height 9
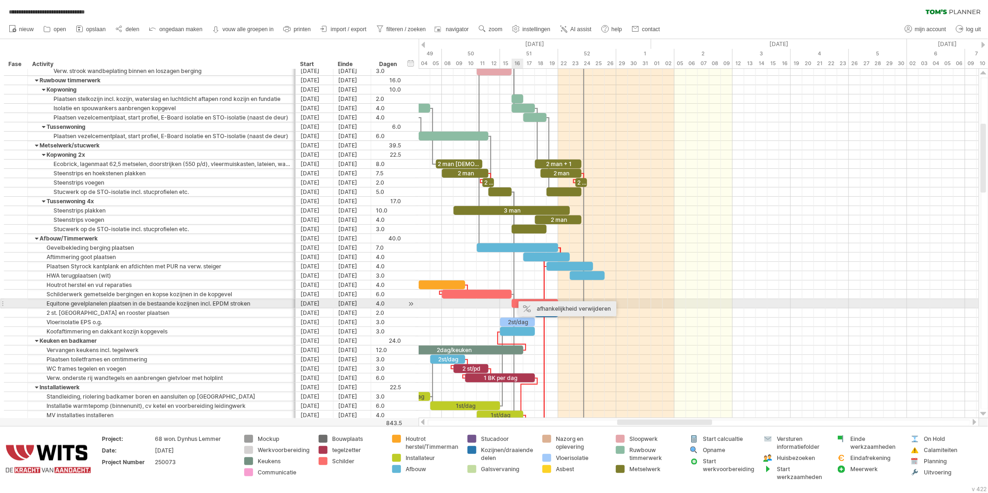
click at [531, 306] on div "afhankelijkheid verwijderen" at bounding box center [568, 309] width 98 height 15
click at [528, 302] on div at bounding box center [535, 303] width 47 height 9
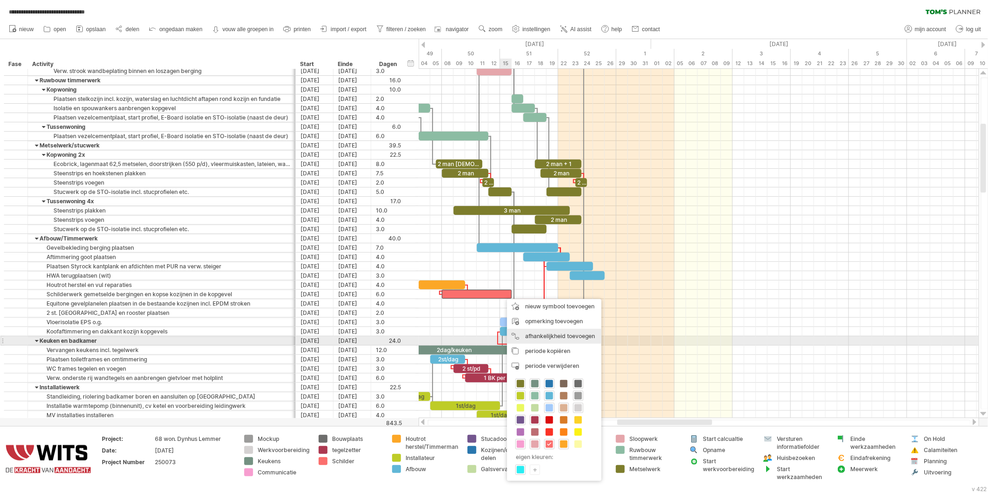
click at [523, 336] on div "afhankelijkheid toevoegen U kunt afhankelijkheden gebruiken als u wilt dat de a…" at bounding box center [554, 336] width 94 height 15
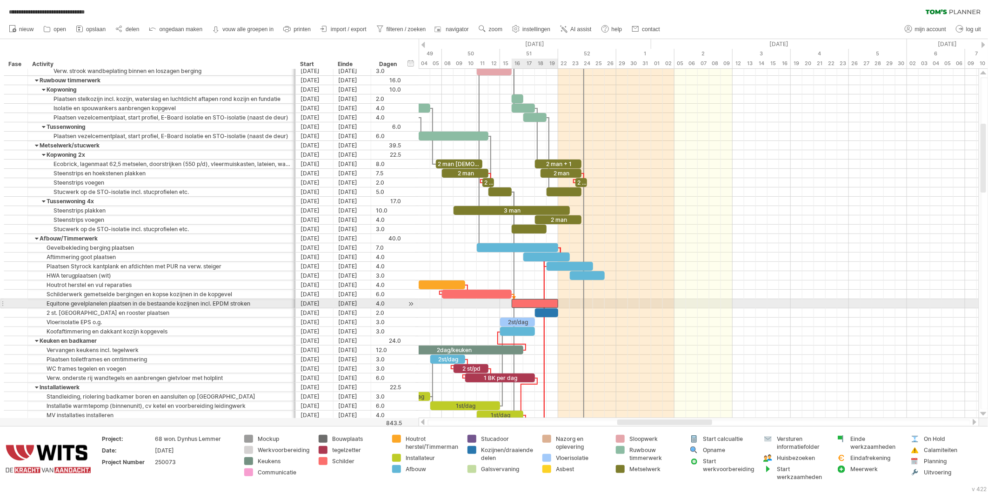
click at [517, 306] on div at bounding box center [535, 303] width 47 height 9
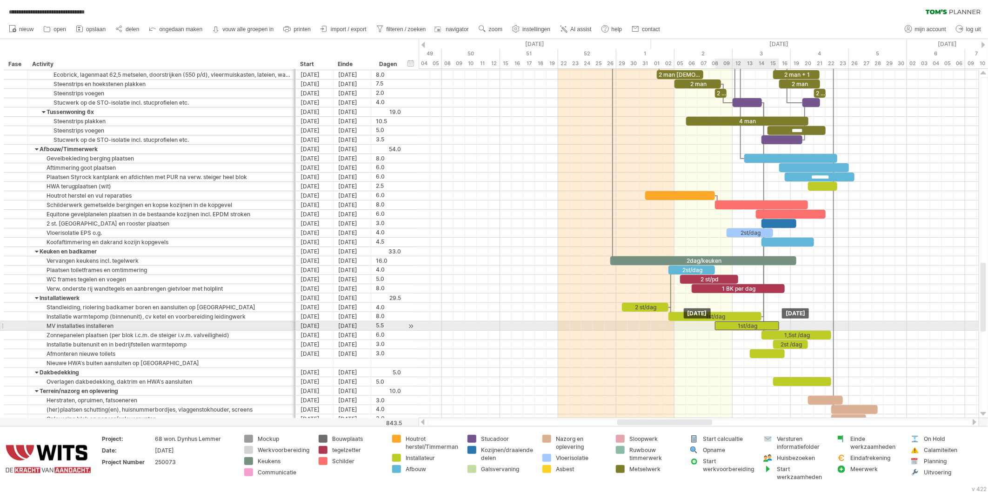
drag, startPoint x: 733, startPoint y: 327, endPoint x: 743, endPoint y: 327, distance: 9.3
click at [743, 327] on div "1st/dag" at bounding box center [747, 326] width 64 height 9
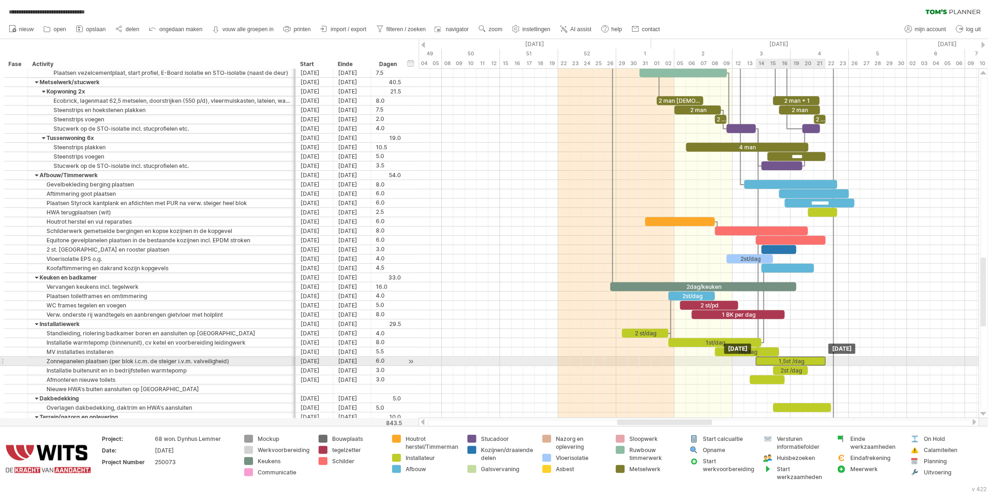
click at [808, 360] on div "1,5st /dag" at bounding box center [791, 361] width 70 height 9
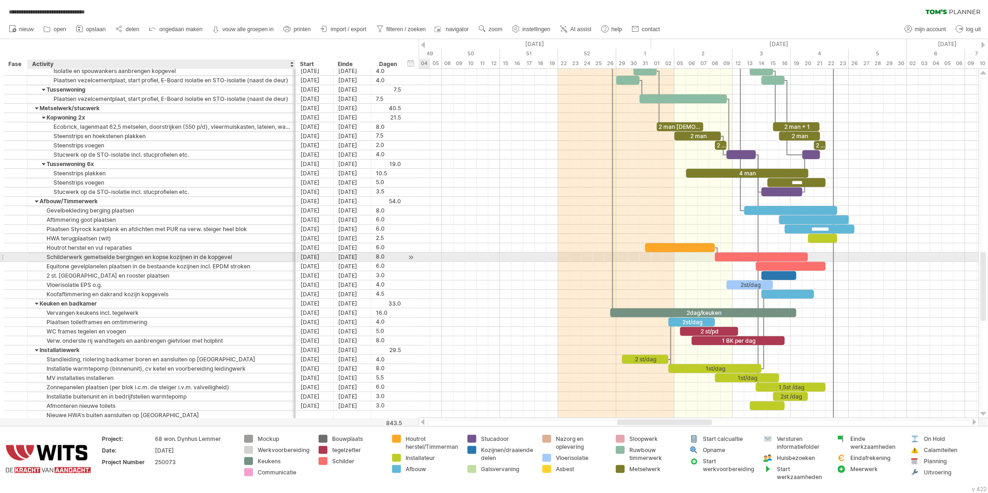
click at [165, 259] on div "Schilderwerk gemetselde bergingen en kopse kozijnen in de kopgevel" at bounding box center [162, 257] width 258 height 9
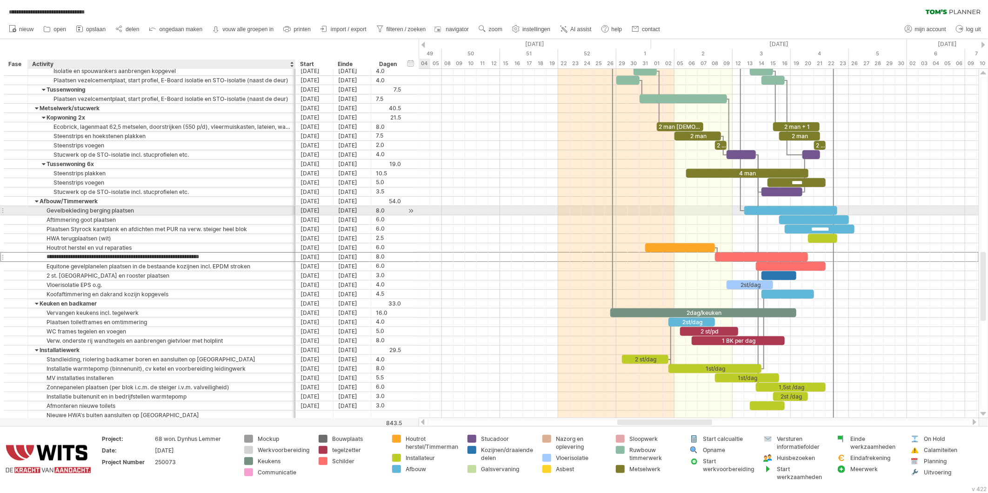
click at [112, 211] on div "Gevelbekleding berging plaatsen" at bounding box center [162, 210] width 258 height 9
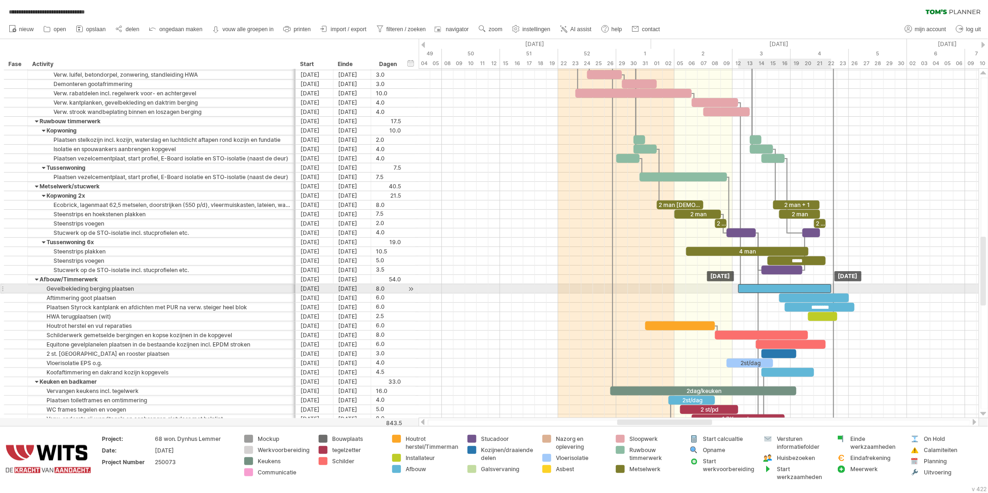
drag, startPoint x: 760, startPoint y: 290, endPoint x: 754, endPoint y: 289, distance: 5.1
click at [754, 289] on div at bounding box center [785, 288] width 93 height 9
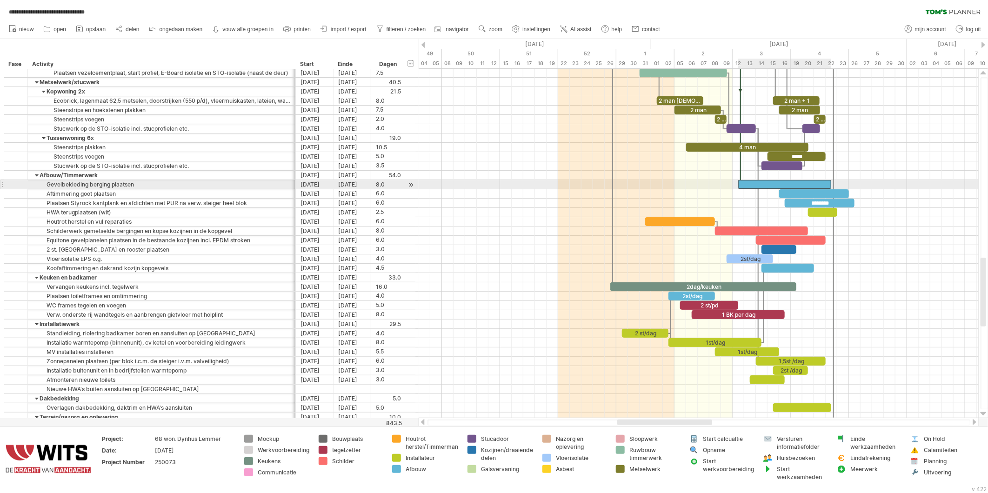
click at [764, 184] on div at bounding box center [785, 184] width 93 height 9
click at [794, 213] on div at bounding box center [699, 212] width 560 height 9
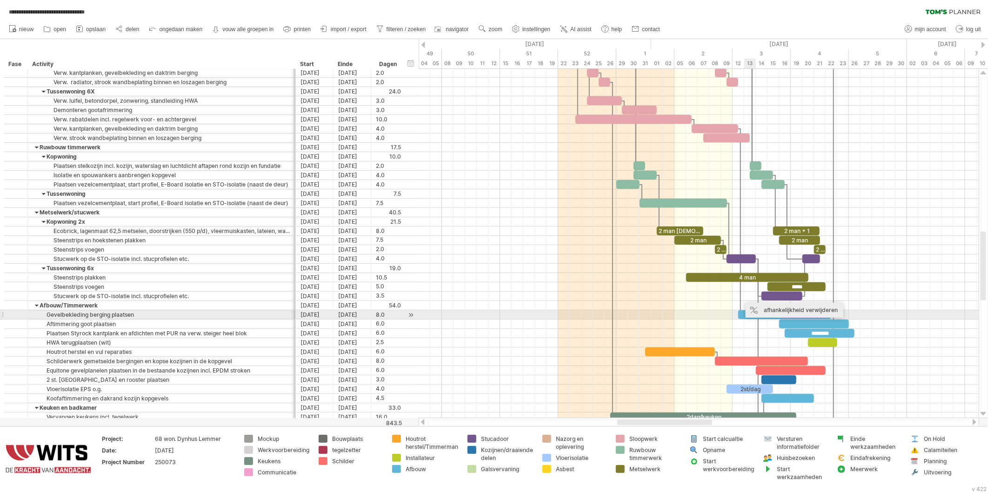
click at [755, 310] on div "afhankelijkheid verwijderen" at bounding box center [795, 310] width 98 height 15
drag, startPoint x: 752, startPoint y: 315, endPoint x: 735, endPoint y: 317, distance: 16.5
click at [735, 317] on div "*******" at bounding box center [767, 314] width 93 height 9
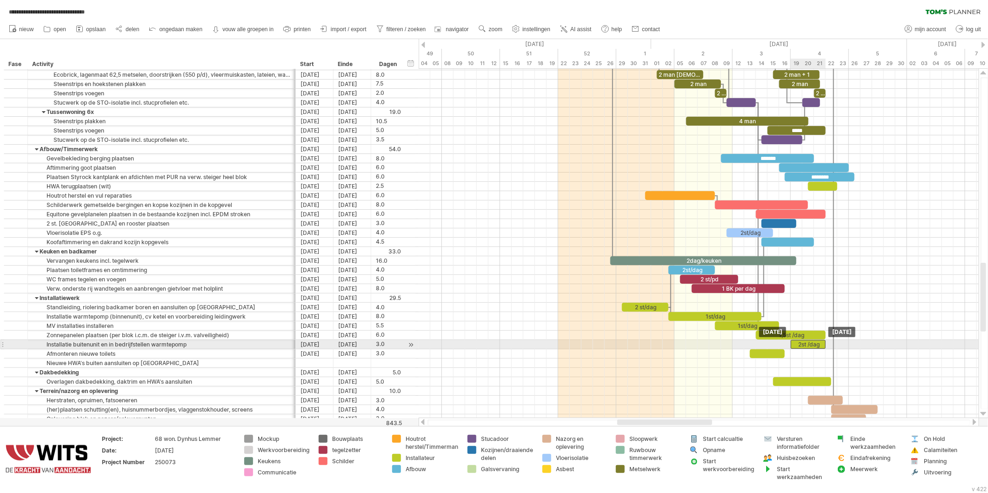
drag, startPoint x: 789, startPoint y: 346, endPoint x: 808, endPoint y: 344, distance: 18.7
click at [808, 344] on div "2st /dag" at bounding box center [808, 344] width 35 height 9
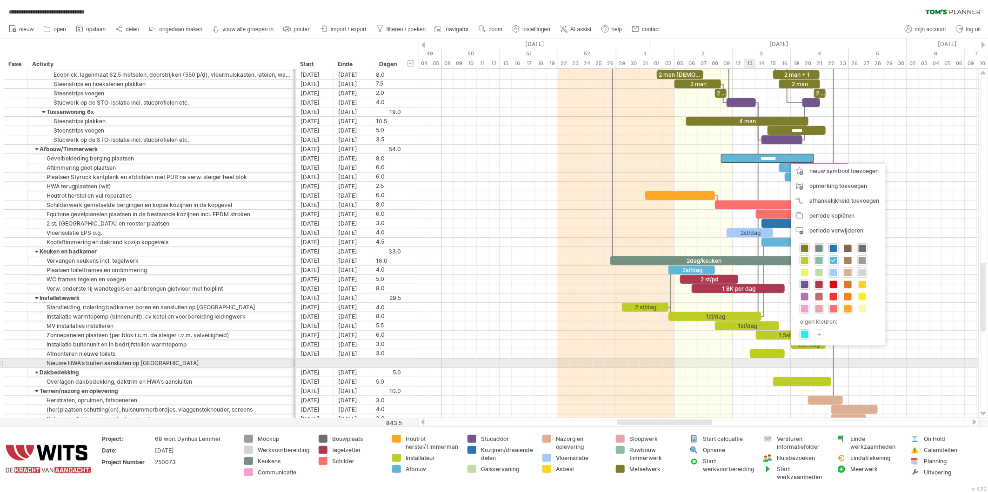
click at [746, 365] on div at bounding box center [699, 363] width 560 height 9
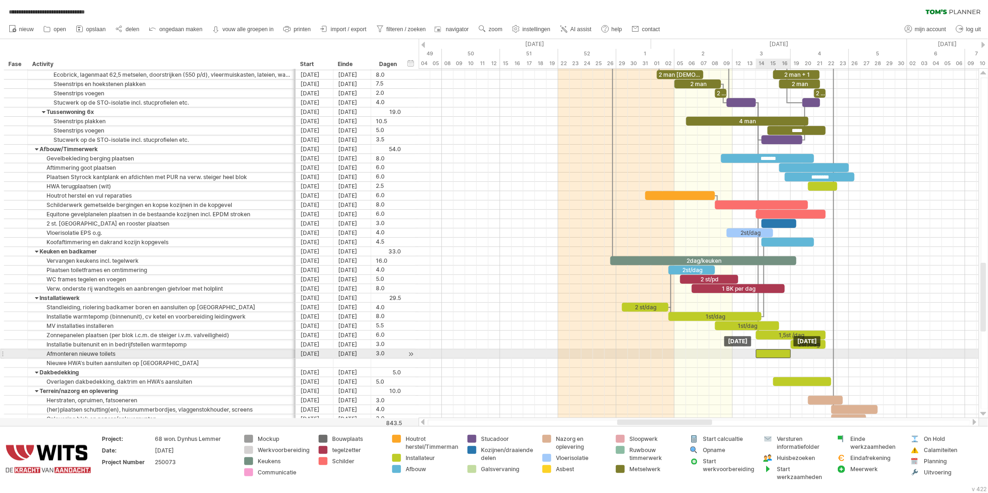
click at [773, 357] on div at bounding box center [773, 354] width 35 height 9
click at [776, 357] on div at bounding box center [773, 354] width 35 height 9
click at [774, 355] on div at bounding box center [779, 354] width 35 height 9
click at [771, 356] on div at bounding box center [779, 354] width 35 height 9
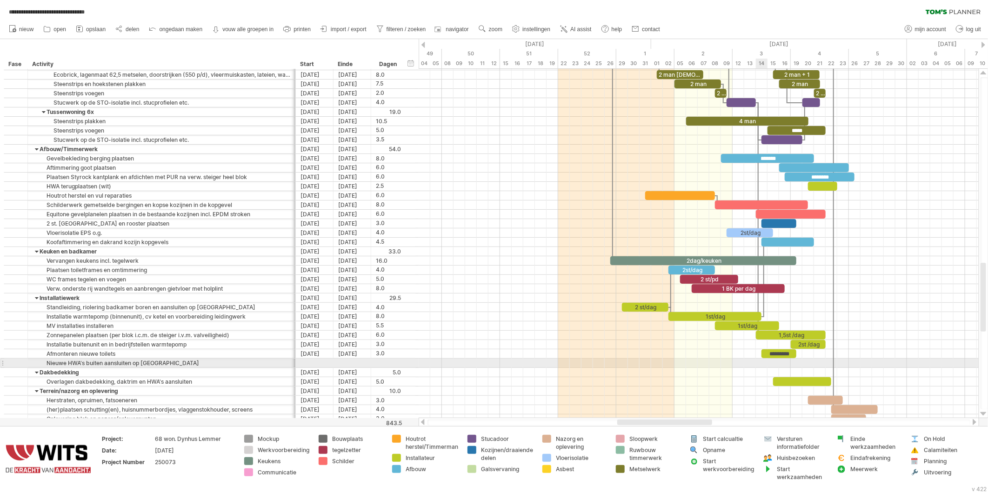
click at [752, 379] on div at bounding box center [699, 381] width 560 height 9
click at [773, 358] on div "*********" at bounding box center [779, 354] width 35 height 9
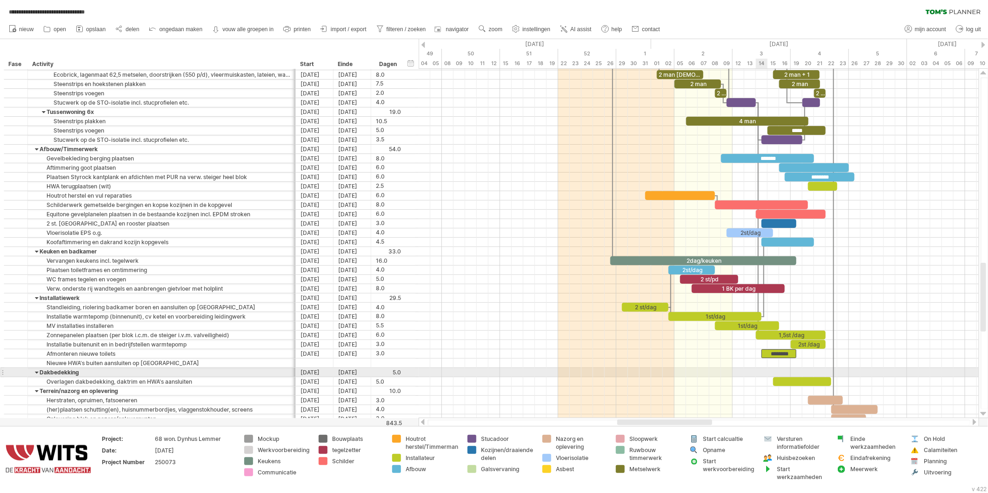
click at [766, 370] on div at bounding box center [699, 372] width 560 height 9
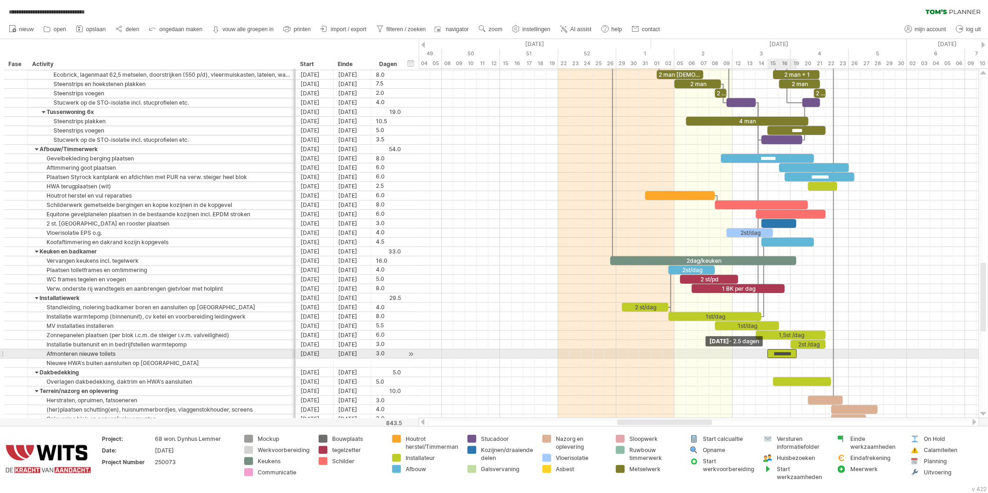
drag, startPoint x: 761, startPoint y: 355, endPoint x: 767, endPoint y: 355, distance: 5.1
click at [767, 355] on span at bounding box center [768, 354] width 4 height 9
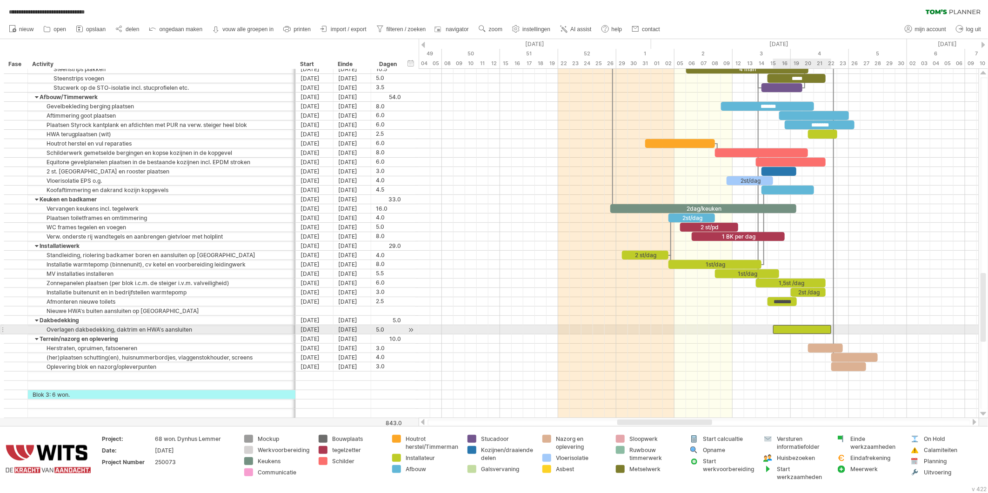
click at [792, 332] on div at bounding box center [802, 329] width 58 height 9
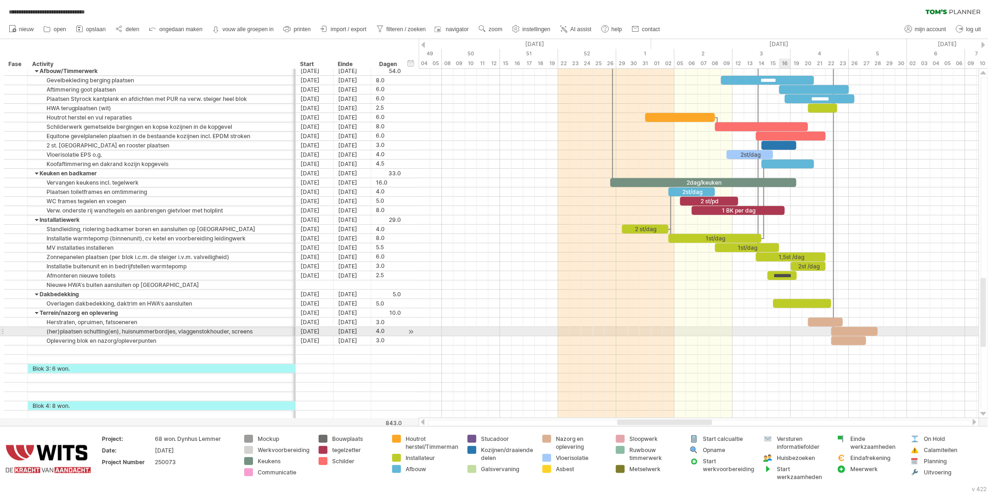
click at [785, 336] on div at bounding box center [699, 331] width 560 height 9
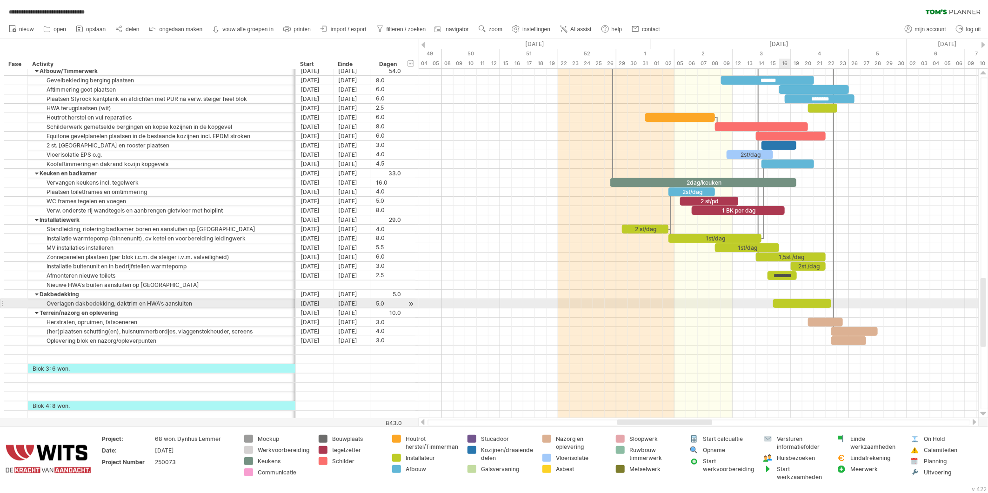
click at [789, 301] on div at bounding box center [802, 303] width 58 height 9
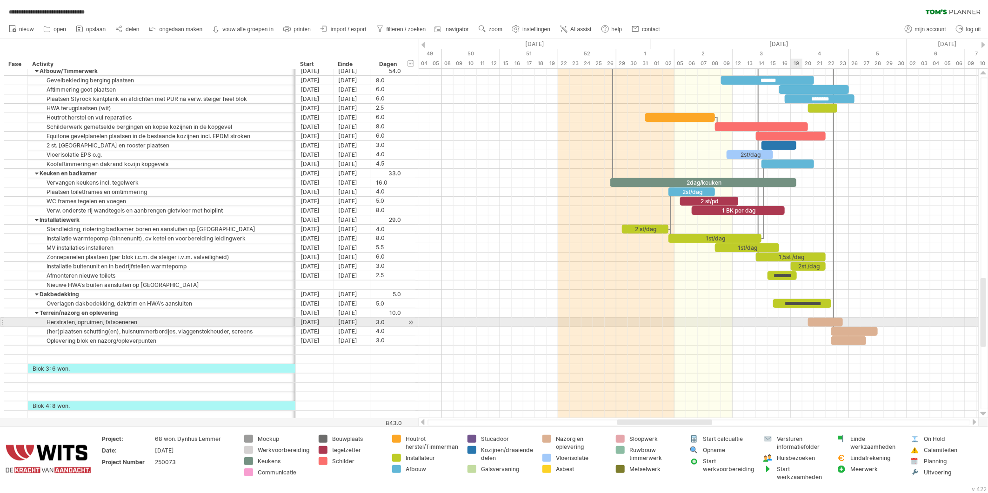
click at [799, 326] on div at bounding box center [699, 322] width 560 height 9
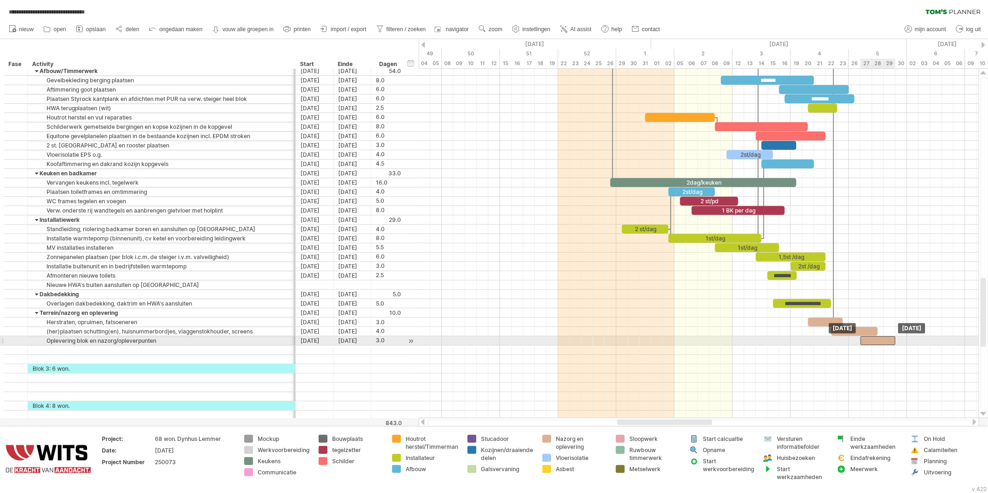
drag, startPoint x: 848, startPoint y: 343, endPoint x: 877, endPoint y: 342, distance: 28.9
click at [877, 342] on div at bounding box center [878, 340] width 35 height 9
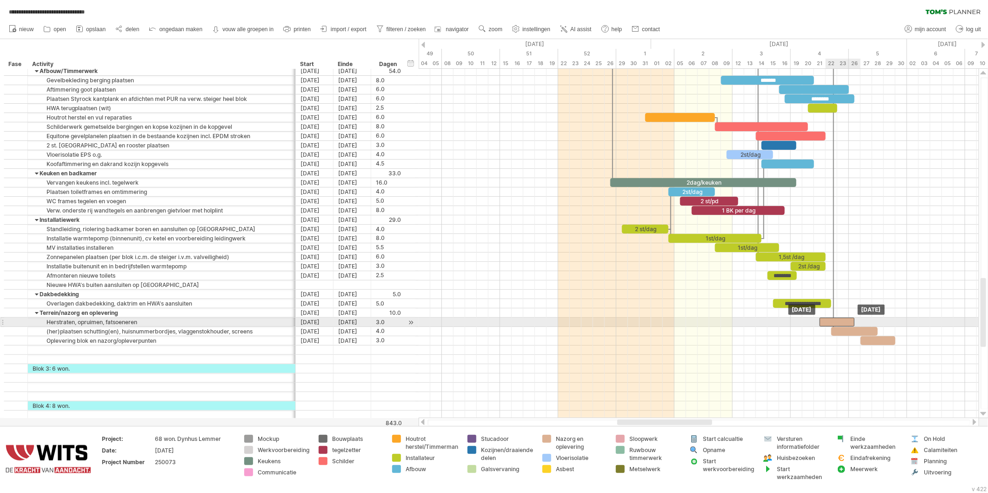
drag, startPoint x: 823, startPoint y: 319, endPoint x: 837, endPoint y: 320, distance: 14.0
click at [837, 320] on div at bounding box center [837, 322] width 35 height 9
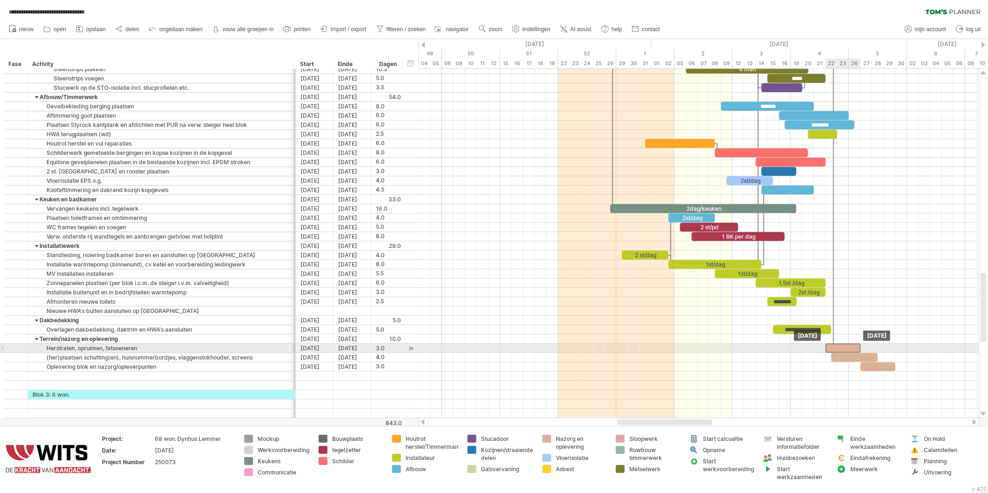
drag, startPoint x: 841, startPoint y: 347, endPoint x: 848, endPoint y: 346, distance: 7.0
click at [848, 346] on div at bounding box center [843, 348] width 35 height 9
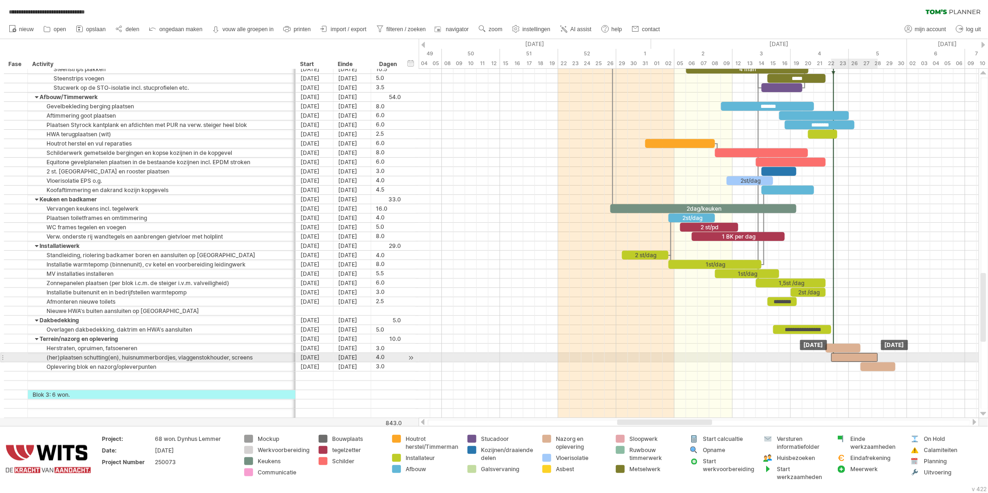
click at [852, 356] on div at bounding box center [855, 357] width 47 height 9
drag, startPoint x: 847, startPoint y: 357, endPoint x: 857, endPoint y: 356, distance: 10.4
click at [857, 356] on div at bounding box center [866, 357] width 47 height 9
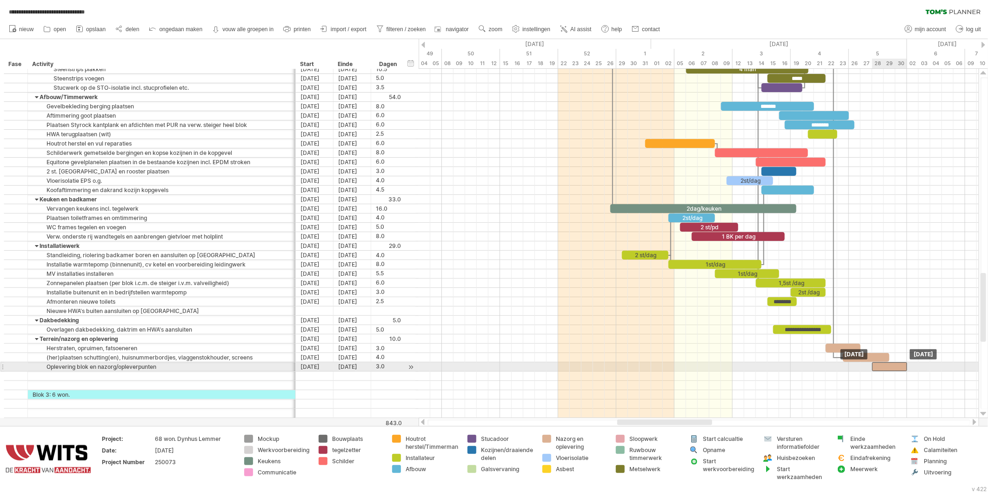
drag, startPoint x: 880, startPoint y: 366, endPoint x: 888, endPoint y: 366, distance: 7.9
click at [888, 366] on div at bounding box center [890, 367] width 35 height 9
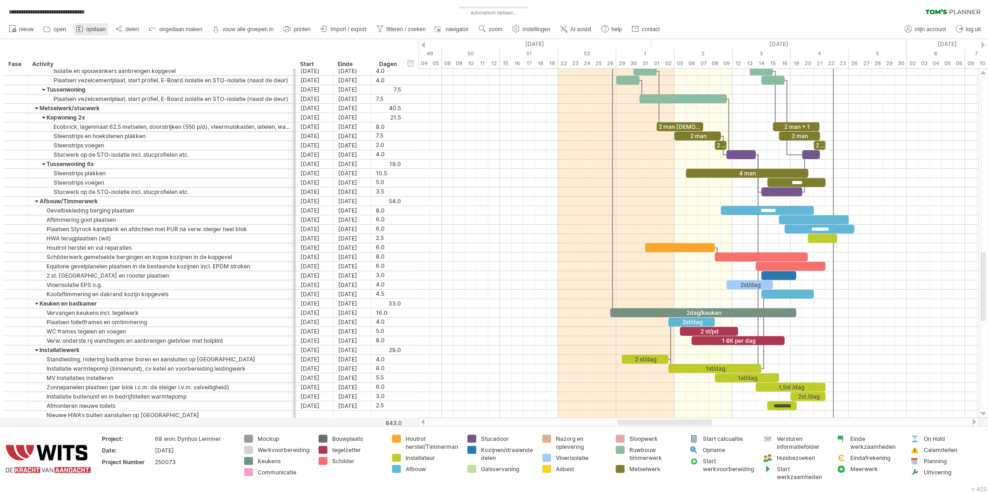
click at [87, 26] on span "opslaan" at bounding box center [96, 29] width 20 height 7
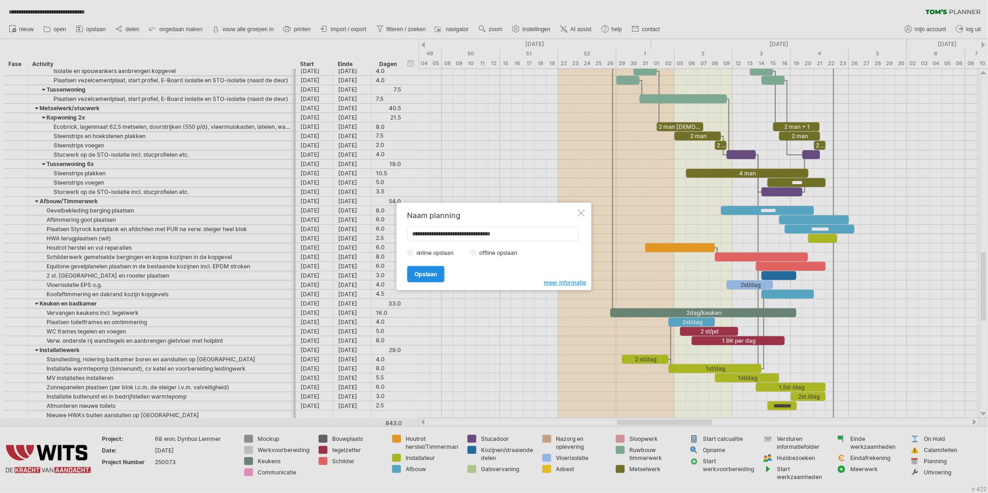
click at [430, 273] on span "Opslaan" at bounding box center [426, 274] width 22 height 7
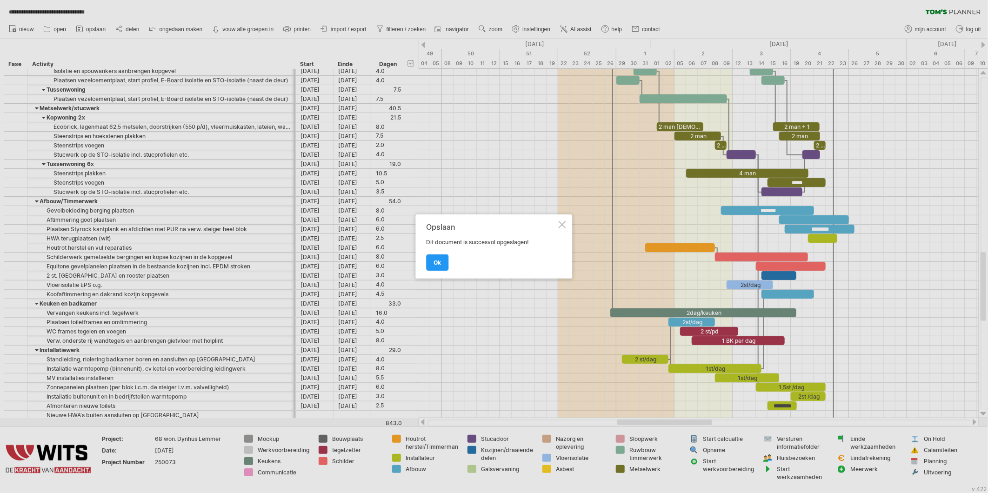
click at [835, 453] on div at bounding box center [494, 246] width 988 height 493
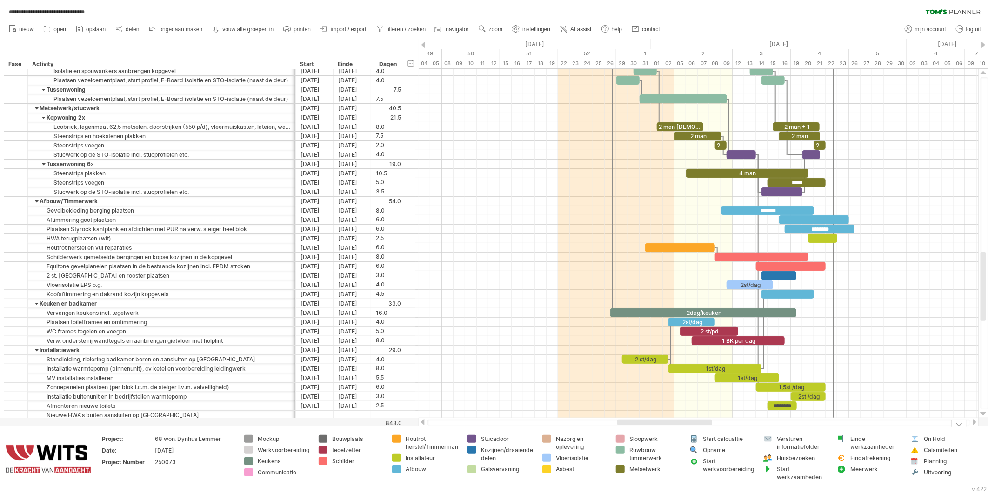
click at [854, 457] on div "Eindafrekening" at bounding box center [876, 458] width 51 height 8
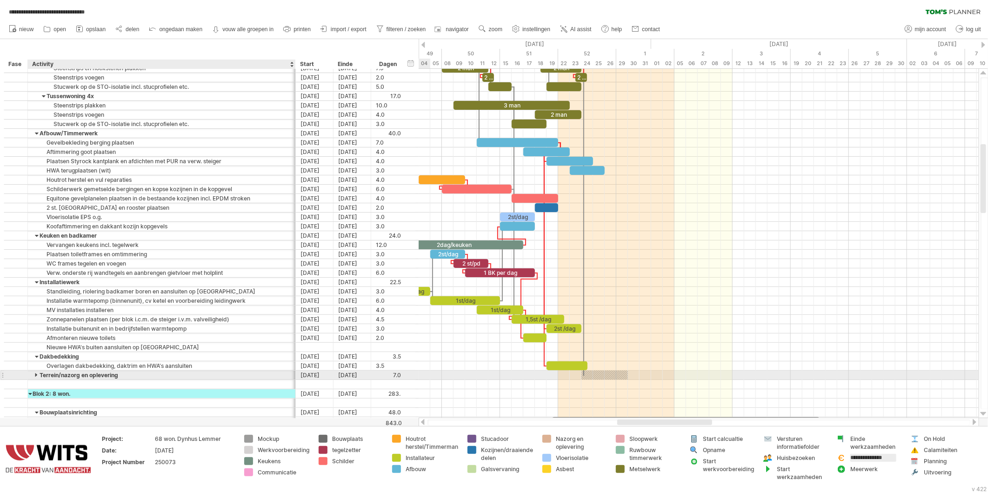
click at [35, 376] on div at bounding box center [37, 375] width 4 height 9
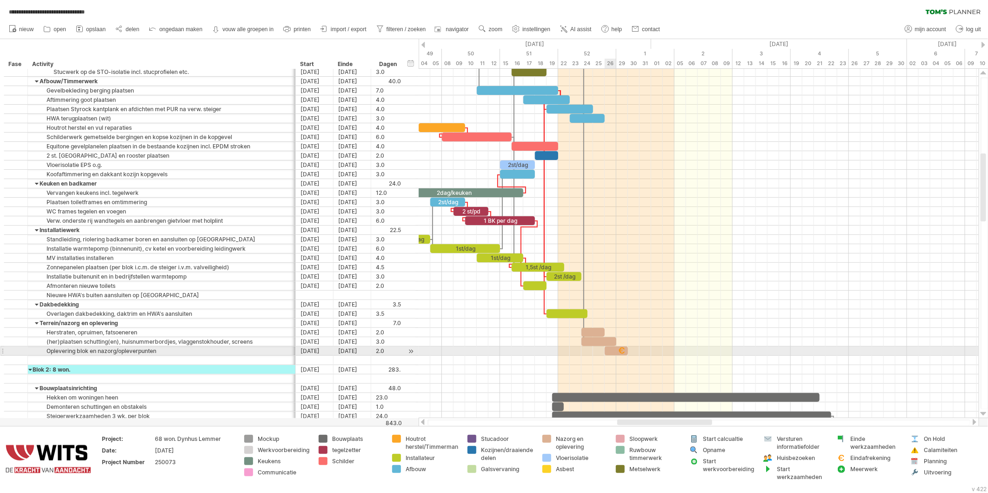
drag, startPoint x: 840, startPoint y: 458, endPoint x: 625, endPoint y: 352, distance: 240.0
click at [625, 352] on div "**********" at bounding box center [494, 246] width 988 height 493
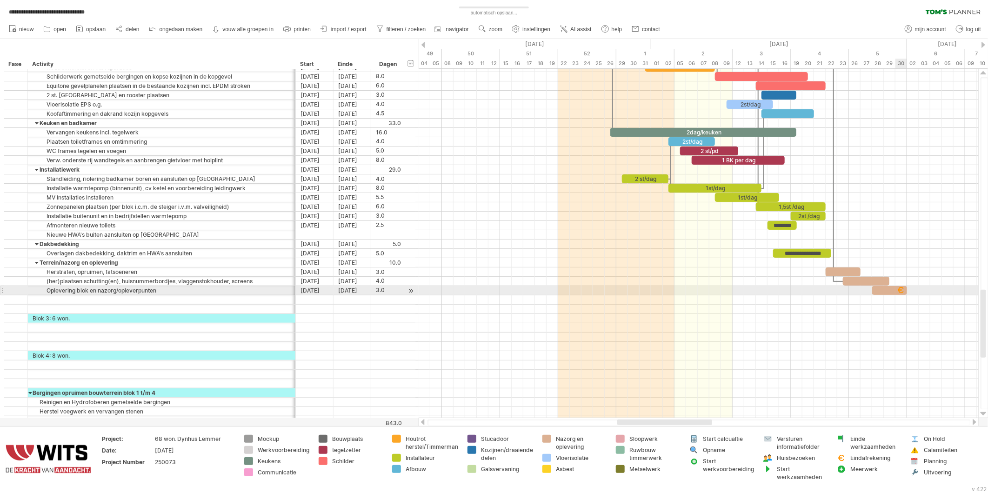
drag, startPoint x: 839, startPoint y: 459, endPoint x: 901, endPoint y: 291, distance: 178.6
click at [901, 291] on div "**********" at bounding box center [494, 246] width 988 height 493
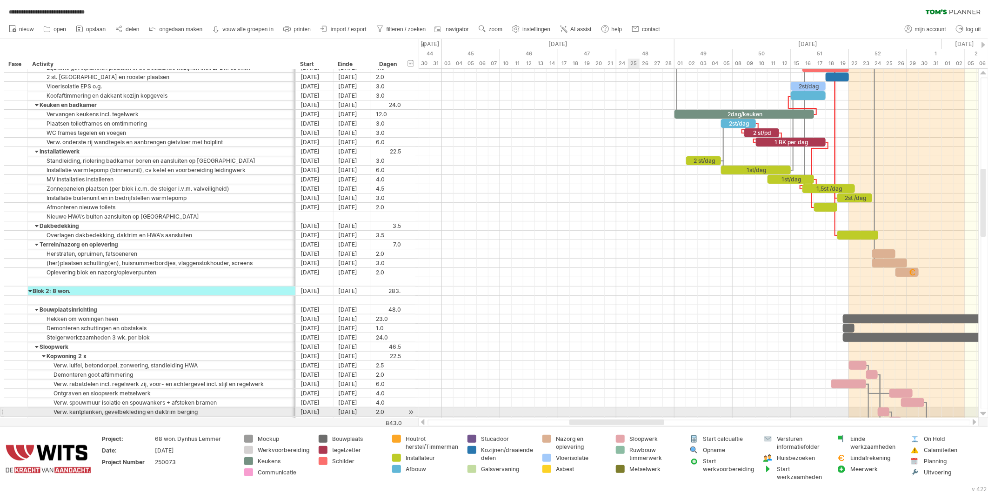
drag, startPoint x: 680, startPoint y: 422, endPoint x: 647, endPoint y: 357, distance: 72.6
click at [631, 412] on div "**********" at bounding box center [494, 246] width 988 height 493
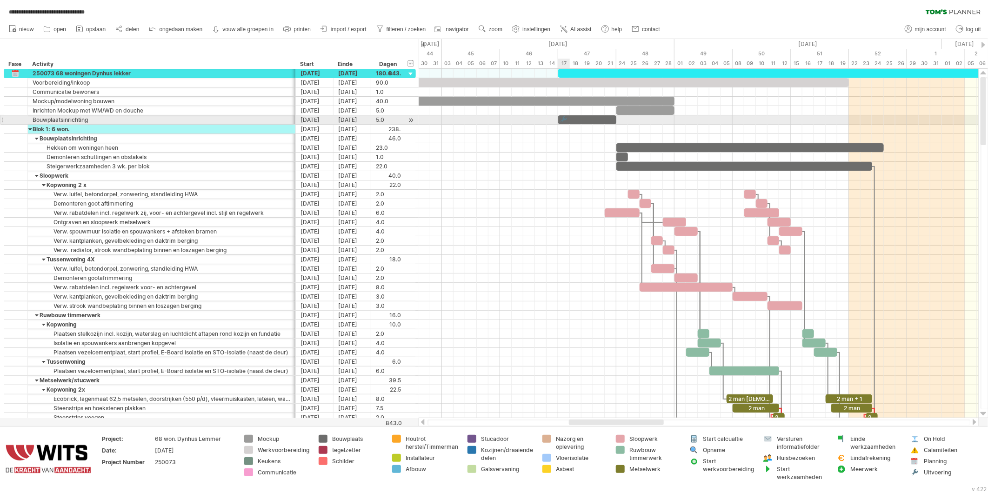
drag, startPoint x: 913, startPoint y: 476, endPoint x: 564, endPoint y: 121, distance: 497.6
click at [564, 121] on div "**********" at bounding box center [494, 246] width 988 height 493
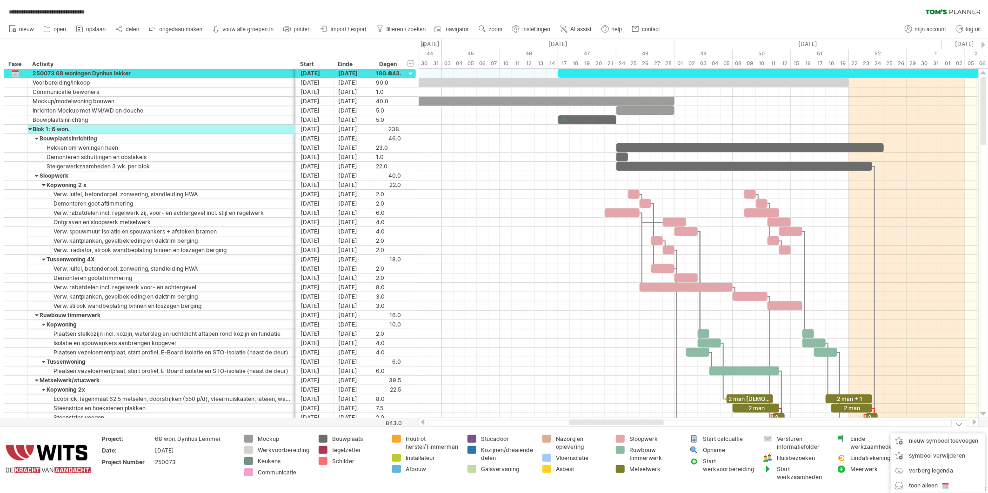
click at [863, 482] on td "Einde werkzaamheden Eindafrekening Meerwerk" at bounding box center [870, 459] width 74 height 49
click at [918, 453] on span "symbool verwijderen" at bounding box center [937, 455] width 56 height 7
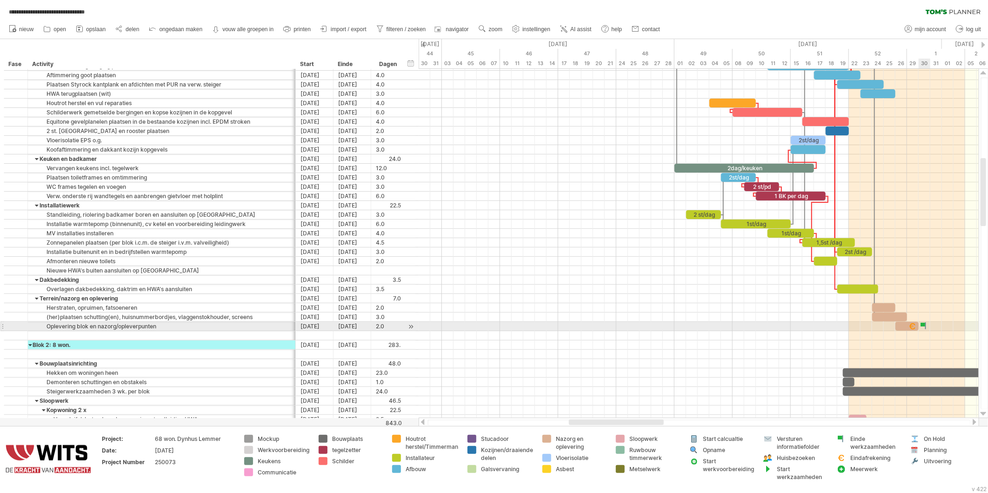
drag, startPoint x: 840, startPoint y: 439, endPoint x: 924, endPoint y: 326, distance: 141.0
click at [924, 326] on div "**********" at bounding box center [494, 246] width 988 height 493
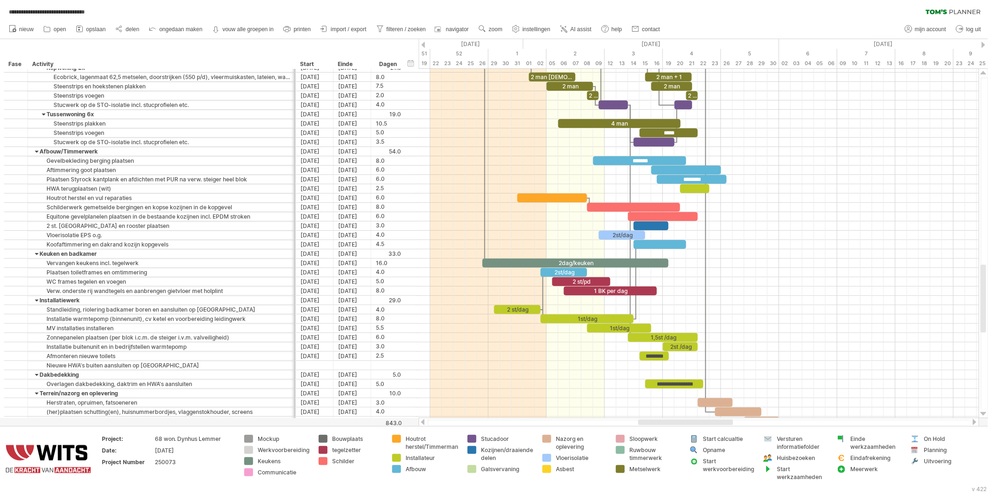
drag, startPoint x: 648, startPoint y: 422, endPoint x: 710, endPoint y: 424, distance: 62.4
click at [710, 424] on div at bounding box center [686, 423] width 95 height 6
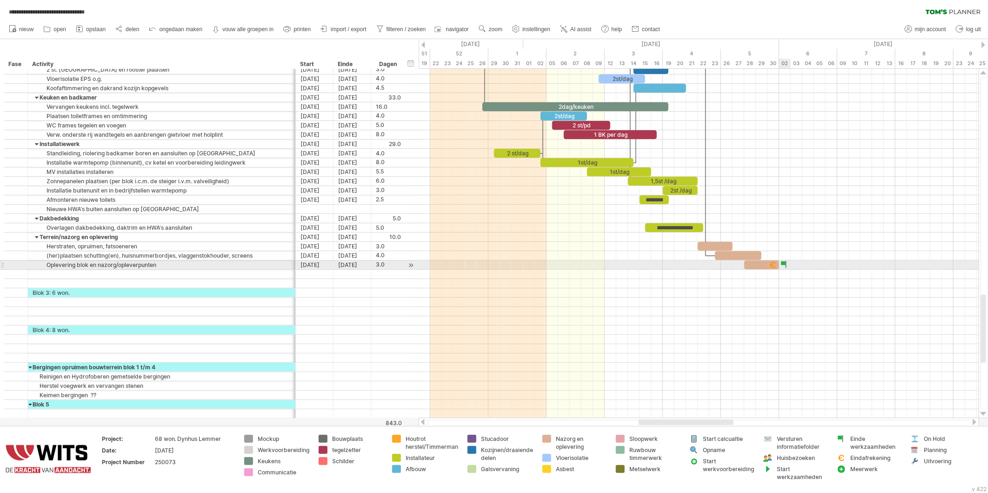
drag, startPoint x: 839, startPoint y: 437, endPoint x: 788, endPoint y: 264, distance: 181.0
click at [788, 264] on div "**********" at bounding box center [494, 246] width 988 height 493
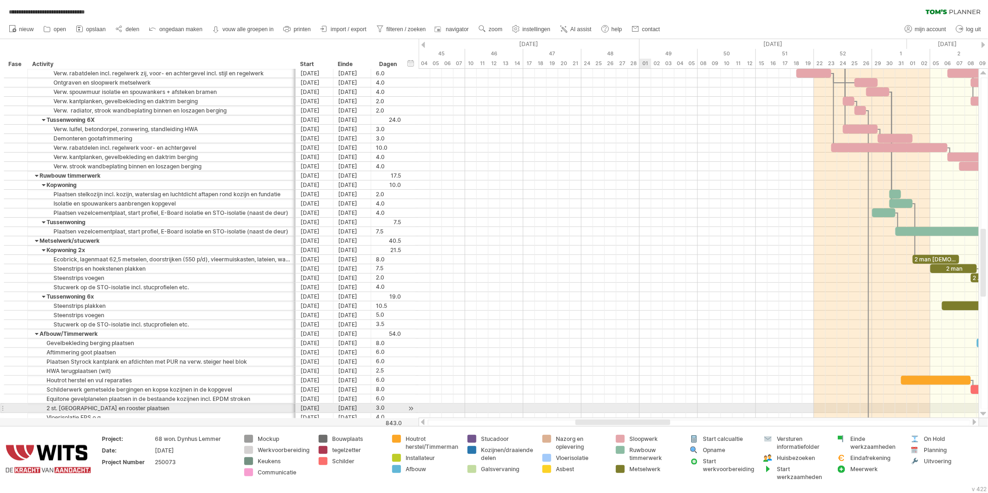
drag, startPoint x: 711, startPoint y: 424, endPoint x: 648, endPoint y: 408, distance: 65.2
click at [648, 408] on div "**********" at bounding box center [494, 246] width 988 height 493
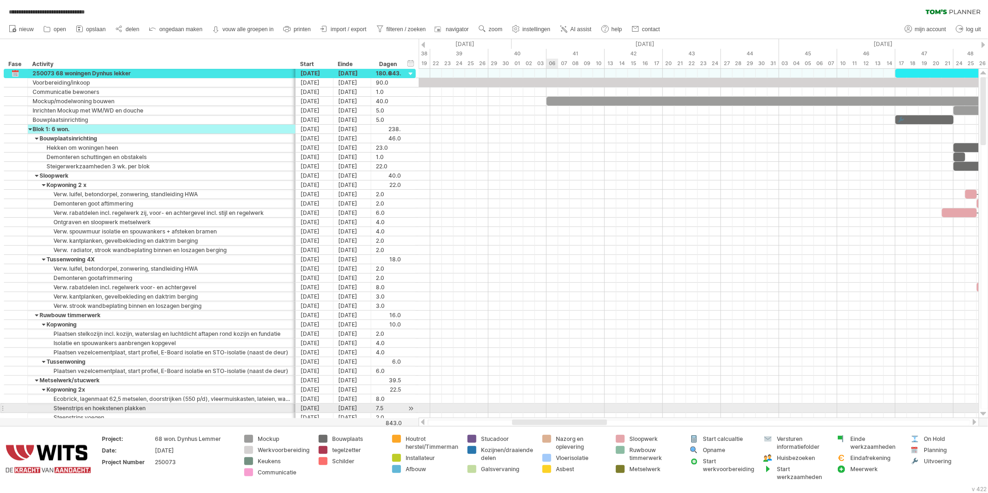
drag, startPoint x: 612, startPoint y: 421, endPoint x: 545, endPoint y: 404, distance: 68.6
click at [545, 404] on div "**********" at bounding box center [494, 246] width 988 height 493
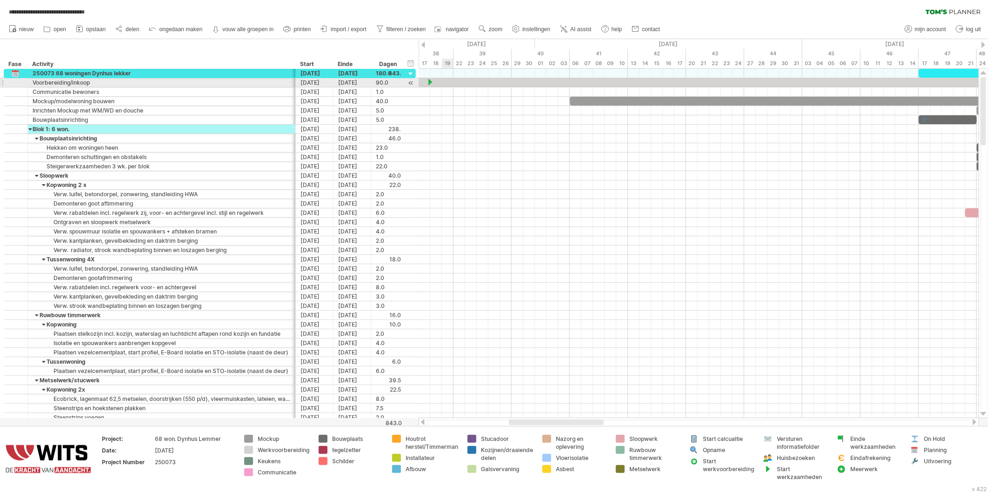
drag, startPoint x: 769, startPoint y: 471, endPoint x: 433, endPoint y: 84, distance: 513.0
click at [433, 84] on div "**********" at bounding box center [494, 246] width 988 height 493
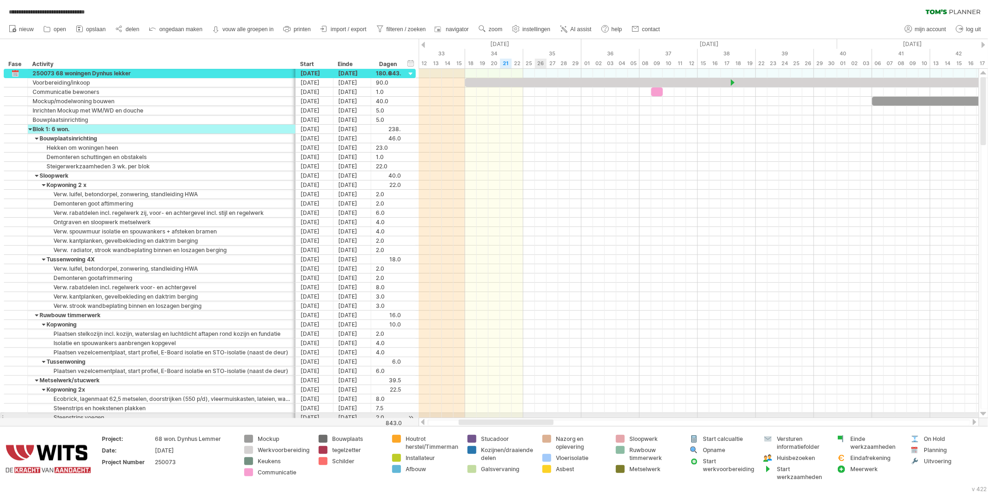
drag, startPoint x: 592, startPoint y: 423, endPoint x: 543, endPoint y: 416, distance: 49.8
click at [543, 416] on div "**********" at bounding box center [494, 246] width 988 height 493
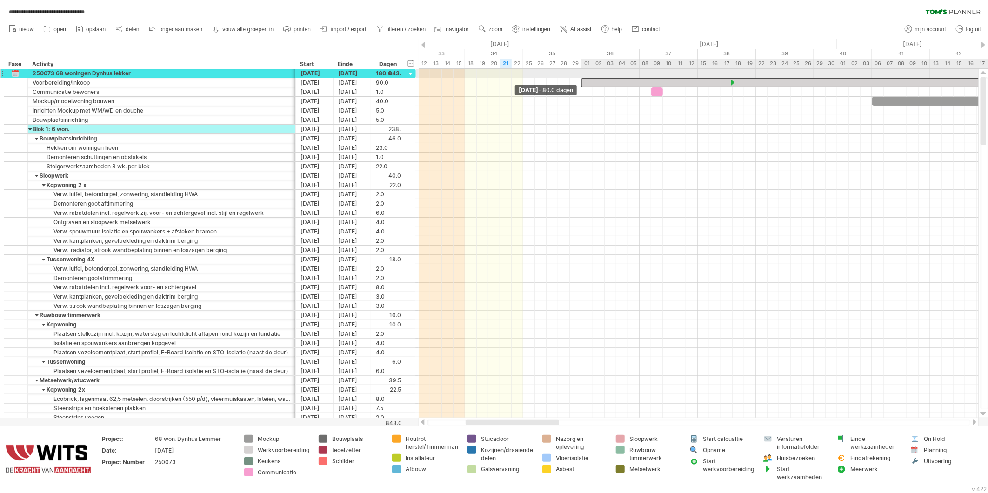
drag, startPoint x: 466, startPoint y: 83, endPoint x: 581, endPoint y: 78, distance: 114.6
click at [581, 78] on span at bounding box center [582, 82] width 4 height 9
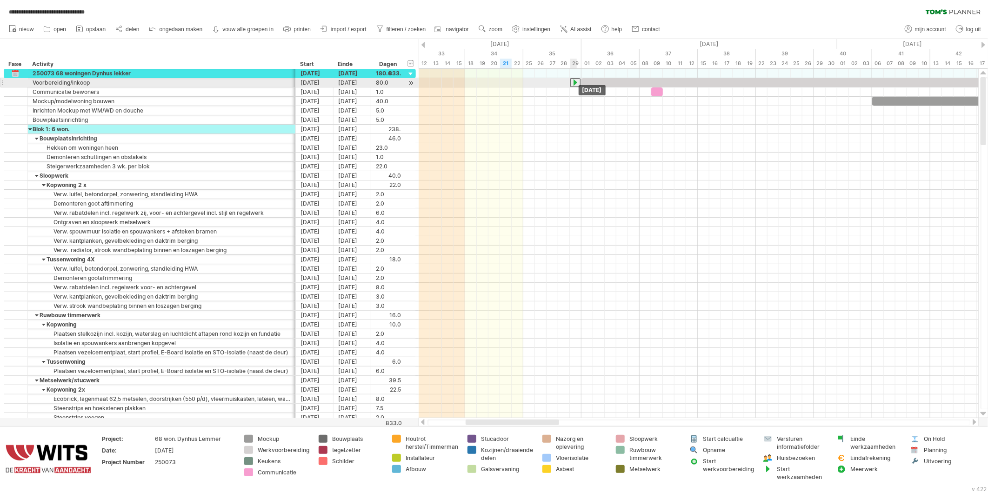
drag, startPoint x: 732, startPoint y: 84, endPoint x: 573, endPoint y: 85, distance: 159.2
click at [573, 85] on div at bounding box center [576, 82] width 10 height 9
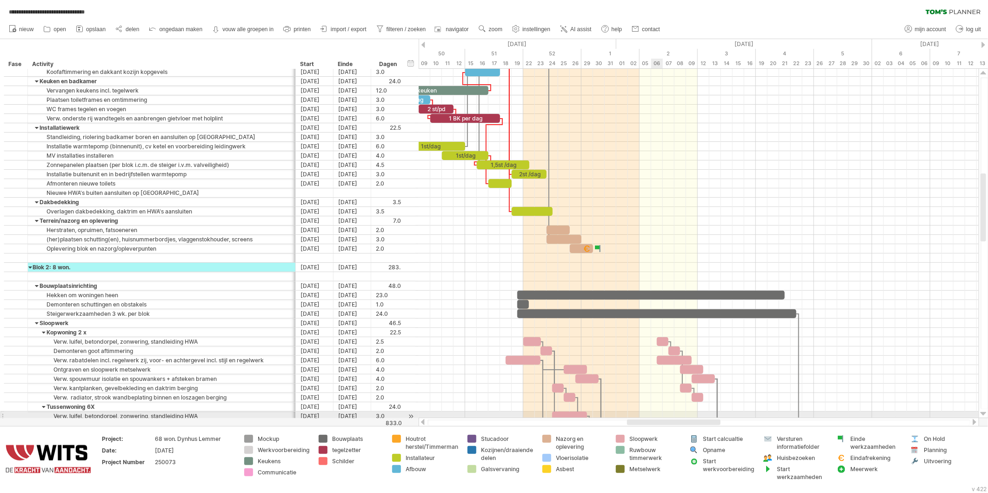
drag, startPoint x: 495, startPoint y: 424, endPoint x: 655, endPoint y: 369, distance: 169.3
click at [656, 412] on div "**********" at bounding box center [494, 246] width 988 height 493
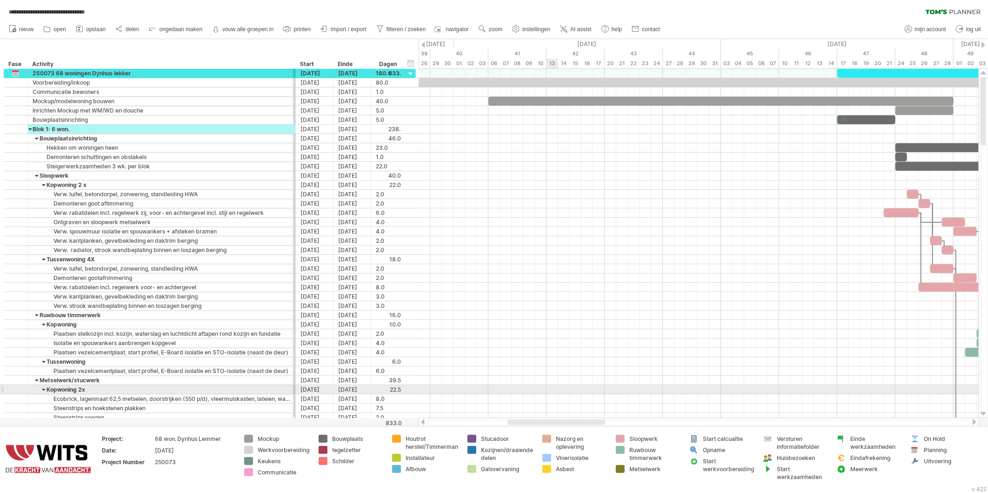
drag, startPoint x: 651, startPoint y: 423, endPoint x: 547, endPoint y: 391, distance: 108.4
click at [547, 391] on div "**********" at bounding box center [494, 246] width 988 height 493
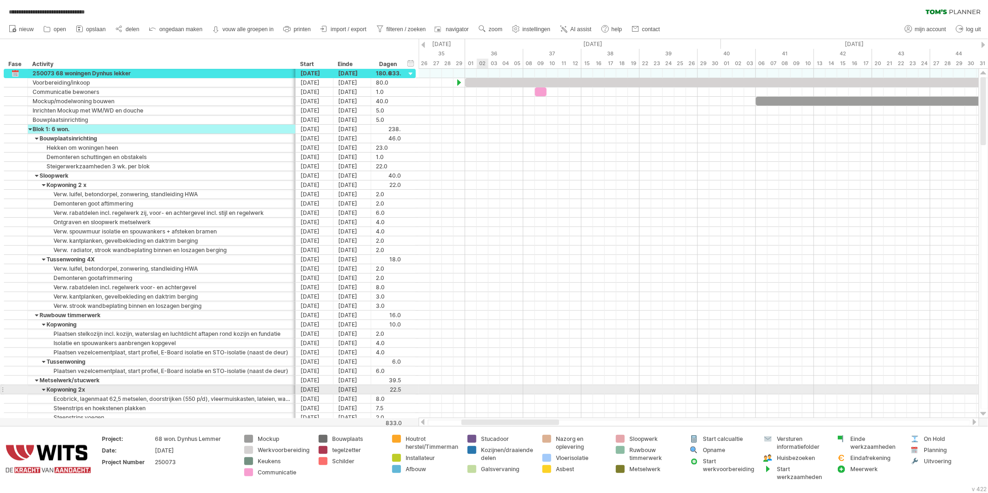
drag, startPoint x: 509, startPoint y: 411, endPoint x: 481, endPoint y: 393, distance: 33.7
click at [481, 393] on div "**********" at bounding box center [494, 246] width 988 height 493
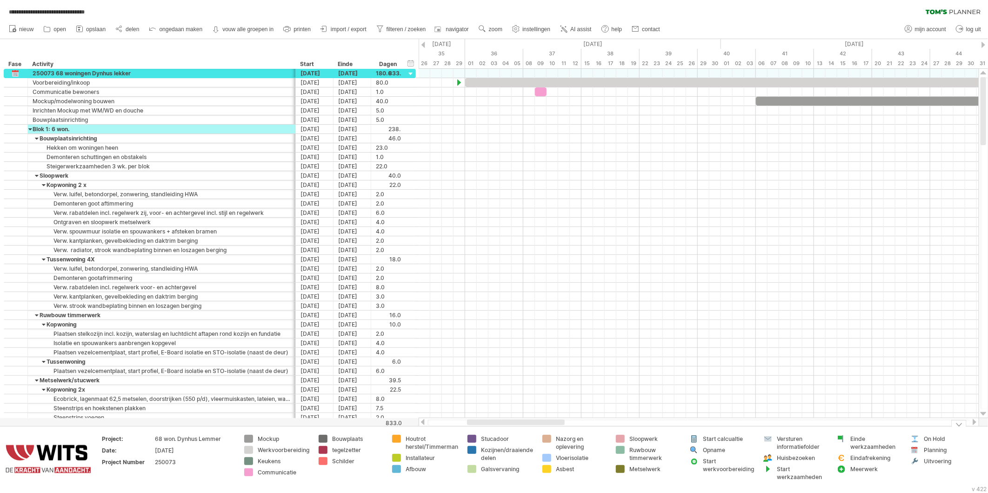
drag, startPoint x: 778, startPoint y: 459, endPoint x: 775, endPoint y: 454, distance: 6.1
click at [777, 454] on div "Huisbezoeken" at bounding box center [802, 458] width 51 height 8
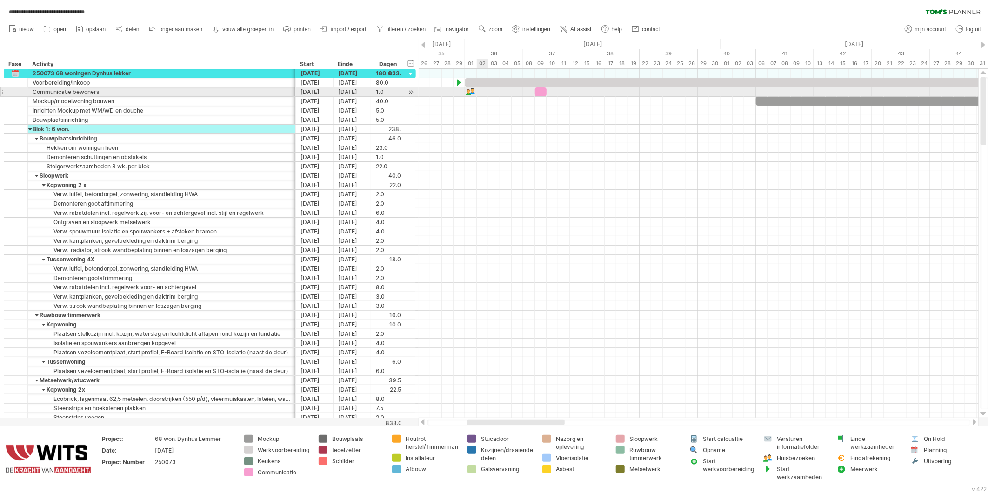
drag, startPoint x: 768, startPoint y: 457, endPoint x: 474, endPoint y: 92, distance: 469.3
click at [474, 92] on div "**********" at bounding box center [494, 246] width 988 height 493
drag, startPoint x: 472, startPoint y: 91, endPoint x: 566, endPoint y: 89, distance: 93.6
click at [566, 89] on div at bounding box center [564, 91] width 10 height 9
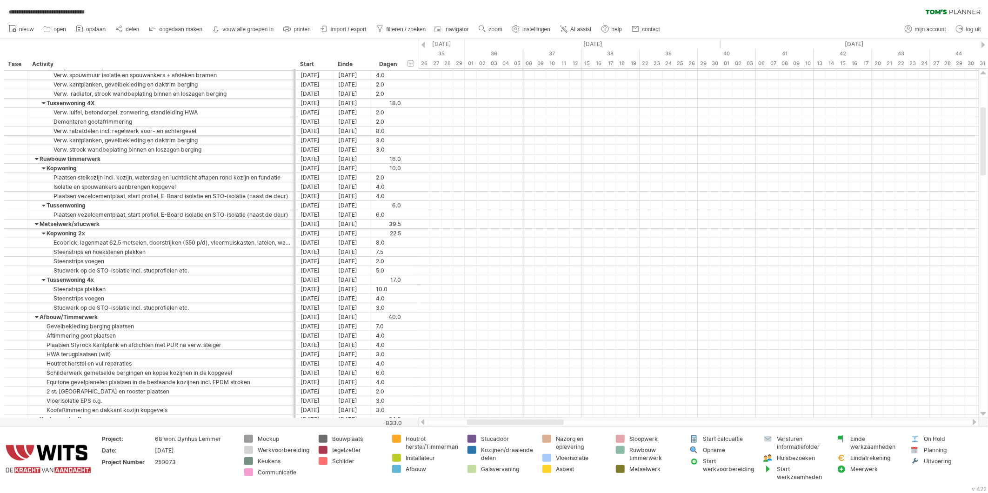
drag, startPoint x: 84, startPoint y: 31, endPoint x: 87, endPoint y: 47, distance: 16.5
click at [84, 31] on icon at bounding box center [79, 28] width 9 height 9
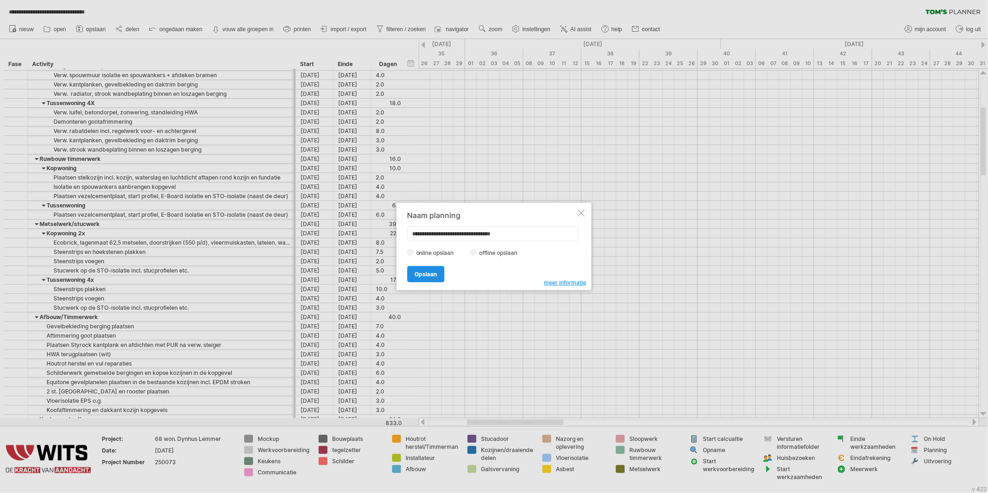
click at [415, 275] on span "Opslaan" at bounding box center [426, 274] width 22 height 7
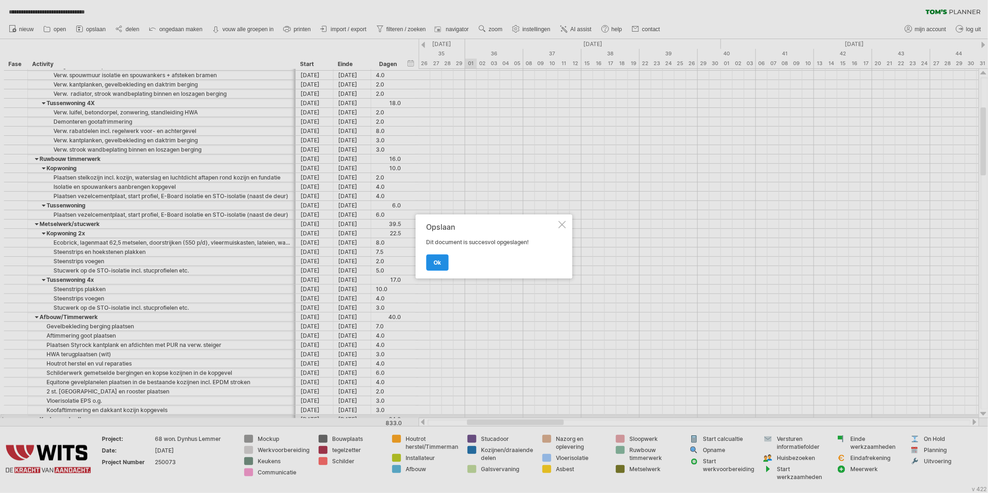
click at [432, 255] on link "ok" at bounding box center [438, 263] width 22 height 16
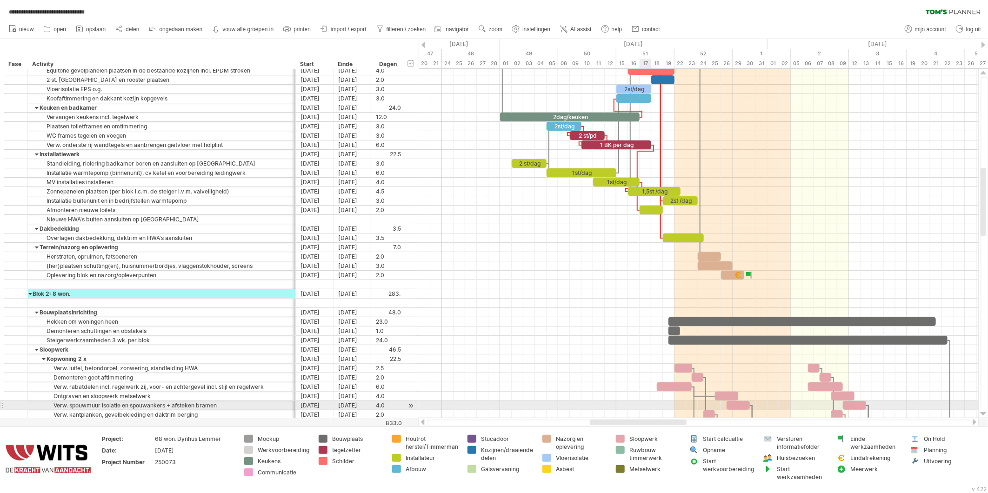
drag, startPoint x: 523, startPoint y: 421, endPoint x: 641, endPoint y: 403, distance: 119.6
click at [641, 403] on div "**********" at bounding box center [494, 246] width 988 height 493
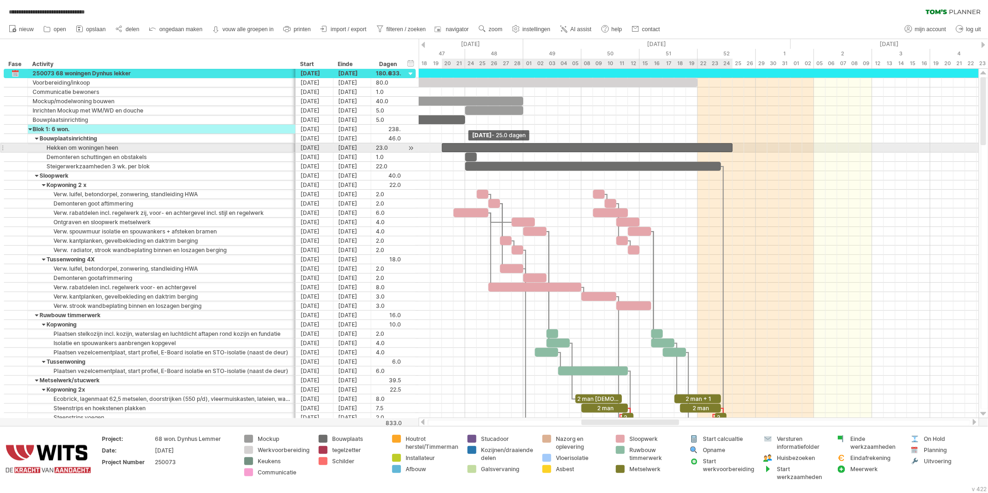
drag, startPoint x: 465, startPoint y: 148, endPoint x: 443, endPoint y: 148, distance: 22.3
click at [443, 148] on span at bounding box center [442, 147] width 4 height 9
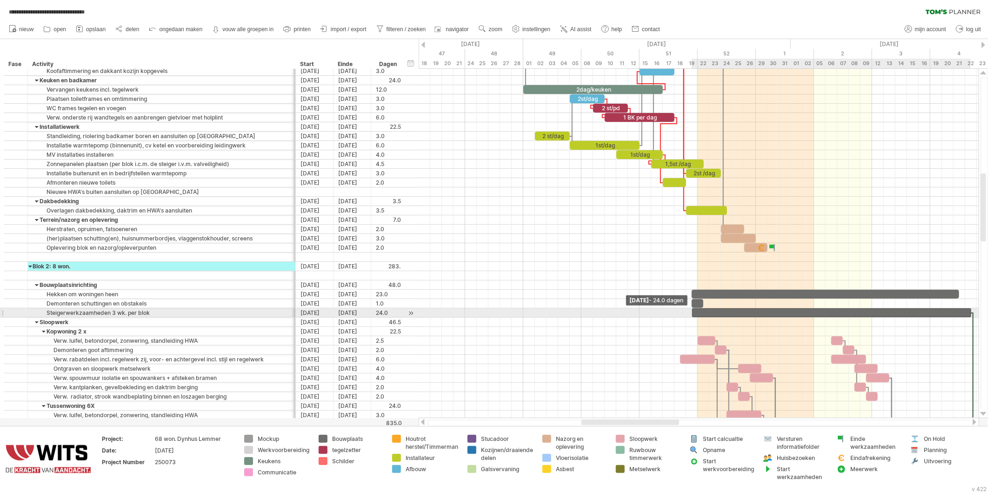
click at [691, 316] on span at bounding box center [693, 313] width 4 height 9
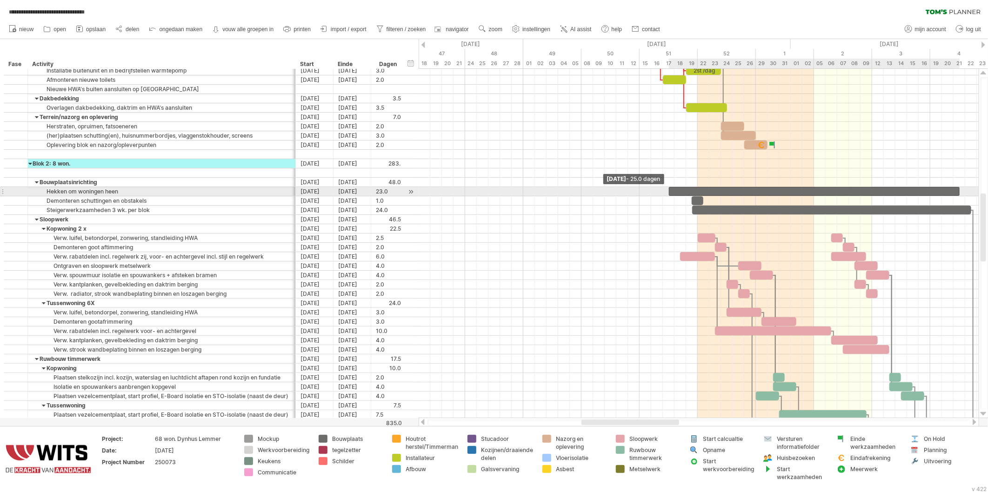
drag, startPoint x: 692, startPoint y: 194, endPoint x: 668, endPoint y: 191, distance: 23.4
click at [668, 191] on span at bounding box center [669, 191] width 4 height 9
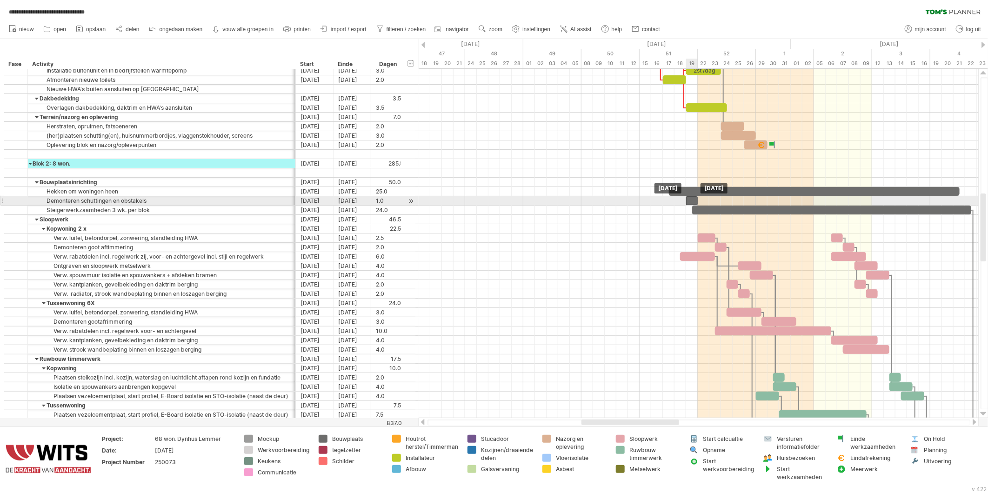
drag, startPoint x: 695, startPoint y: 200, endPoint x: 689, endPoint y: 200, distance: 6.5
click at [689, 200] on div at bounding box center [692, 200] width 12 height 9
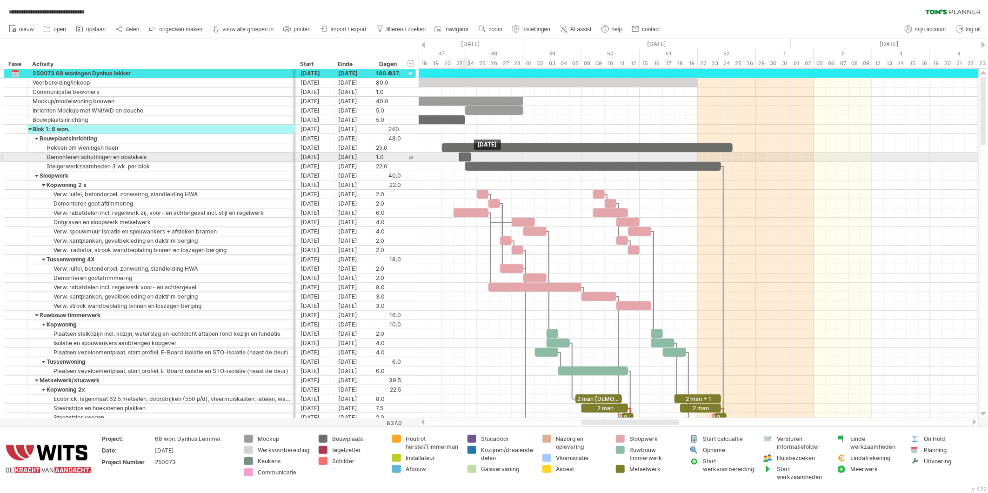
click at [466, 156] on div at bounding box center [465, 157] width 12 height 9
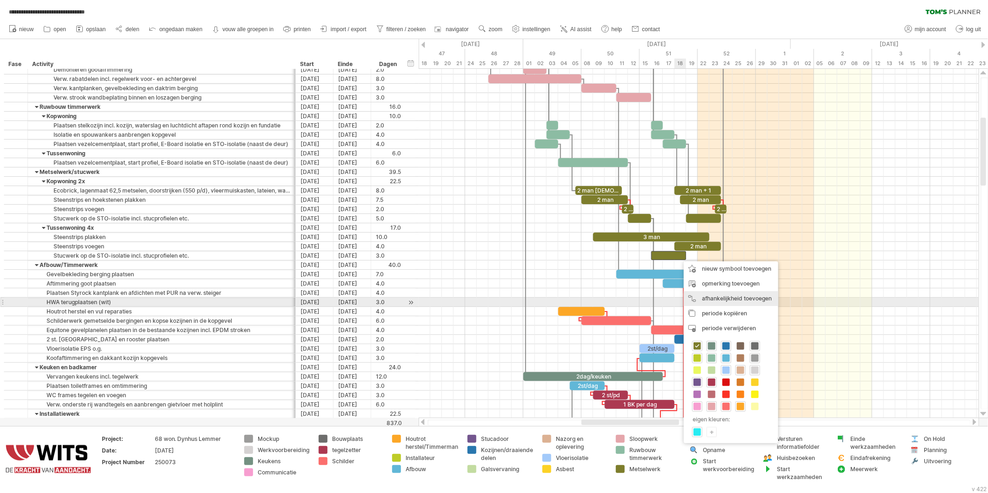
click at [701, 301] on div "afhankelijkheid toevoegen U kunt afhankelijkheden gebruiken als u wilt dat de a…" at bounding box center [731, 298] width 94 height 15
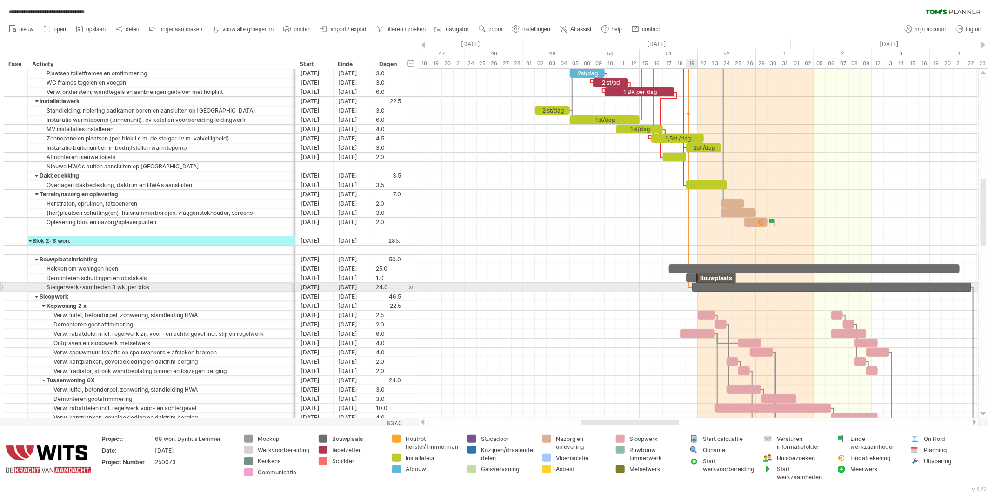
click at [695, 287] on div at bounding box center [832, 287] width 279 height 9
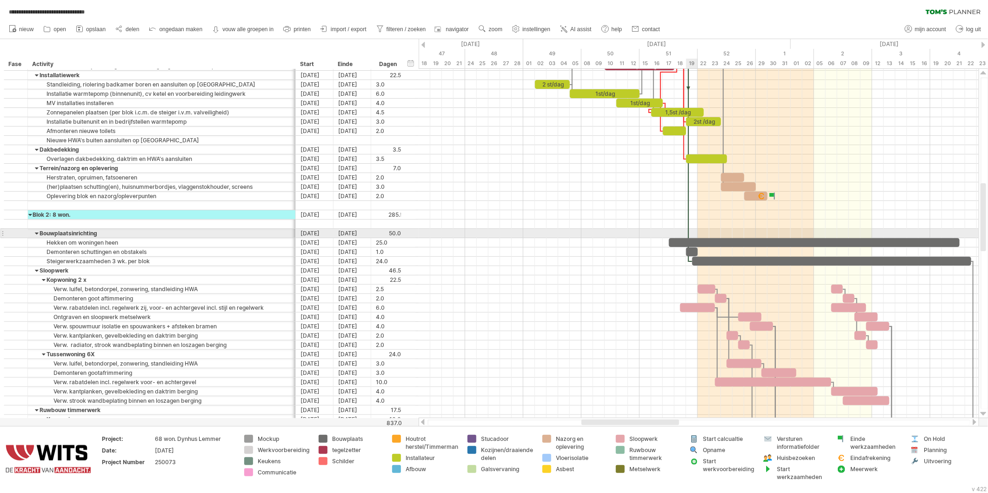
click at [687, 229] on div at bounding box center [688, 89] width 3 height 345
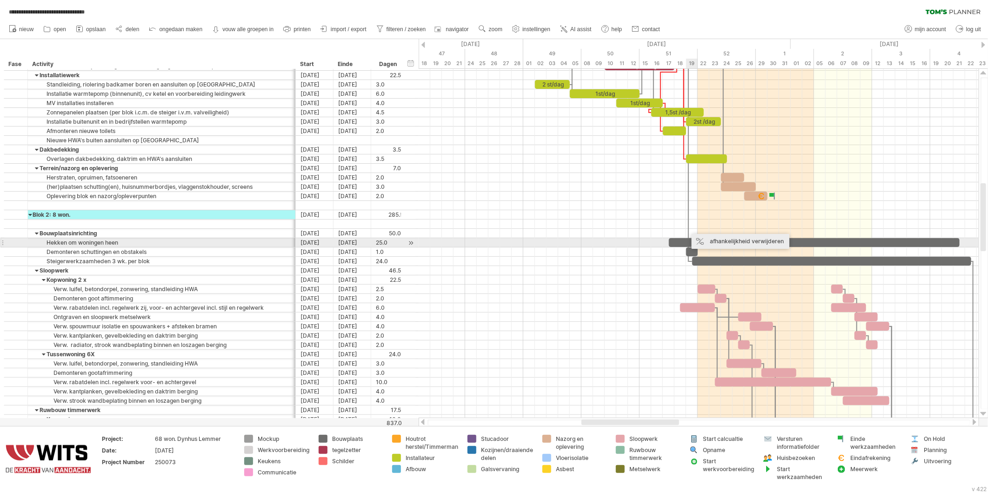
click at [711, 240] on div "afhankelijkheid verwijderen" at bounding box center [741, 241] width 98 height 15
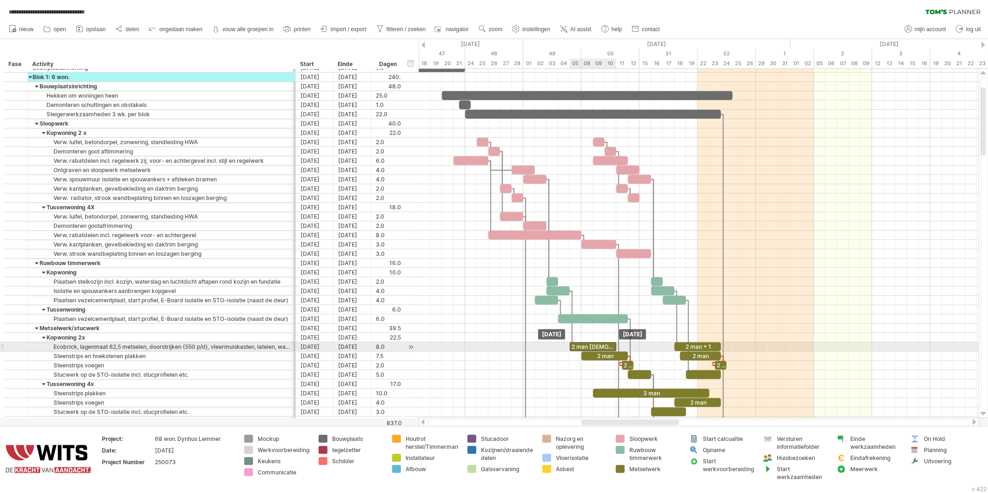
drag, startPoint x: 583, startPoint y: 347, endPoint x: 578, endPoint y: 346, distance: 5.2
click at [578, 346] on div "2 man [DEMOGRAPHIC_DATA]+" at bounding box center [593, 347] width 47 height 9
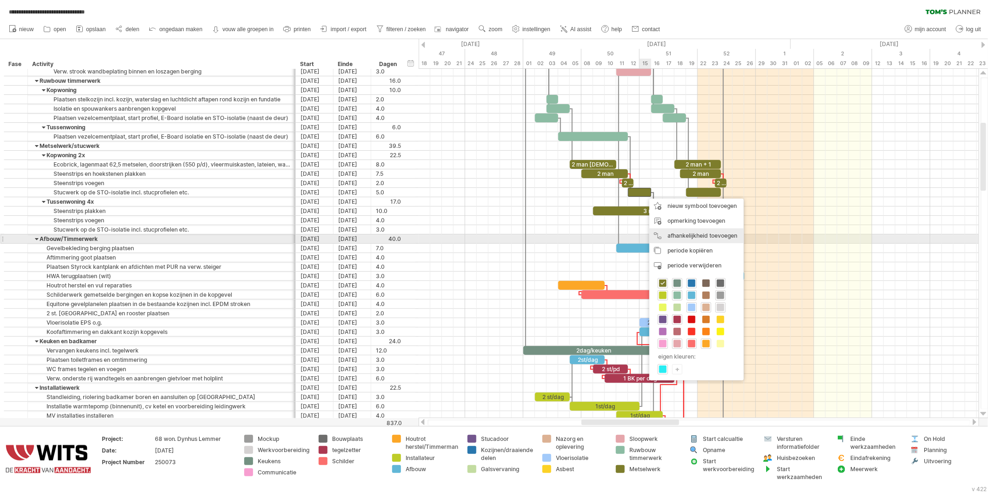
click at [666, 235] on div "afhankelijkheid toevoegen U kunt afhankelijkheden gebruiken als u wilt dat de a…" at bounding box center [697, 236] width 94 height 15
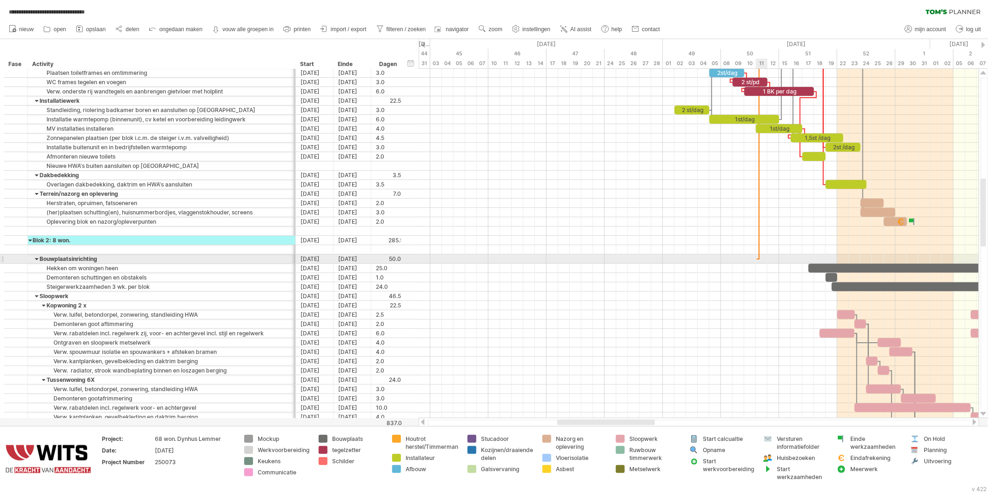
click at [757, 262] on div at bounding box center [699, 259] width 560 height 9
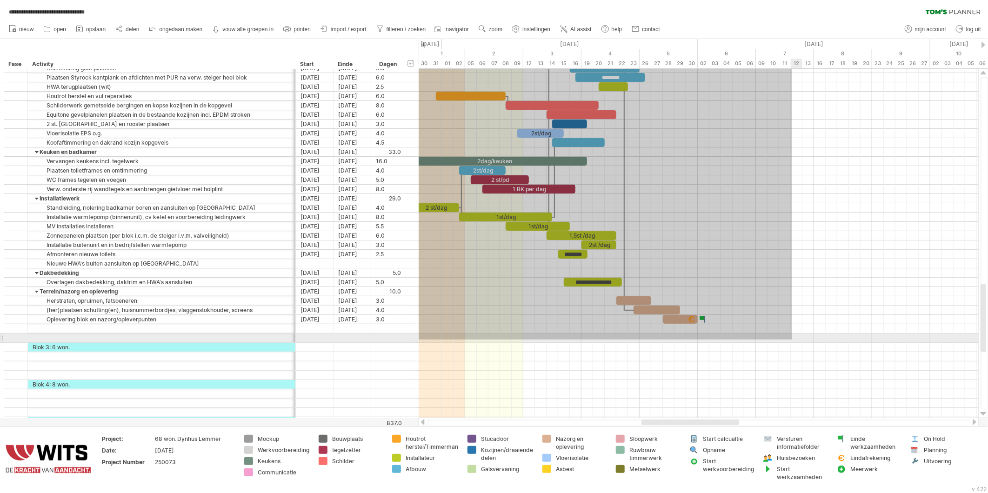
drag, startPoint x: 745, startPoint y: 233, endPoint x: 780, endPoint y: 350, distance: 122.4
click at [780, 350] on div at bounding box center [699, 245] width 560 height 363
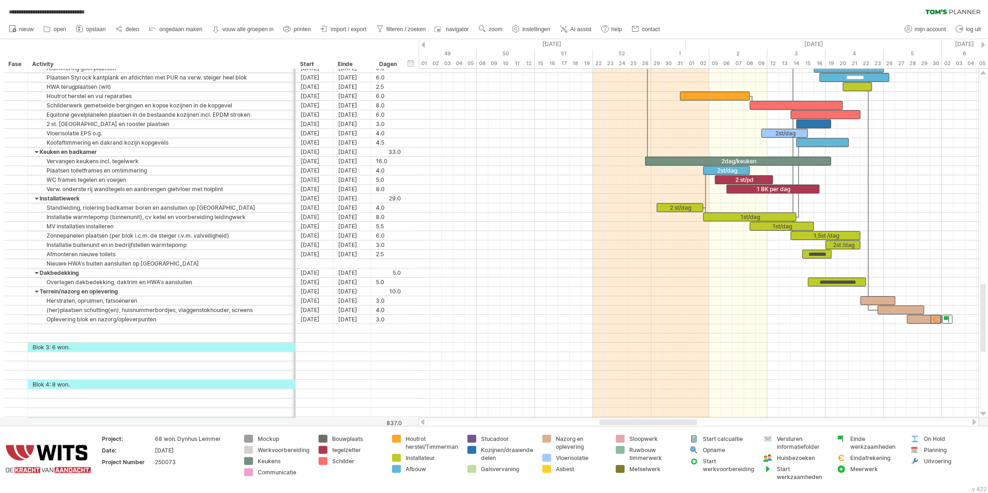
drag, startPoint x: 719, startPoint y: 422, endPoint x: 670, endPoint y: 410, distance: 50.2
click at [673, 417] on div "**********" at bounding box center [494, 246] width 988 height 493
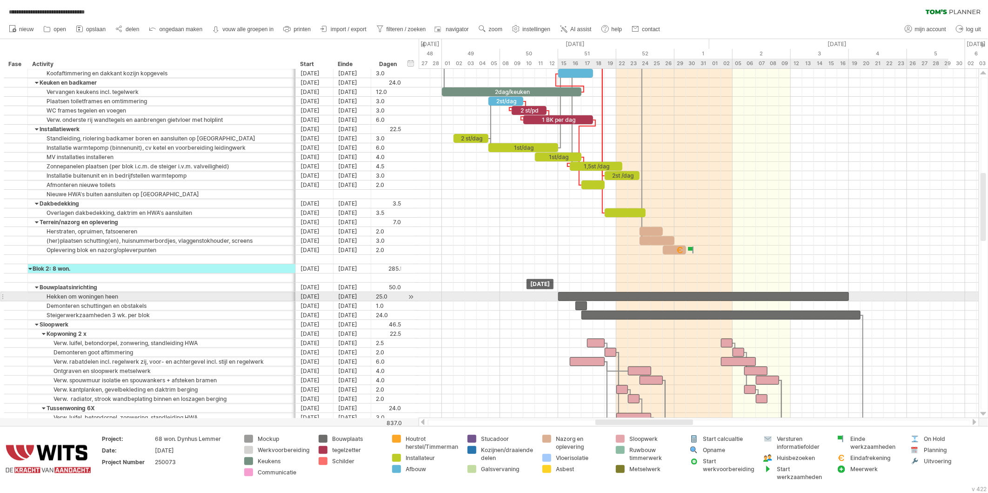
drag, startPoint x: 617, startPoint y: 299, endPoint x: 588, endPoint y: 298, distance: 28.9
click at [588, 298] on div at bounding box center [703, 296] width 291 height 9
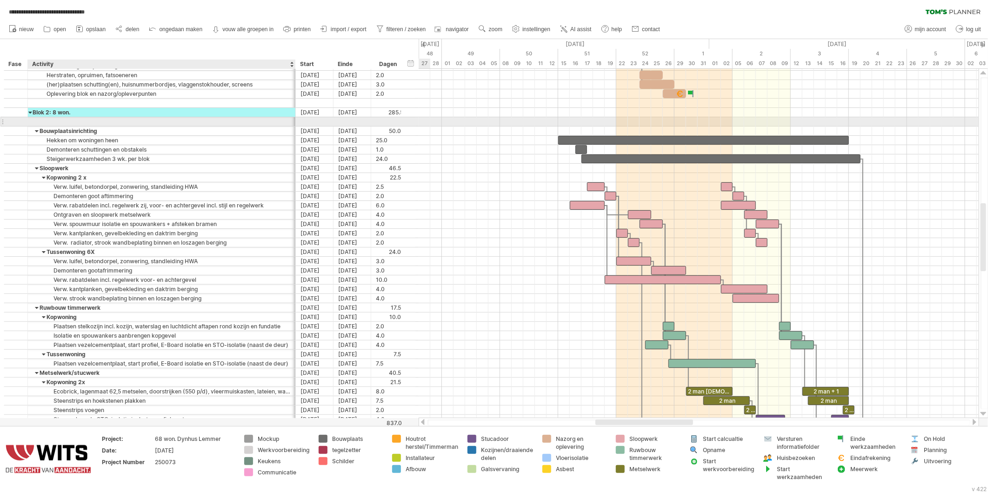
click at [37, 122] on div at bounding box center [162, 121] width 258 height 9
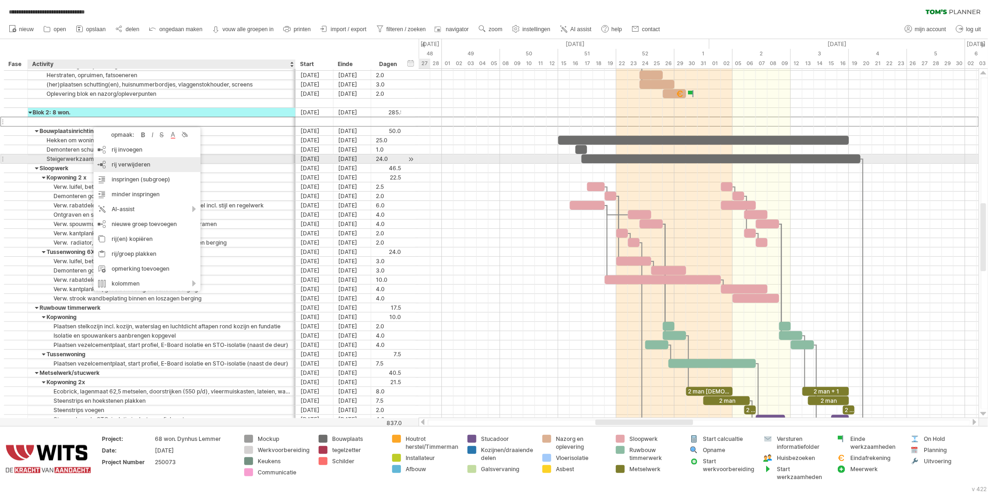
click at [115, 161] on span "rij verwijderen" at bounding box center [131, 164] width 39 height 7
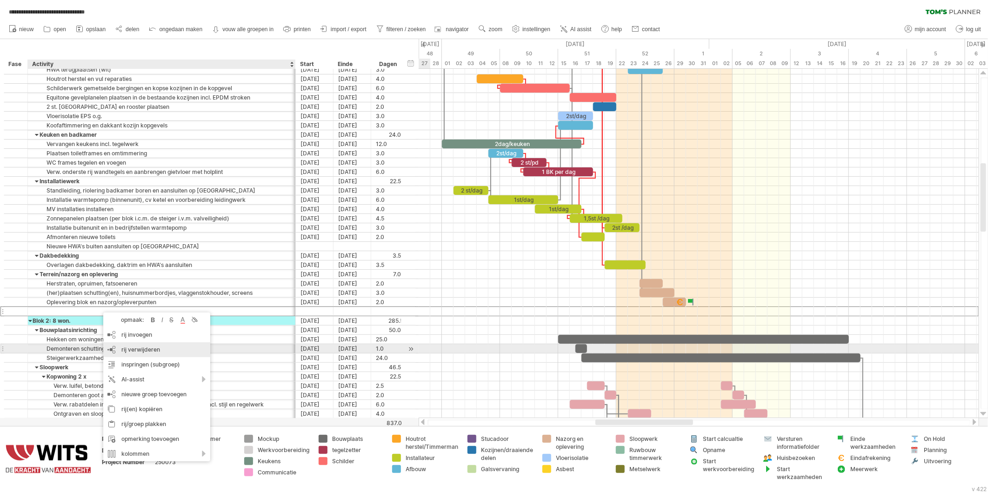
click at [120, 348] on div "rij verwijderen geselecteerde rijen verwijderen" at bounding box center [156, 350] width 107 height 15
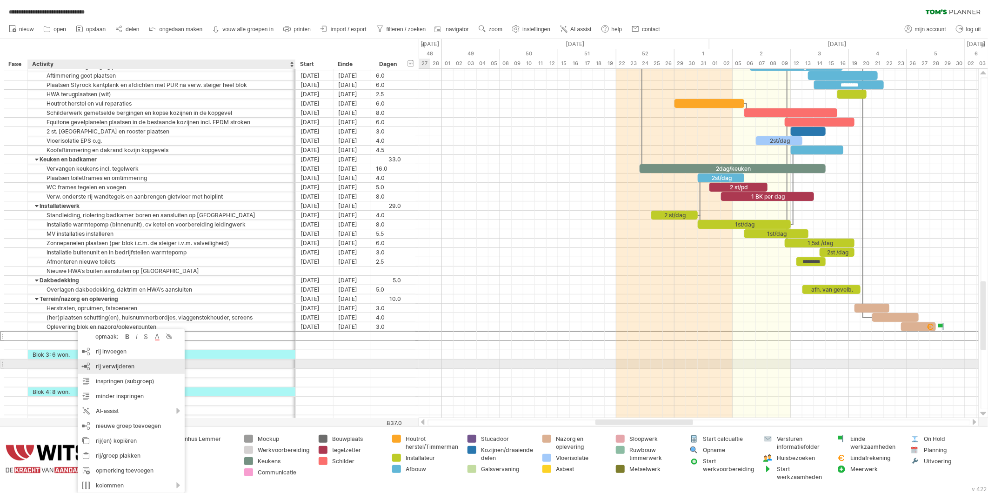
click at [97, 367] on span "rij verwijderen" at bounding box center [115, 366] width 39 height 7
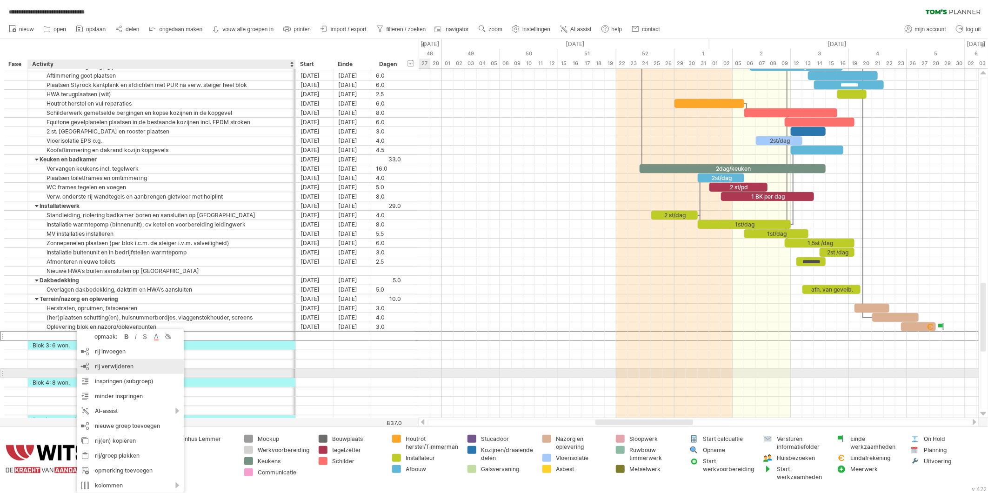
click at [96, 368] on span "rij verwijderen" at bounding box center [114, 366] width 39 height 7
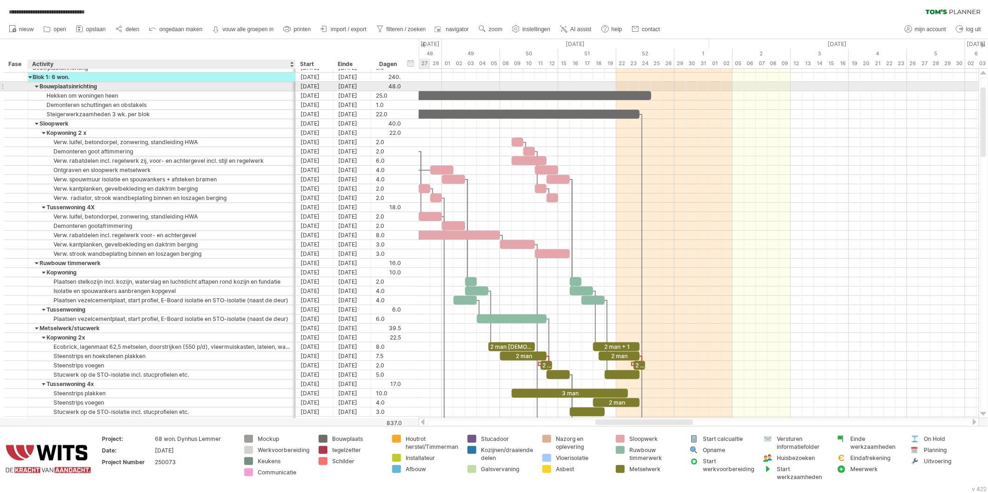
click at [35, 87] on div at bounding box center [37, 86] width 4 height 9
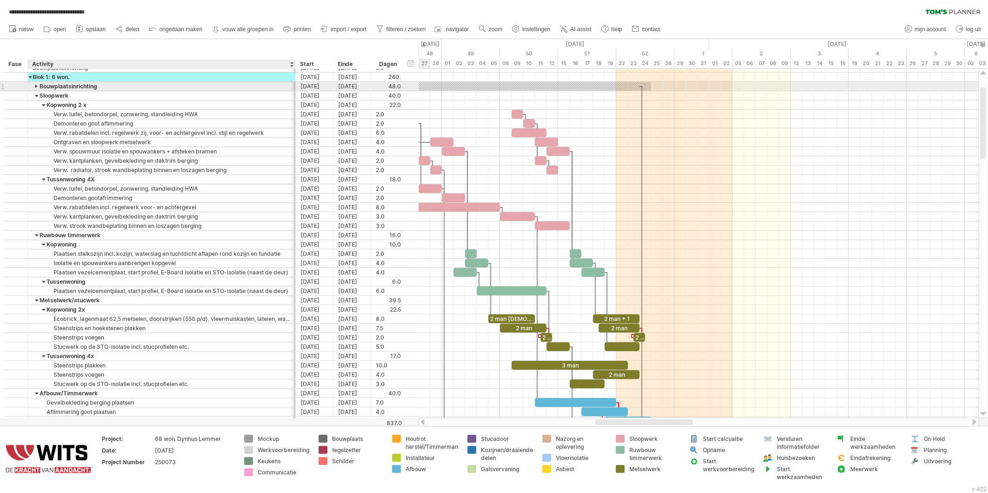
click at [36, 87] on div at bounding box center [37, 86] width 4 height 9
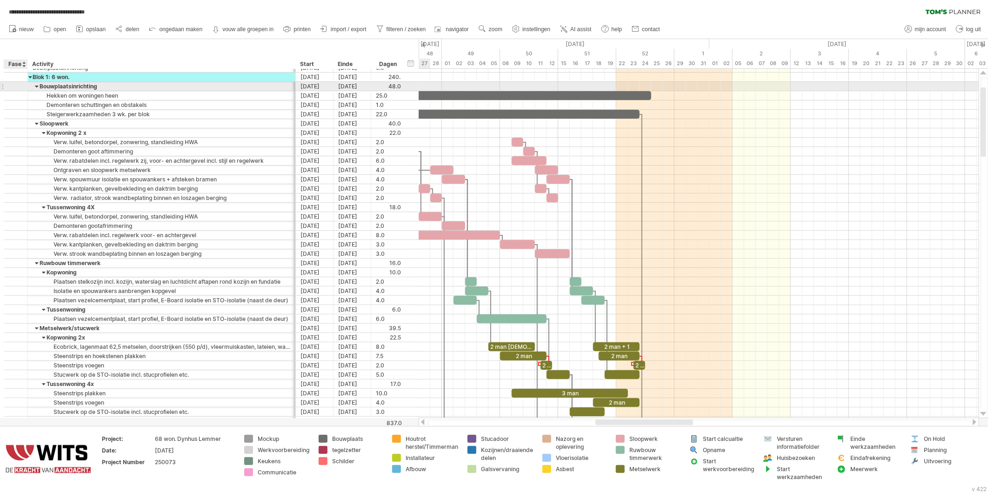
click at [25, 86] on div at bounding box center [26, 86] width 5 height 9
click at [12, 87] on div at bounding box center [15, 86] width 9 height 8
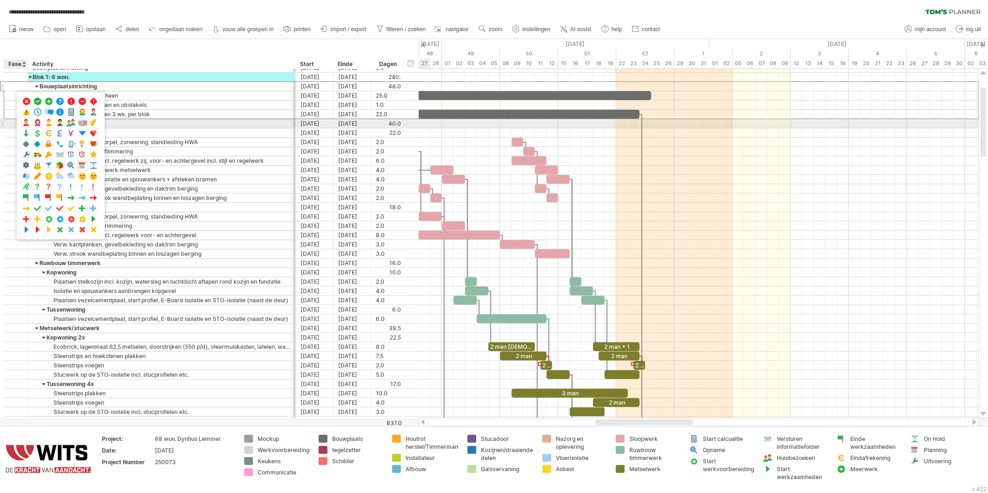
click at [10, 124] on div at bounding box center [16, 123] width 24 height 9
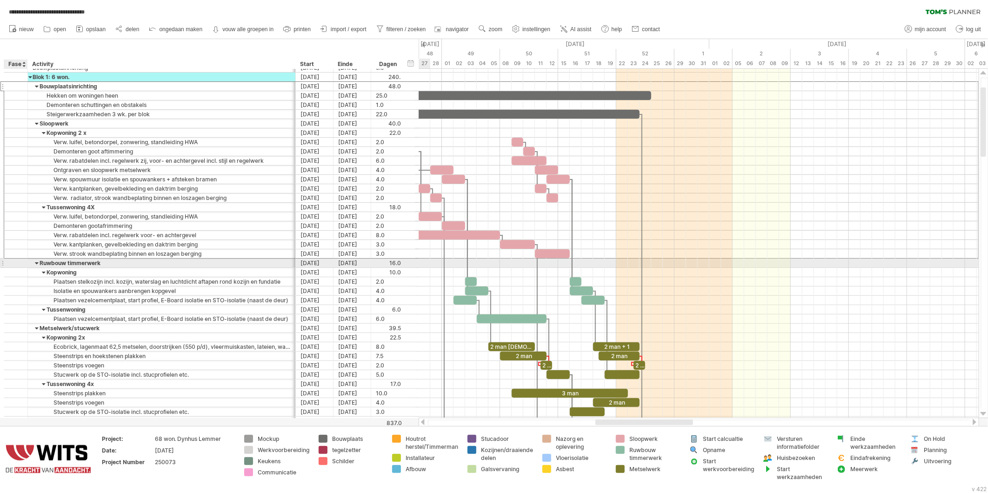
click at [12, 267] on div at bounding box center [15, 263] width 9 height 8
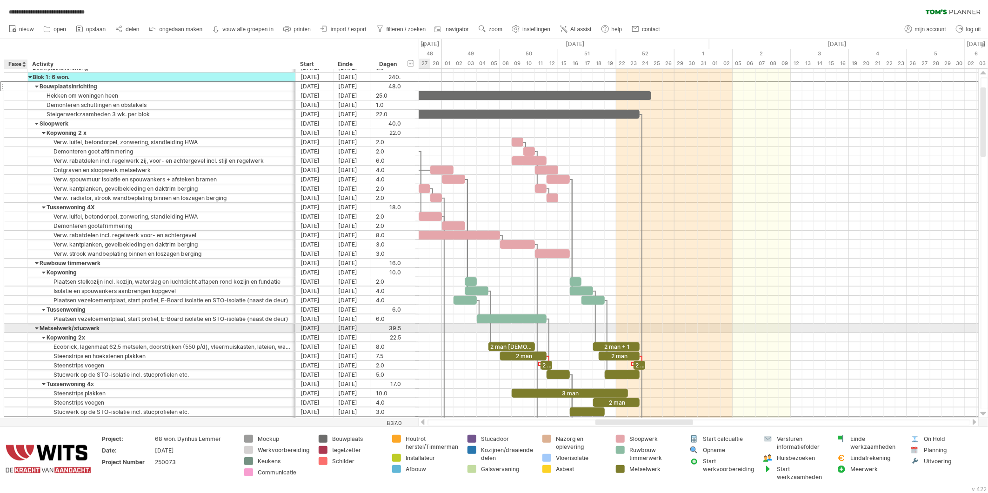
click at [10, 332] on div at bounding box center [16, 328] width 24 height 9
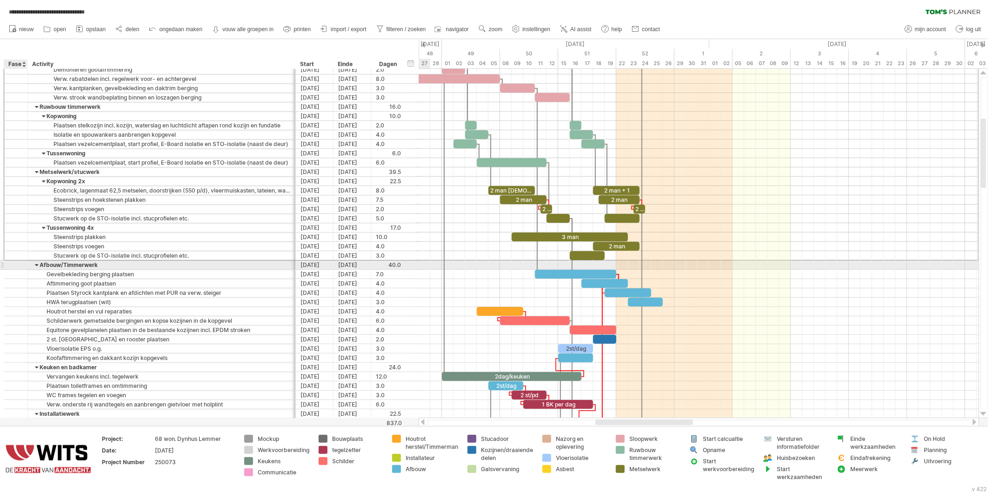
click at [13, 267] on div at bounding box center [15, 265] width 9 height 8
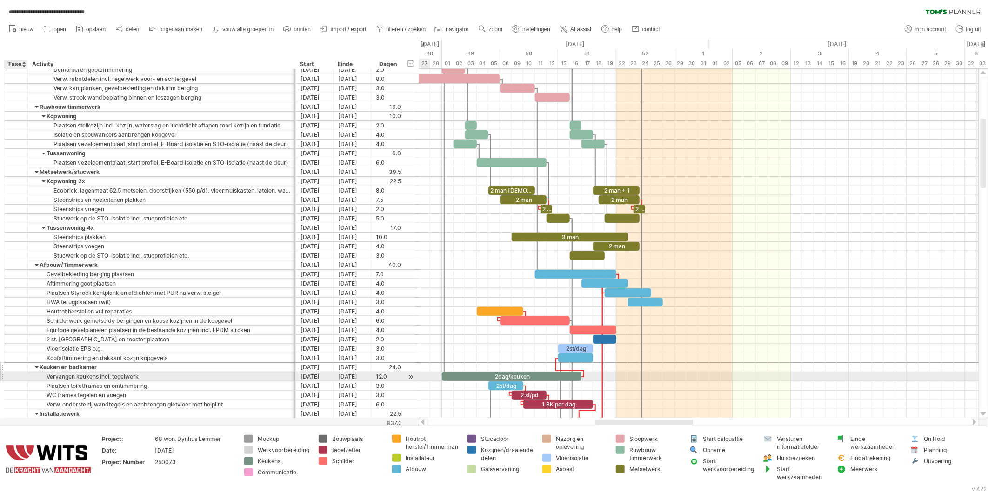
click at [13, 371] on div at bounding box center [15, 367] width 9 height 8
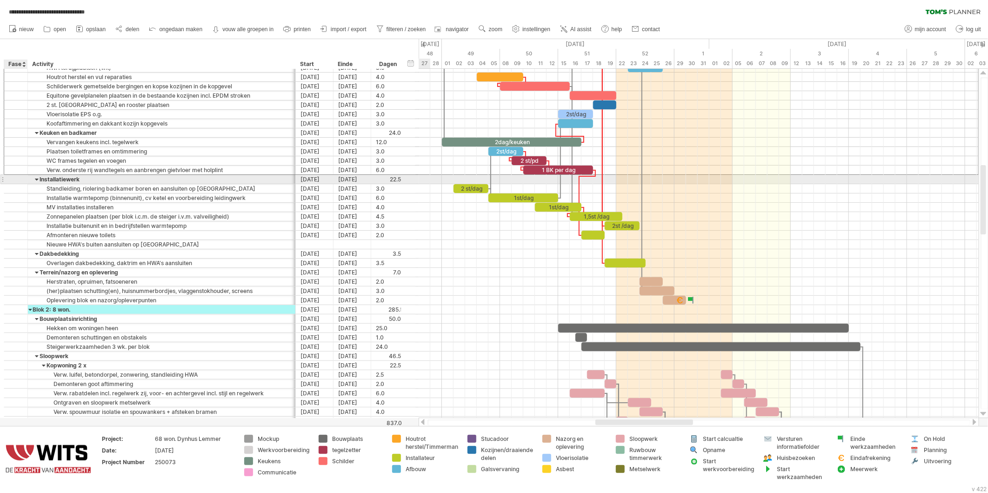
click at [17, 182] on div at bounding box center [15, 179] width 9 height 8
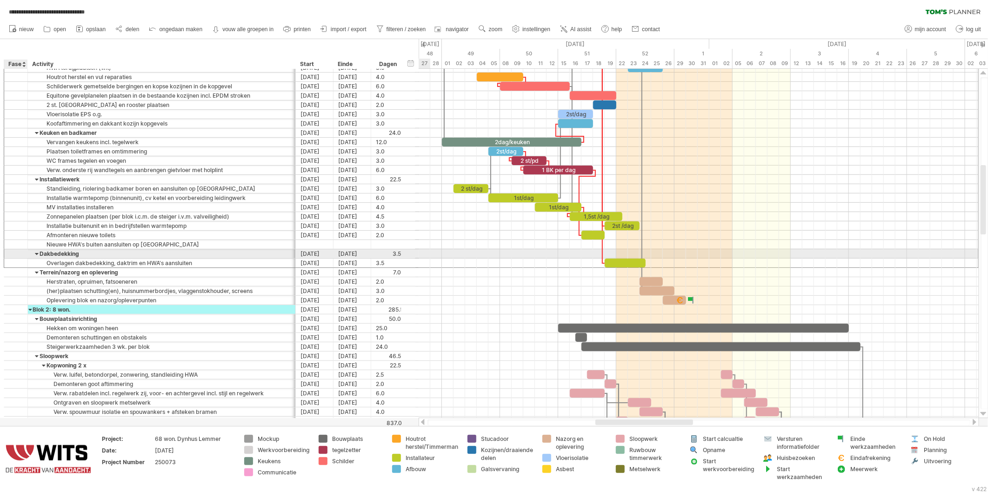
click at [18, 256] on div at bounding box center [15, 254] width 9 height 8
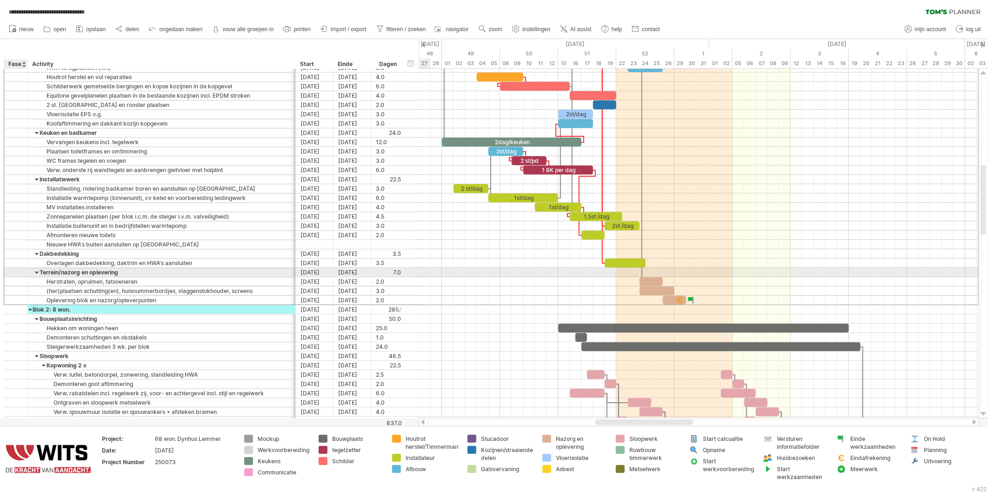
click at [19, 275] on div at bounding box center [15, 273] width 9 height 8
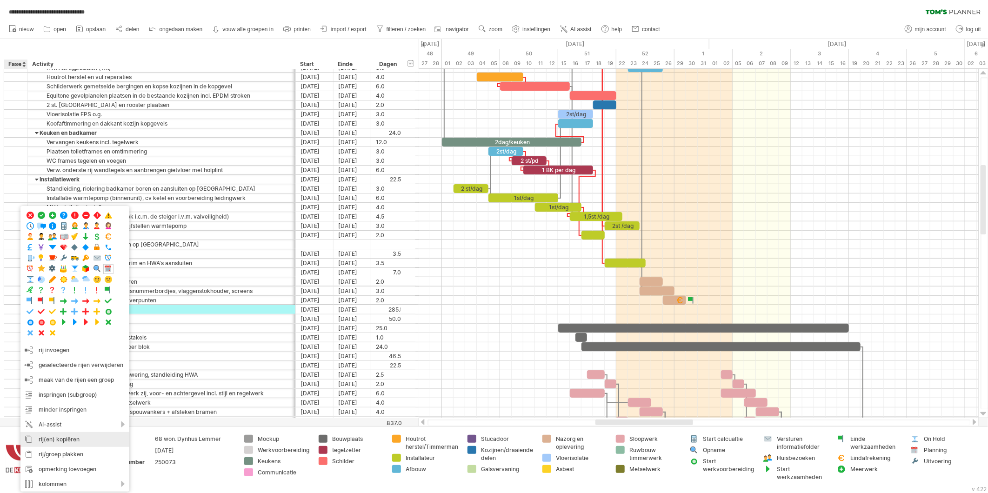
click at [45, 442] on div "rij(en) kopiëren" at bounding box center [74, 439] width 109 height 15
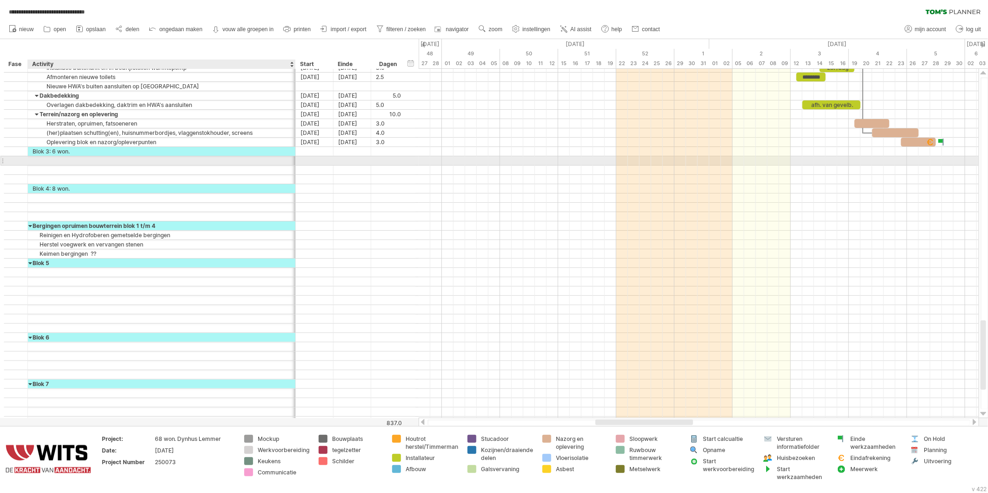
click at [34, 162] on div at bounding box center [162, 160] width 258 height 9
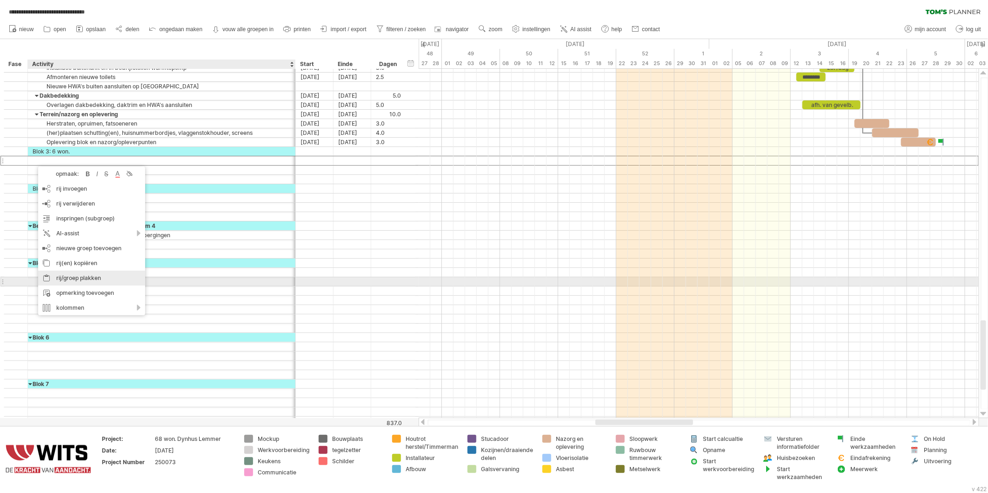
click at [70, 278] on div "rij/groep plakken" at bounding box center [91, 278] width 107 height 15
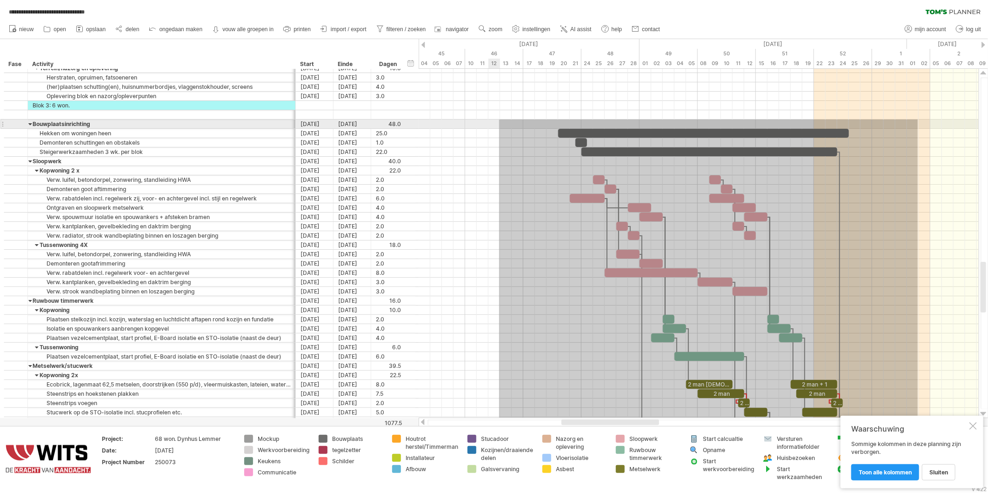
drag, startPoint x: 720, startPoint y: 309, endPoint x: 499, endPoint y: 120, distance: 290.8
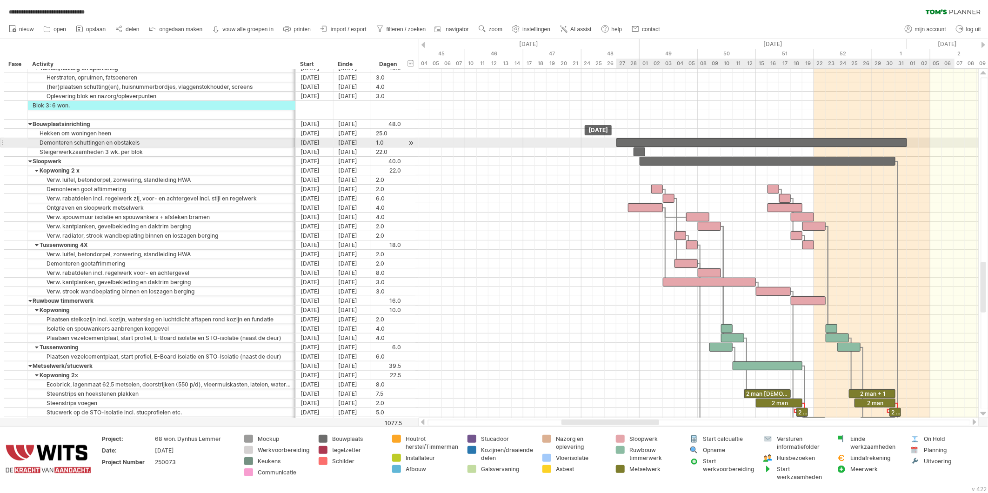
drag, startPoint x: 659, startPoint y: 140, endPoint x: 648, endPoint y: 149, distance: 13.5
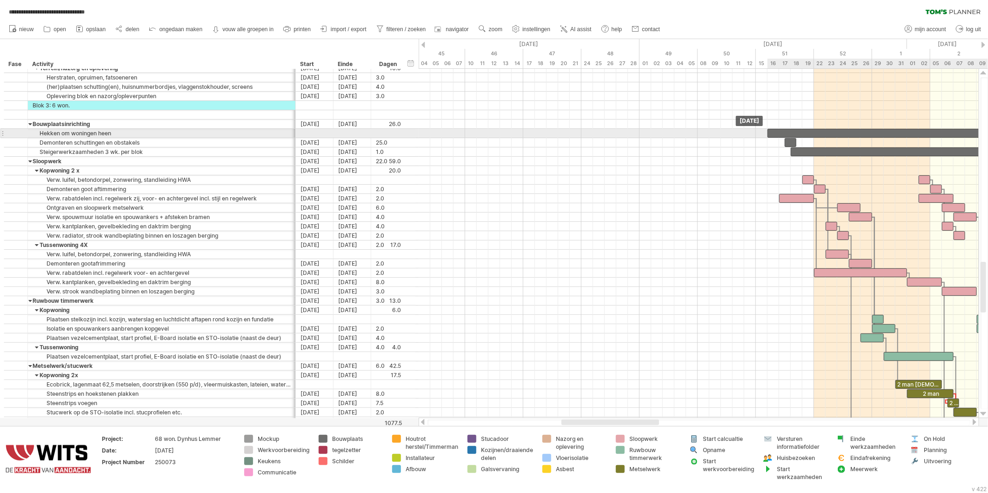
drag, startPoint x: 655, startPoint y: 143, endPoint x: 803, endPoint y: 131, distance: 148.5
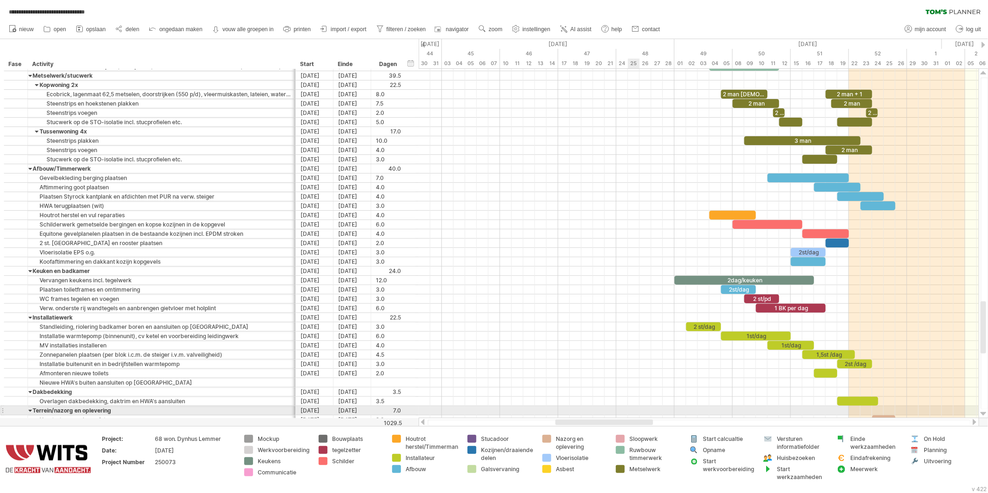
drag, startPoint x: 641, startPoint y: 422, endPoint x: 635, endPoint y: 408, distance: 15.2
click at [635, 408] on div "**********" at bounding box center [494, 246] width 988 height 493
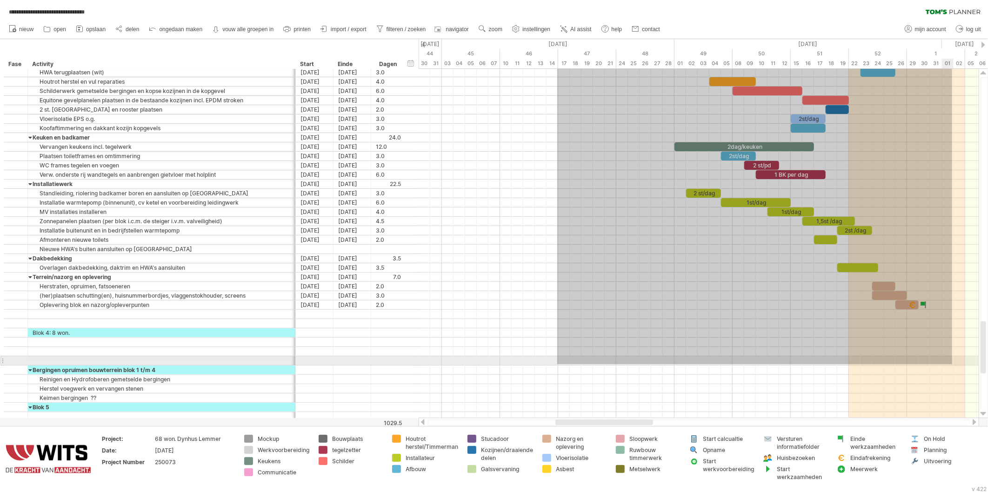
drag, startPoint x: 558, startPoint y: 160, endPoint x: 954, endPoint y: 357, distance: 442.9
click at [954, 357] on div at bounding box center [699, 245] width 560 height 354
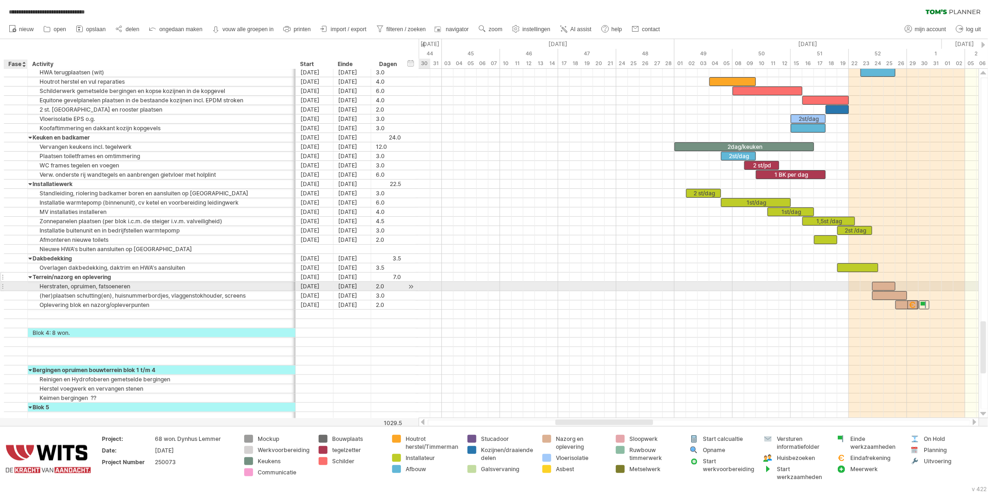
click at [15, 281] on div at bounding box center [15, 277] width 9 height 8
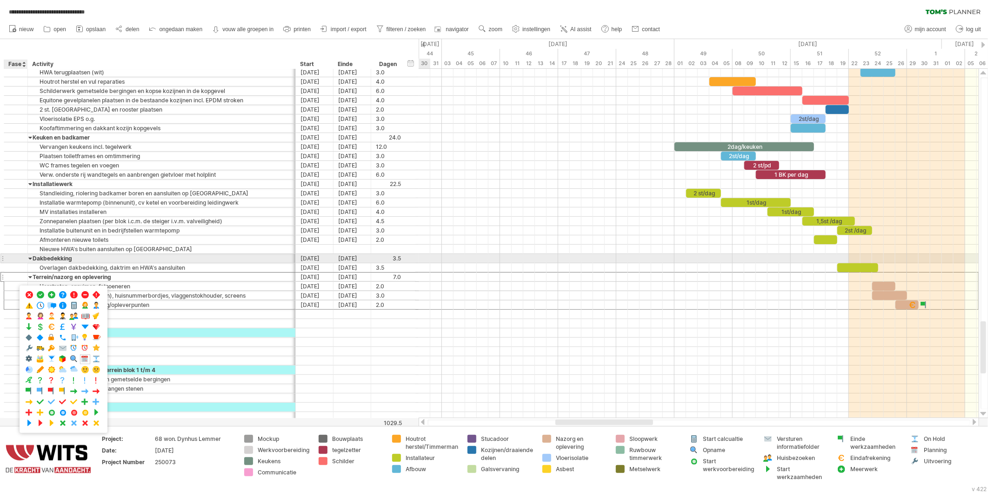
click at [16, 259] on div at bounding box center [15, 259] width 9 height 8
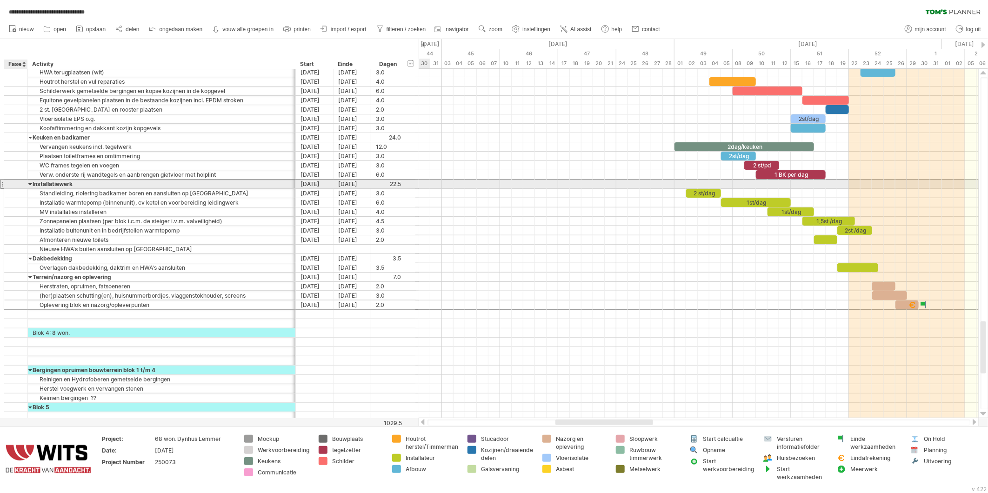
click at [19, 185] on div at bounding box center [15, 184] width 9 height 8
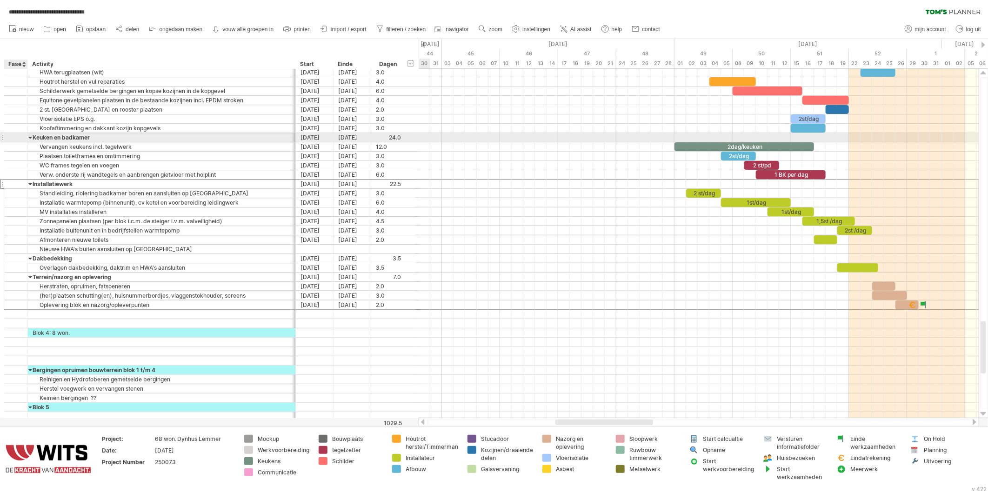
click at [21, 141] on div at bounding box center [16, 137] width 24 height 9
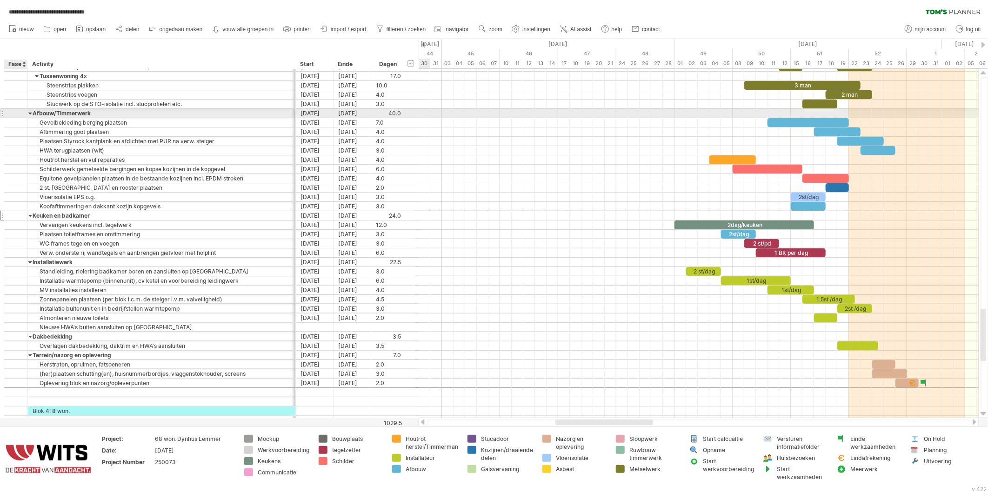
click at [19, 113] on div at bounding box center [15, 113] width 9 height 8
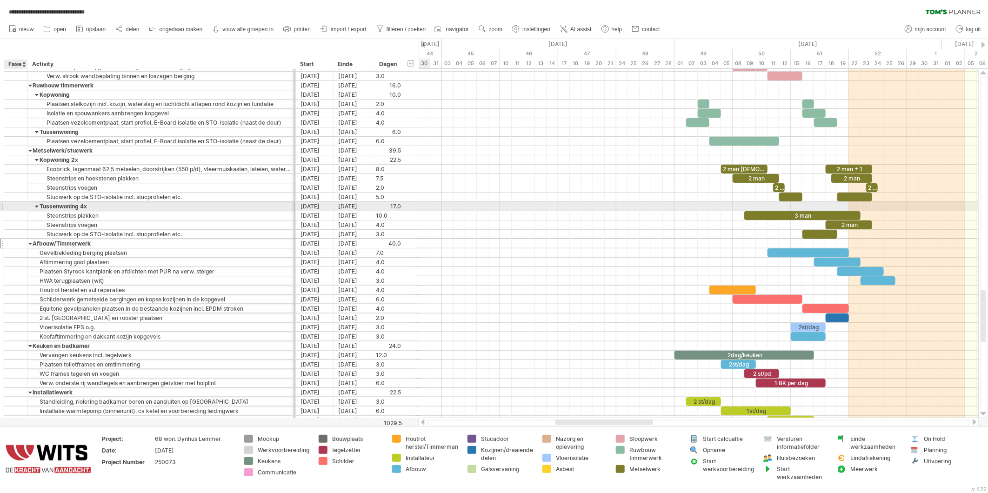
click at [16, 208] on div at bounding box center [15, 206] width 9 height 8
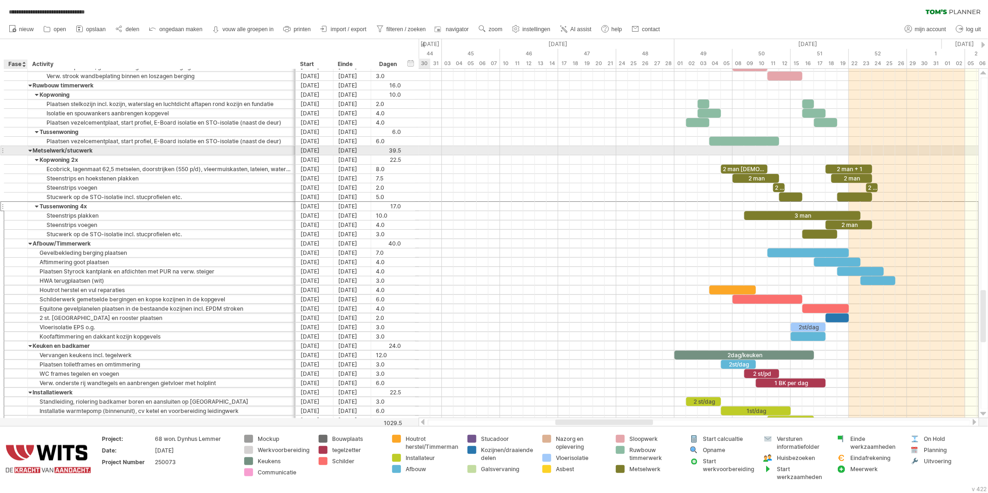
click at [17, 150] on div at bounding box center [15, 151] width 9 height 8
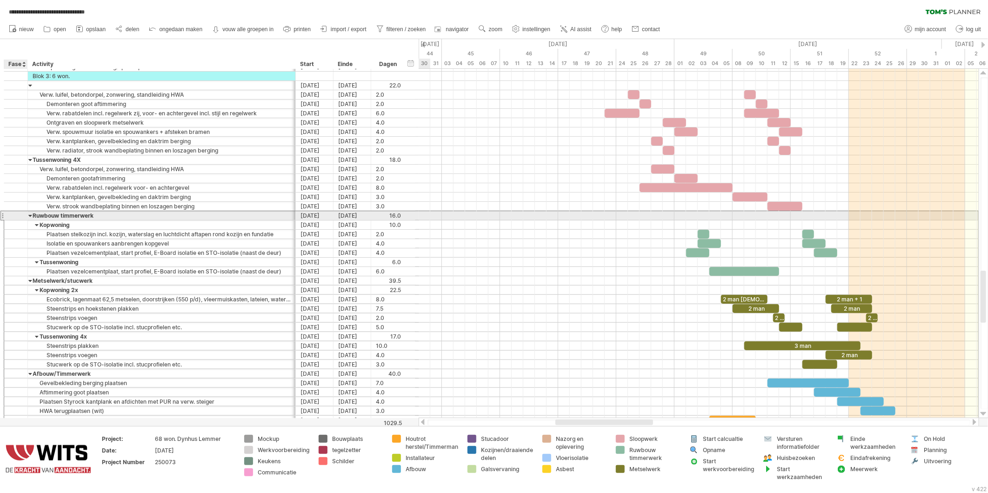
click at [12, 215] on div at bounding box center [15, 216] width 9 height 8
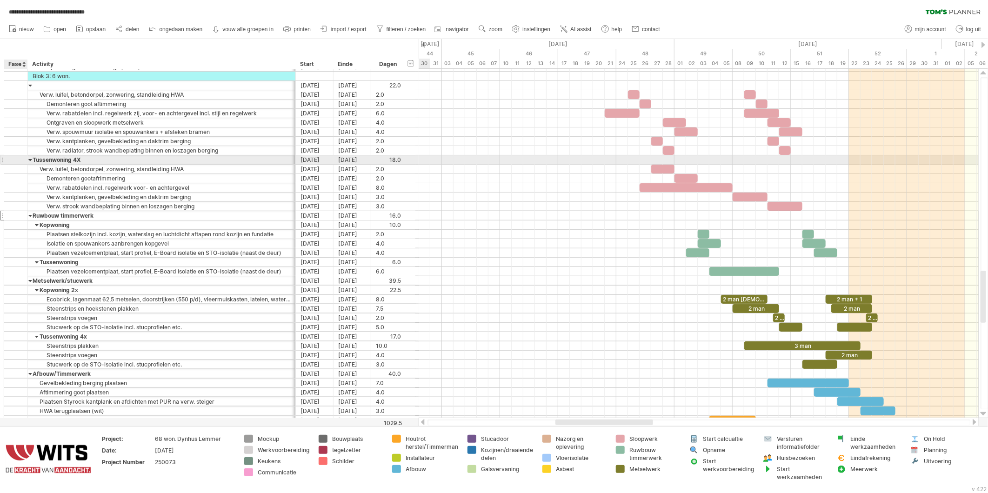
click at [13, 159] on div at bounding box center [15, 160] width 9 height 8
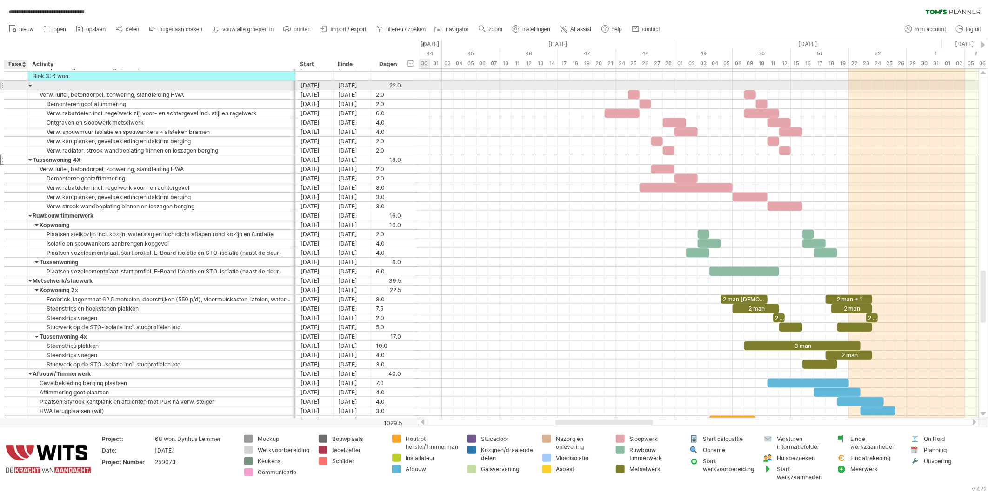
click at [14, 87] on div at bounding box center [15, 85] width 9 height 8
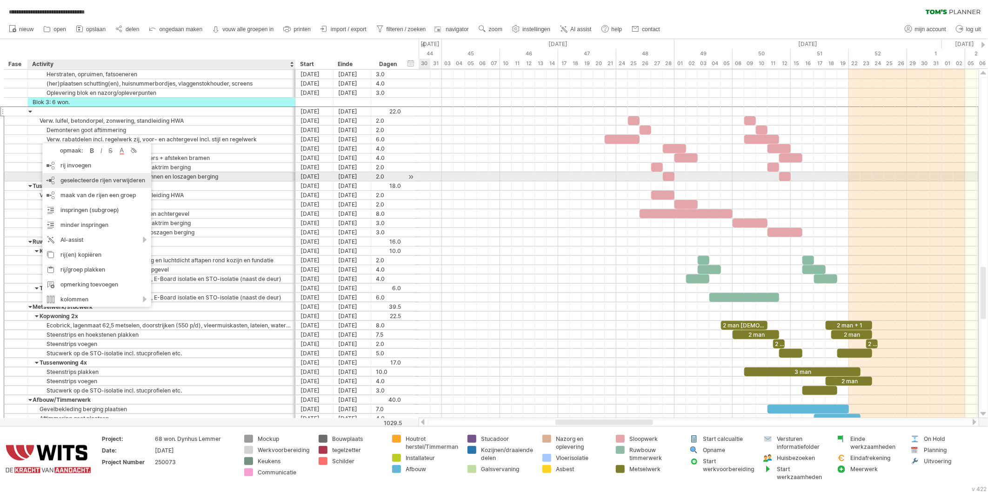
click at [72, 181] on span "geselecteerde rijen verwijderen" at bounding box center [103, 180] width 85 height 7
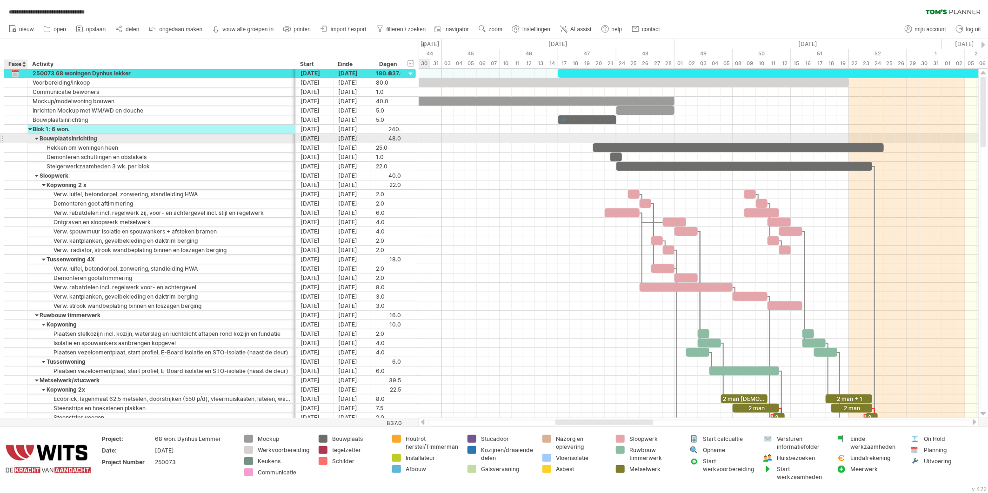
click at [20, 140] on div at bounding box center [16, 138] width 24 height 9
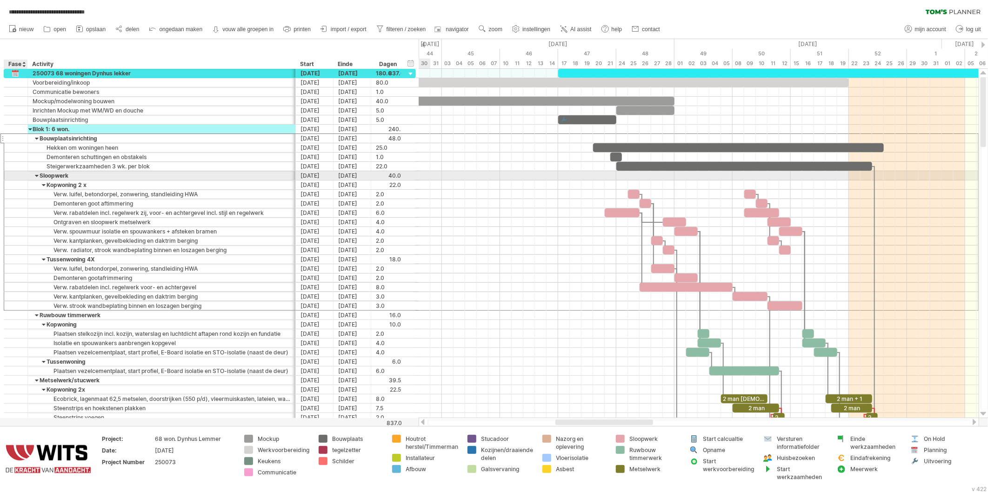
click at [20, 177] on div at bounding box center [16, 175] width 24 height 9
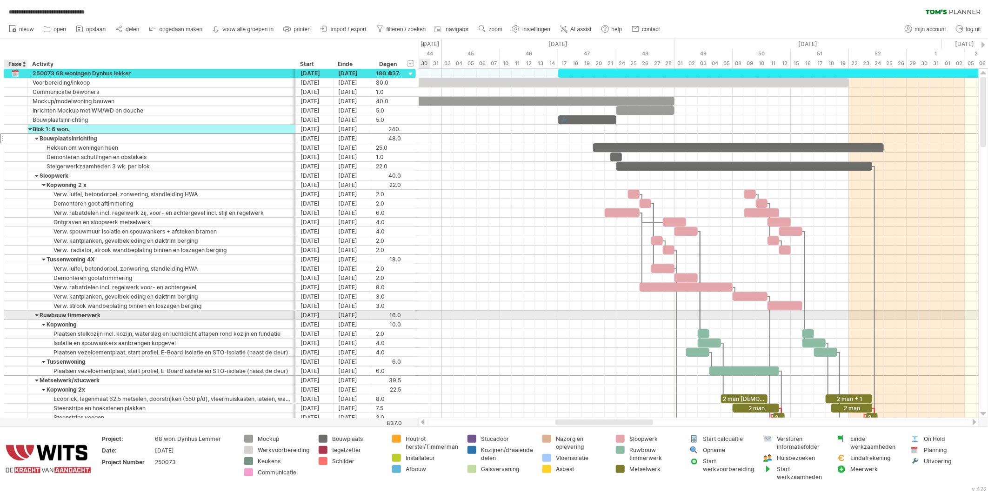
click at [20, 318] on div at bounding box center [16, 315] width 24 height 9
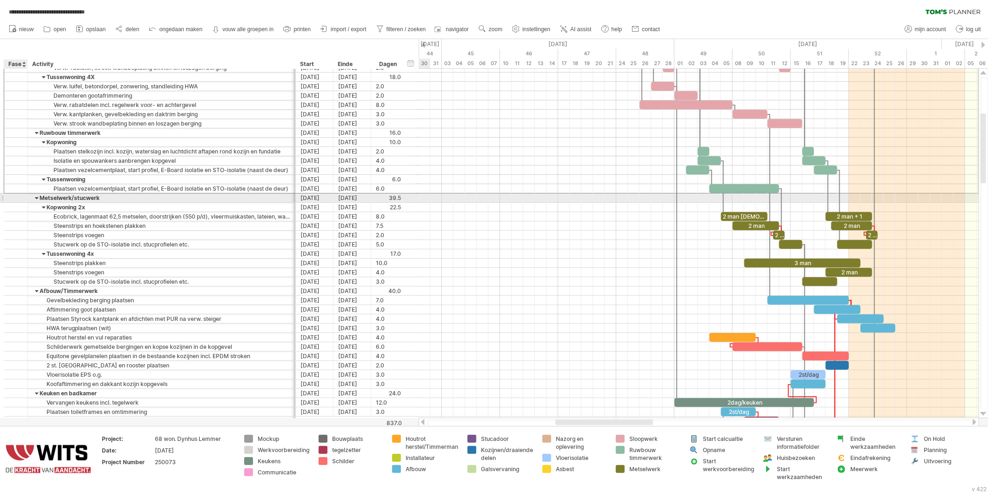
click at [17, 199] on div at bounding box center [15, 198] width 9 height 8
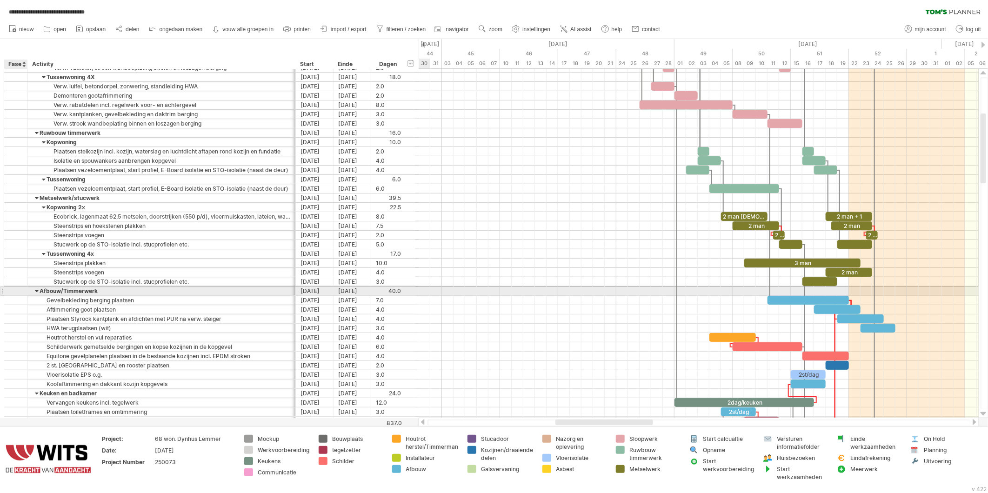
click at [17, 292] on div at bounding box center [15, 291] width 9 height 8
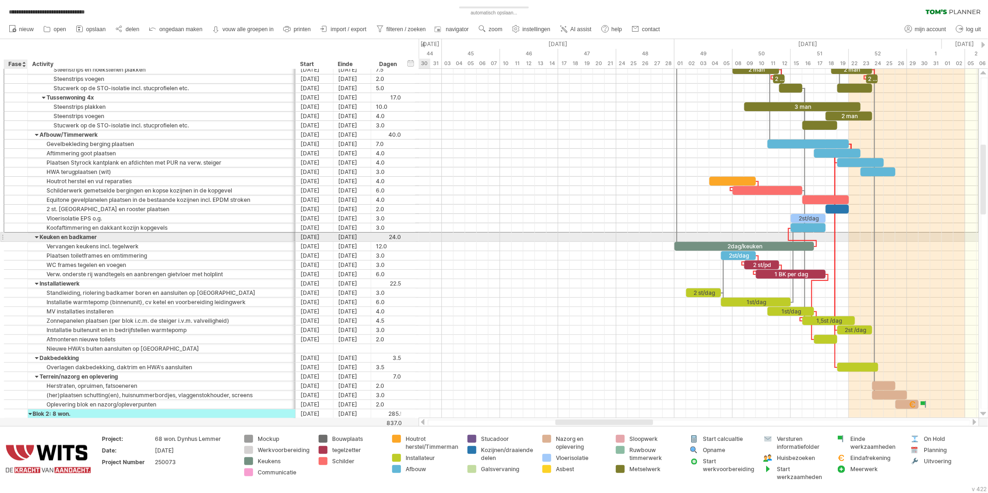
click at [17, 240] on div at bounding box center [15, 237] width 9 height 8
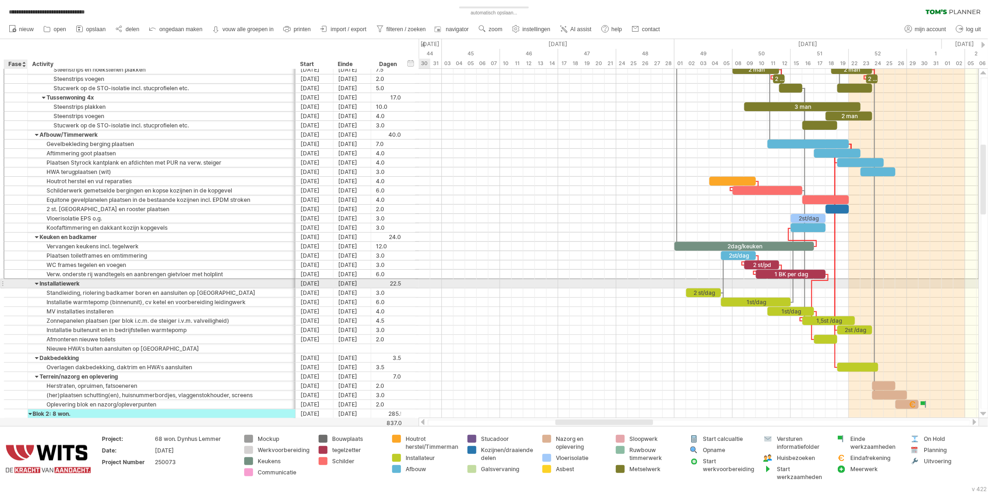
click at [17, 285] on div at bounding box center [15, 284] width 9 height 8
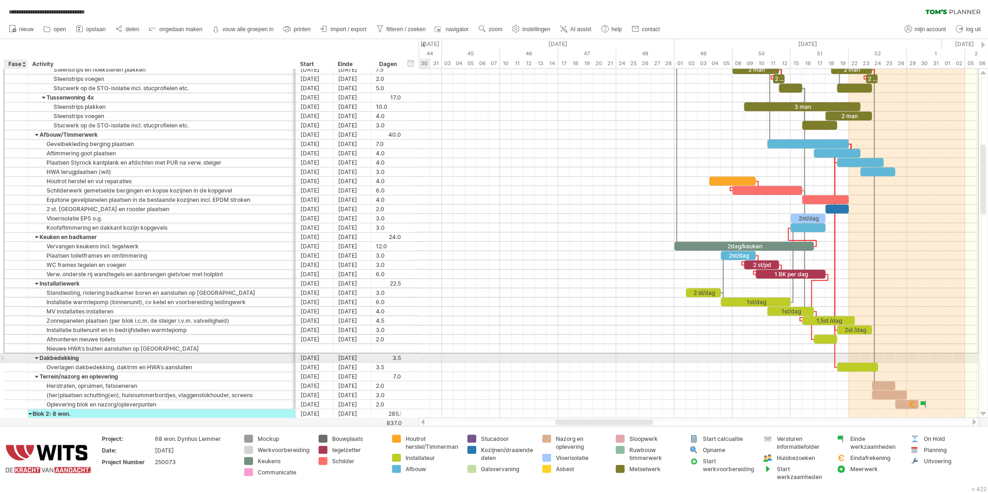
click at [20, 359] on div at bounding box center [15, 358] width 9 height 8
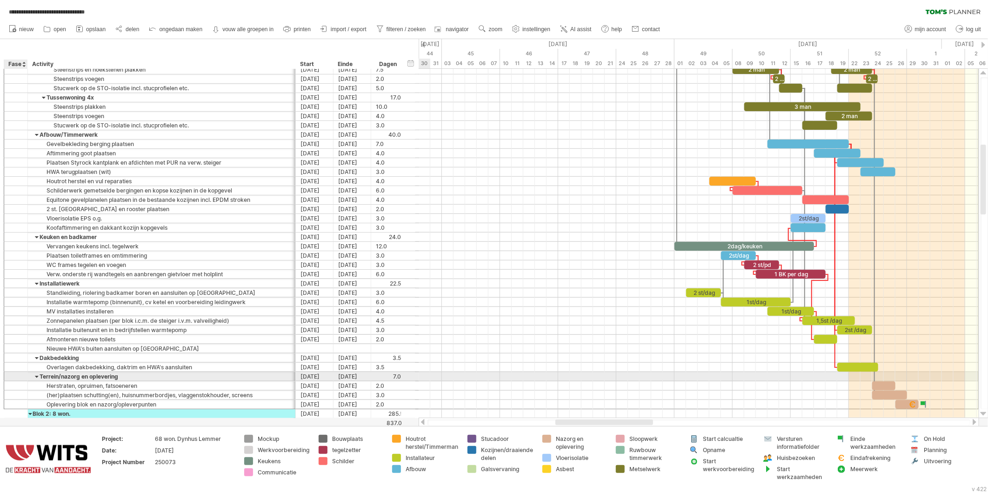
click at [19, 379] on div at bounding box center [15, 377] width 9 height 8
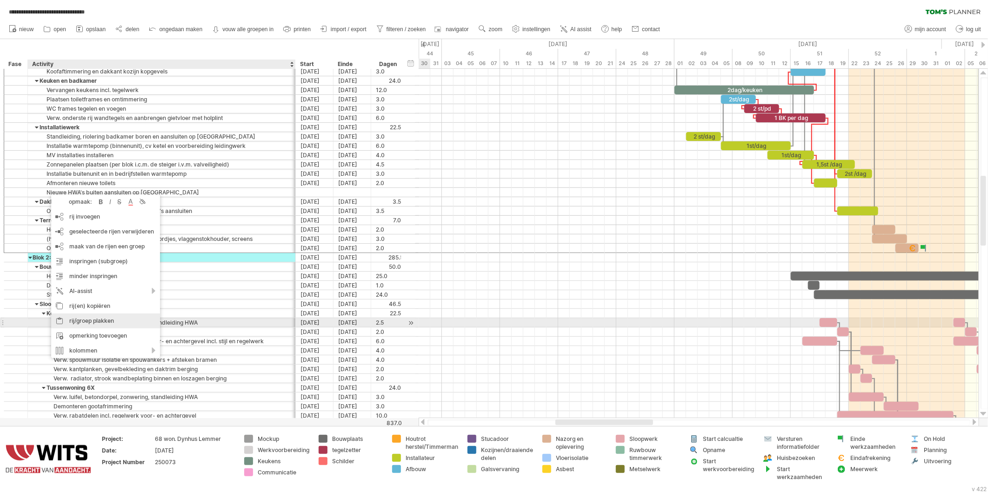
click at [75, 322] on div "rij/groep plakken" at bounding box center [105, 321] width 109 height 15
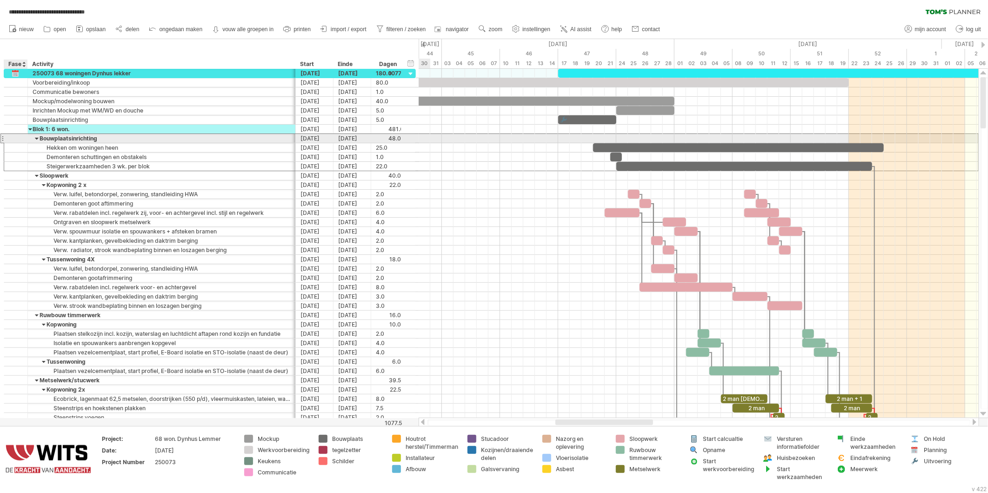
click at [20, 140] on div at bounding box center [15, 138] width 9 height 8
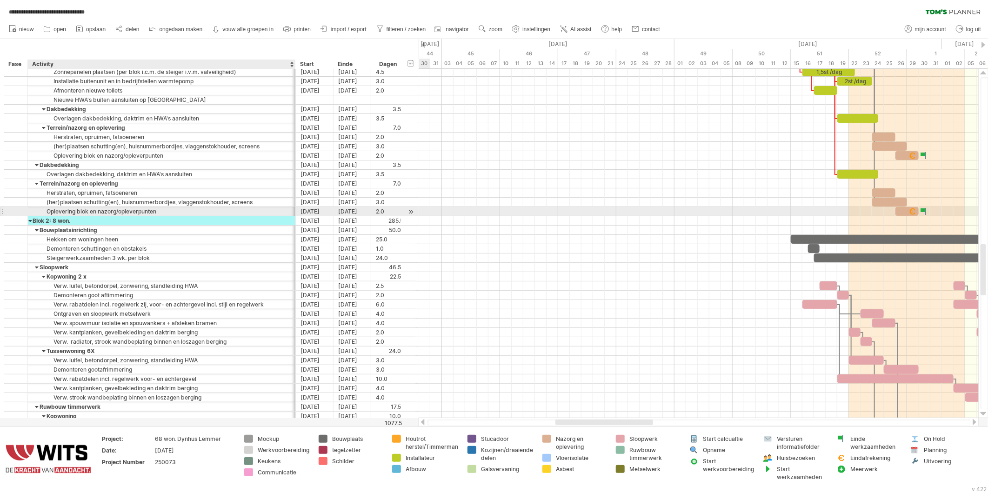
click at [36, 211] on div "Oplevering blok en nazorg/opleverpunten" at bounding box center [162, 211] width 258 height 9
click at [11, 212] on div at bounding box center [15, 212] width 9 height 8
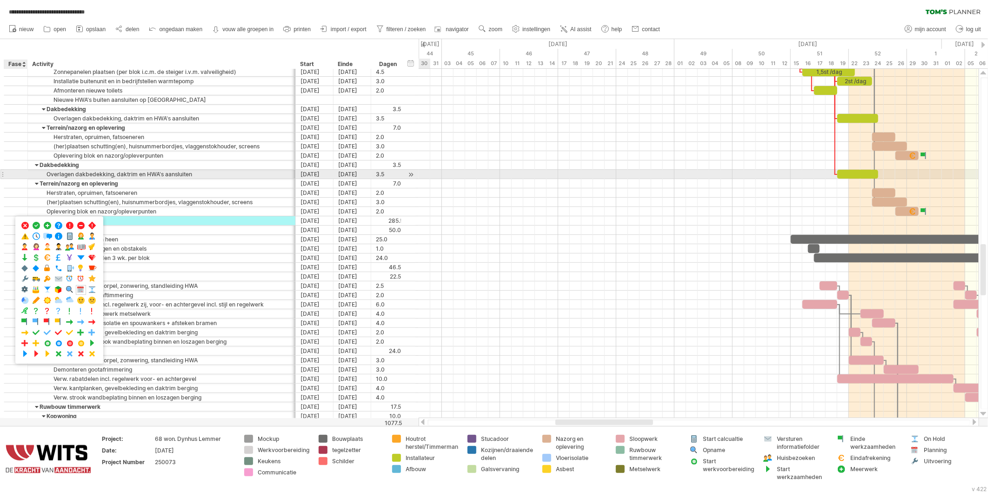
click at [15, 177] on div at bounding box center [15, 174] width 9 height 8
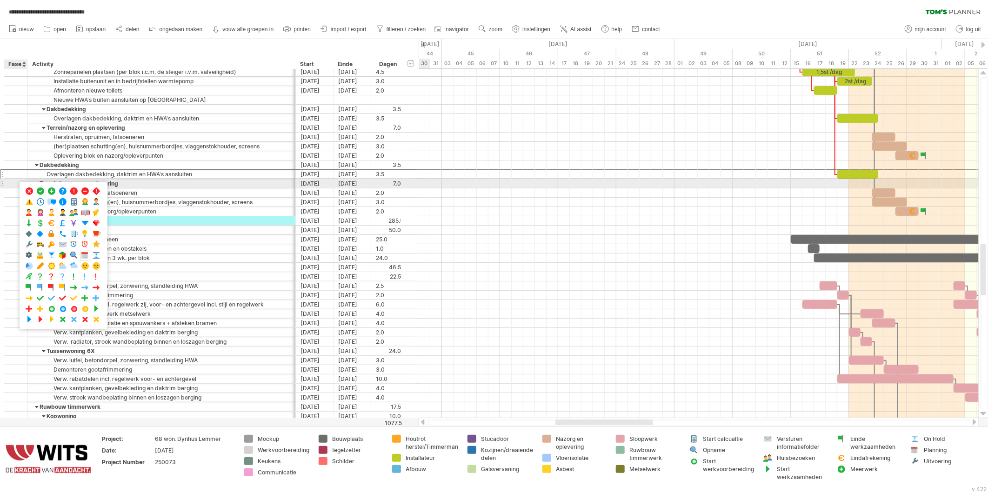
click at [15, 184] on div at bounding box center [15, 184] width 9 height 8
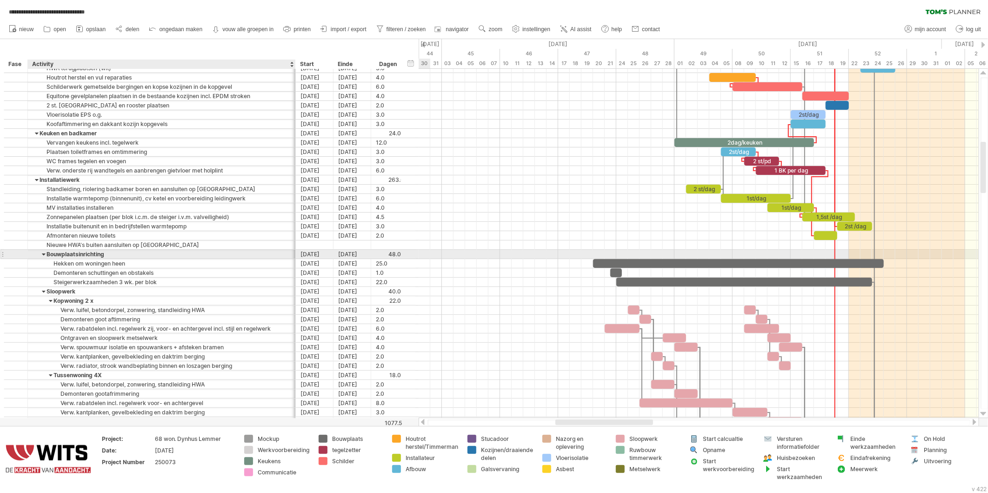
click at [34, 253] on div "Bouwplaatsinrichting" at bounding box center [162, 254] width 258 height 9
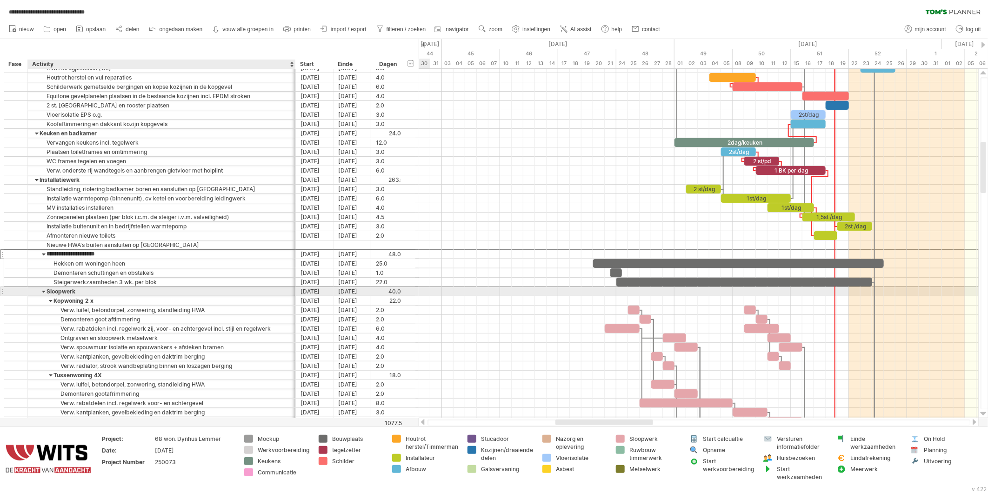
click at [33, 292] on div "Sloopwerk" at bounding box center [162, 291] width 258 height 9
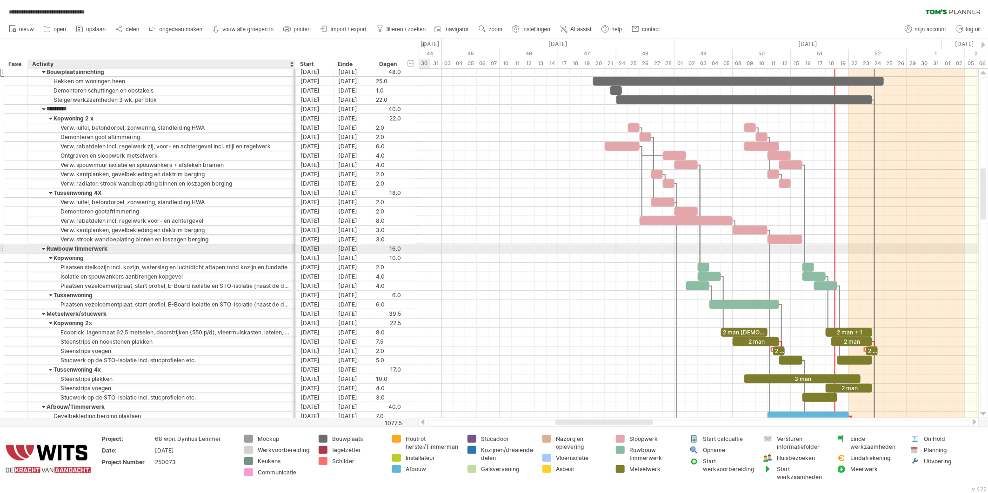
click at [34, 247] on div "Ruwbouw timmerwerk" at bounding box center [162, 248] width 258 height 9
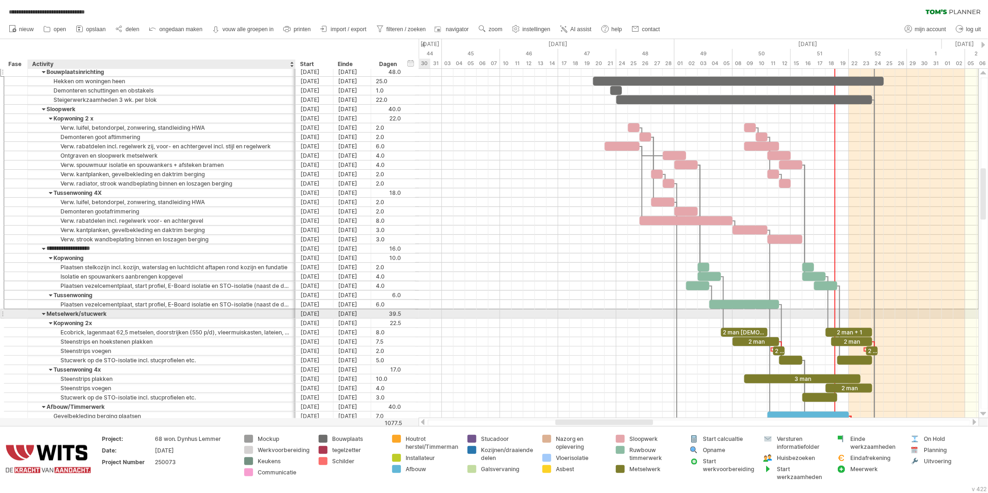
click at [33, 314] on div "Metselwerk/stucwerk" at bounding box center [162, 313] width 258 height 9
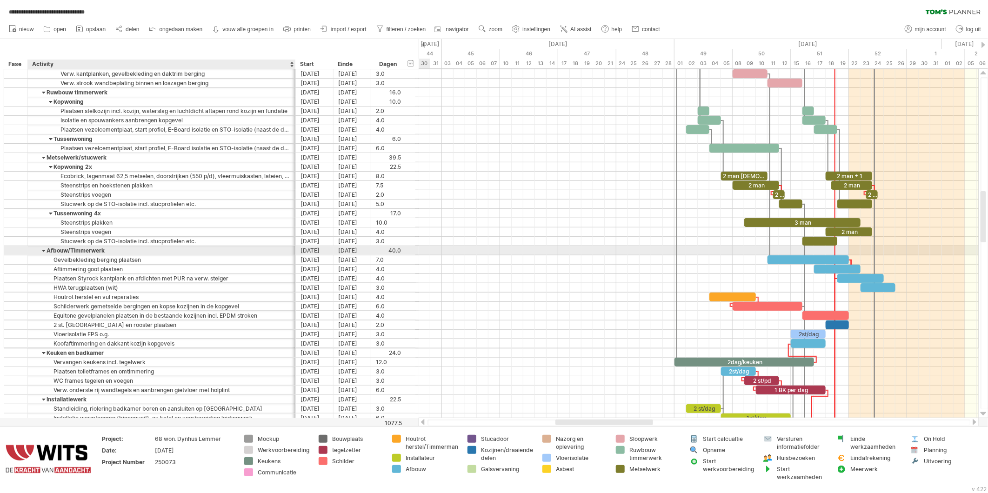
click at [37, 252] on div "Afbouw/Timmerwerk" at bounding box center [162, 250] width 258 height 9
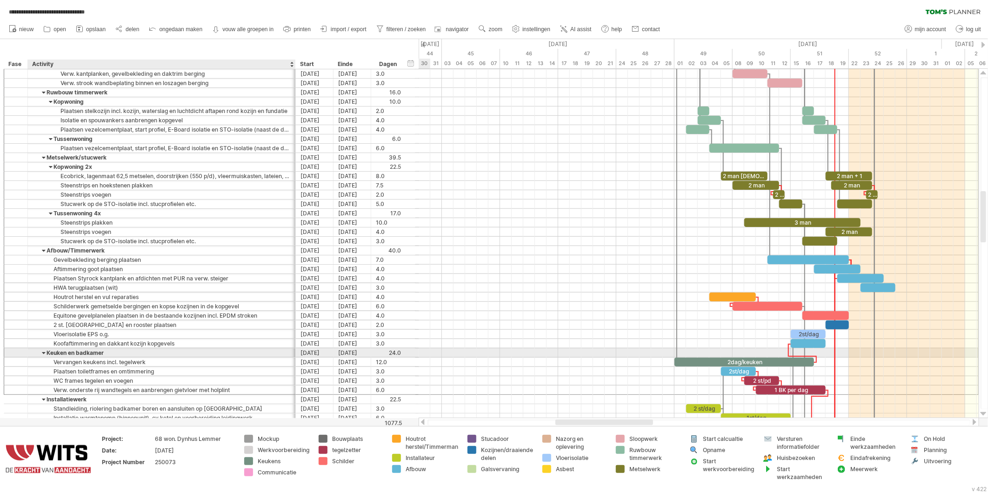
click at [34, 353] on div "Keuken en badkamer" at bounding box center [162, 353] width 258 height 9
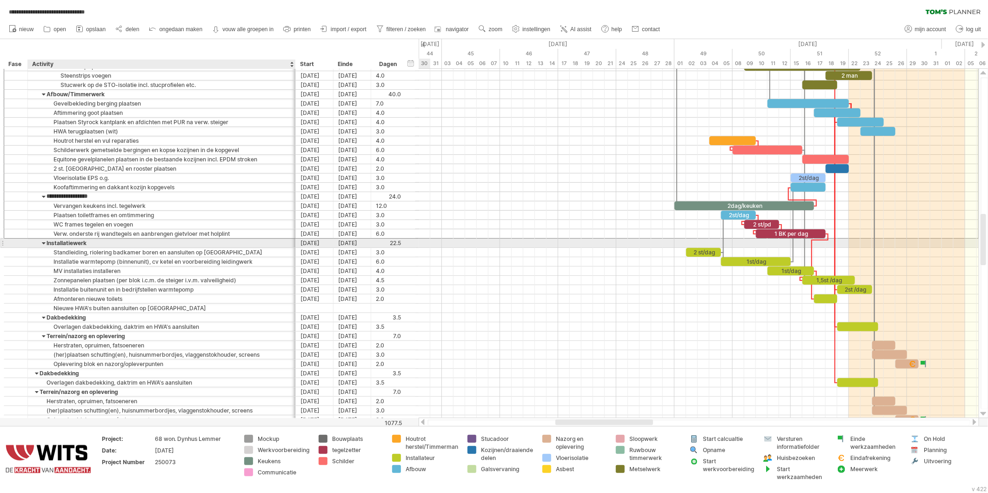
click at [35, 242] on div "Installatiewerk" at bounding box center [162, 243] width 258 height 9
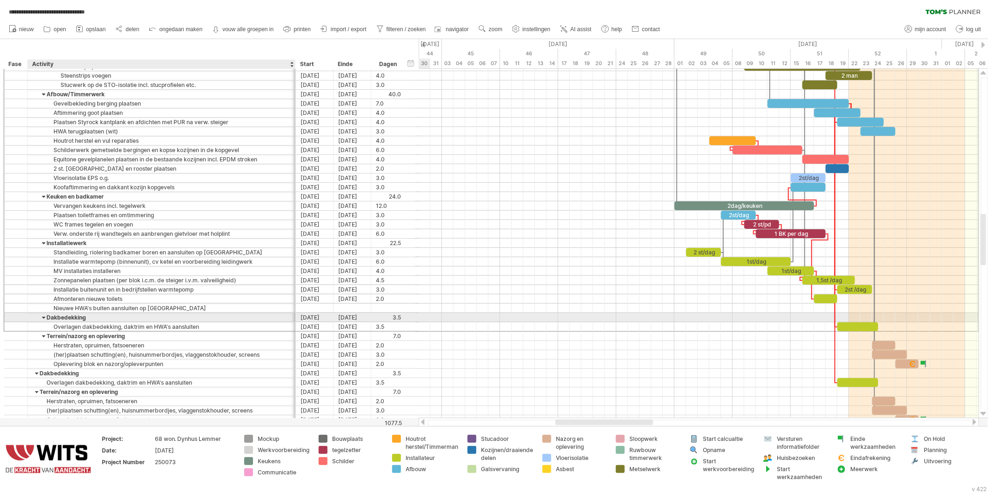
click at [34, 320] on div "Dakbedekking" at bounding box center [162, 317] width 258 height 9
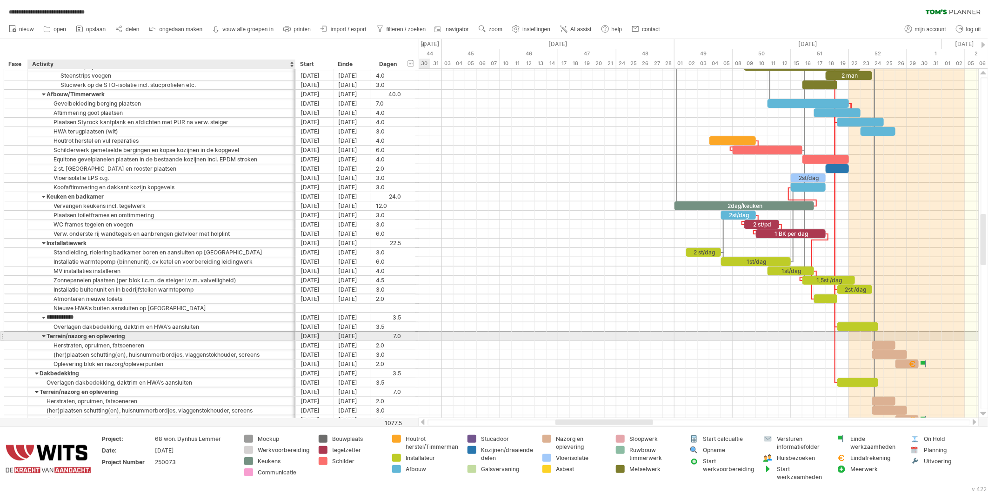
click at [35, 337] on div "Terrein/nazorg en oplevering" at bounding box center [162, 336] width 258 height 9
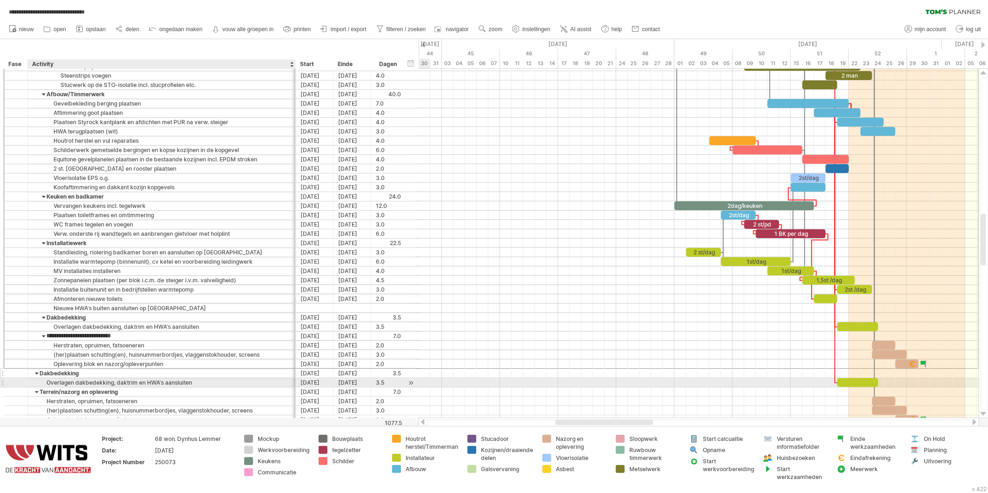
click at [30, 377] on div "**********" at bounding box center [162, 373] width 268 height 9
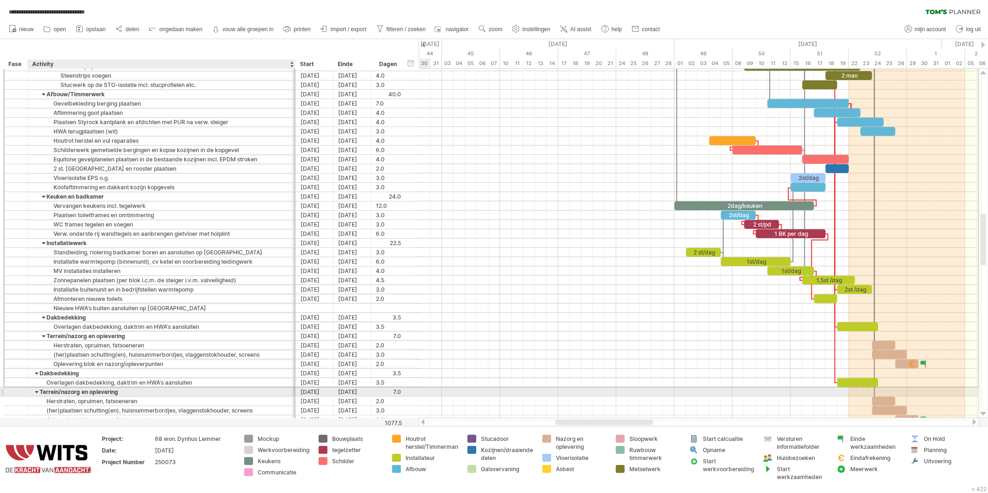
click at [32, 395] on div "**********" at bounding box center [162, 392] width 268 height 9
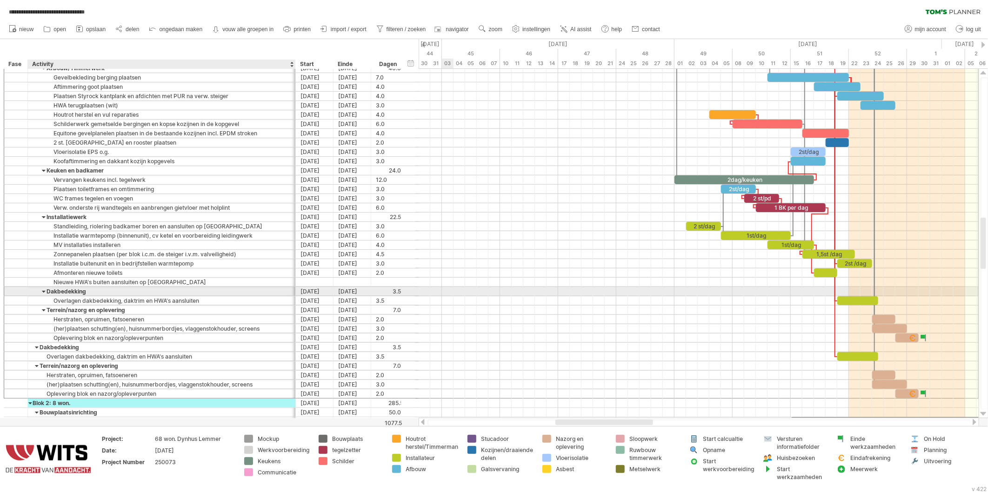
click at [38, 293] on div "Dakbedekking" at bounding box center [162, 291] width 258 height 9
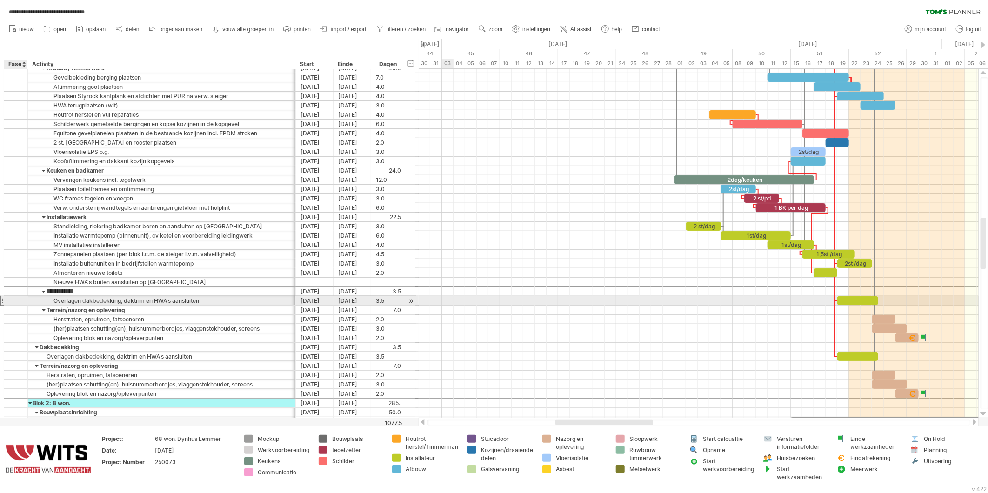
click at [27, 301] on div at bounding box center [26, 300] width 5 height 9
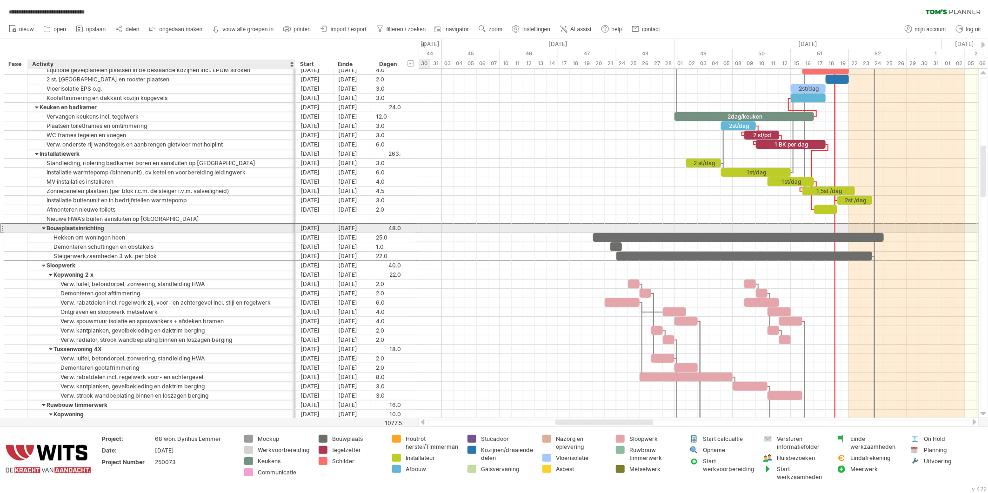
click at [33, 229] on div "Bouwplaatsinrichting" at bounding box center [162, 228] width 258 height 9
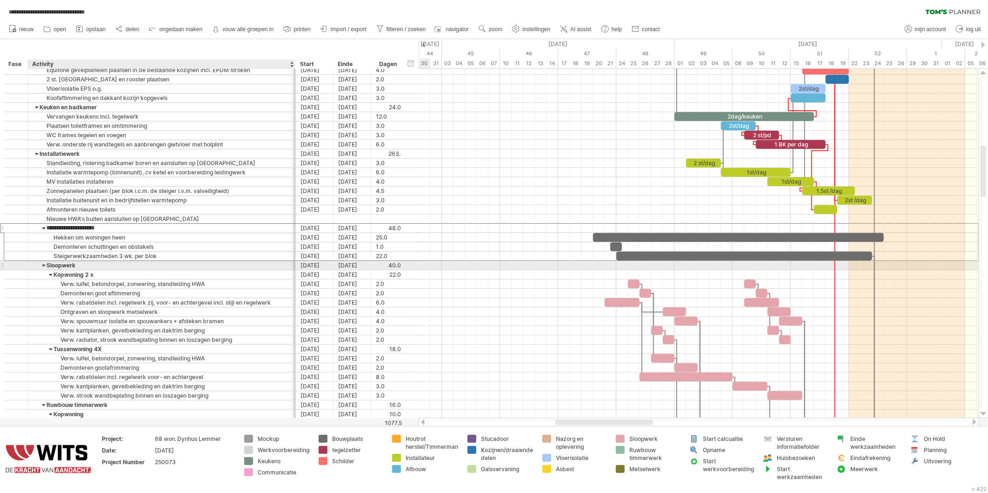
click at [36, 267] on div "Sloopwerk" at bounding box center [162, 265] width 258 height 9
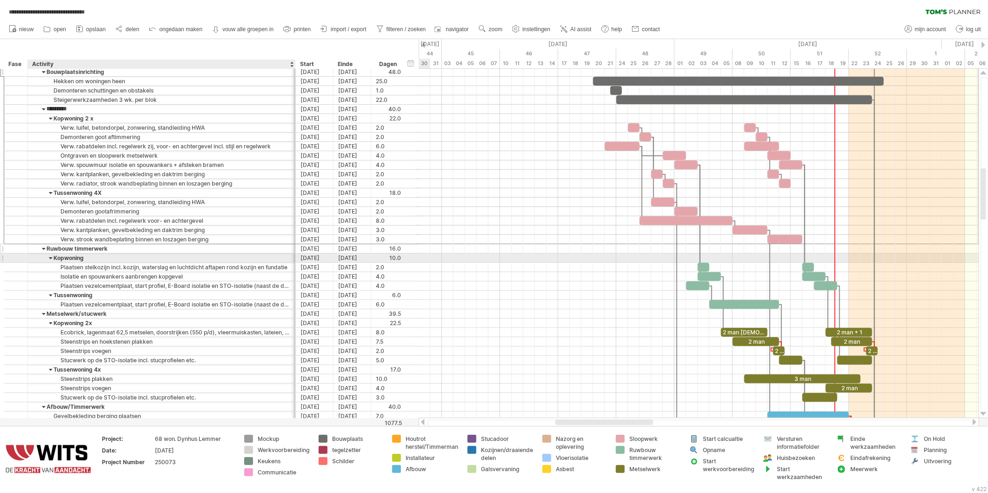
click at [39, 253] on div "Ruwbouw timmerwerk" at bounding box center [162, 248] width 258 height 9
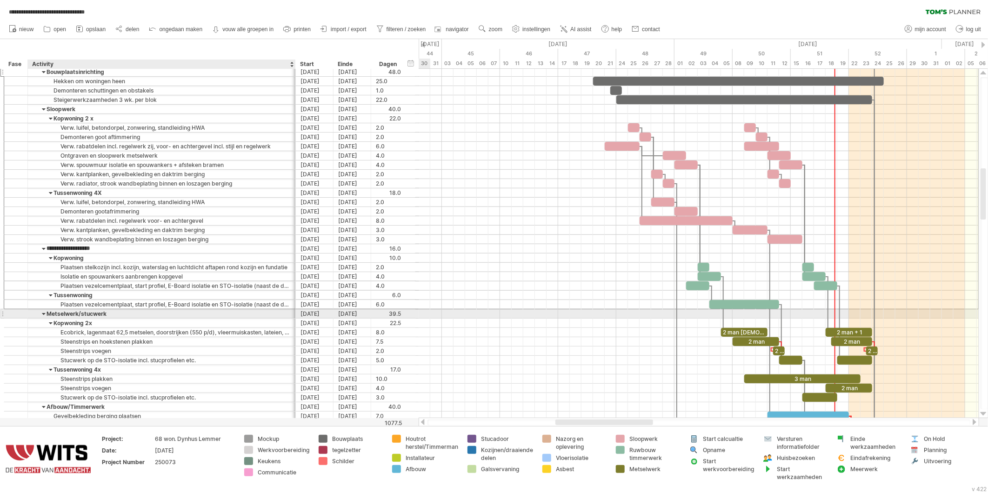
click at [43, 316] on div at bounding box center [44, 313] width 4 height 9
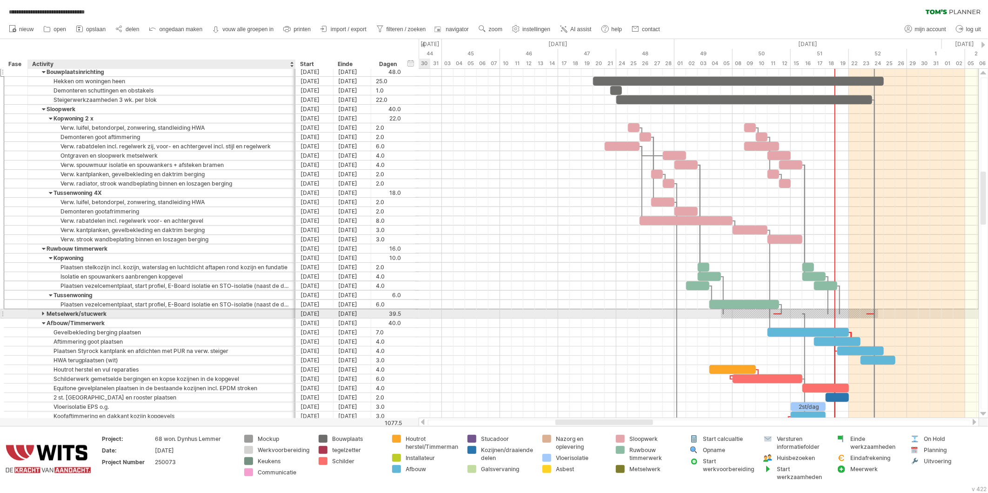
click at [33, 315] on div "Metselwerk/stucwerk" at bounding box center [162, 313] width 258 height 9
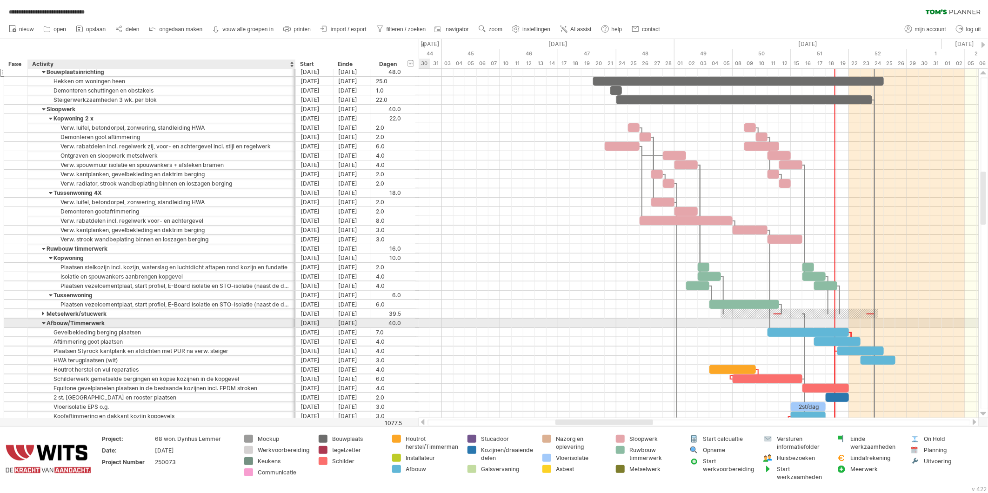
click at [36, 327] on div "Afbouw/Timmerwerk" at bounding box center [162, 323] width 258 height 9
click at [43, 326] on input "**********" at bounding box center [162, 323] width 258 height 9
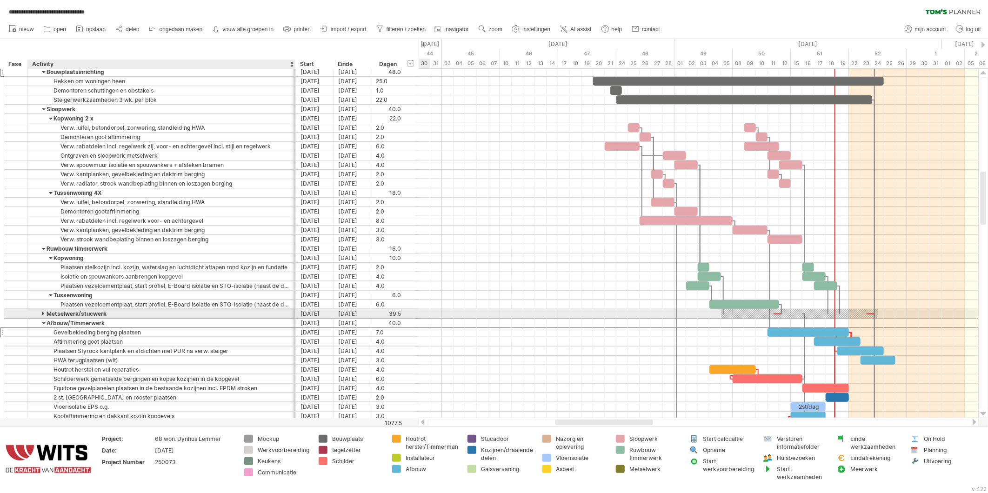
click at [42, 316] on div at bounding box center [44, 313] width 4 height 9
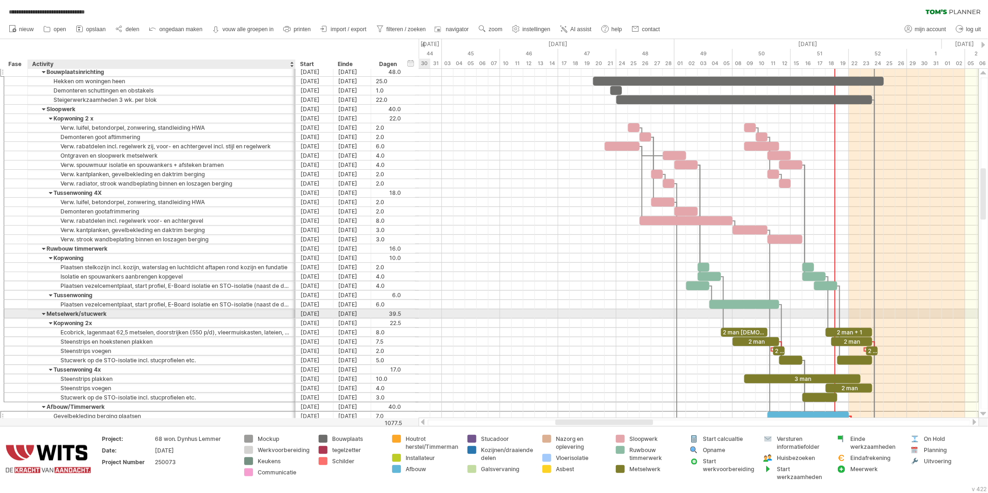
click at [33, 314] on div "Metselwerk/stucwerk" at bounding box center [162, 313] width 258 height 9
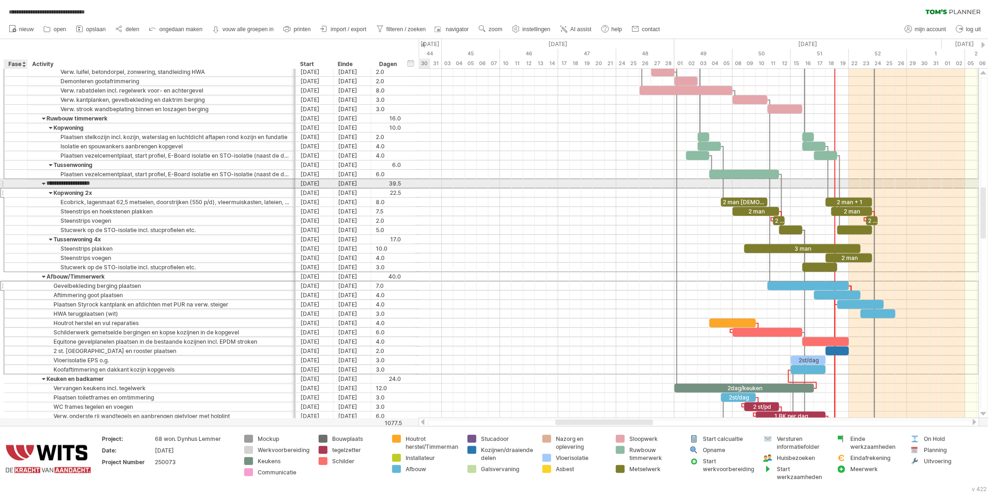
click at [15, 188] on div at bounding box center [15, 184] width 9 height 8
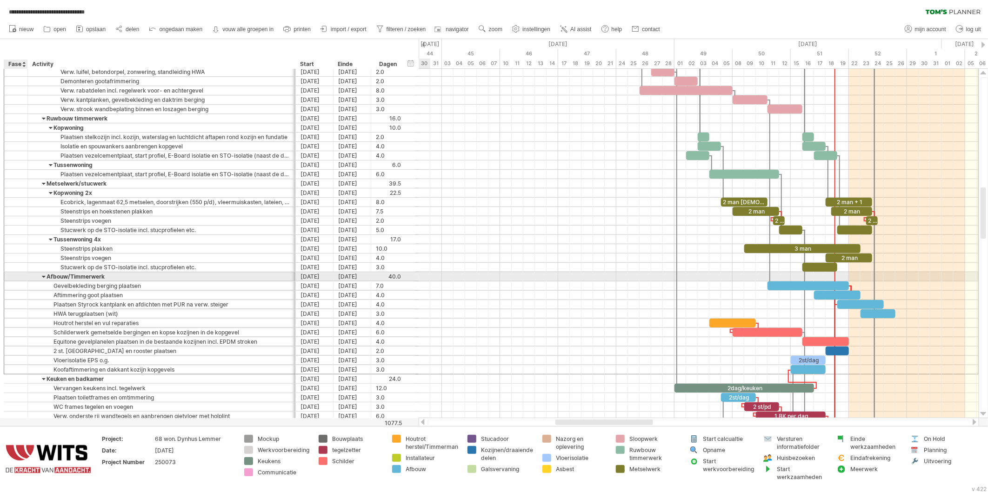
click at [20, 277] on div at bounding box center [15, 277] width 9 height 8
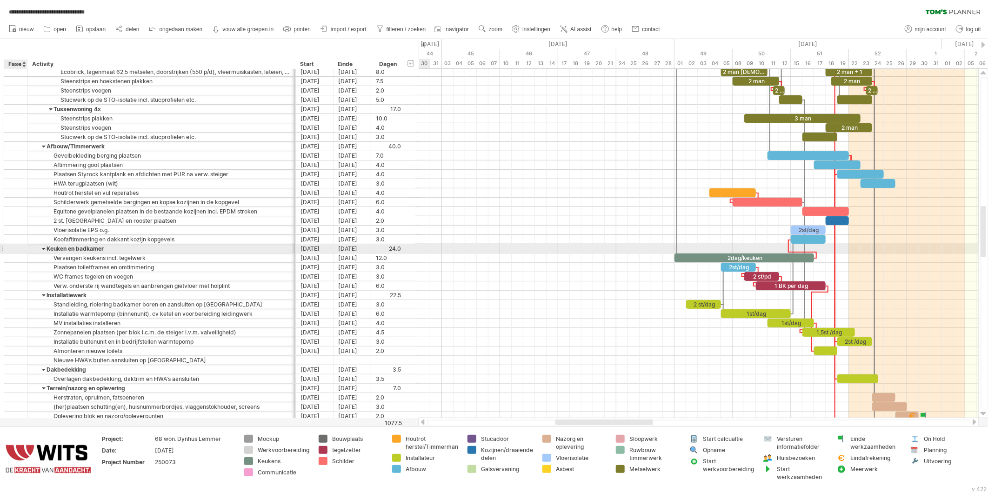
click at [20, 250] on div at bounding box center [15, 249] width 9 height 8
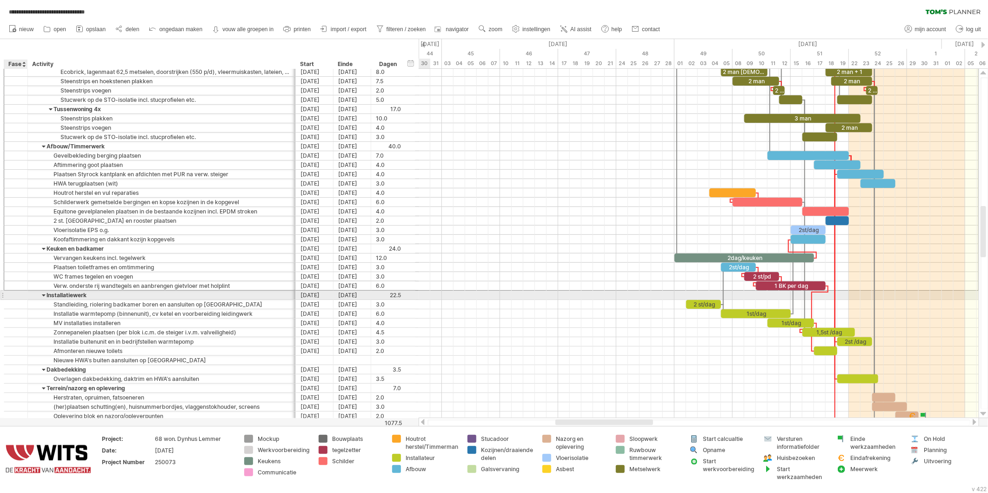
click at [19, 297] on div at bounding box center [15, 295] width 9 height 8
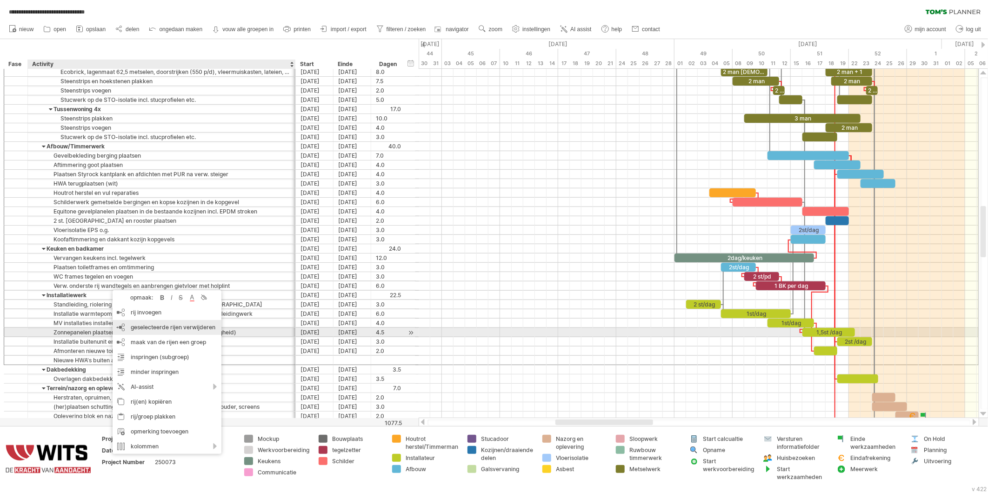
click at [148, 330] on span "geselecteerde rijen verwijderen" at bounding box center [173, 327] width 85 height 7
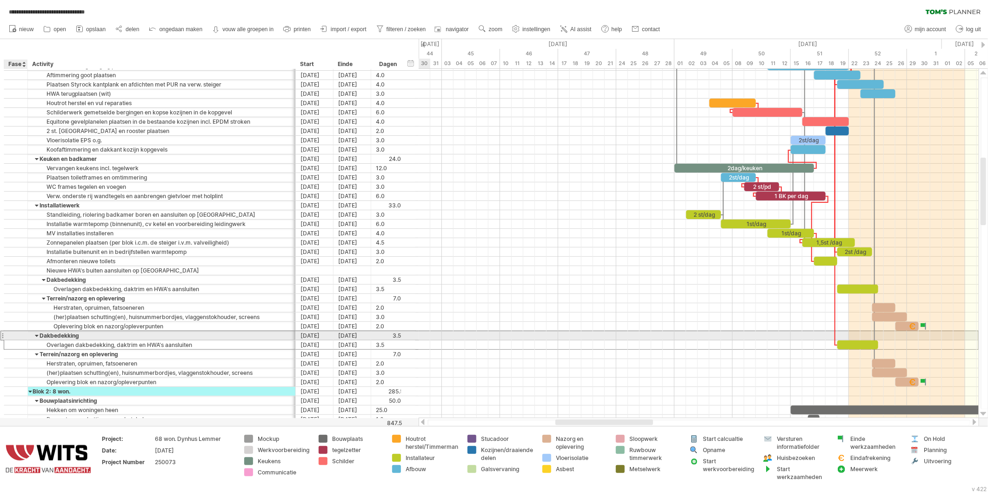
click at [22, 339] on div at bounding box center [16, 335] width 24 height 9
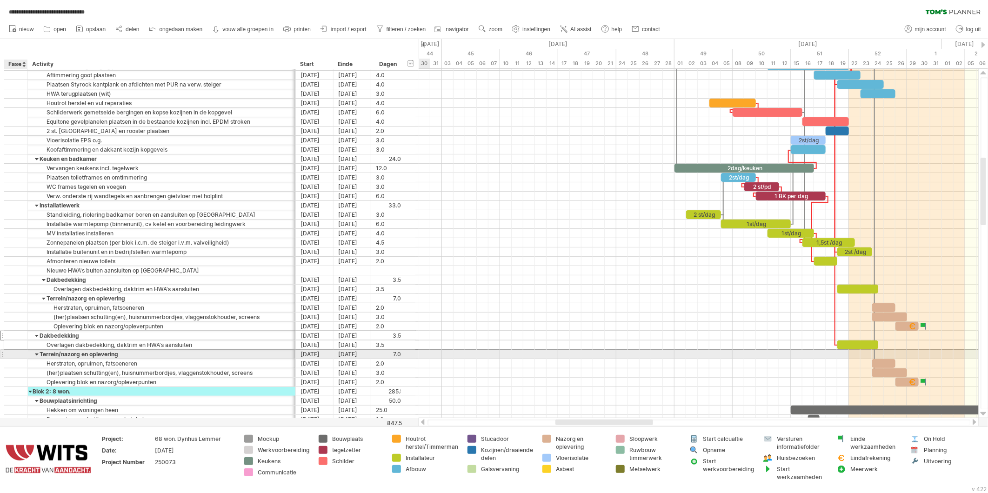
click at [21, 357] on div at bounding box center [16, 354] width 24 height 9
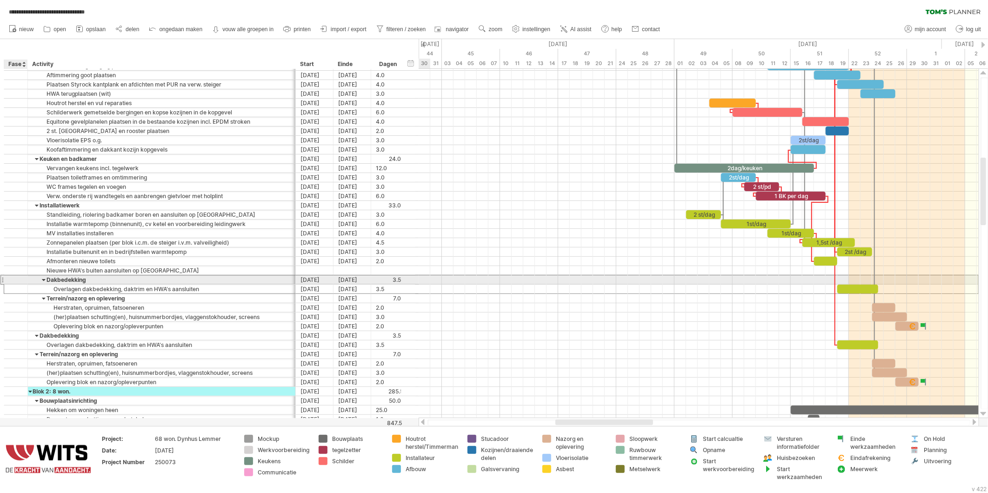
click at [23, 282] on div at bounding box center [16, 280] width 24 height 9
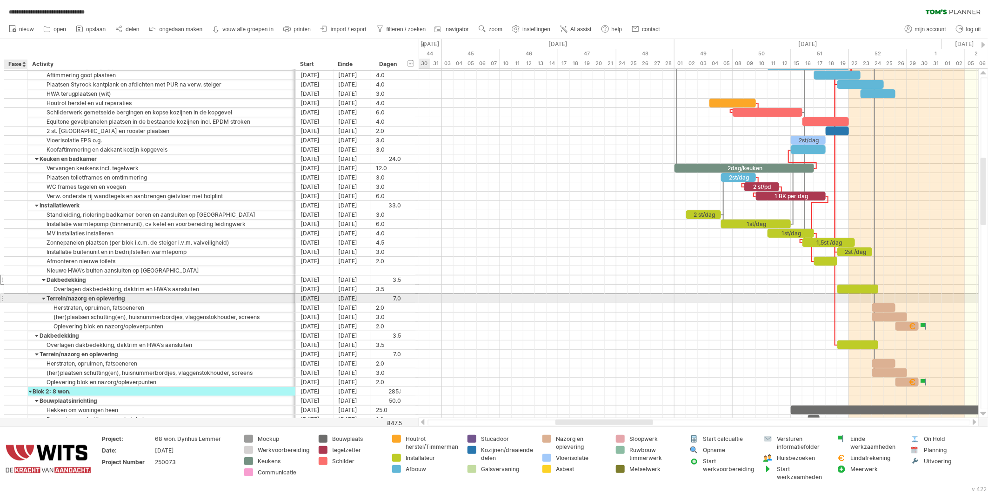
click at [24, 303] on div at bounding box center [26, 298] width 5 height 9
click at [17, 303] on div at bounding box center [15, 299] width 9 height 8
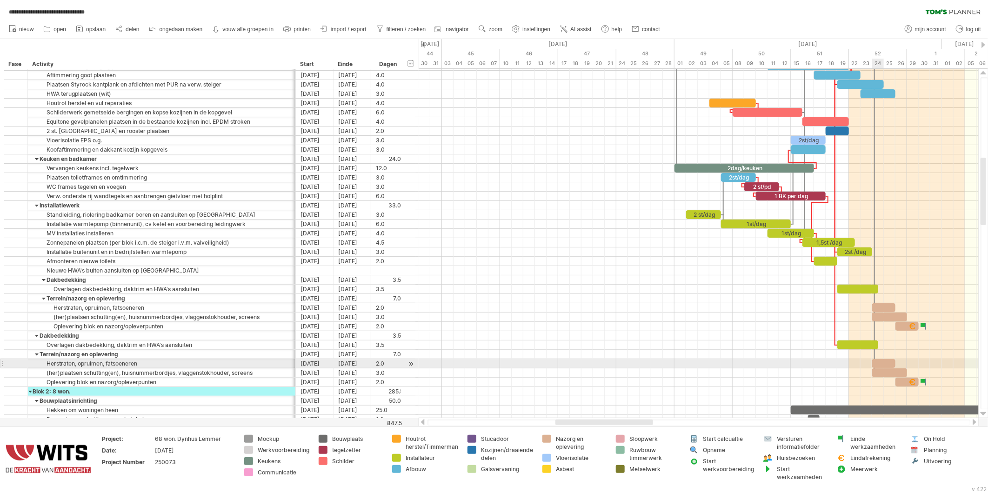
click at [877, 365] on div at bounding box center [884, 363] width 23 height 9
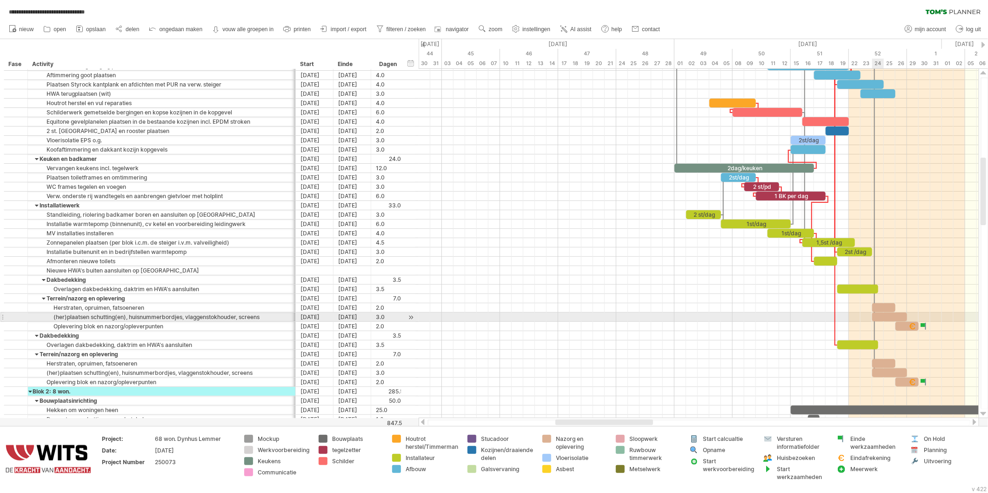
click at [878, 316] on div at bounding box center [890, 317] width 35 height 9
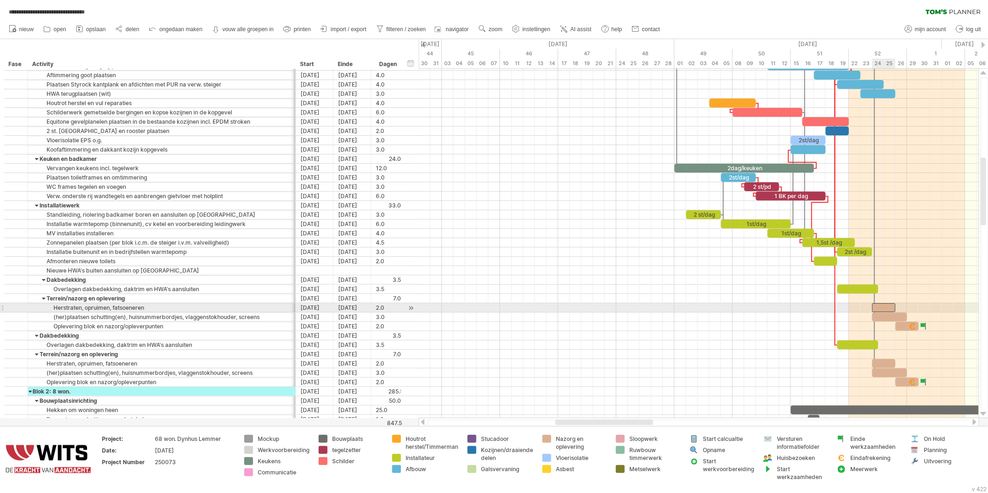
click at [879, 307] on div at bounding box center [884, 307] width 23 height 9
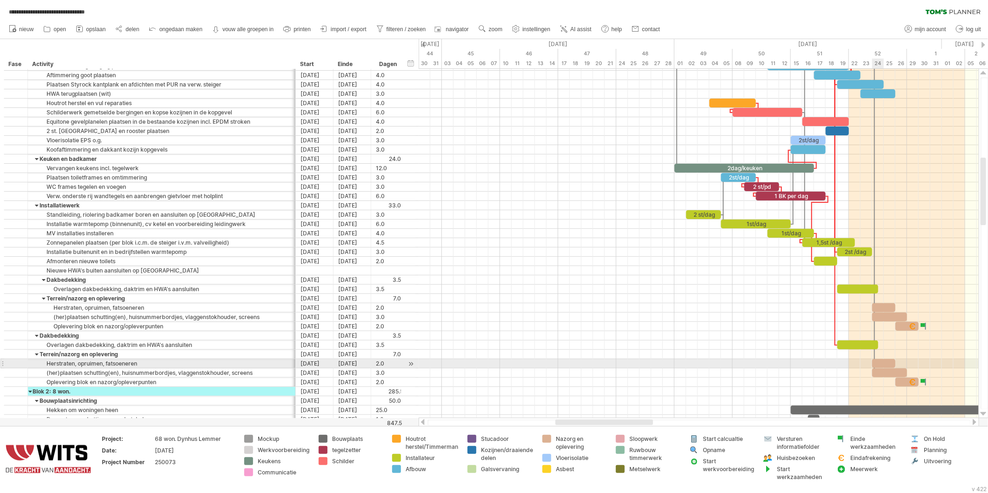
click at [876, 361] on div at bounding box center [884, 363] width 23 height 9
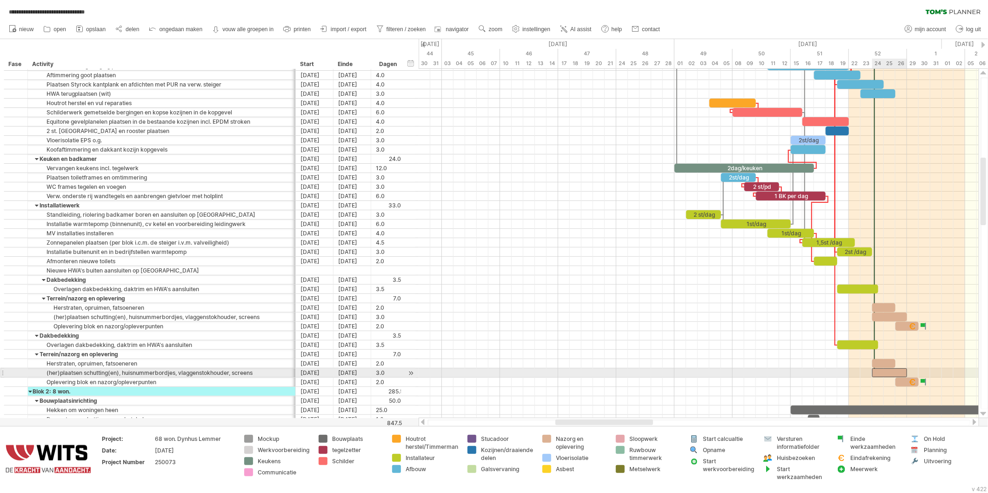
click at [878, 375] on div at bounding box center [890, 373] width 35 height 9
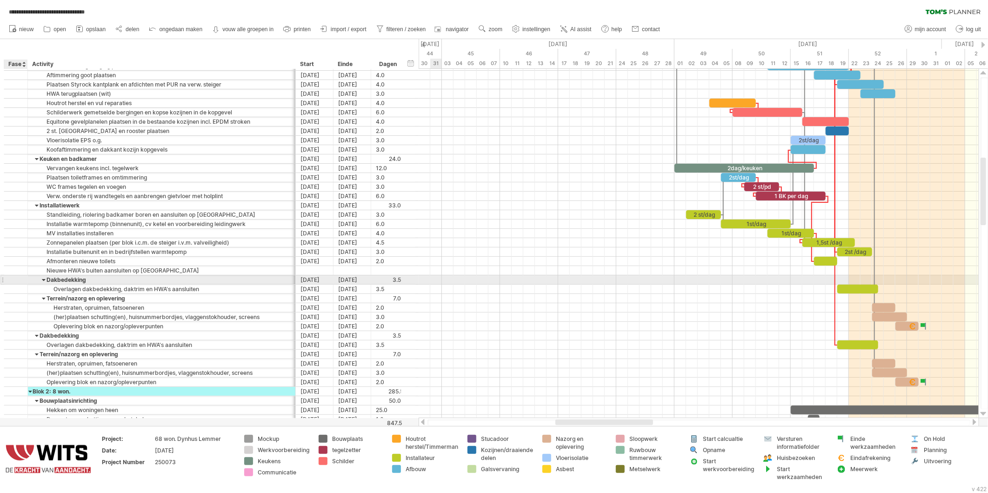
click at [26, 282] on div at bounding box center [26, 280] width 5 height 9
click at [20, 282] on div at bounding box center [15, 280] width 9 height 8
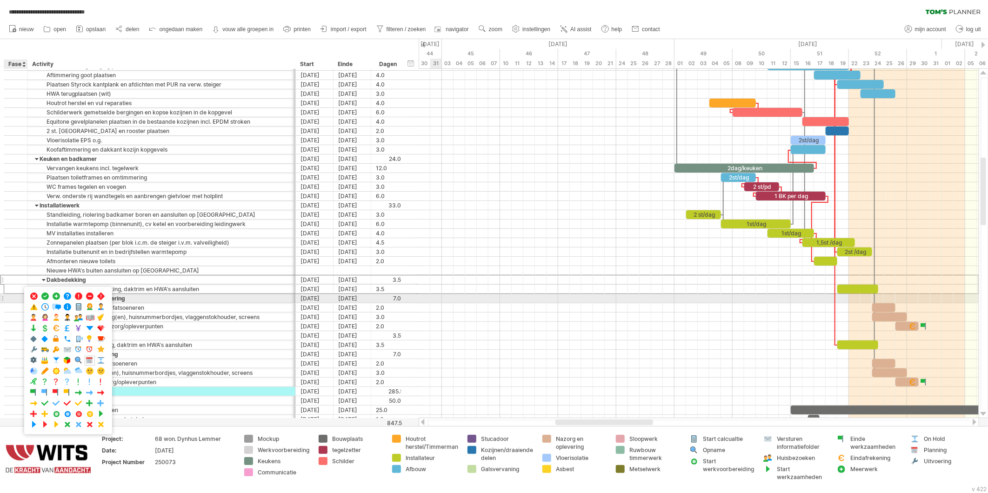
click at [16, 299] on div at bounding box center [15, 299] width 9 height 8
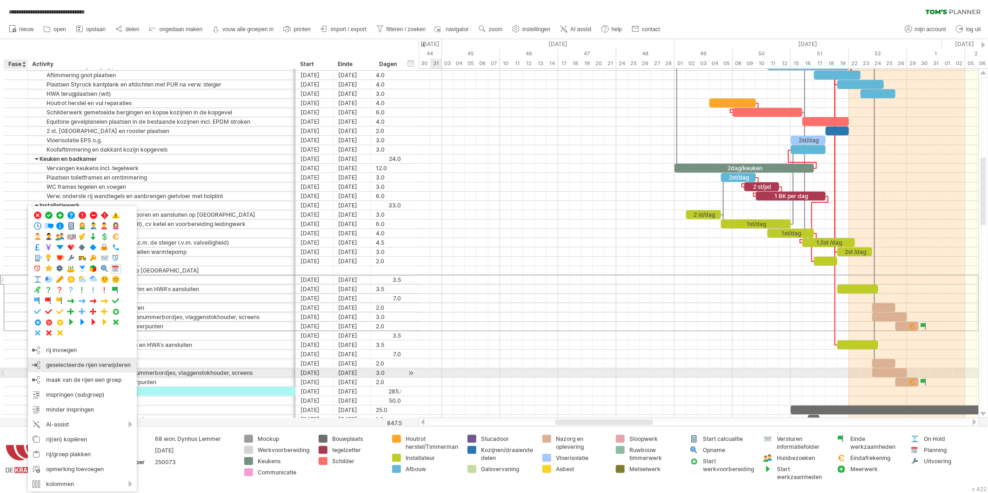
click at [49, 368] on span "geselecteerde rijen verwijderen" at bounding box center [88, 365] width 85 height 7
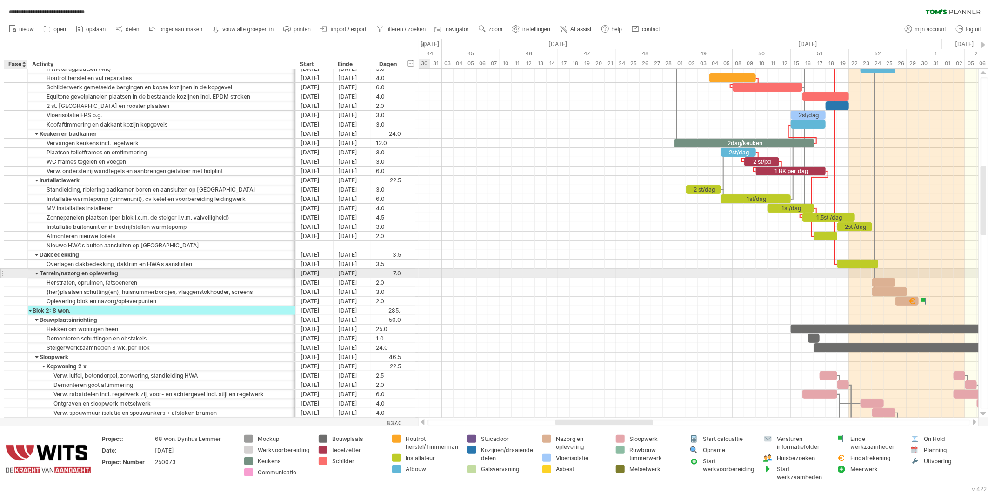
click at [15, 276] on div at bounding box center [15, 273] width 9 height 8
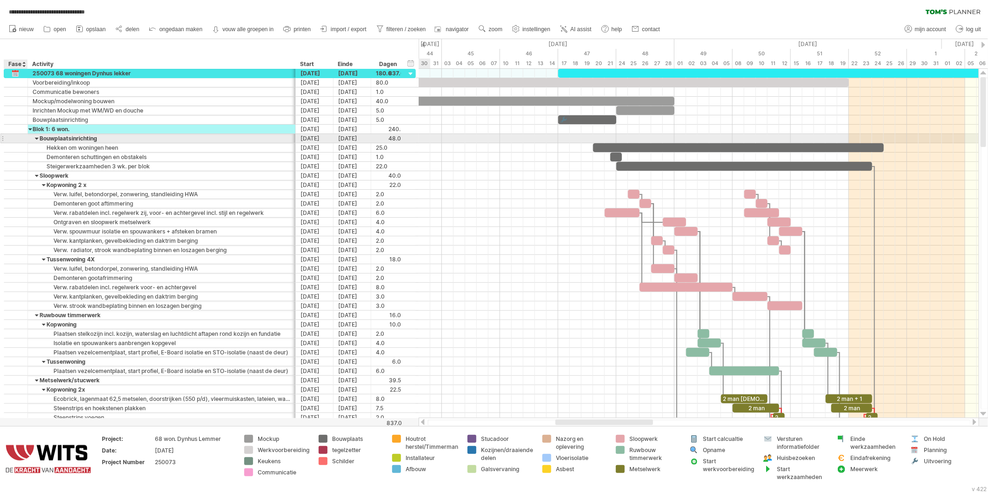
click at [16, 140] on div at bounding box center [15, 138] width 9 height 8
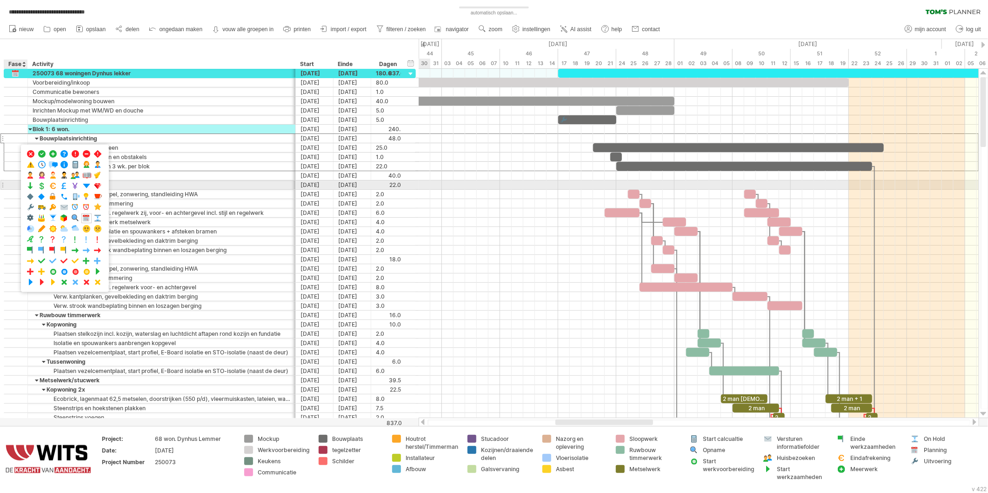
click at [12, 183] on div at bounding box center [15, 185] width 9 height 8
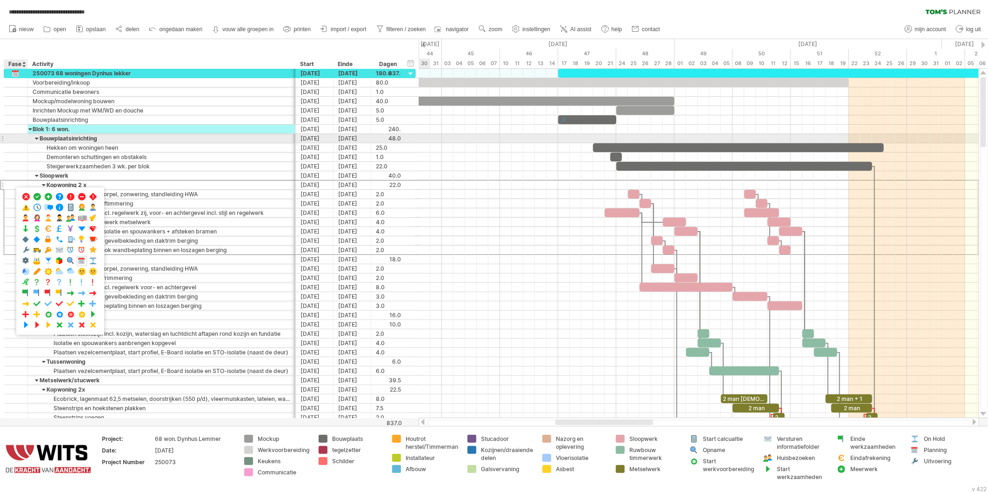
click at [14, 140] on div at bounding box center [15, 138] width 9 height 8
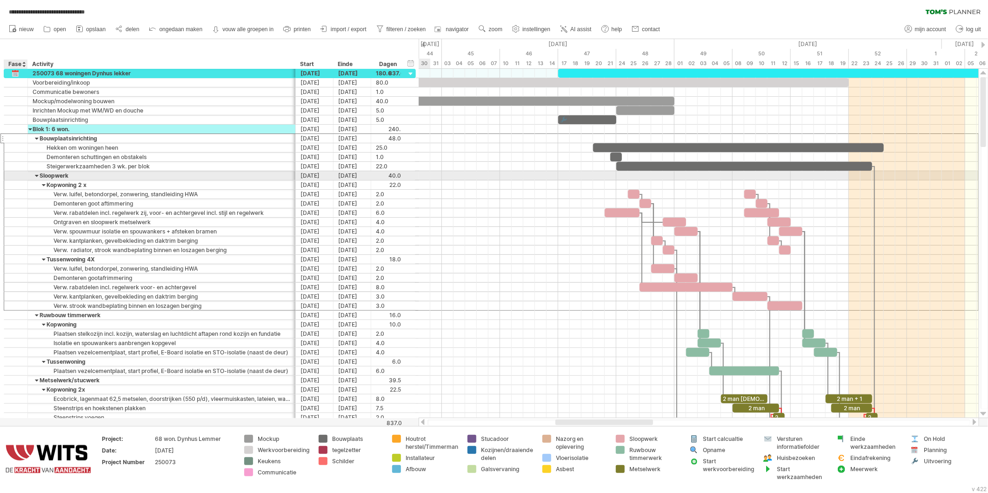
click at [19, 175] on div at bounding box center [15, 176] width 9 height 8
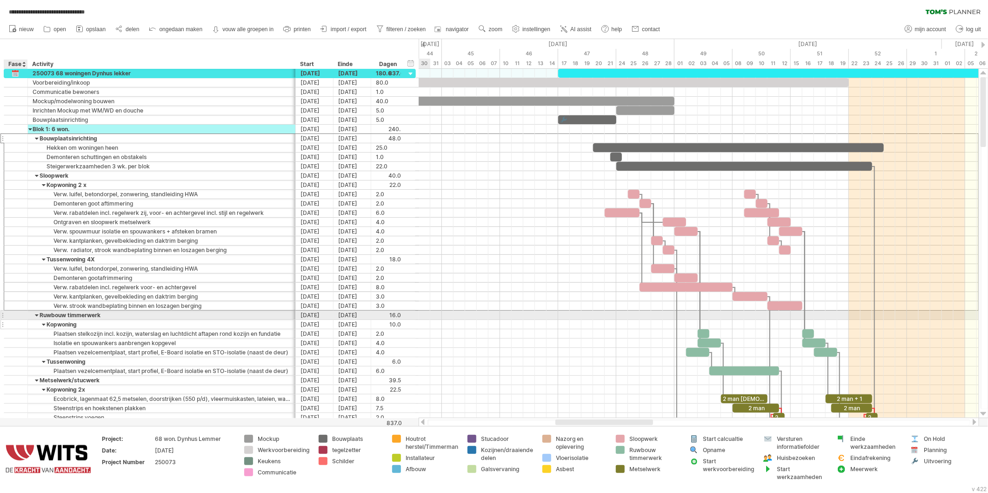
drag, startPoint x: 16, startPoint y: 318, endPoint x: 16, endPoint y: 327, distance: 9.3
click at [16, 317] on div at bounding box center [15, 315] width 9 height 8
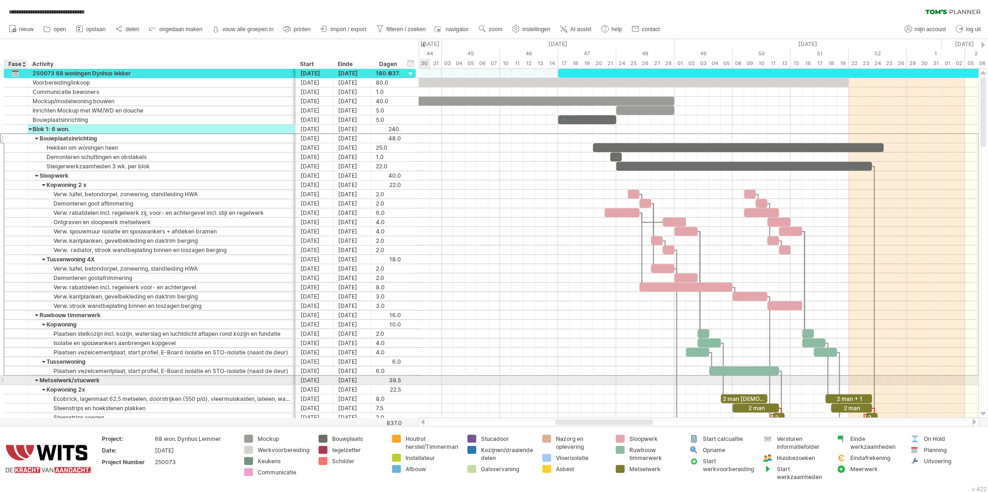
click at [15, 383] on div at bounding box center [15, 381] width 9 height 8
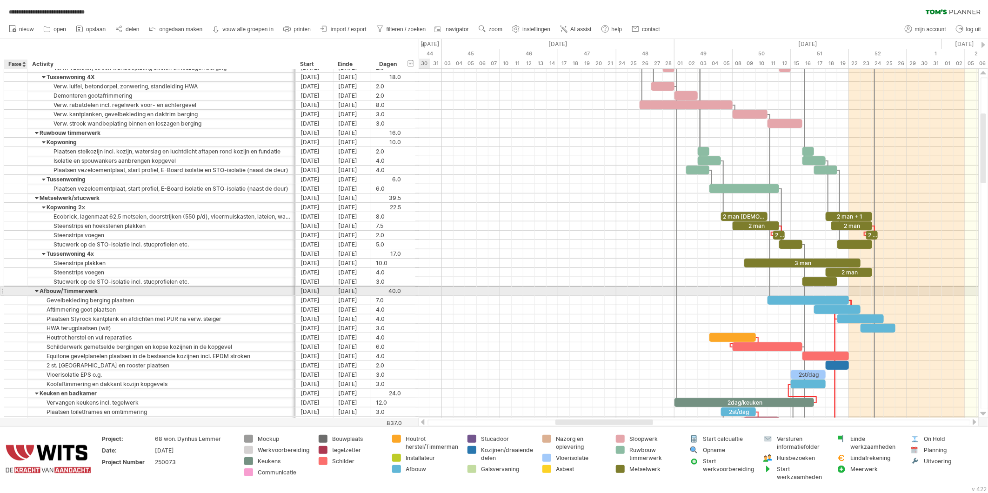
click at [21, 292] on div at bounding box center [16, 291] width 24 height 9
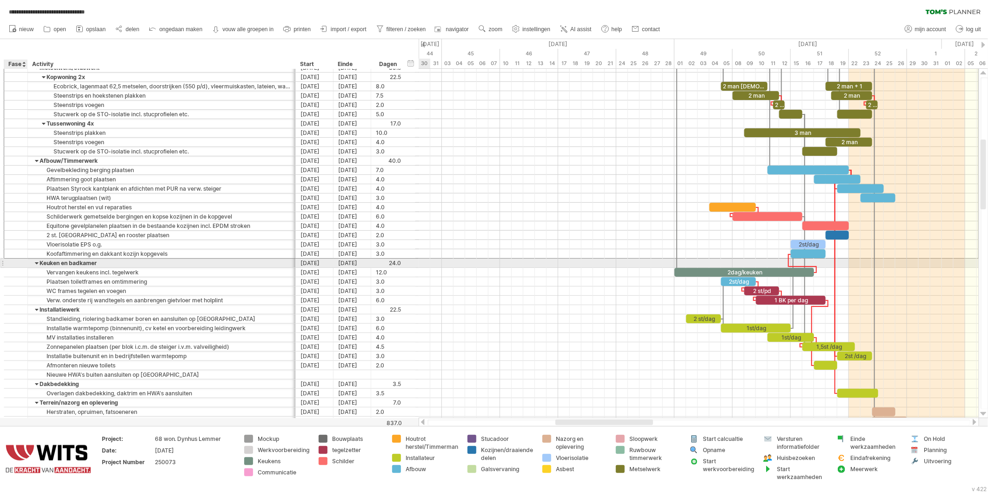
click at [16, 267] on div at bounding box center [15, 263] width 9 height 8
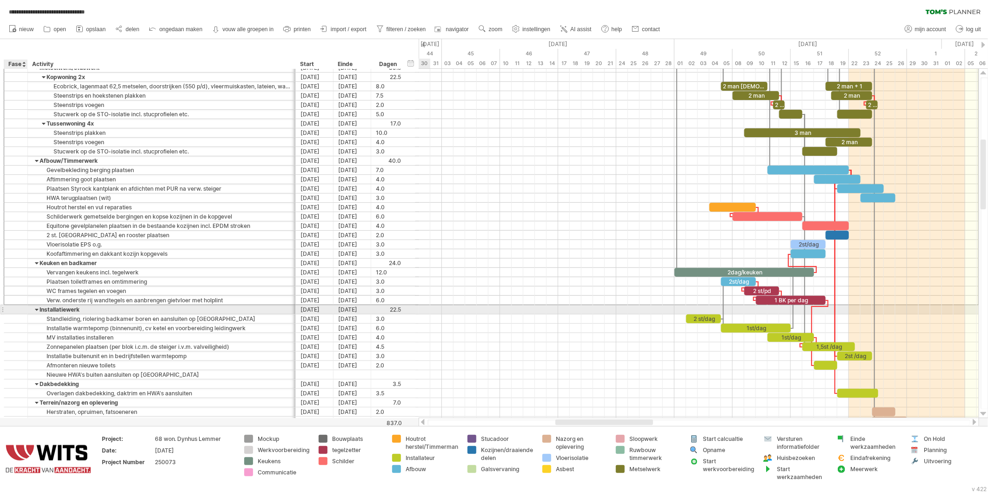
click at [15, 310] on div at bounding box center [15, 310] width 9 height 8
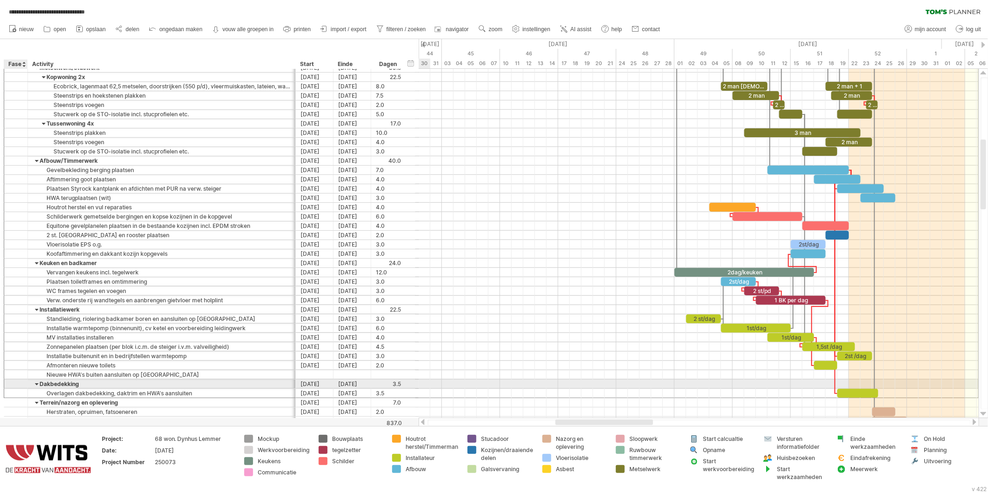
click at [17, 385] on div at bounding box center [15, 384] width 9 height 8
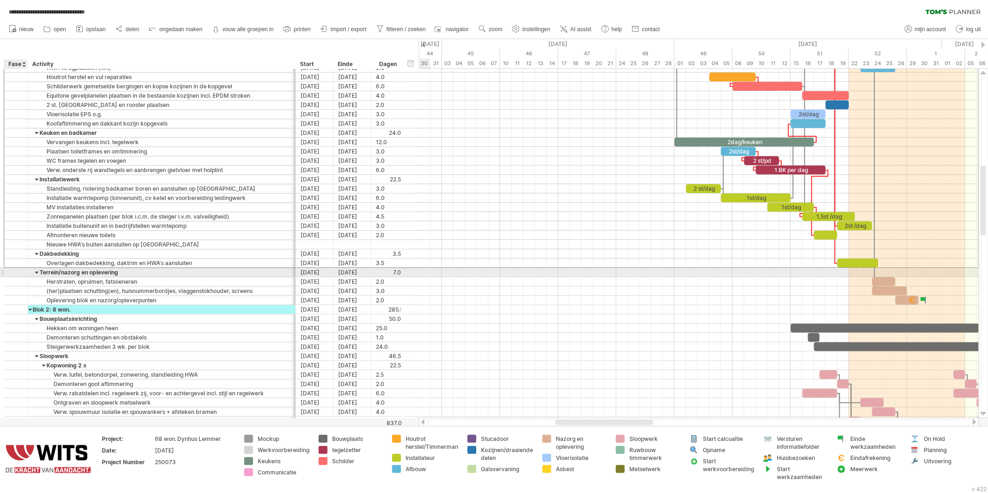
click at [18, 275] on div at bounding box center [15, 273] width 9 height 8
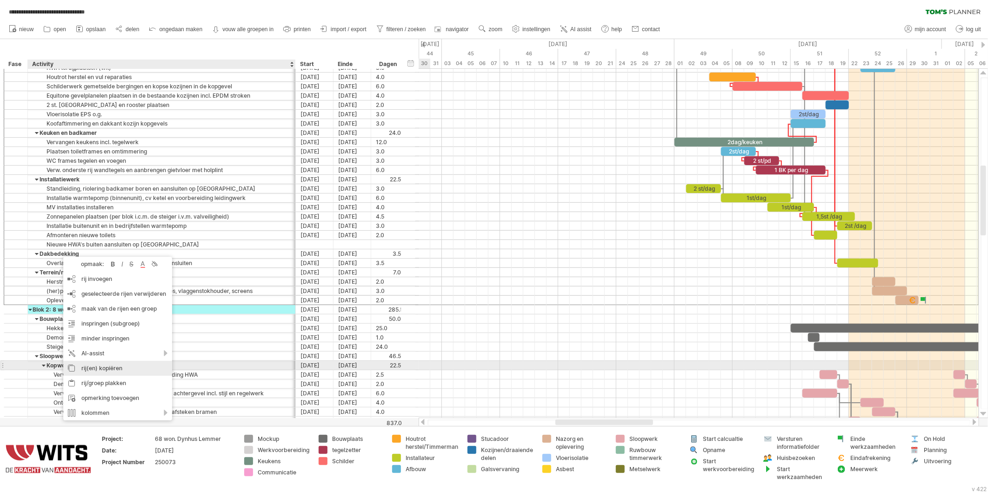
click at [95, 369] on div "rij(en) kopiëren" at bounding box center [117, 368] width 109 height 15
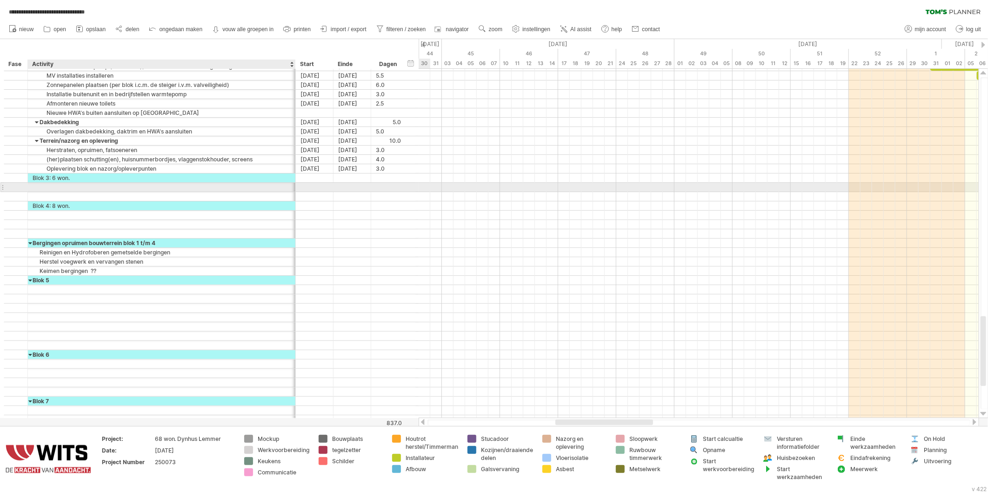
click at [40, 189] on div at bounding box center [162, 187] width 258 height 9
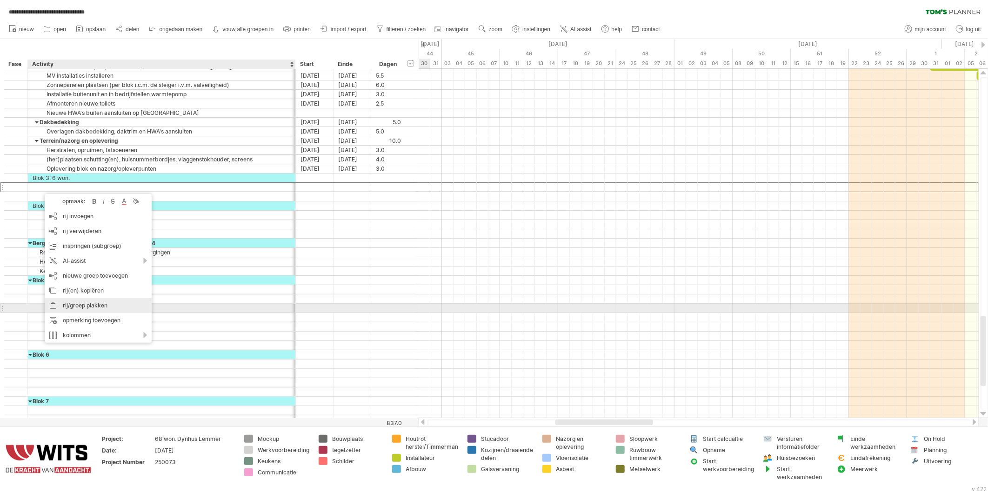
click at [66, 308] on div "rij/groep plakken" at bounding box center [98, 305] width 107 height 15
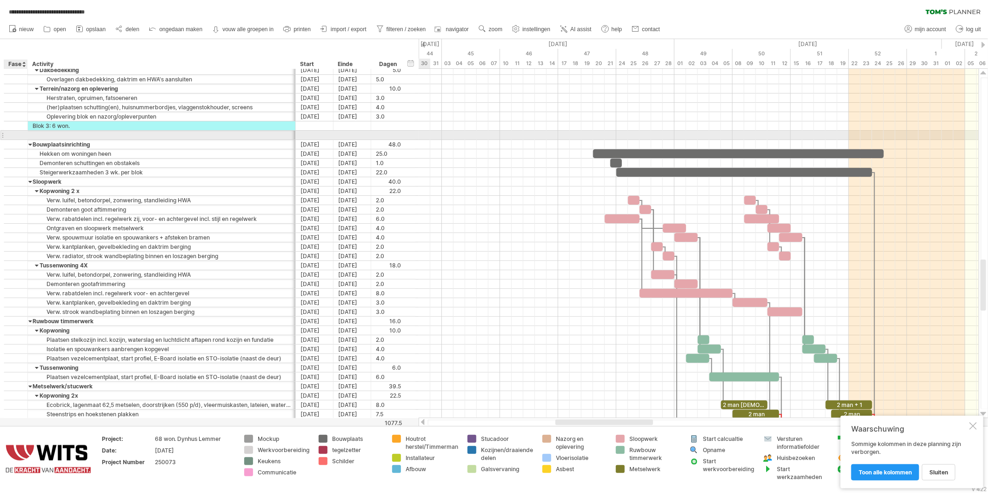
click at [23, 135] on div at bounding box center [16, 135] width 24 height 9
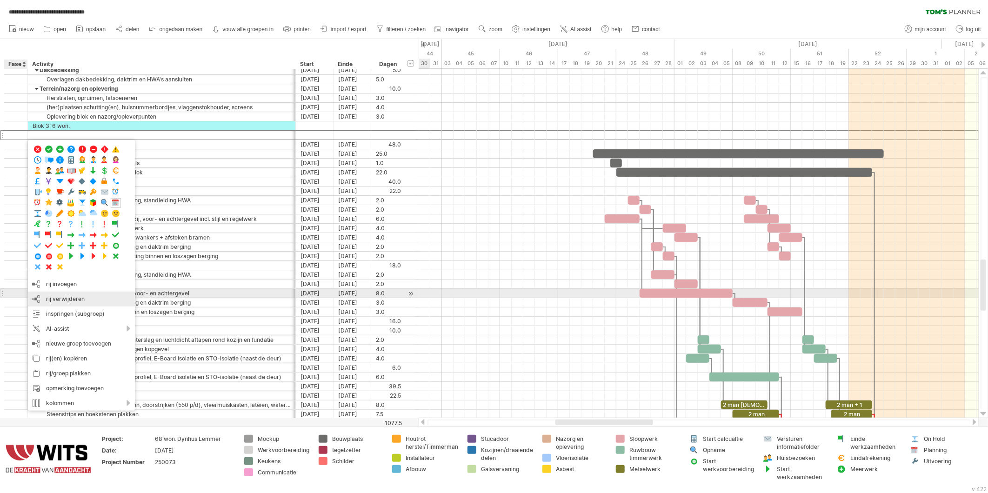
click at [54, 297] on span "rij verwijderen" at bounding box center [65, 299] width 39 height 7
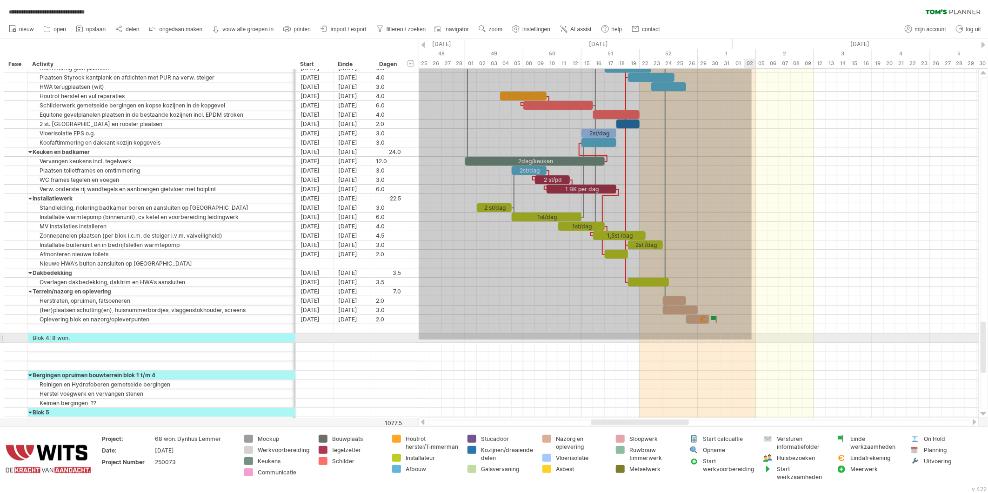
drag, startPoint x: 554, startPoint y: 147, endPoint x: 752, endPoint y: 340, distance: 276.8
click at [752, 340] on div at bounding box center [699, 245] width 560 height 363
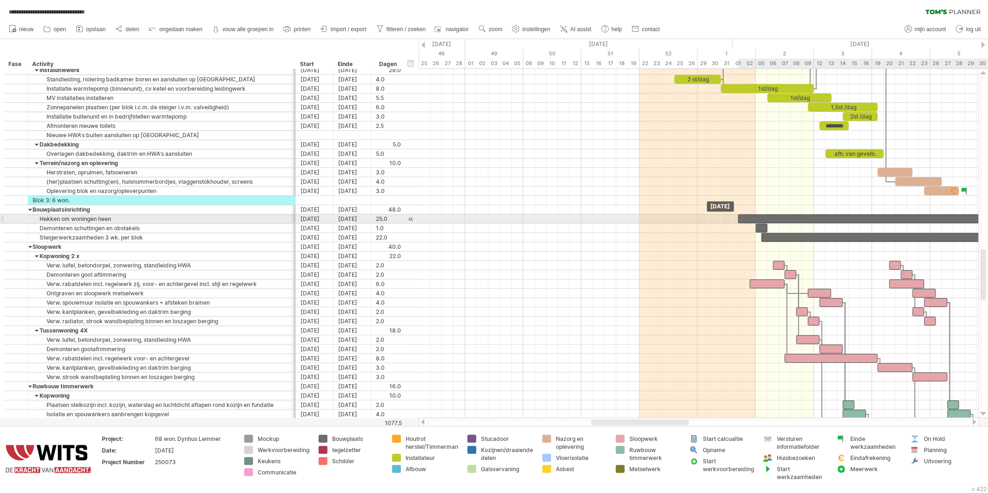
drag, startPoint x: 479, startPoint y: 219, endPoint x: 834, endPoint y: 220, distance: 354.2
click at [834, 220] on div at bounding box center [884, 219] width 291 height 9
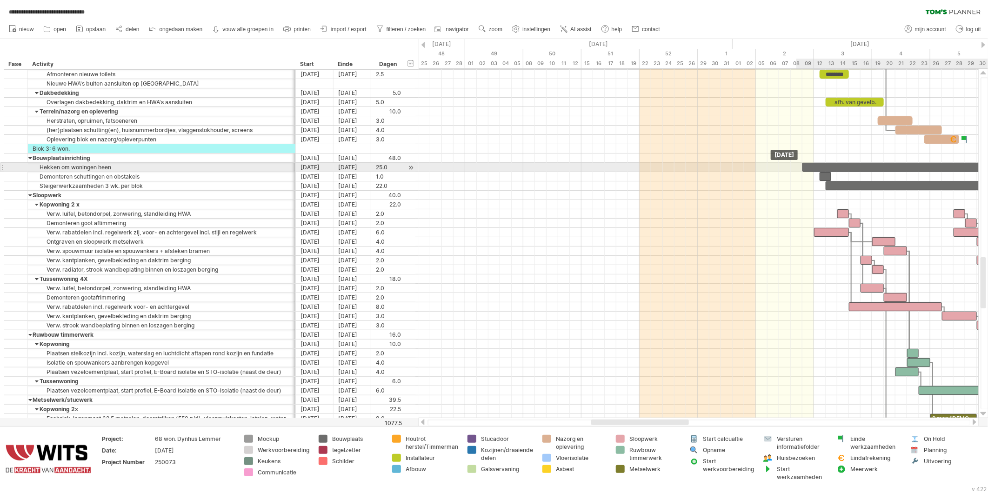
drag, startPoint x: 776, startPoint y: 168, endPoint x: 838, endPoint y: 171, distance: 61.5
click at [838, 171] on div at bounding box center [948, 167] width 291 height 9
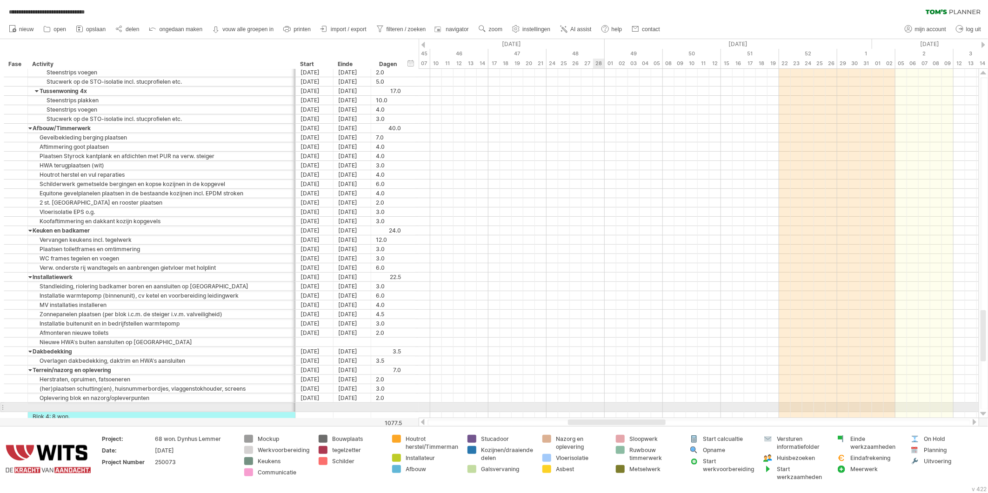
drag, startPoint x: 623, startPoint y: 424, endPoint x: 603, endPoint y: 408, distance: 25.8
click at [603, 408] on div "**********" at bounding box center [494, 246] width 988 height 493
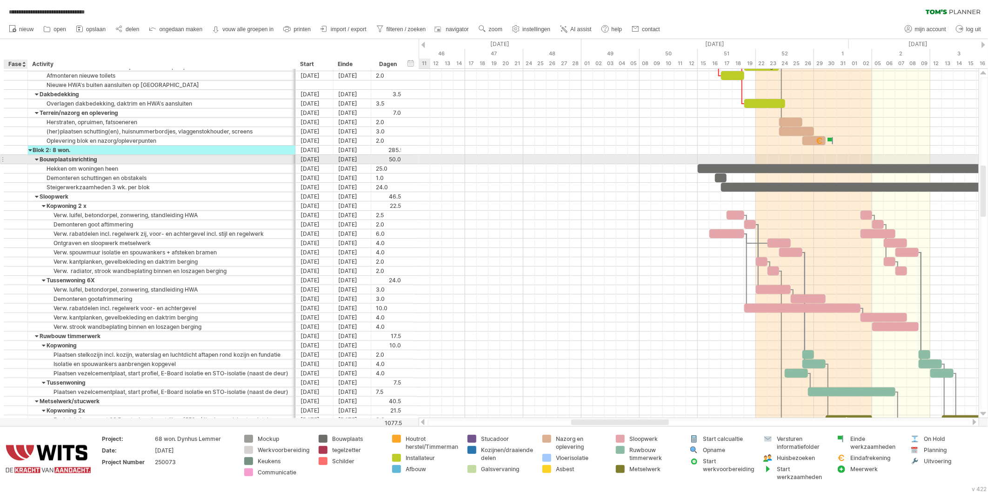
click at [19, 161] on div at bounding box center [15, 159] width 9 height 8
click at [16, 161] on div at bounding box center [15, 159] width 9 height 8
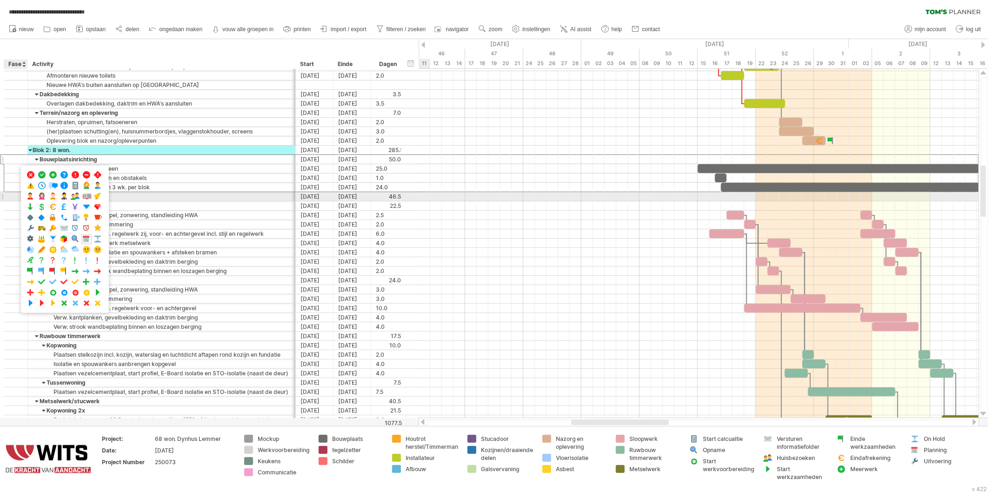
click at [12, 197] on div at bounding box center [15, 197] width 9 height 8
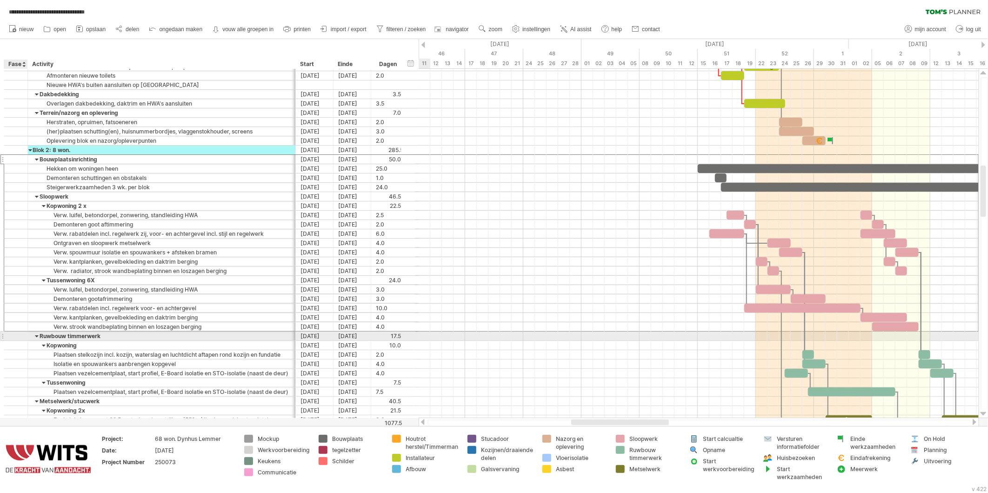
click at [15, 338] on div at bounding box center [15, 336] width 9 height 8
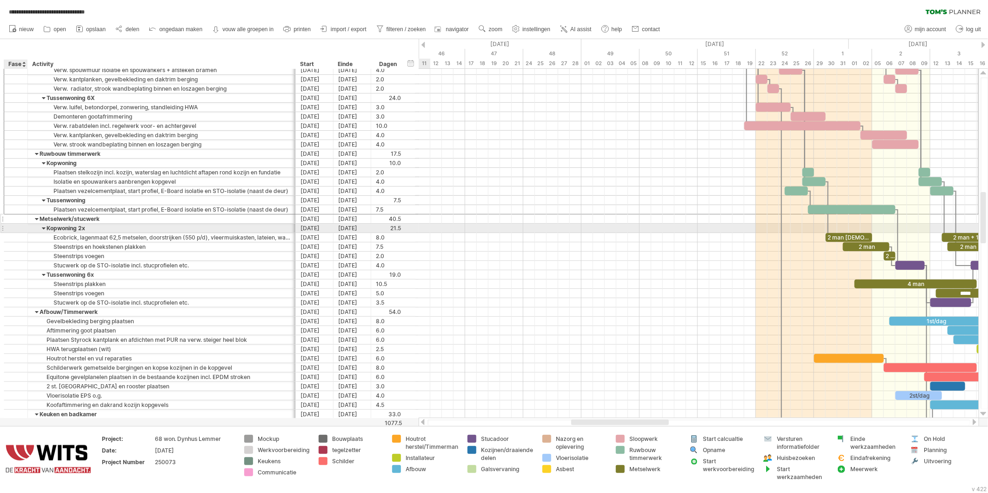
click at [14, 221] on div at bounding box center [15, 219] width 9 height 8
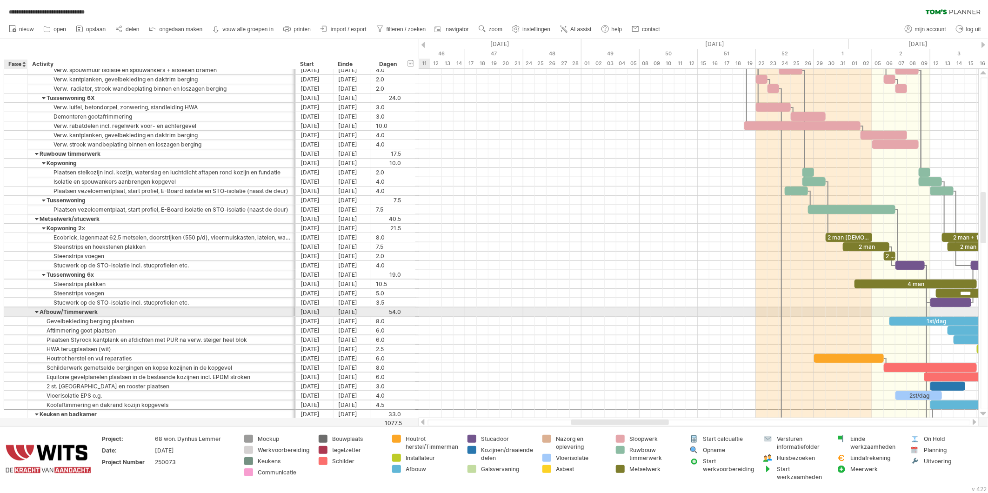
click at [16, 313] on div at bounding box center [15, 312] width 9 height 8
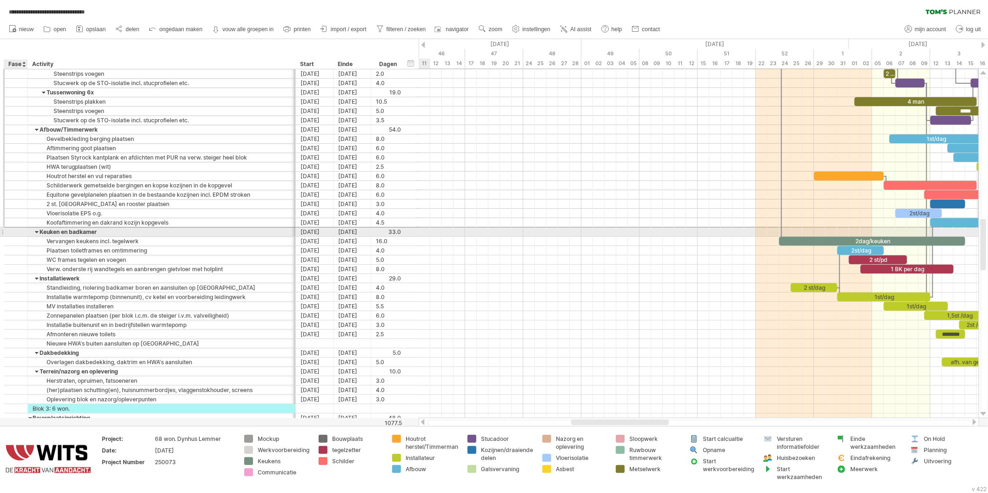
click at [14, 235] on div at bounding box center [15, 232] width 9 height 8
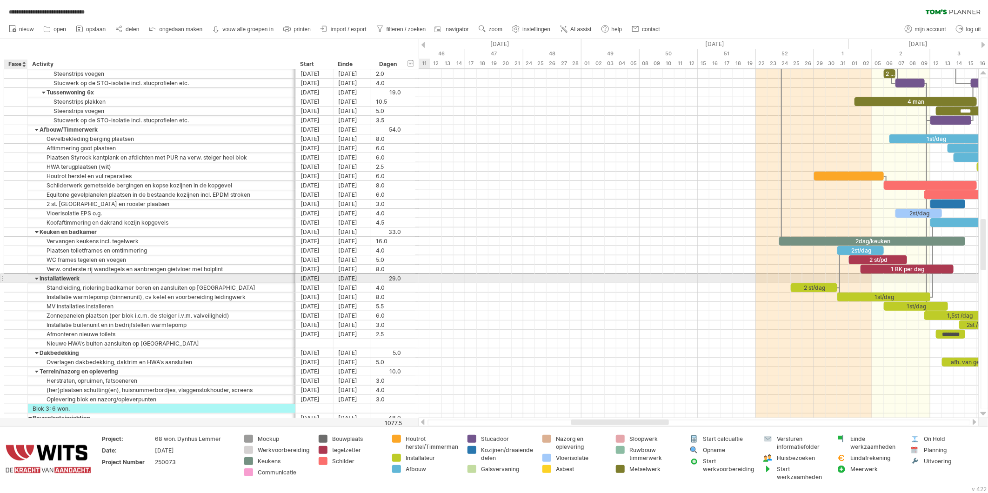
click at [13, 280] on div at bounding box center [15, 279] width 9 height 8
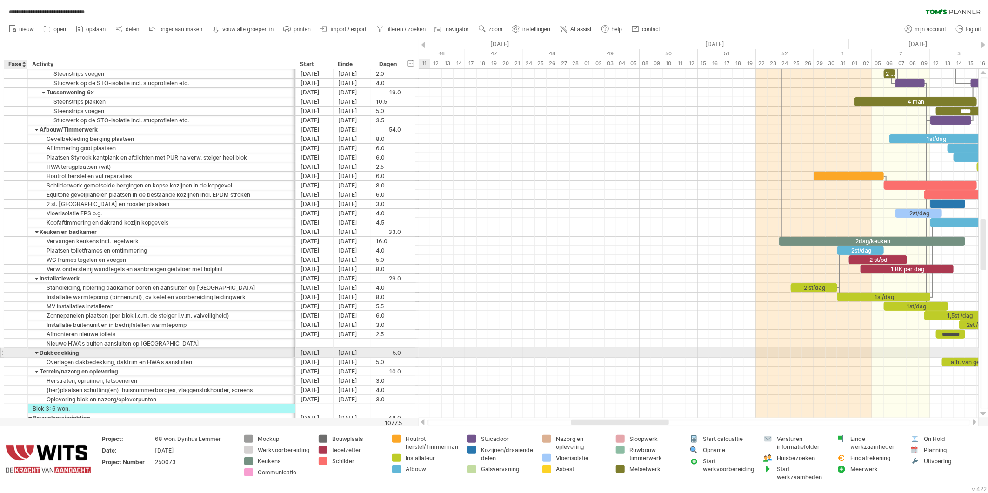
click at [15, 356] on div at bounding box center [15, 353] width 9 height 8
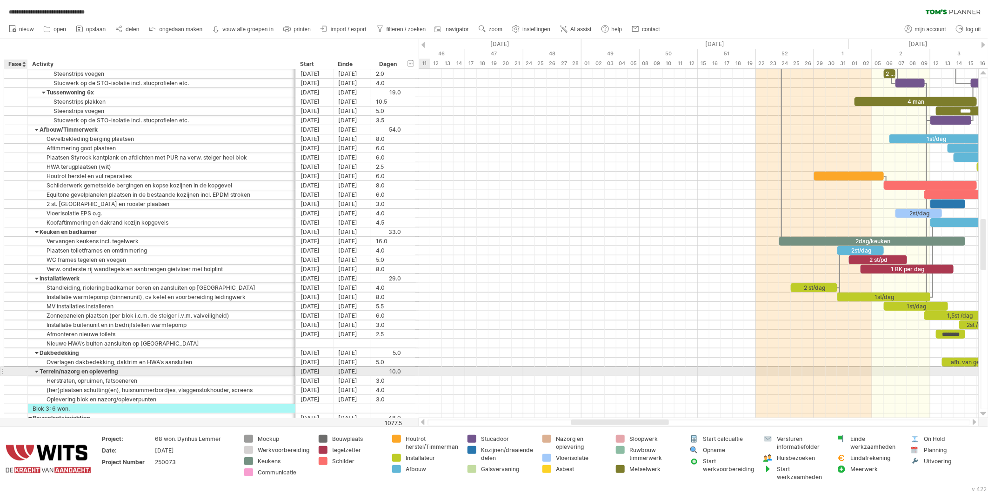
click at [16, 373] on div at bounding box center [15, 372] width 9 height 8
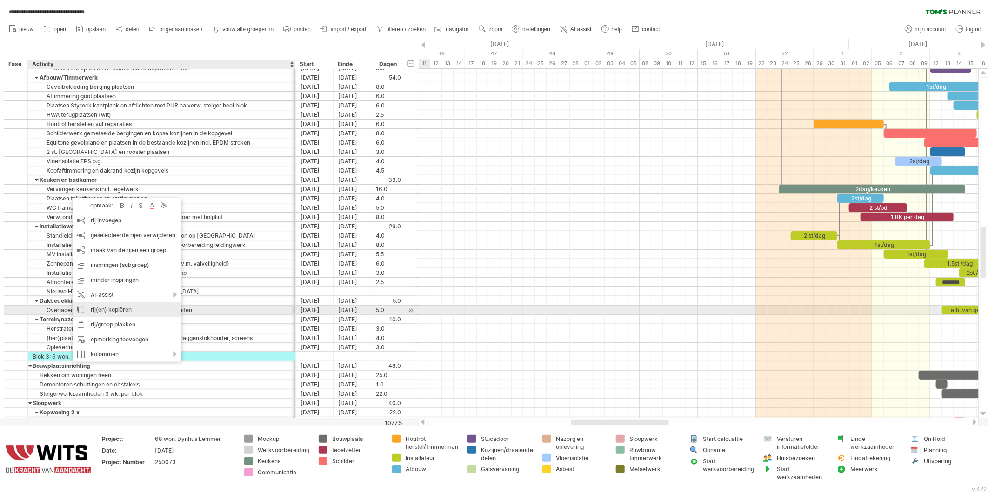
click at [96, 310] on div "rij(en) kopiëren" at bounding box center [127, 310] width 109 height 15
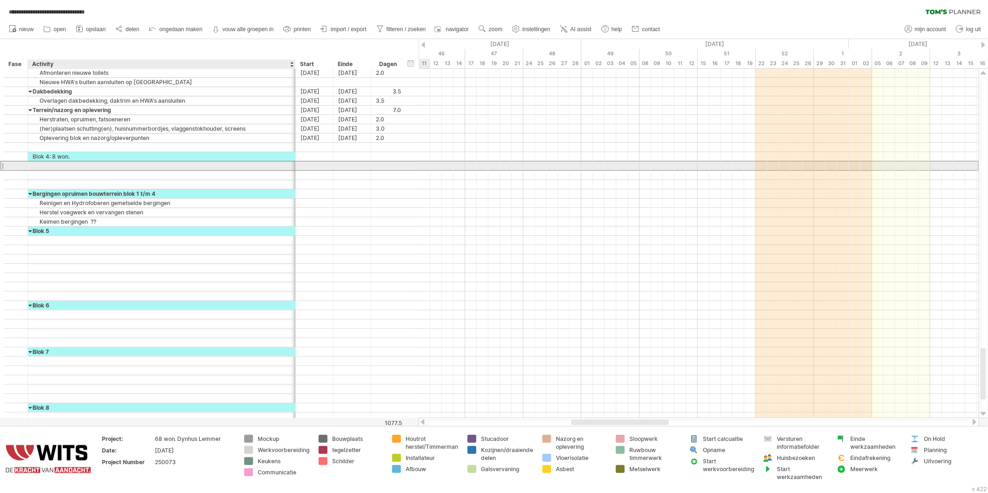
click at [40, 168] on div at bounding box center [162, 165] width 258 height 9
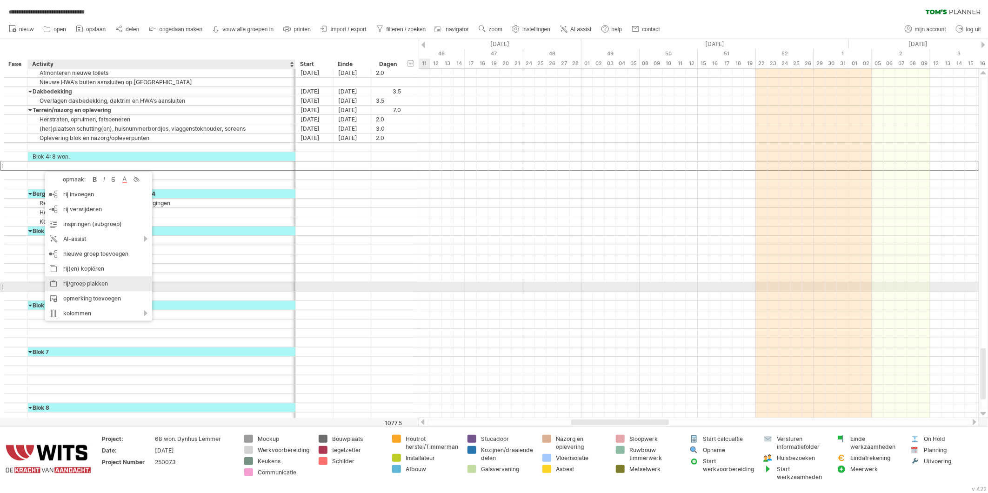
click at [68, 284] on div "rij/groep plakken" at bounding box center [98, 283] width 107 height 15
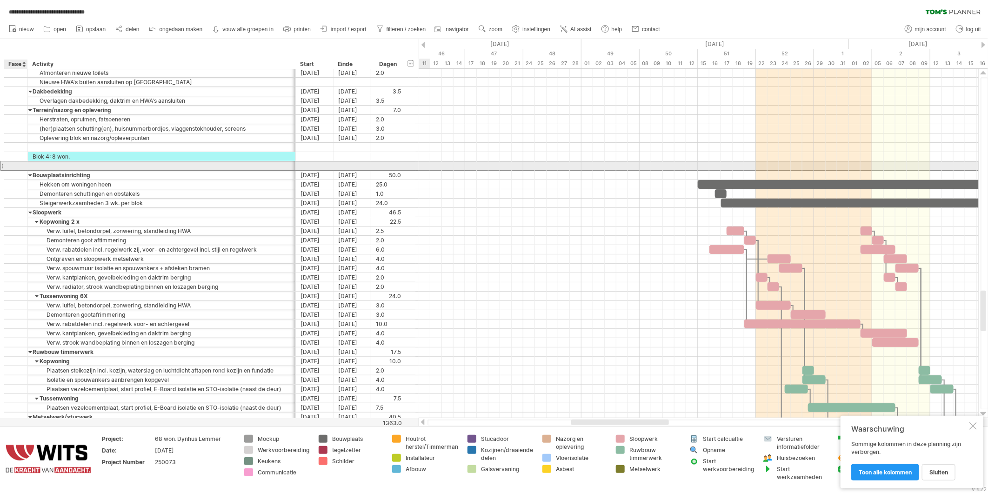
click at [7, 168] on div at bounding box center [16, 165] width 24 height 9
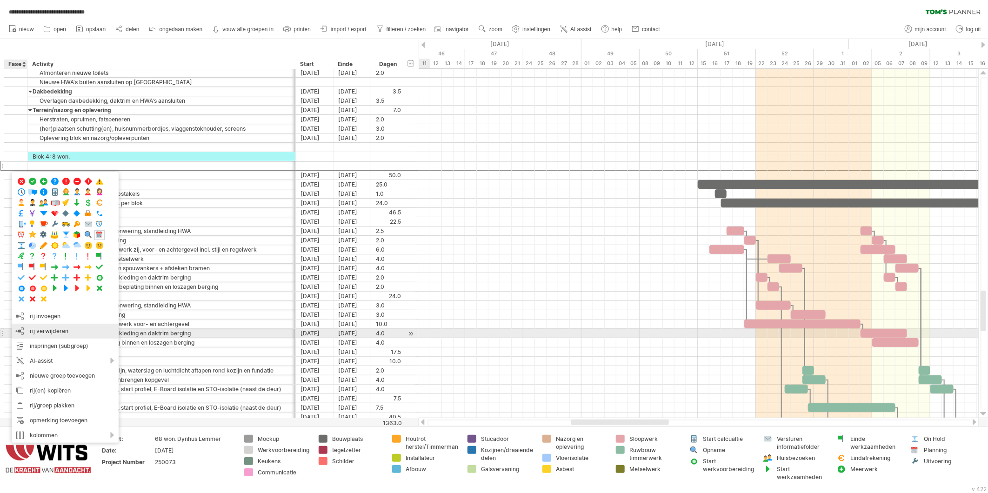
click at [35, 331] on span "rij verwijderen" at bounding box center [49, 331] width 39 height 7
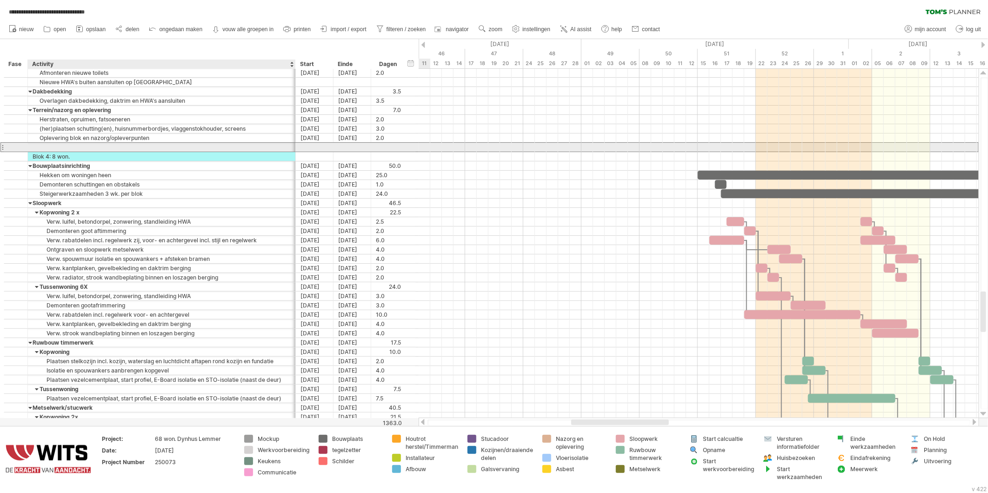
click at [52, 148] on div at bounding box center [162, 147] width 258 height 9
click at [25, 148] on div at bounding box center [26, 147] width 5 height 9
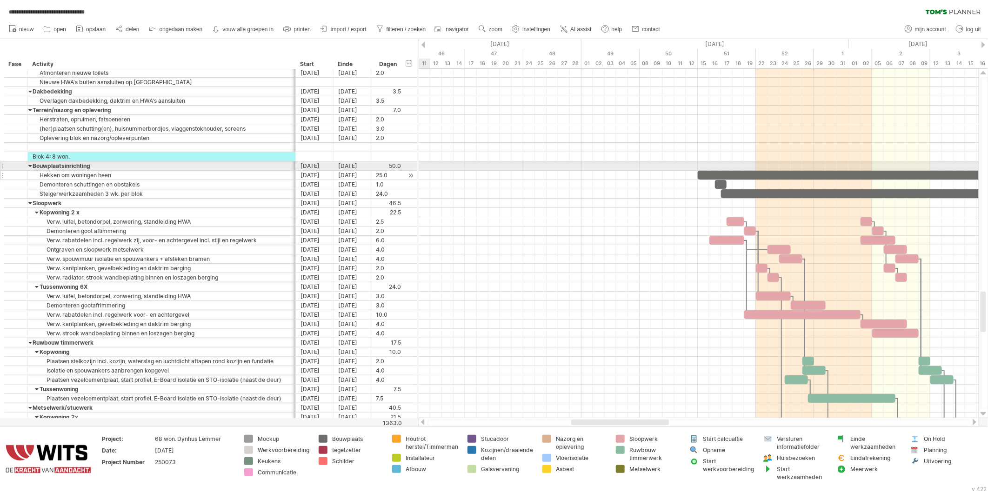
click at [17, 178] on div at bounding box center [15, 175] width 9 height 8
click at [33, 153] on div "Blok 4: 8 won." at bounding box center [162, 156] width 258 height 9
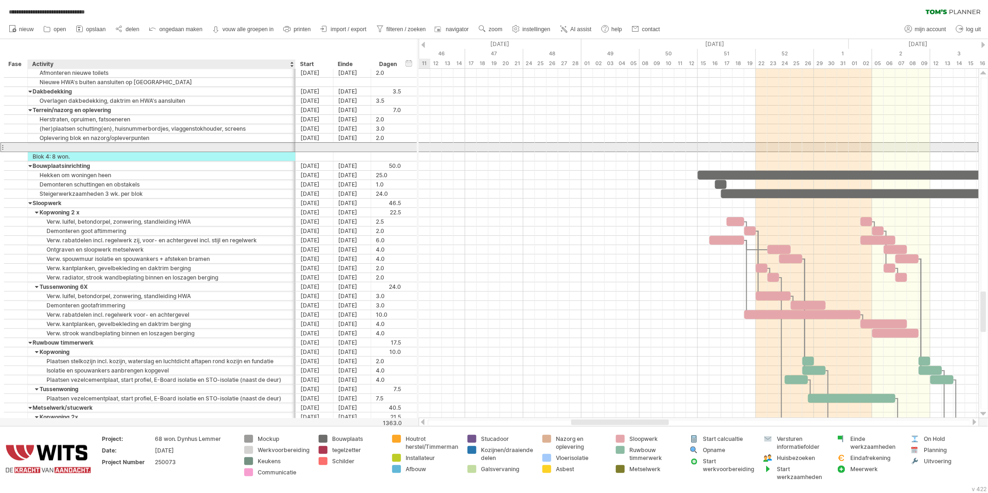
click at [36, 148] on div at bounding box center [162, 147] width 258 height 9
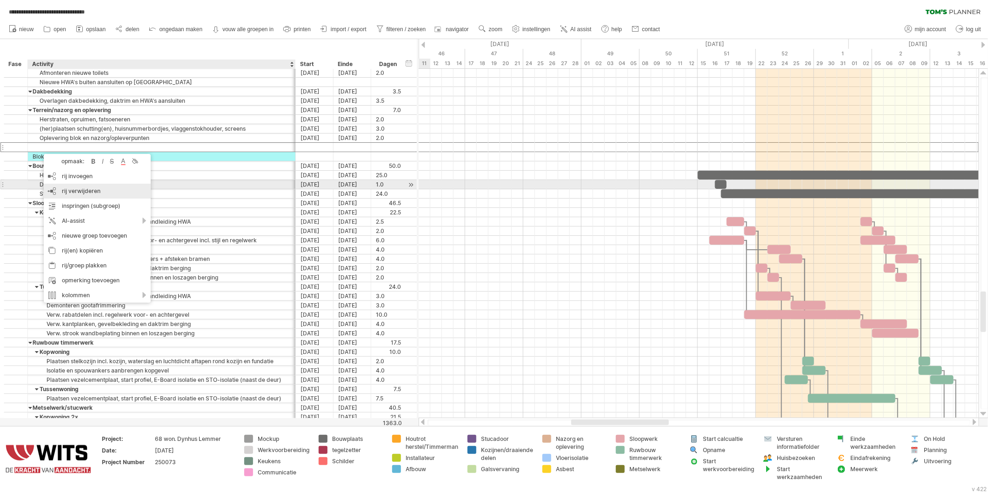
click at [63, 187] on div "rij verwijderen geselecteerde rijen verwijderen" at bounding box center [97, 191] width 107 height 15
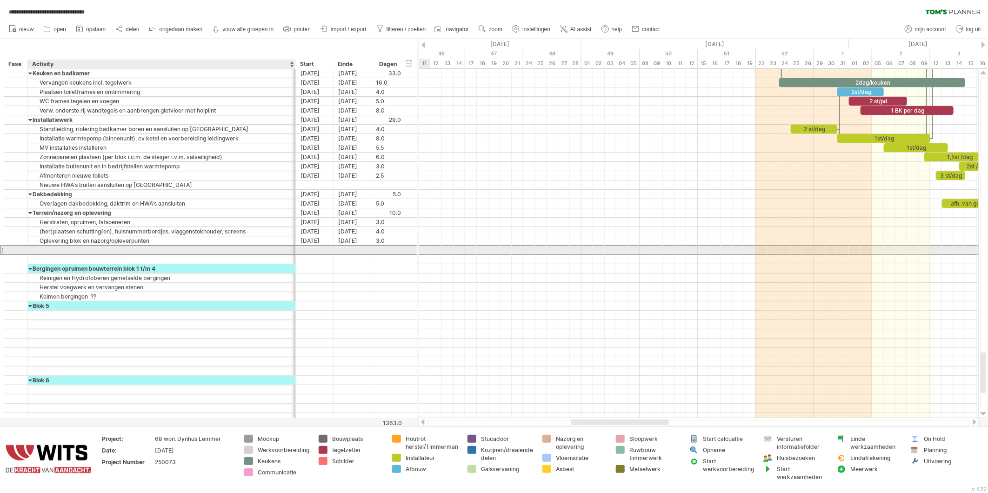
click at [52, 253] on div at bounding box center [162, 250] width 258 height 9
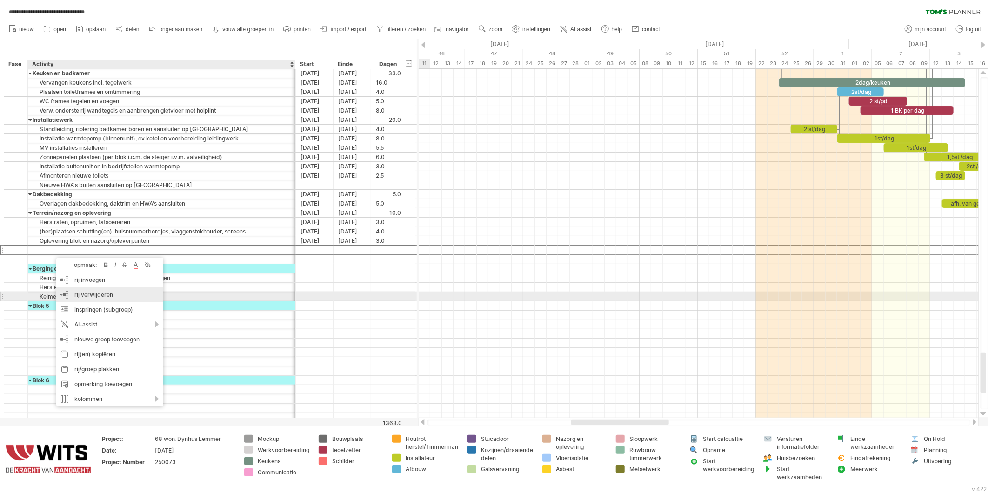
click at [81, 295] on span "rij verwijderen" at bounding box center [93, 294] width 39 height 7
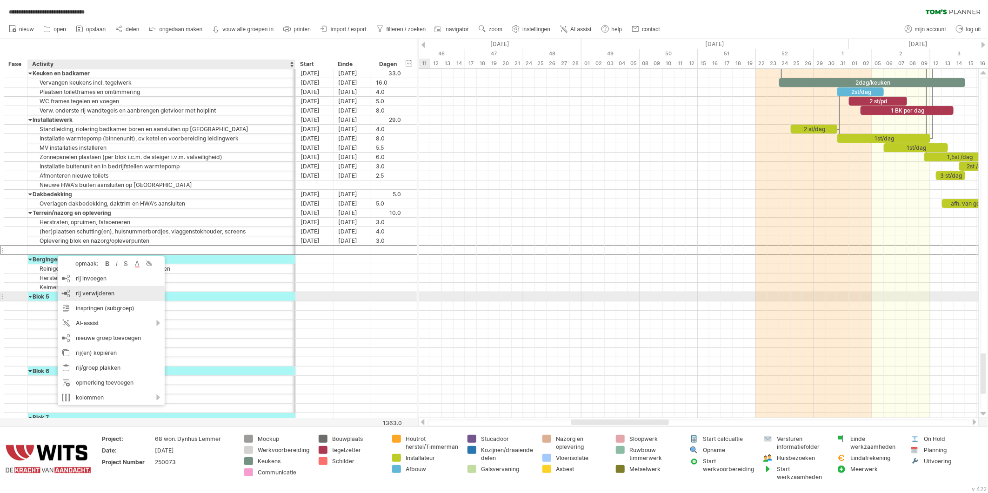
click at [80, 293] on span "rij verwijderen" at bounding box center [95, 293] width 39 height 7
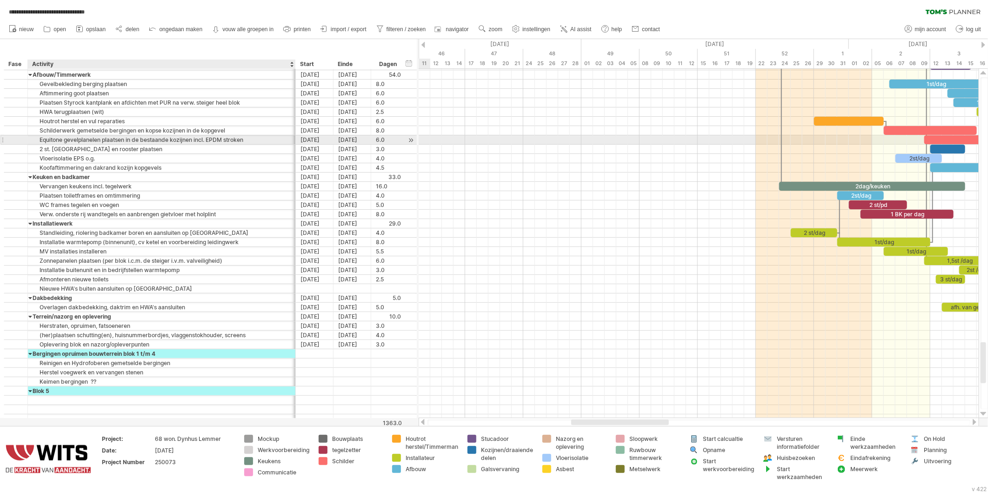
click at [84, 138] on div "Equitone gevelplanelen plaatsen in de bestaande kozijnen incl. EPDM stroken" at bounding box center [162, 139] width 258 height 9
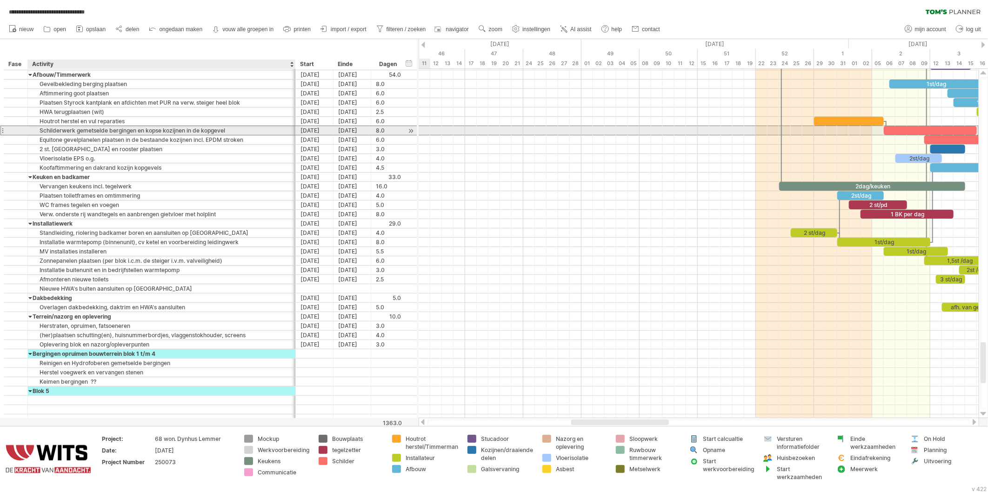
click at [67, 127] on div "Schilderwerk gemetselde bergingen en kopse kozijnen in de kopgevel" at bounding box center [162, 130] width 258 height 9
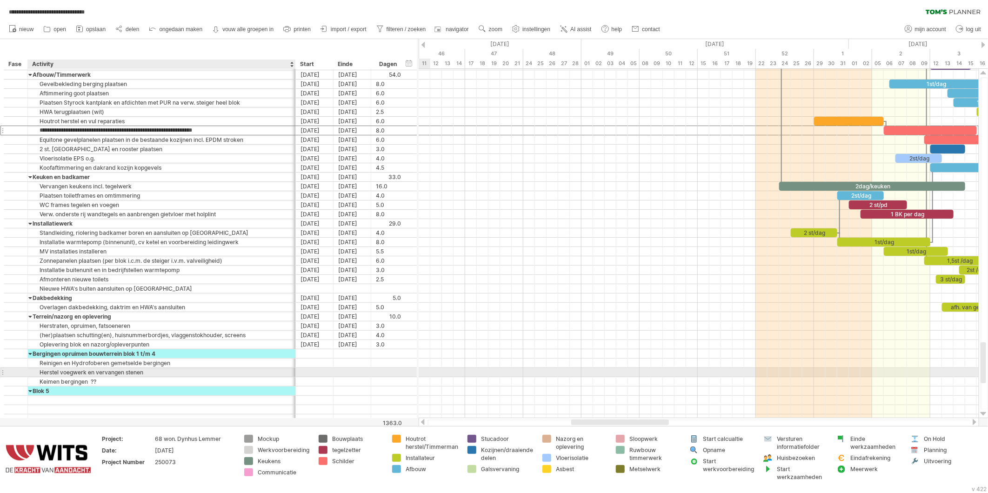
click at [53, 374] on div "Herstel voegwerk en vervangen stenen" at bounding box center [162, 372] width 258 height 9
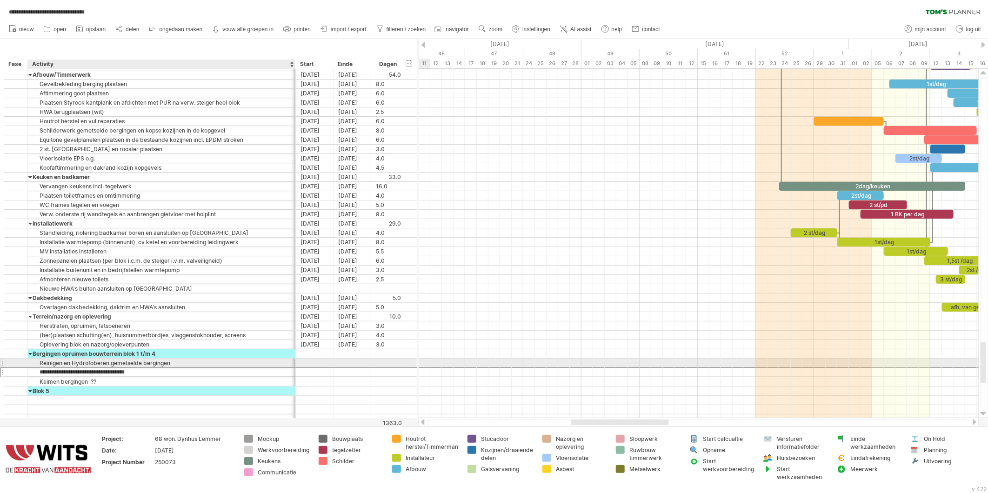
click at [122, 365] on div "Reinigen en Hydrofoberen gemetselde bergingen" at bounding box center [162, 363] width 258 height 9
click at [157, 364] on input "**********" at bounding box center [162, 363] width 258 height 9
drag, startPoint x: 175, startPoint y: 365, endPoint x: 39, endPoint y: 360, distance: 136.0
click at [39, 360] on div "**********" at bounding box center [210, 363] width 412 height 10
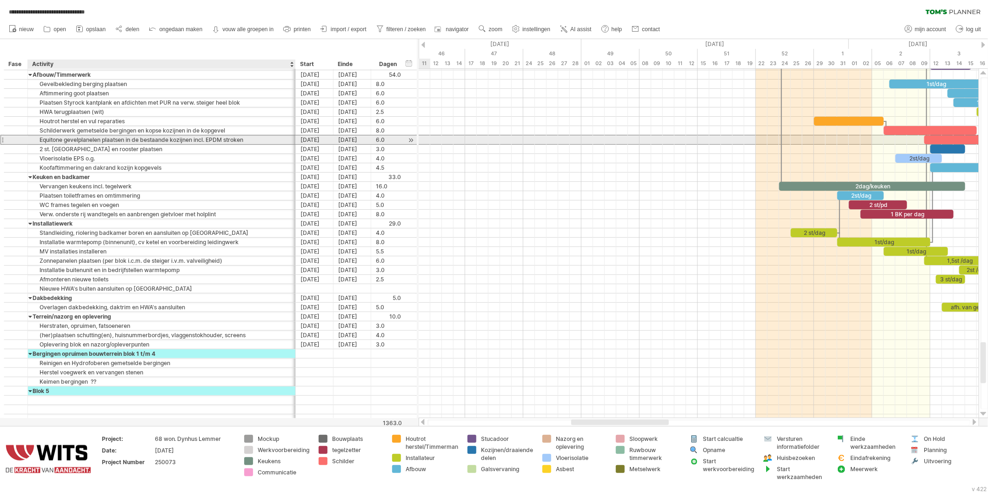
click at [49, 135] on div "Equitone gevelplanelen plaatsen in de bestaande kozijnen incl. EPDM stroken" at bounding box center [162, 139] width 258 height 9
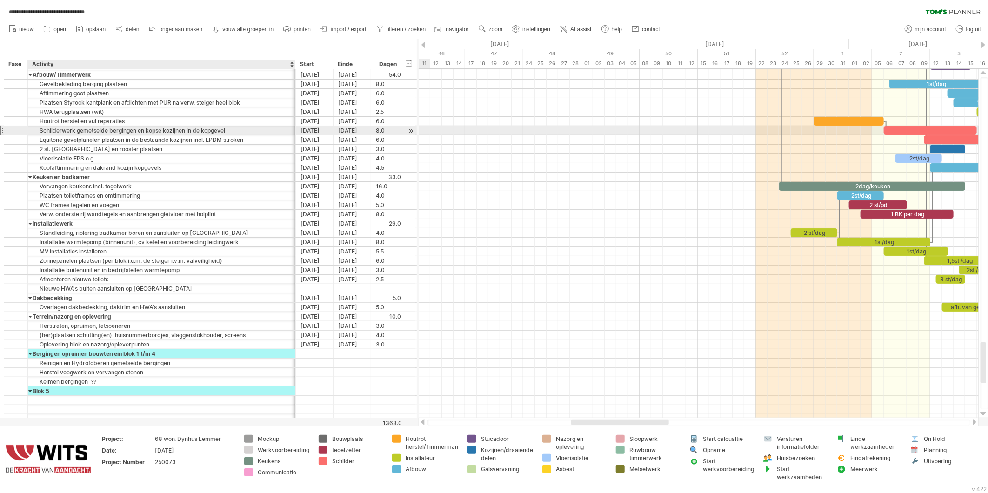
click at [49, 129] on div "Schilderwerk gemetselde bergingen en kopse kozijnen in de kopgevel" at bounding box center [162, 130] width 258 height 9
click at [40, 133] on input "**********" at bounding box center [162, 130] width 258 height 9
paste input "**********"
click at [70, 132] on input "**********" at bounding box center [162, 130] width 258 height 9
drag, startPoint x: 105, startPoint y: 130, endPoint x: 118, endPoint y: 130, distance: 13.0
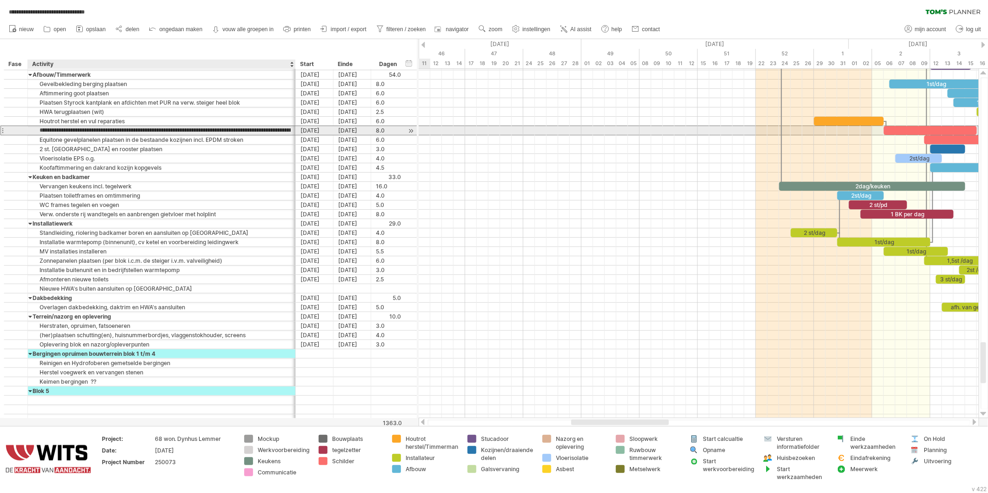
click at [118, 130] on input "**********" at bounding box center [162, 130] width 258 height 9
click at [160, 129] on input "**********" at bounding box center [162, 130] width 258 height 9
click at [166, 129] on input "**********" at bounding box center [162, 130] width 258 height 9
click at [197, 133] on input "**********" at bounding box center [162, 130] width 258 height 9
click at [262, 130] on input "**********" at bounding box center [162, 130] width 258 height 9
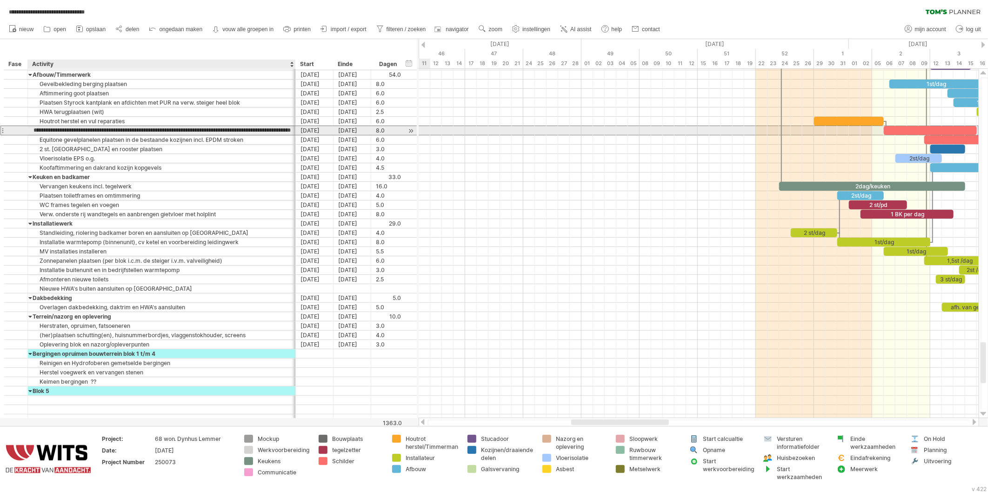
scroll to position [0, 58]
drag, startPoint x: 261, startPoint y: 131, endPoint x: 294, endPoint y: 133, distance: 32.6
click at [294, 133] on div "**********" at bounding box center [162, 130] width 268 height 9
click at [175, 131] on input "**********" at bounding box center [162, 130] width 258 height 9
click at [202, 133] on input "**********" at bounding box center [162, 130] width 258 height 9
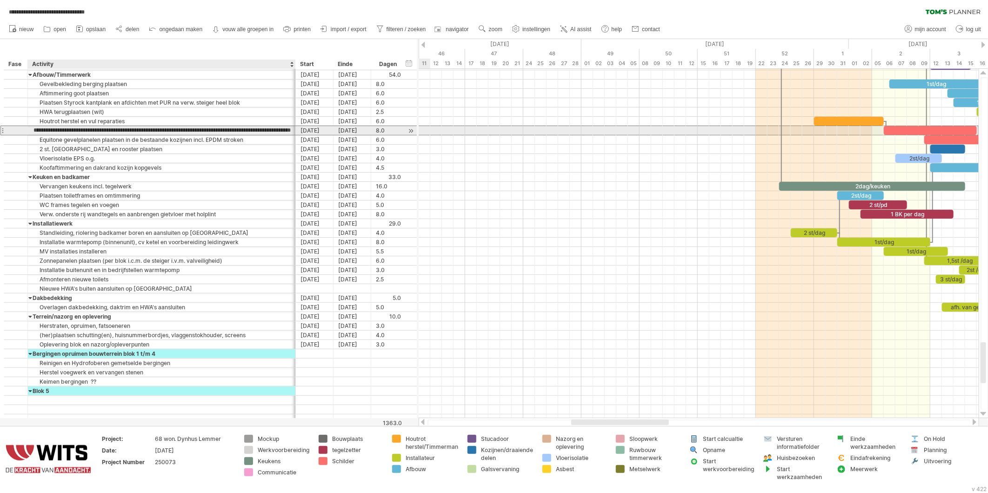
click at [109, 128] on input "**********" at bounding box center [162, 130] width 258 height 9
click at [105, 129] on input "**********" at bounding box center [162, 130] width 258 height 9
click at [98, 132] on input "**********" at bounding box center [162, 130] width 258 height 9
drag, startPoint x: 98, startPoint y: 132, endPoint x: 5, endPoint y: 131, distance: 92.6
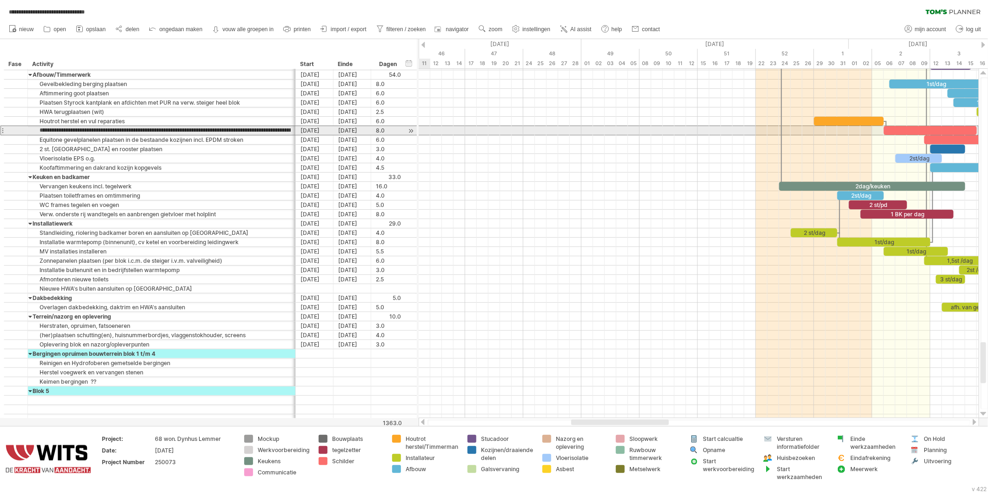
click at [5, 131] on div "**********" at bounding box center [210, 131] width 412 height 10
click at [67, 133] on input "**********" at bounding box center [162, 130] width 258 height 9
click at [149, 131] on input "**********" at bounding box center [162, 130] width 258 height 9
drag, startPoint x: 155, startPoint y: 131, endPoint x: 294, endPoint y: 134, distance: 138.7
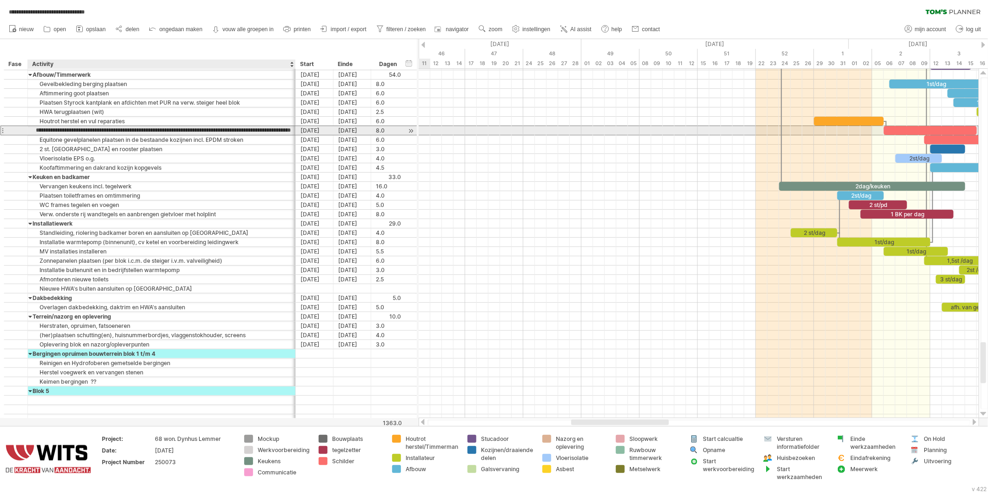
click at [294, 134] on div "**********" at bounding box center [162, 130] width 268 height 9
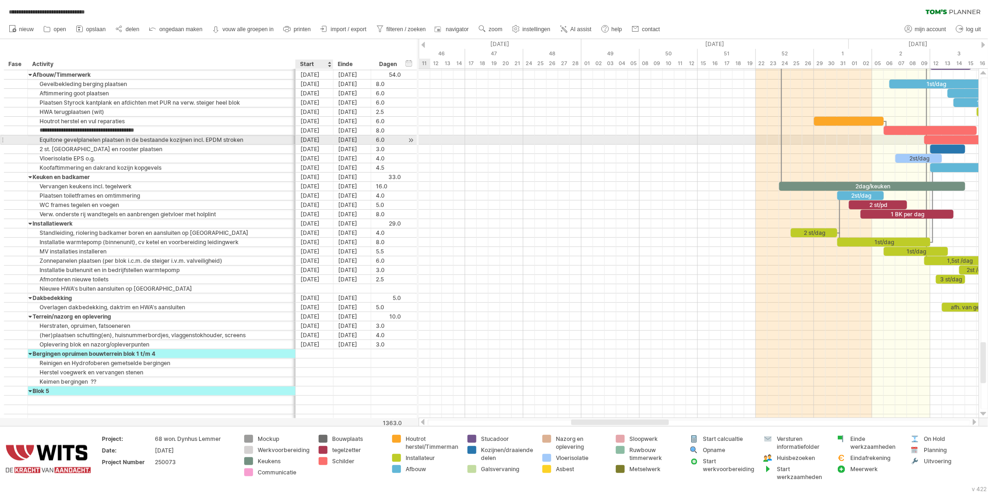
scroll to position [0, 0]
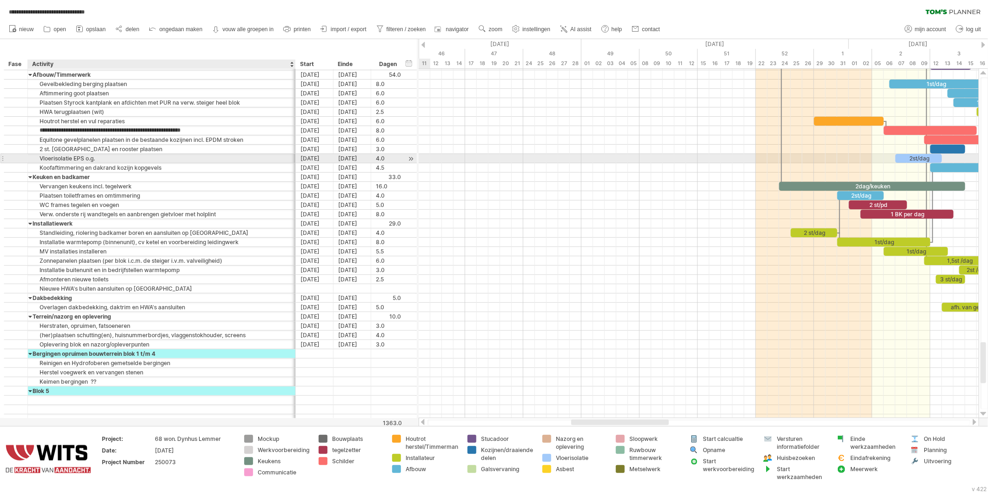
type input "**********"
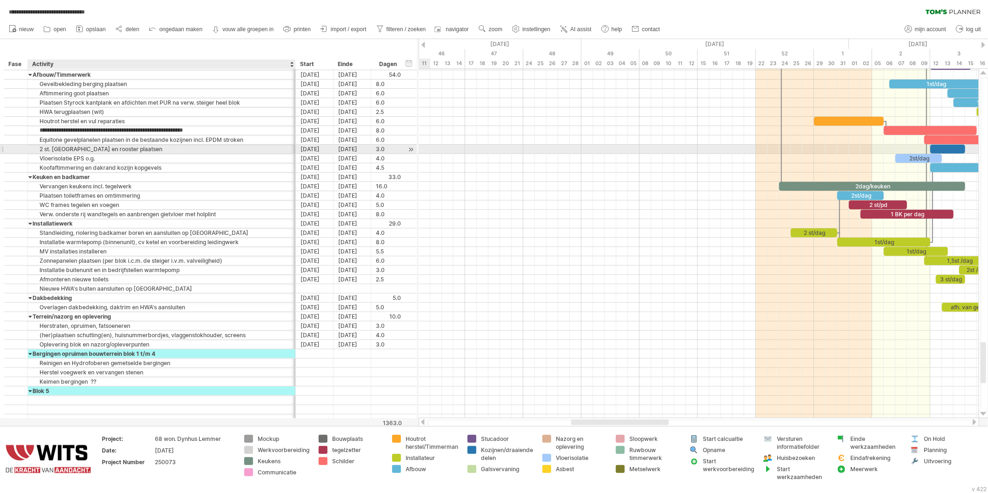
click at [175, 153] on div "2 st. Glasvervangen en rooster plaatsen" at bounding box center [162, 149] width 258 height 9
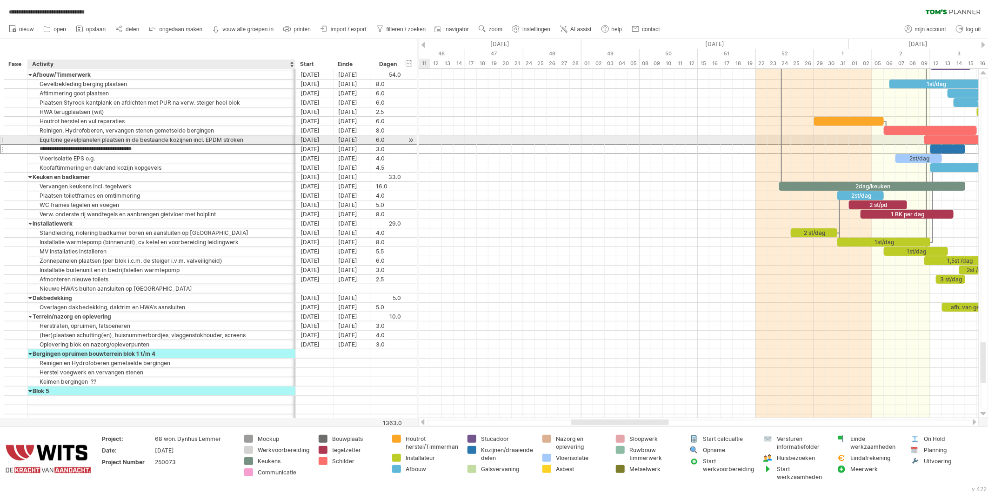
click at [25, 139] on div at bounding box center [26, 139] width 5 height 9
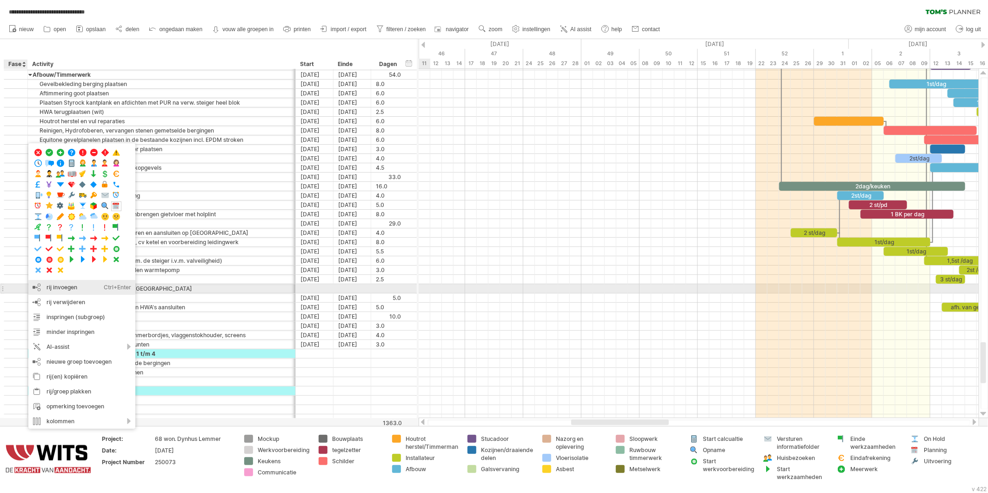
click at [47, 290] on div "rij invoegen Ctrl+Enter Cmd+Enter" at bounding box center [81, 287] width 107 height 15
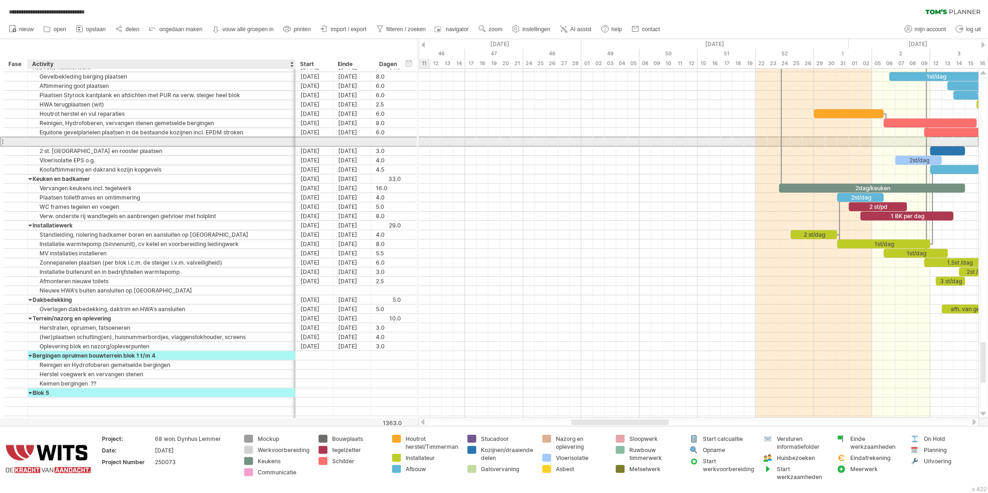
click at [91, 143] on div at bounding box center [162, 141] width 258 height 9
paste input "**********"
click at [53, 141] on input "**********" at bounding box center [162, 141] width 258 height 9
click at [45, 141] on input "**********" at bounding box center [162, 141] width 258 height 9
drag, startPoint x: 49, startPoint y: 143, endPoint x: 33, endPoint y: 143, distance: 15.8
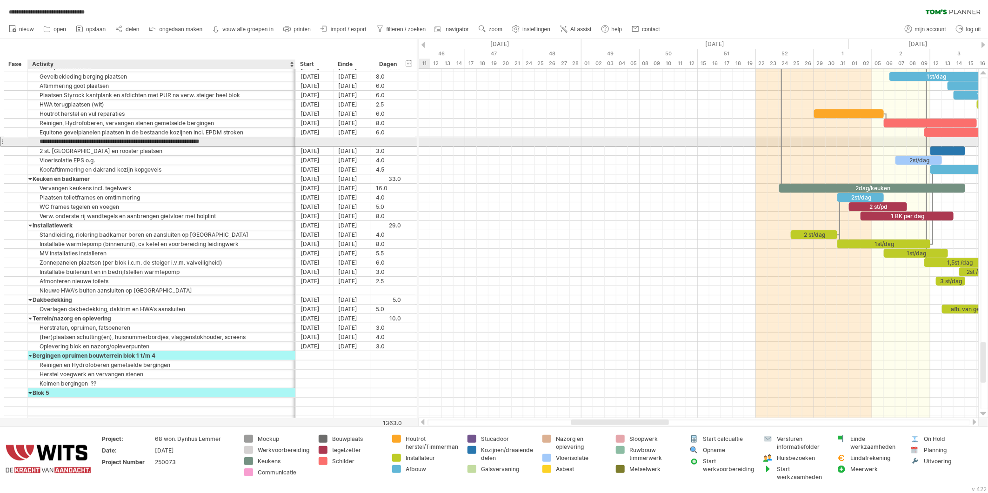
click at [33, 143] on input "**********" at bounding box center [162, 141] width 258 height 9
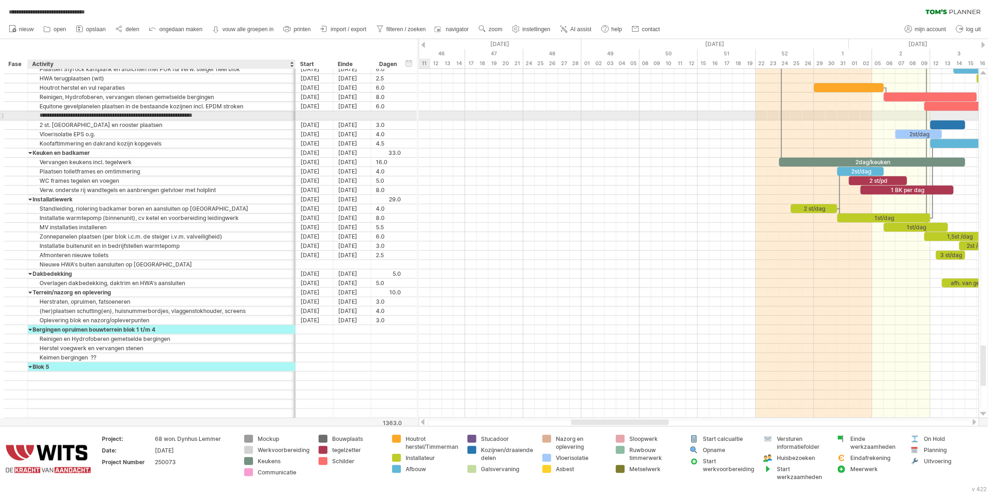
click at [154, 117] on input "**********" at bounding box center [162, 115] width 258 height 9
click at [161, 115] on input "**********" at bounding box center [162, 115] width 258 height 9
click at [167, 114] on input "**********" at bounding box center [162, 115] width 258 height 9
click at [205, 114] on input "**********" at bounding box center [162, 115] width 258 height 9
type input "**********"
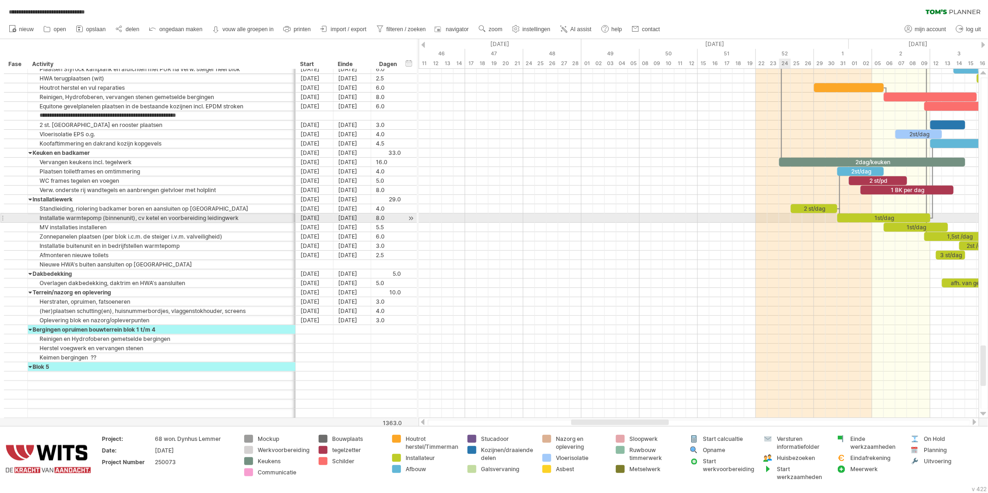
click at [787, 222] on div at bounding box center [699, 218] width 560 height 9
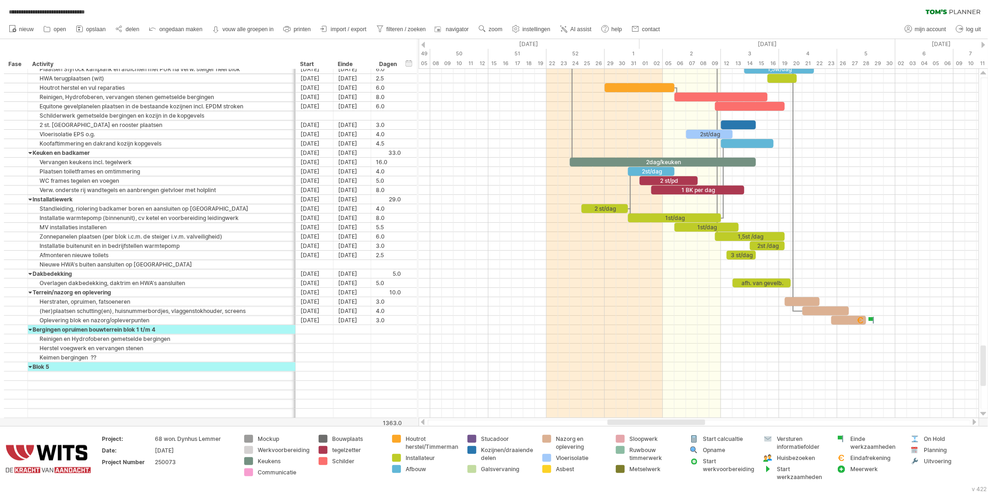
drag, startPoint x: 618, startPoint y: 422, endPoint x: 643, endPoint y: 422, distance: 25.1
click at [643, 422] on div at bounding box center [657, 423] width 98 height 6
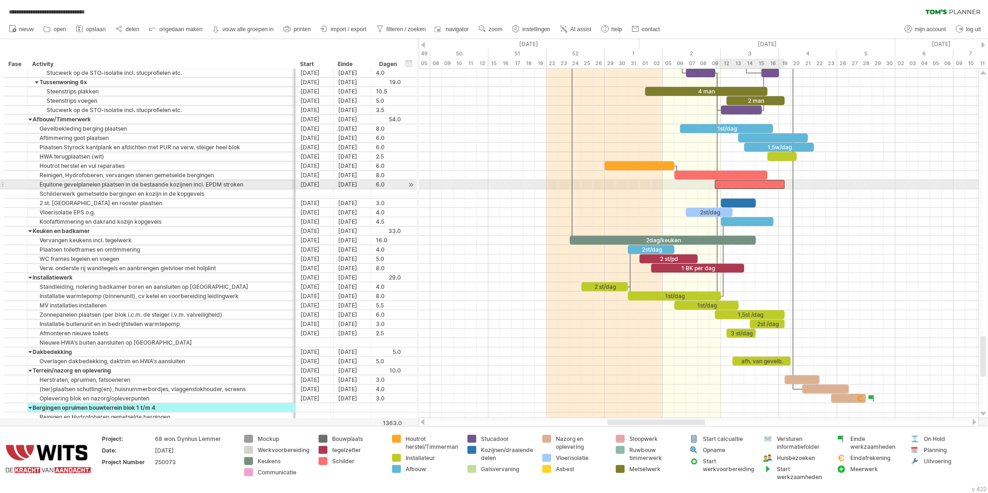
click at [739, 185] on div at bounding box center [750, 184] width 70 height 9
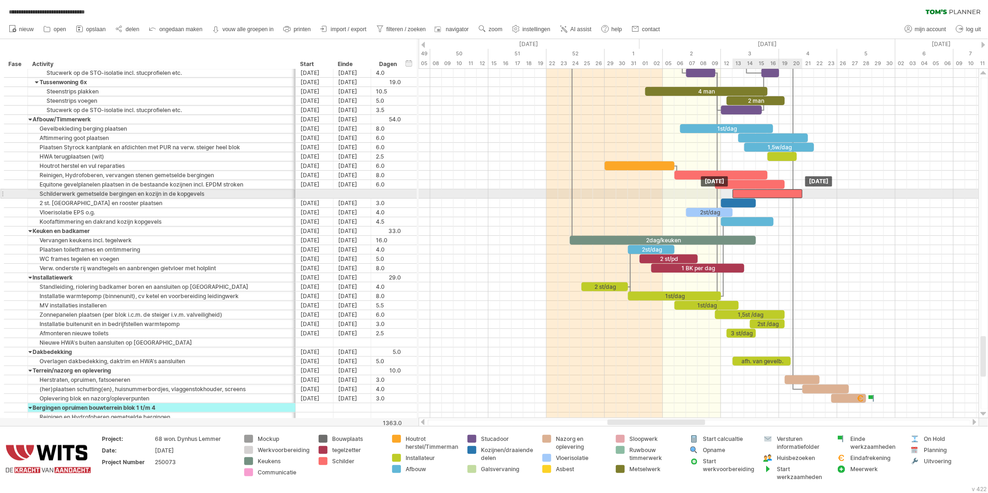
drag, startPoint x: 736, startPoint y: 185, endPoint x: 755, endPoint y: 193, distance: 20.7
drag, startPoint x: 734, startPoint y: 194, endPoint x: 756, endPoint y: 195, distance: 22.3
click at [756, 195] on span at bounding box center [756, 193] width 4 height 9
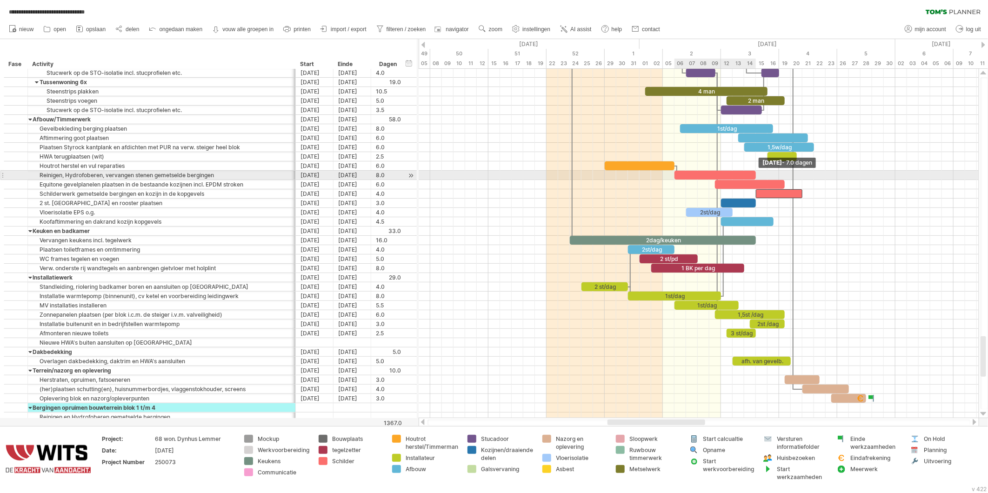
drag, startPoint x: 767, startPoint y: 175, endPoint x: 757, endPoint y: 175, distance: 9.3
click at [757, 175] on span at bounding box center [756, 175] width 4 height 9
drag, startPoint x: 783, startPoint y: 184, endPoint x: 777, endPoint y: 183, distance: 5.6
click at [778, 183] on span at bounding box center [780, 184] width 4 height 9
drag, startPoint x: 754, startPoint y: 175, endPoint x: 745, endPoint y: 175, distance: 9.8
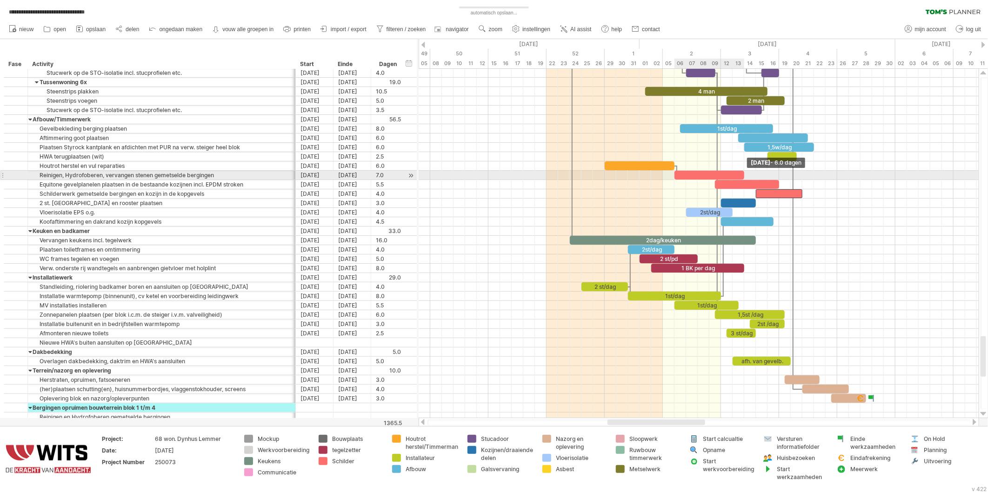
click at [745, 175] on span at bounding box center [745, 175] width 4 height 9
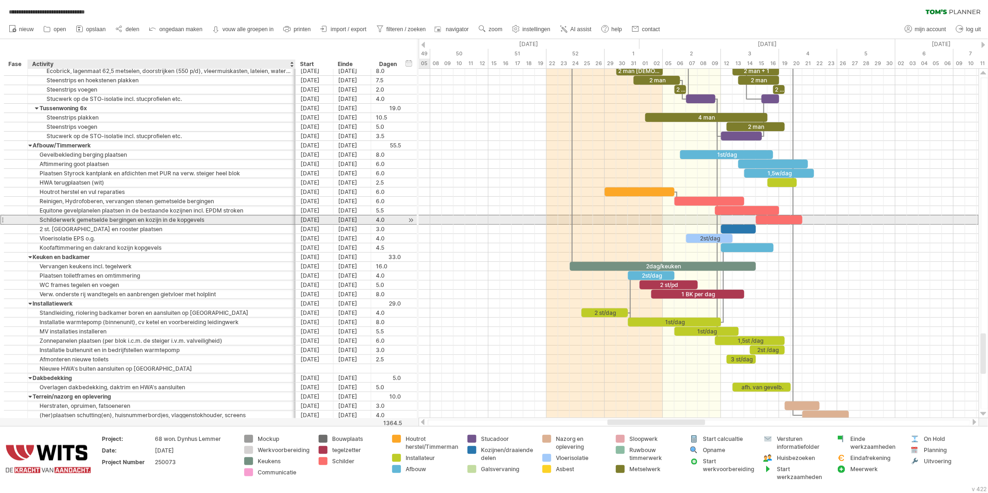
click at [155, 220] on div "Schilderwerk gemetselde bergingen en kozijn in de kopgevels" at bounding box center [162, 219] width 258 height 9
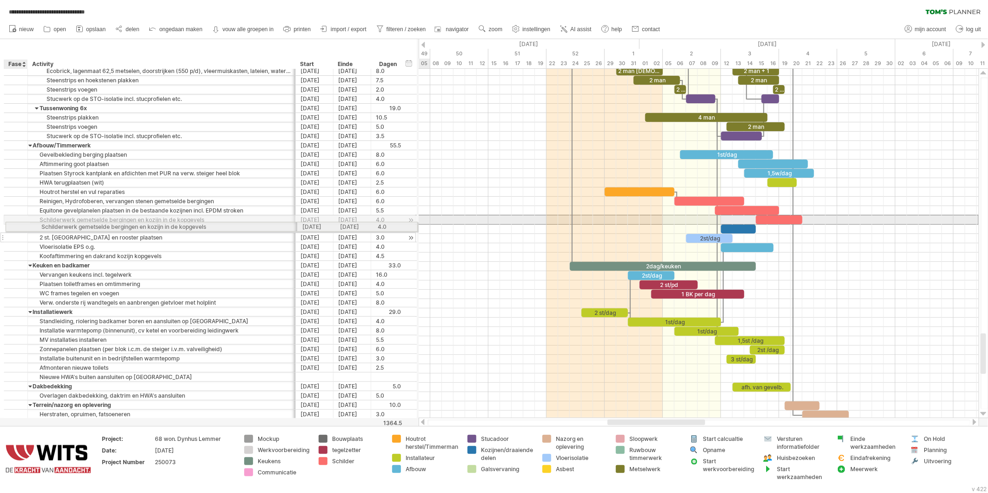
drag, startPoint x: 21, startPoint y: 220, endPoint x: 20, endPoint y: 225, distance: 5.7
click at [20, 225] on div "**********" at bounding box center [210, 220] width 412 height 10
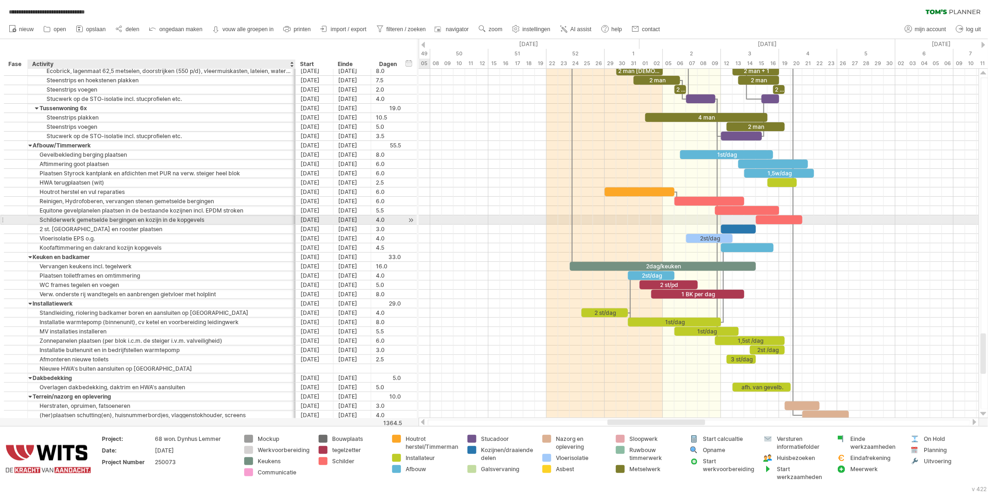
click at [113, 221] on div "Schilderwerk gemetselde bergingen en kozijn in de kopgevels" at bounding box center [162, 219] width 258 height 9
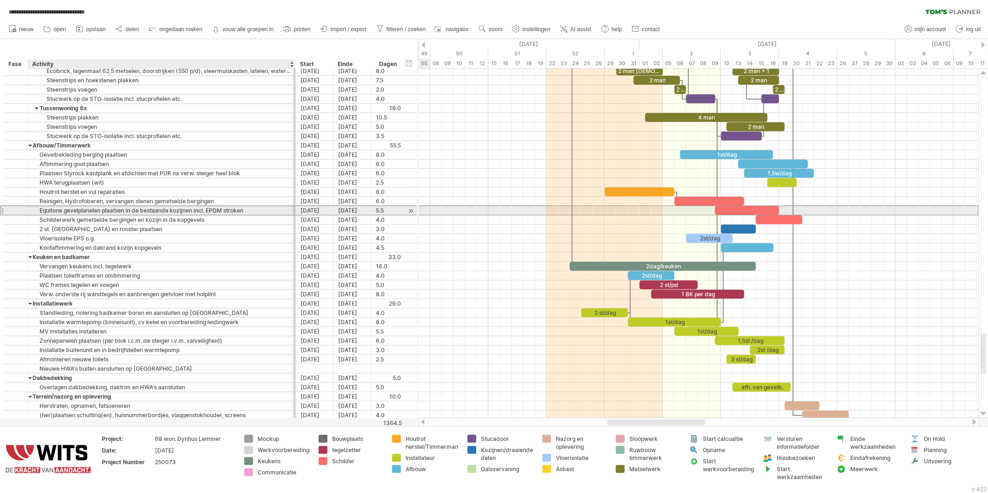
click at [220, 211] on div "Equitone gevelplanelen plaatsen in de bestaande kozijnen incl. EPDM stroken" at bounding box center [162, 210] width 258 height 9
click at [243, 210] on input "**********" at bounding box center [162, 210] width 258 height 9
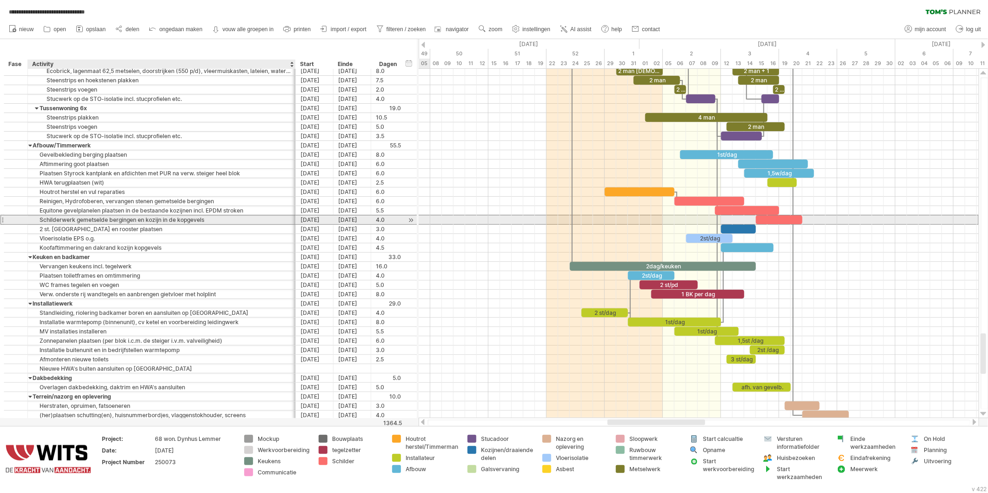
click at [120, 222] on div "Schilderwerk gemetselde bergingen en kozijn in de kopgevels" at bounding box center [162, 219] width 258 height 9
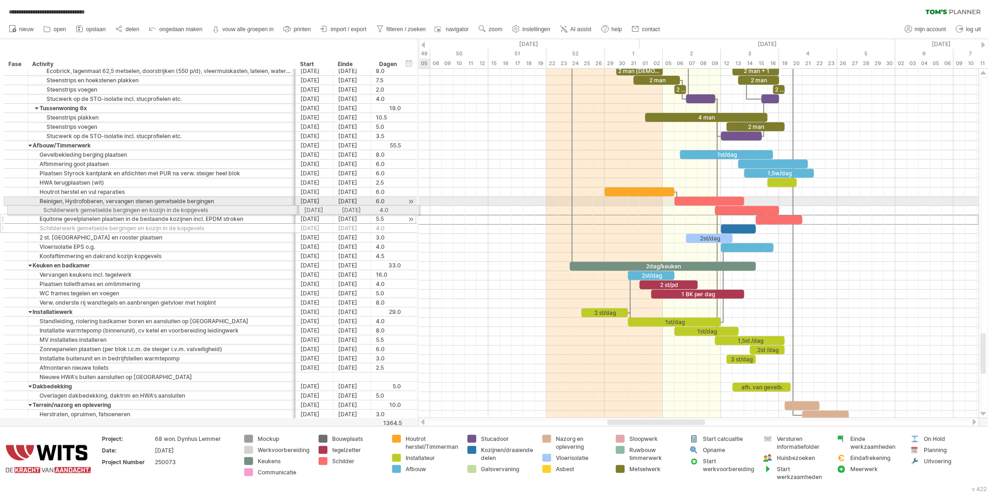
drag, startPoint x: 5, startPoint y: 220, endPoint x: 6, endPoint y: 208, distance: 11.7
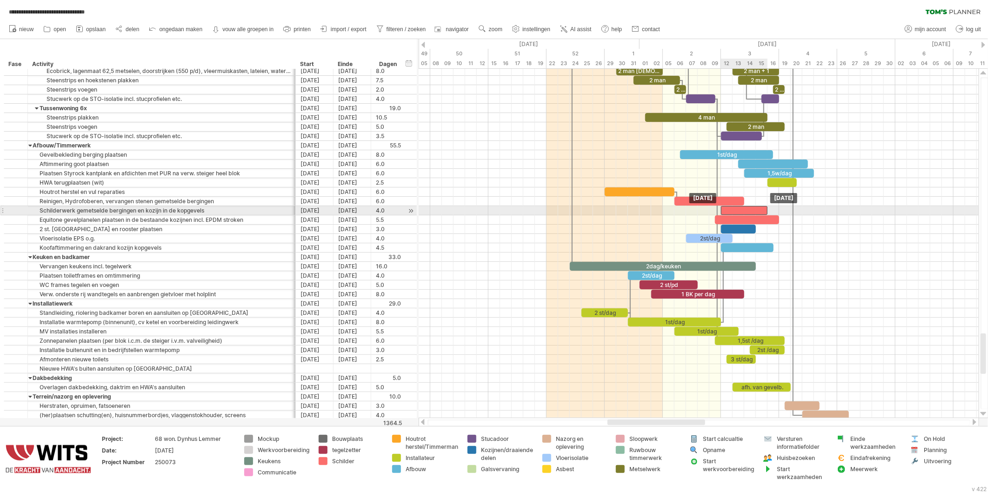
drag, startPoint x: 770, startPoint y: 211, endPoint x: 741, endPoint y: 212, distance: 29.3
click at [741, 212] on div at bounding box center [744, 210] width 47 height 9
drag, startPoint x: 733, startPoint y: 211, endPoint x: 726, endPoint y: 210, distance: 7.5
click at [726, 210] on div at bounding box center [738, 210] width 47 height 9
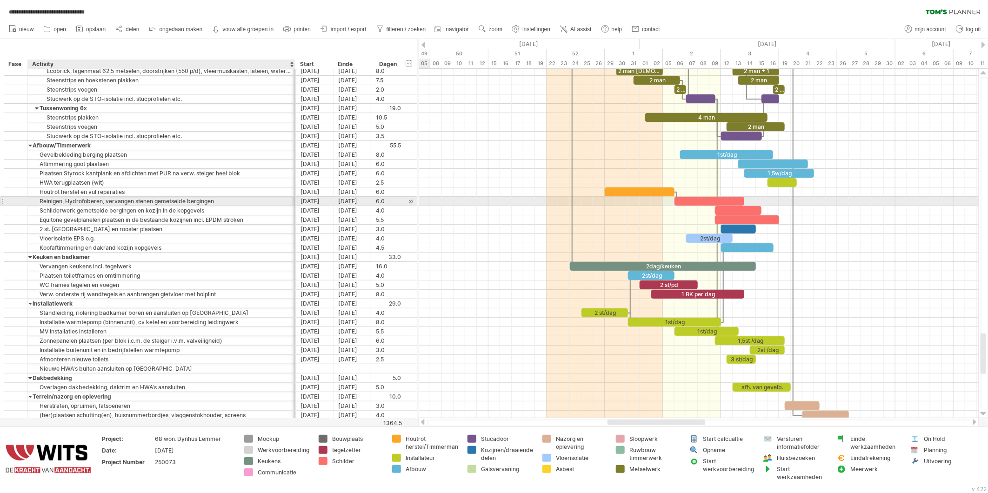
click at [172, 201] on div "Reinigen, Hydrofoberen, vervangen stenen gemetselde bergingen" at bounding box center [162, 201] width 258 height 9
click at [215, 202] on input "**********" at bounding box center [162, 201] width 258 height 9
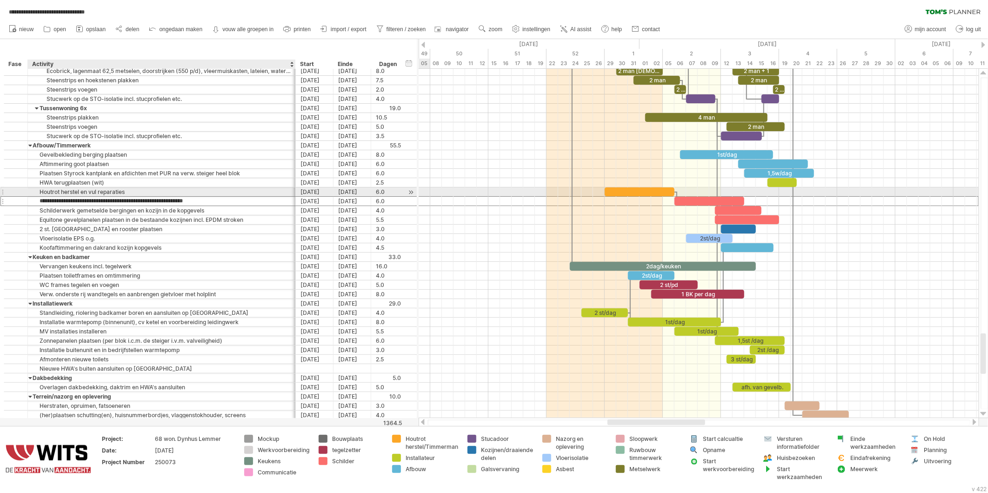
drag, startPoint x: 217, startPoint y: 202, endPoint x: 30, endPoint y: 196, distance: 186.7
click at [32, 194] on div "**********" at bounding box center [210, 244] width 412 height 354
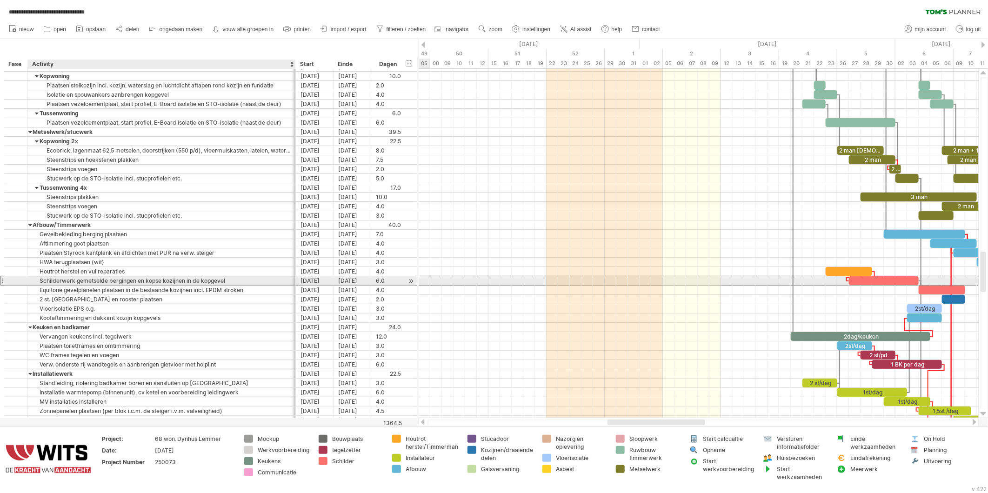
click at [84, 278] on div "Schilderwerk gemetselde bergingen en kopse kozijnen in de kopgevel" at bounding box center [162, 280] width 258 height 9
click at [219, 283] on input "**********" at bounding box center [162, 280] width 258 height 9
drag, startPoint x: 230, startPoint y: 284, endPoint x: 31, endPoint y: 277, distance: 199.3
click at [31, 277] on div "**********" at bounding box center [162, 280] width 268 height 9
paste input "text"
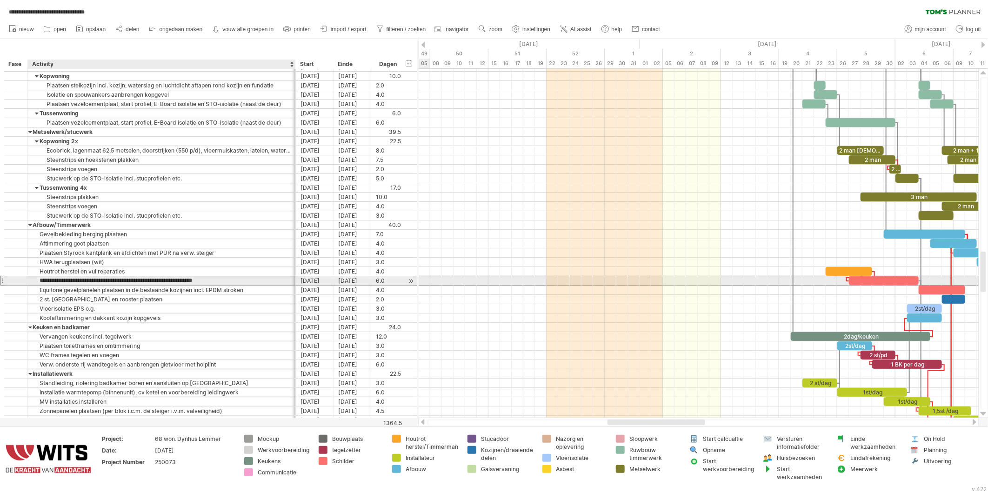
type input "**********"
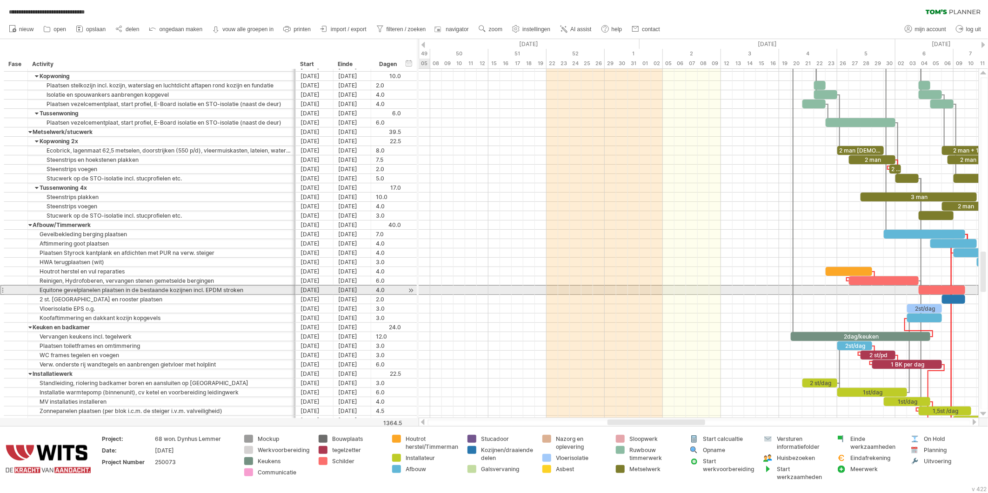
click at [5, 289] on div at bounding box center [16, 290] width 24 height 9
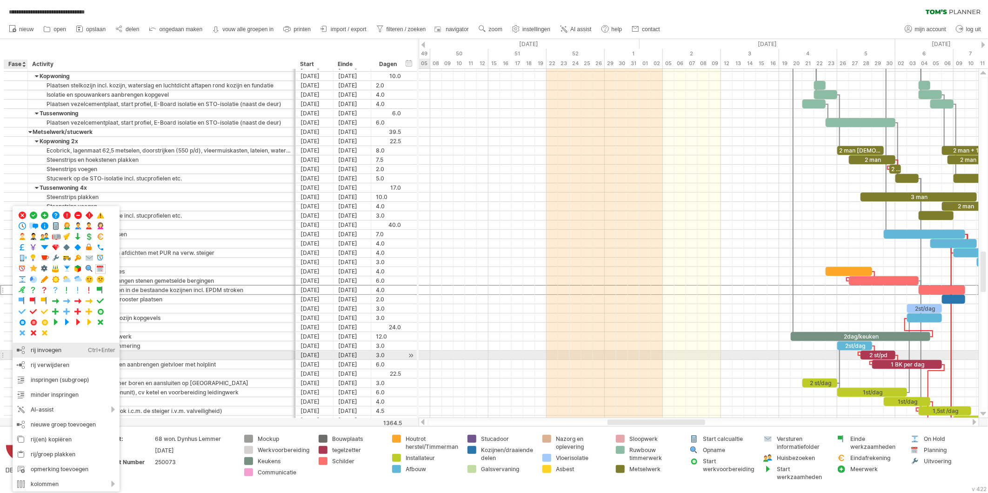
click at [34, 351] on div "rij invoegen Ctrl+Enter Cmd+Enter" at bounding box center [66, 350] width 107 height 15
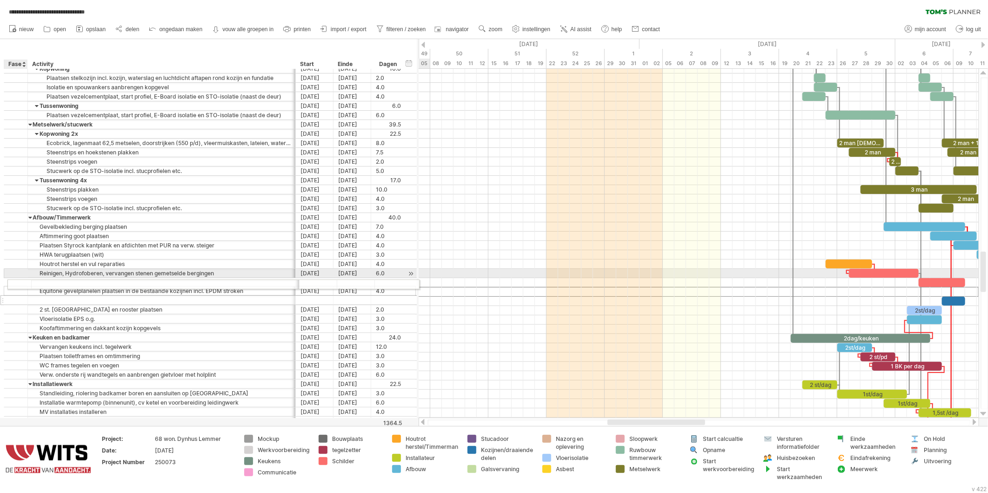
drag, startPoint x: 5, startPoint y: 292, endPoint x: 7, endPoint y: 283, distance: 9.6
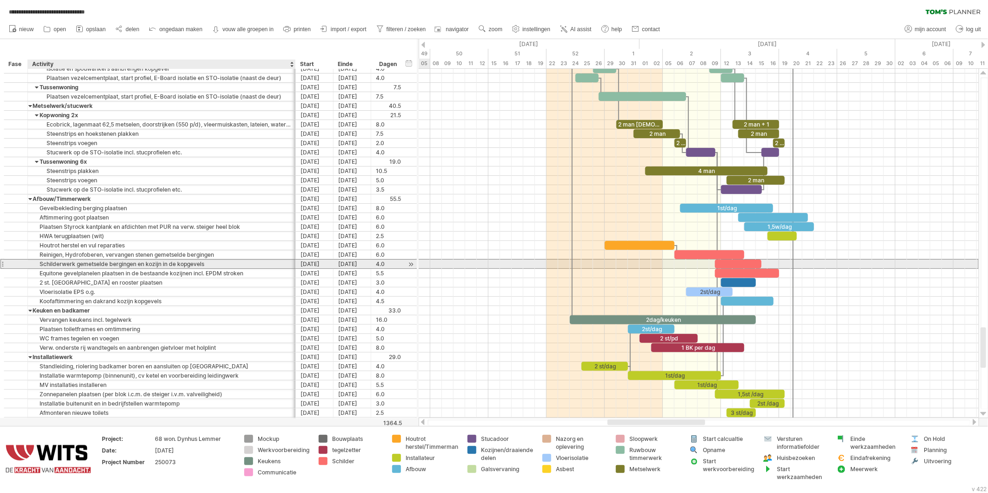
click at [67, 268] on div "Schilderwerk gemetselde bergingen en kozijn in de kopgevels" at bounding box center [162, 264] width 258 height 9
click at [205, 266] on input "**********" at bounding box center [162, 264] width 258 height 9
drag, startPoint x: 208, startPoint y: 265, endPoint x: 30, endPoint y: 268, distance: 177.8
click at [31, 268] on div "**********" at bounding box center [162, 264] width 268 height 9
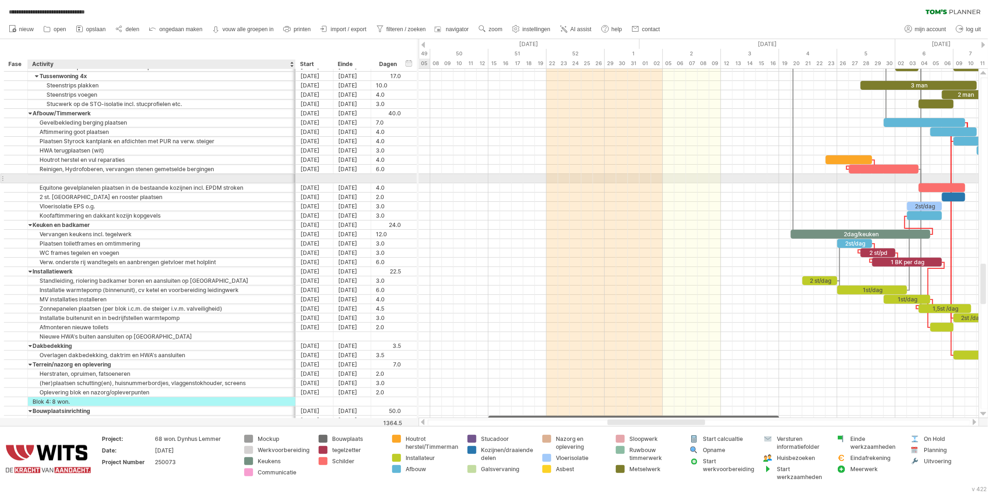
click at [68, 179] on div at bounding box center [162, 178] width 258 height 9
paste input "**********"
type input "**********"
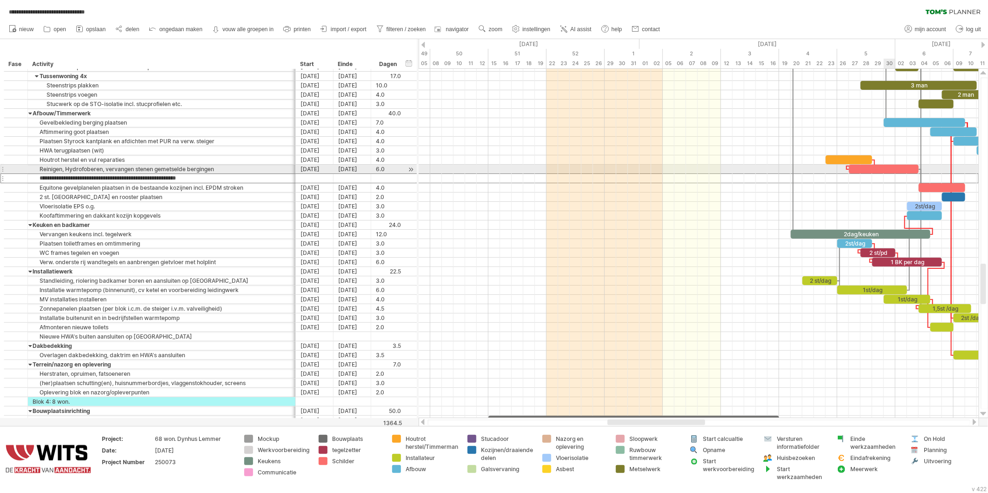
click at [892, 169] on div at bounding box center [884, 169] width 70 height 9
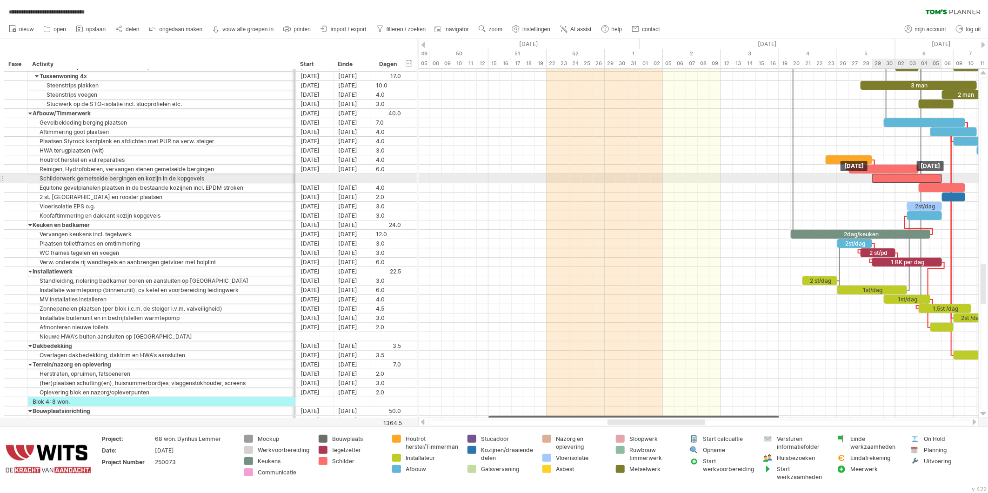
drag, startPoint x: 890, startPoint y: 170, endPoint x: 912, endPoint y: 181, distance: 24.2
drag, startPoint x: 872, startPoint y: 182, endPoint x: 885, endPoint y: 182, distance: 12.6
click at [885, 182] on span at bounding box center [884, 178] width 4 height 9
drag, startPoint x: 941, startPoint y: 179, endPoint x: 932, endPoint y: 179, distance: 8.4
click at [932, 179] on div at bounding box center [910, 178] width 53 height 9
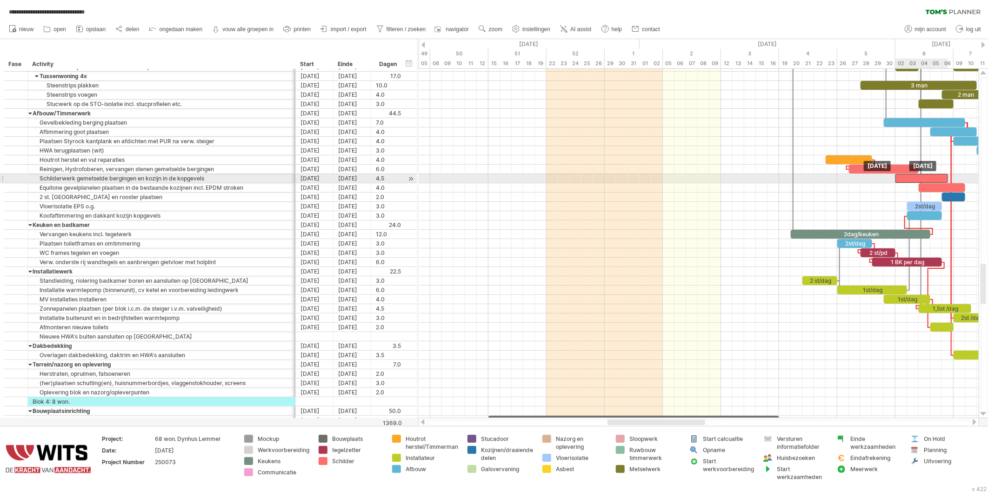
drag, startPoint x: 901, startPoint y: 179, endPoint x: 912, endPoint y: 180, distance: 11.3
click at [912, 180] on div at bounding box center [922, 178] width 53 height 9
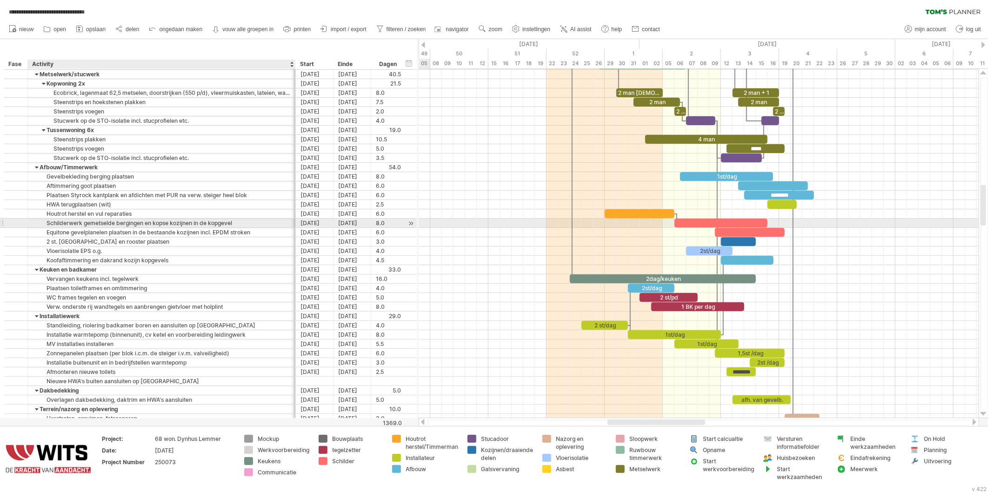
click at [82, 225] on div "Schilderwerk gemetselde bergingen en kopse kozijnen in de kopgevel" at bounding box center [162, 223] width 258 height 9
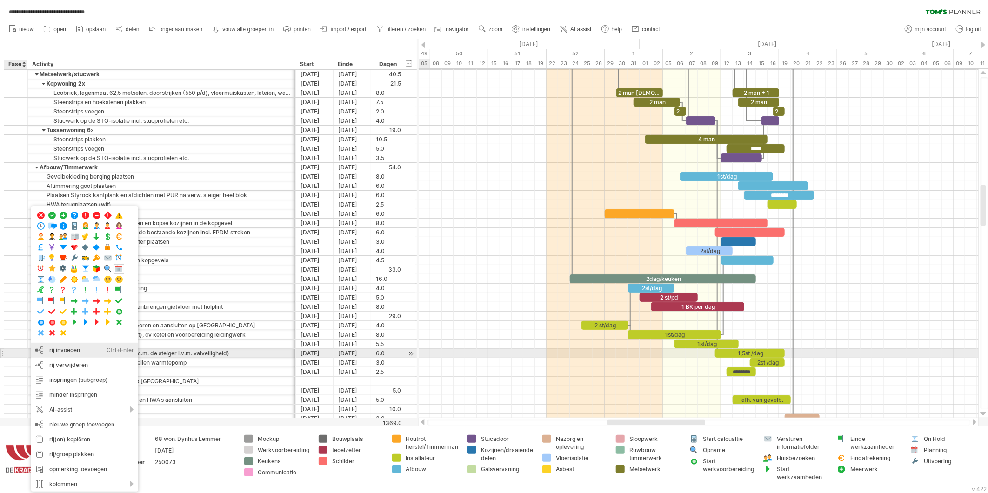
click at [61, 351] on div "rij invoegen Ctrl+Enter Cmd+Enter" at bounding box center [84, 350] width 107 height 15
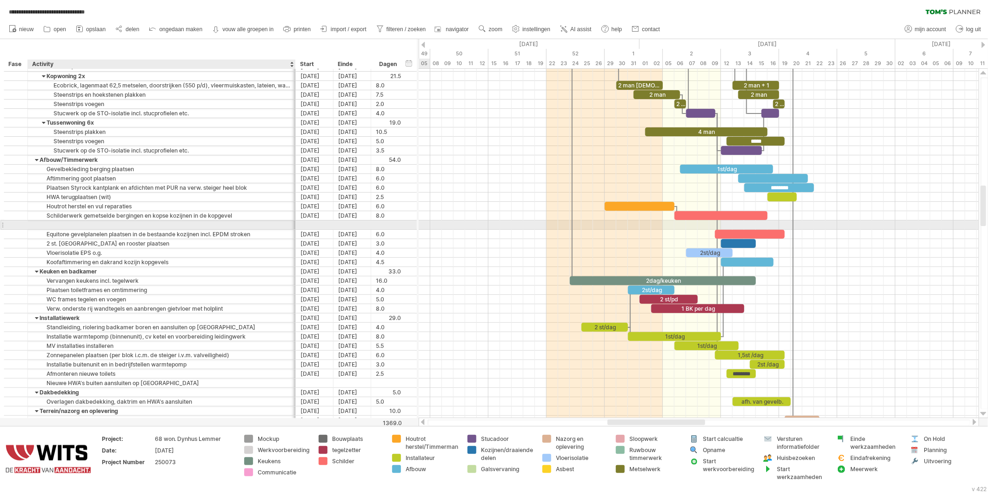
click at [89, 224] on div at bounding box center [162, 225] width 258 height 9
paste input "**********"
type input "**********"
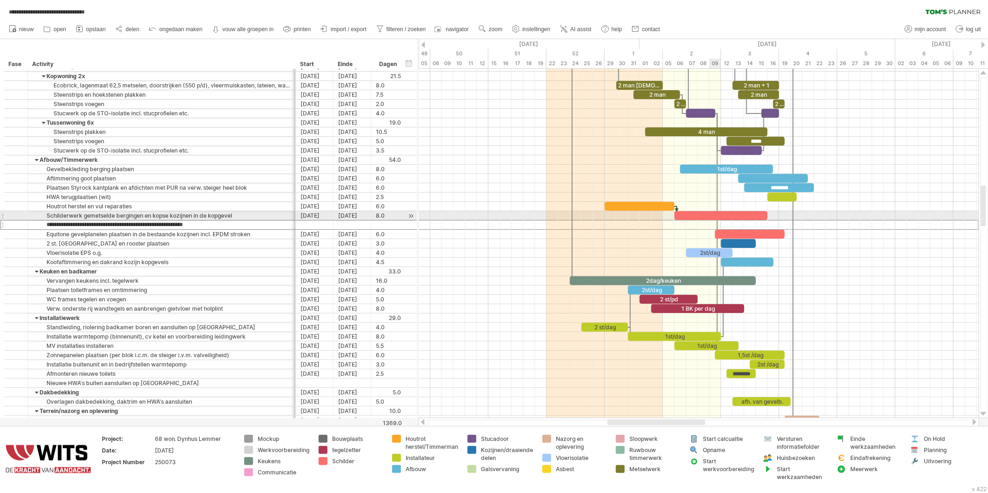
click at [717, 217] on div at bounding box center [721, 215] width 93 height 9
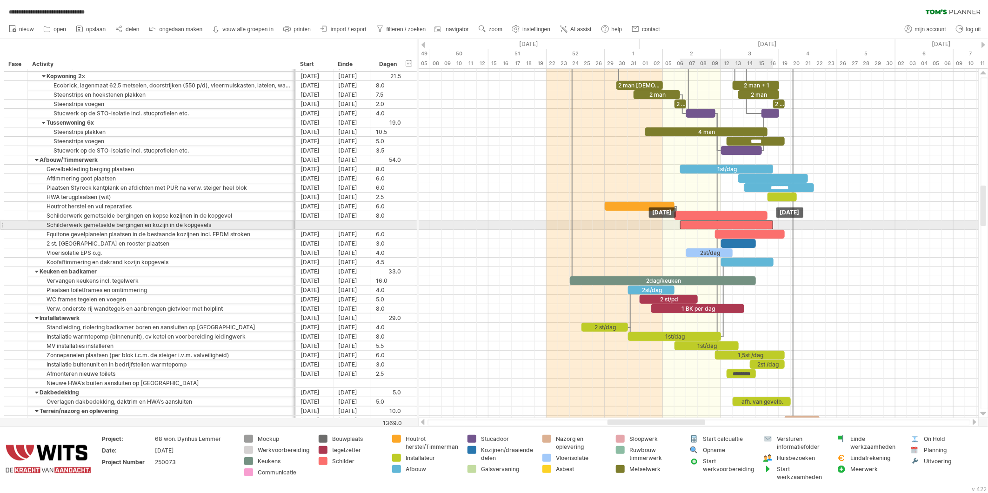
drag, startPoint x: 715, startPoint y: 217, endPoint x: 719, endPoint y: 226, distance: 9.4
drag, startPoint x: 679, startPoint y: 227, endPoint x: 715, endPoint y: 226, distance: 35.8
click at [715, 226] on span at bounding box center [716, 225] width 4 height 9
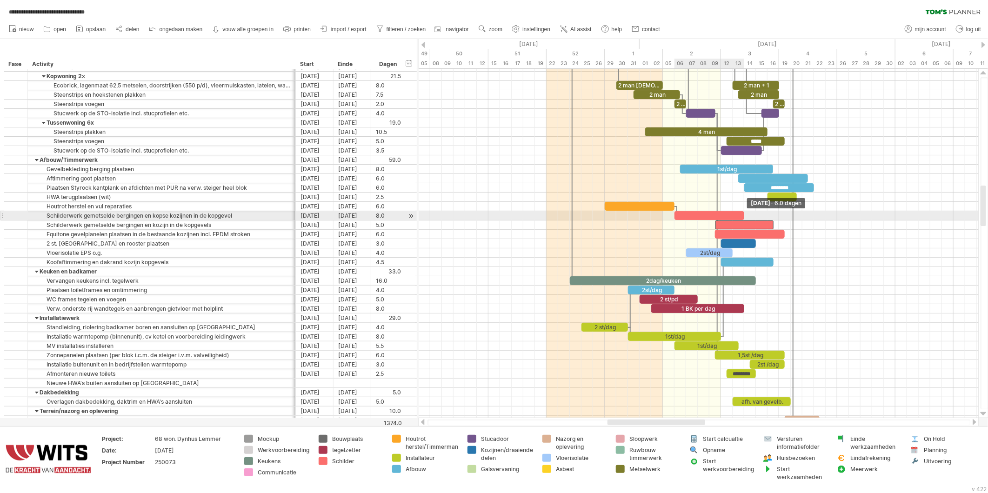
drag, startPoint x: 766, startPoint y: 216, endPoint x: 745, endPoint y: 215, distance: 21.4
click at [745, 215] on span at bounding box center [745, 215] width 4 height 9
click at [745, 225] on div at bounding box center [745, 225] width 58 height 9
drag, startPoint x: 773, startPoint y: 226, endPoint x: 766, endPoint y: 226, distance: 7.4
click at [766, 226] on span at bounding box center [768, 225] width 4 height 9
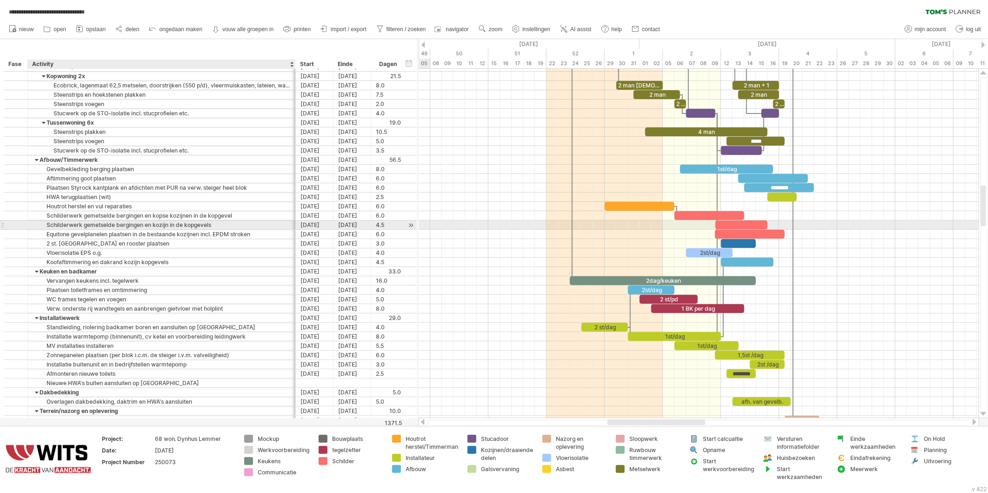
click at [144, 225] on div "Schilderwerk gemetselde bergingen en kozijn in de kopgevels" at bounding box center [162, 225] width 258 height 9
click at [176, 216] on div "Schilderwerk gemetselde bergingen en kopse kozijnen in de kopgevel" at bounding box center [162, 215] width 258 height 9
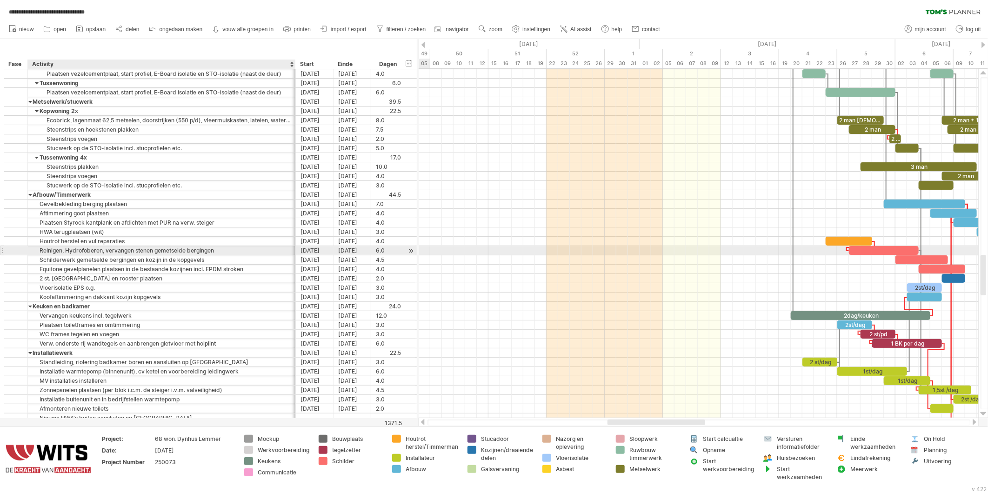
click at [115, 249] on div "Reinigen, Hydrofoberen, vervangen stenen gemetselde bergingen" at bounding box center [162, 250] width 258 height 9
drag, startPoint x: 217, startPoint y: 251, endPoint x: 25, endPoint y: 249, distance: 192.2
click at [25, 249] on div "**********" at bounding box center [210, 251] width 412 height 10
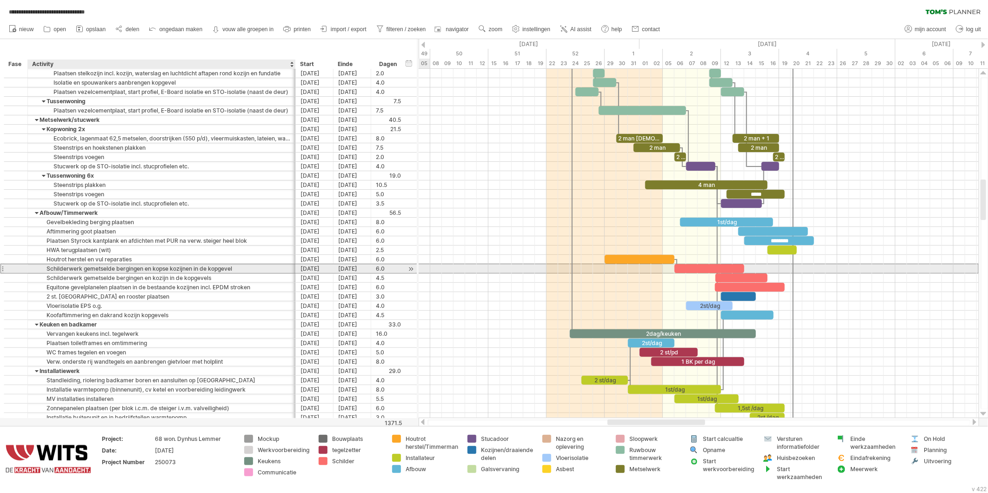
click at [101, 271] on div "Schilderwerk gemetselde bergingen en kopse kozijnen in de kopgevel" at bounding box center [162, 268] width 258 height 9
drag, startPoint x: 237, startPoint y: 269, endPoint x: 35, endPoint y: 266, distance: 202.0
click at [35, 266] on input "**********" at bounding box center [162, 268] width 258 height 9
paste input "text"
type input "**********"
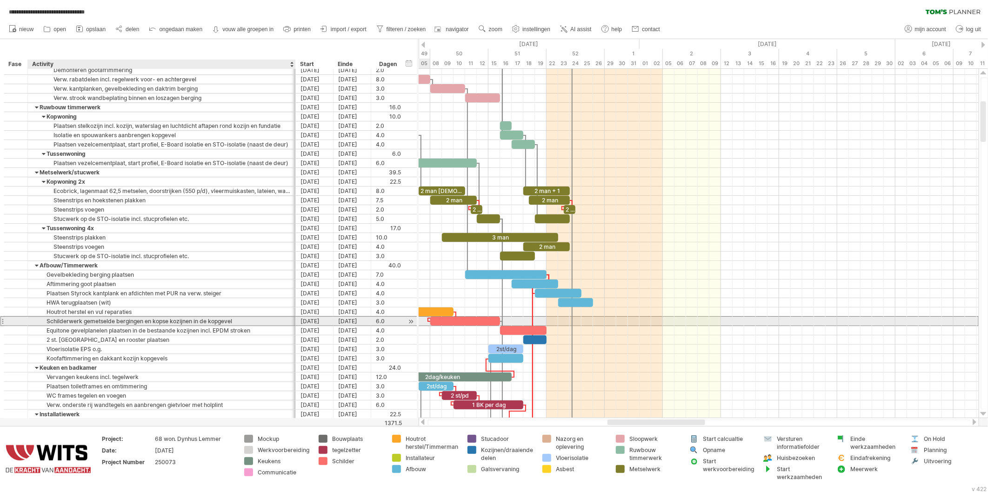
click at [195, 323] on div "Schilderwerk gemetselde bergingen en kopse kozijnen in de kopgevel" at bounding box center [162, 321] width 258 height 9
click at [240, 322] on input "**********" at bounding box center [162, 321] width 258 height 9
drag, startPoint x: 236, startPoint y: 322, endPoint x: 28, endPoint y: 319, distance: 207.6
click at [28, 319] on div "**********" at bounding box center [162, 321] width 268 height 9
paste input "text"
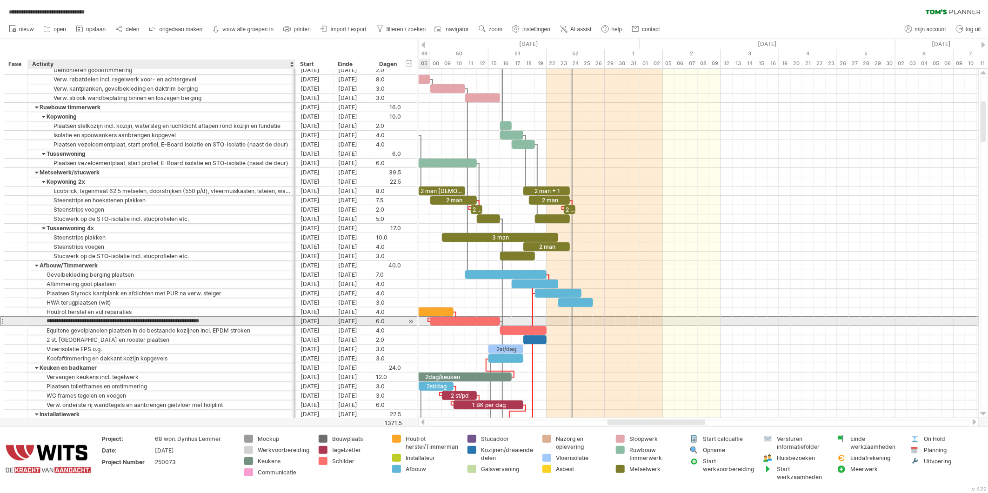
type input "**********"
click at [47, 318] on input "**********" at bounding box center [162, 321] width 258 height 9
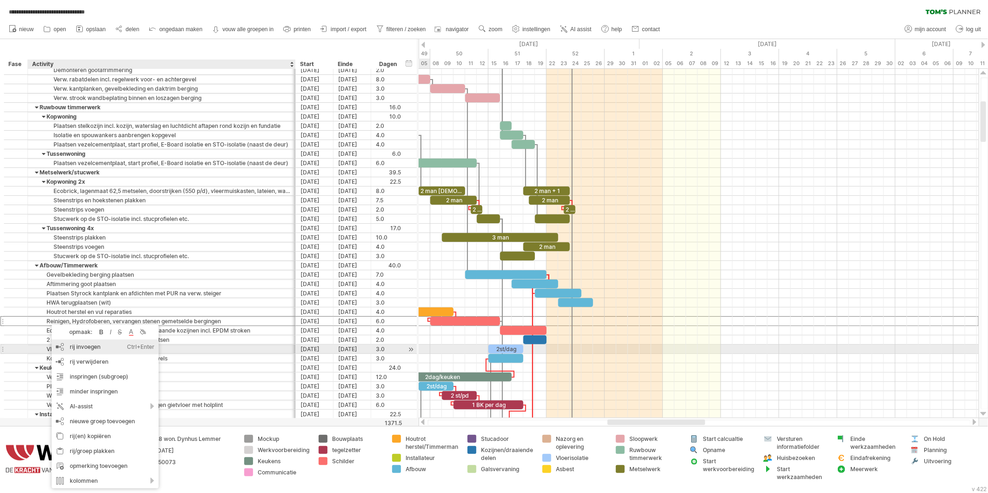
click at [73, 350] on div "rij invoegen Ctrl+Enter Cmd+Enter" at bounding box center [105, 347] width 107 height 15
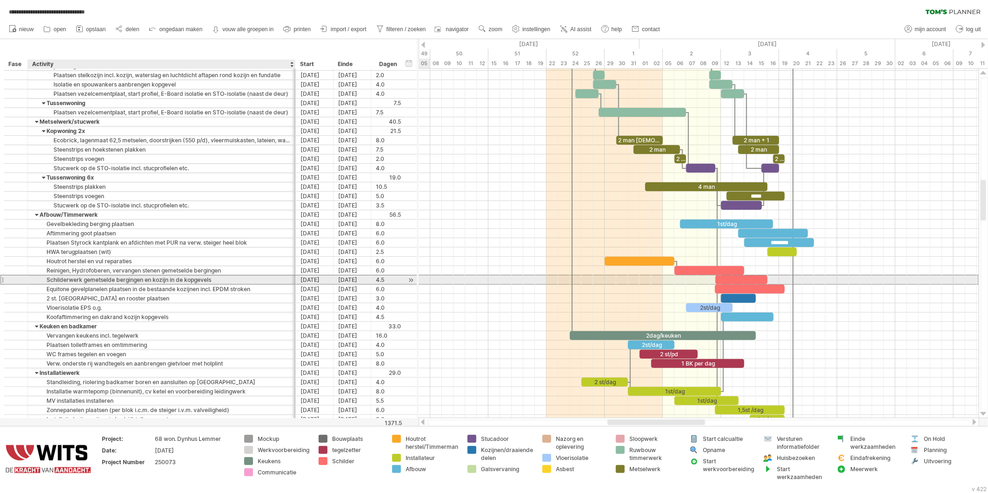
click at [167, 281] on div "Schilderwerk gemetselde bergingen en kozijn in de kopgevels" at bounding box center [162, 280] width 258 height 9
drag, startPoint x: 221, startPoint y: 280, endPoint x: 40, endPoint y: 279, distance: 180.6
click at [40, 279] on input "**********" at bounding box center [162, 280] width 258 height 9
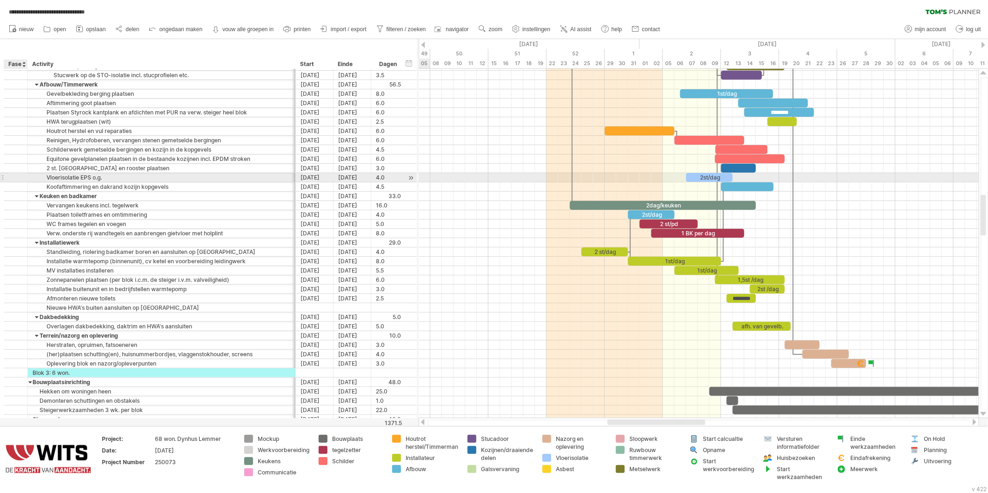
click at [22, 179] on div at bounding box center [16, 177] width 24 height 9
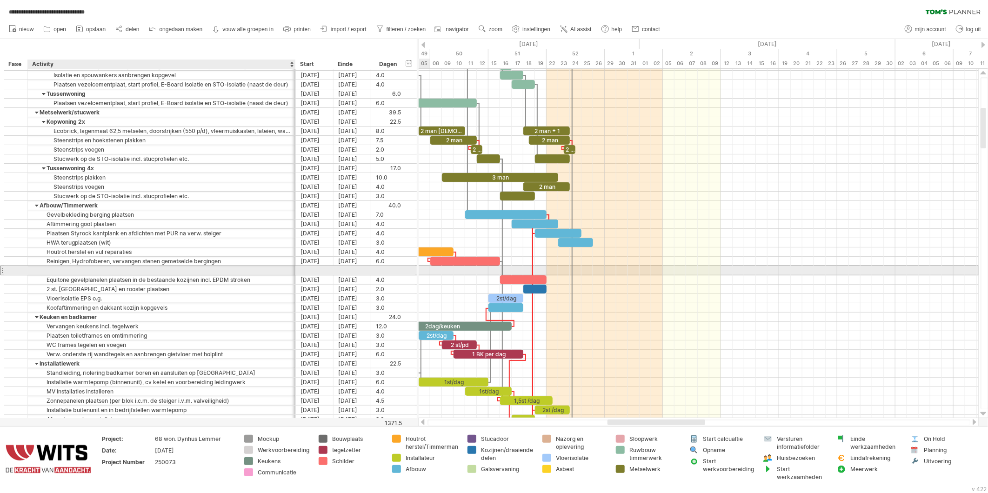
click at [93, 269] on div at bounding box center [162, 270] width 258 height 9
paste input "**********"
type input "**********"
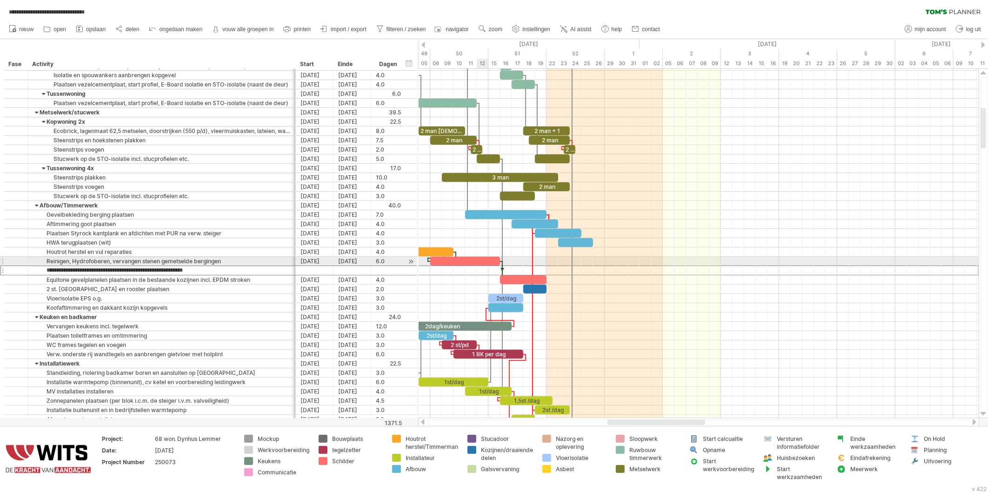
click at [486, 265] on div at bounding box center [465, 261] width 70 height 9
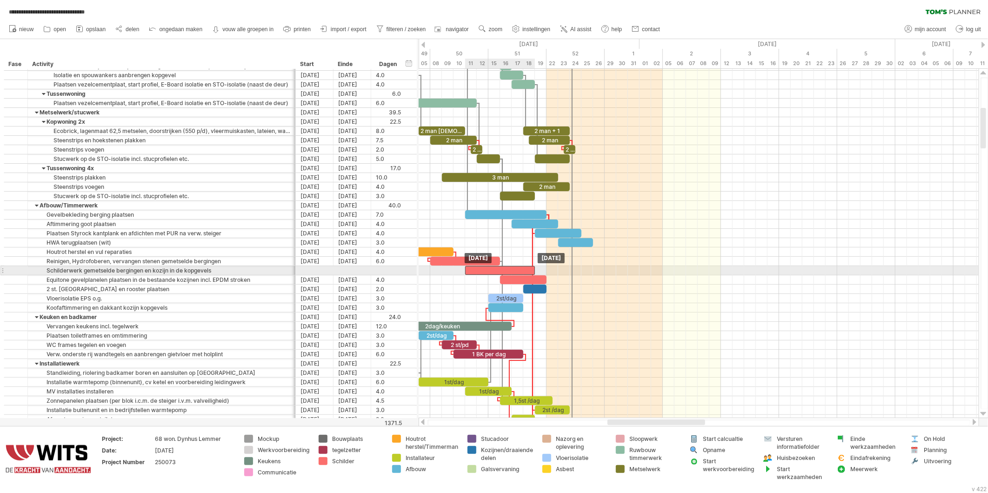
drag, startPoint x: 474, startPoint y: 262, endPoint x: 506, endPoint y: 271, distance: 33.2
drag, startPoint x: 533, startPoint y: 270, endPoint x: 523, endPoint y: 271, distance: 9.8
click at [523, 271] on span at bounding box center [524, 270] width 4 height 9
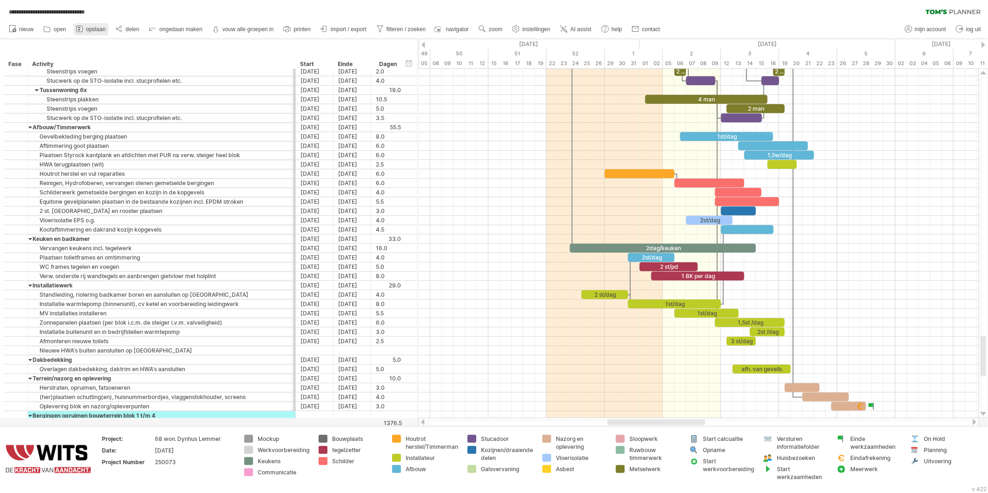
click at [85, 26] on link "opslaan" at bounding box center [91, 29] width 35 height 12
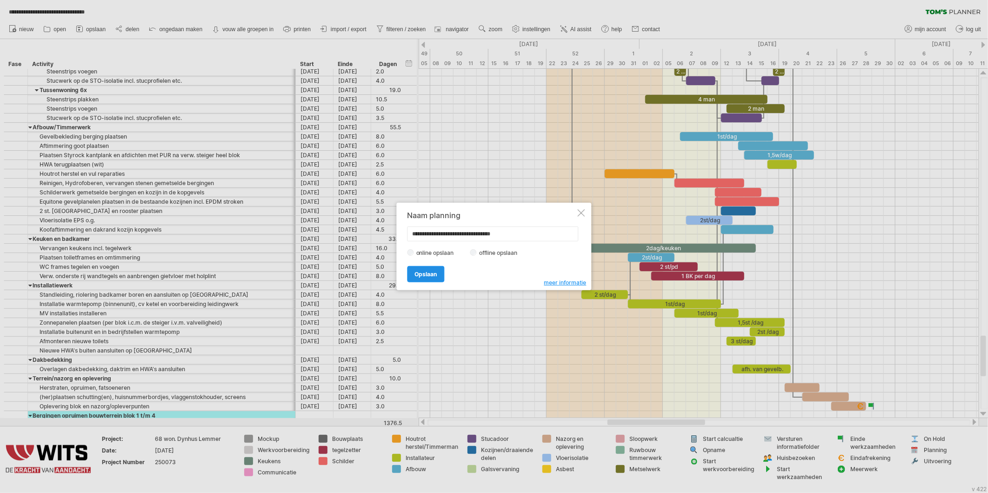
click at [426, 272] on span "Opslaan" at bounding box center [426, 274] width 22 height 7
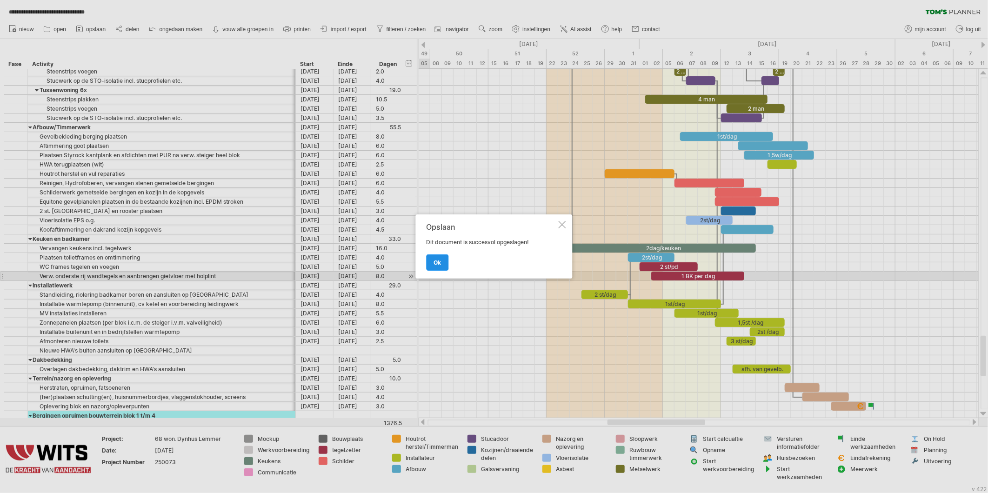
click at [445, 260] on link "ok" at bounding box center [438, 263] width 22 height 16
